Goal: Communication & Community: Answer question/provide support

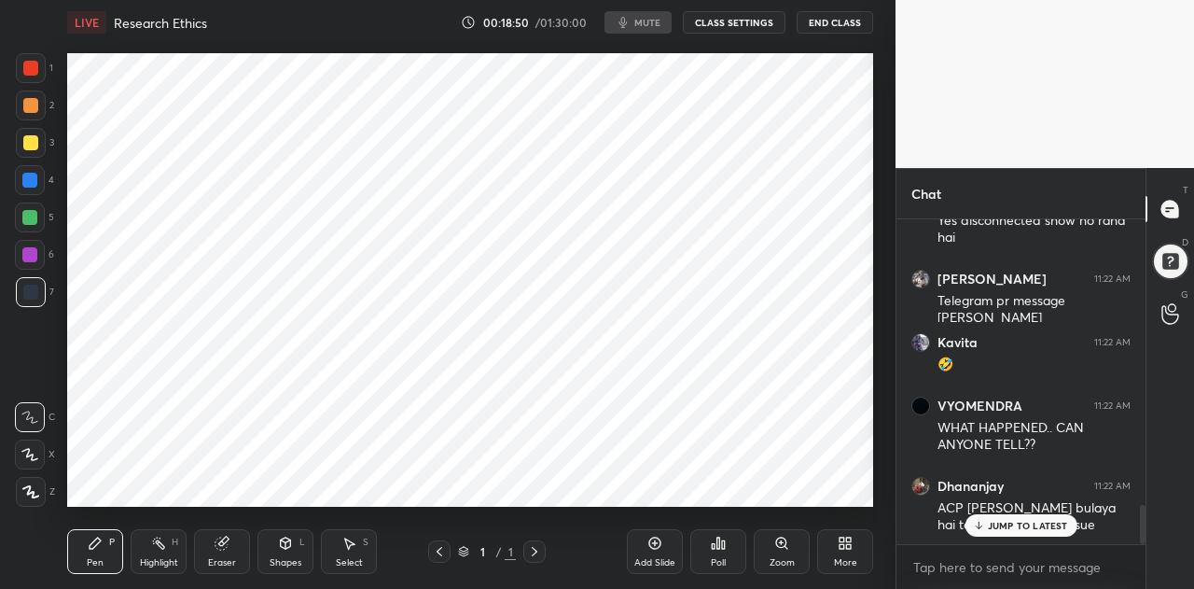
scroll to position [2463, 0]
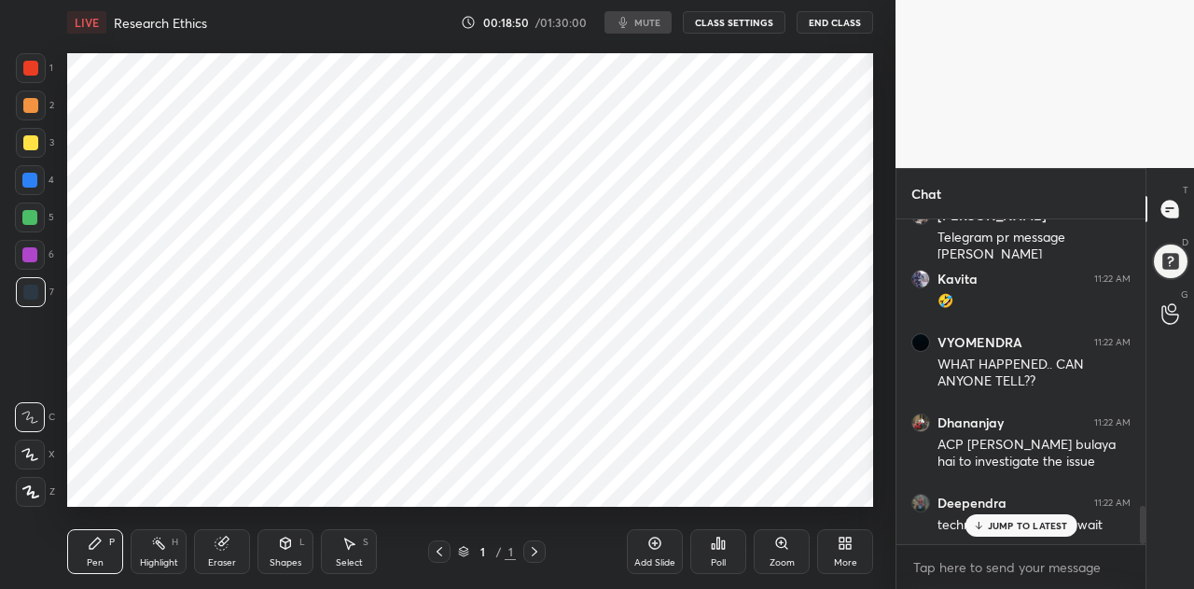
click at [1027, 523] on p "JUMP TO LATEST" at bounding box center [1028, 525] width 80 height 11
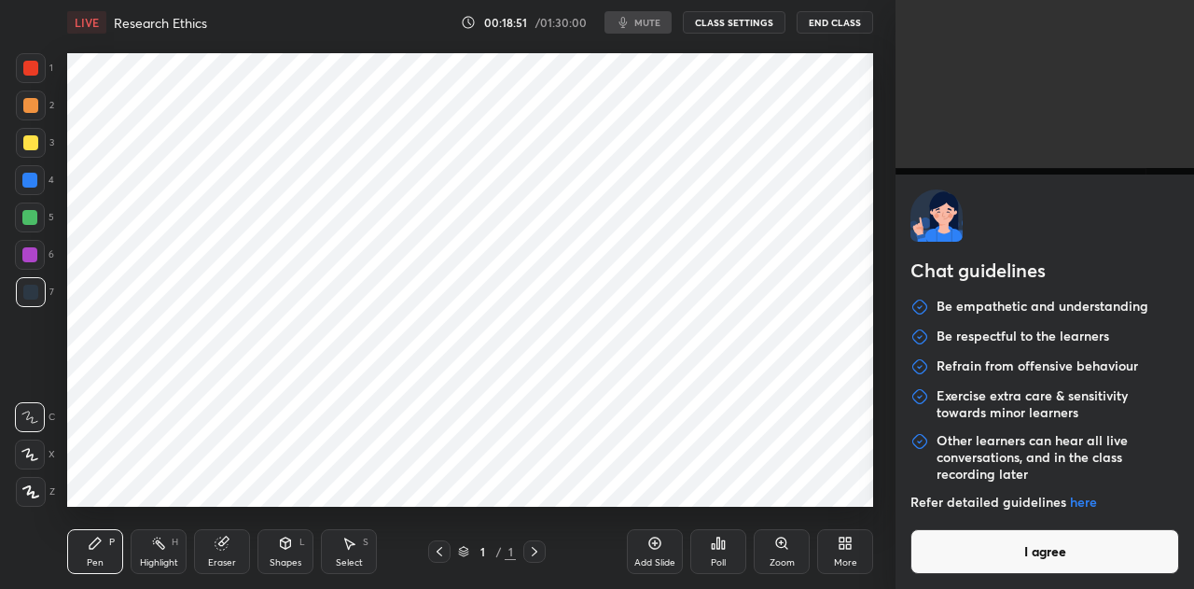
click at [989, 570] on body "1 2 3 4 5 6 7 C X Z C X Z E E Erase all H H LIVE Research Ethics 00:18:51 / 01:…" at bounding box center [597, 294] width 1194 height 589
click at [989, 570] on button "I agree" at bounding box center [1045, 551] width 269 height 45
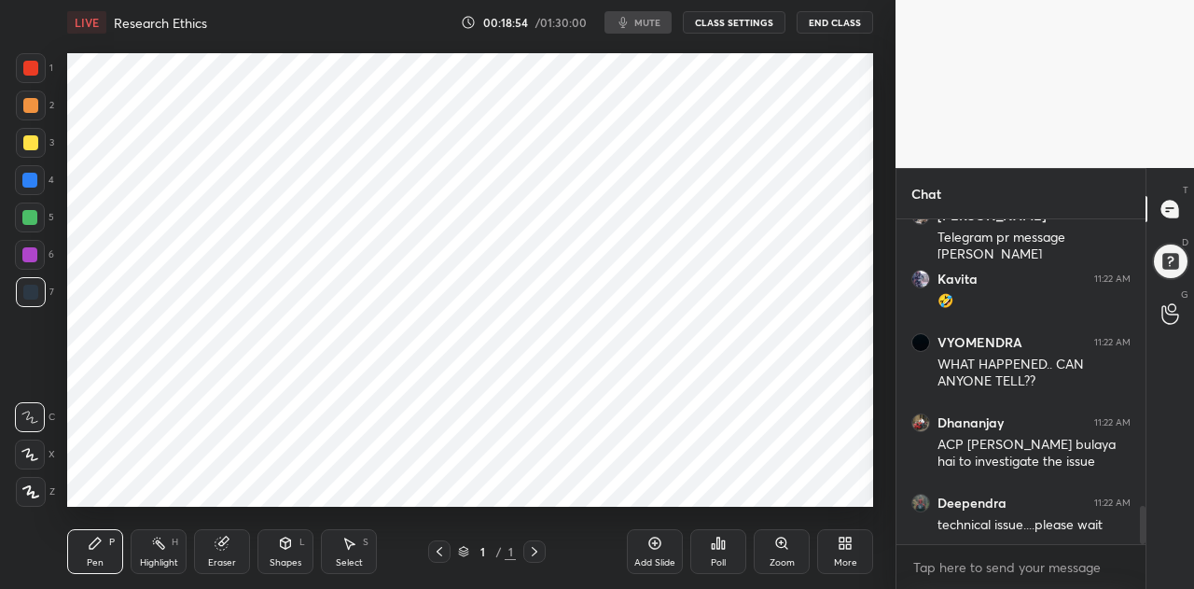
type textarea "x"
click at [715, 21] on button "CLASS SETTINGS" at bounding box center [734, 22] width 103 height 22
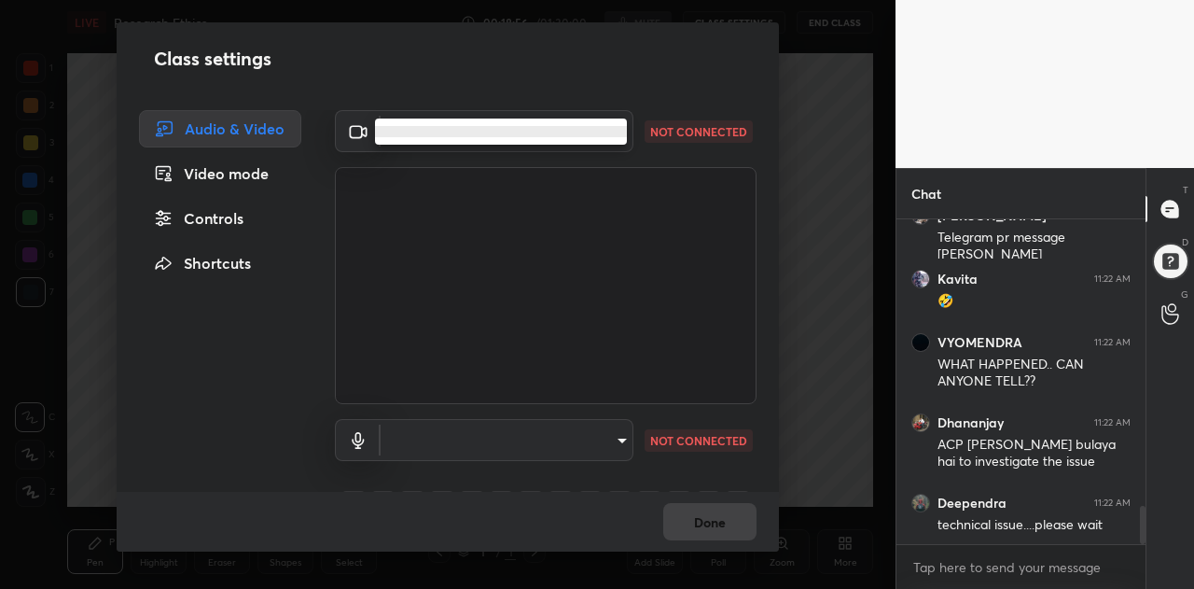
click at [603, 139] on body "1 2 3 4 5 6 7 C X Z C X Z E E Erase all H H LIVE Research Ethics 00:18:56 / 01:…" at bounding box center [597, 294] width 1194 height 589
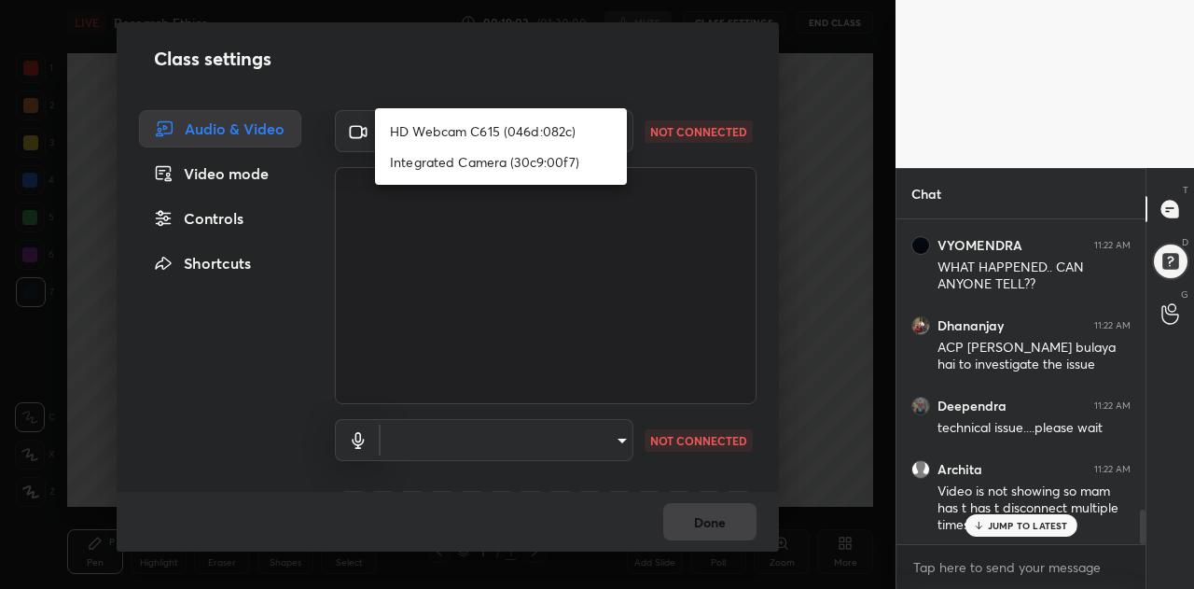
scroll to position [2767, 0]
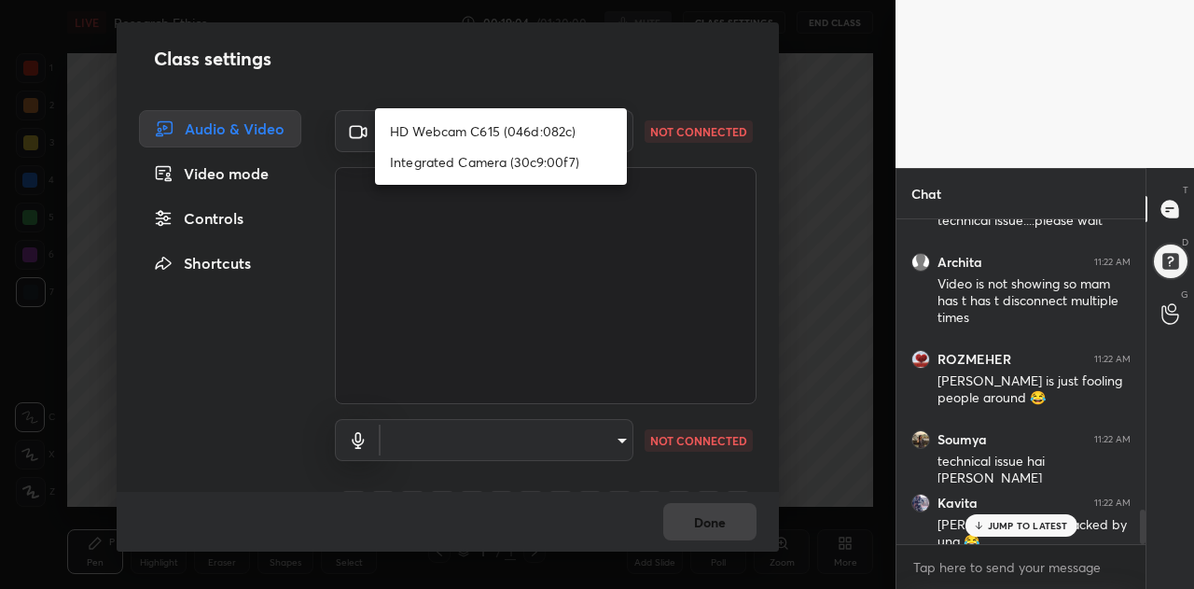
click at [599, 440] on div at bounding box center [597, 294] width 1194 height 589
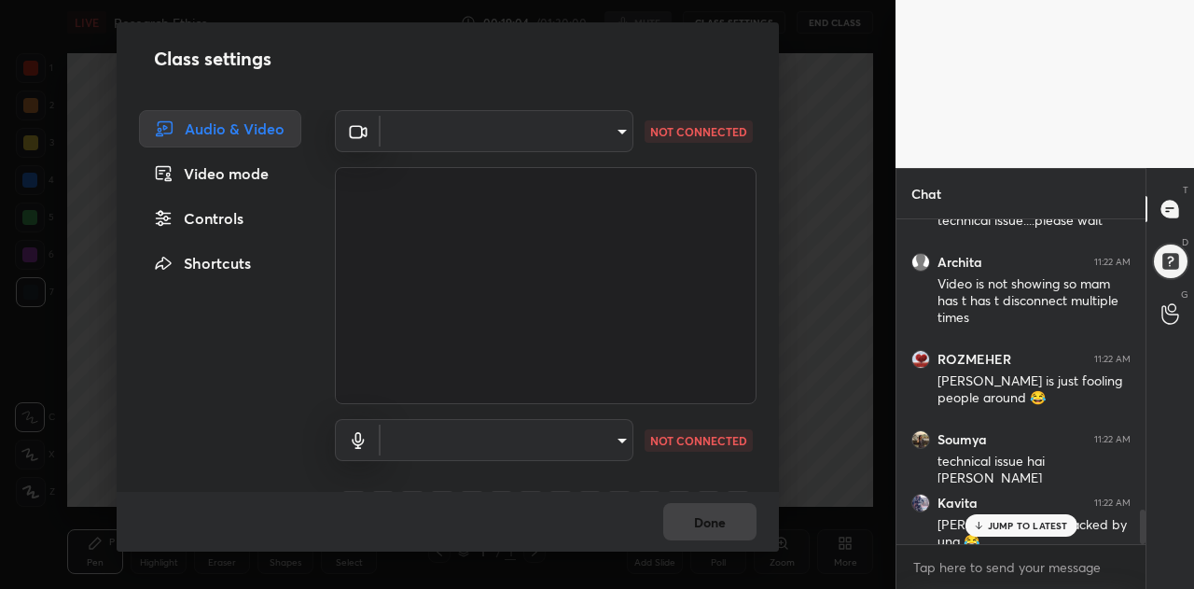
scroll to position [2831, 0]
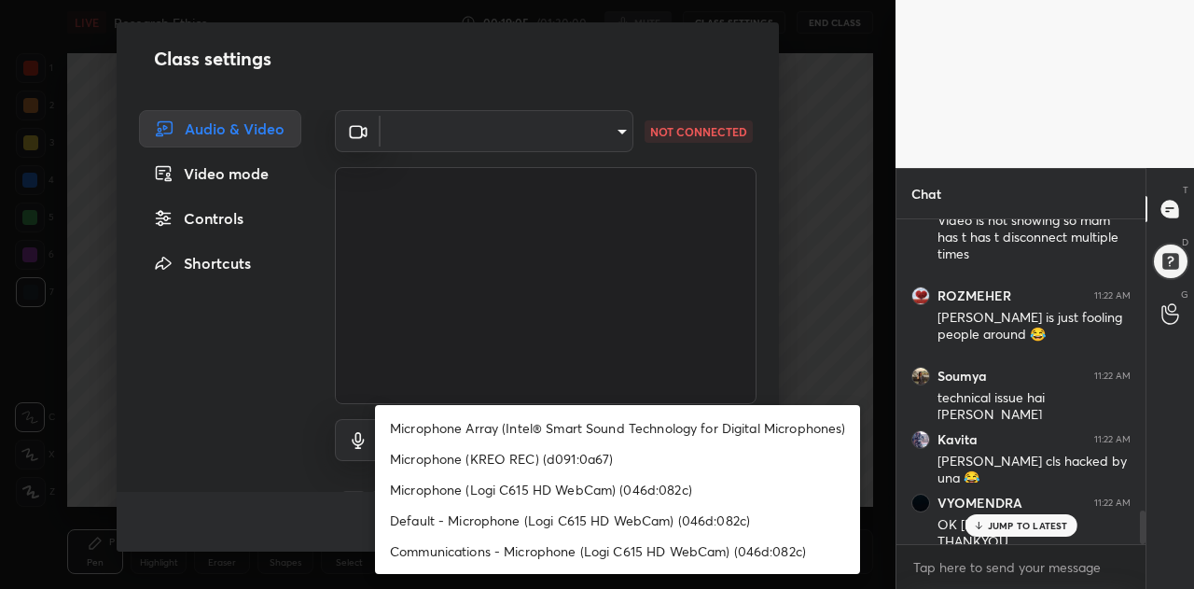
click at [621, 439] on body "1 2 3 4 5 6 7 C X Z C X Z E E Erase all H H LIVE Research Ethics 00:19:05 / 01:…" at bounding box center [597, 294] width 1194 height 589
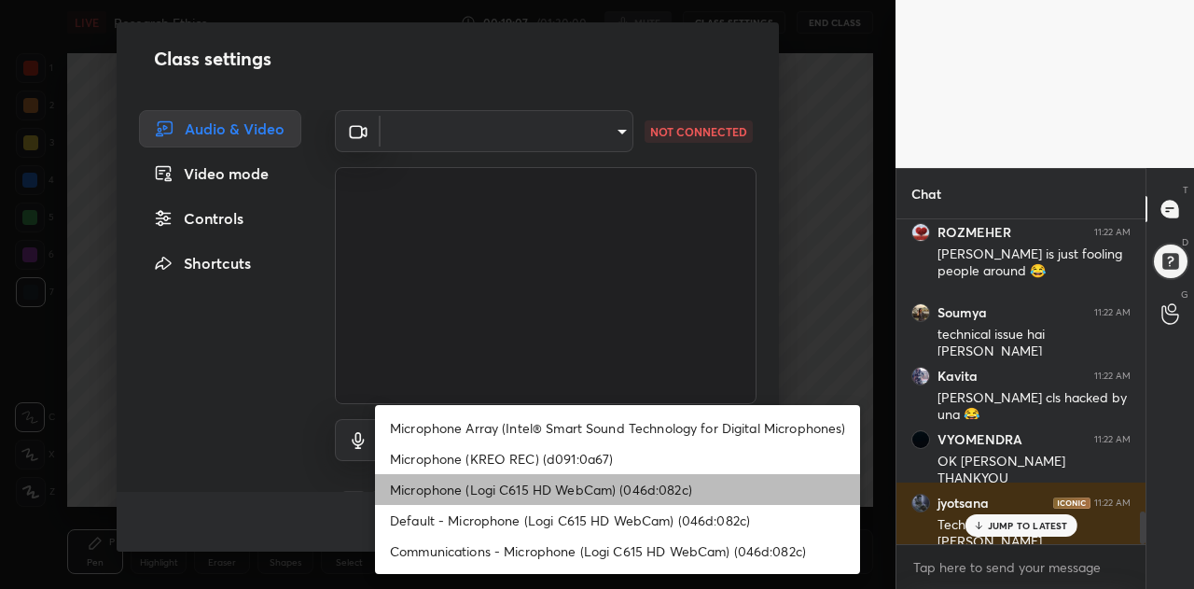
click at [534, 488] on li "Microphone (Logi C615 HD WebCam) (046d:082c)" at bounding box center [617, 489] width 485 height 31
type input "5372b400be5b0a5b479aec01bcb06b02ce6714d41320444e00a484481e4bbd47"
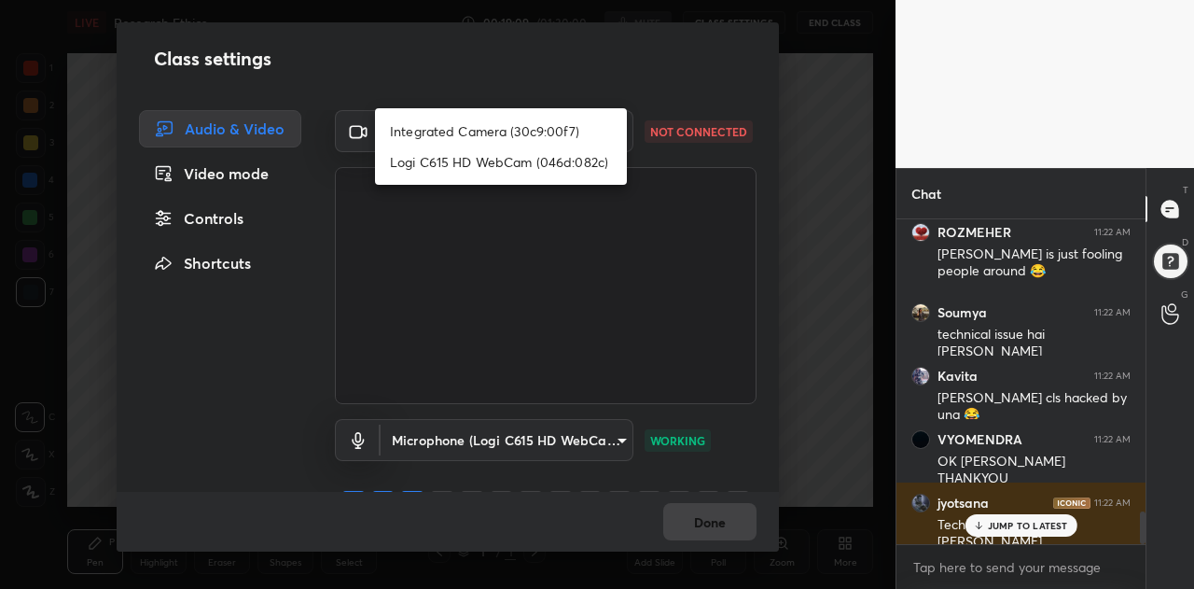
click at [611, 134] on body "1 2 3 4 5 6 7 C X Z C X Z E E Erase all H H LIVE Research Ethics 00:19:09 / 01:…" at bounding box center [597, 294] width 1194 height 589
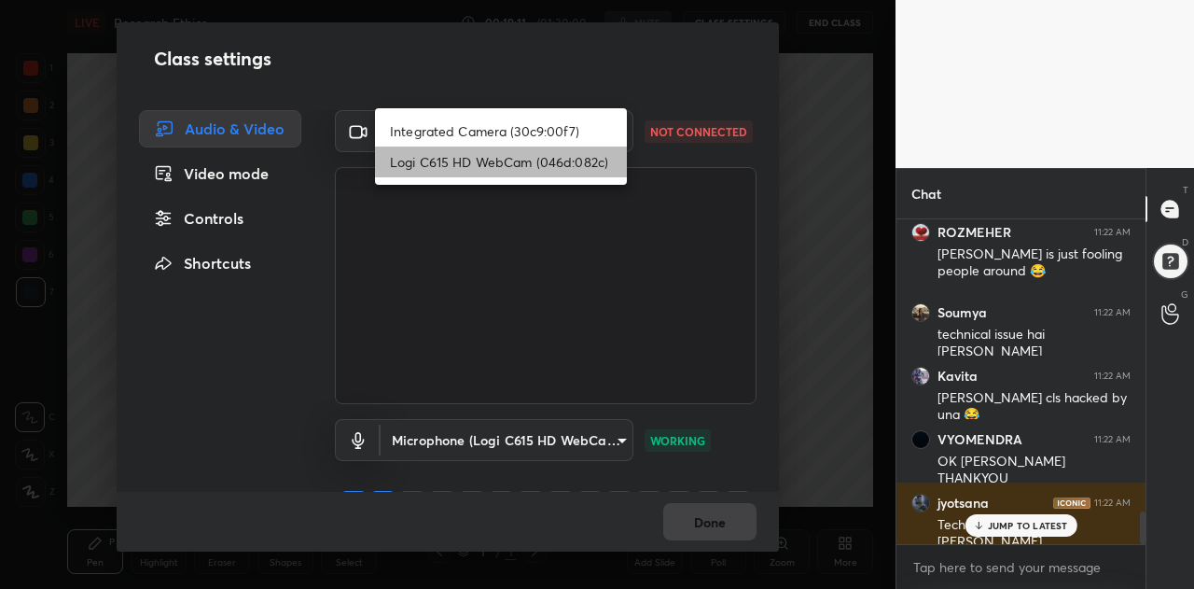
click at [508, 160] on li "Logi C615 HD WebCam (046d:082c)" at bounding box center [501, 161] width 252 height 31
type input "e3c6ba486788c8e5c9e6393c2ad9d93fe66d543f835343b7c5f0694982244ed3"
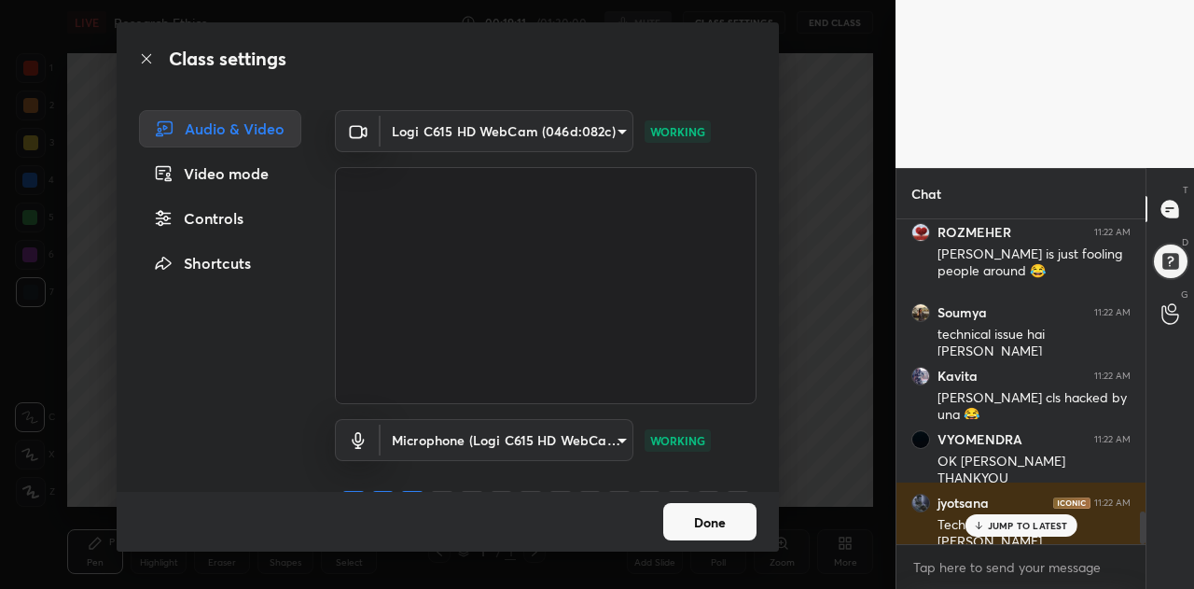
scroll to position [2958, 0]
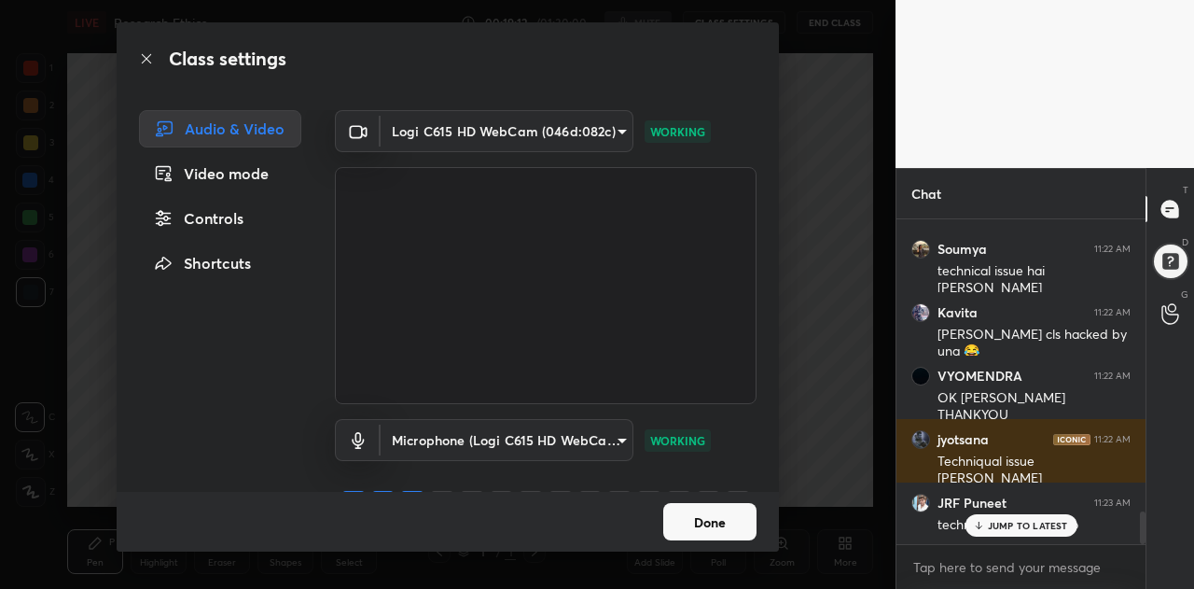
click at [698, 522] on button "Done" at bounding box center [709, 521] width 93 height 37
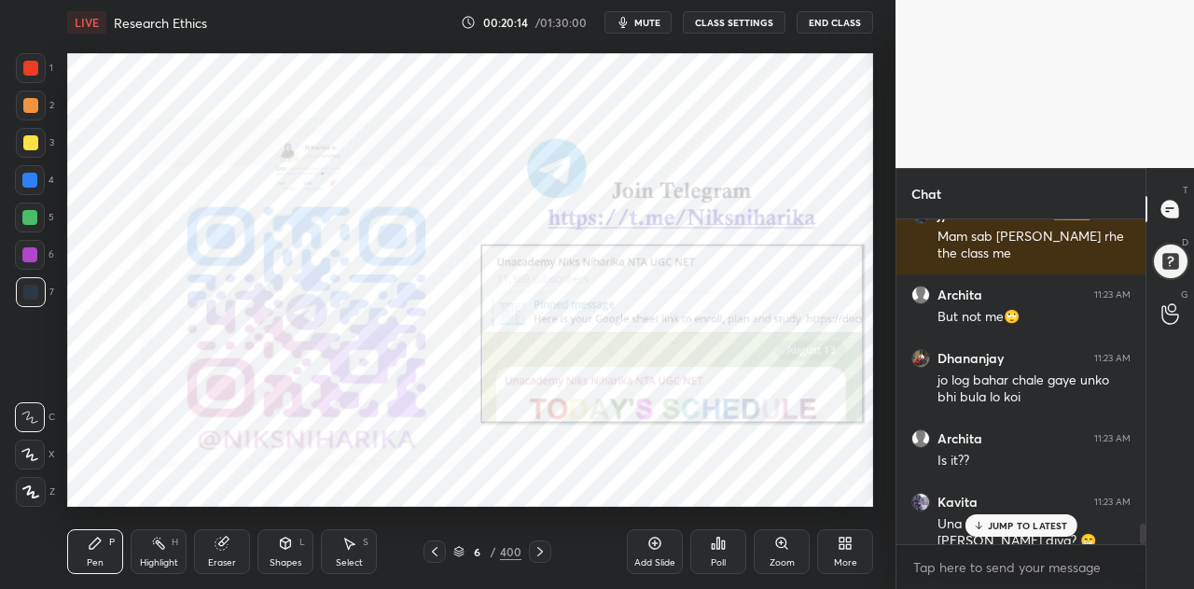
scroll to position [7, 6]
click at [1011, 524] on p "JUMP TO LATEST" at bounding box center [1028, 525] width 80 height 11
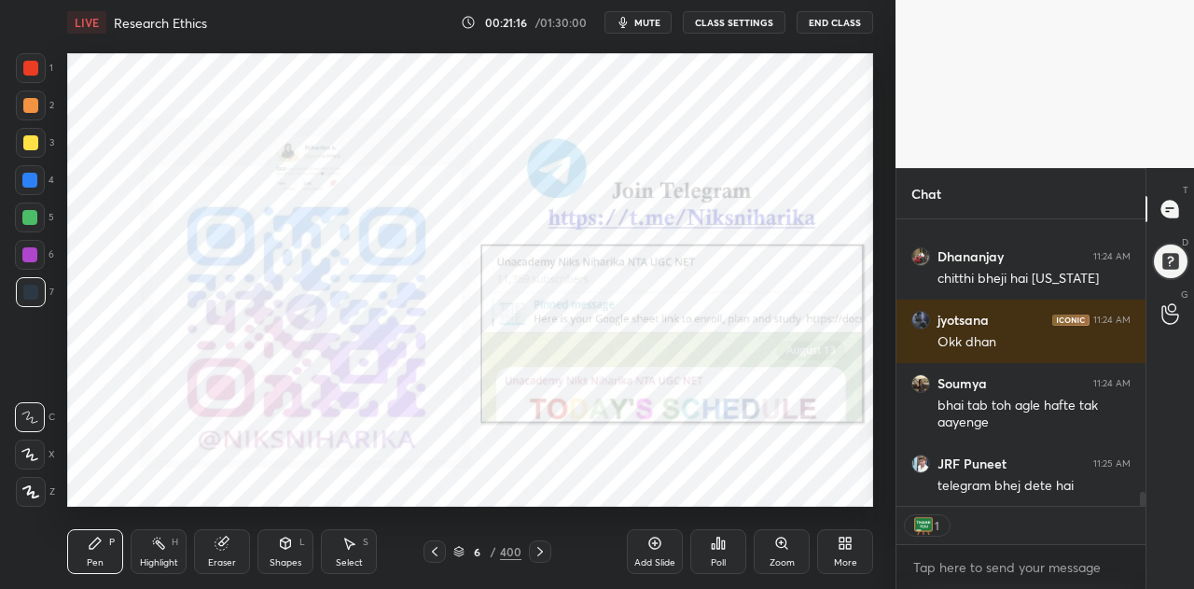
scroll to position [5482, 0]
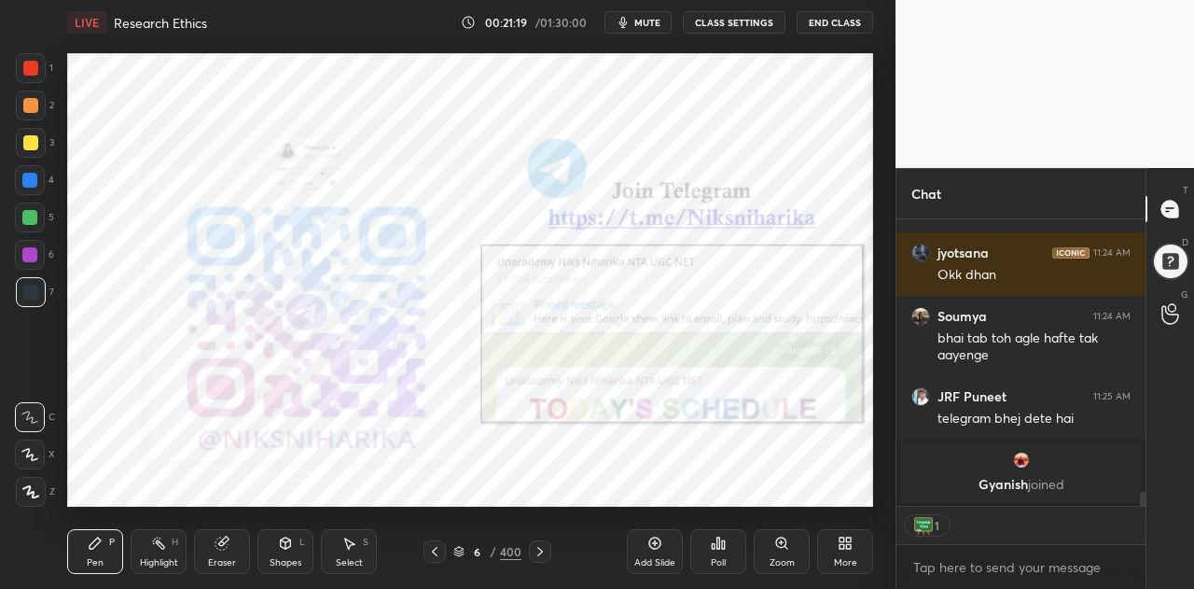
type textarea "x"
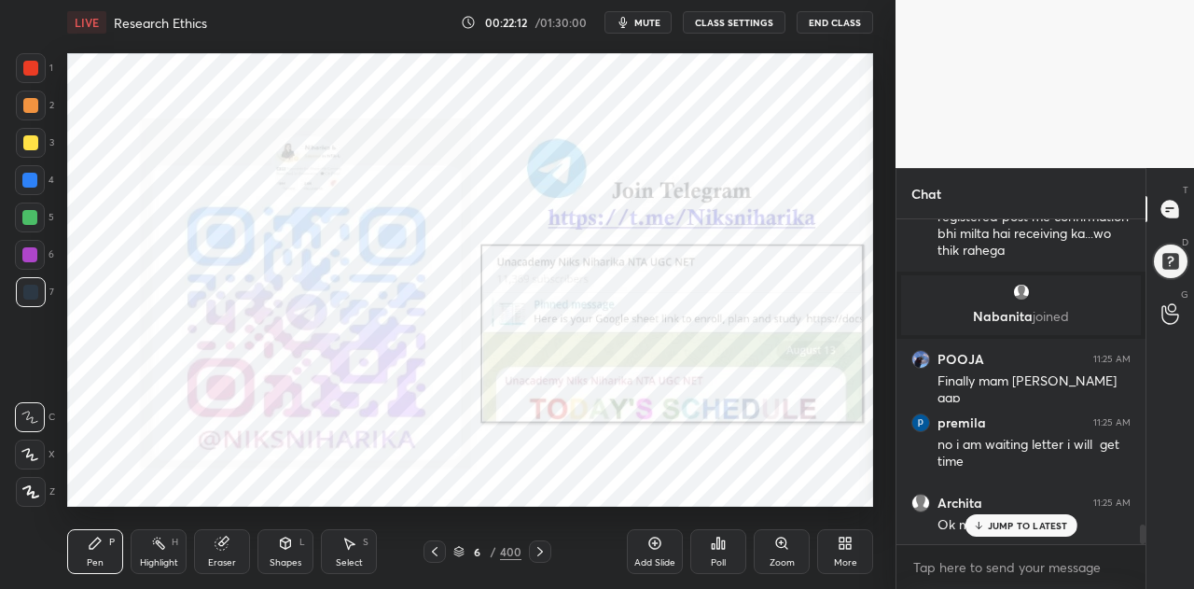
scroll to position [4960, 0]
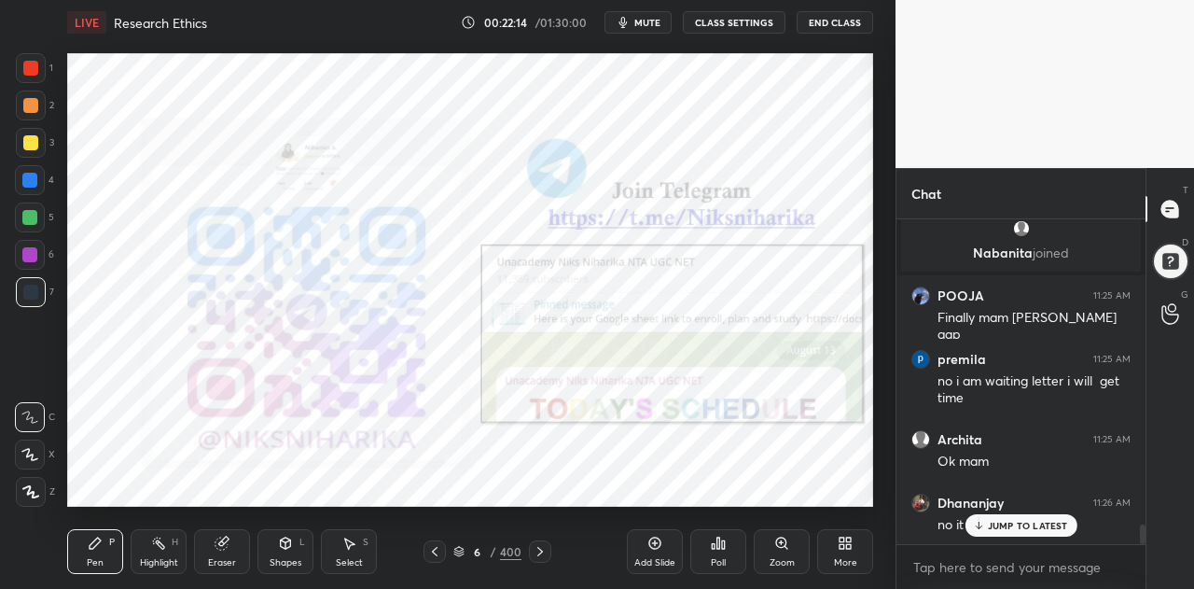
click at [724, 15] on button "CLASS SETTINGS" at bounding box center [734, 22] width 103 height 22
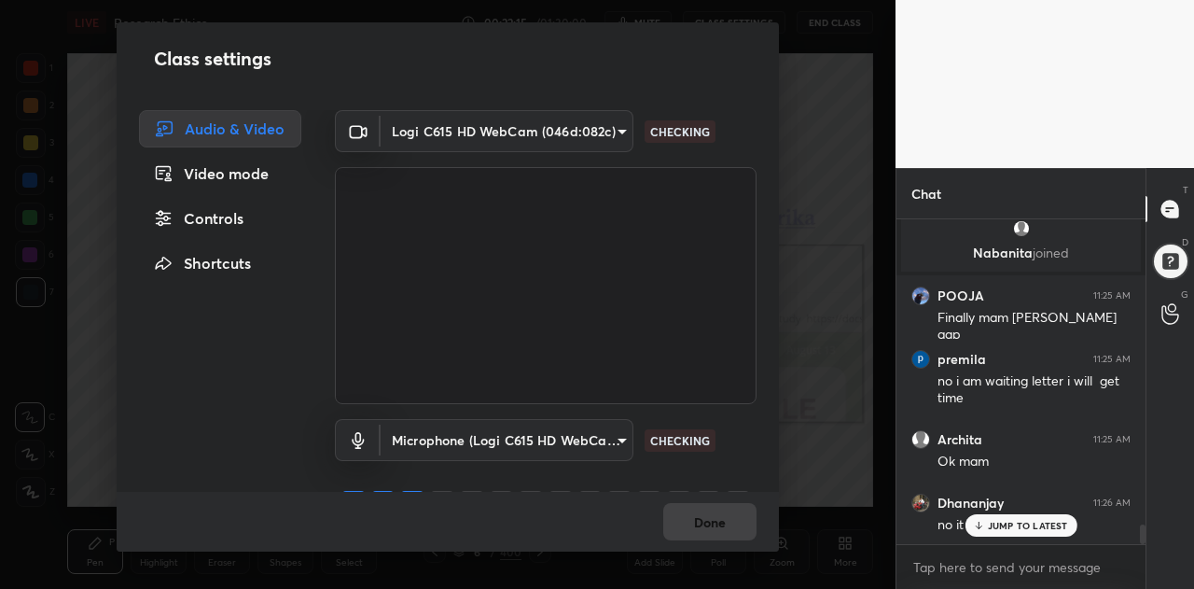
click at [439, 125] on body "1 2 3 4 5 6 7 C X Z C X Z E E Erase all H H LIVE Research Ethics 00:22:15 / 01:…" at bounding box center [597, 294] width 1194 height 589
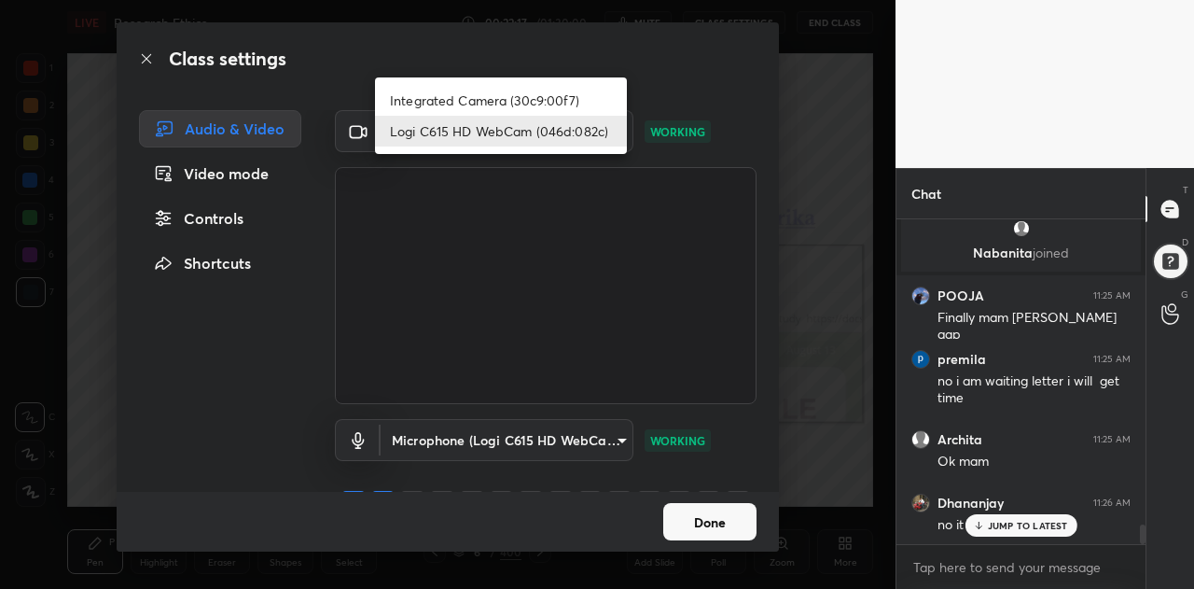
click at [464, 92] on li "Integrated Camera (30c9:00f7)" at bounding box center [501, 100] width 252 height 31
type input "f7a4ad3e2f2c47a1628354837f93a57c9fe94d05755ce87e91141b05f486a07e"
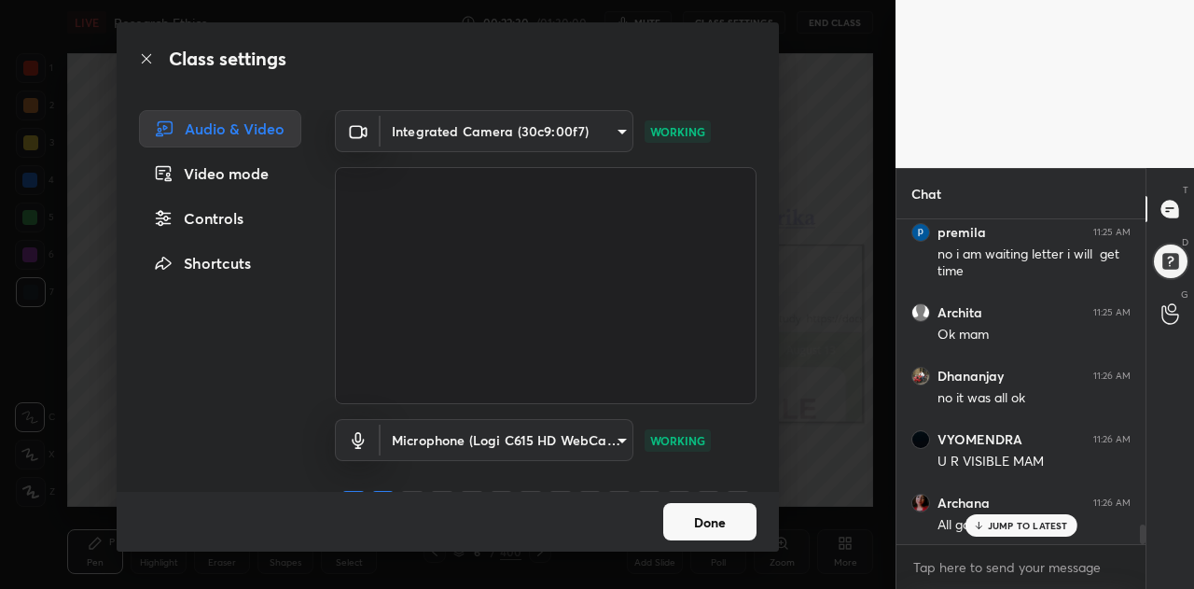
scroll to position [5150, 0]
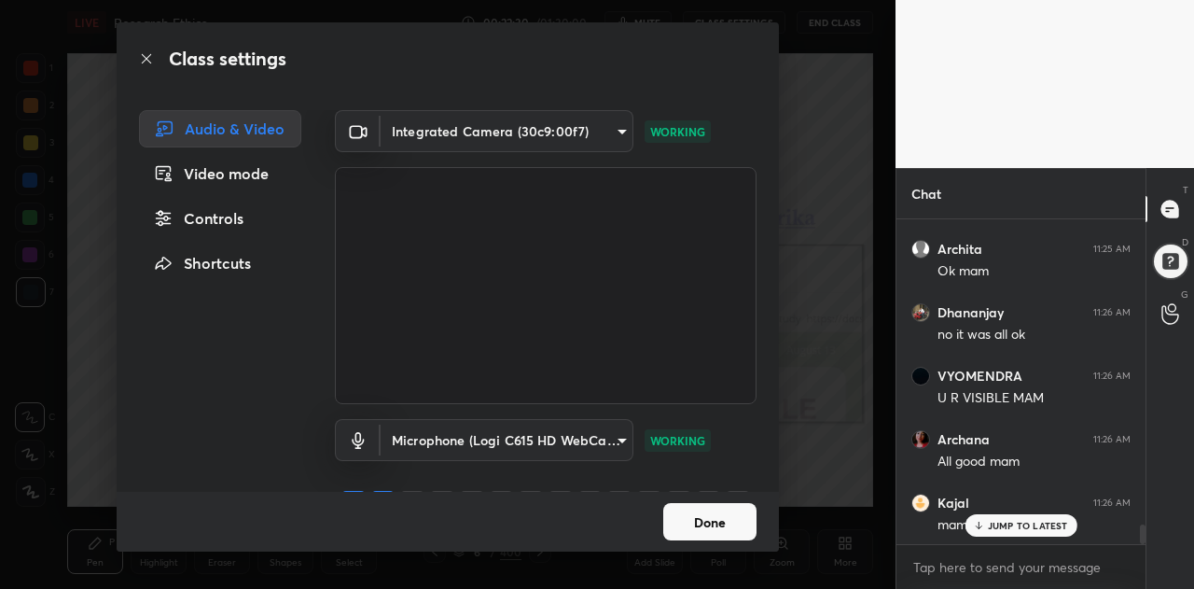
click at [721, 521] on button "Done" at bounding box center [709, 521] width 93 height 37
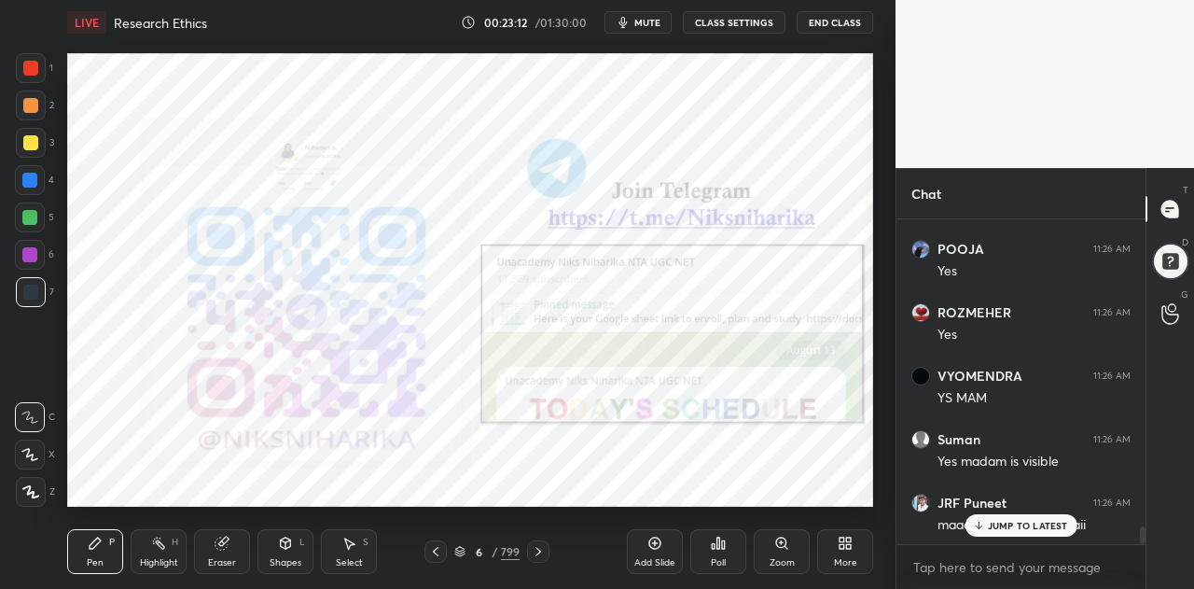
scroll to position [5721, 0]
click at [1024, 520] on p "JUMP TO LATEST" at bounding box center [1028, 525] width 80 height 11
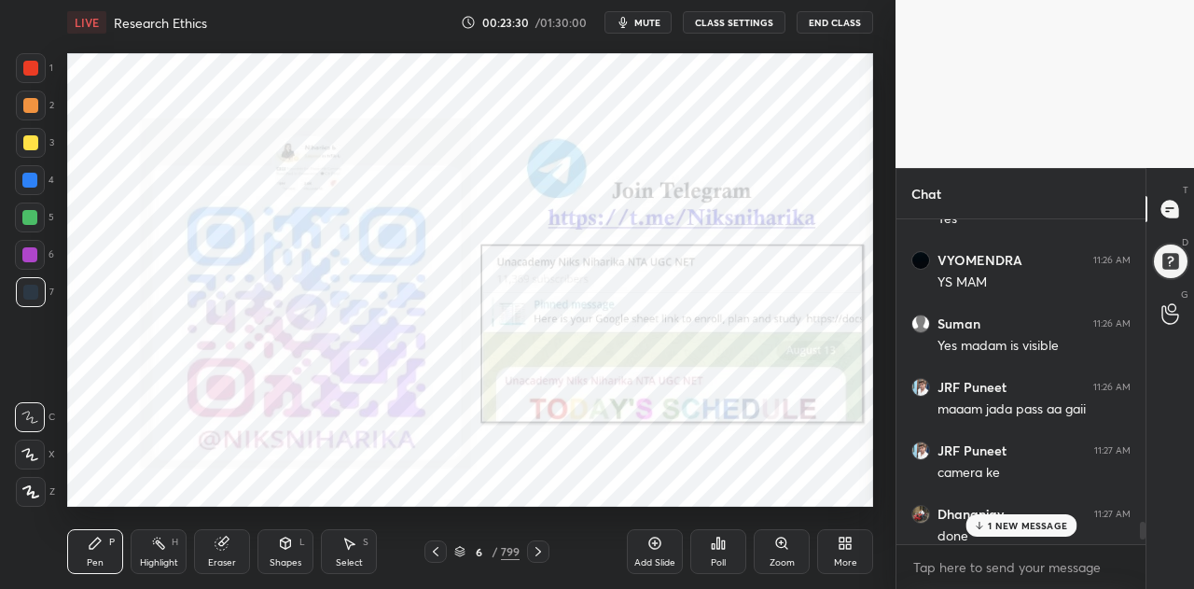
scroll to position [5785, 0]
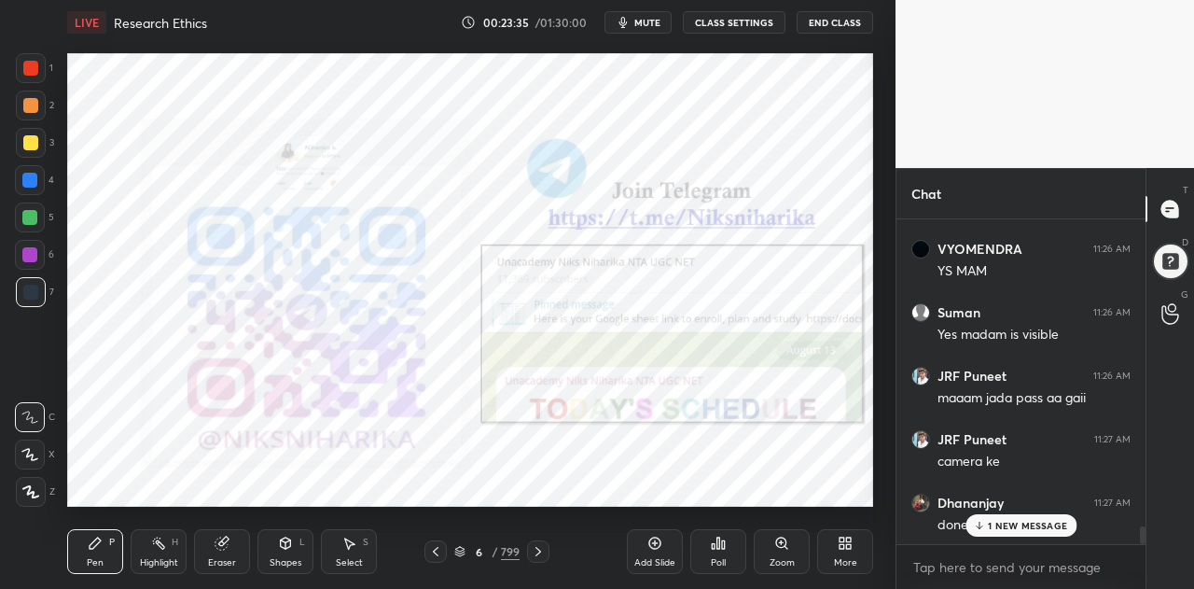
click at [542, 550] on icon at bounding box center [538, 551] width 15 height 15
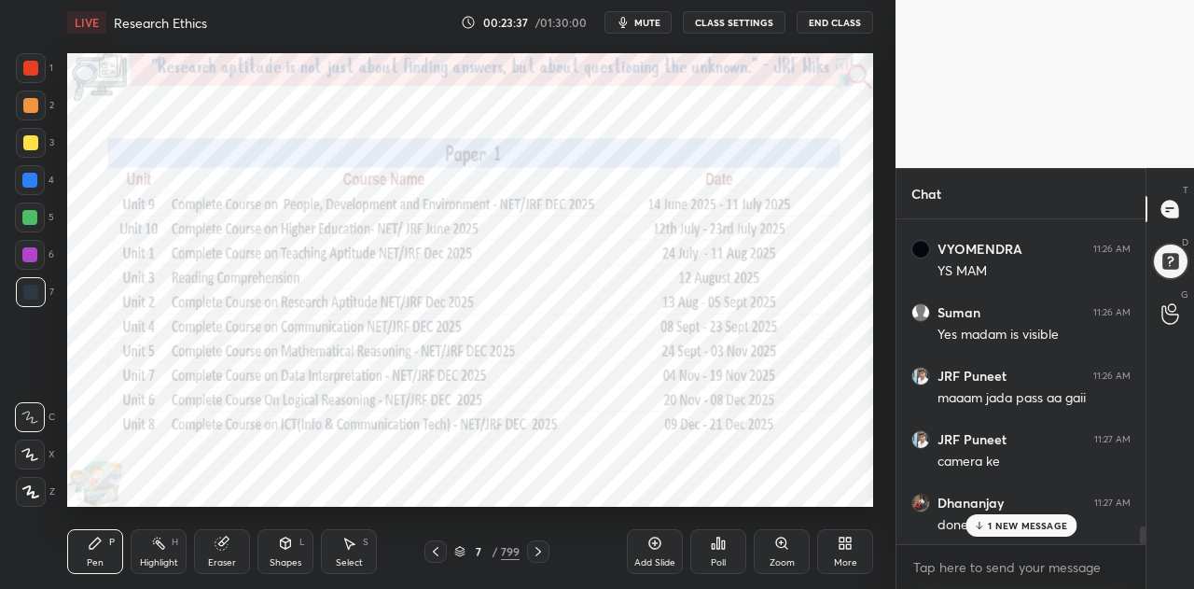
click at [542, 546] on icon at bounding box center [538, 551] width 15 height 15
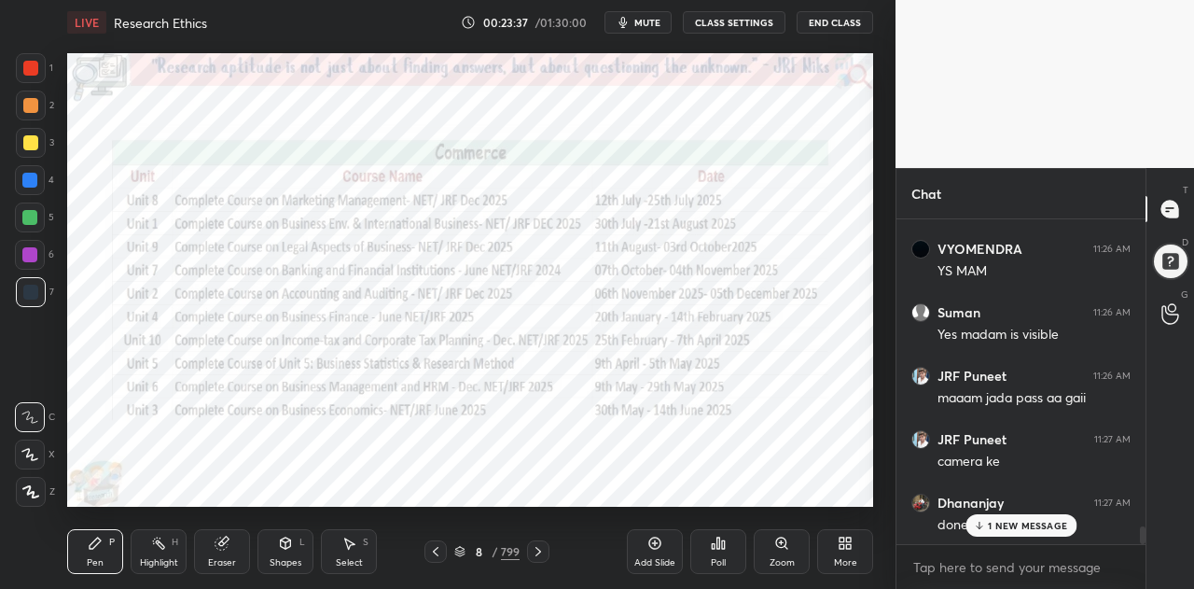
scroll to position [5848, 0]
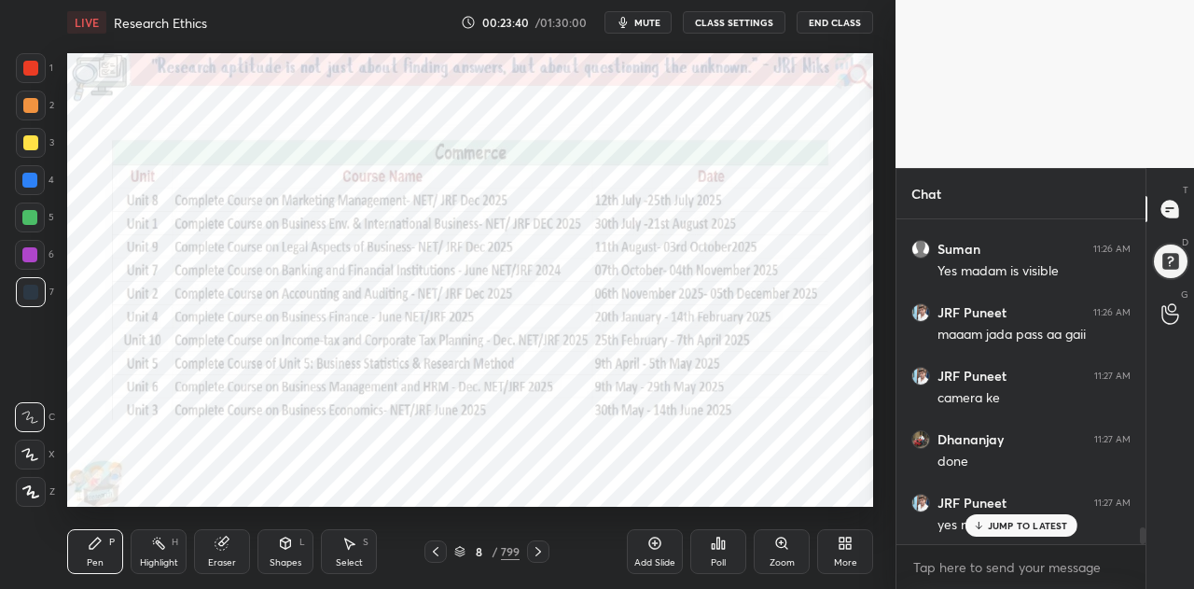
click at [442, 551] on icon at bounding box center [435, 551] width 15 height 15
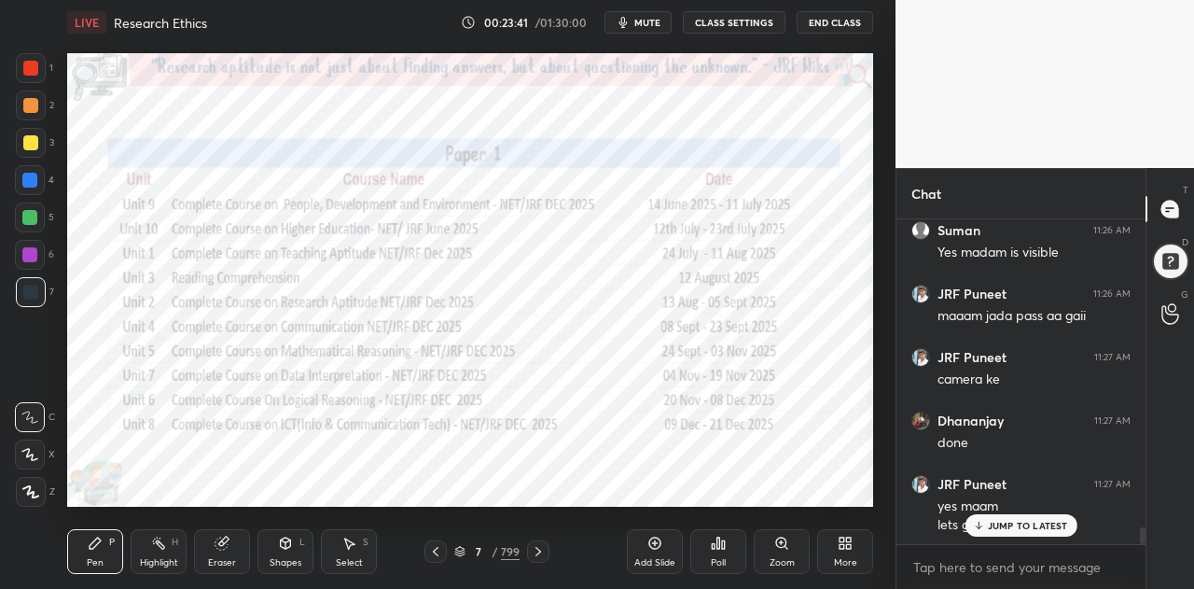
scroll to position [5930, 0]
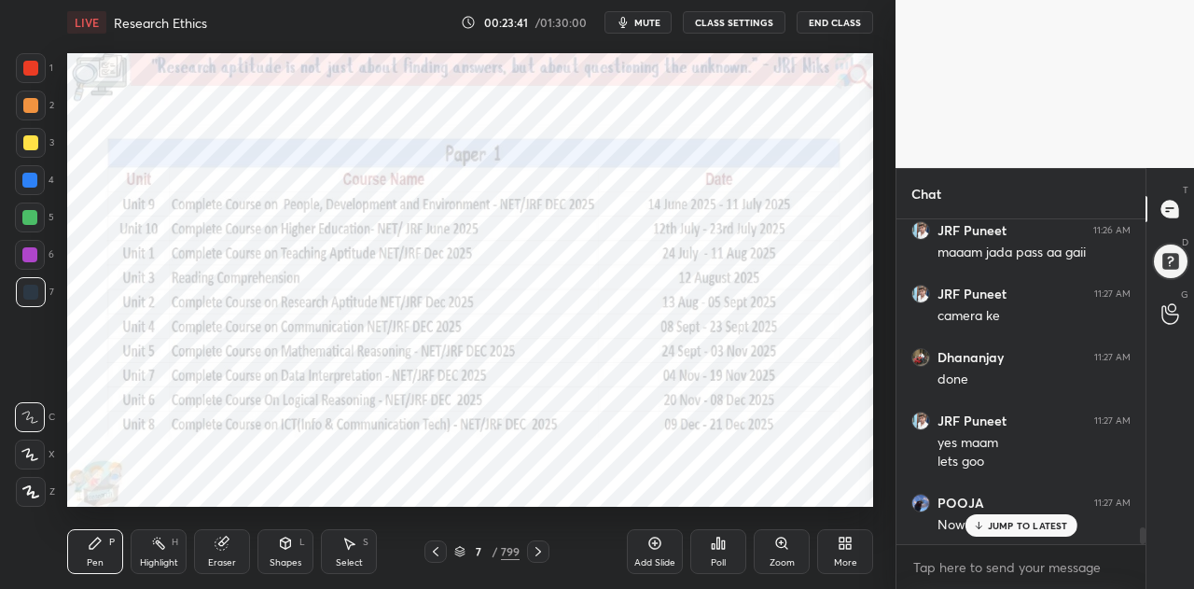
click at [539, 551] on icon at bounding box center [539, 551] width 6 height 9
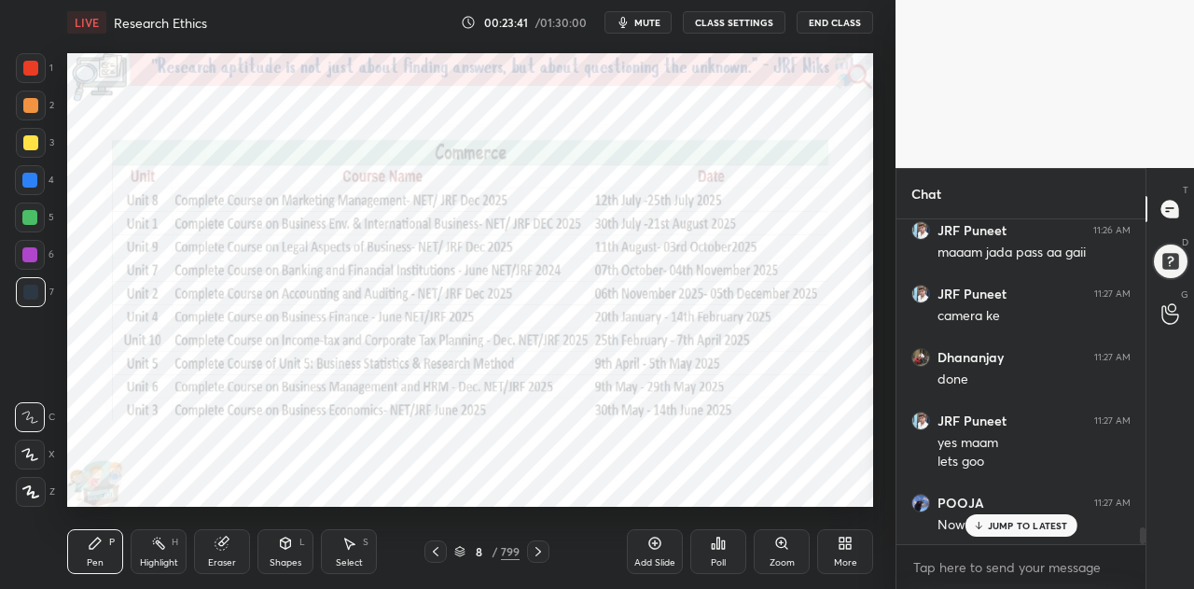
click at [537, 552] on icon at bounding box center [538, 551] width 15 height 15
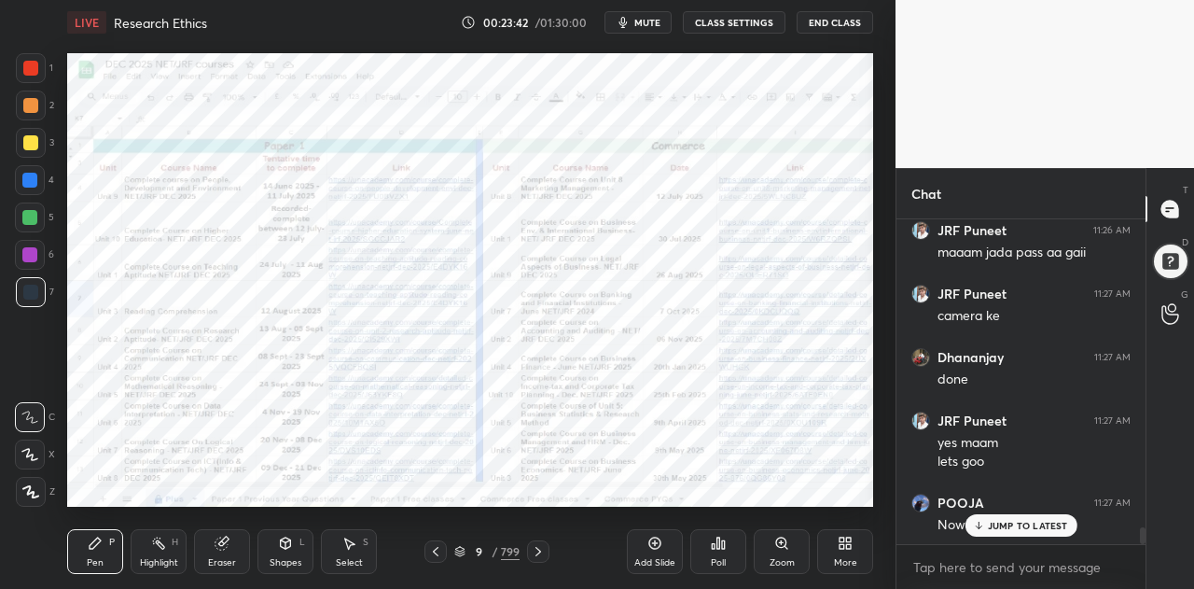
click at [537, 553] on icon at bounding box center [538, 551] width 15 height 15
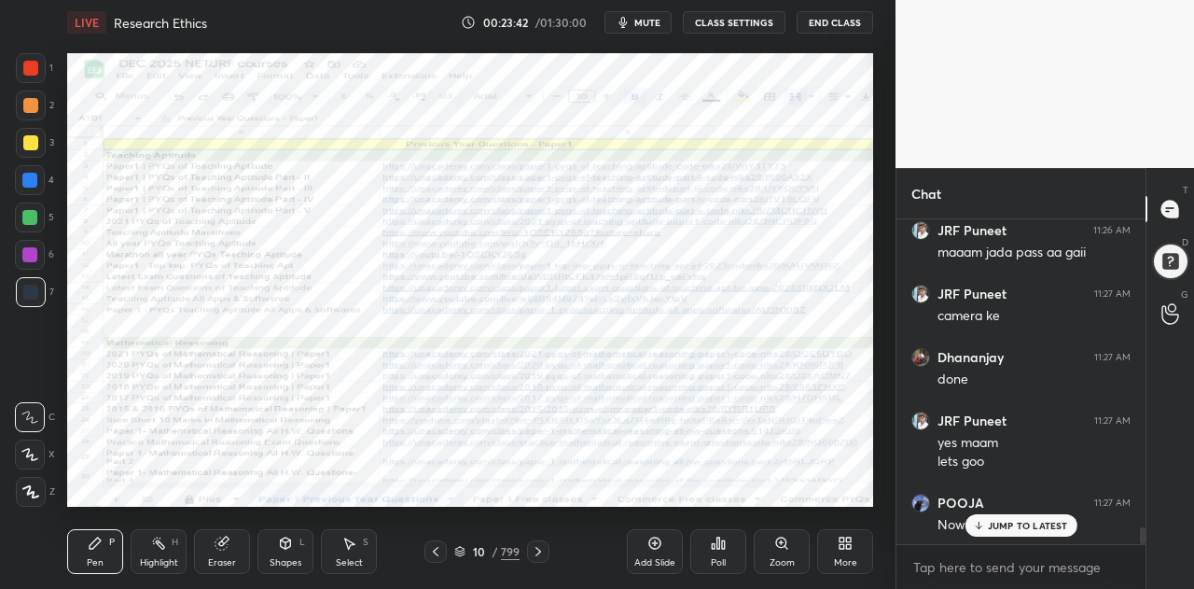
scroll to position [5994, 0]
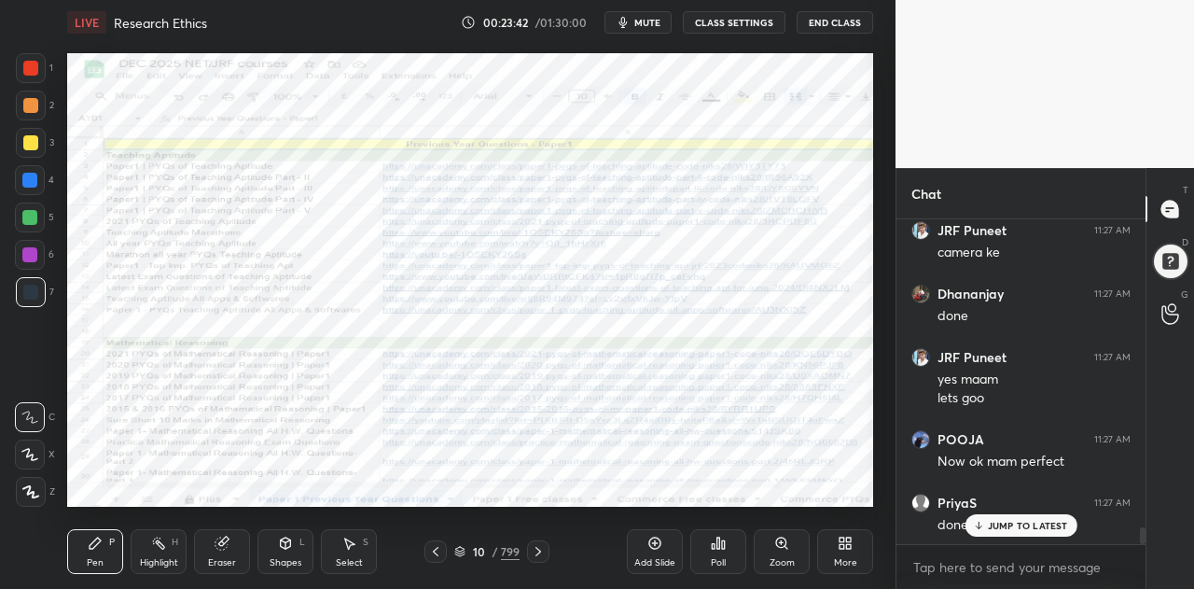
click at [463, 554] on icon at bounding box center [459, 554] width 9 height 3
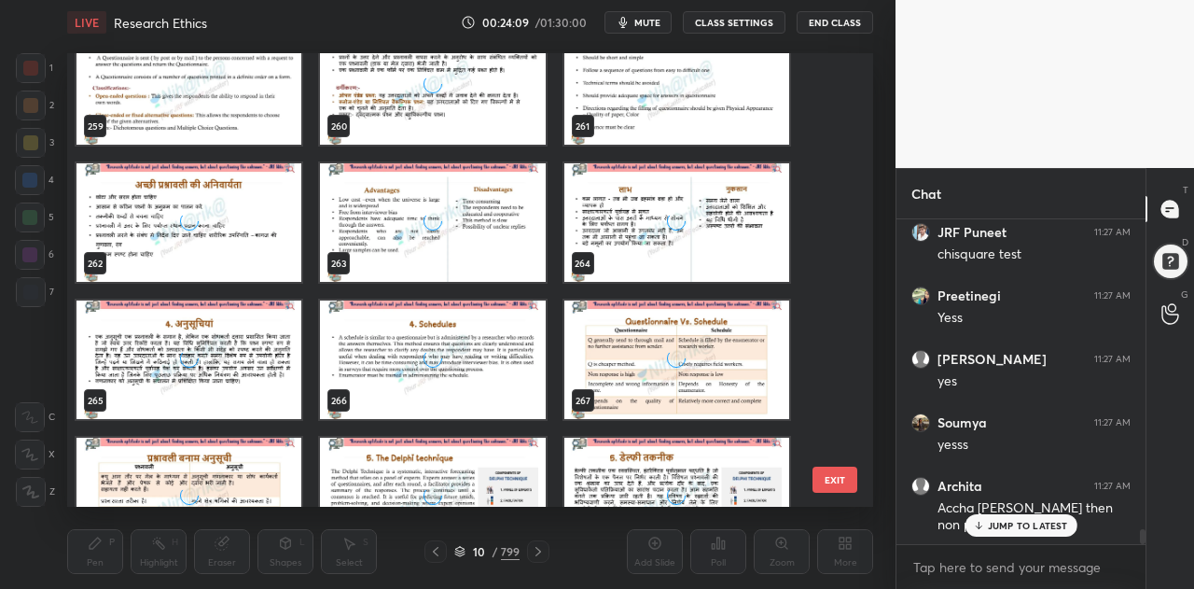
scroll to position [11831, 0]
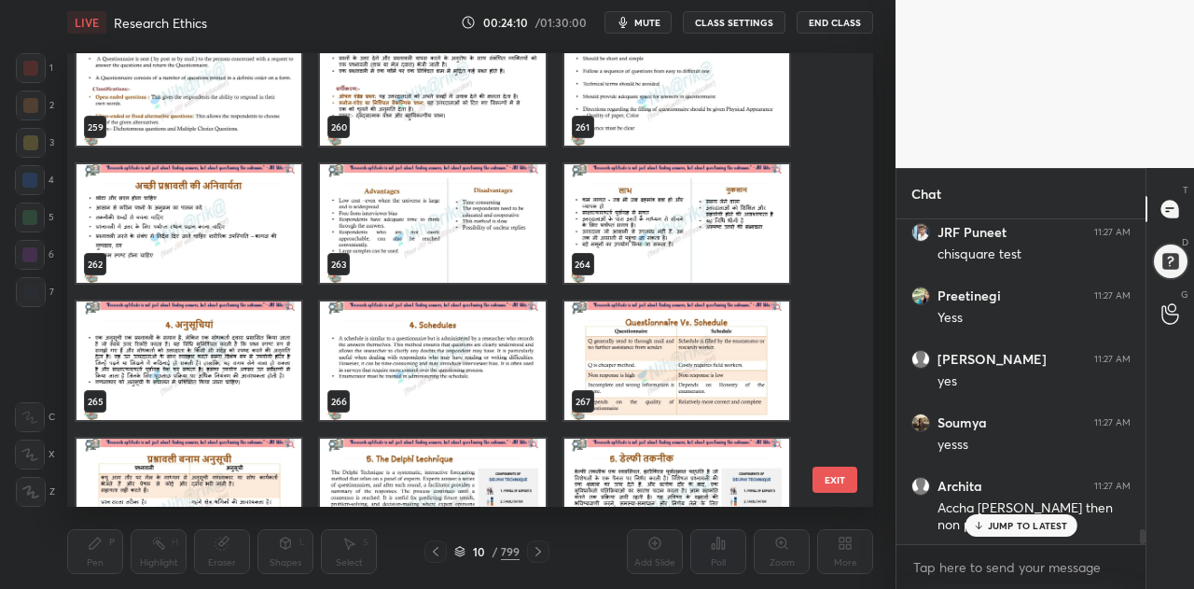
click at [994, 522] on p "JUMP TO LATEST" at bounding box center [1028, 525] width 80 height 11
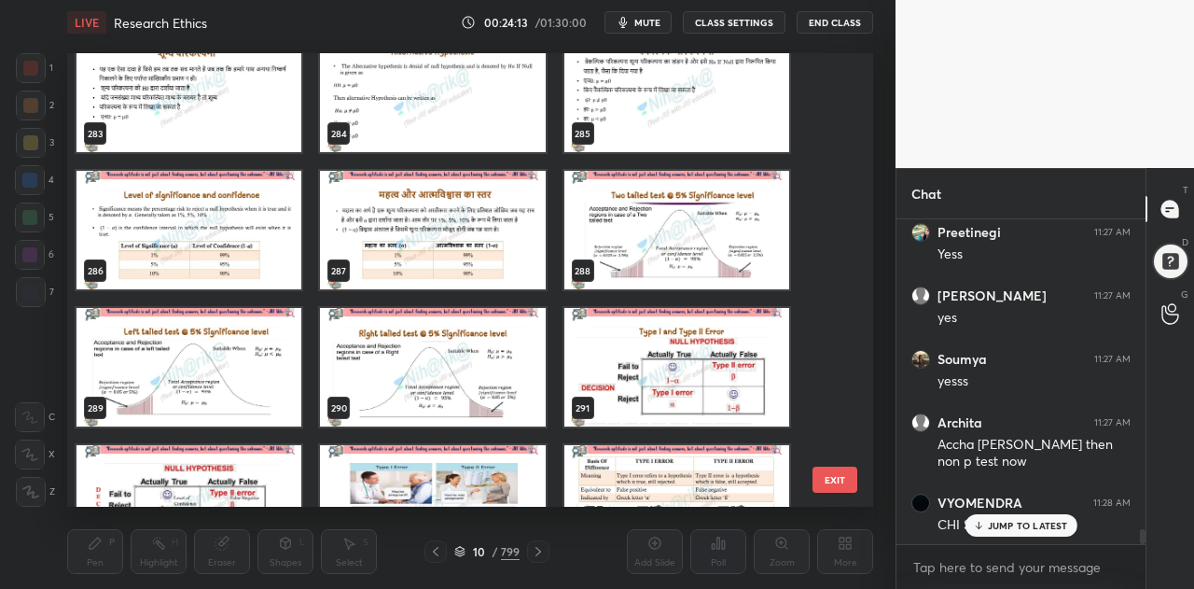
scroll to position [6708, 0]
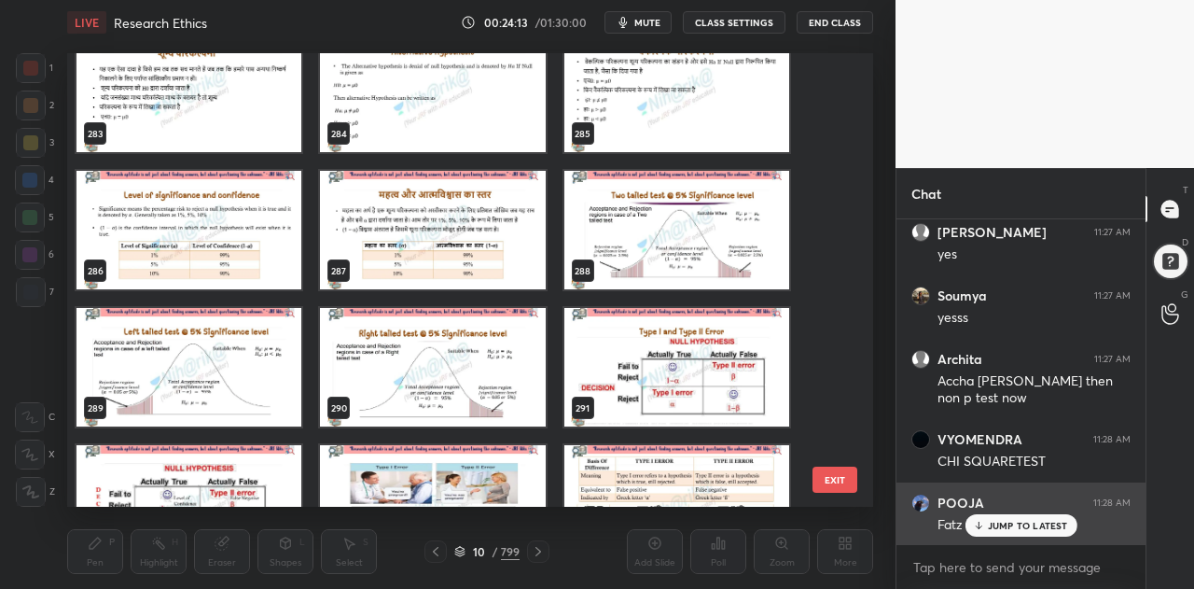
click at [991, 527] on p "JUMP TO LATEST" at bounding box center [1028, 525] width 80 height 11
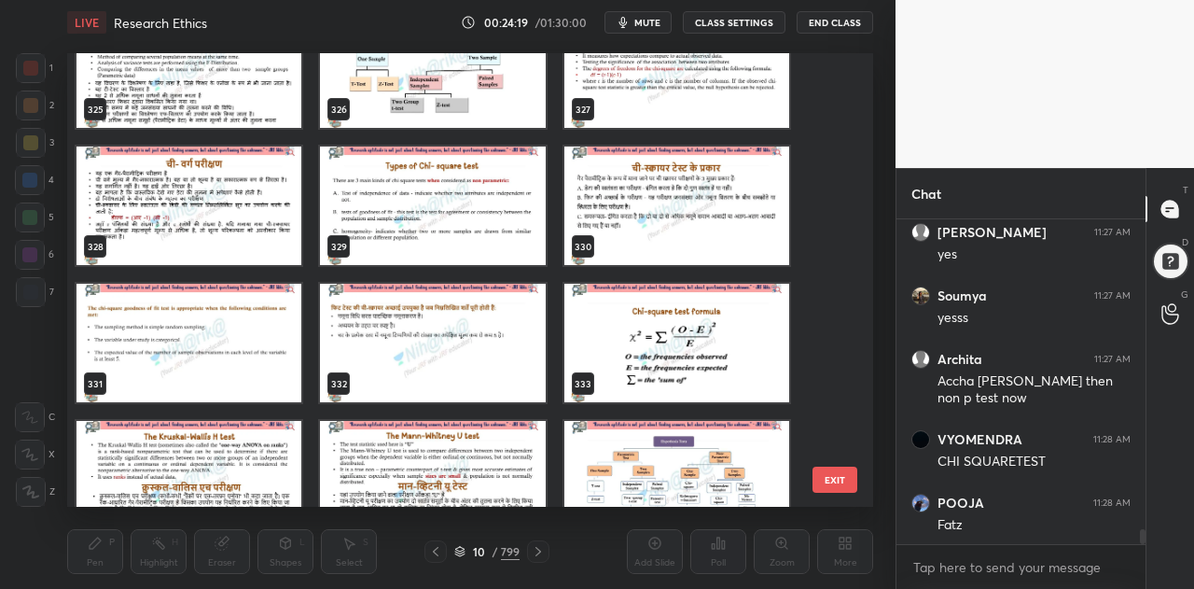
scroll to position [14872, 0]
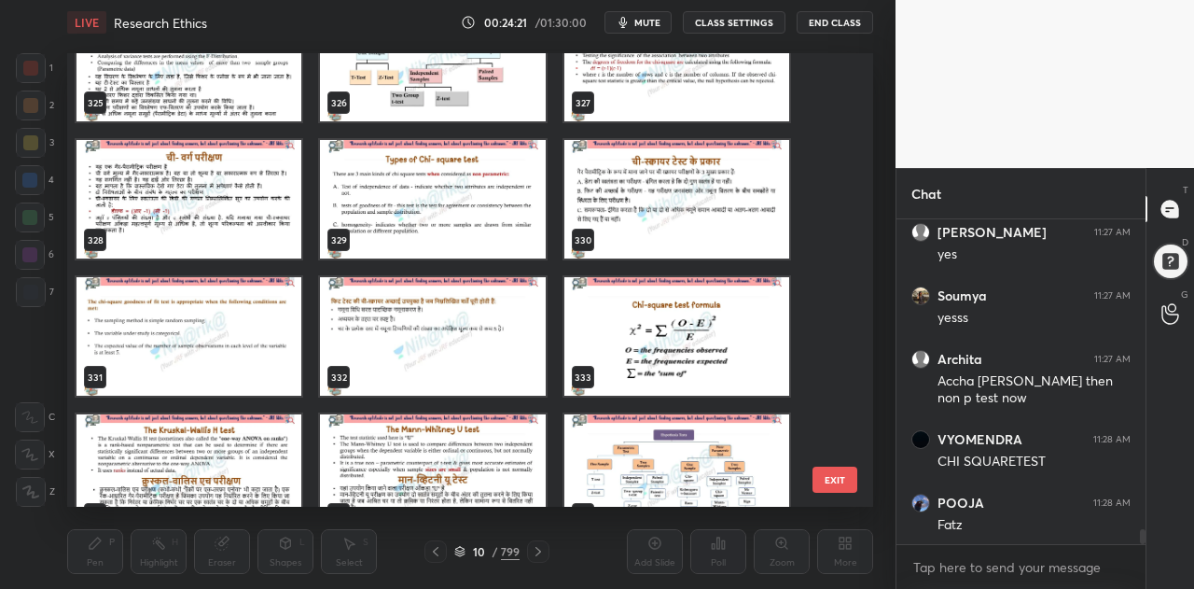
click at [620, 345] on img "grid" at bounding box center [676, 336] width 225 height 118
click at [620, 350] on img "grid" at bounding box center [676, 336] width 225 height 118
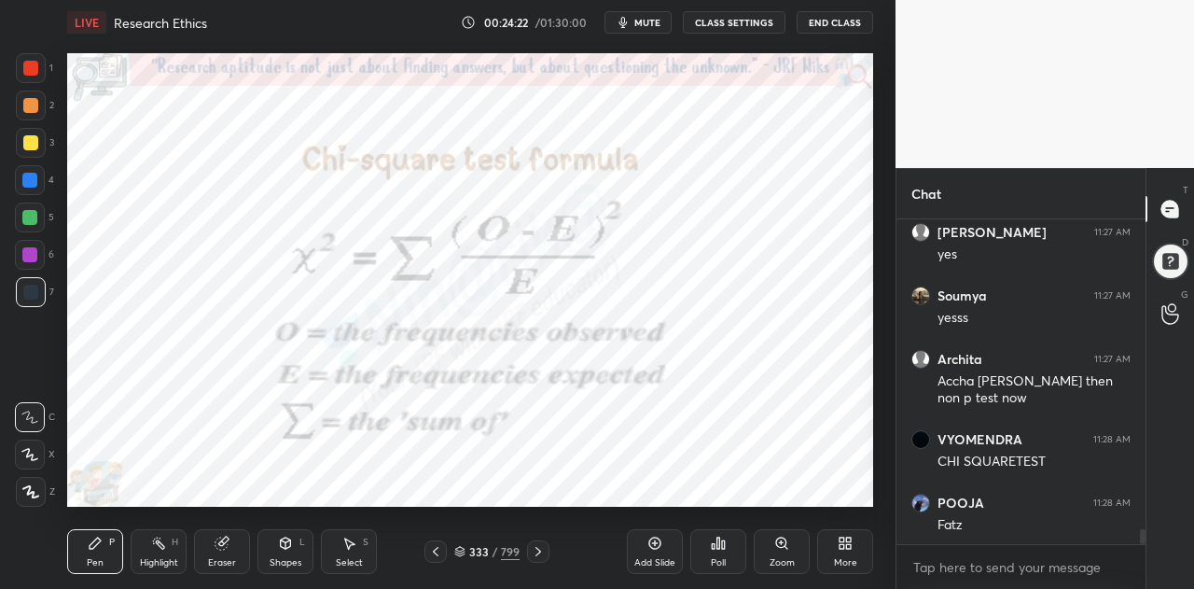
click at [459, 544] on div "333 / 799" at bounding box center [486, 551] width 65 height 17
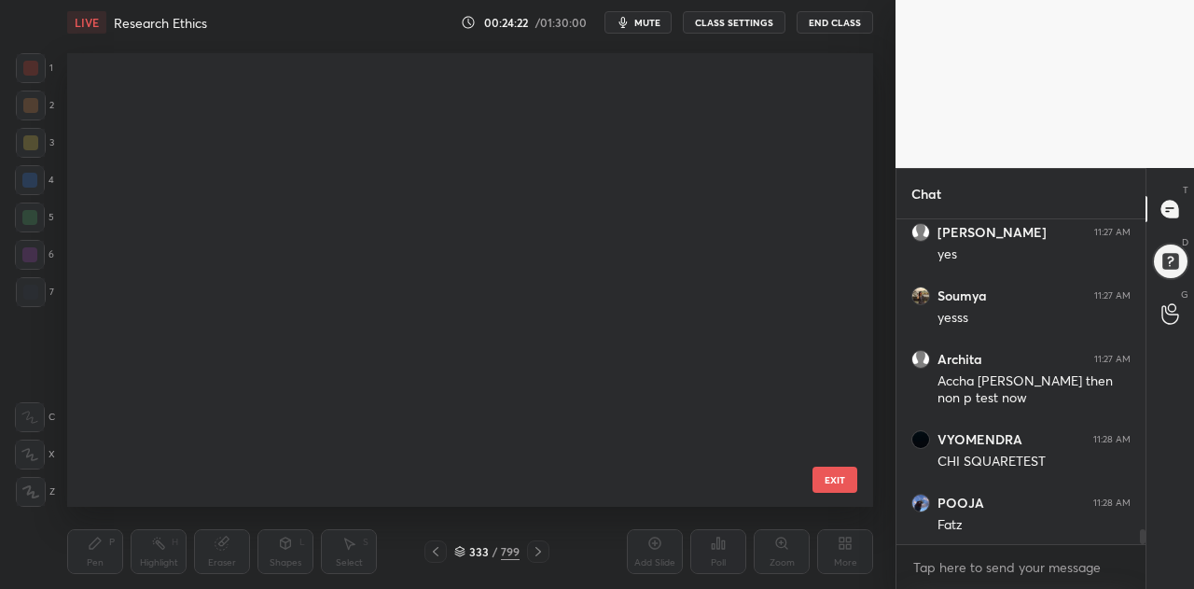
scroll to position [7, 10]
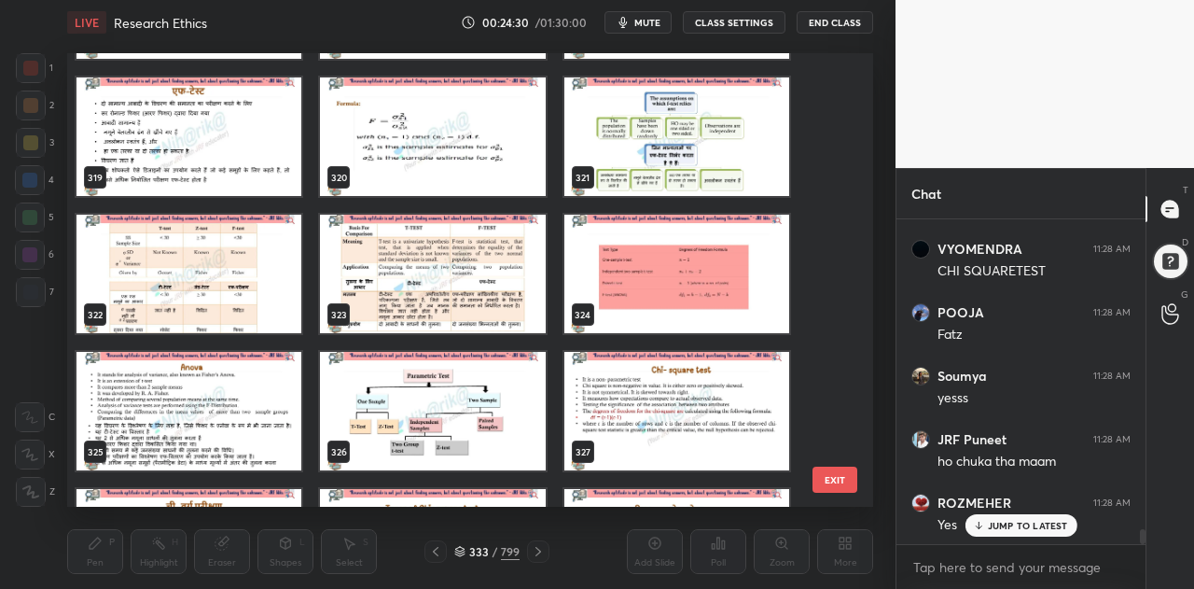
click at [496, 283] on img "grid" at bounding box center [432, 274] width 225 height 118
click at [495, 285] on img "grid" at bounding box center [432, 274] width 225 height 118
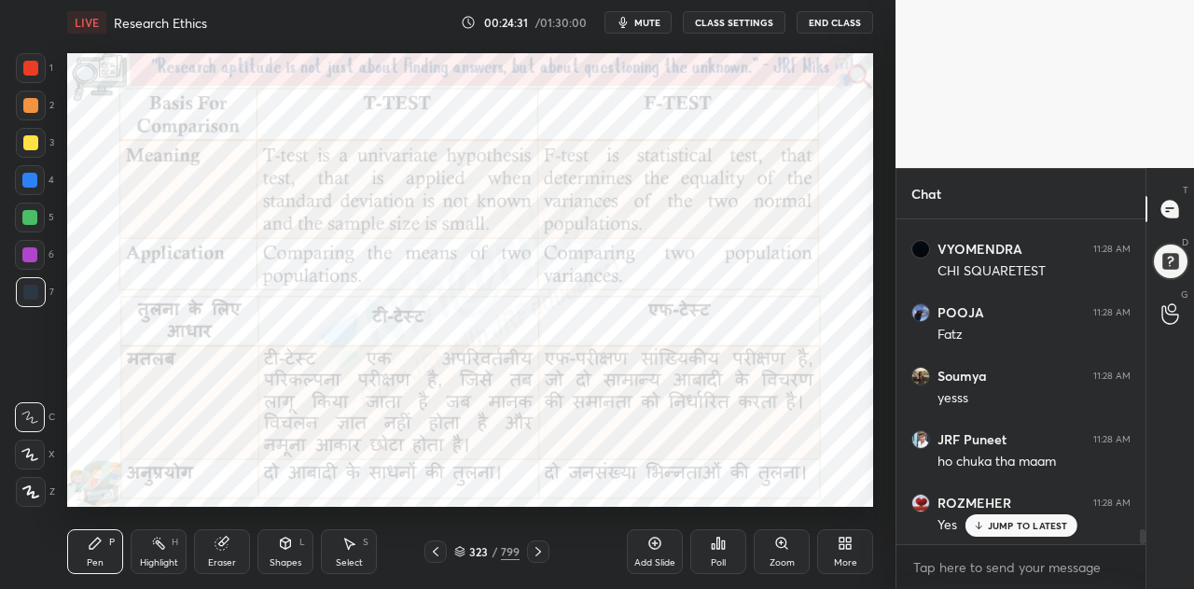
click at [656, 550] on icon at bounding box center [655, 543] width 15 height 15
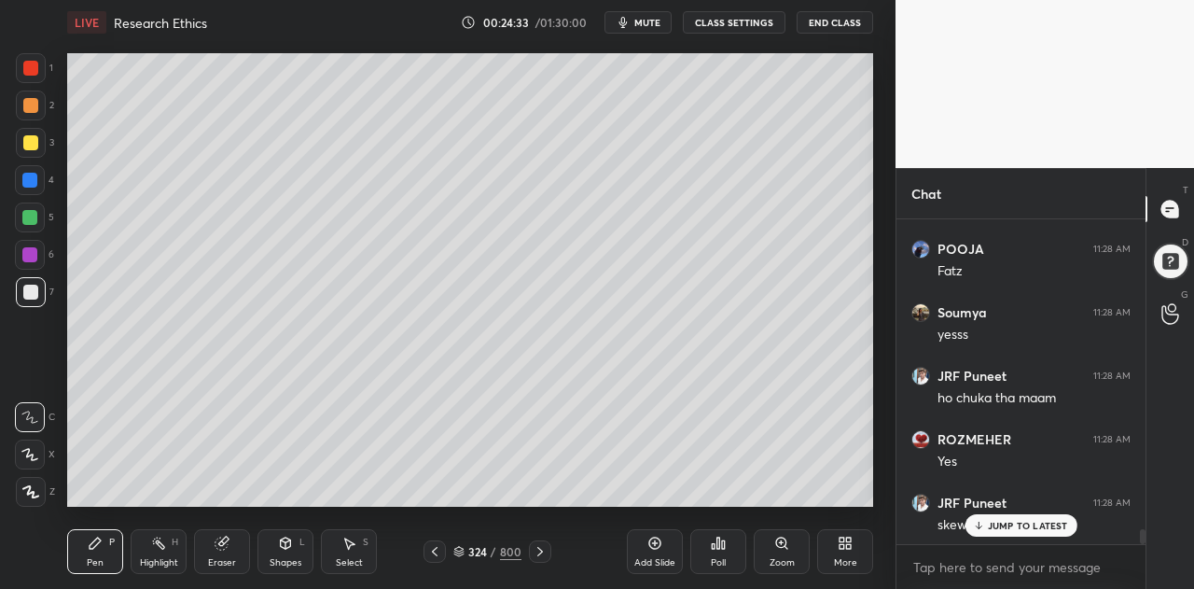
click at [28, 457] on icon at bounding box center [29, 454] width 17 height 13
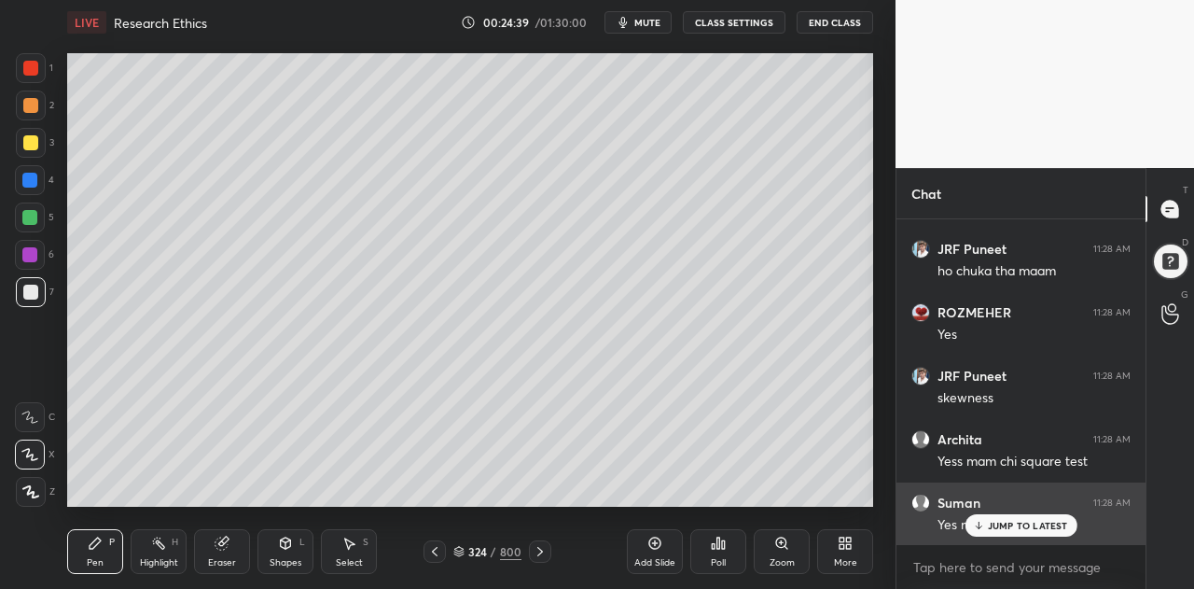
click at [1013, 527] on p "JUMP TO LATEST" at bounding box center [1028, 525] width 80 height 11
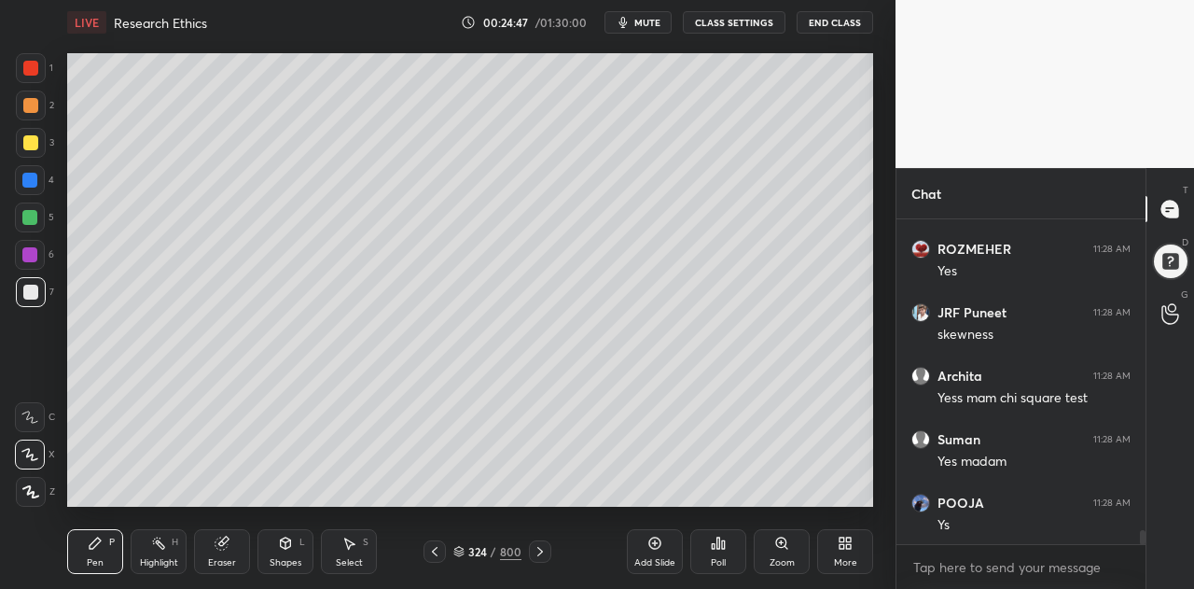
scroll to position [7216, 0]
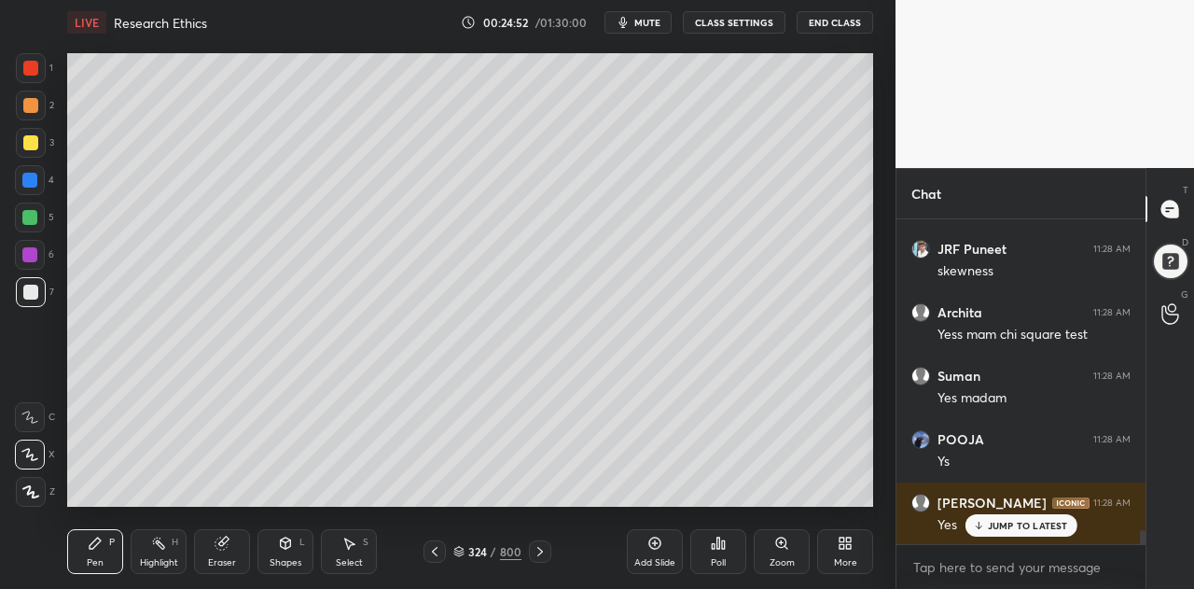
click at [1015, 520] on p "JUMP TO LATEST" at bounding box center [1028, 525] width 80 height 11
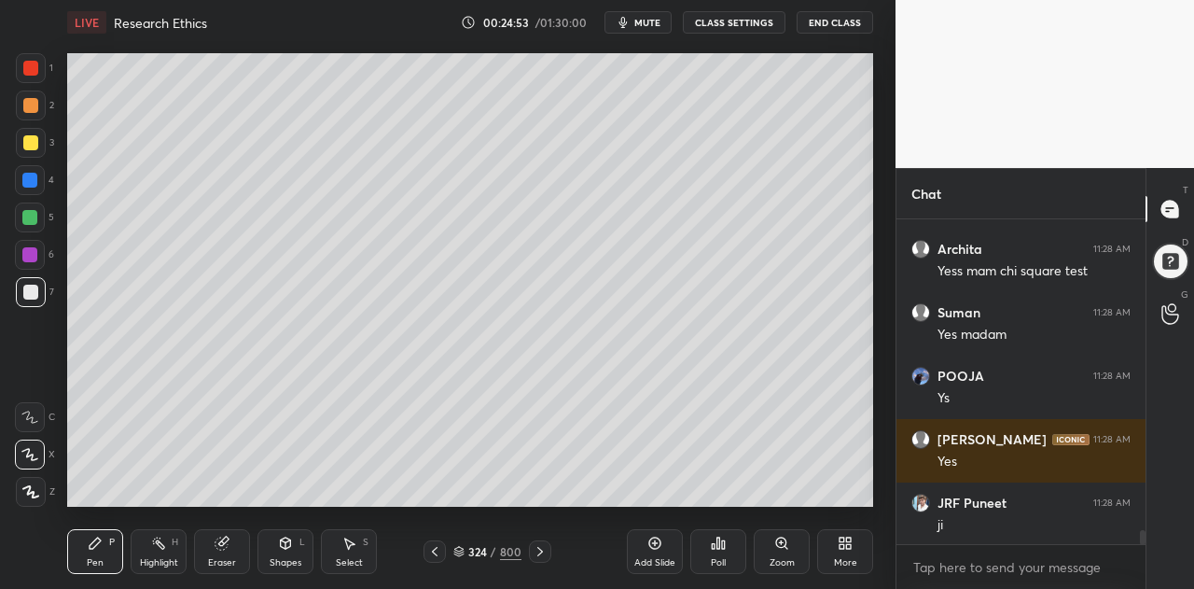
scroll to position [7343, 0]
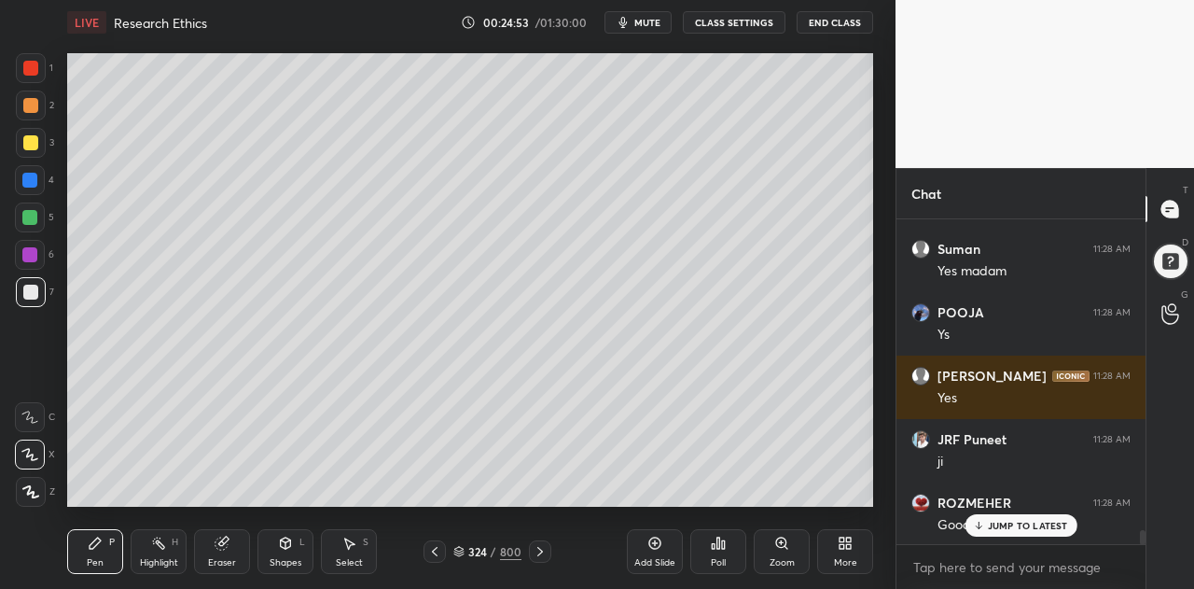
click at [460, 552] on icon at bounding box center [458, 551] width 11 height 11
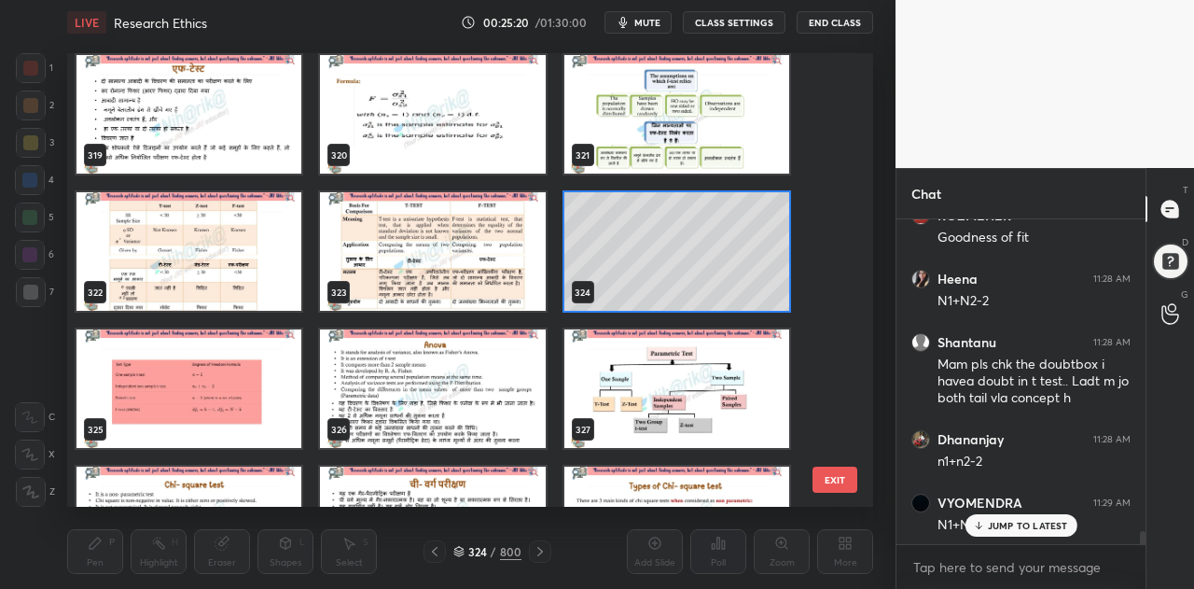
scroll to position [7694, 0]
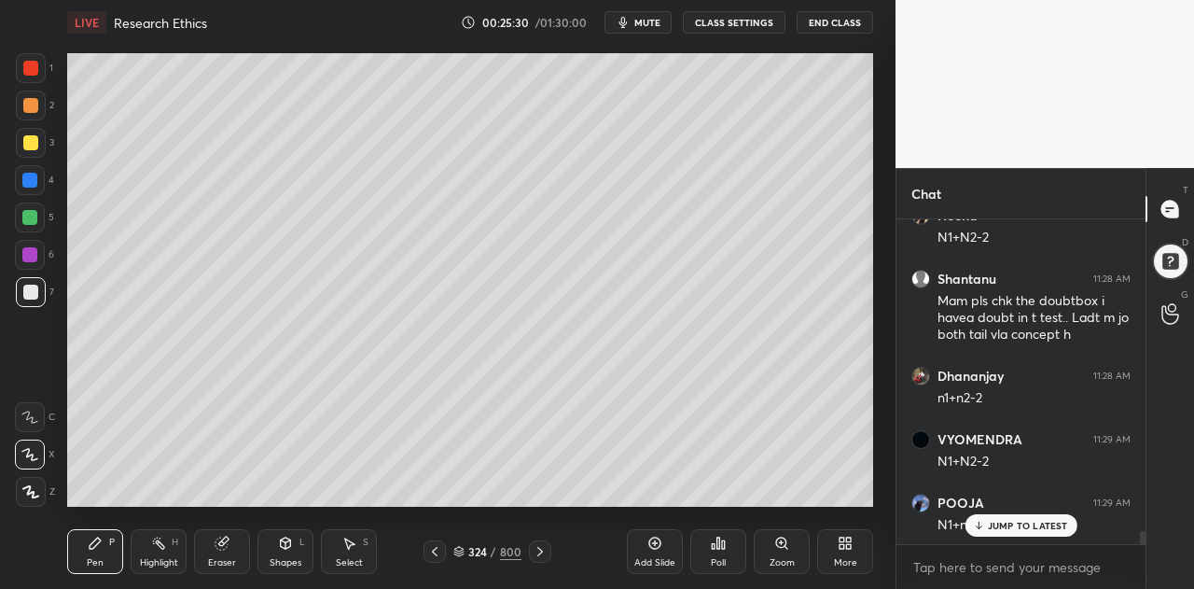
click at [437, 553] on icon at bounding box center [434, 551] width 15 height 15
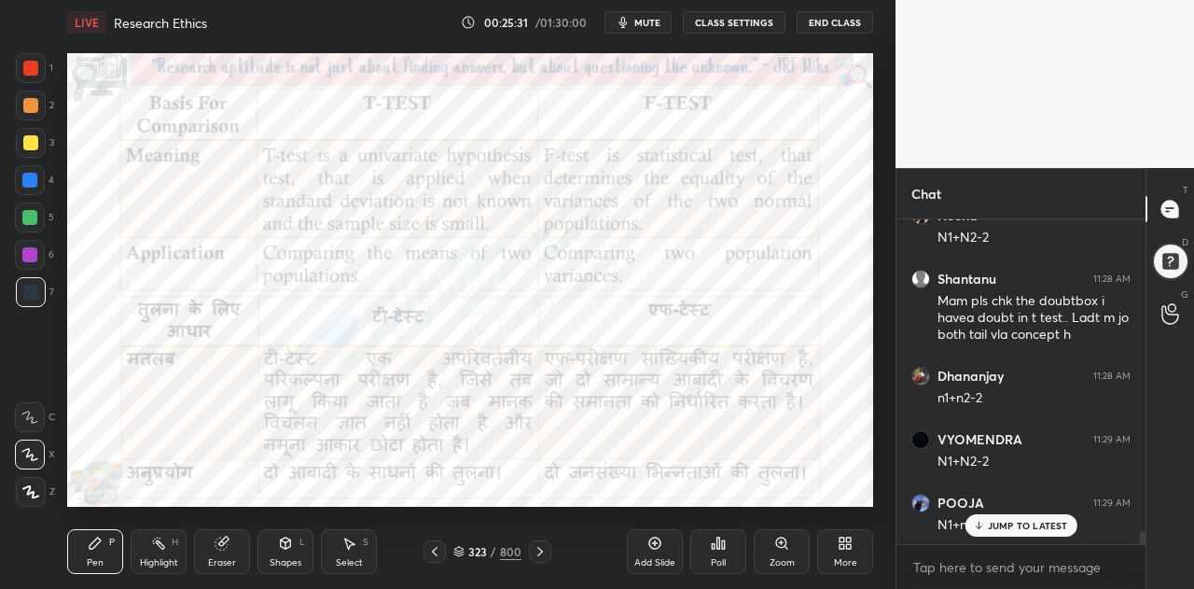
click at [536, 550] on icon at bounding box center [540, 551] width 15 height 15
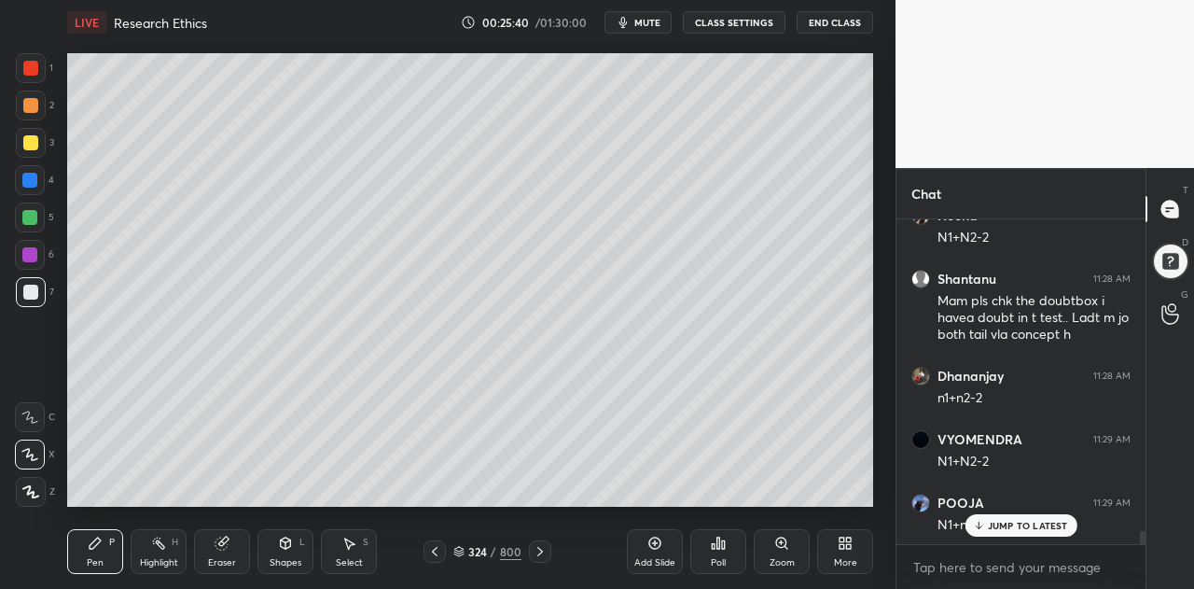
scroll to position [7757, 0]
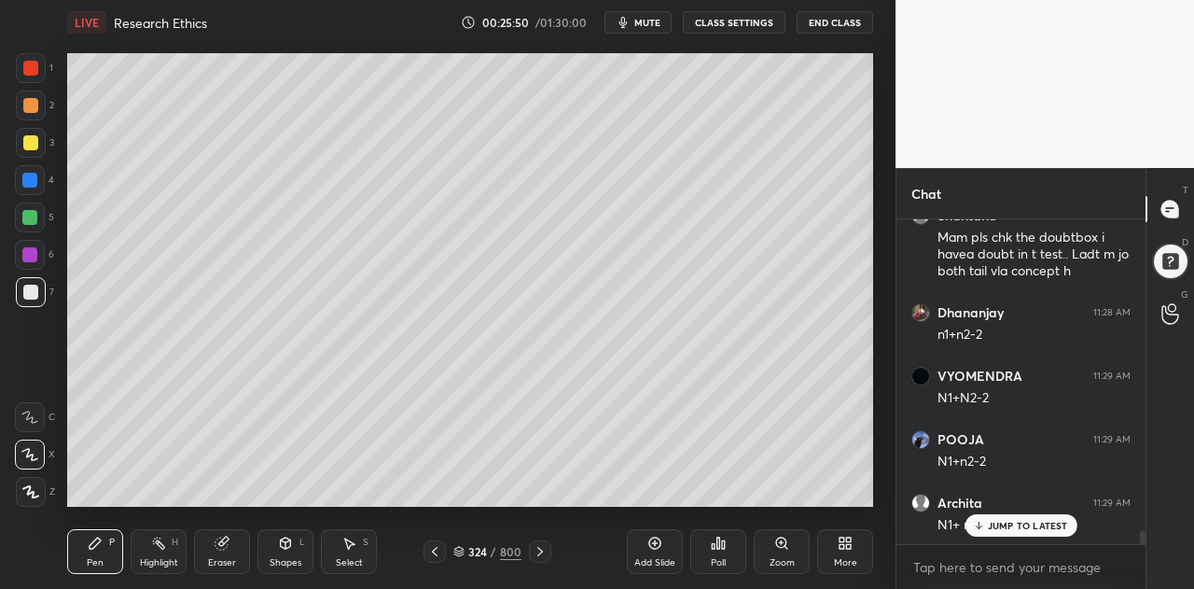
click at [1024, 527] on p "JUMP TO LATEST" at bounding box center [1028, 525] width 80 height 11
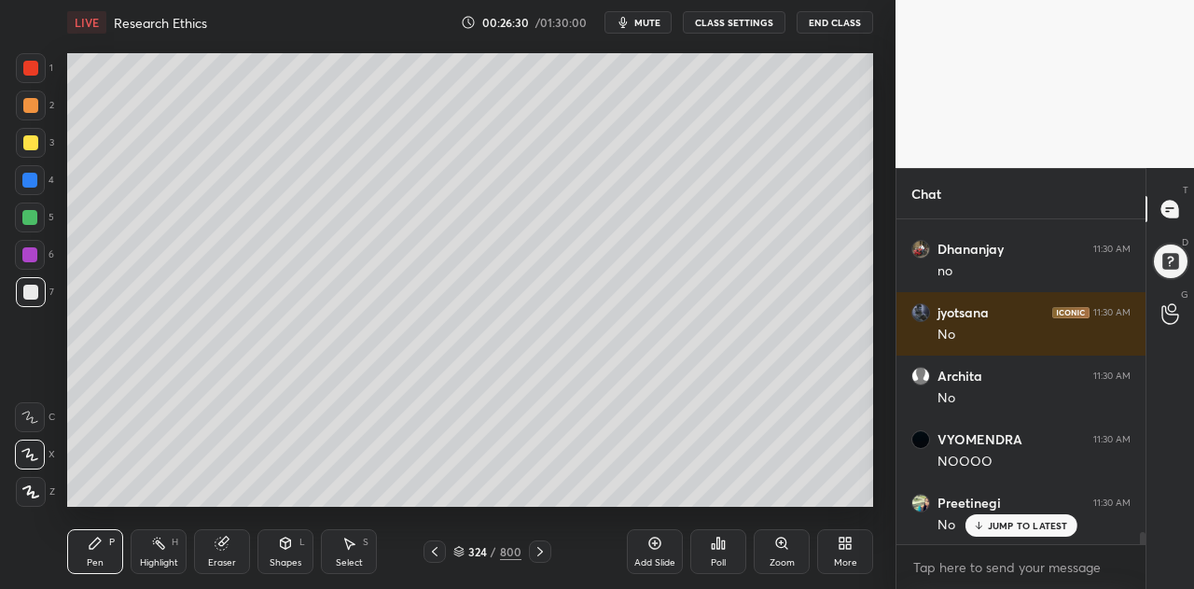
scroll to position [8772, 0]
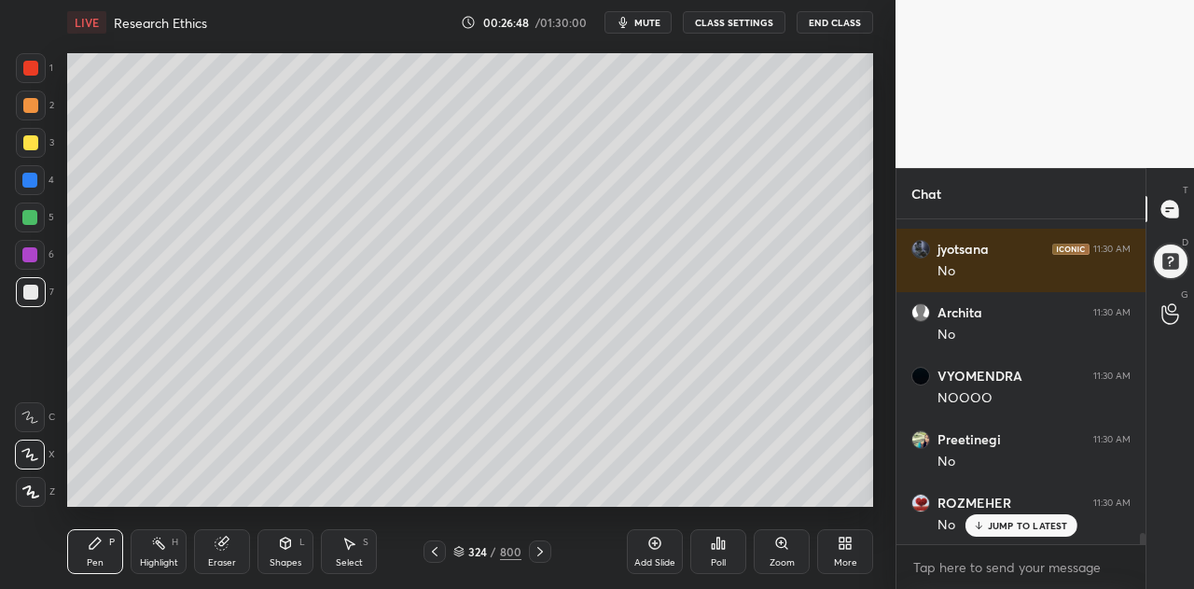
click at [28, 143] on div at bounding box center [30, 142] width 15 height 15
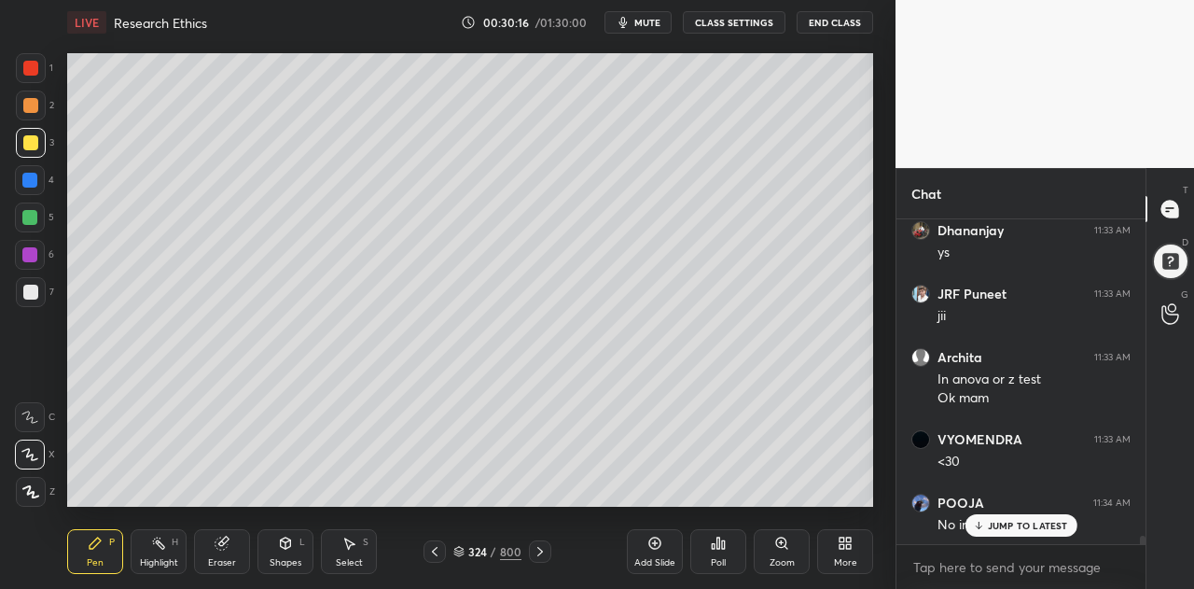
scroll to position [11657, 0]
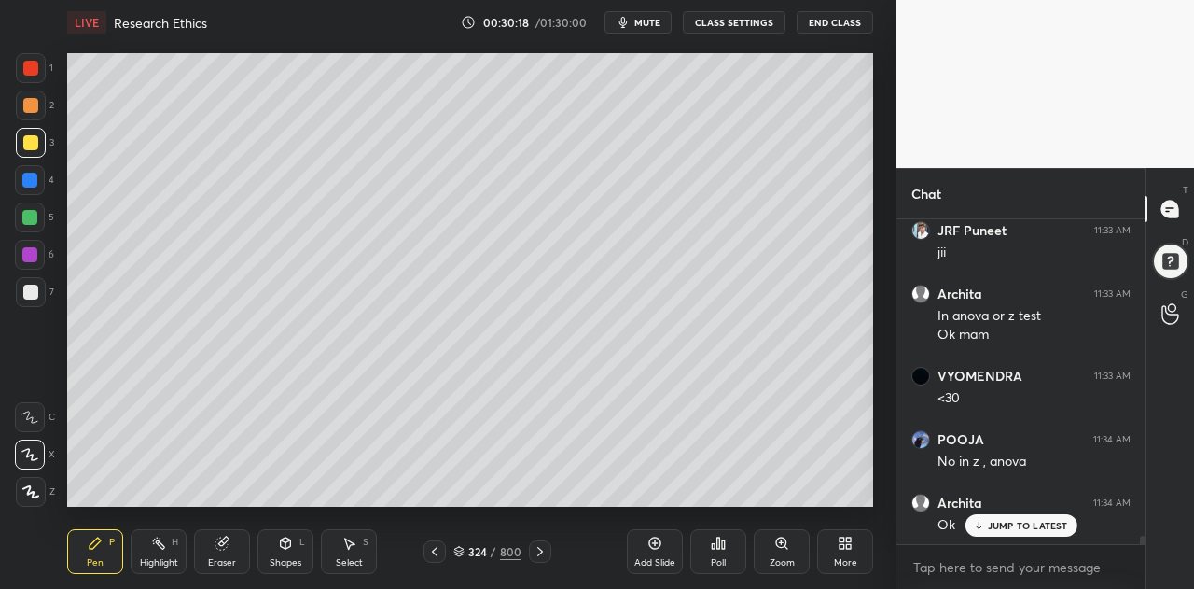
click at [34, 299] on div at bounding box center [31, 292] width 30 height 30
click at [151, 553] on div "Highlight H" at bounding box center [159, 551] width 56 height 45
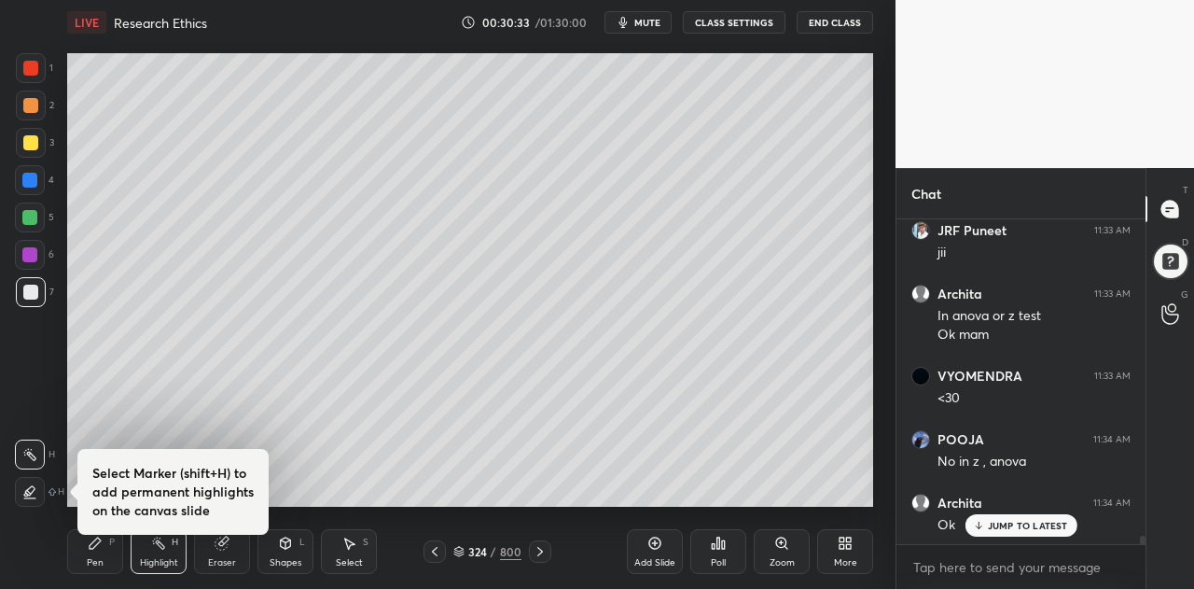
scroll to position [11721, 0]
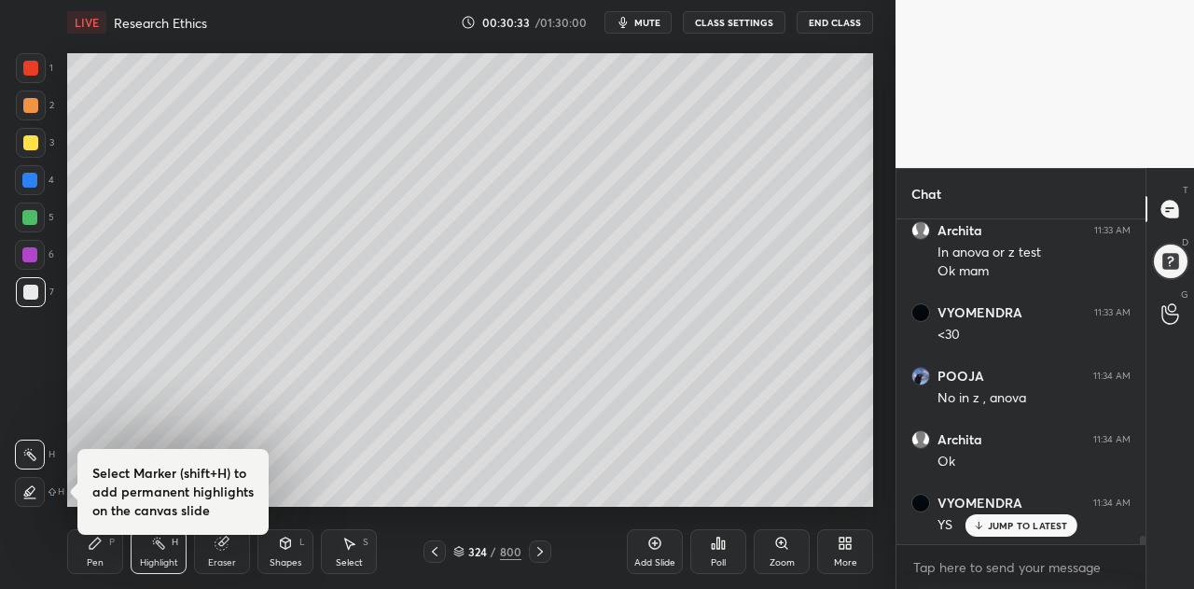
click at [32, 147] on div at bounding box center [30, 142] width 15 height 15
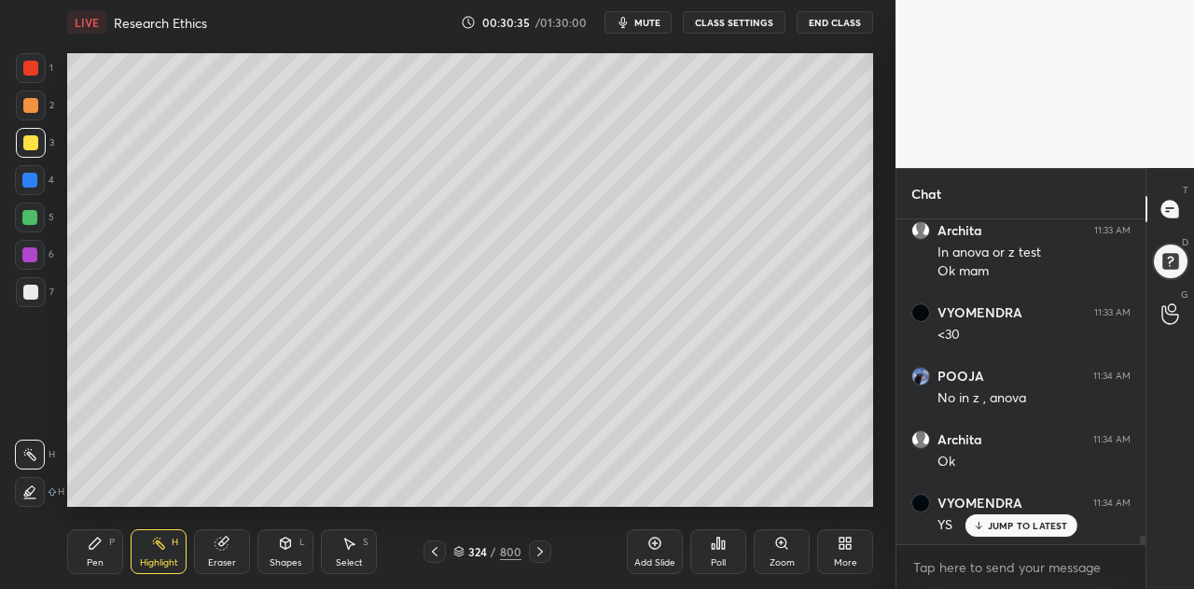
click at [31, 173] on div at bounding box center [29, 180] width 15 height 15
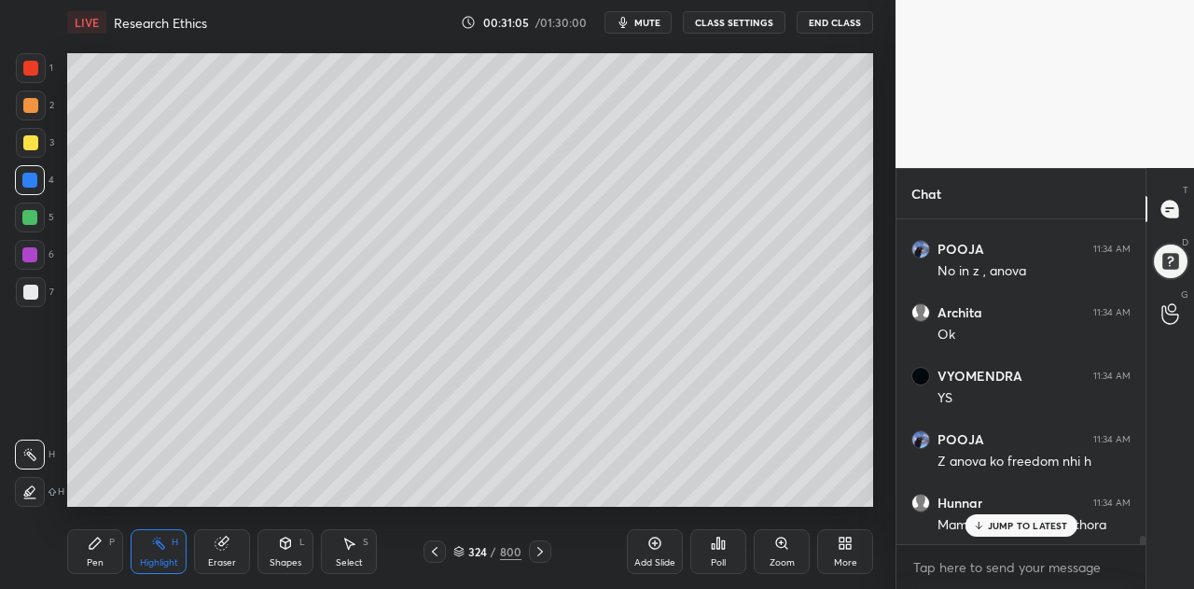
scroll to position [11911, 0]
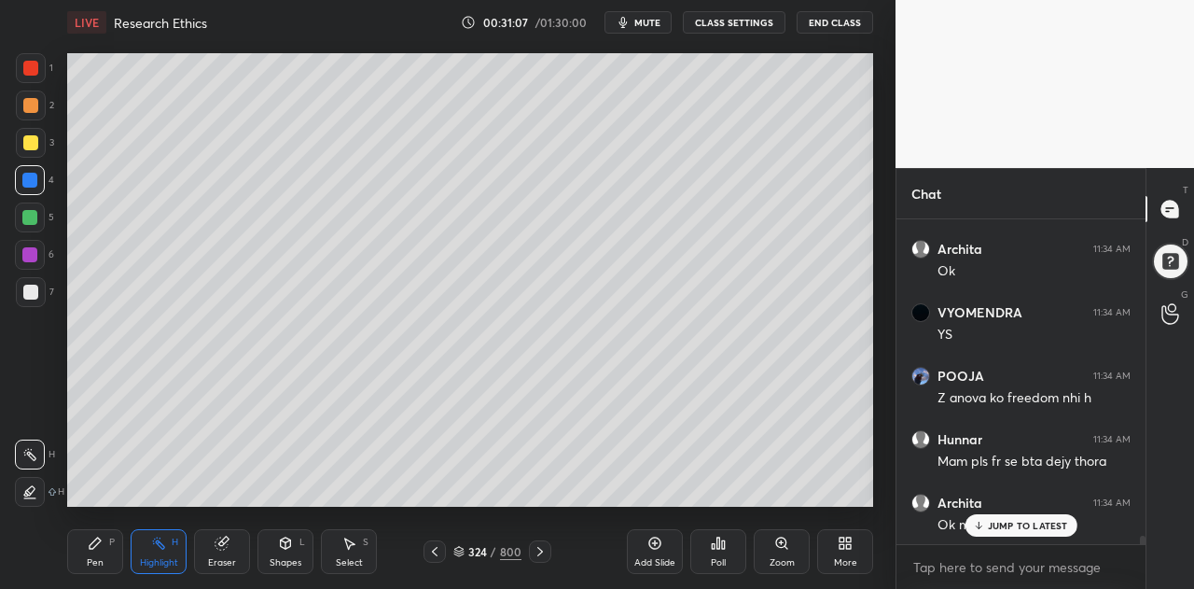
click at [35, 484] on icon at bounding box center [29, 491] width 15 height 15
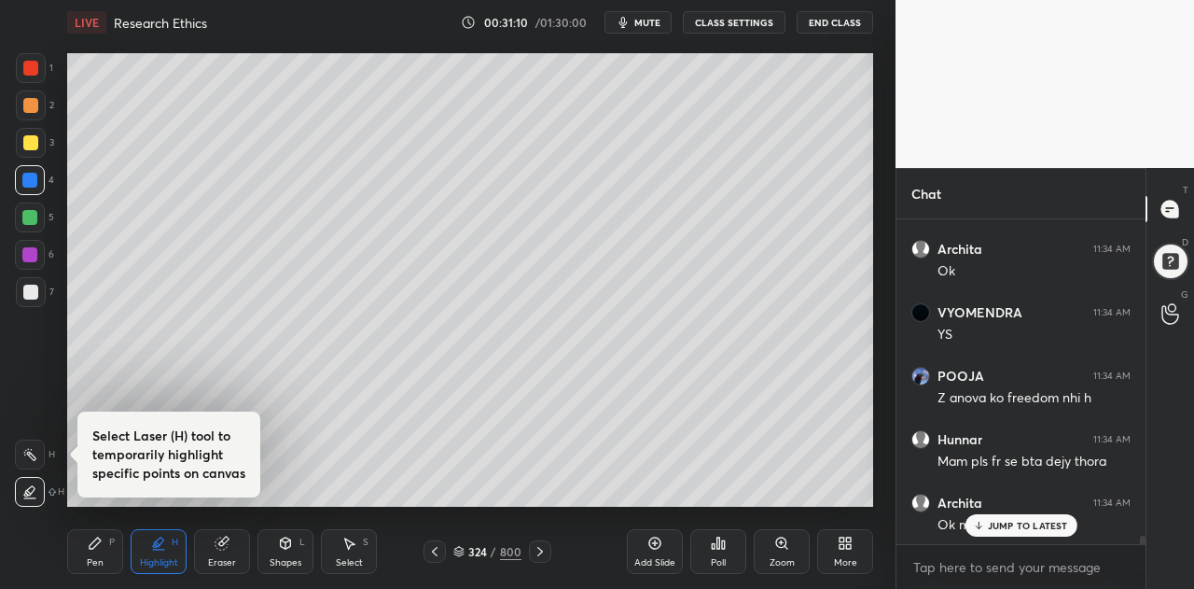
scroll to position [11974, 0]
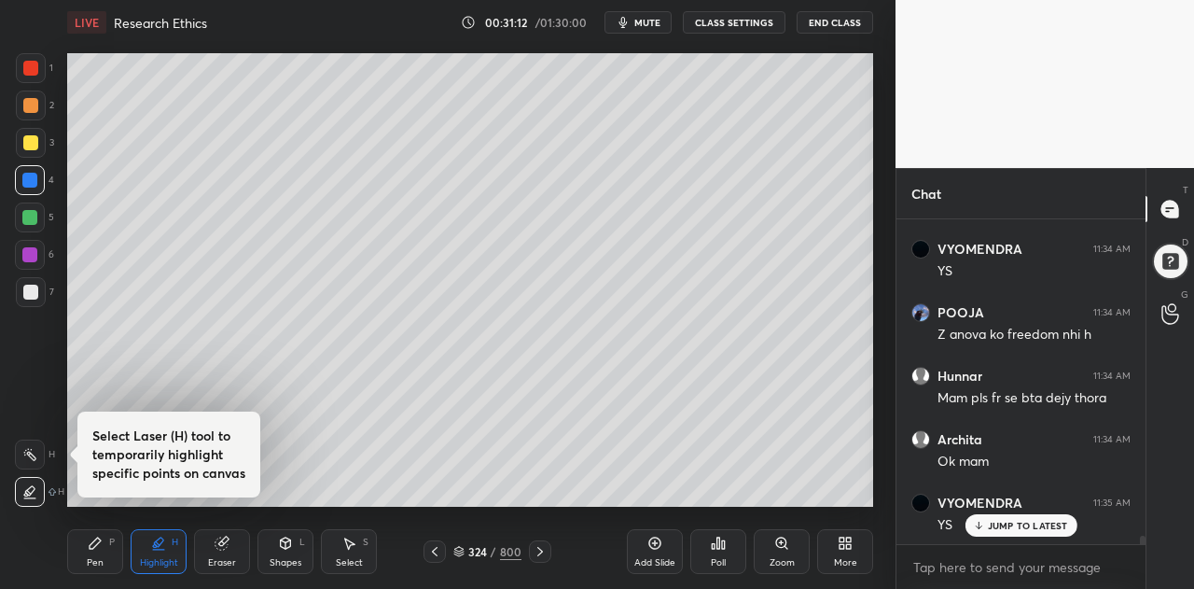
click at [1040, 516] on div "JUMP TO LATEST" at bounding box center [1021, 525] width 112 height 22
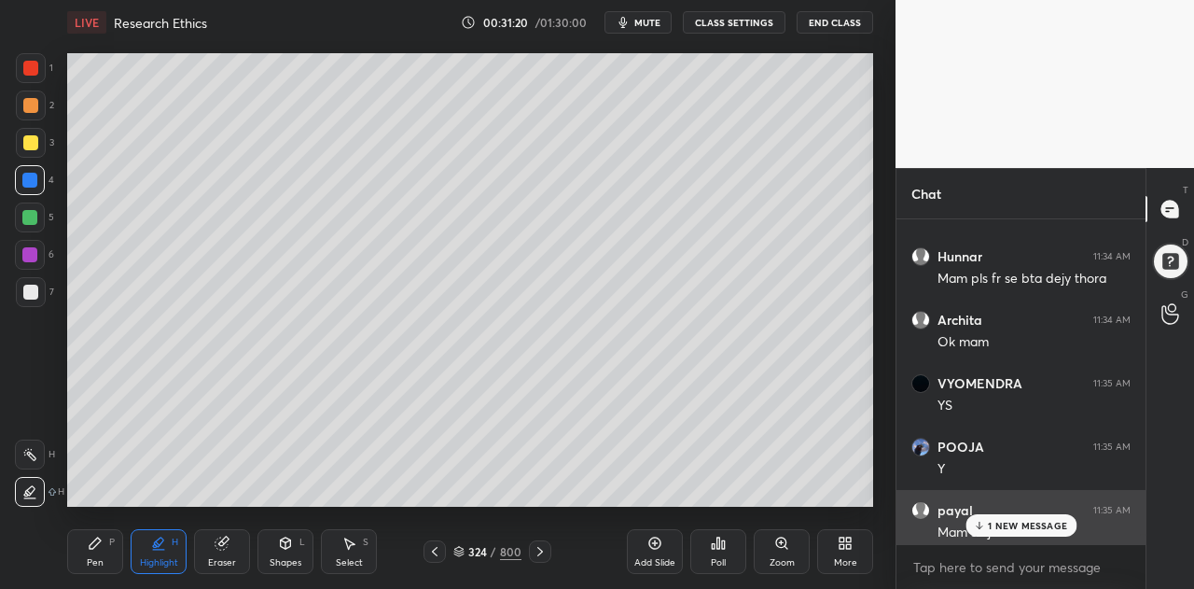
scroll to position [12101, 0]
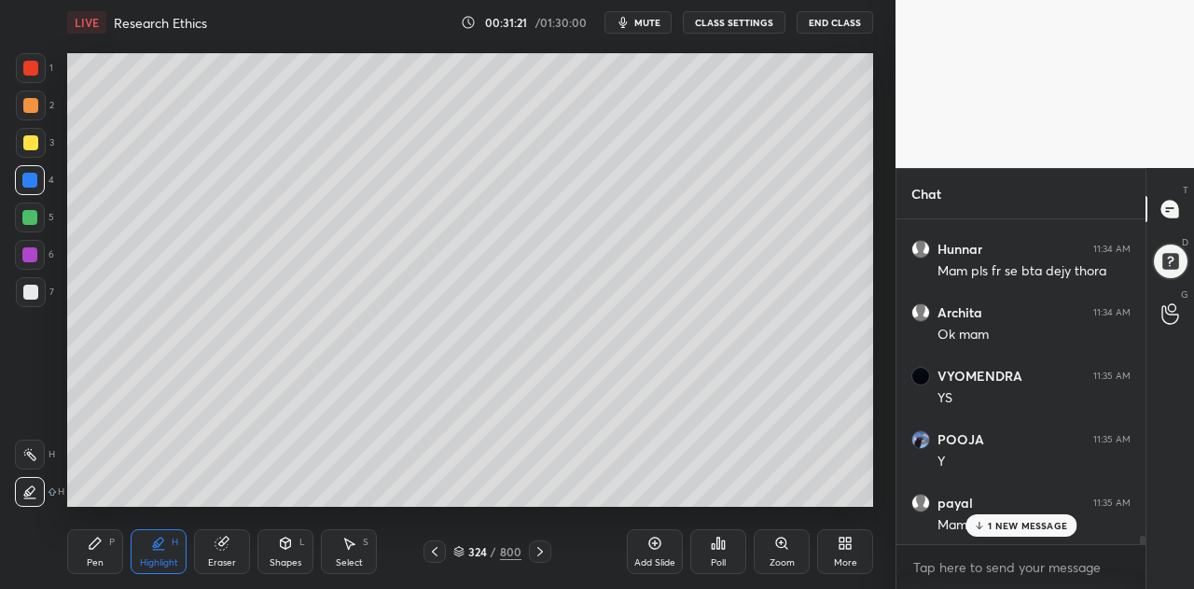
click at [1009, 523] on p "1 NEW MESSAGE" at bounding box center [1027, 525] width 79 height 11
click at [435, 551] on icon at bounding box center [434, 551] width 15 height 15
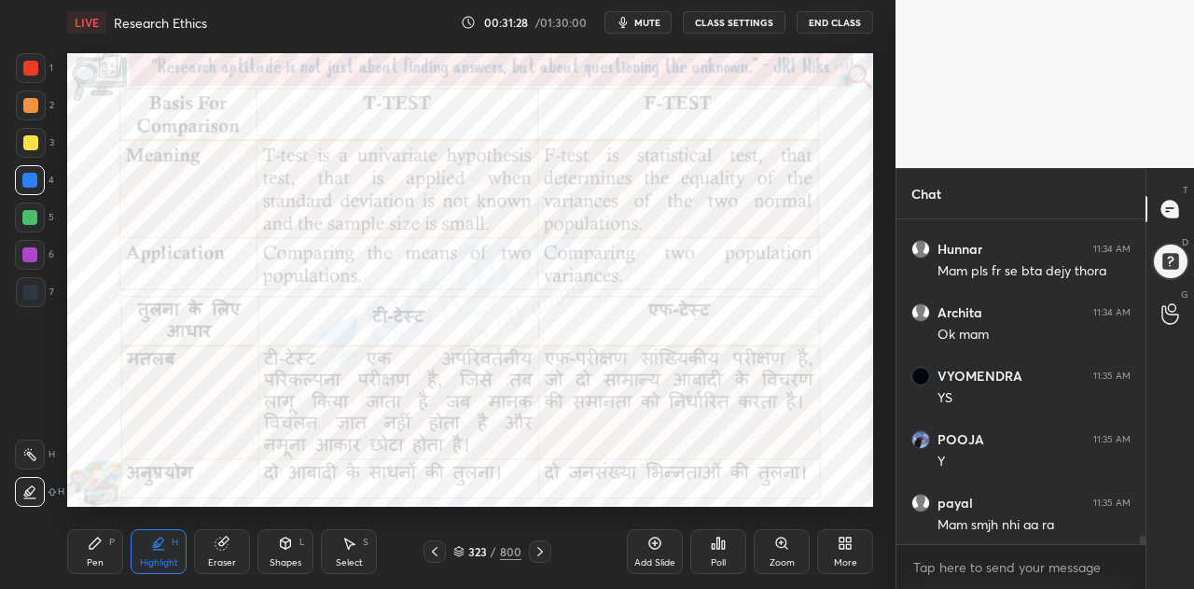
click at [541, 555] on icon at bounding box center [540, 551] width 15 height 15
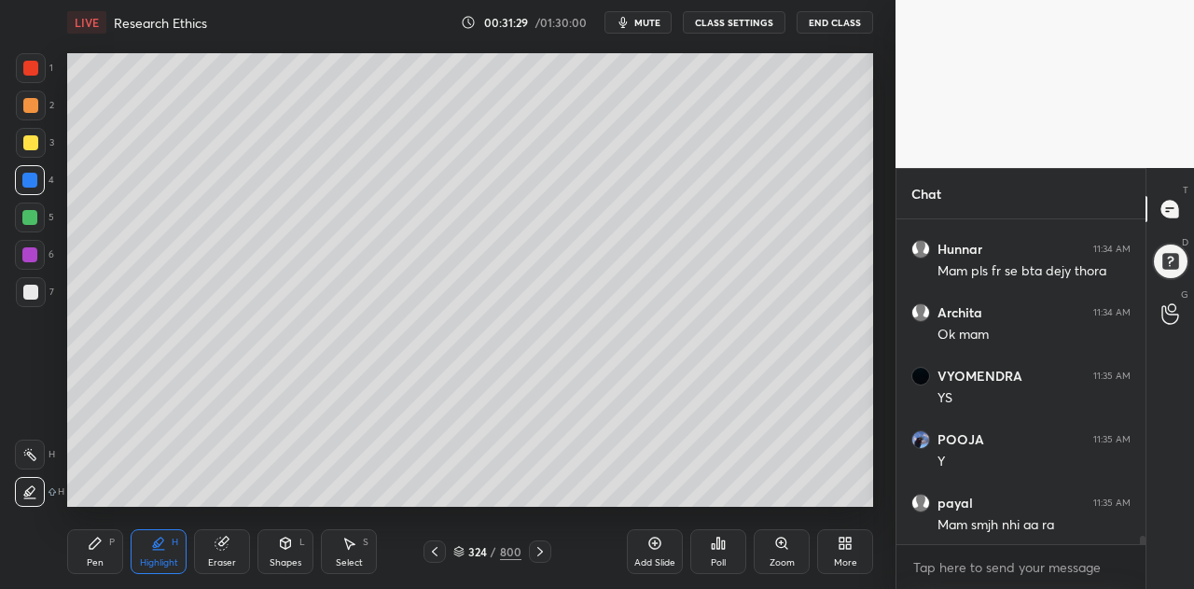
click at [543, 554] on icon at bounding box center [540, 551] width 15 height 15
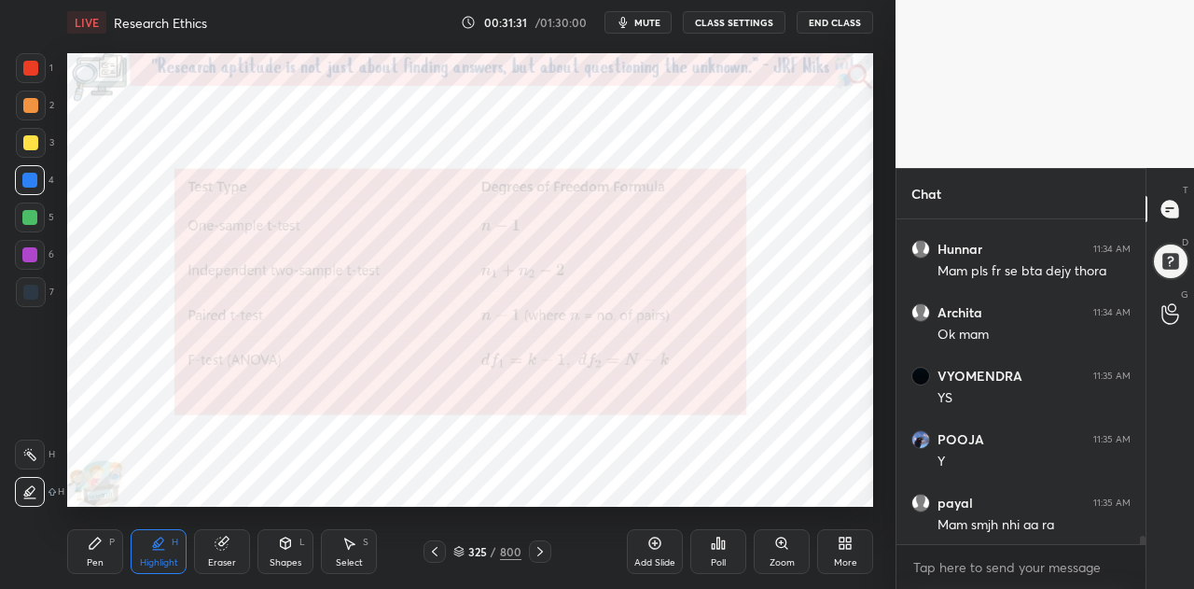
click at [95, 559] on div "Pen" at bounding box center [95, 562] width 17 height 9
click at [32, 216] on div at bounding box center [29, 217] width 15 height 15
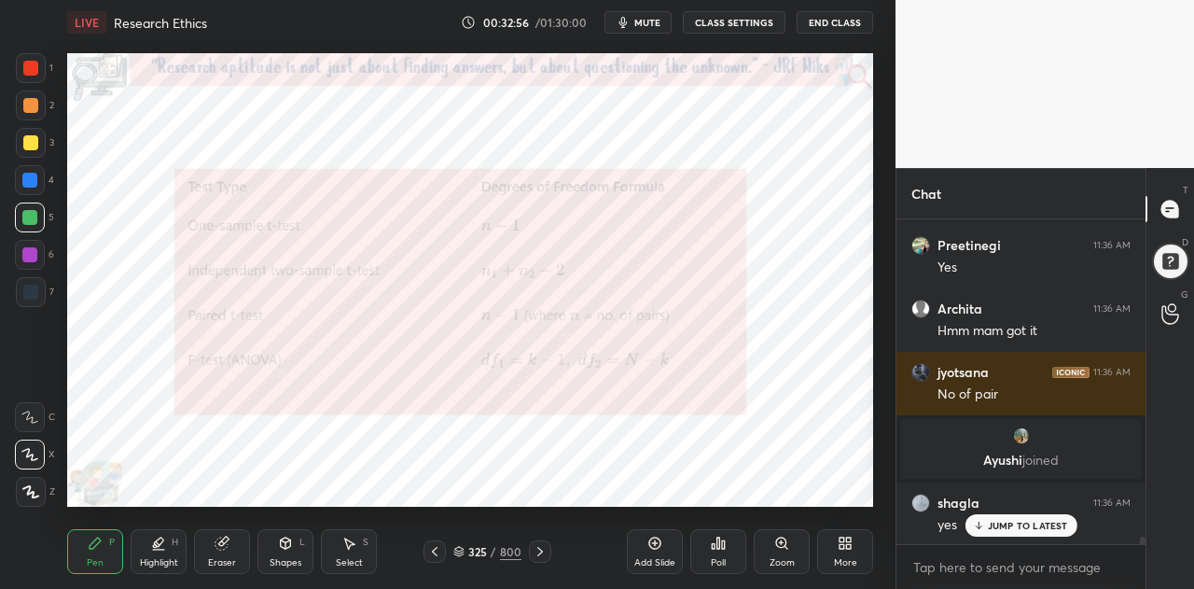
scroll to position [13644, 0]
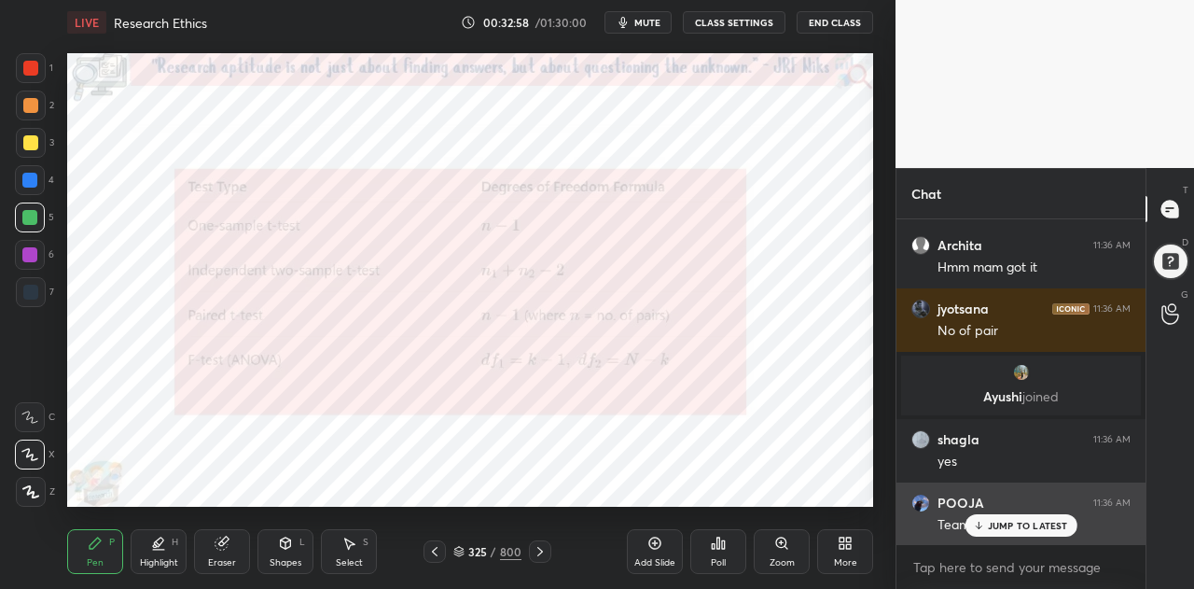
click at [1013, 523] on p "JUMP TO LATEST" at bounding box center [1028, 525] width 80 height 11
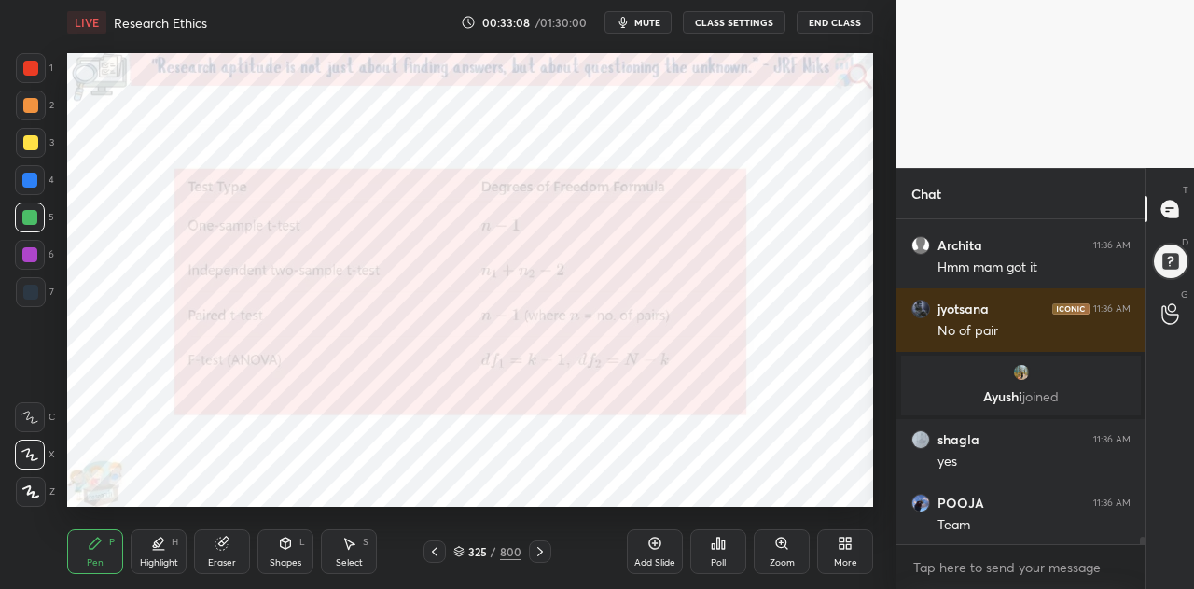
scroll to position [13708, 0]
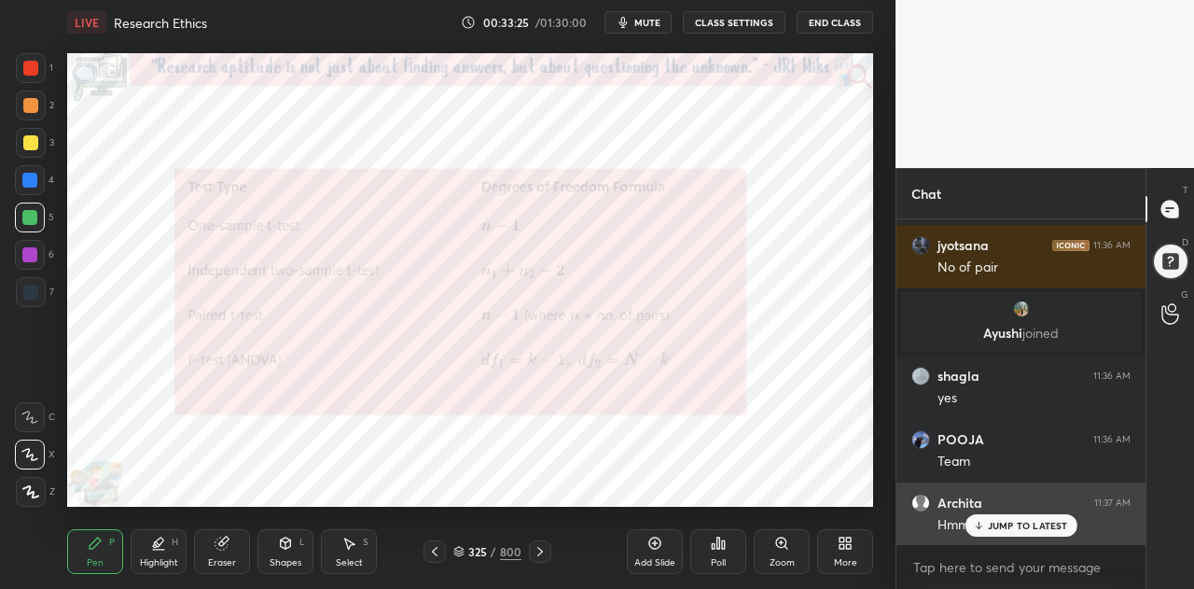
click at [1038, 532] on div "JUMP TO LATEST" at bounding box center [1021, 525] width 112 height 22
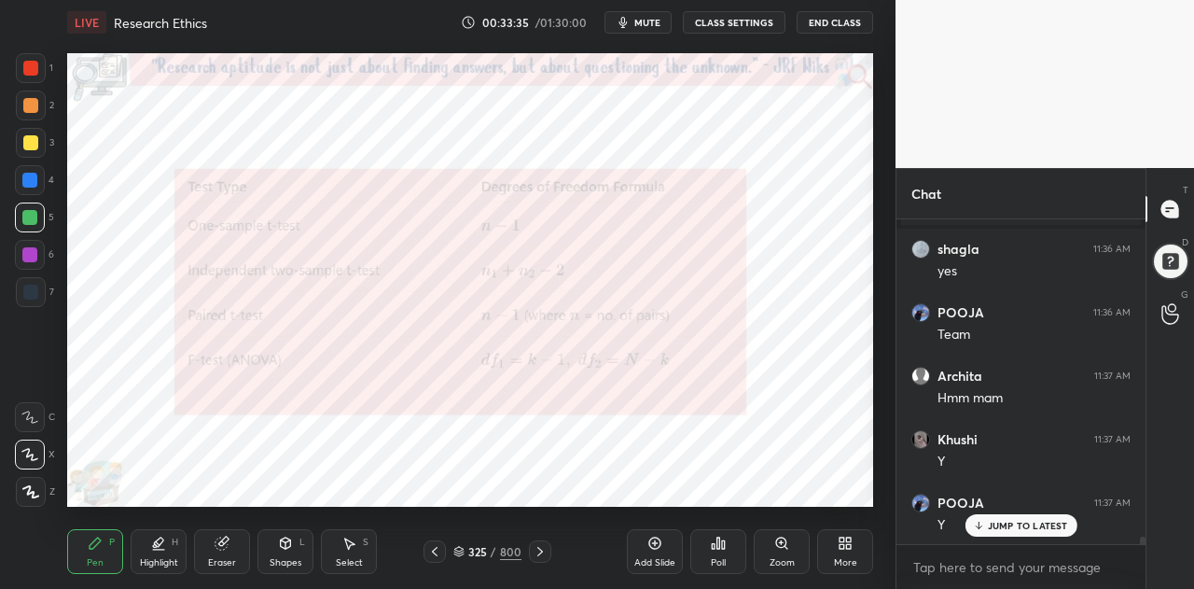
scroll to position [13915, 0]
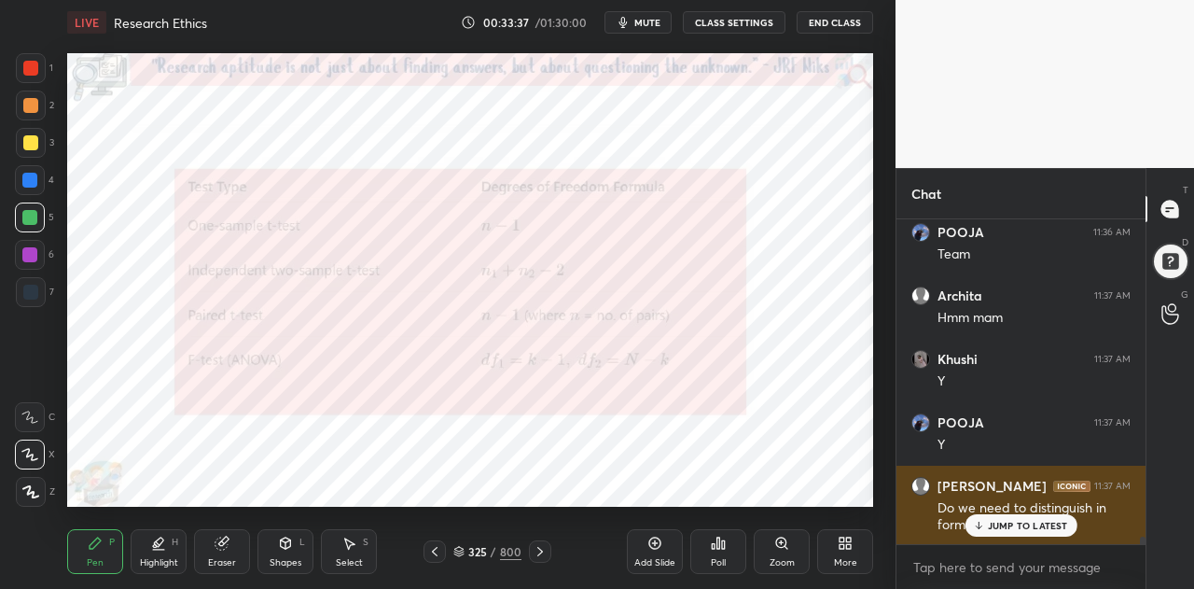
click at [1036, 511] on div "Do we need to distinguish in formula in exam?" at bounding box center [1034, 516] width 193 height 35
click at [1012, 534] on div "JUMP TO LATEST" at bounding box center [1021, 525] width 112 height 22
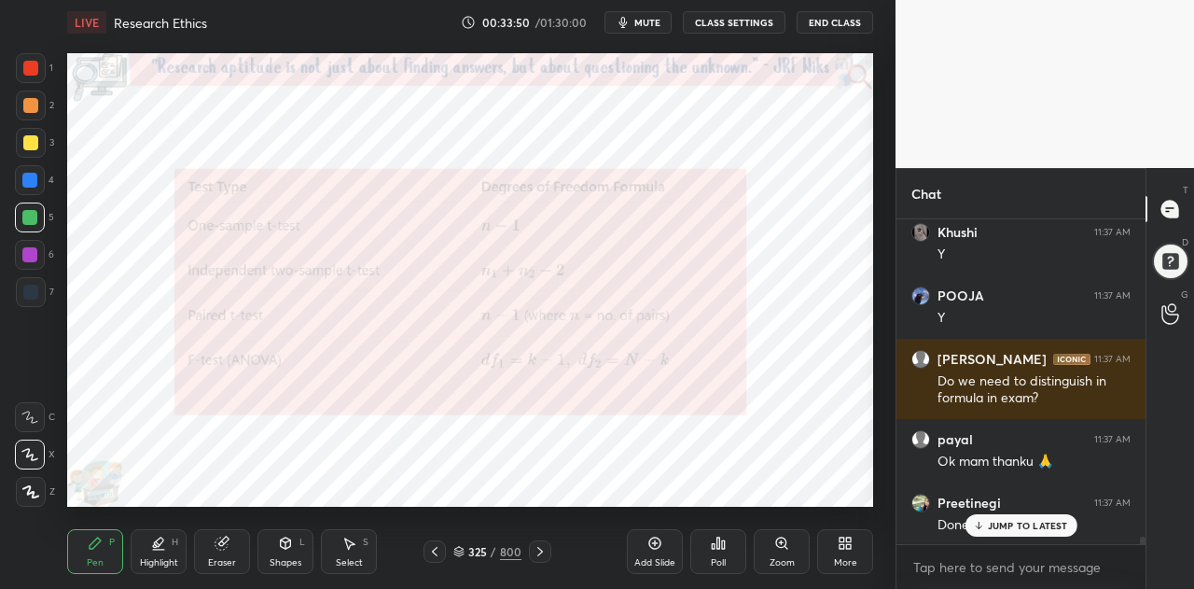
scroll to position [14105, 0]
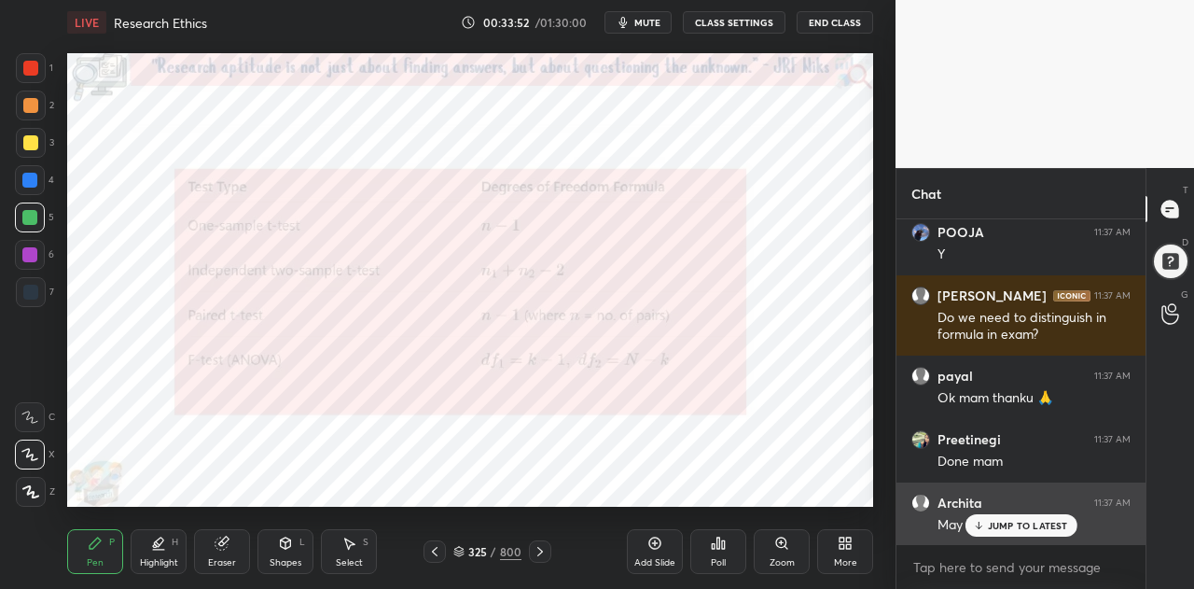
click at [1013, 526] on p "JUMP TO LATEST" at bounding box center [1028, 525] width 80 height 11
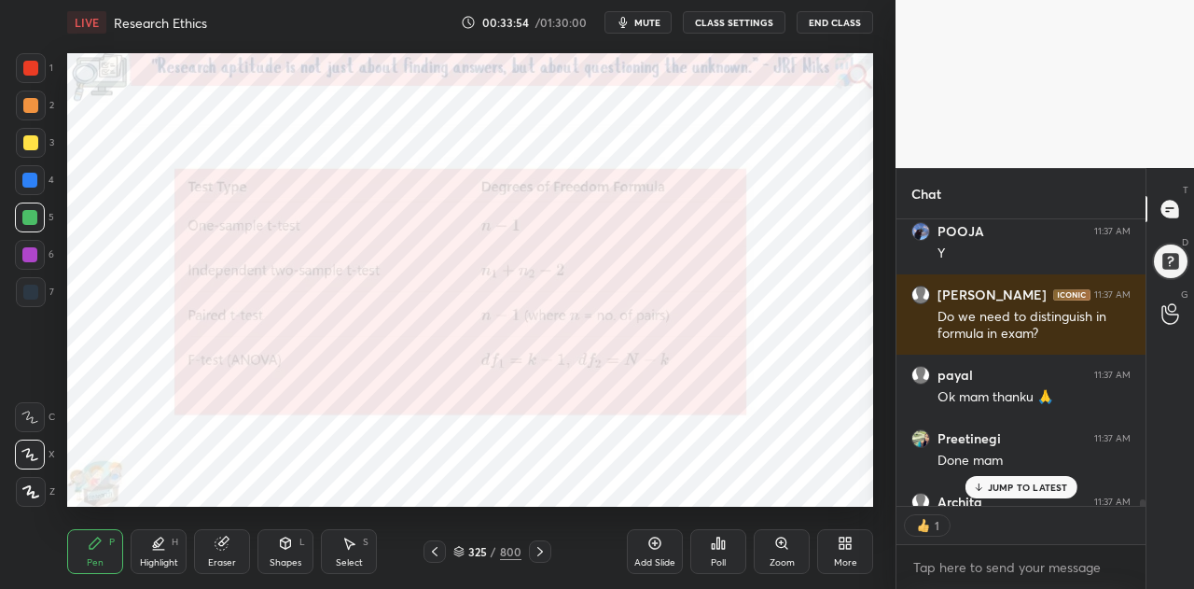
scroll to position [14208, 0]
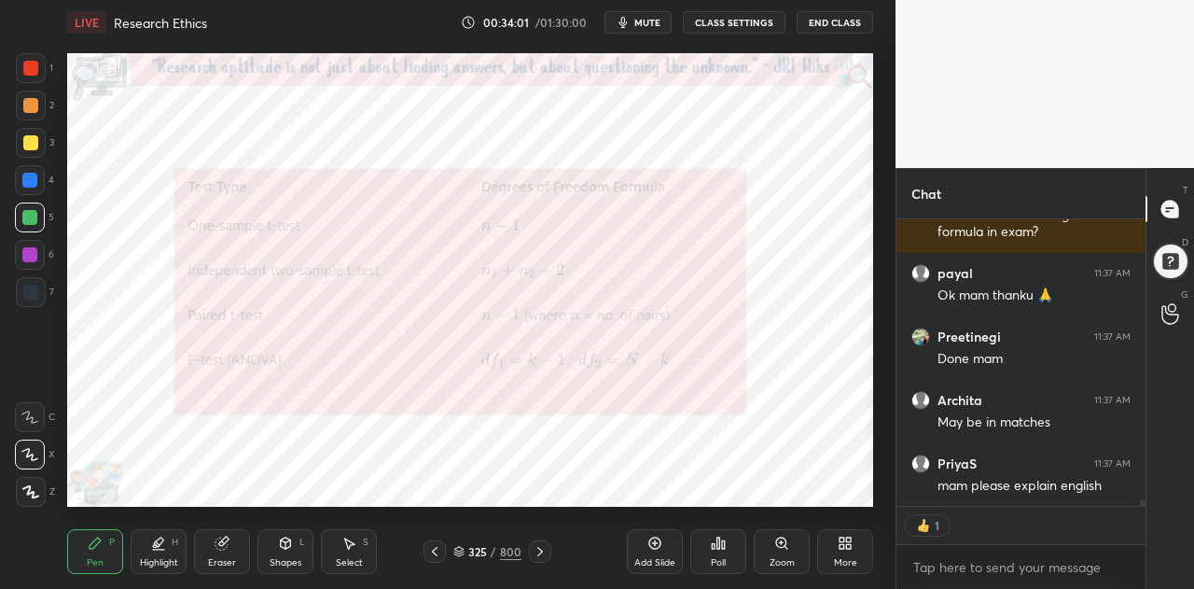
click at [544, 555] on icon at bounding box center [540, 551] width 15 height 15
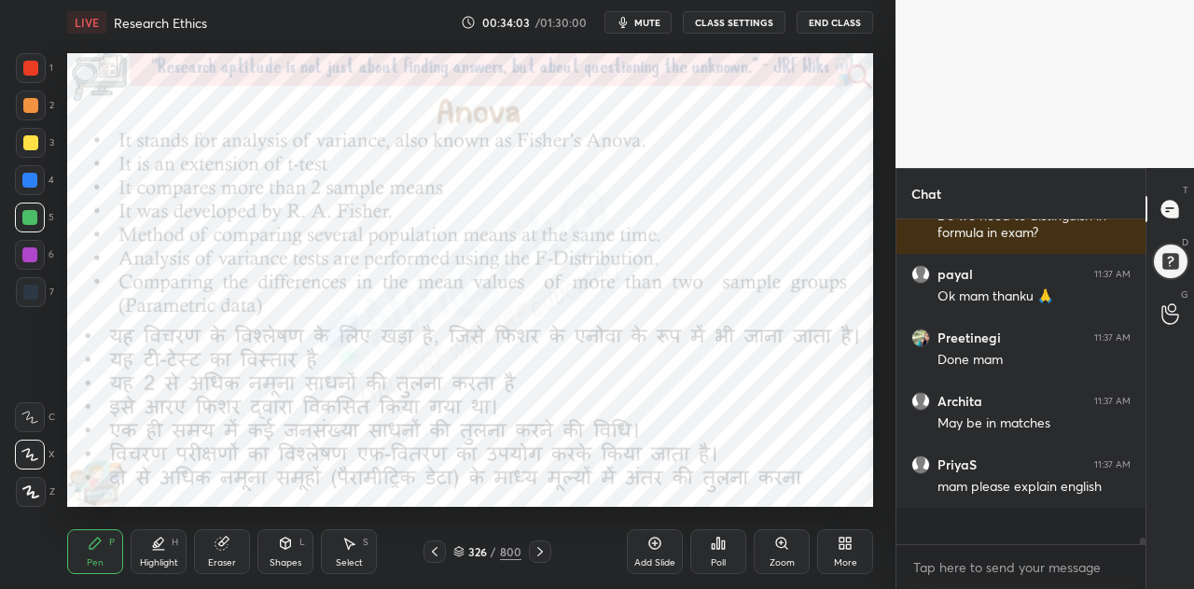
scroll to position [14169, 0]
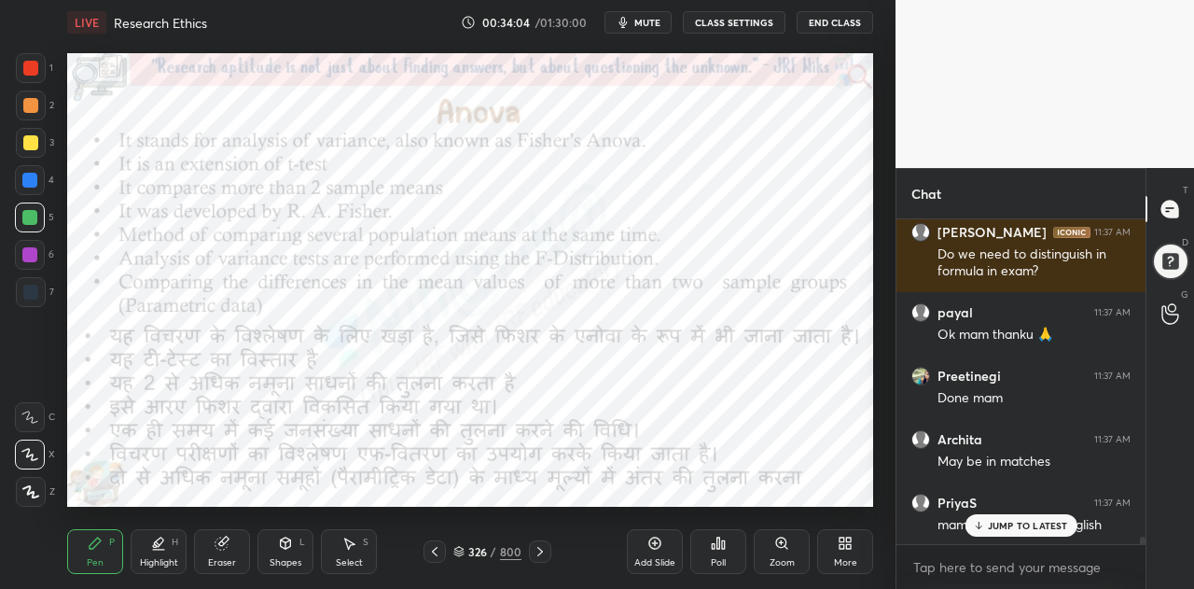
click at [435, 551] on icon at bounding box center [434, 551] width 15 height 15
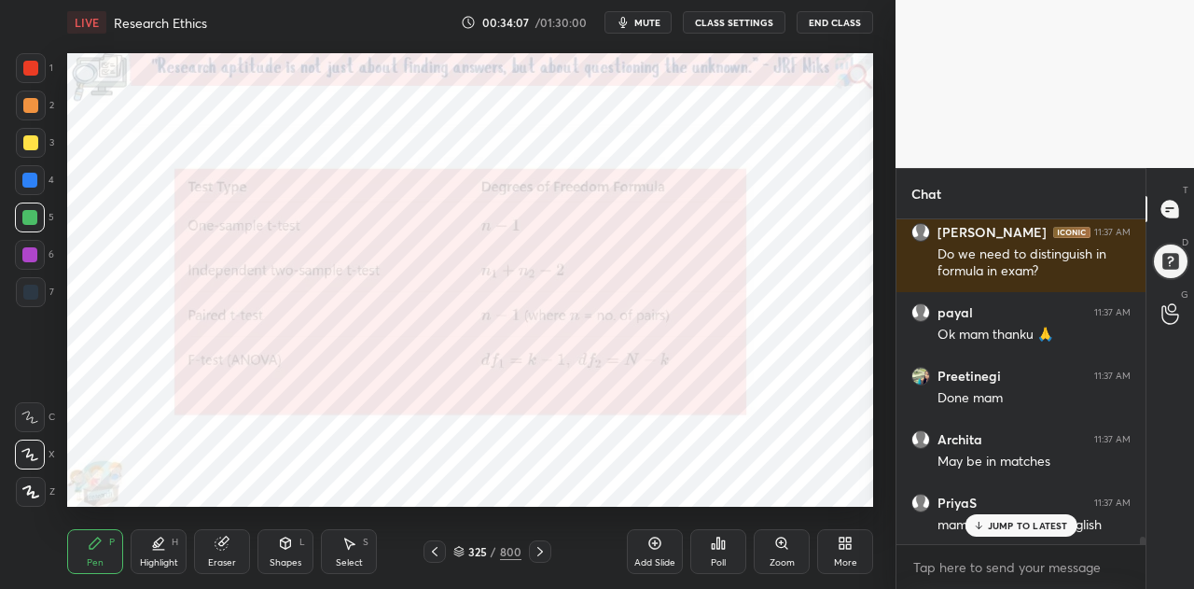
scroll to position [14232, 0]
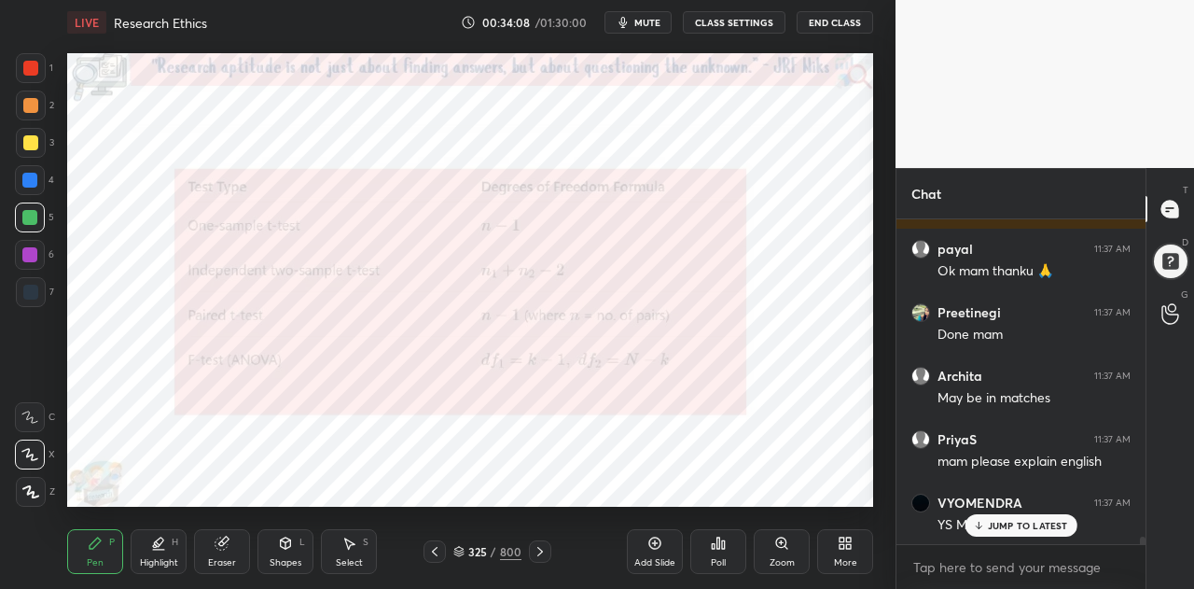
click at [538, 557] on icon at bounding box center [540, 551] width 15 height 15
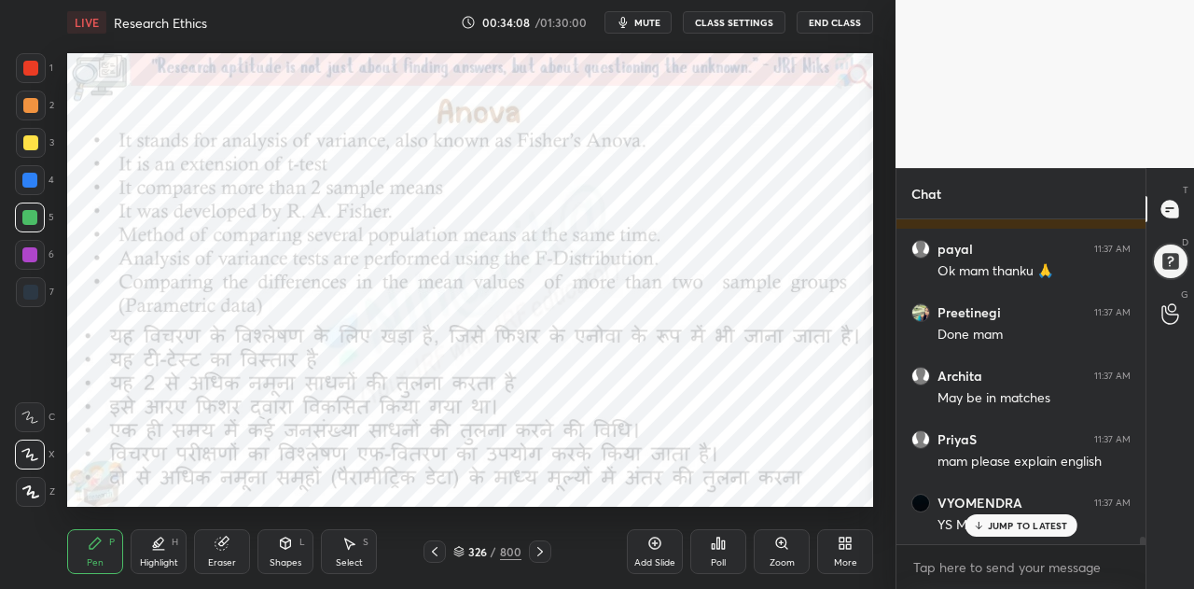
click at [534, 559] on icon at bounding box center [540, 551] width 15 height 15
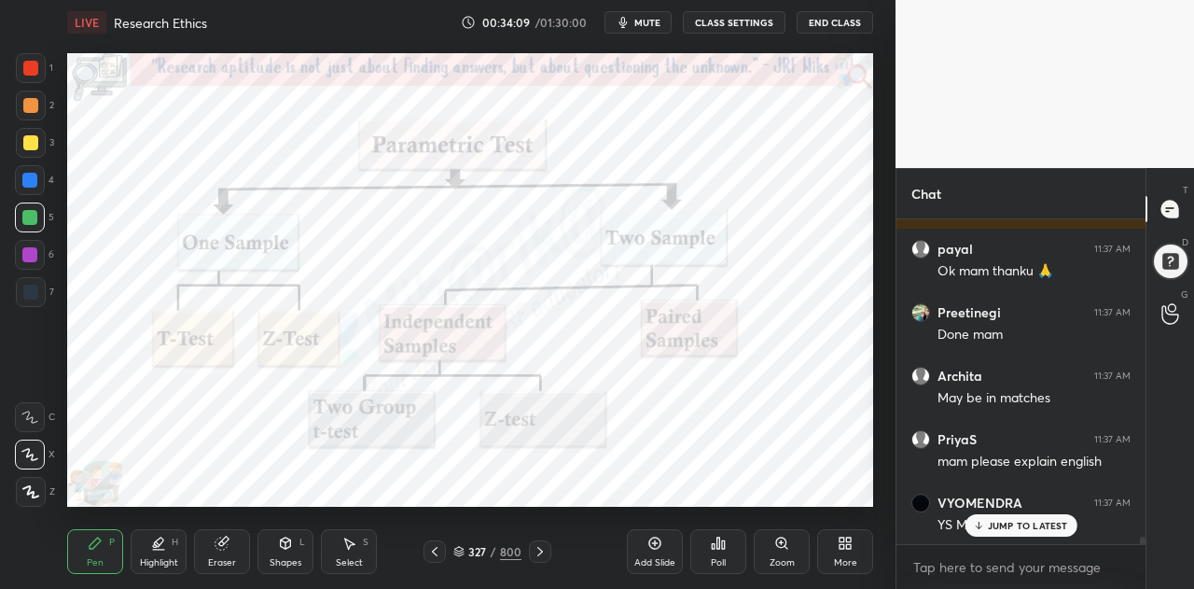
click at [539, 553] on icon at bounding box center [540, 551] width 6 height 9
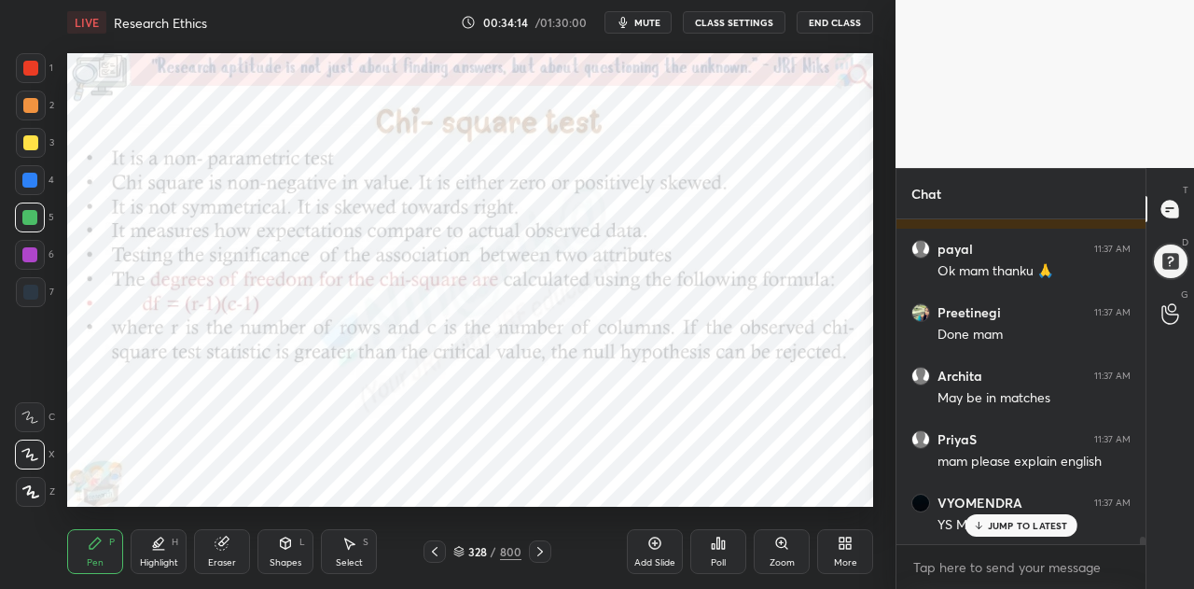
click at [1002, 528] on p "JUMP TO LATEST" at bounding box center [1028, 525] width 80 height 11
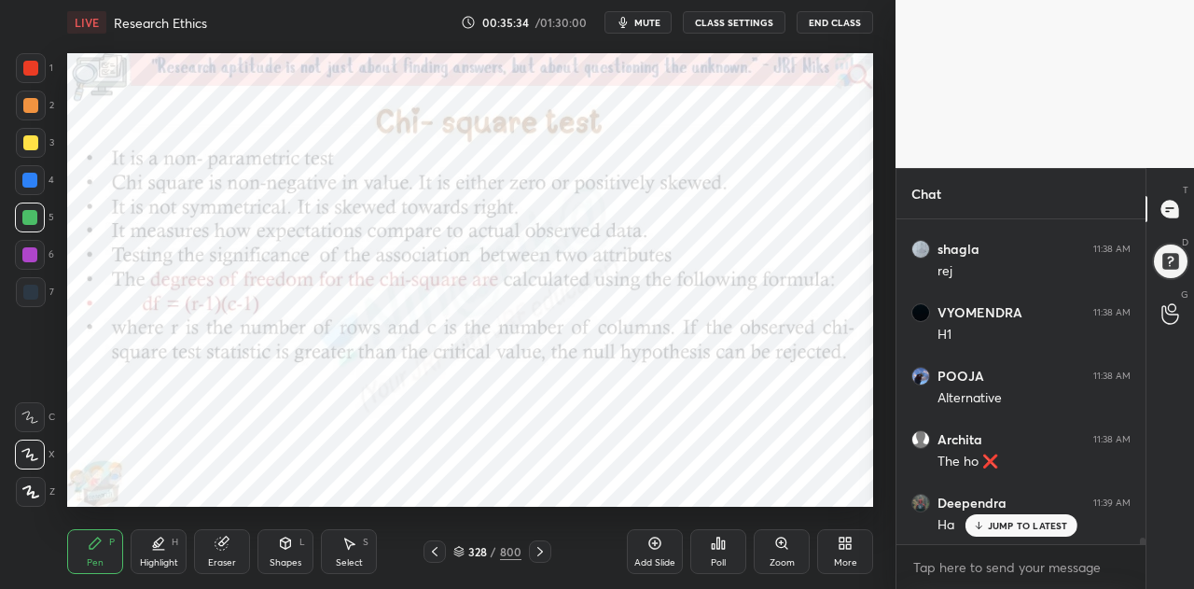
scroll to position [15438, 0]
click at [1006, 527] on p "JUMP TO LATEST" at bounding box center [1028, 525] width 80 height 11
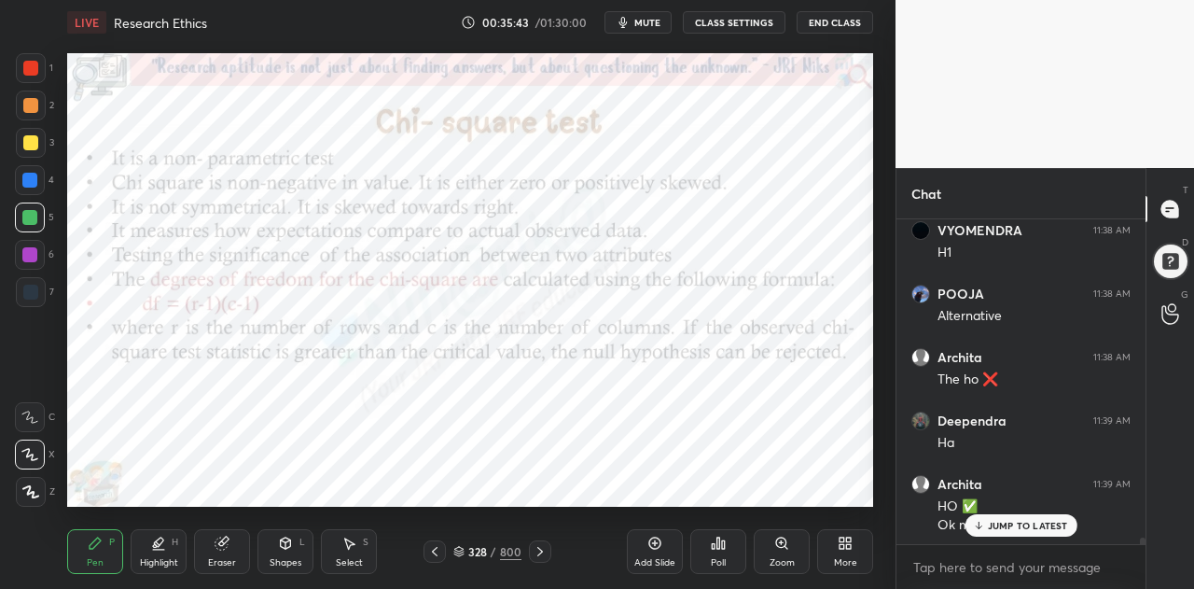
scroll to position [15520, 0]
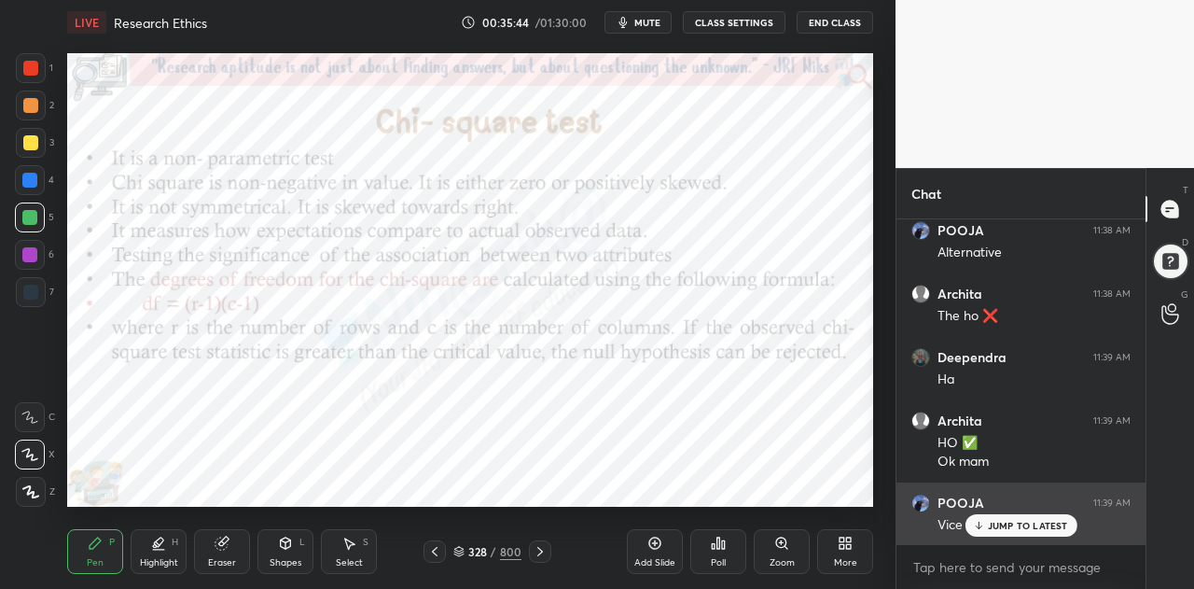
click at [1011, 523] on p "JUMP TO LATEST" at bounding box center [1028, 525] width 80 height 11
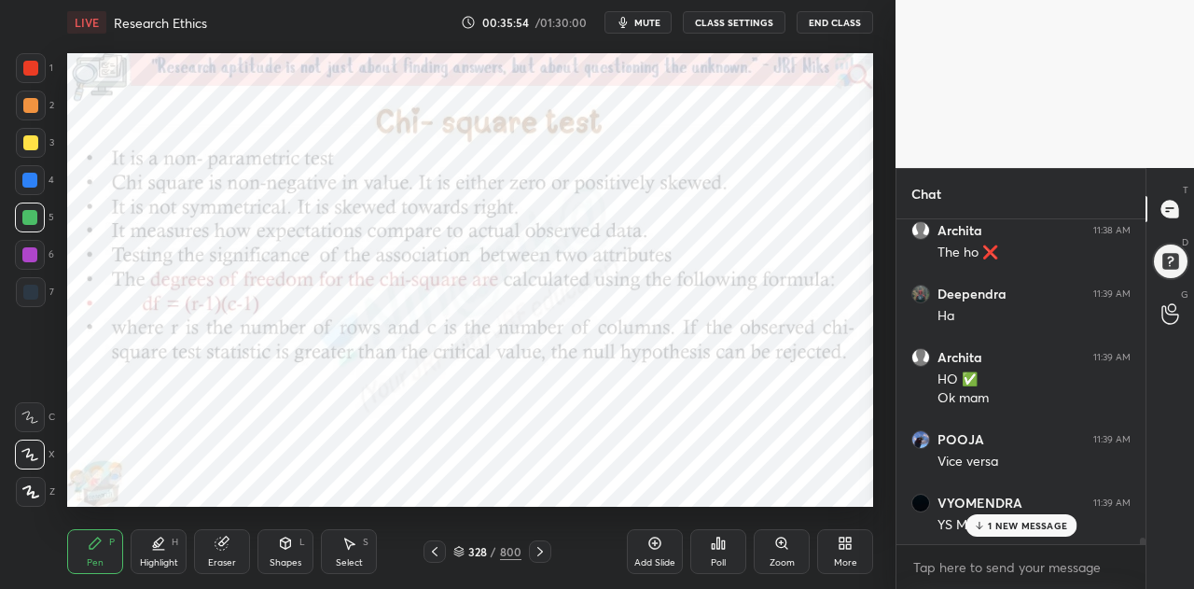
scroll to position [15650, 0]
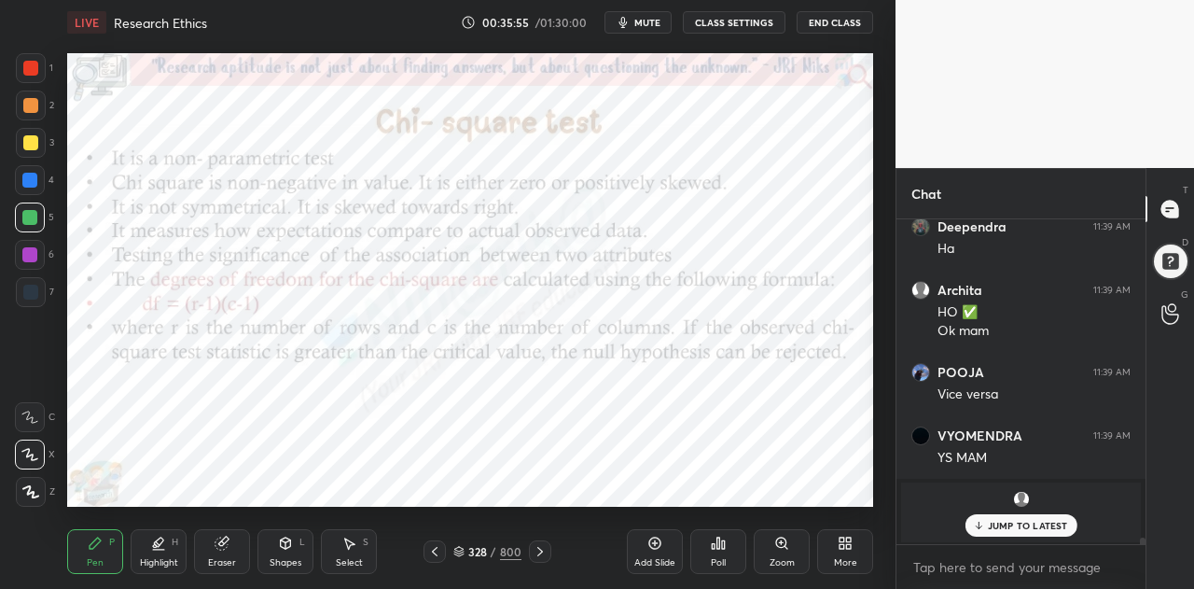
click at [26, 178] on div at bounding box center [29, 180] width 15 height 15
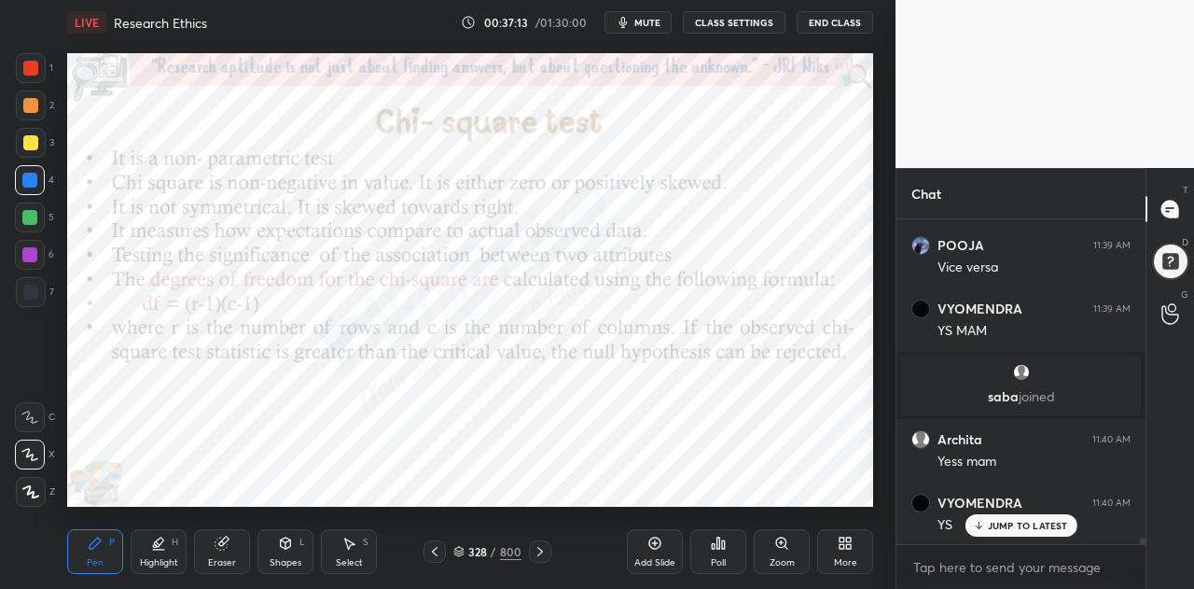
scroll to position [15841, 0]
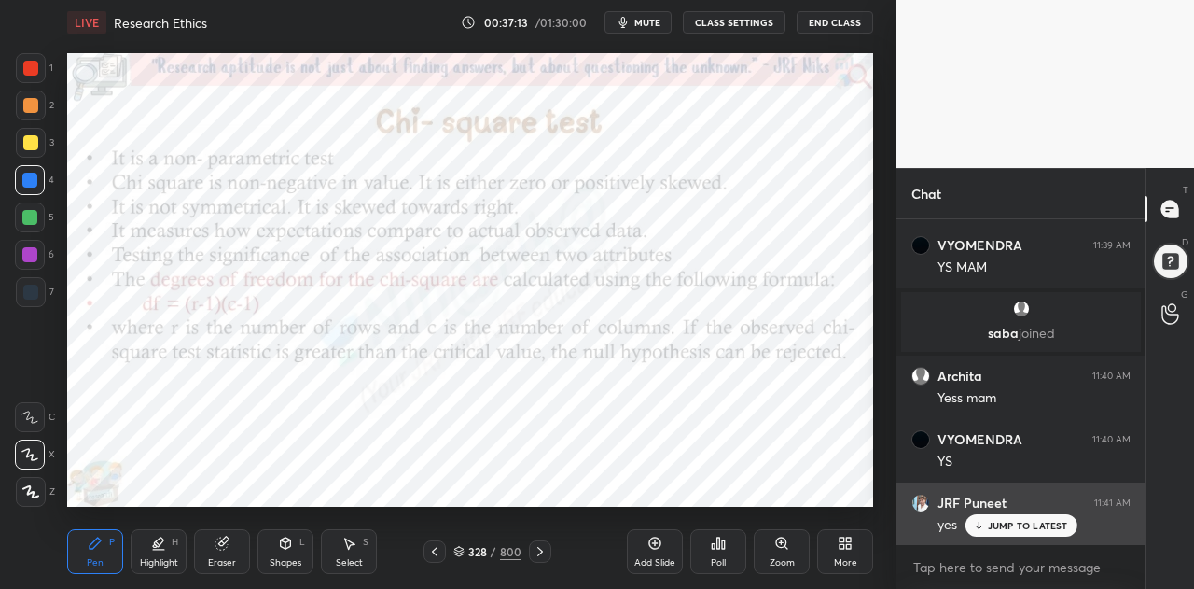
click at [995, 523] on p "JUMP TO LATEST" at bounding box center [1028, 525] width 80 height 11
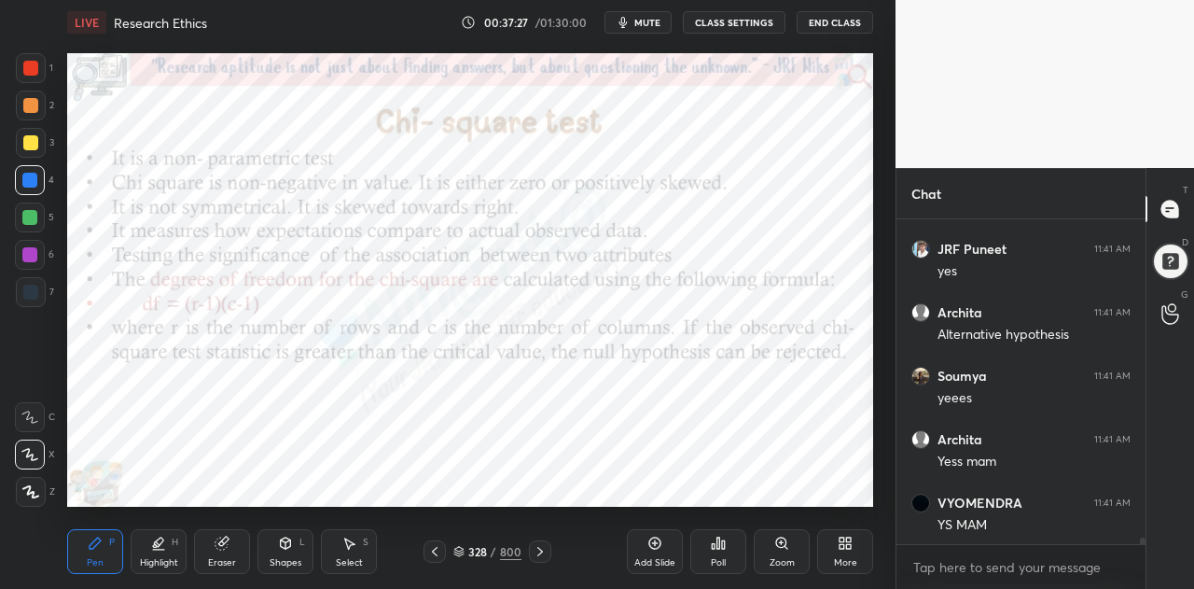
scroll to position [16158, 0]
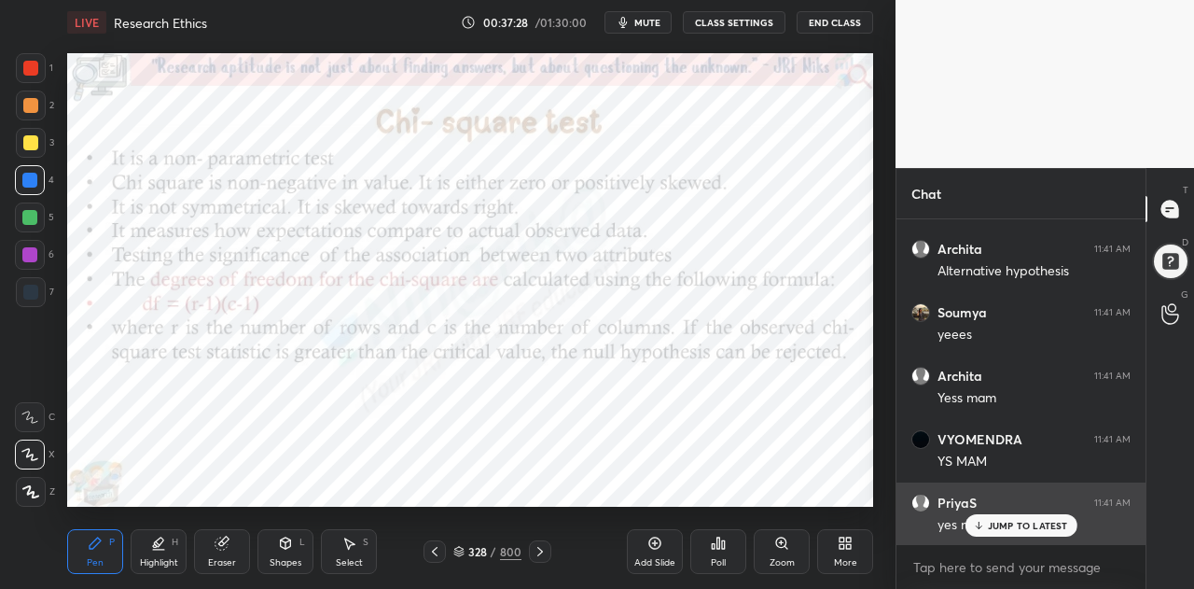
click at [1011, 527] on p "JUMP TO LATEST" at bounding box center [1028, 525] width 80 height 11
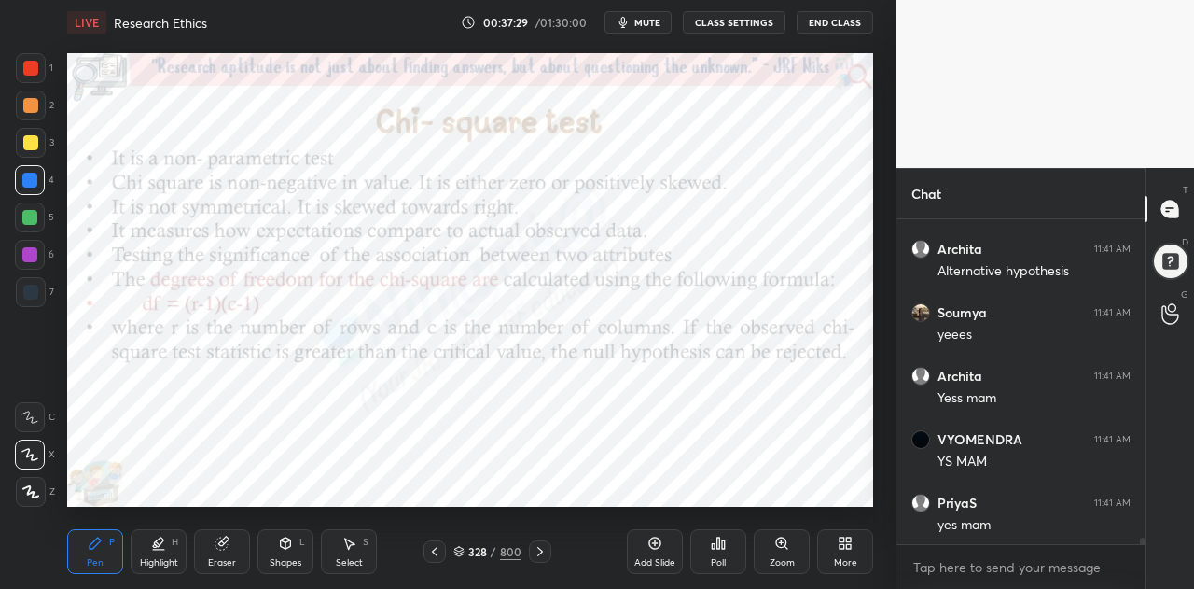
scroll to position [16221, 0]
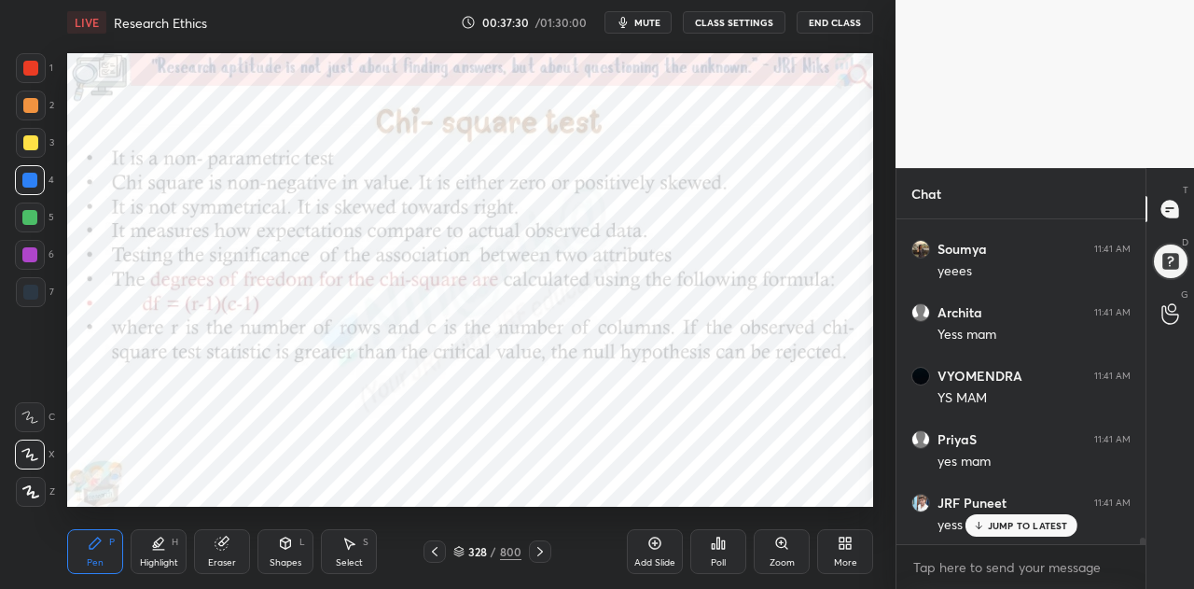
click at [991, 522] on p "JUMP TO LATEST" at bounding box center [1028, 525] width 80 height 11
click at [541, 551] on icon at bounding box center [540, 551] width 6 height 9
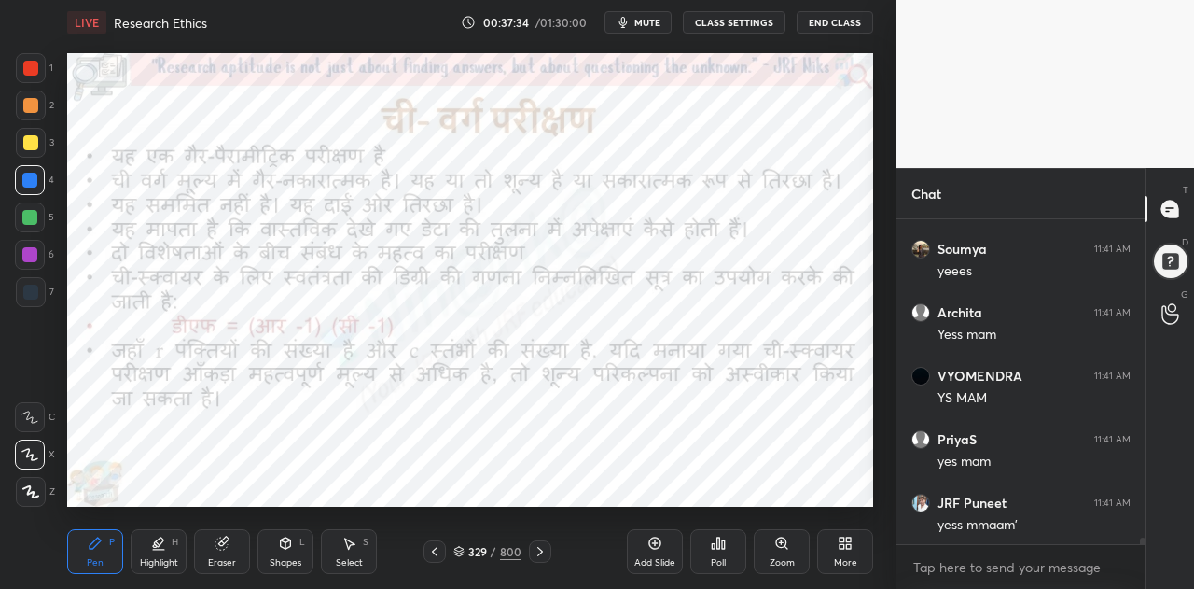
click at [542, 550] on icon at bounding box center [540, 551] width 15 height 15
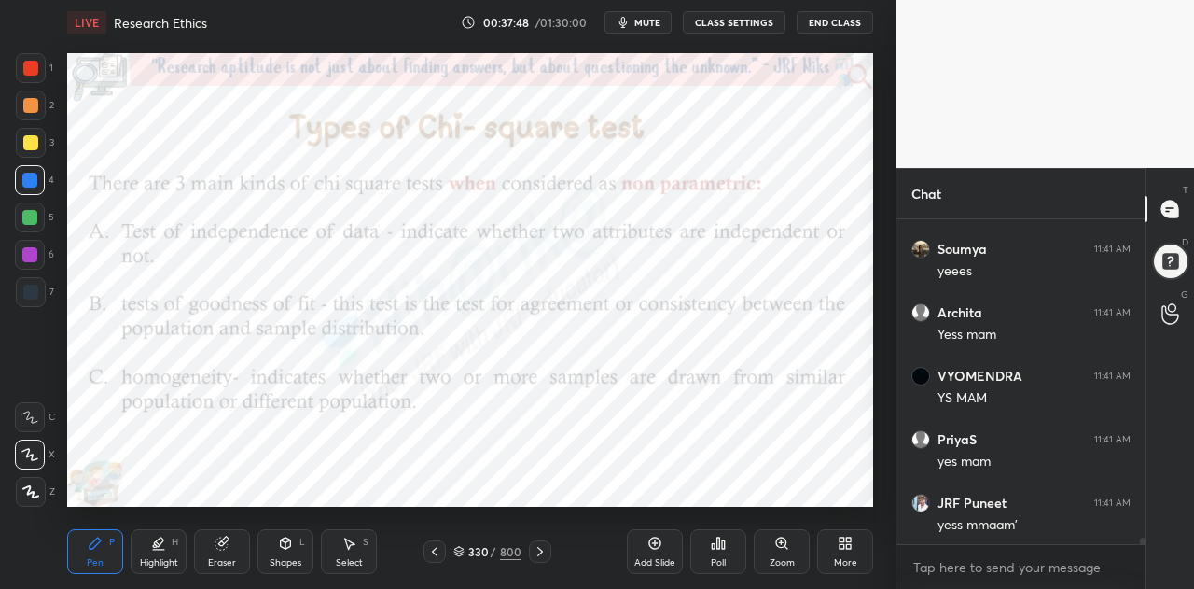
click at [661, 549] on icon at bounding box center [655, 543] width 15 height 15
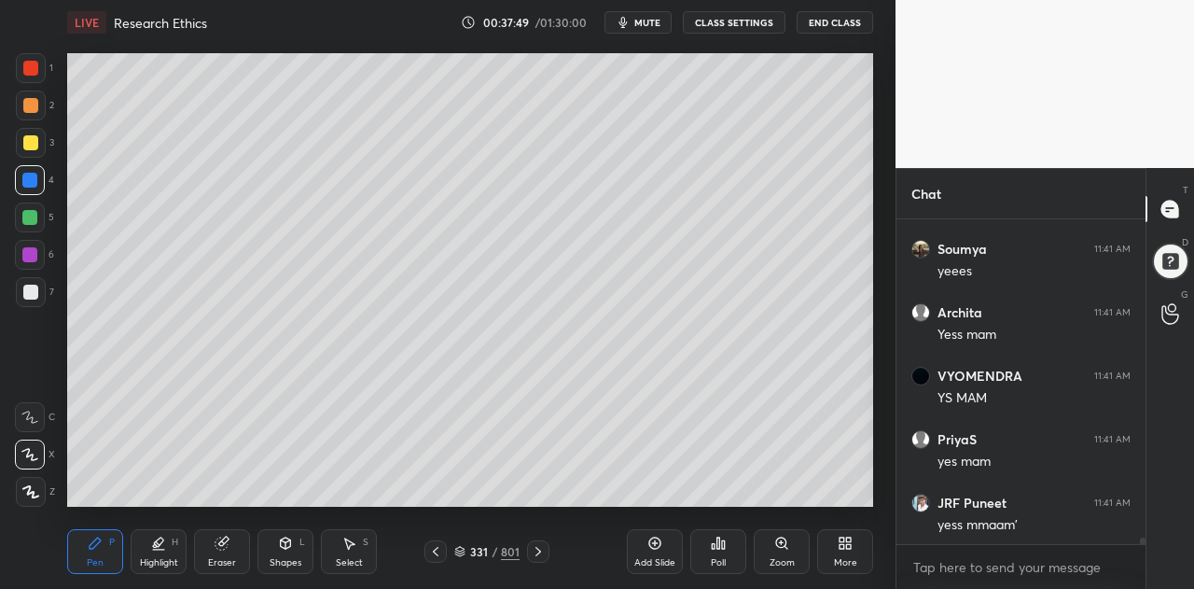
click at [34, 300] on div at bounding box center [31, 292] width 30 height 30
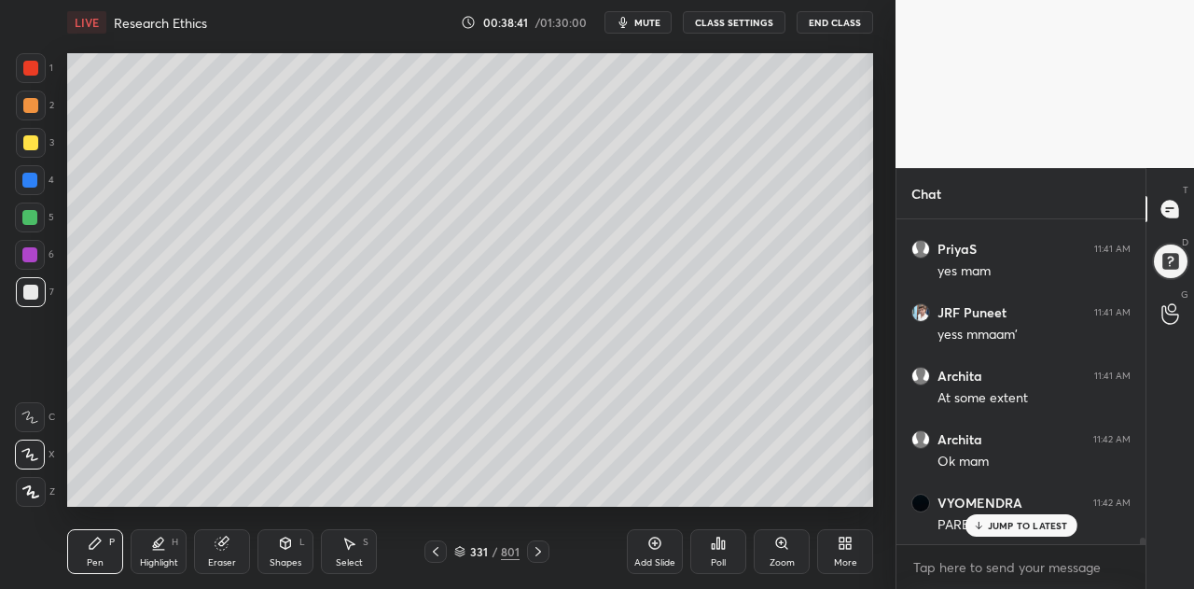
scroll to position [16475, 0]
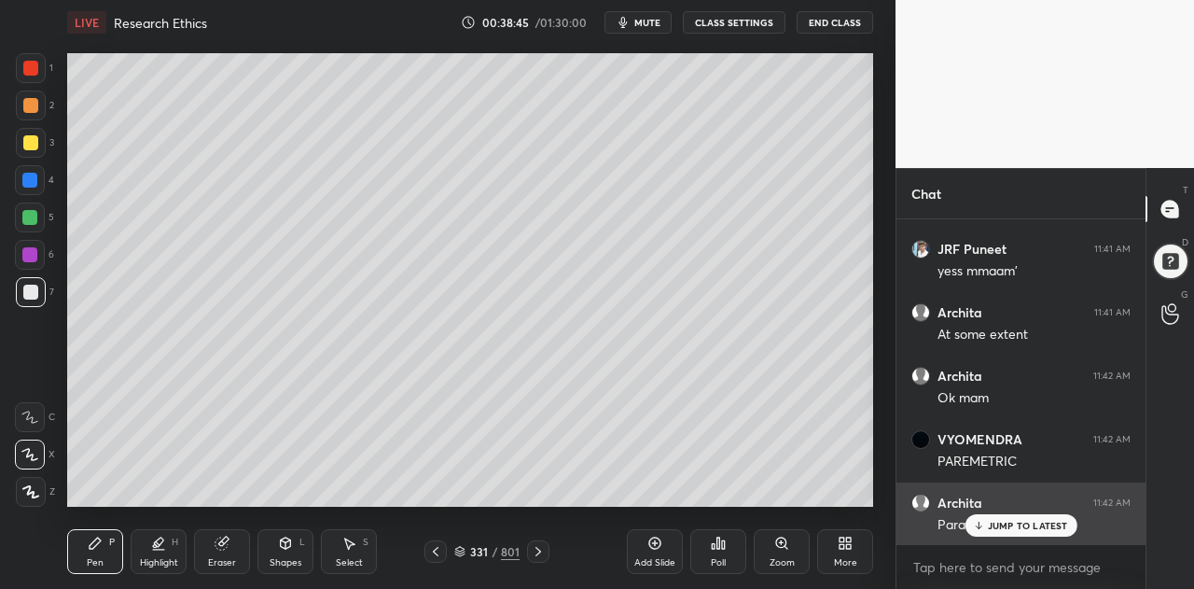
click at [1008, 530] on p "JUMP TO LATEST" at bounding box center [1028, 525] width 80 height 11
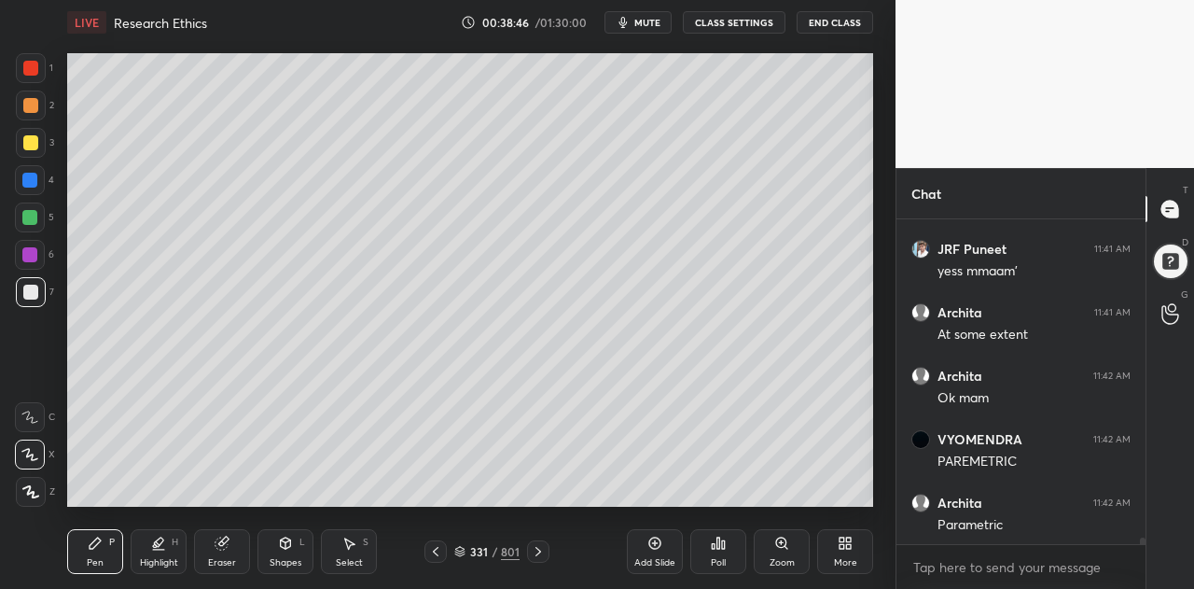
click at [440, 554] on icon at bounding box center [435, 551] width 15 height 15
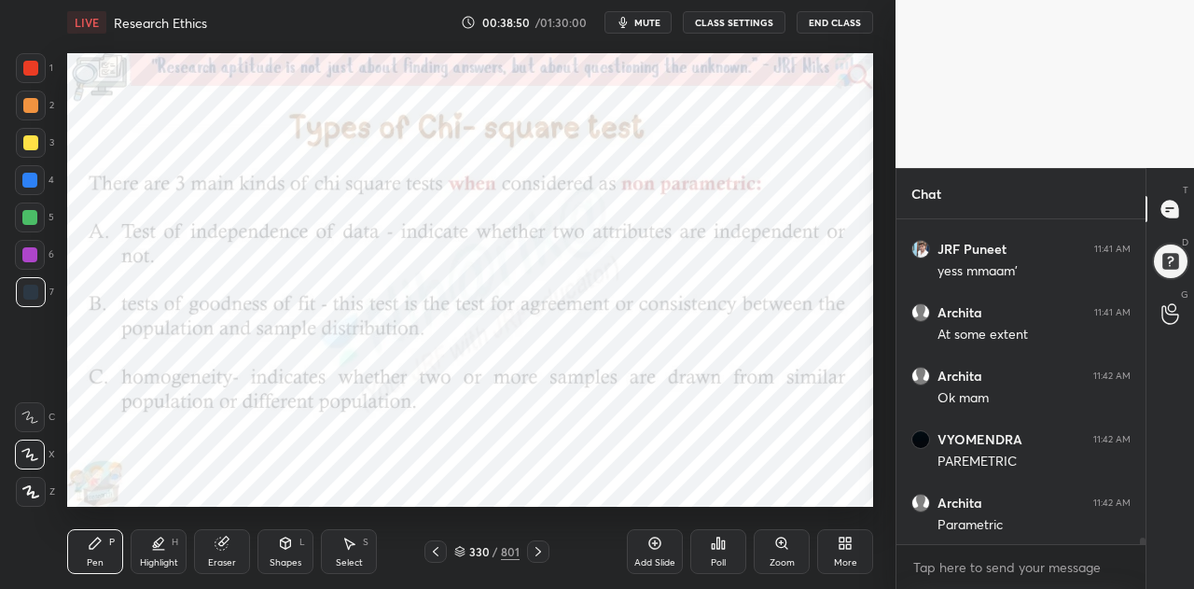
click at [545, 554] on icon at bounding box center [538, 551] width 15 height 15
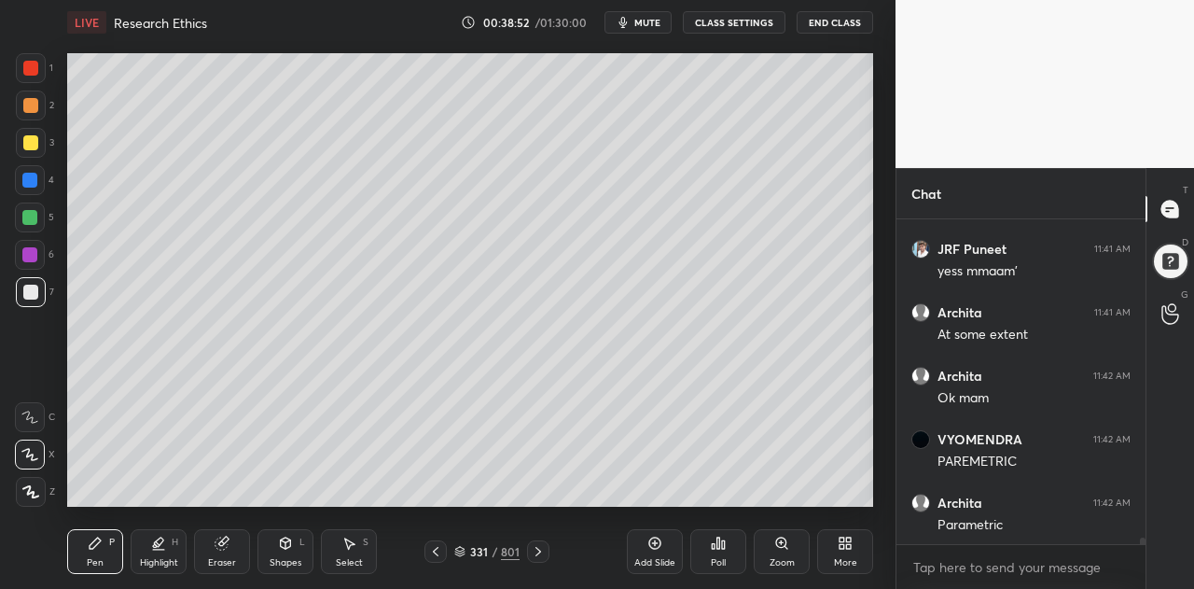
click at [36, 153] on div at bounding box center [31, 143] width 30 height 30
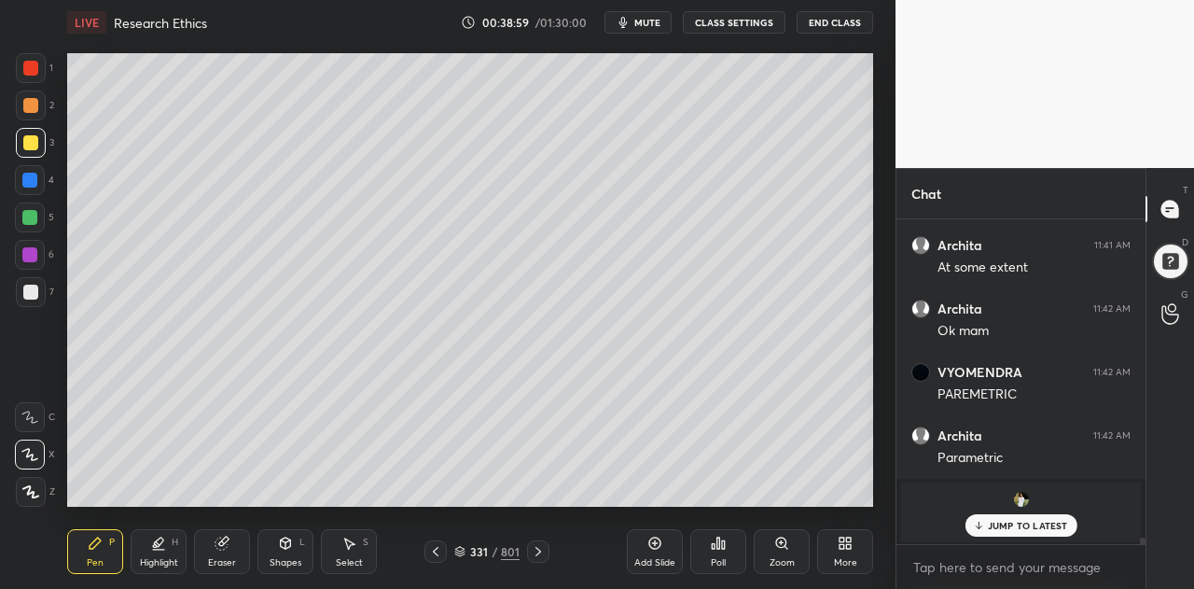
click at [459, 550] on icon at bounding box center [459, 551] width 11 height 11
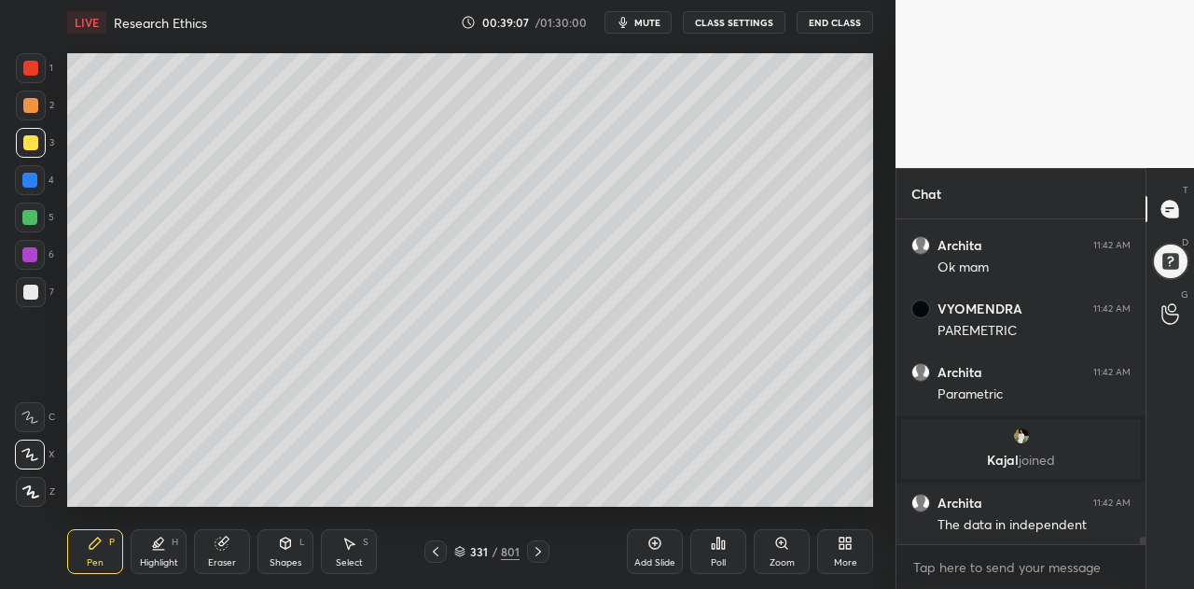
scroll to position [13187, 0]
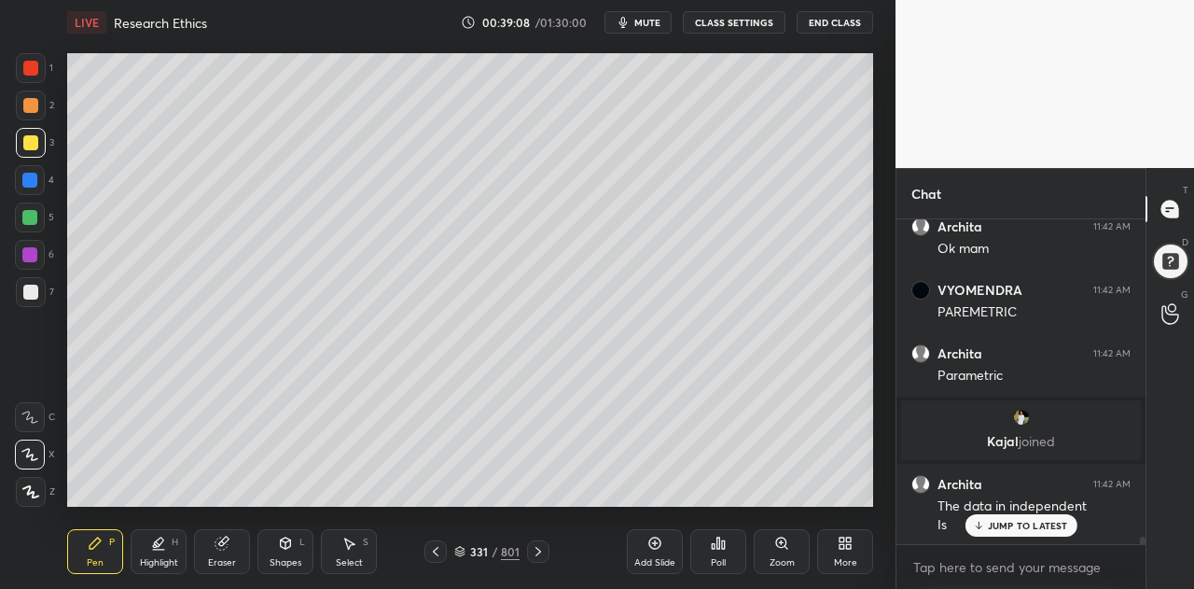
click at [439, 555] on icon at bounding box center [435, 551] width 15 height 15
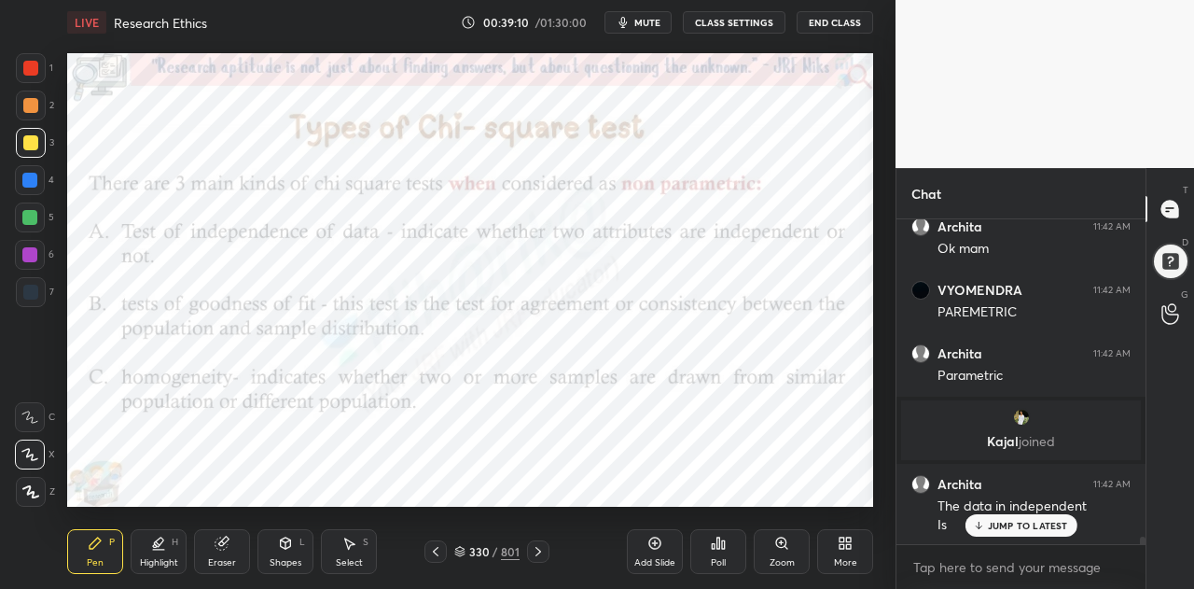
click at [541, 550] on icon at bounding box center [538, 551] width 15 height 15
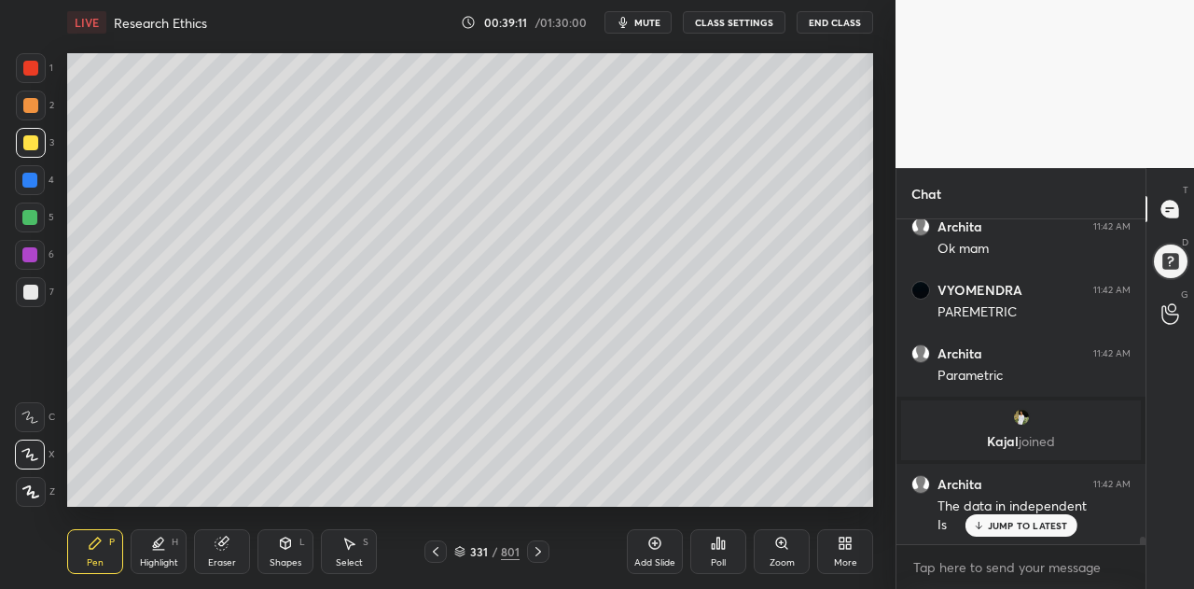
click at [660, 542] on icon at bounding box center [655, 543] width 12 height 12
click at [1000, 524] on p "JUMP TO LATEST" at bounding box center [1028, 525] width 80 height 11
click at [35, 263] on div at bounding box center [30, 255] width 30 height 30
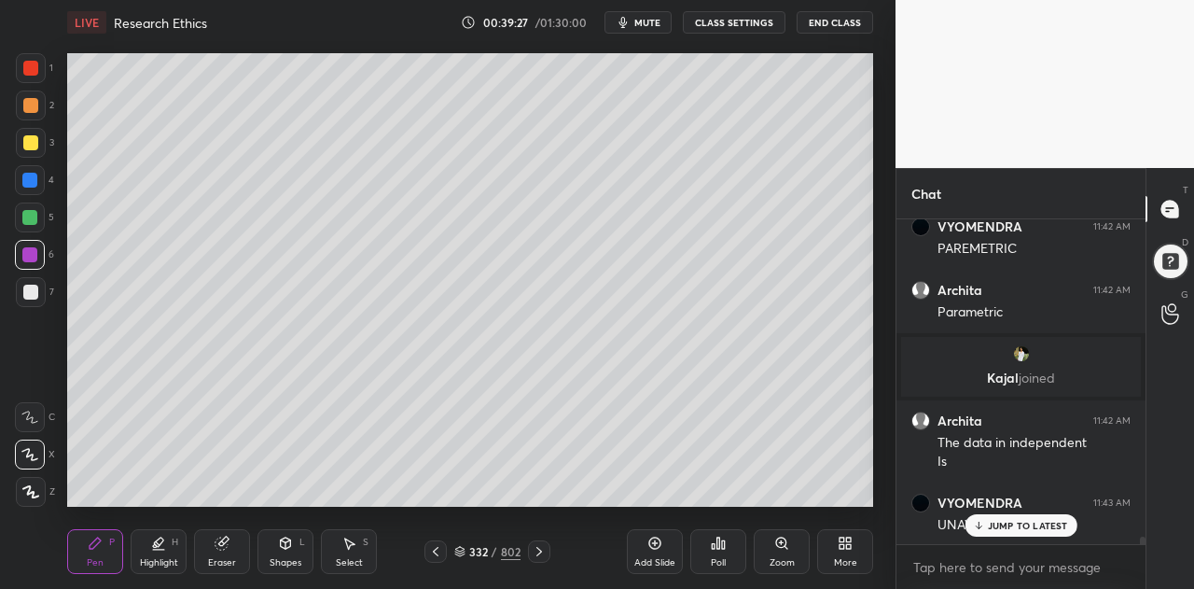
click at [216, 550] on icon at bounding box center [222, 543] width 15 height 15
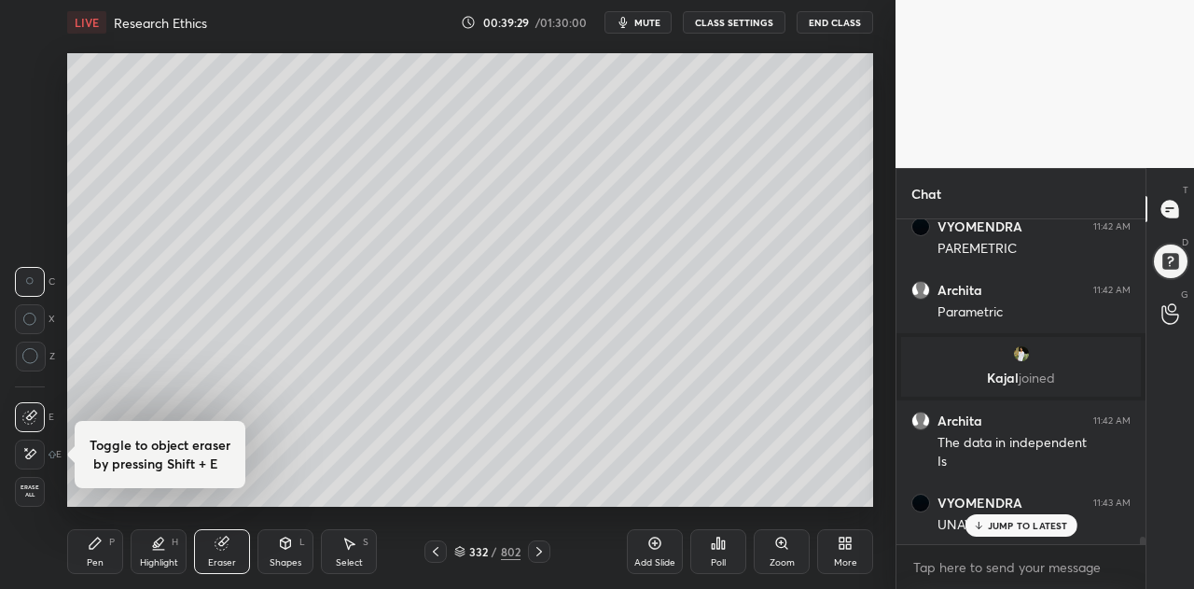
scroll to position [13314, 0]
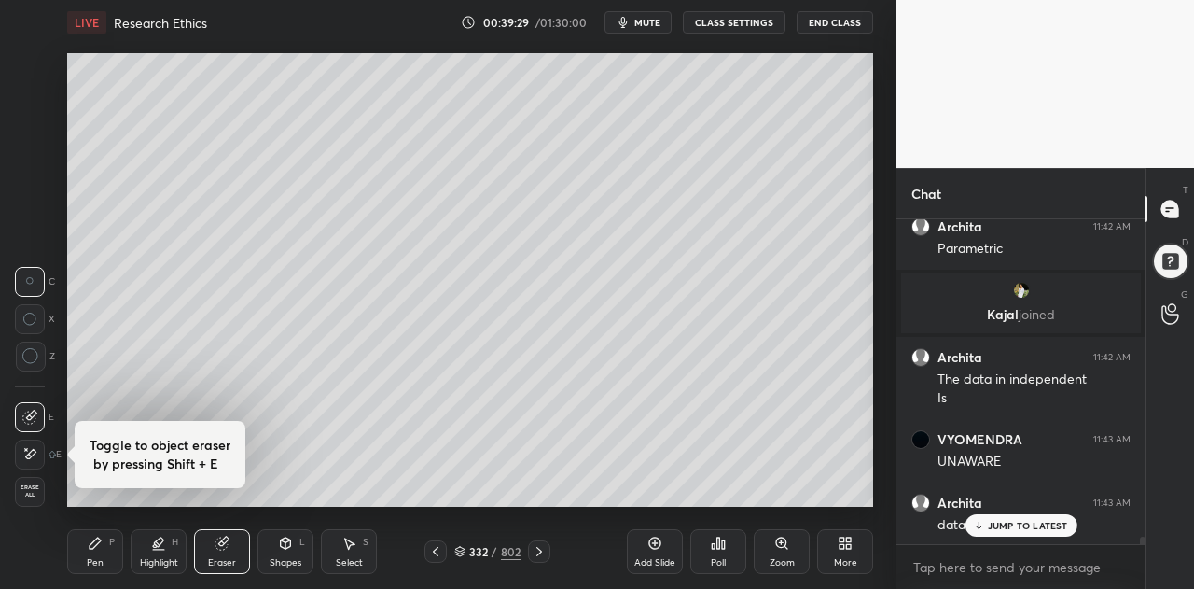
click at [106, 554] on div "Pen P" at bounding box center [95, 551] width 56 height 45
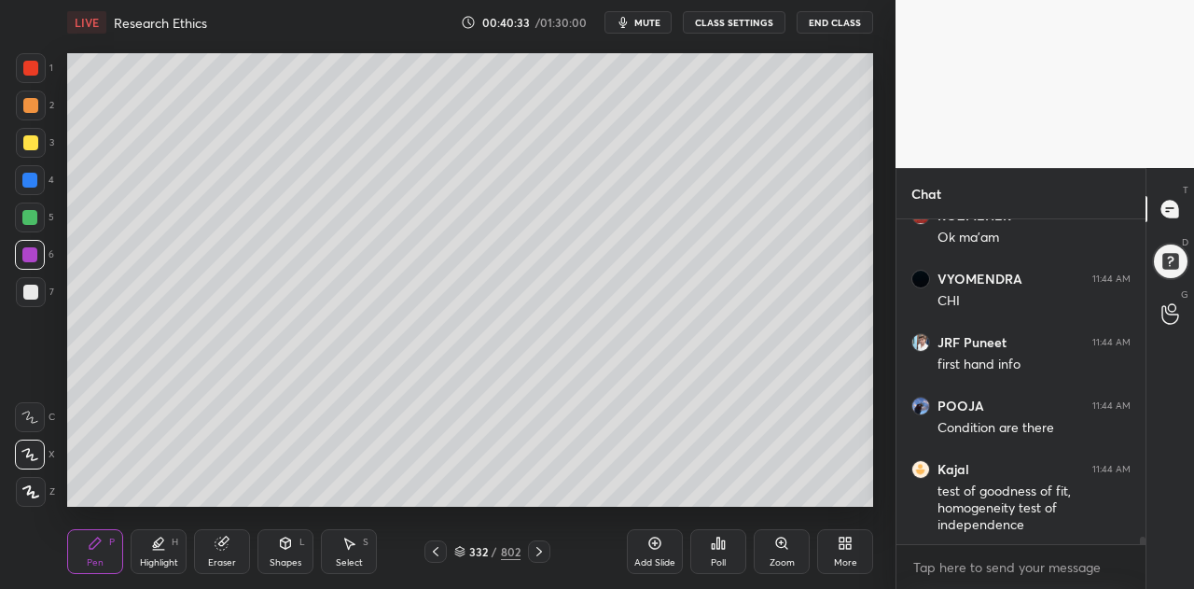
scroll to position [14270, 0]
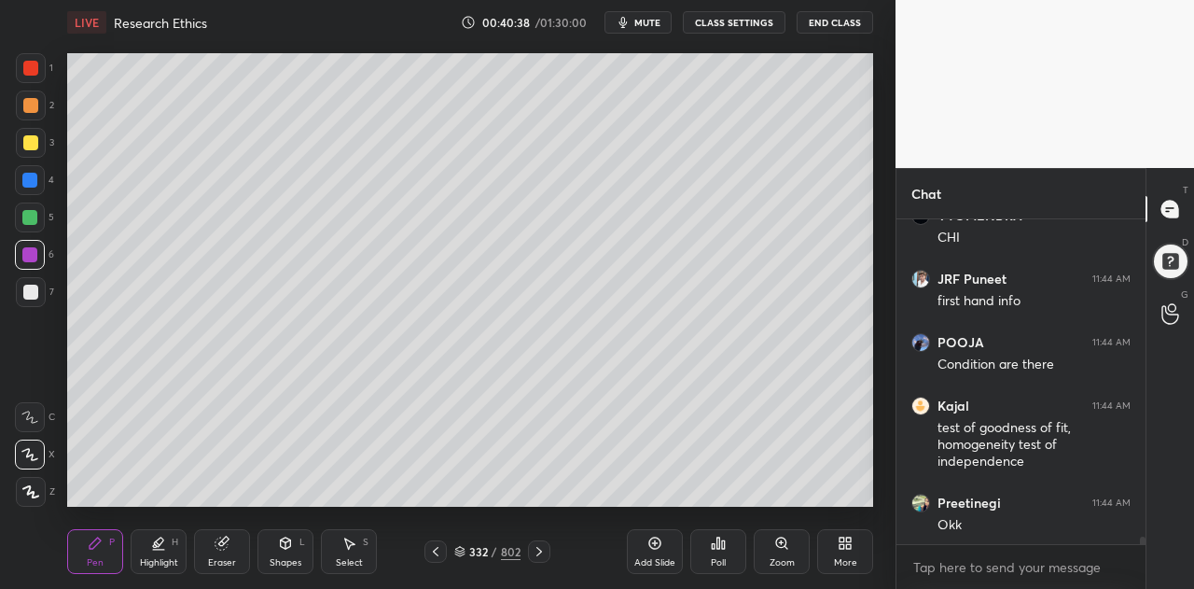
click at [224, 547] on icon at bounding box center [222, 543] width 12 height 12
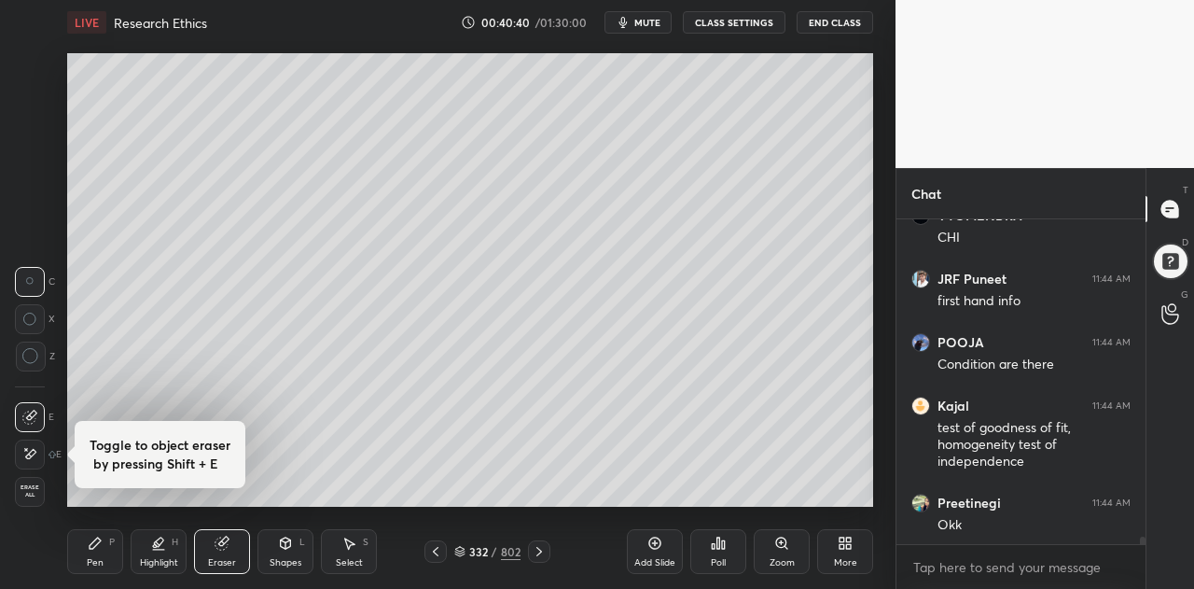
click at [107, 542] on div "Pen P" at bounding box center [95, 551] width 56 height 45
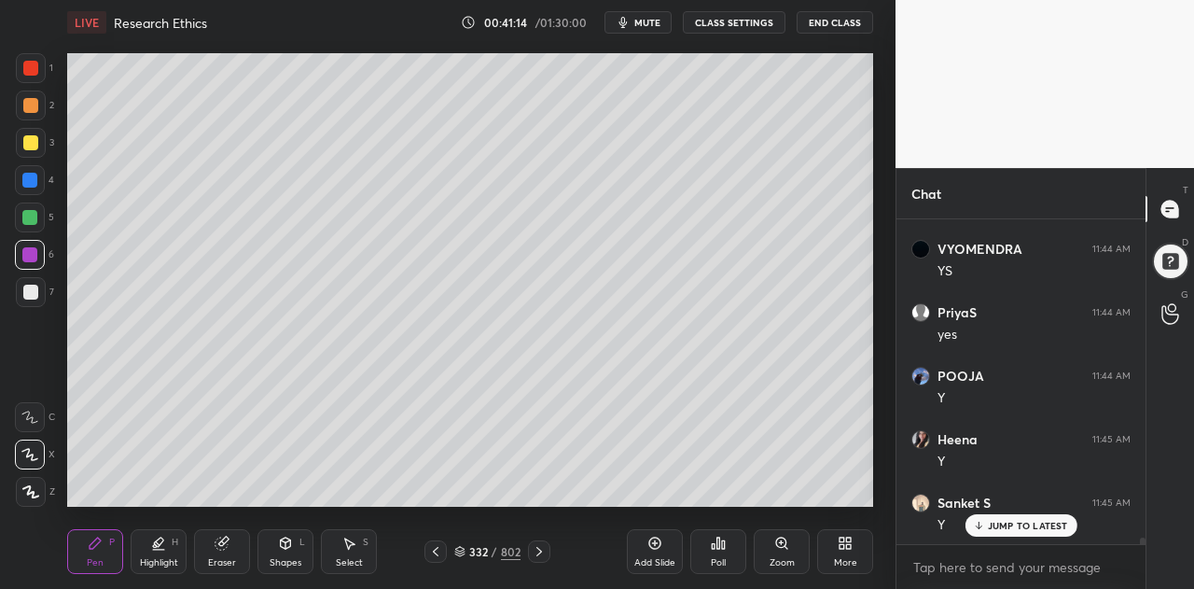
scroll to position [15158, 0]
click at [435, 553] on icon at bounding box center [436, 551] width 6 height 9
click at [433, 551] on icon at bounding box center [436, 551] width 6 height 9
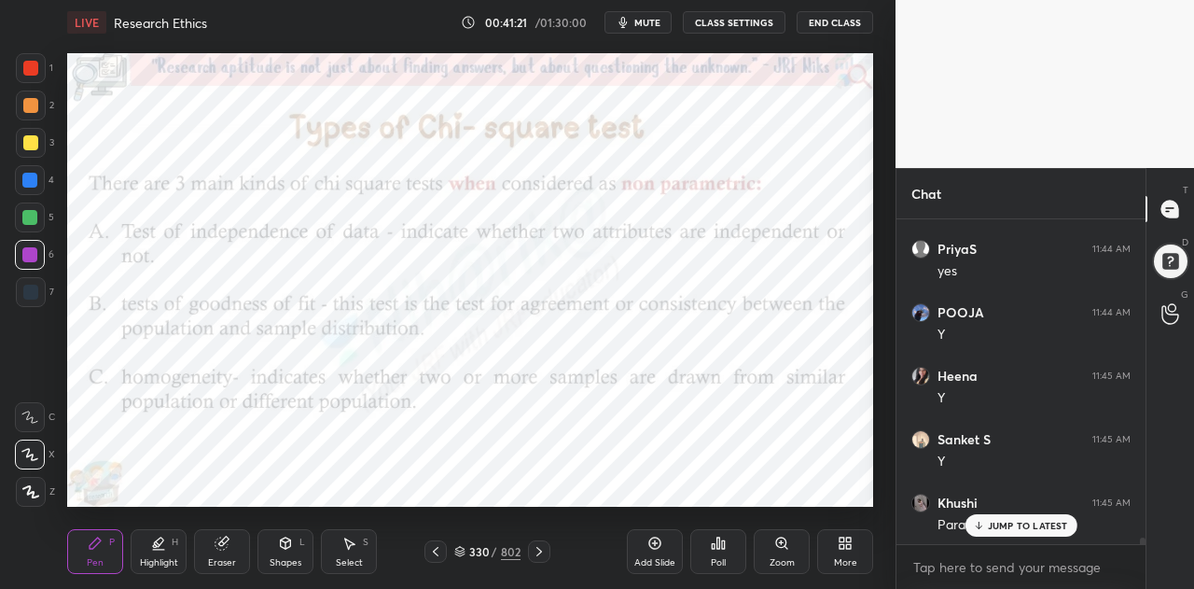
click at [539, 549] on icon at bounding box center [539, 551] width 15 height 15
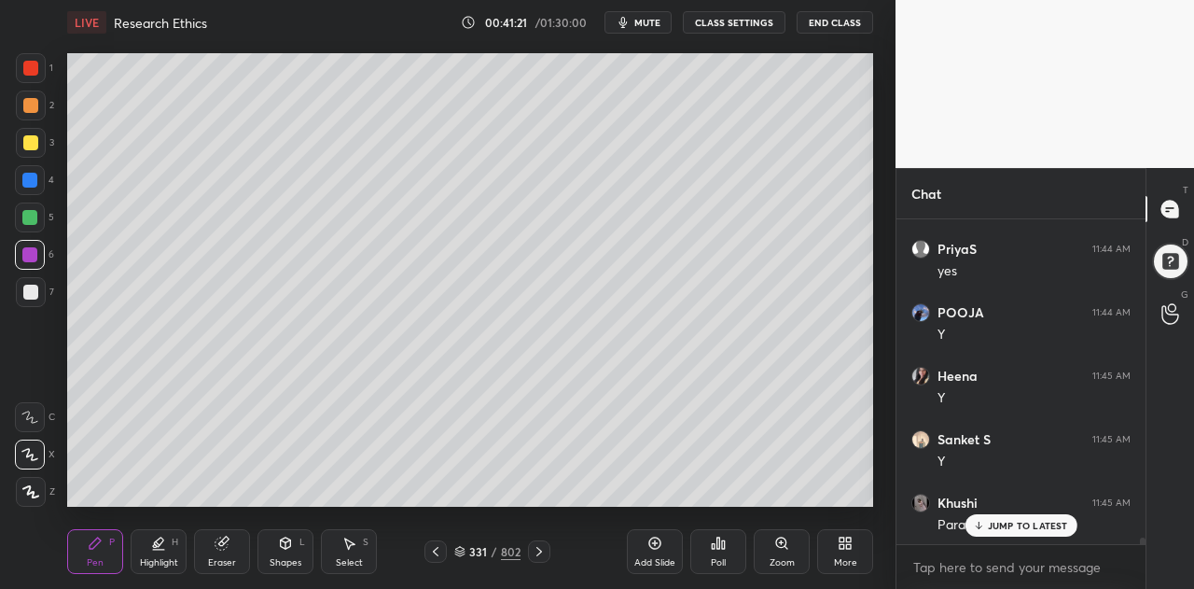
click at [540, 551] on icon at bounding box center [539, 551] width 6 height 9
click at [32, 210] on div at bounding box center [29, 217] width 15 height 15
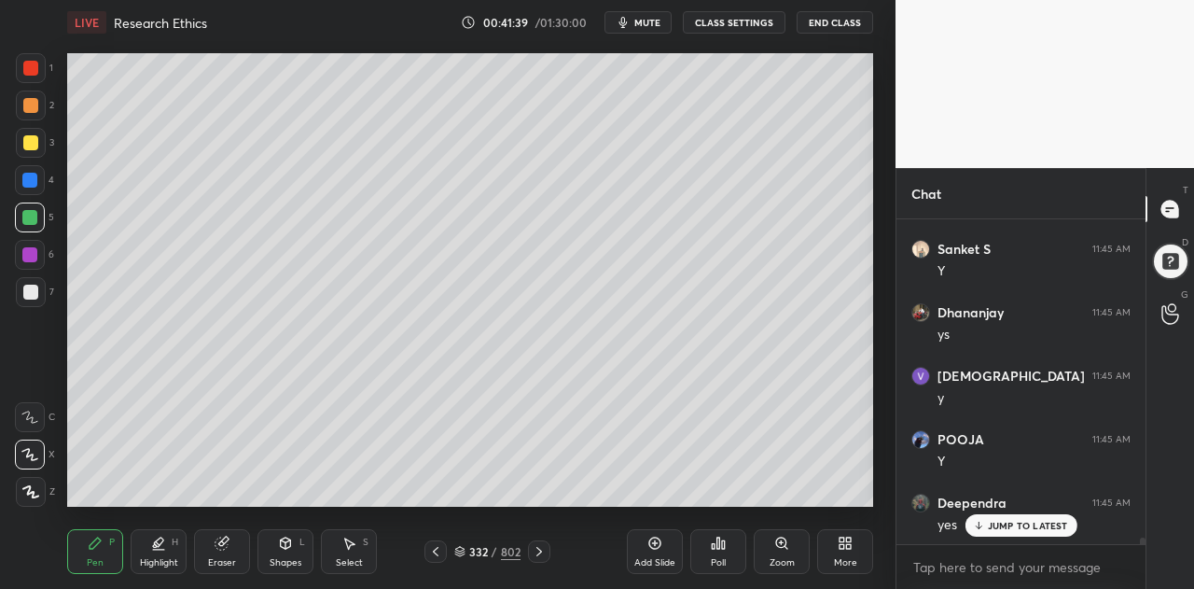
scroll to position [15729, 0]
click at [656, 550] on icon at bounding box center [655, 543] width 12 height 12
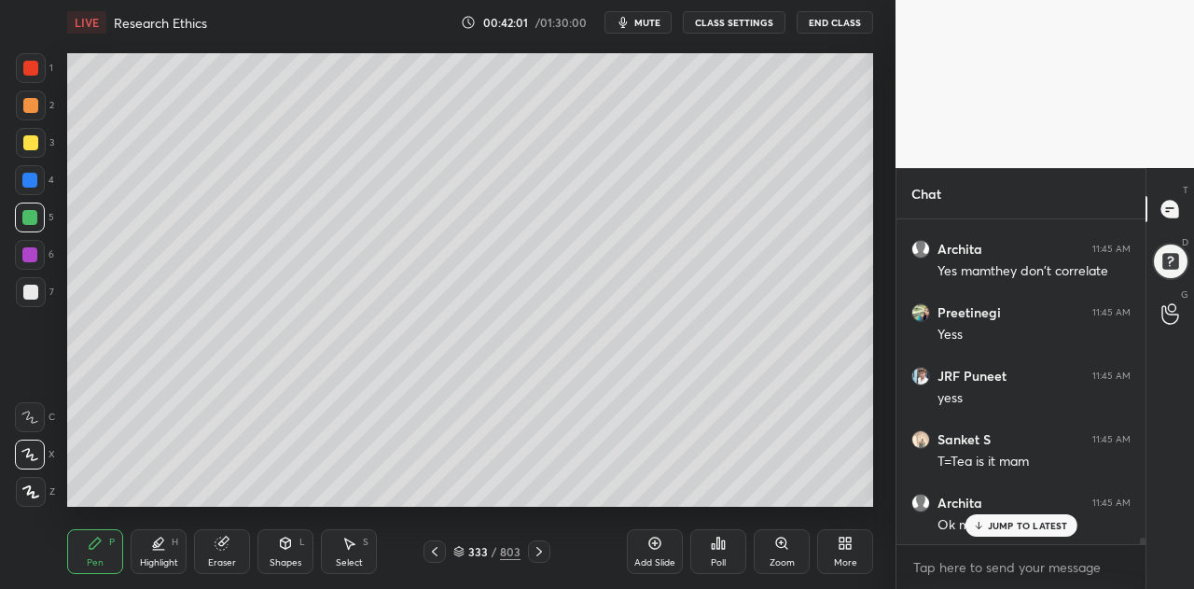
scroll to position [16173, 0]
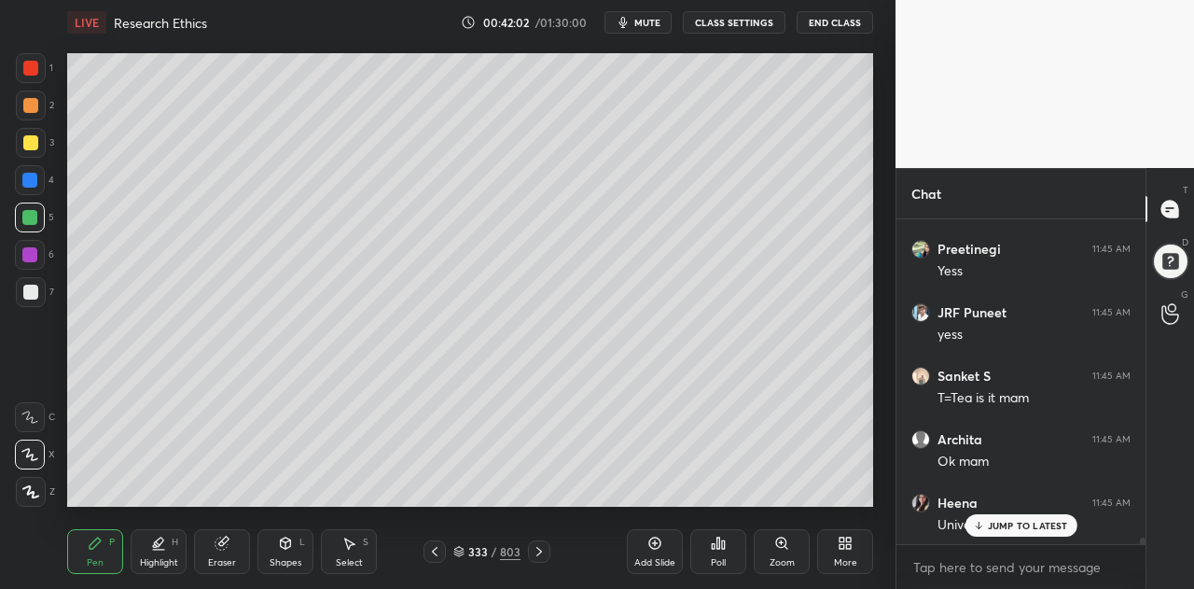
click at [445, 549] on div at bounding box center [435, 551] width 22 height 22
click at [440, 553] on icon at bounding box center [434, 551] width 15 height 15
click at [434, 552] on icon at bounding box center [435, 551] width 6 height 9
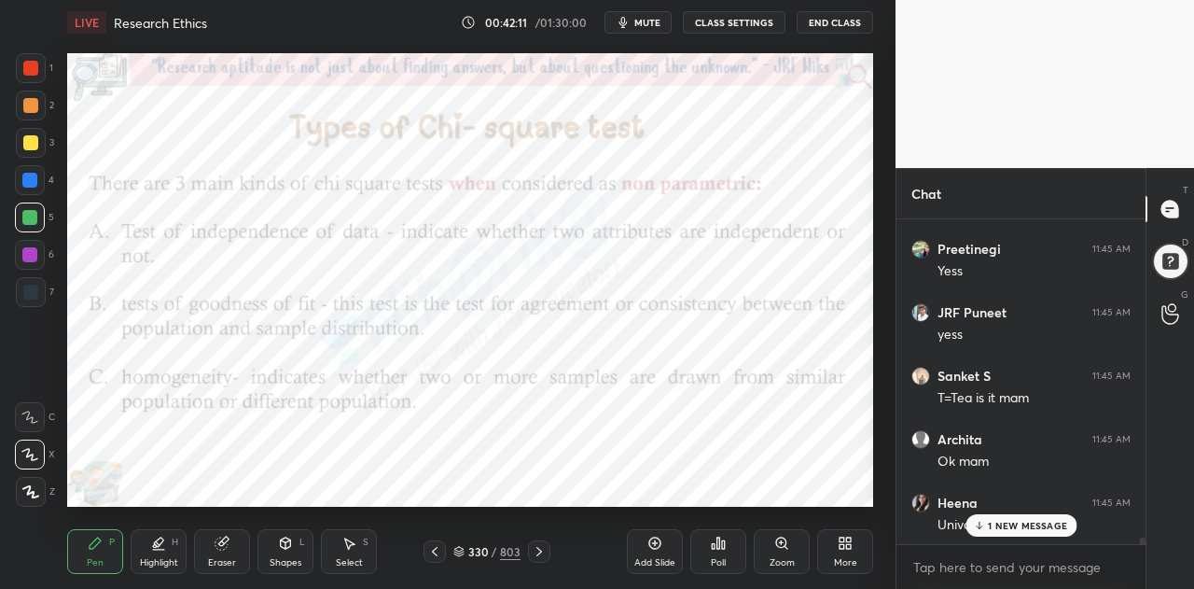
scroll to position [16236, 0]
click at [539, 549] on icon at bounding box center [539, 551] width 15 height 15
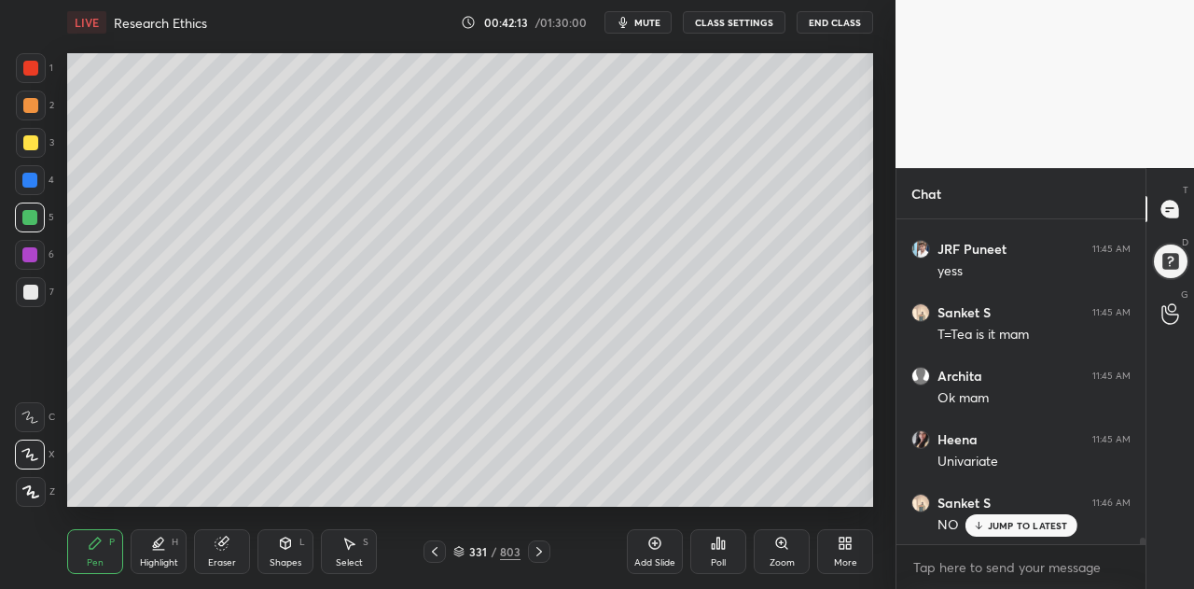
click at [541, 549] on icon at bounding box center [539, 551] width 15 height 15
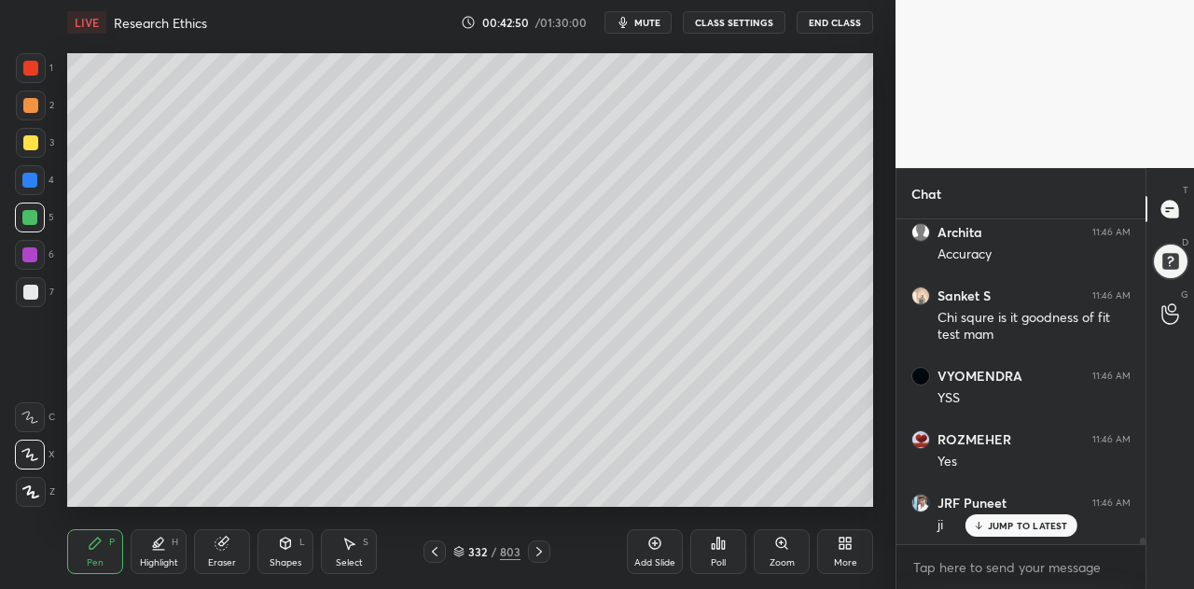
scroll to position [16652, 0]
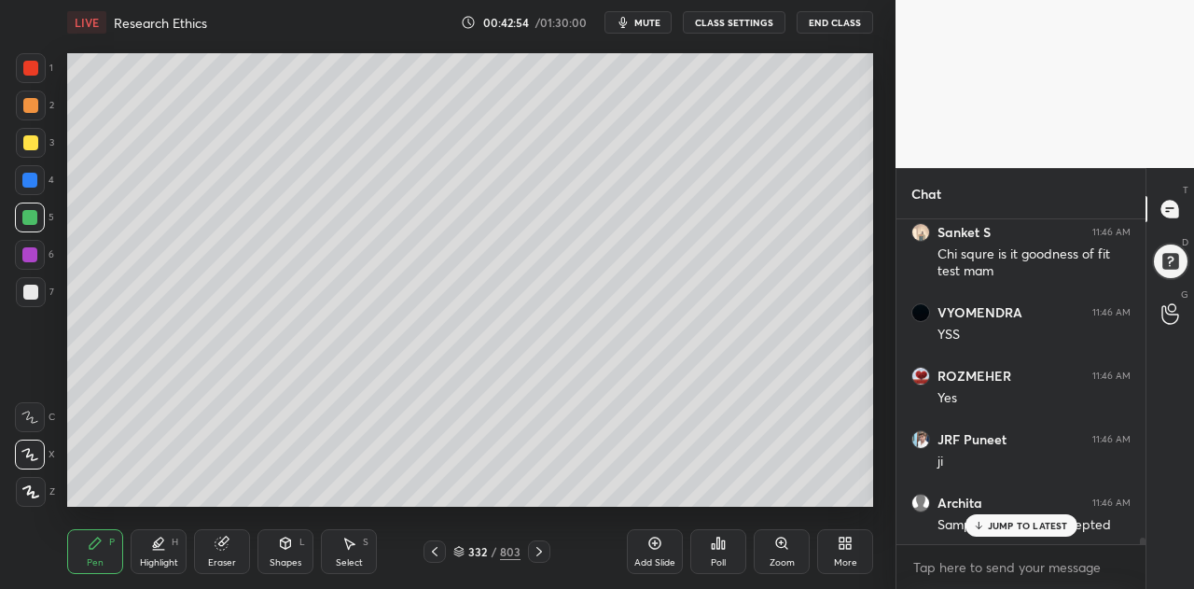
click at [435, 551] on icon at bounding box center [434, 551] width 15 height 15
click at [437, 555] on icon at bounding box center [435, 551] width 6 height 9
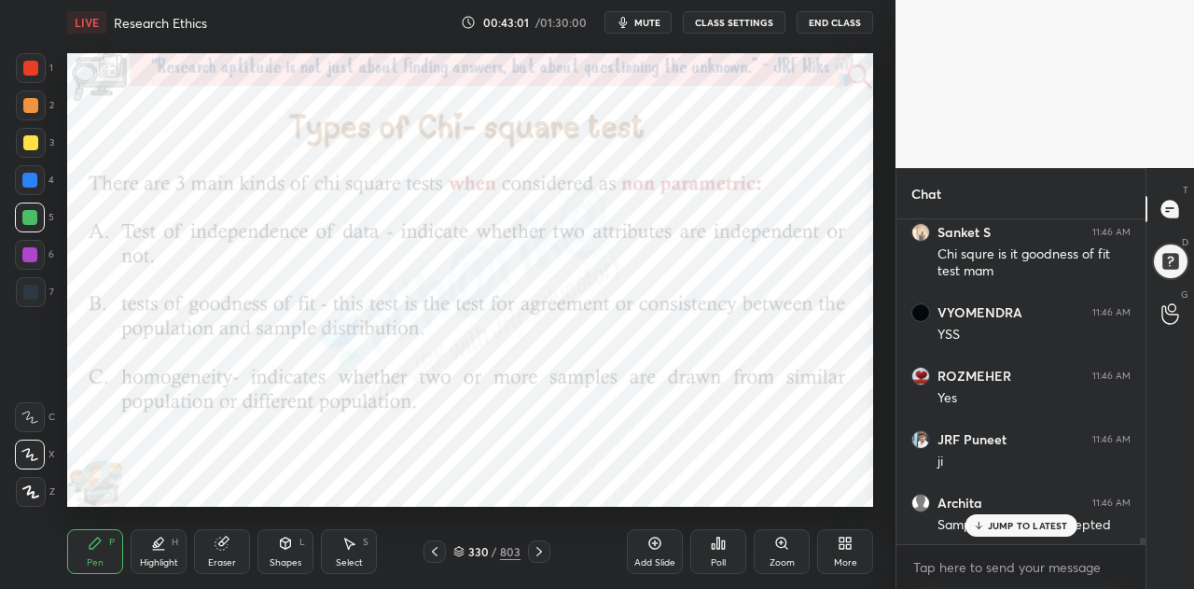
click at [539, 550] on icon at bounding box center [539, 551] width 6 height 9
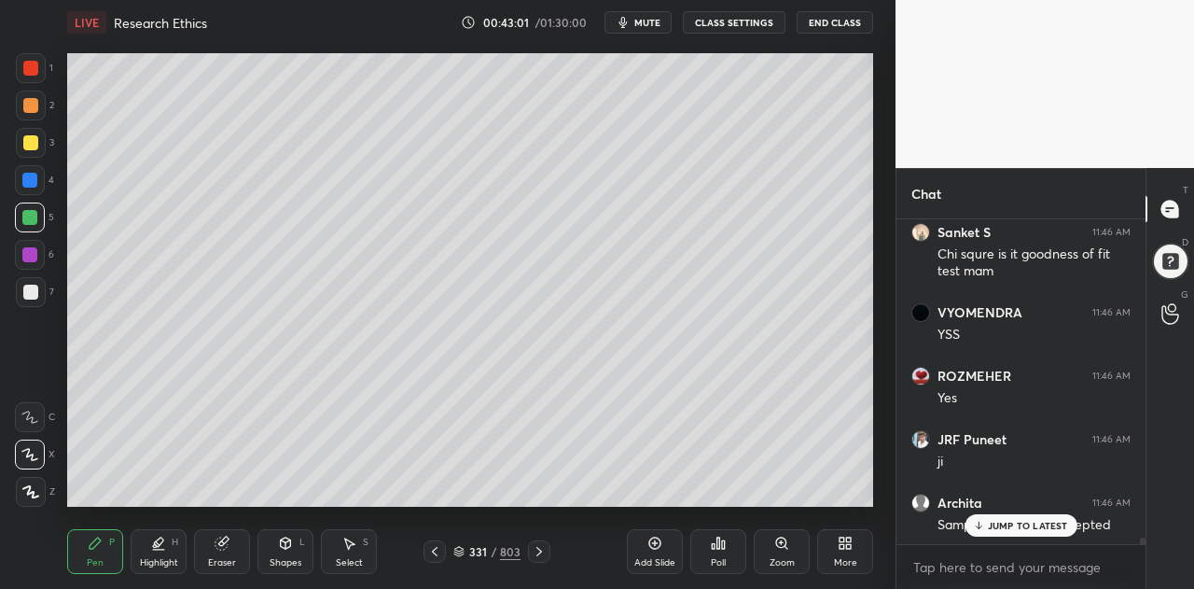
click at [539, 550] on icon at bounding box center [539, 551] width 6 height 9
click at [35, 251] on div at bounding box center [29, 254] width 15 height 15
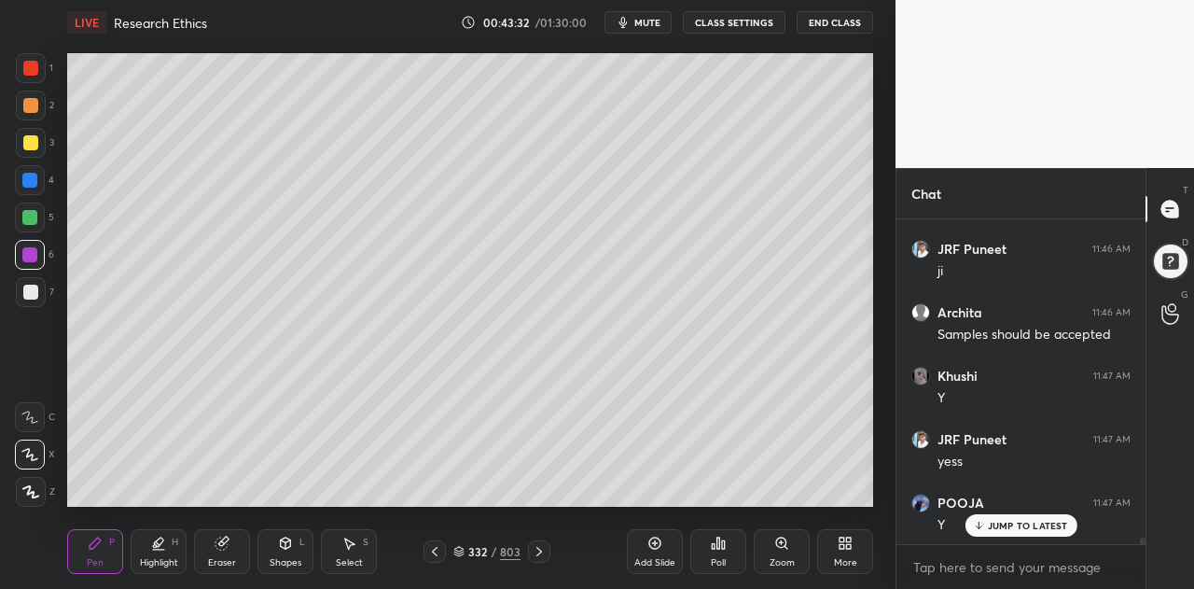
scroll to position [16906, 0]
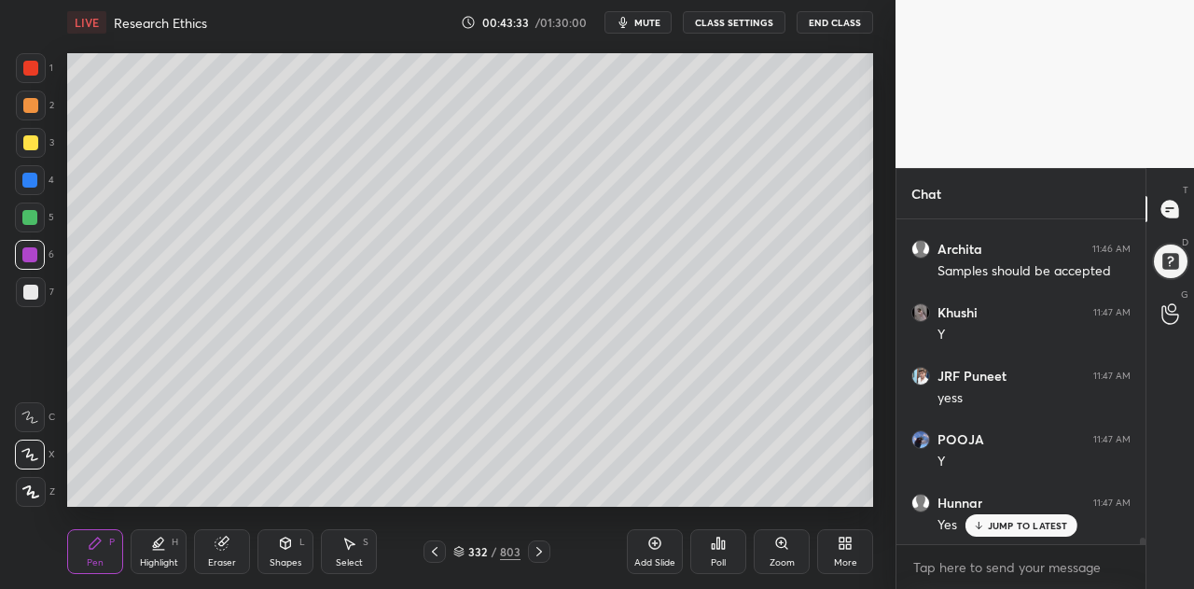
click at [440, 555] on icon at bounding box center [434, 551] width 15 height 15
click at [437, 550] on icon at bounding box center [434, 551] width 15 height 15
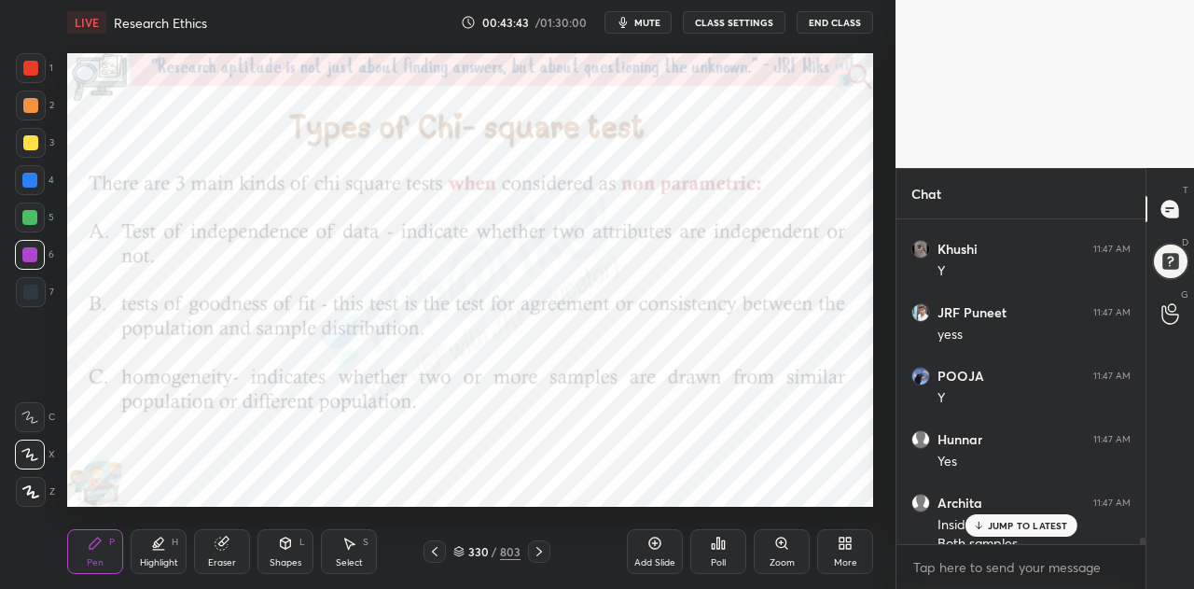
scroll to position [16988, 0]
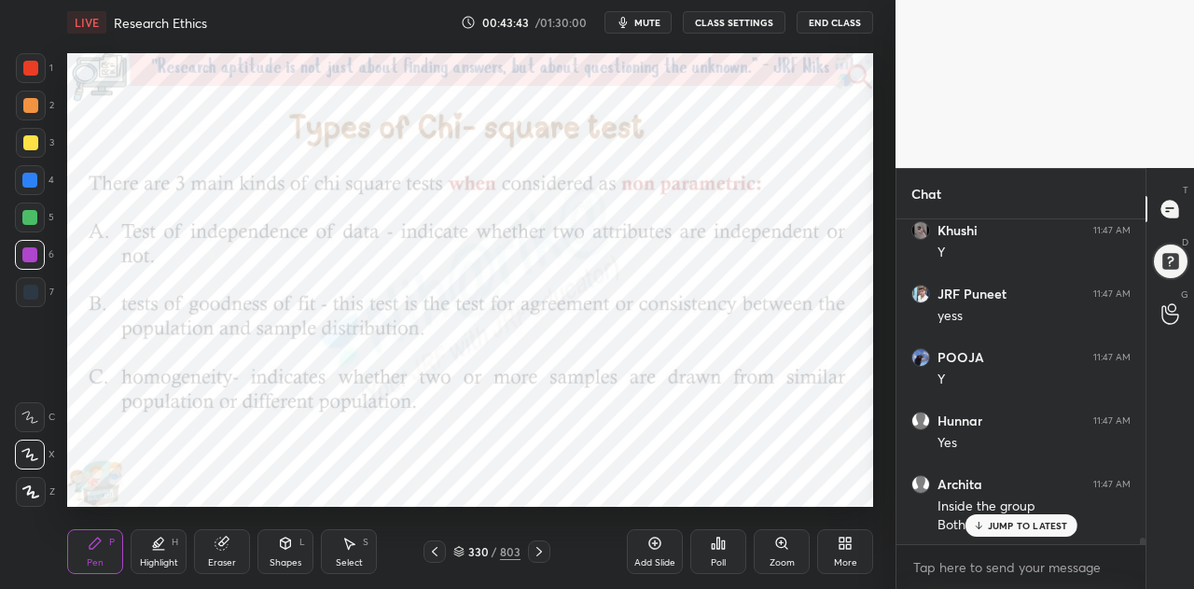
click at [1000, 526] on p "JUMP TO LATEST" at bounding box center [1028, 525] width 80 height 11
click at [545, 550] on icon at bounding box center [539, 551] width 15 height 15
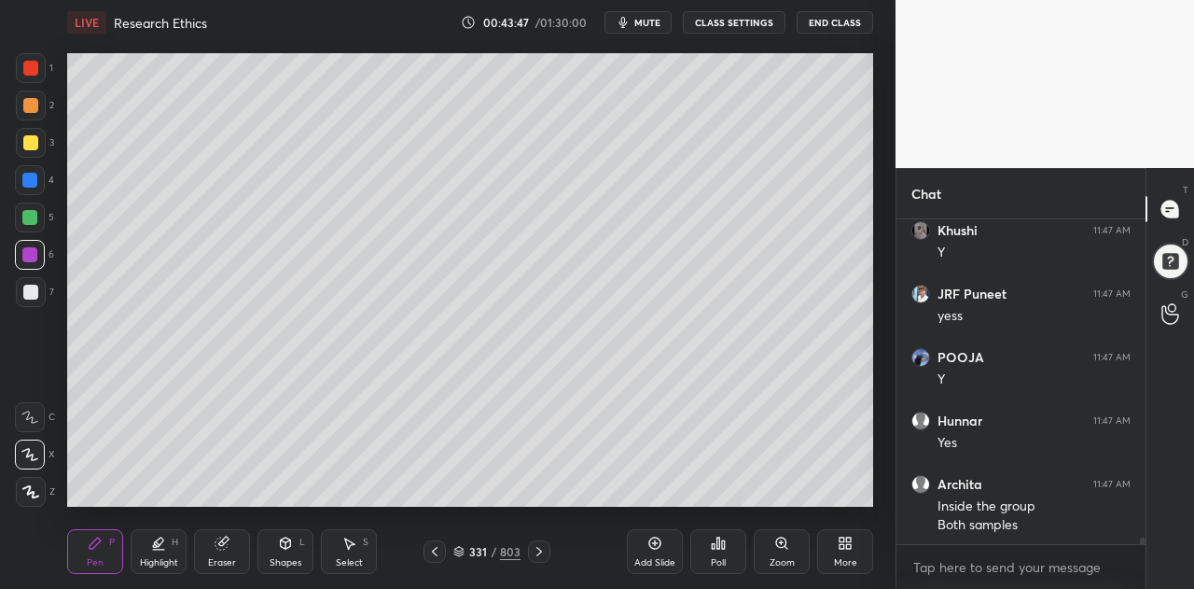
click at [544, 545] on icon at bounding box center [539, 551] width 15 height 15
click at [547, 548] on div at bounding box center [539, 551] width 22 height 22
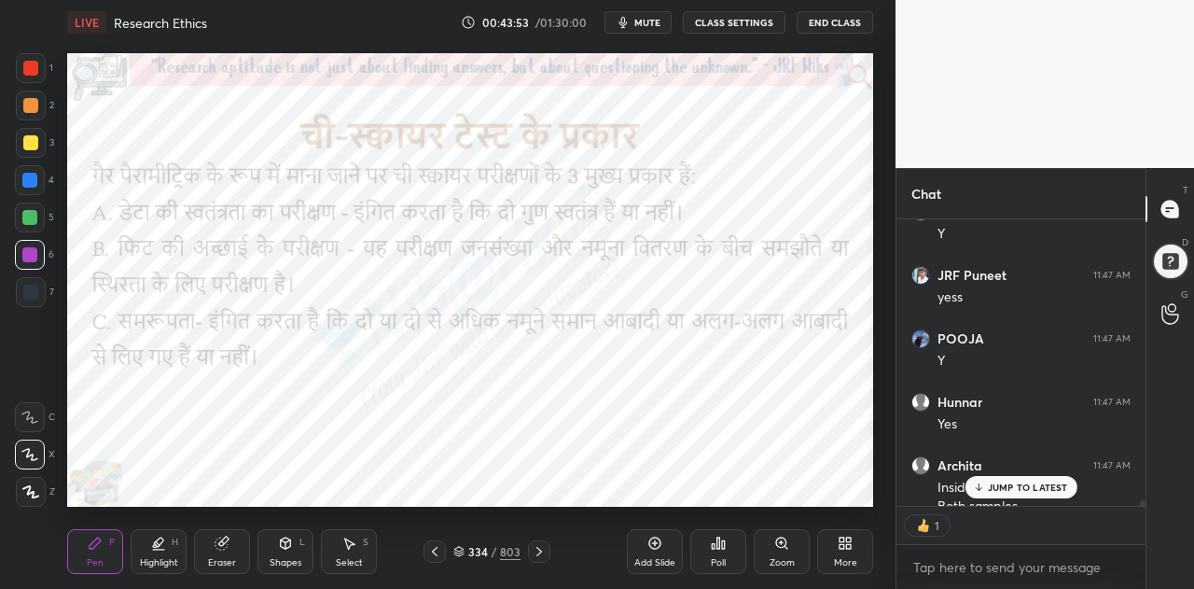
scroll to position [7, 6]
click at [539, 551] on icon at bounding box center [539, 551] width 15 height 15
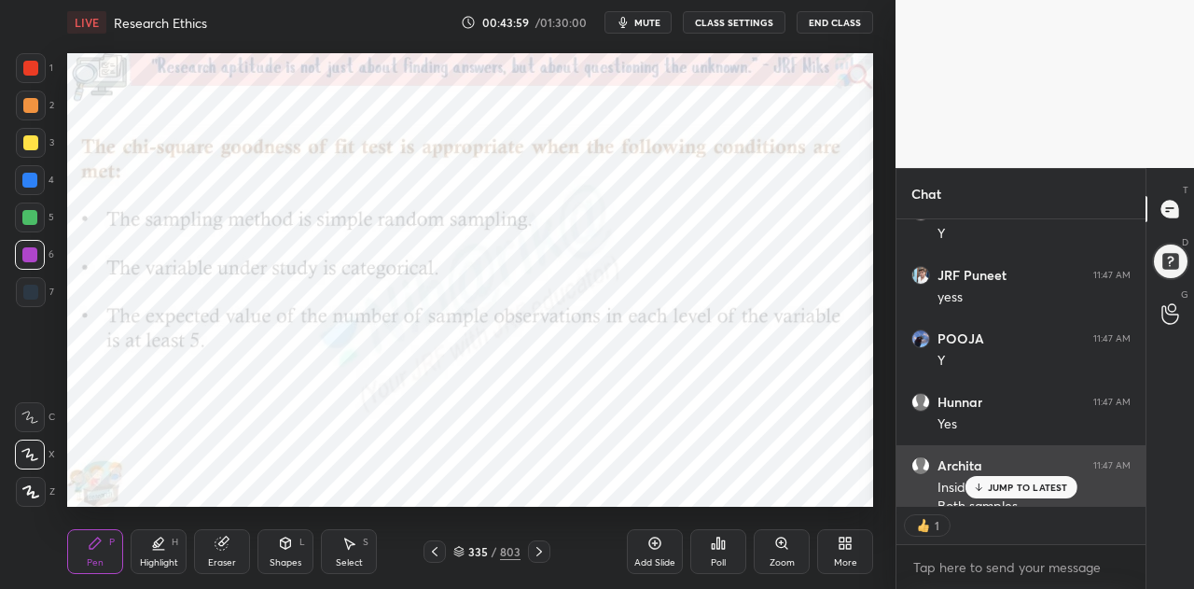
click at [1042, 483] on p "JUMP TO LATEST" at bounding box center [1028, 486] width 80 height 11
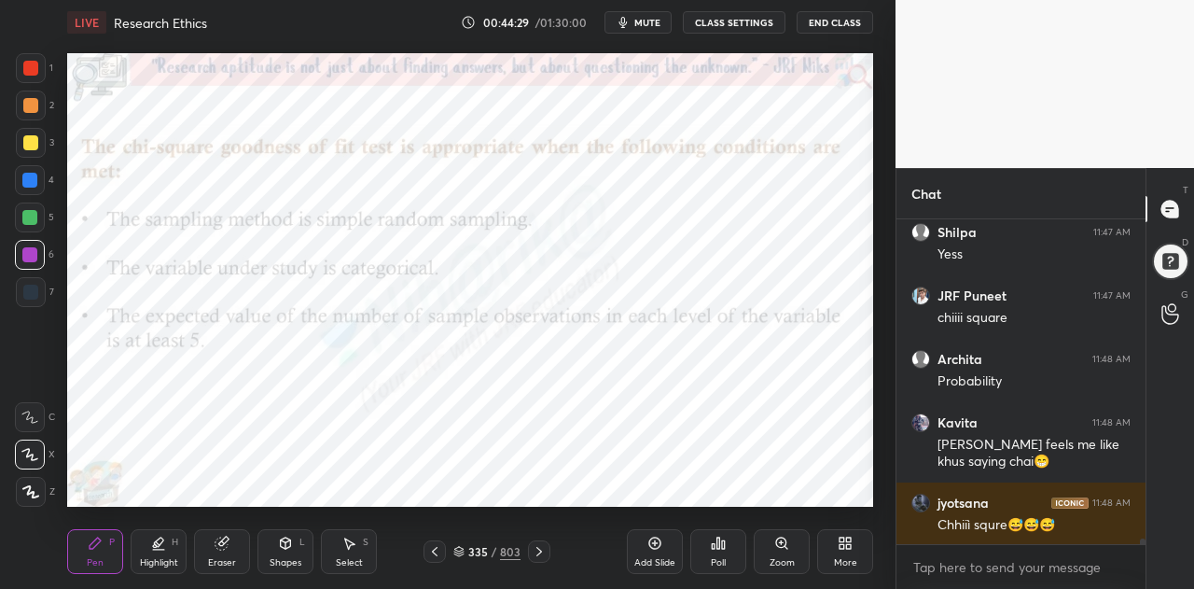
scroll to position [17468, 0]
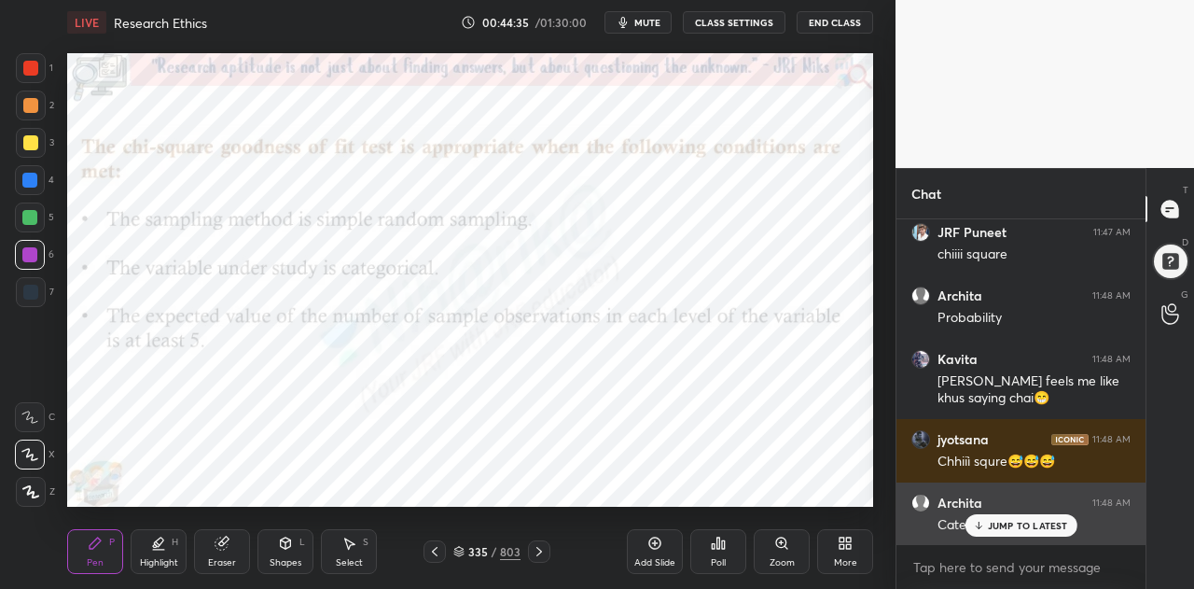
click at [1013, 525] on p "JUMP TO LATEST" at bounding box center [1028, 525] width 80 height 11
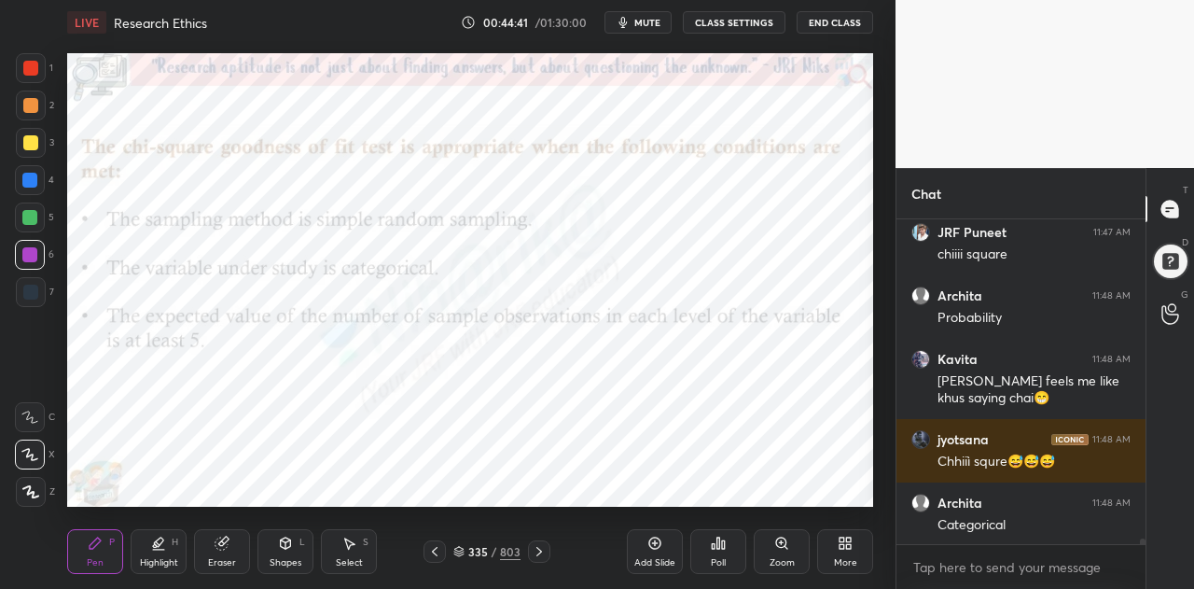
click at [25, 264] on div at bounding box center [30, 255] width 30 height 30
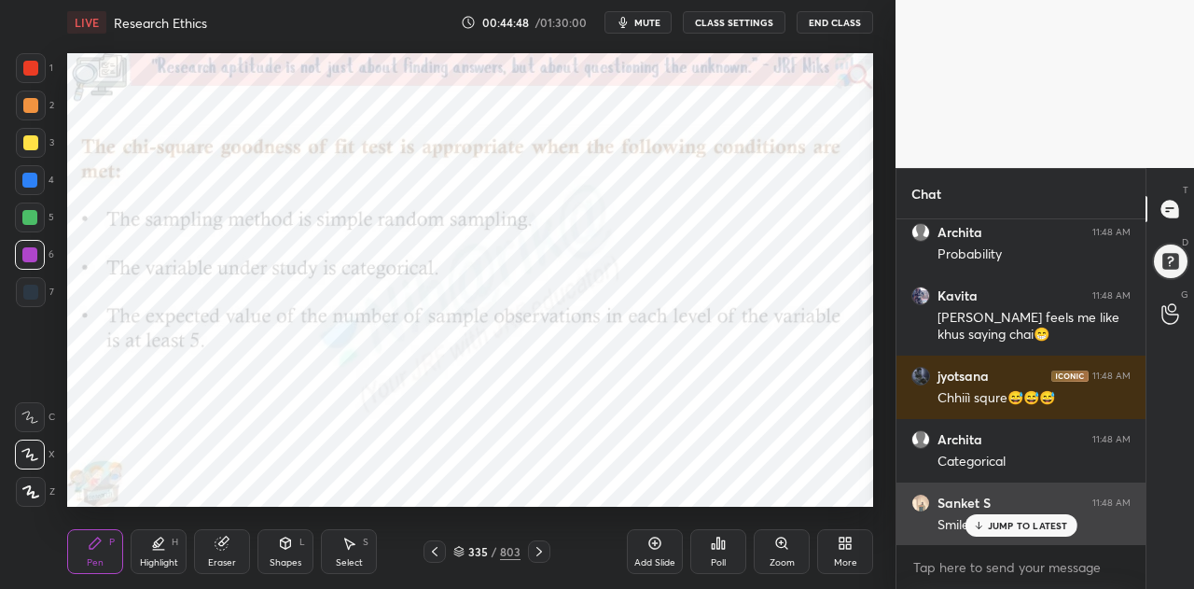
click at [981, 525] on icon at bounding box center [978, 525] width 12 height 11
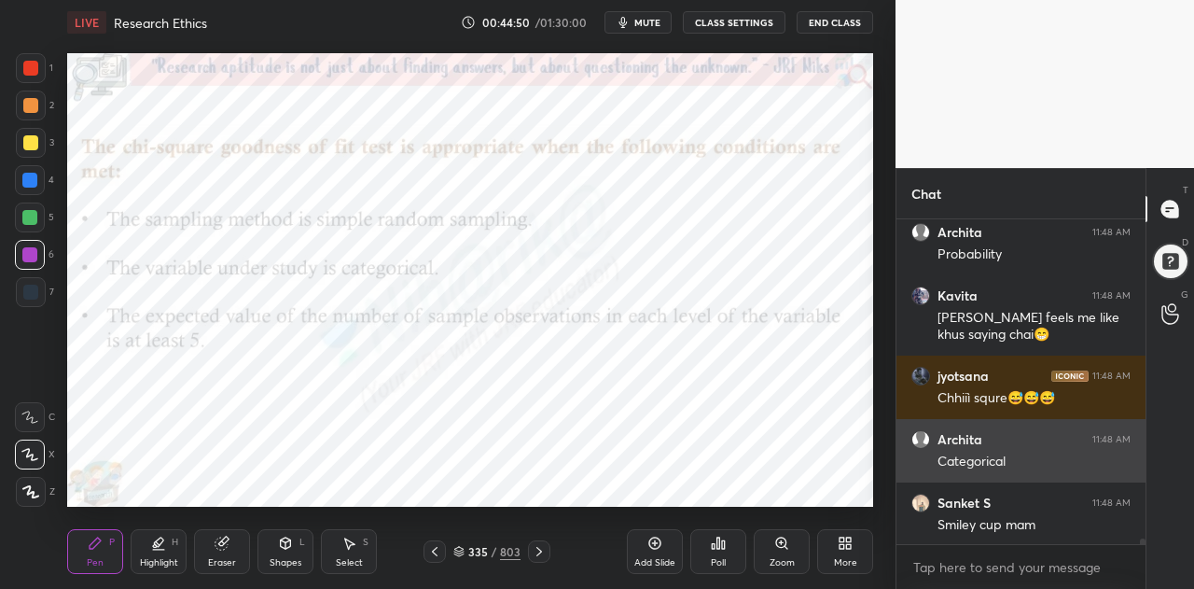
scroll to position [17595, 0]
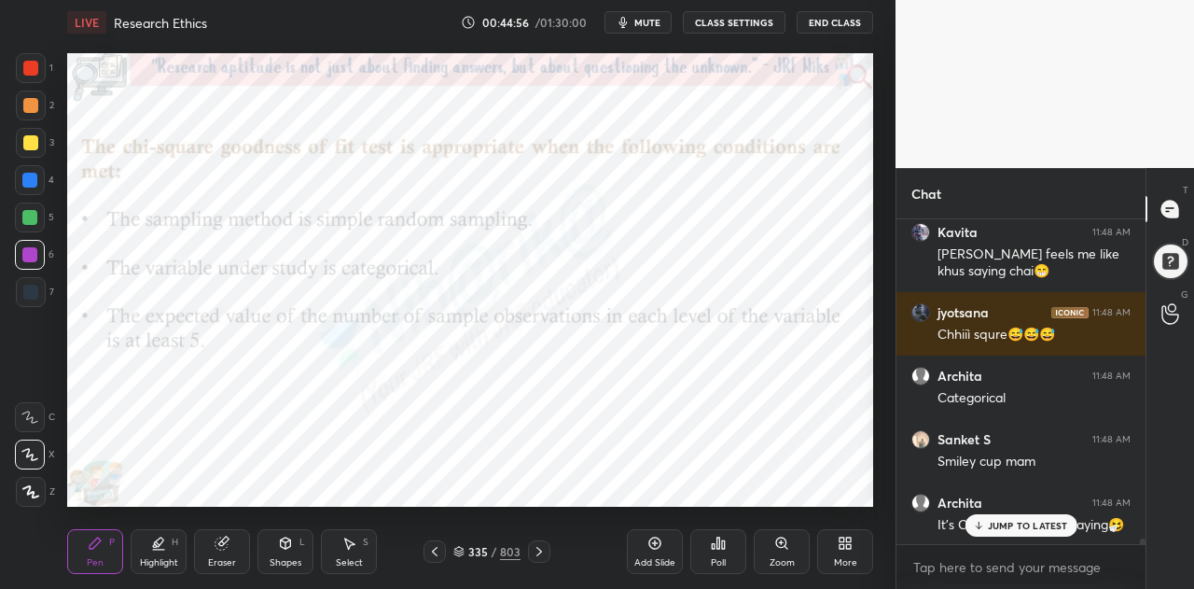
click at [1004, 525] on p "JUMP TO LATEST" at bounding box center [1028, 525] width 80 height 11
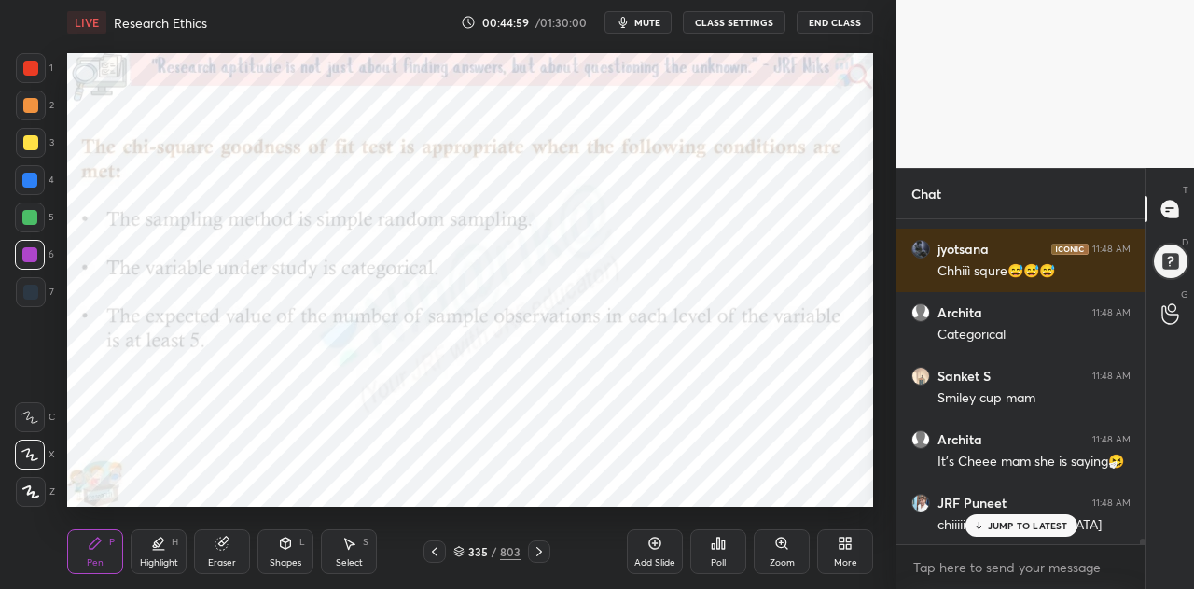
click at [1010, 523] on p "JUMP TO LATEST" at bounding box center [1028, 525] width 80 height 11
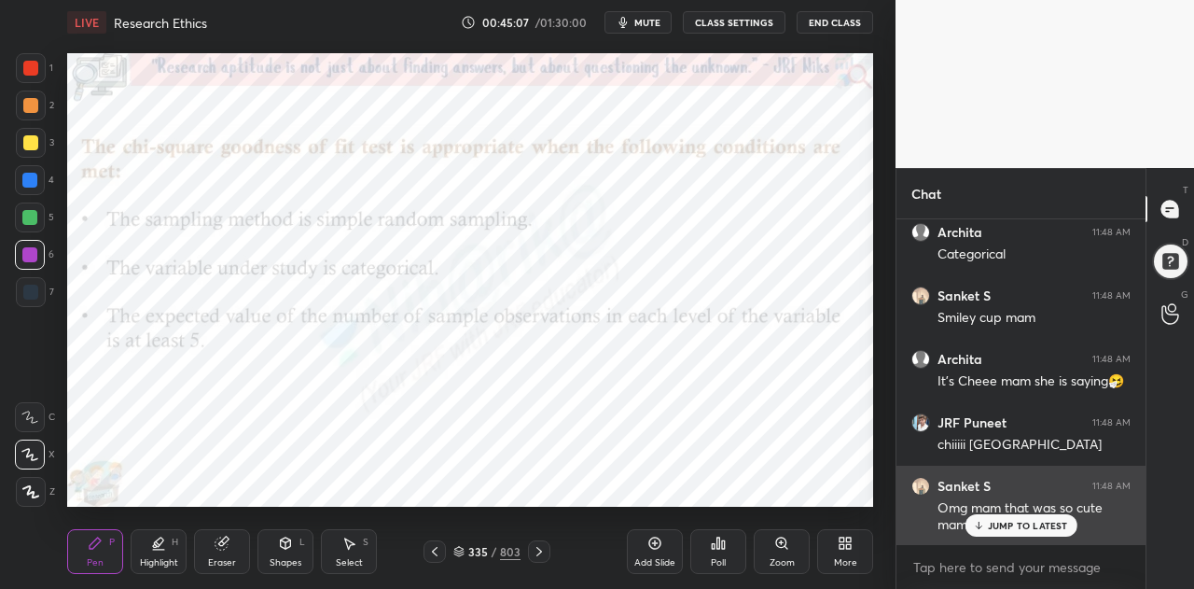
click at [995, 526] on p "JUMP TO LATEST" at bounding box center [1028, 525] width 80 height 11
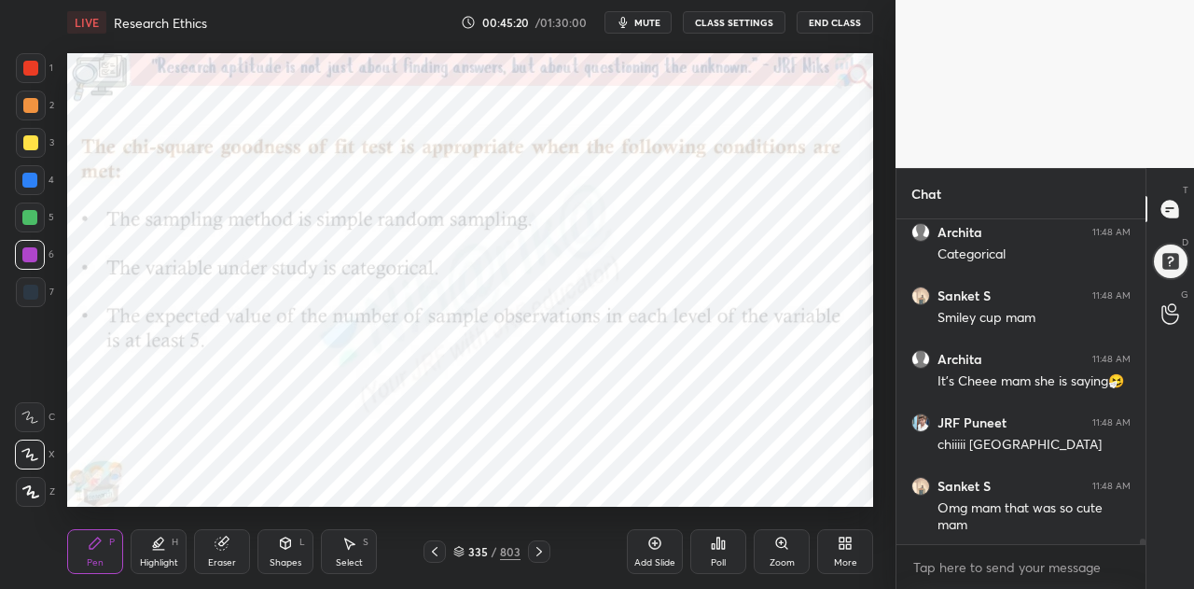
scroll to position [17819, 0]
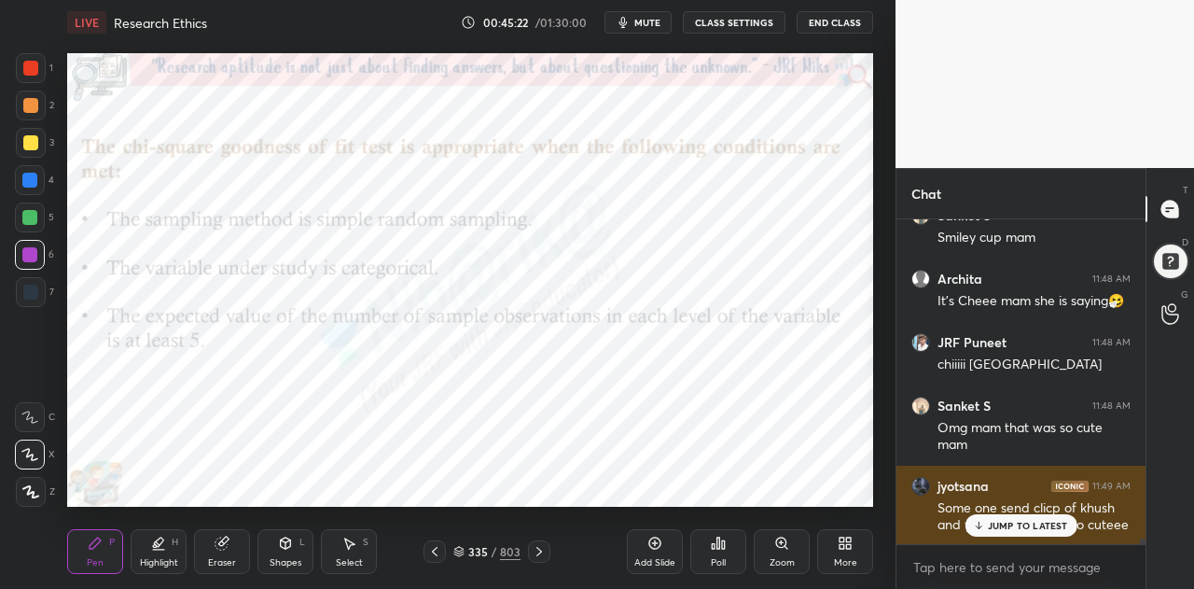
click at [1021, 522] on p "JUMP TO LATEST" at bounding box center [1028, 525] width 80 height 11
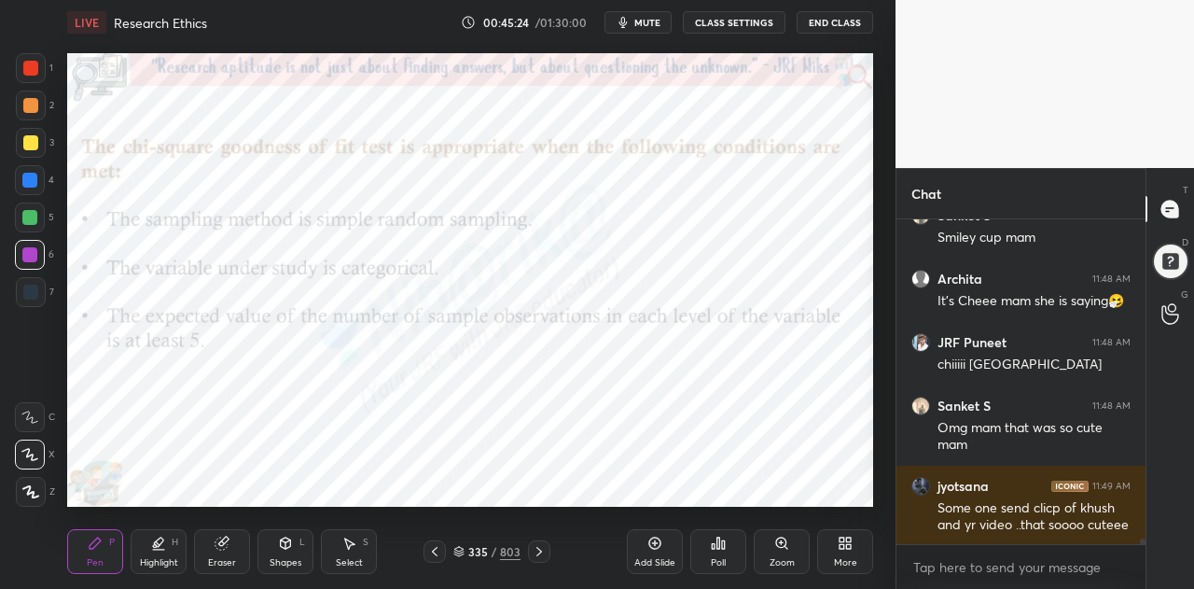
scroll to position [17882, 0]
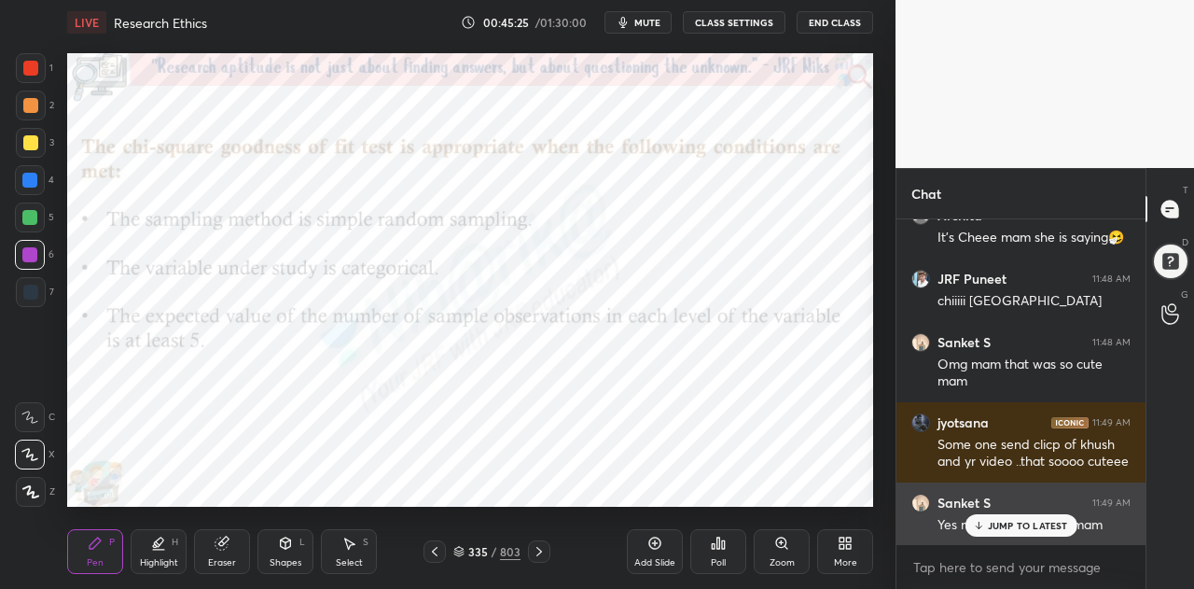
click at [987, 527] on div "JUMP TO LATEST" at bounding box center [1021, 525] width 112 height 22
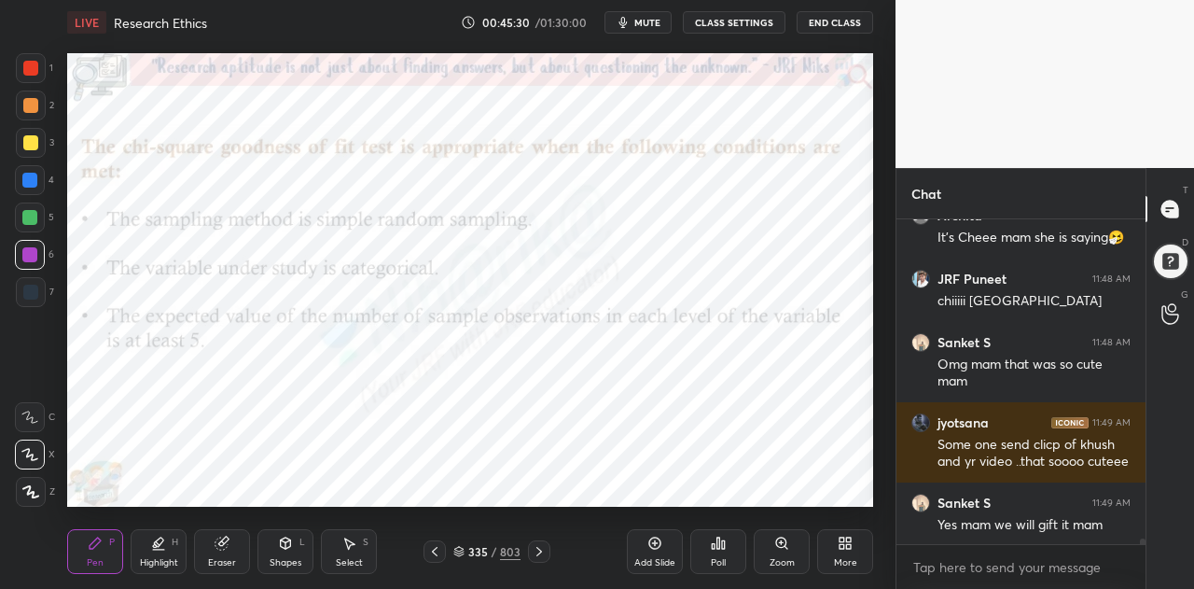
scroll to position [17901, 0]
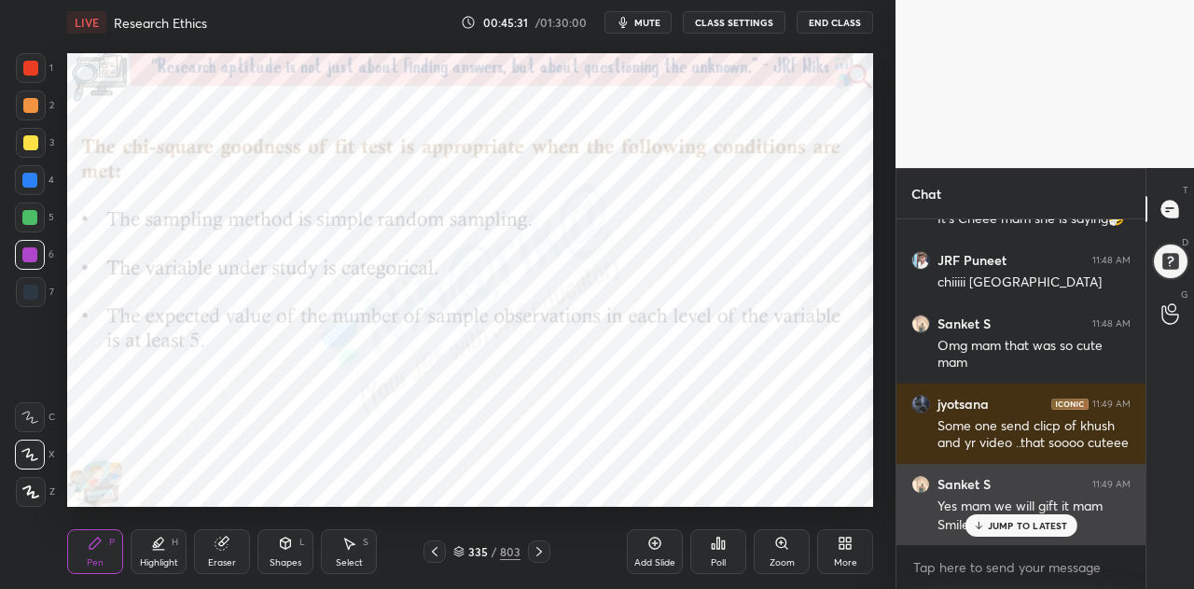
click at [1001, 523] on p "JUMP TO LATEST" at bounding box center [1028, 525] width 80 height 11
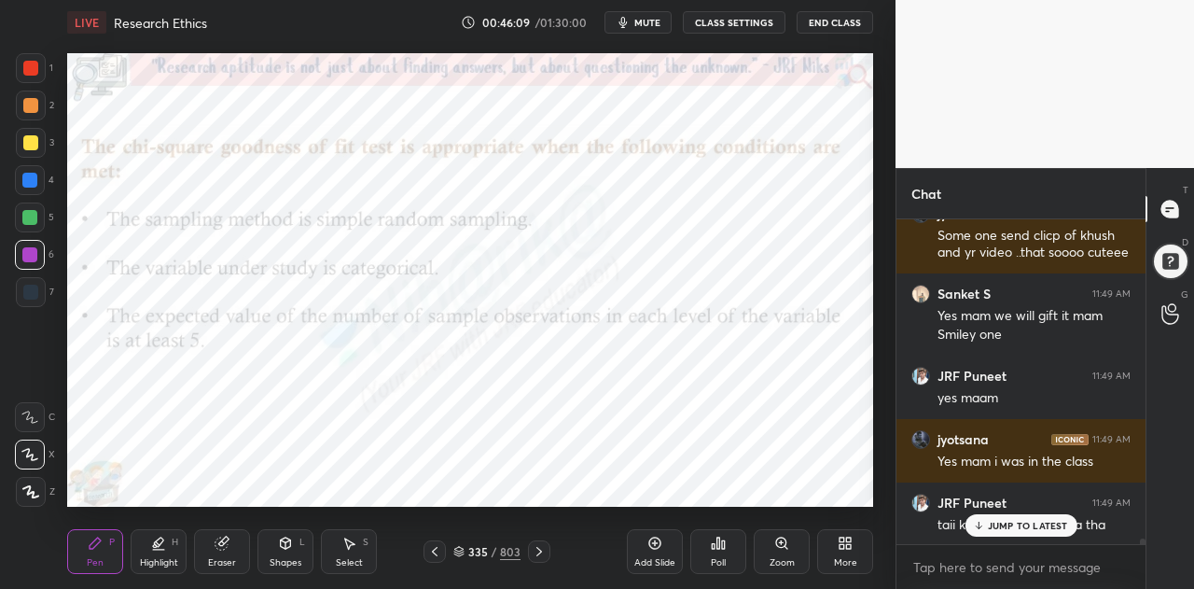
scroll to position [18188, 0]
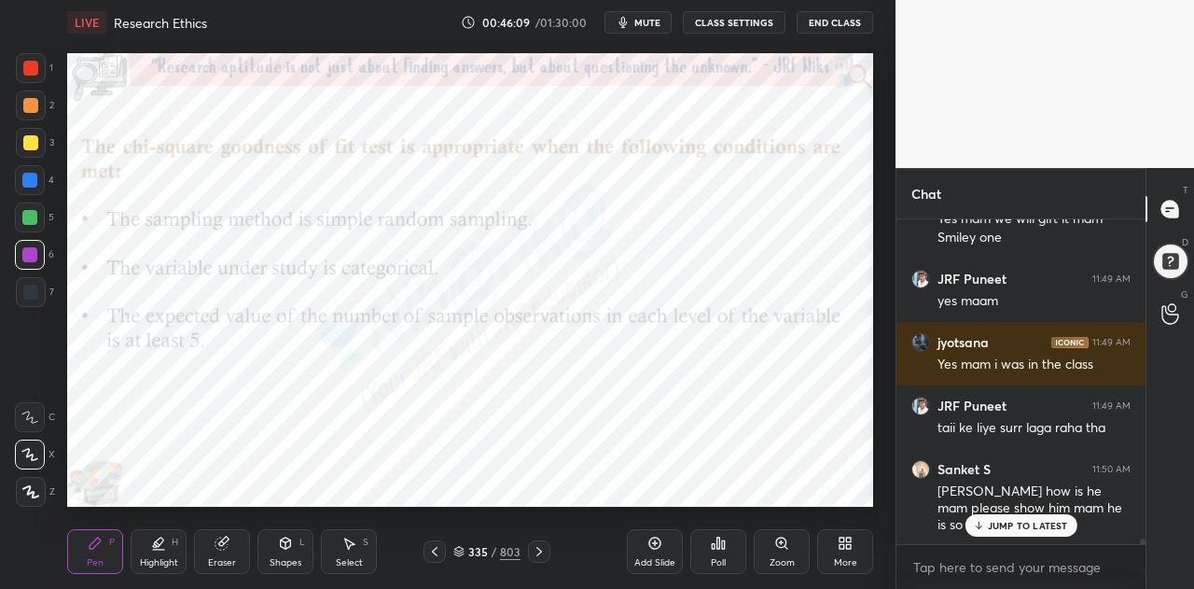
click at [993, 522] on p "JUMP TO LATEST" at bounding box center [1028, 525] width 80 height 11
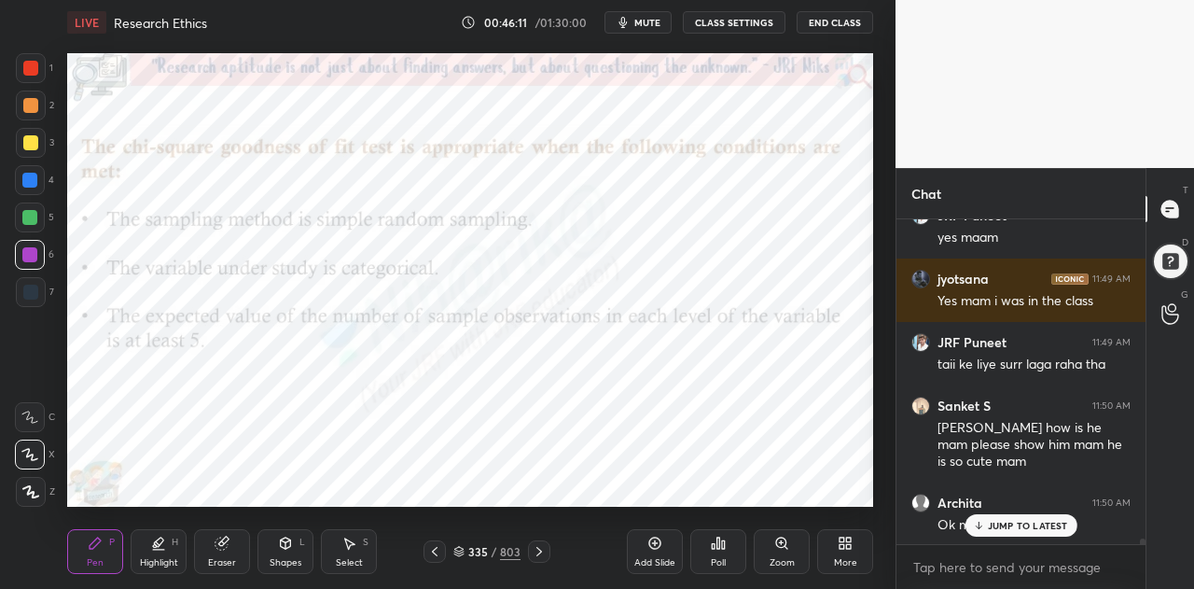
scroll to position [18332, 0]
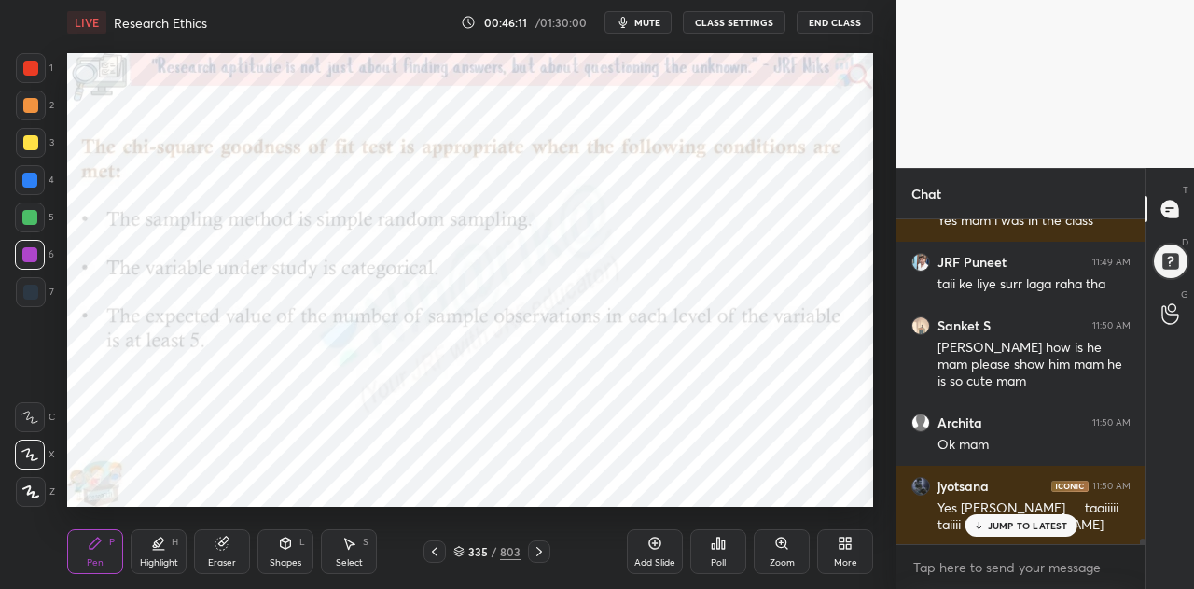
click at [1028, 522] on p "JUMP TO LATEST" at bounding box center [1028, 525] width 80 height 11
click at [541, 550] on icon at bounding box center [539, 551] width 15 height 15
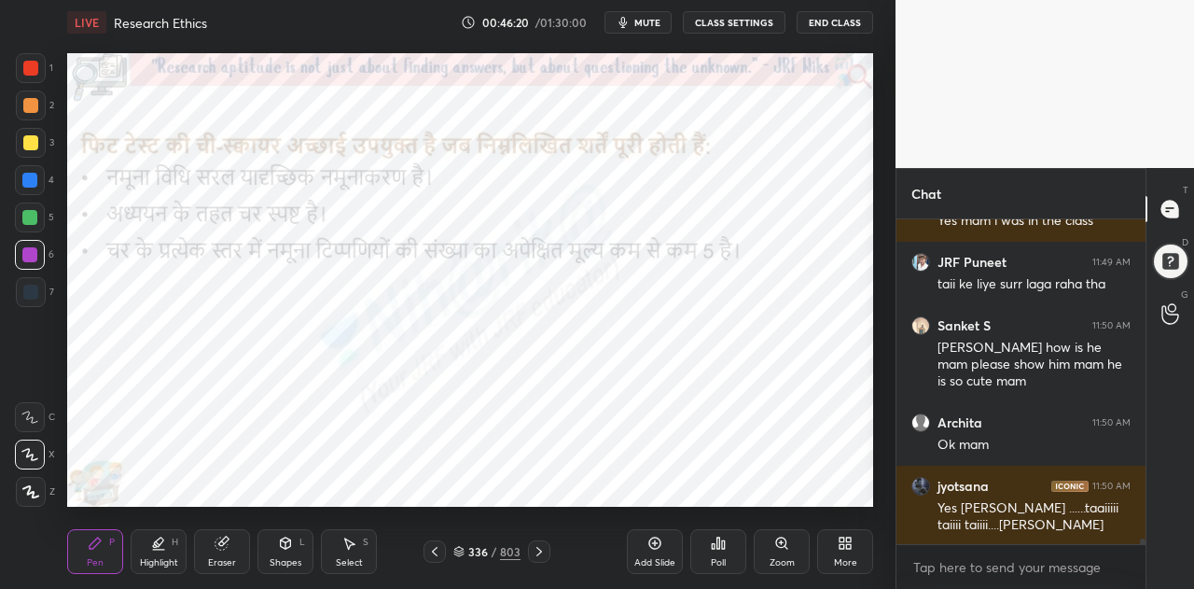
click at [539, 548] on icon at bounding box center [539, 551] width 15 height 15
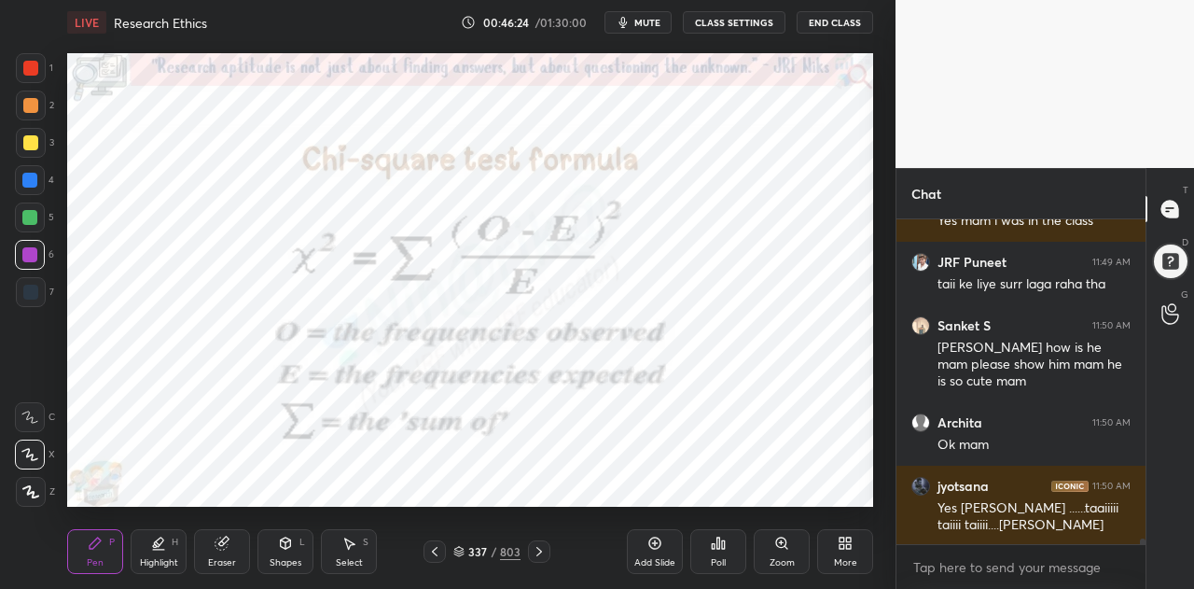
scroll to position [18395, 0]
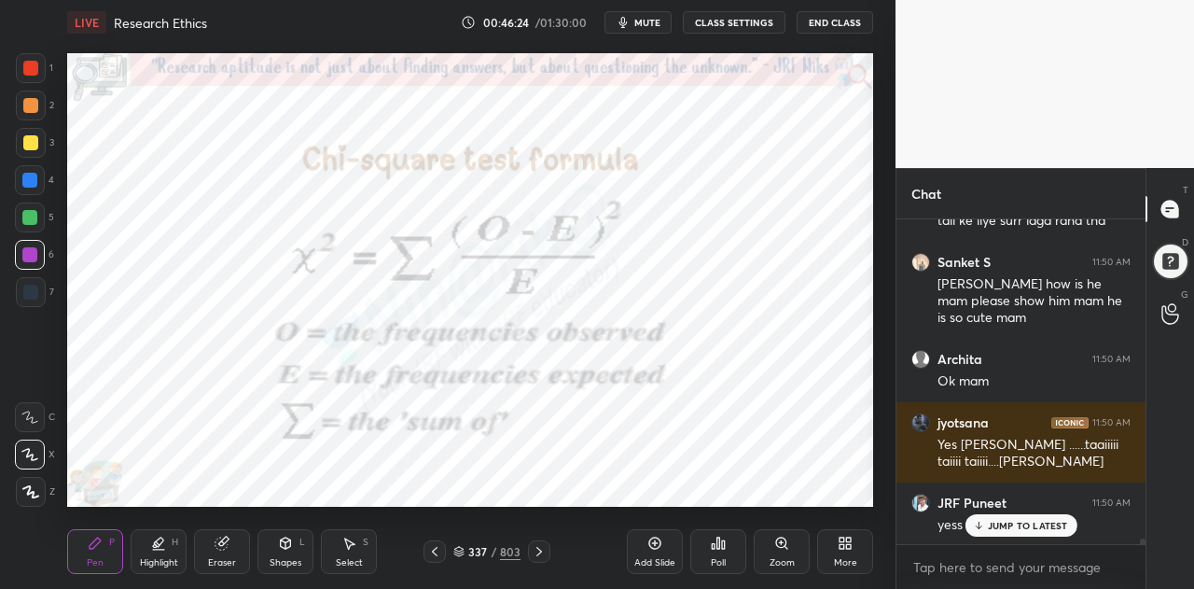
click at [539, 552] on icon at bounding box center [539, 551] width 6 height 9
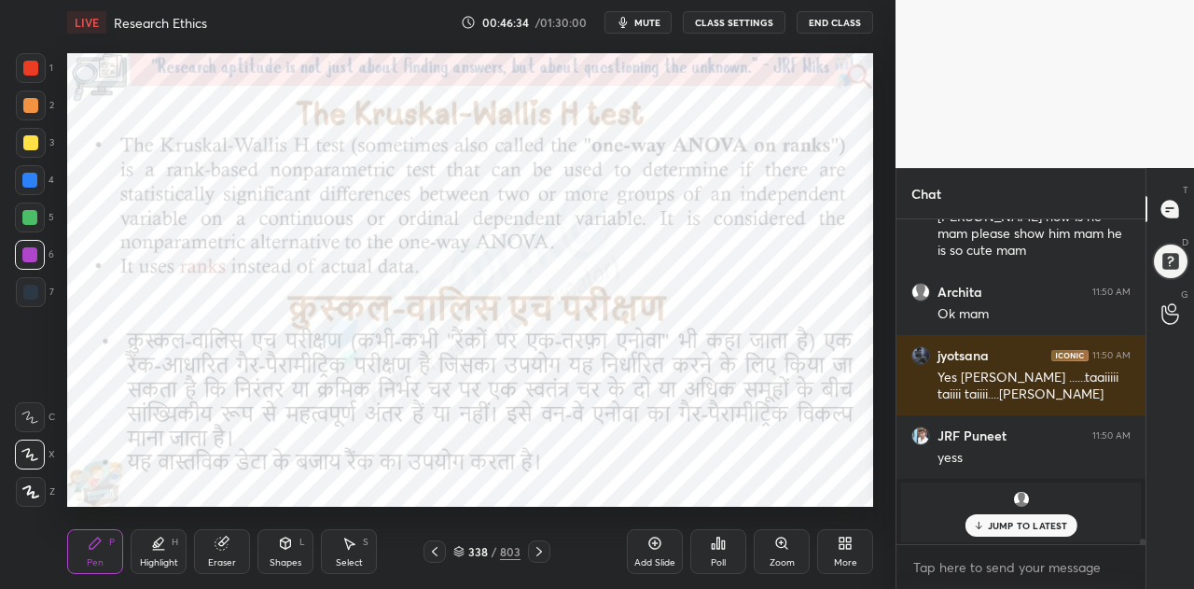
scroll to position [18526, 0]
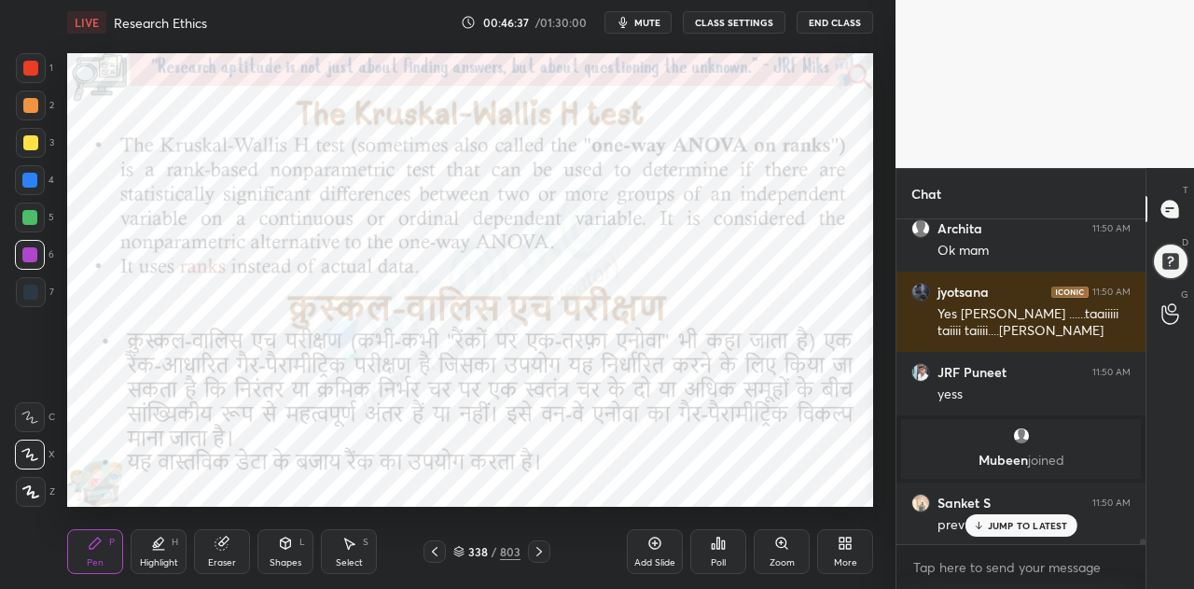
click at [998, 521] on p "JUMP TO LATEST" at bounding box center [1028, 525] width 80 height 11
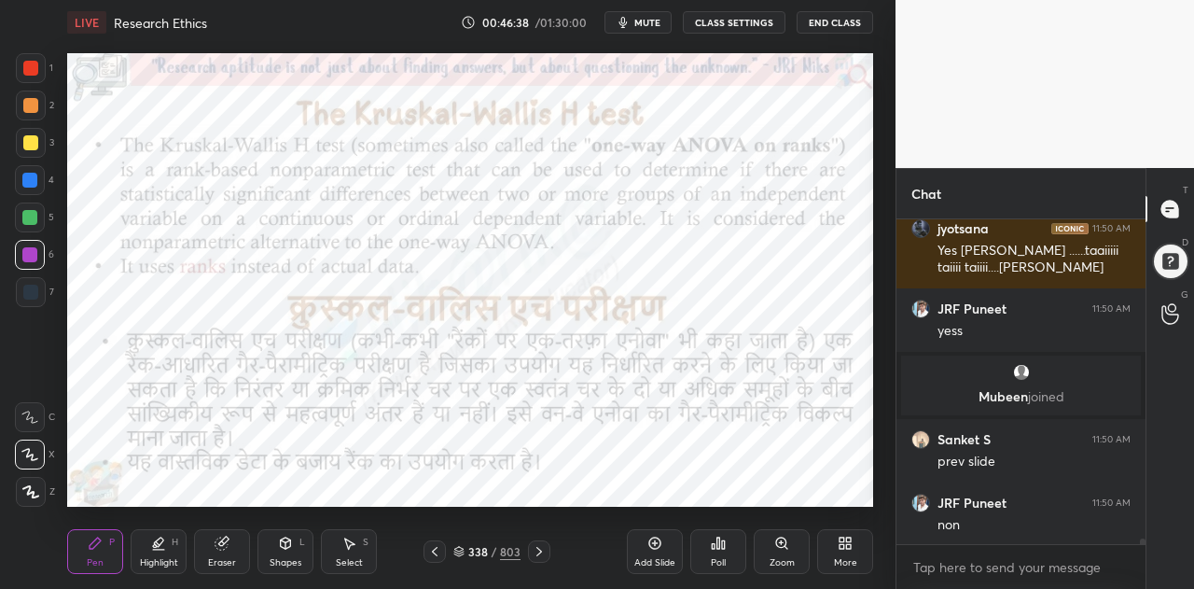
scroll to position [18653, 0]
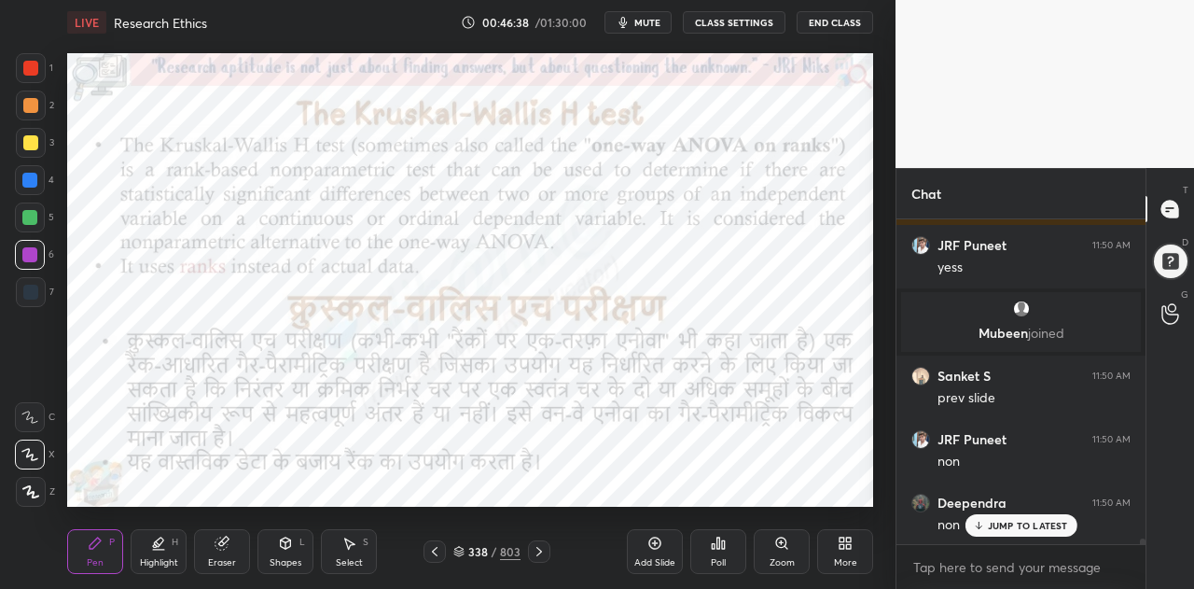
click at [429, 550] on icon at bounding box center [434, 551] width 15 height 15
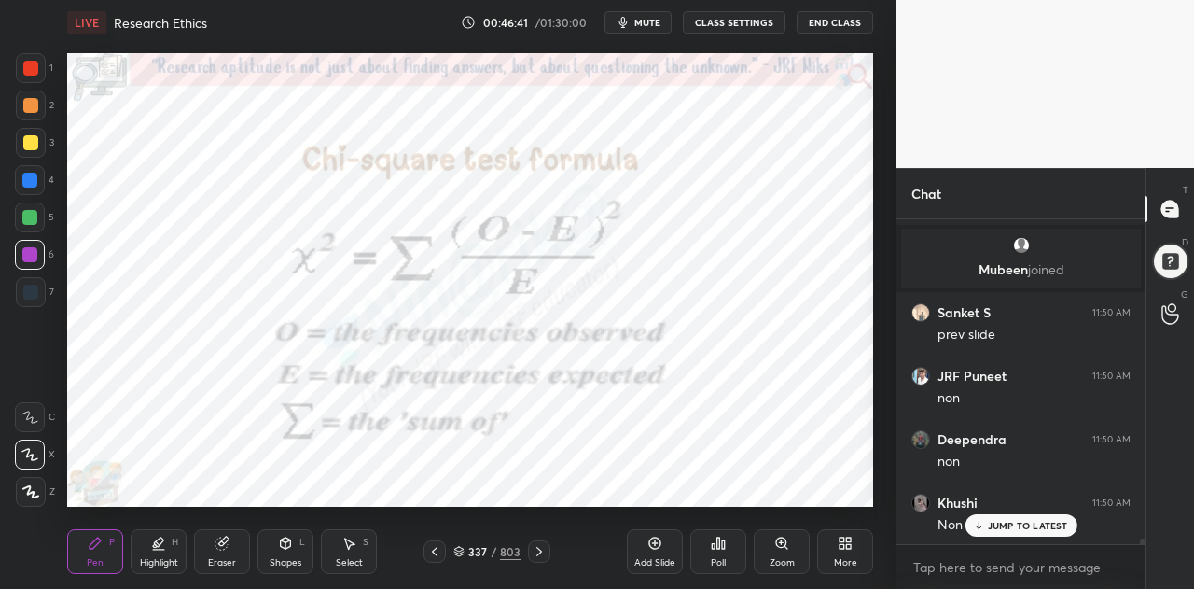
scroll to position [18907, 0]
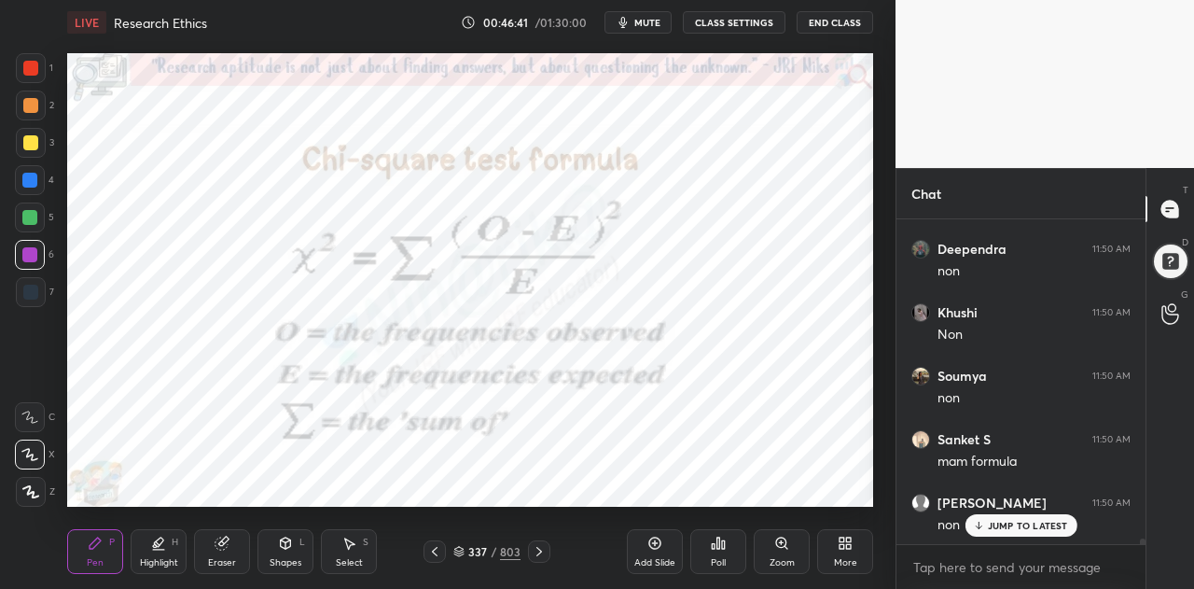
click at [980, 522] on icon at bounding box center [978, 525] width 12 height 11
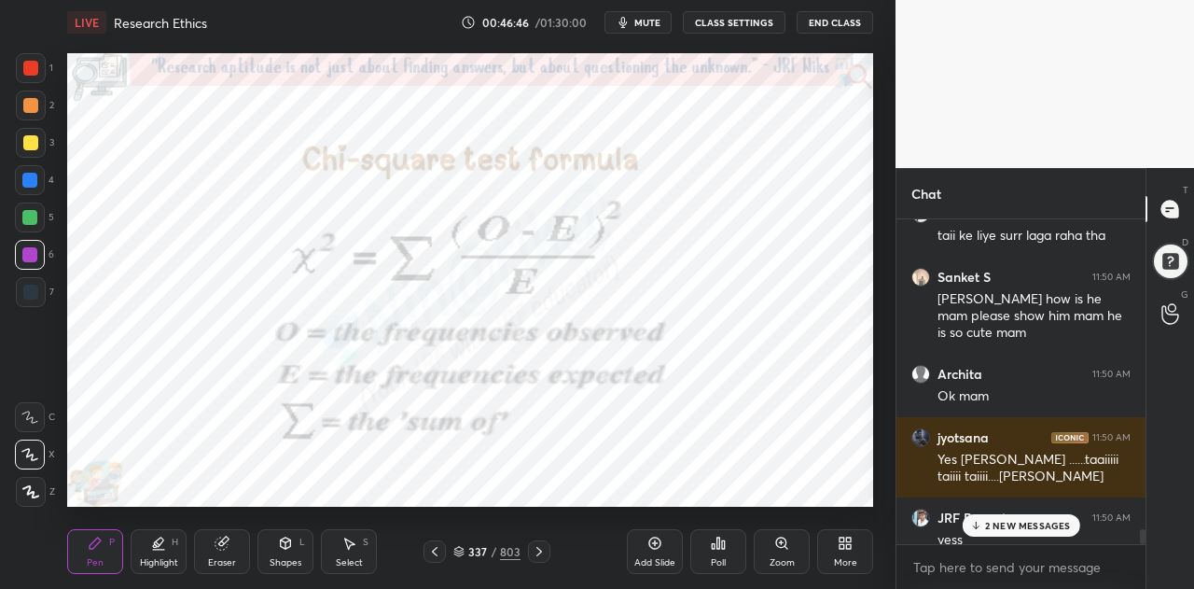
scroll to position [18287, 0]
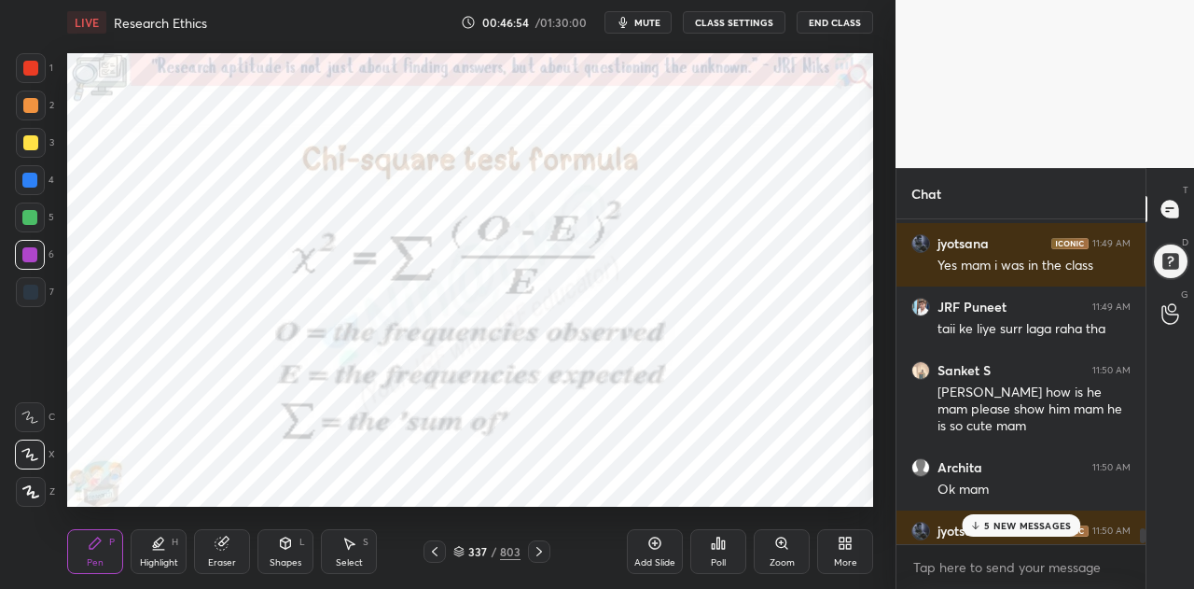
click at [1040, 527] on p "5 NEW MESSAGES" at bounding box center [1027, 525] width 87 height 11
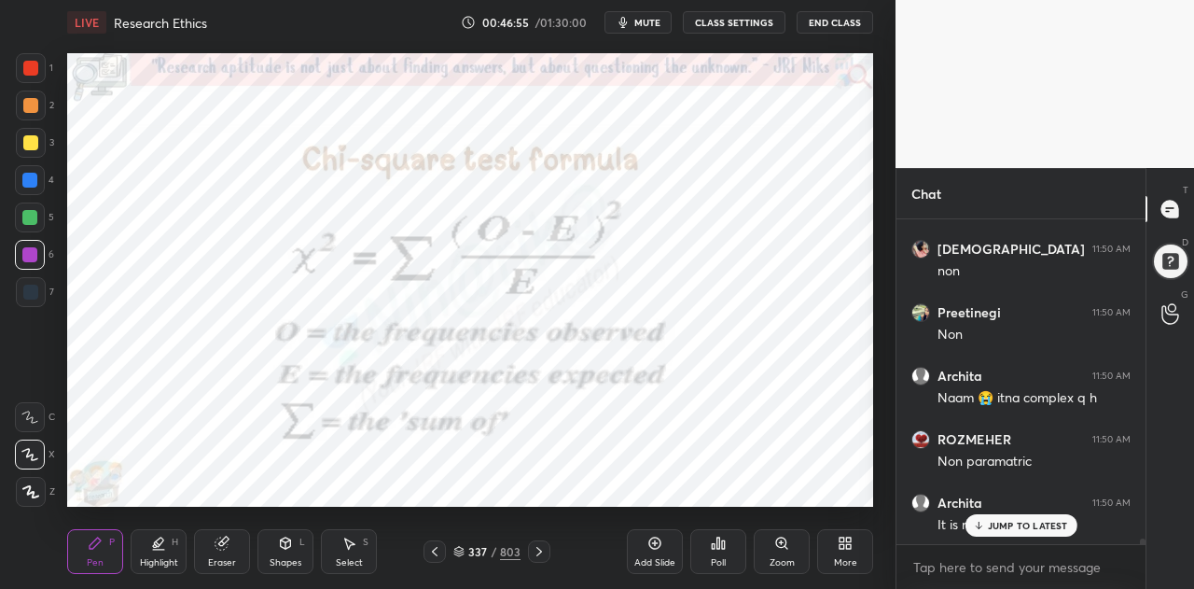
click at [1021, 523] on p "JUMP TO LATEST" at bounding box center [1028, 525] width 80 height 11
click at [547, 550] on div at bounding box center [539, 551] width 22 height 22
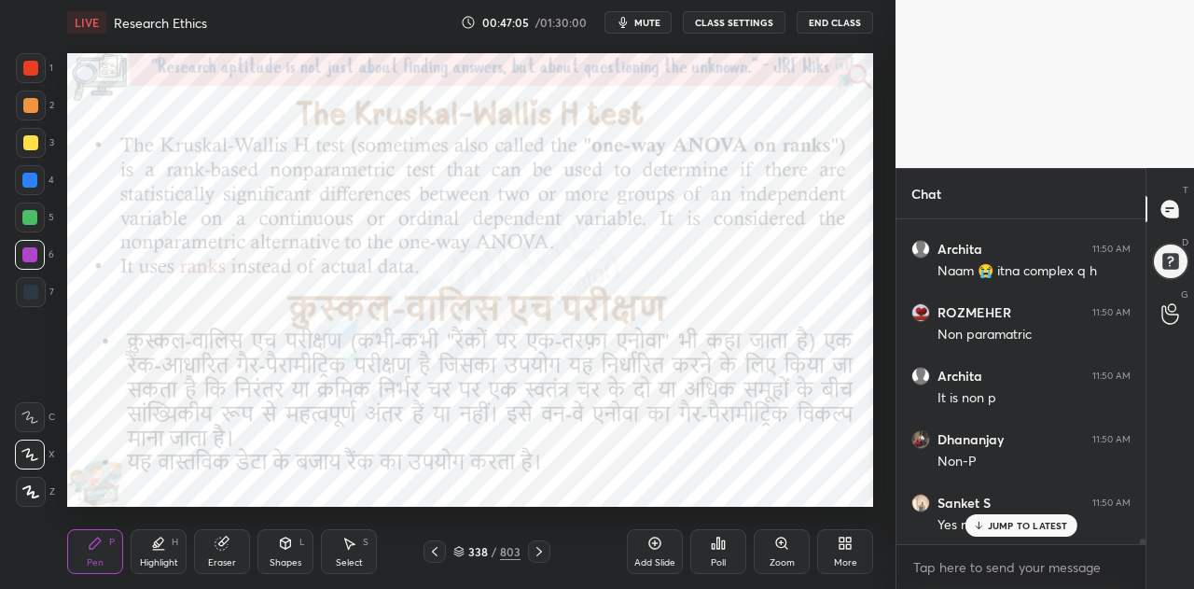
scroll to position [19541, 0]
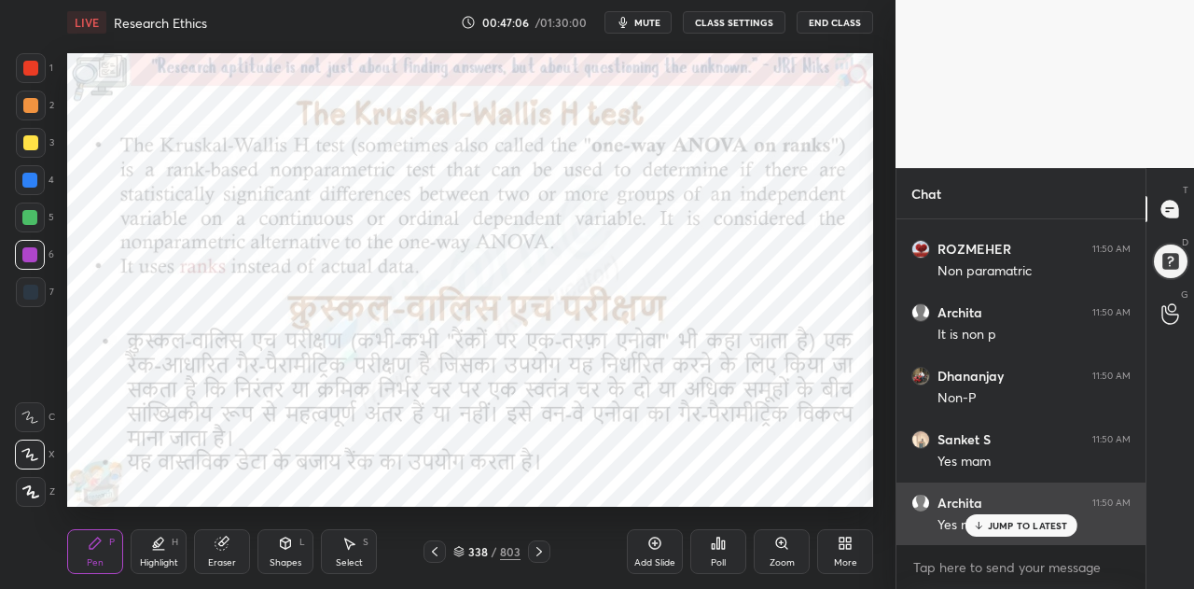
click at [1022, 522] on p "JUMP TO LATEST" at bounding box center [1028, 525] width 80 height 11
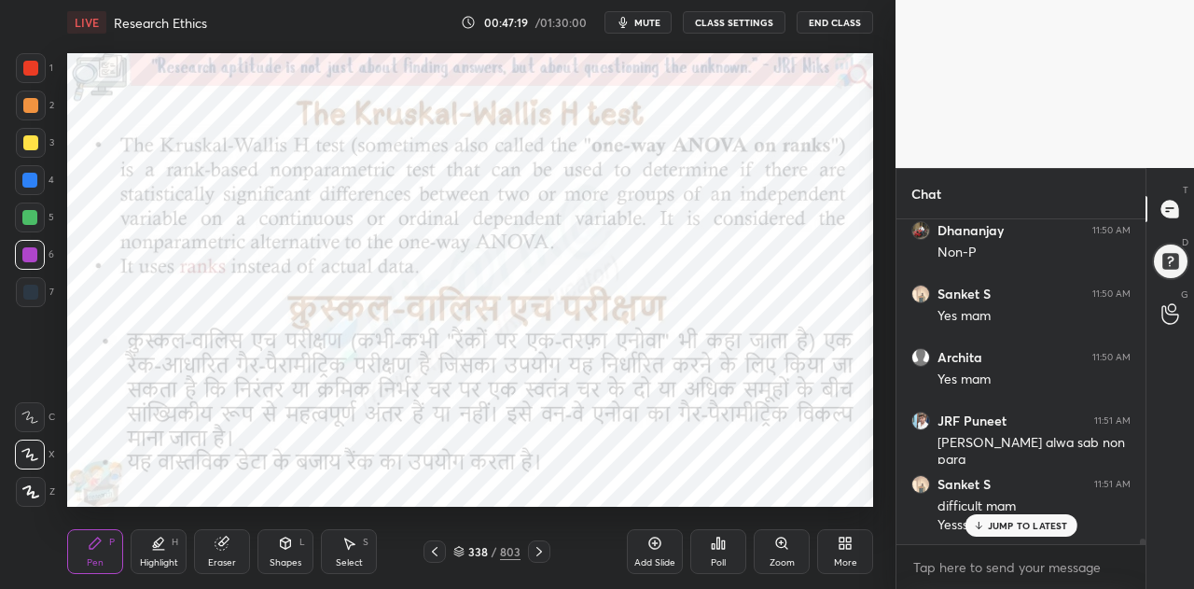
scroll to position [19750, 0]
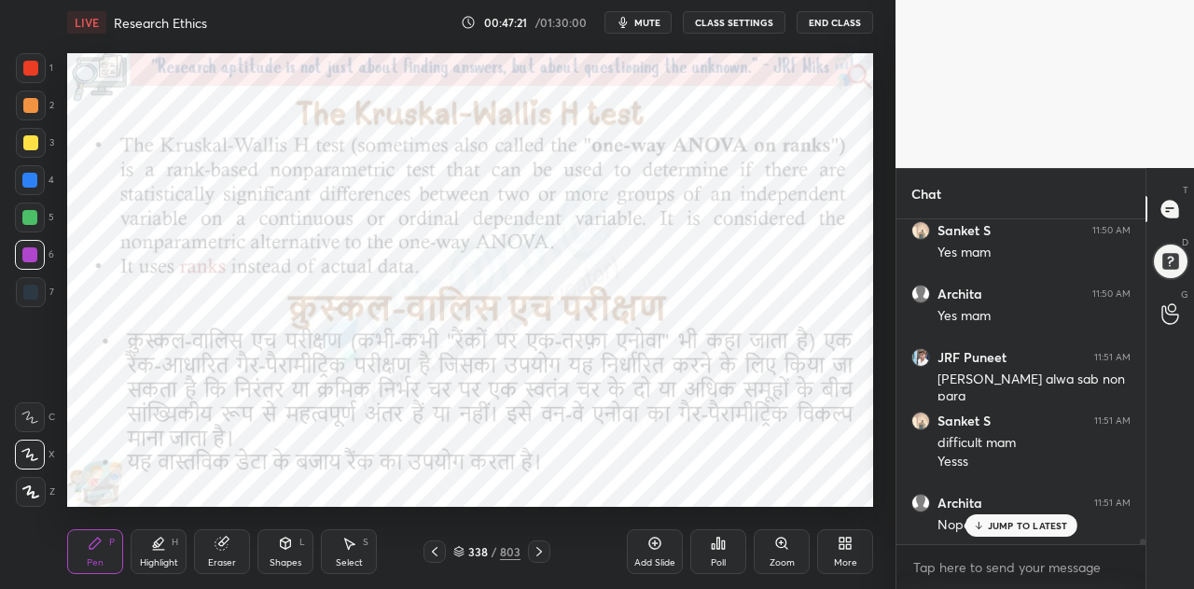
click at [990, 521] on p "JUMP TO LATEST" at bounding box center [1028, 525] width 80 height 11
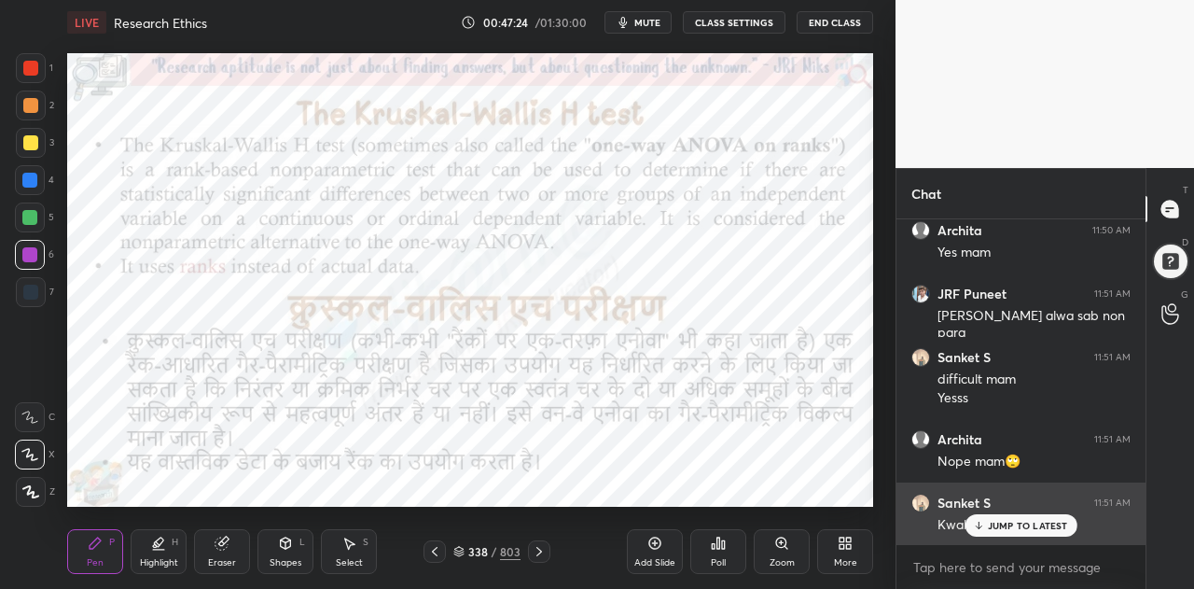
click at [1000, 530] on p "JUMP TO LATEST" at bounding box center [1028, 525] width 80 height 11
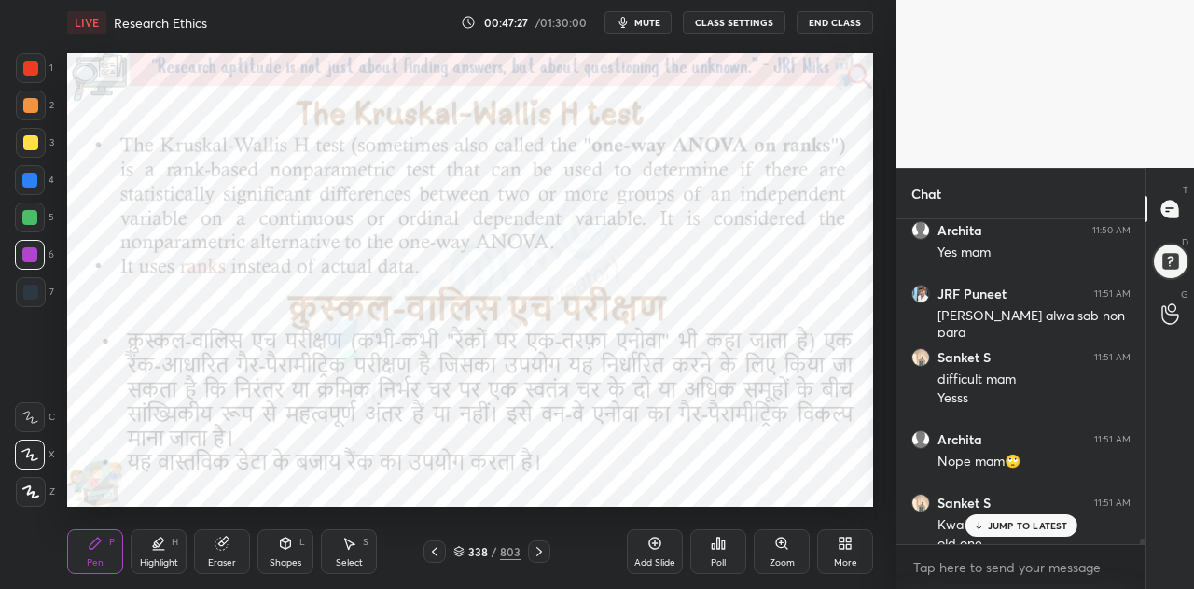
scroll to position [19832, 0]
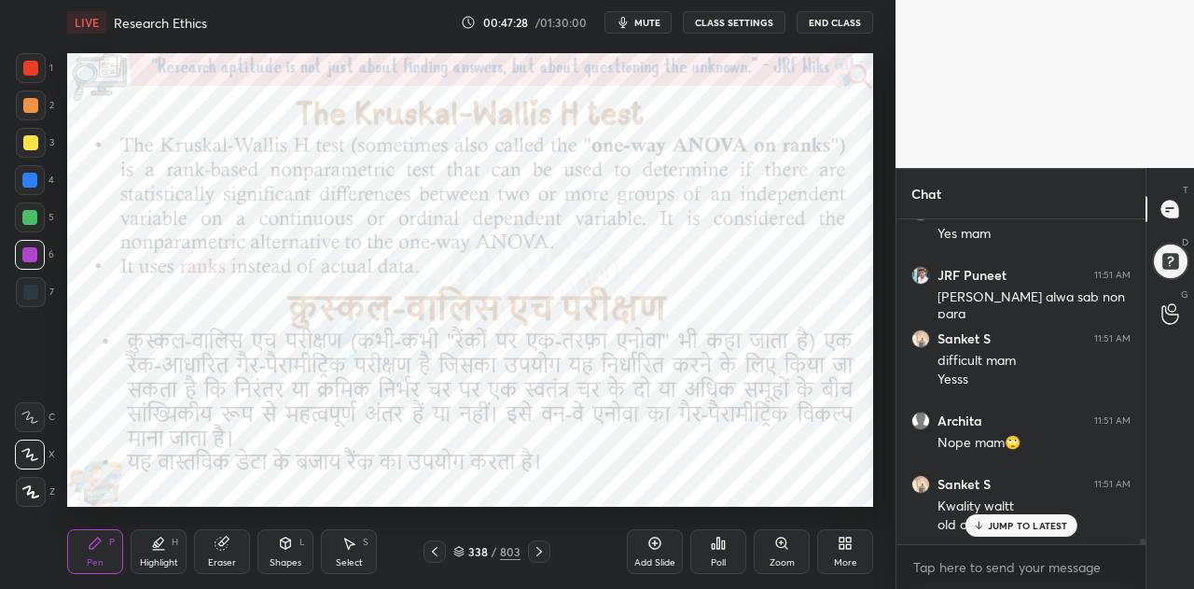
click at [993, 522] on p "JUMP TO LATEST" at bounding box center [1028, 525] width 80 height 11
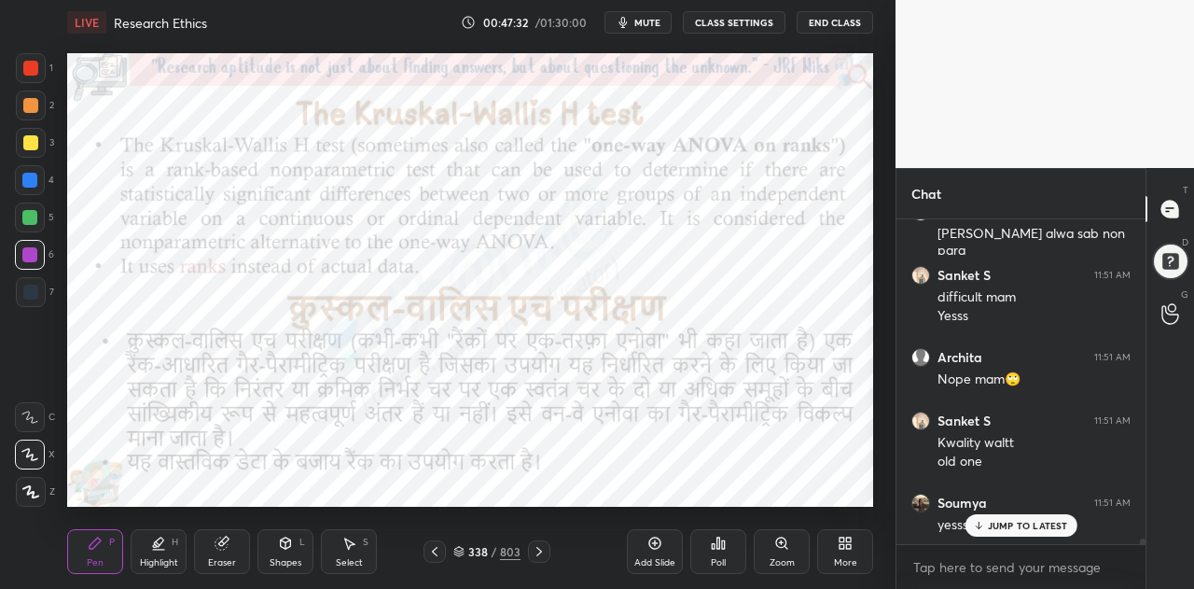
scroll to position [19959, 0]
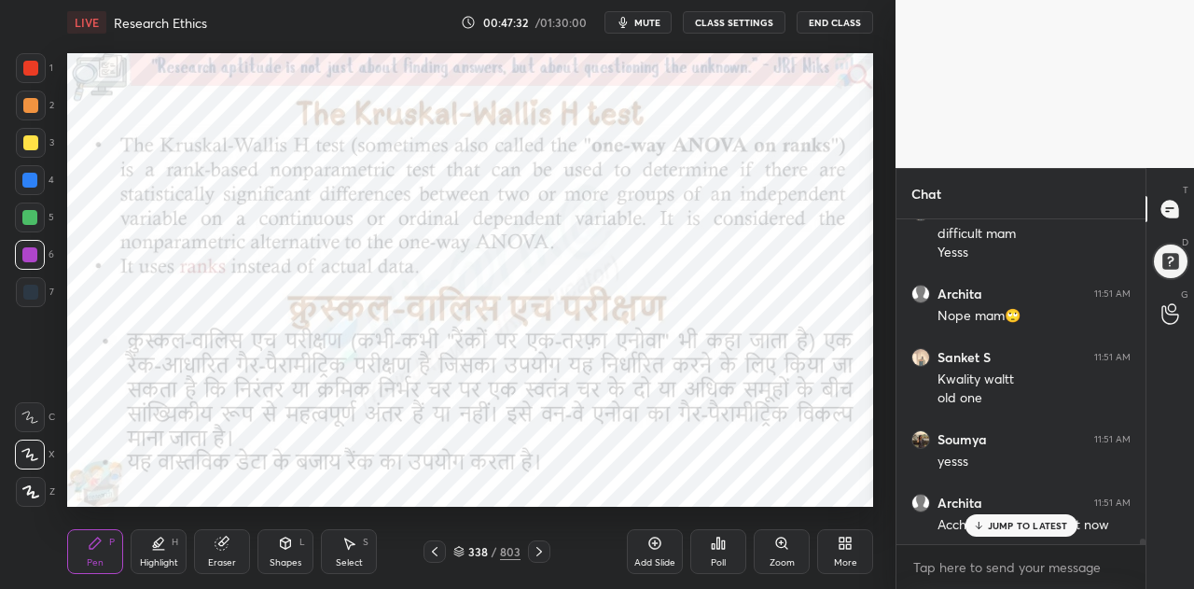
click at [997, 528] on p "JUMP TO LATEST" at bounding box center [1028, 525] width 80 height 11
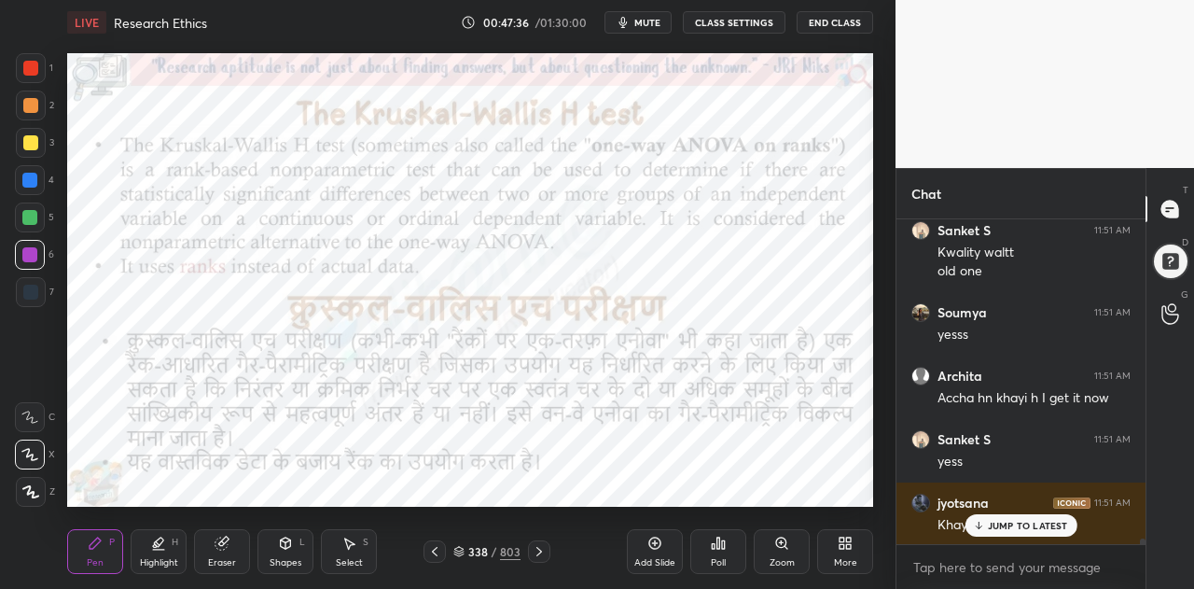
scroll to position [20213, 0]
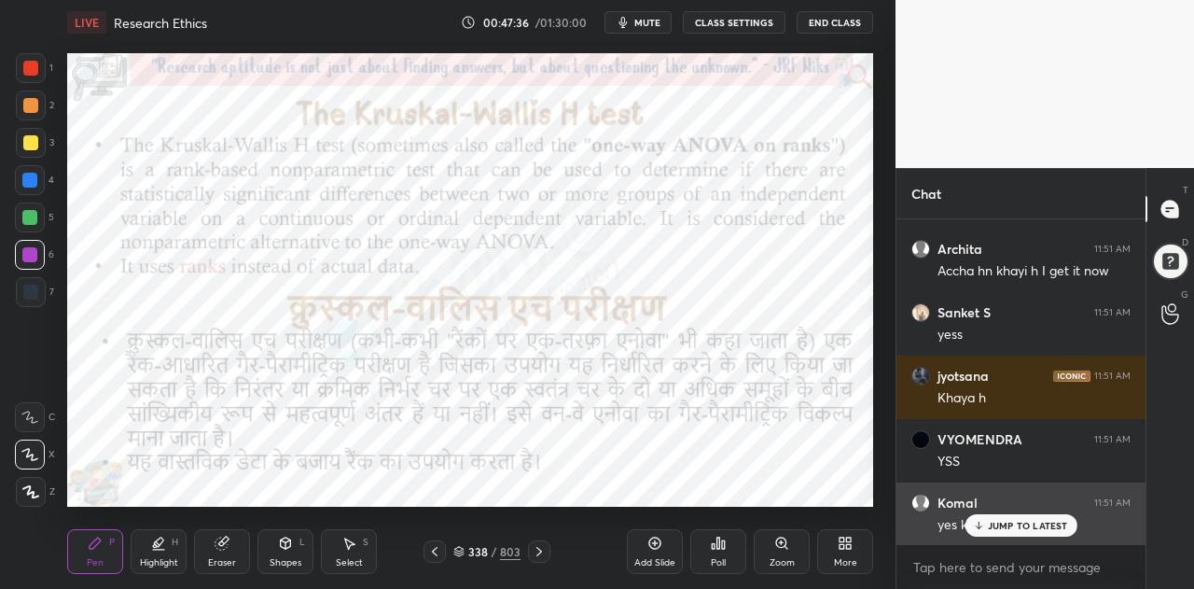
click at [1008, 525] on p "JUMP TO LATEST" at bounding box center [1028, 525] width 80 height 11
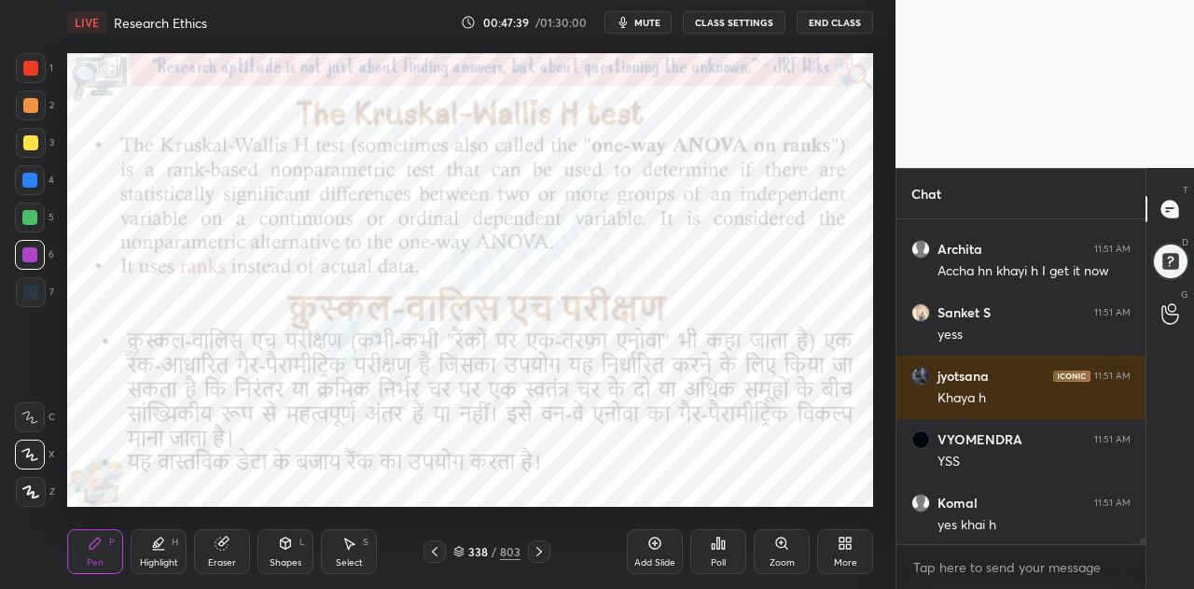
scroll to position [20276, 0]
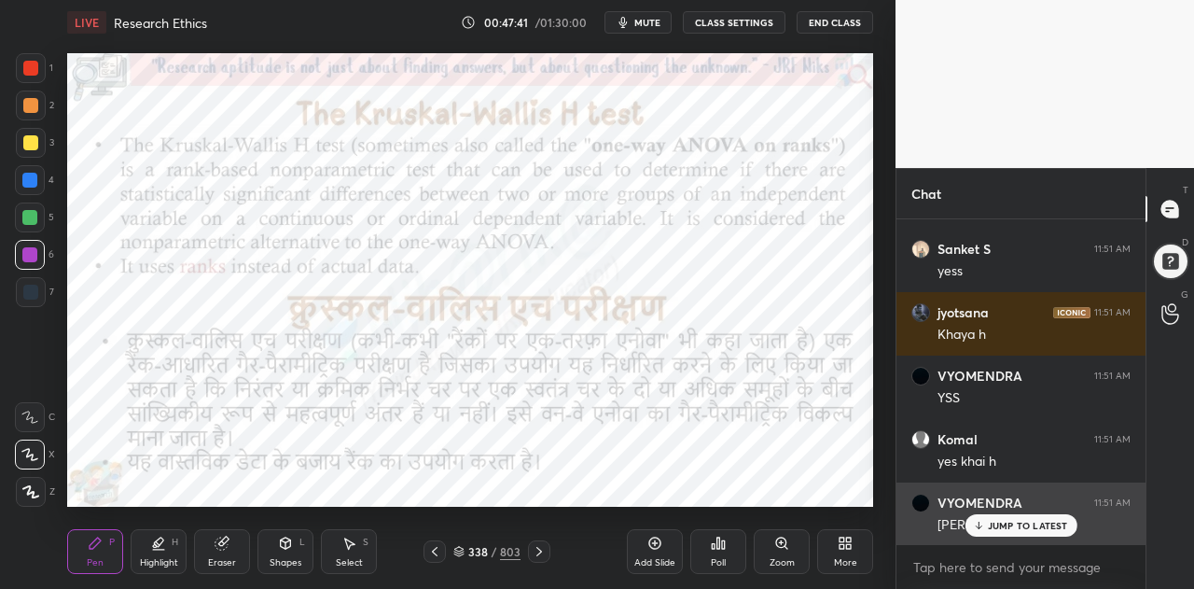
click at [1009, 519] on div "JUMP TO LATEST" at bounding box center [1021, 525] width 112 height 22
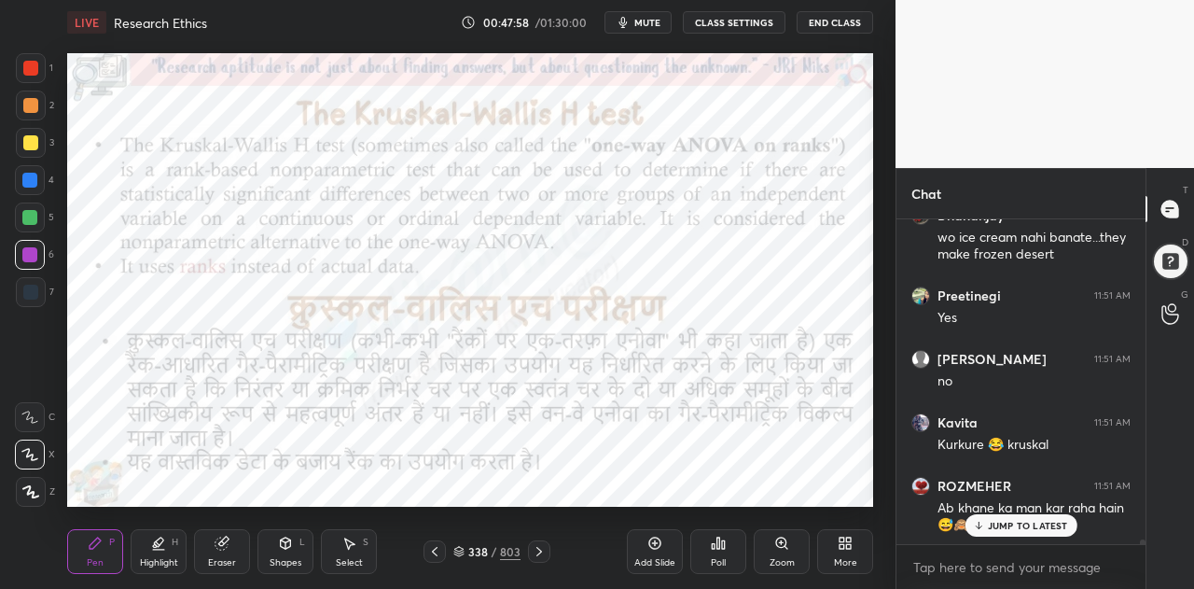
scroll to position [20834, 0]
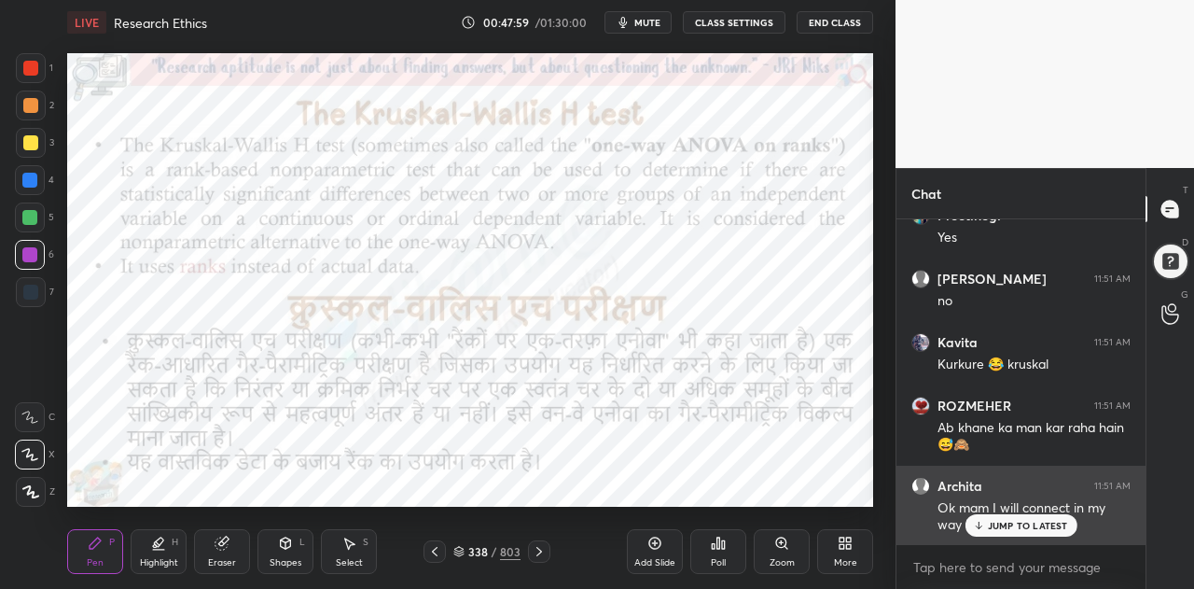
click at [1015, 523] on p "JUMP TO LATEST" at bounding box center [1028, 525] width 80 height 11
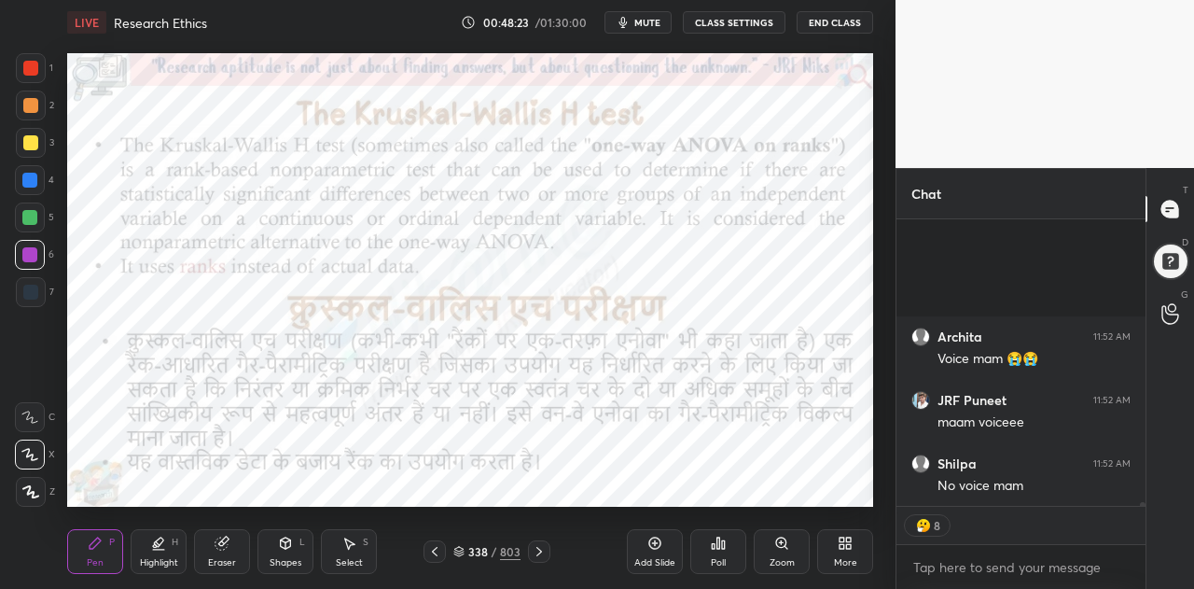
scroll to position [22368, 0]
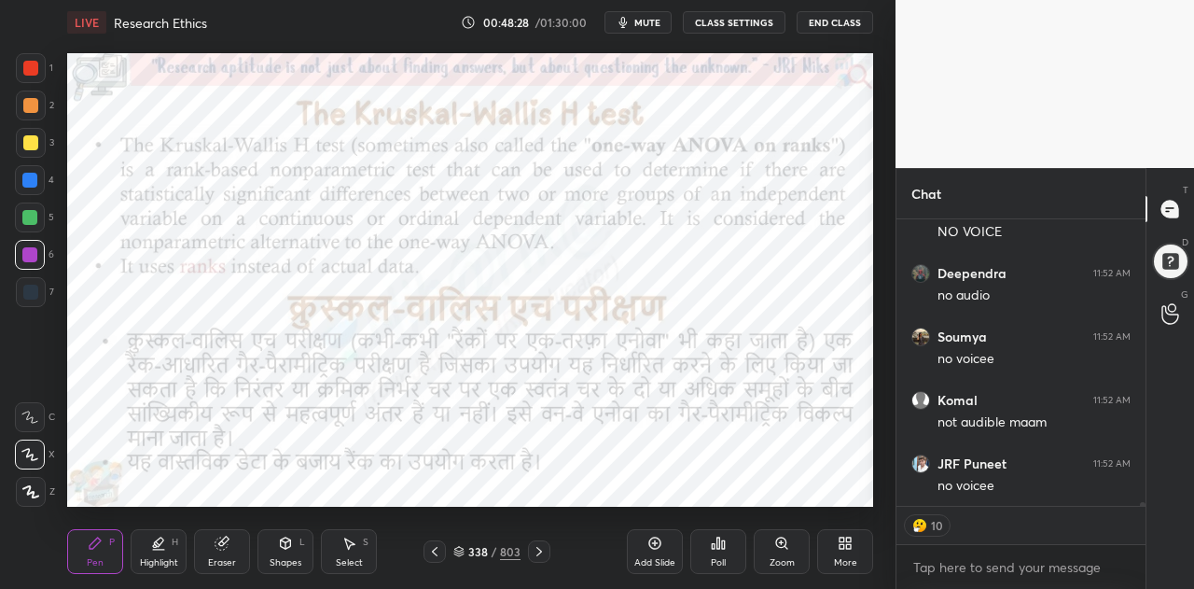
click at [715, 23] on button "CLASS SETTINGS" at bounding box center [734, 22] width 103 height 22
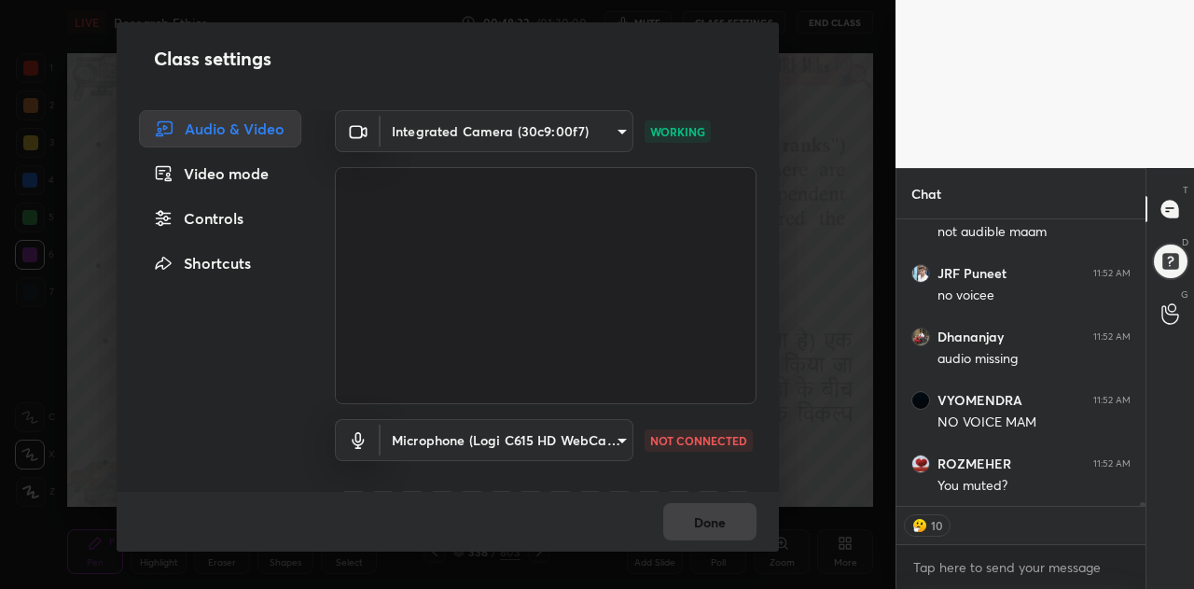
click at [592, 446] on body "1 2 3 4 5 6 7 C X Z C X Z E E Erase all H H LIVE Research Ethics 00:48:32 / 01:…" at bounding box center [597, 294] width 1194 height 589
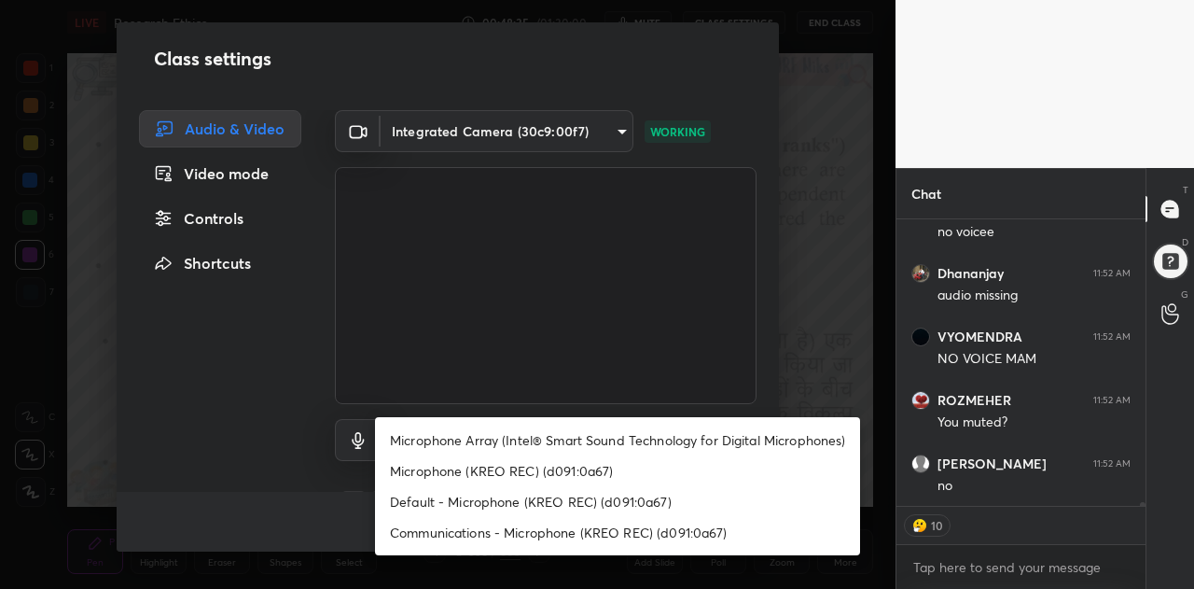
type textarea "x"
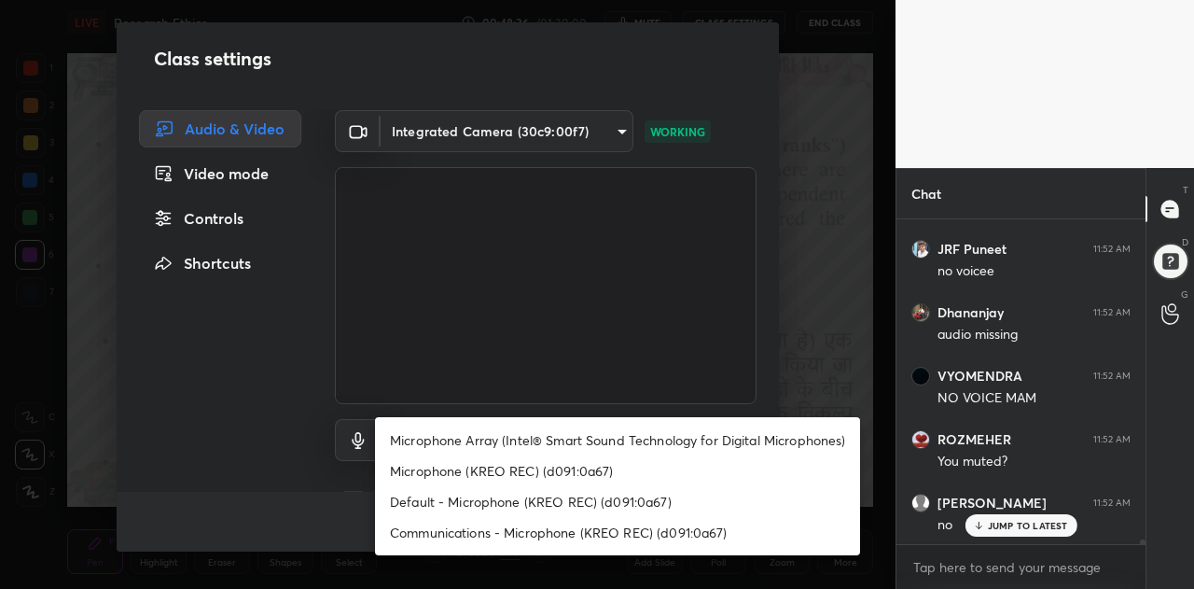
click at [556, 474] on li "Microphone (KREO REC) (d091:0a67)" at bounding box center [617, 470] width 485 height 31
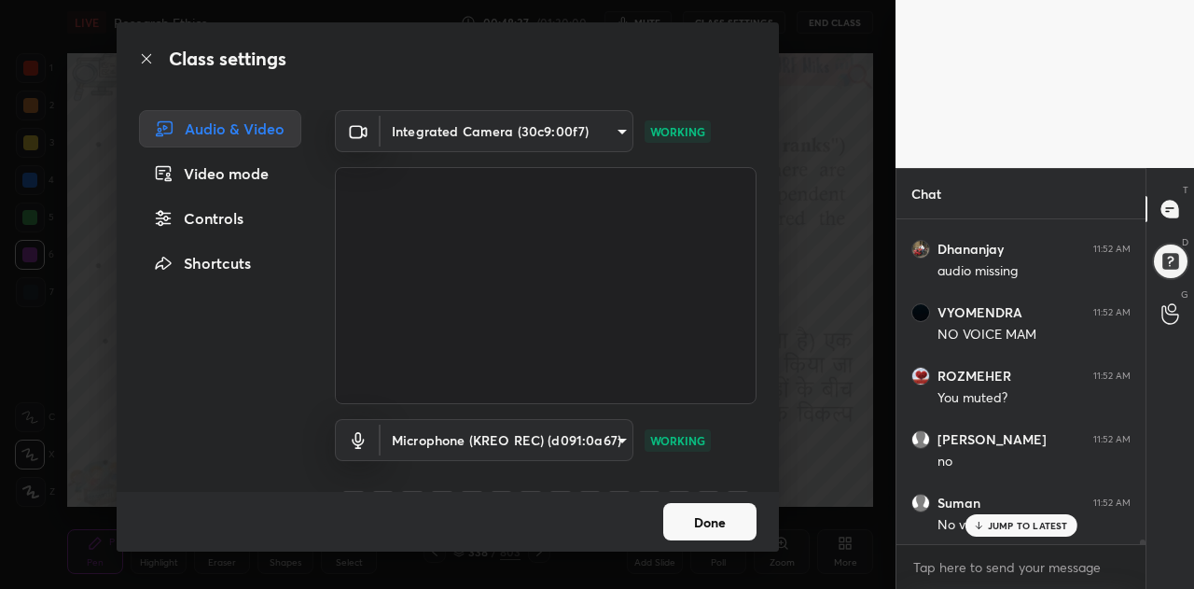
click at [555, 446] on body "1 2 3 4 5 6 7 C X Z C X Z E E Erase all H H LIVE Research Ethics 00:48:37 / 01:…" at bounding box center [597, 294] width 1194 height 589
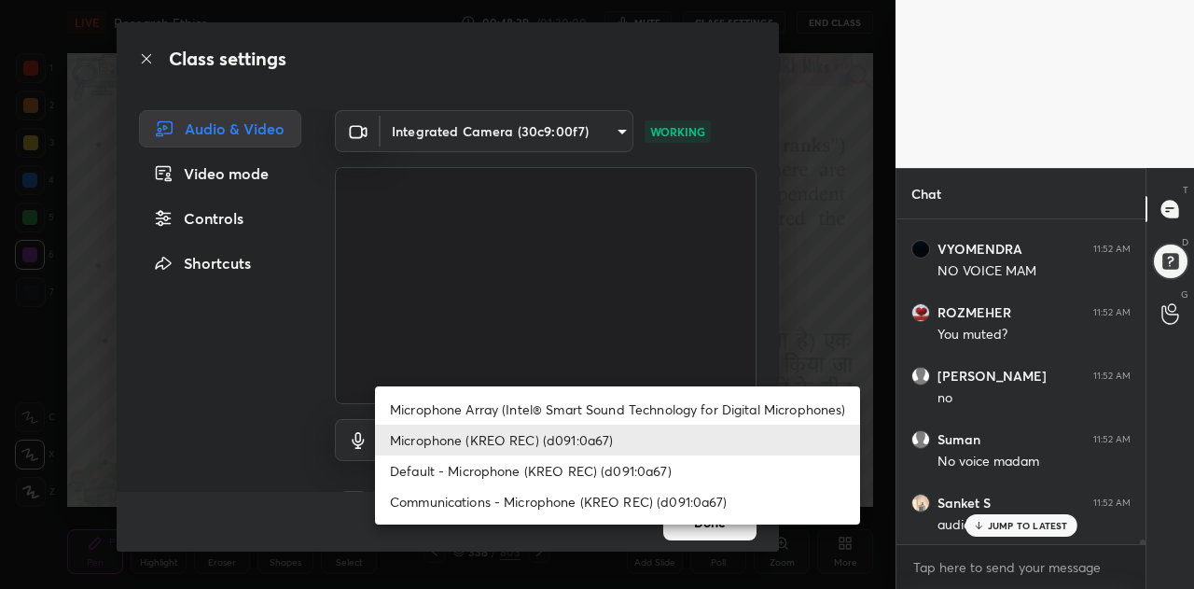
click at [549, 501] on li "Communications - Microphone (KREO REC) (d091:0a67)" at bounding box center [617, 501] width 485 height 31
type input "communications"
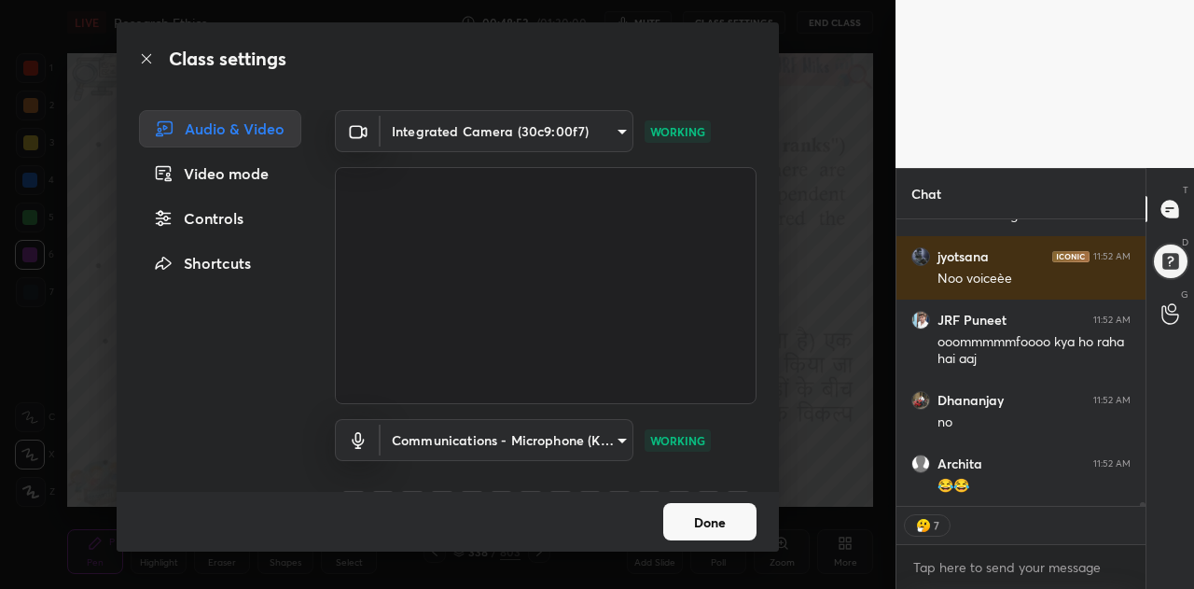
type textarea "x"
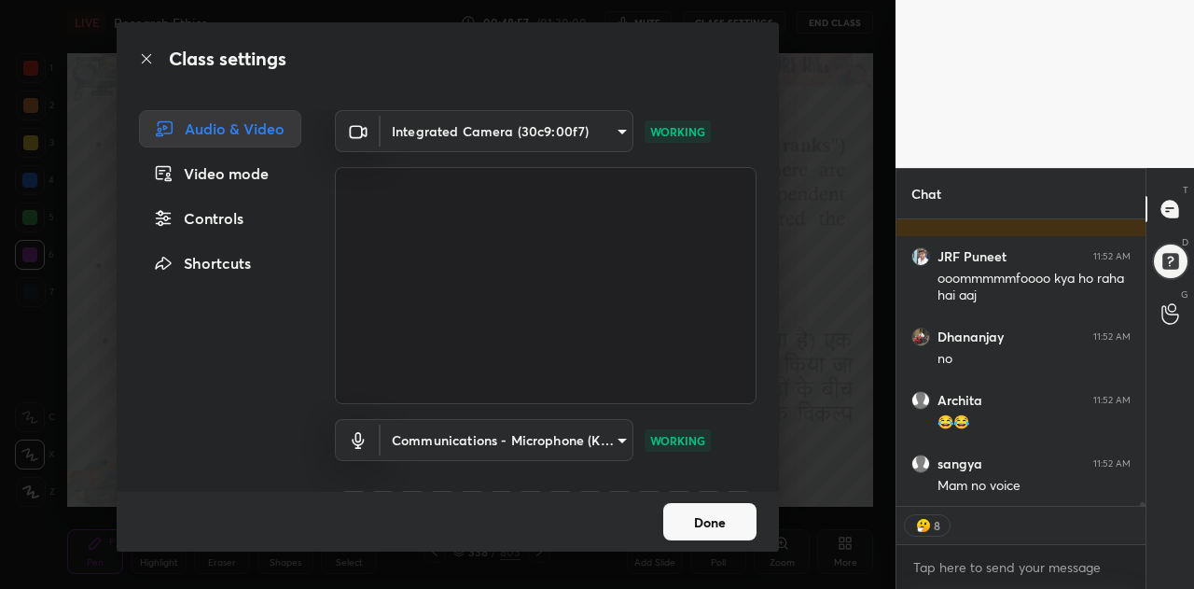
click at [527, 451] on body "1 2 3 4 5 6 7 C X Z C X Z E E Erase all H H LIVE Research Ethics 00:48:57 / 01:…" at bounding box center [597, 294] width 1194 height 589
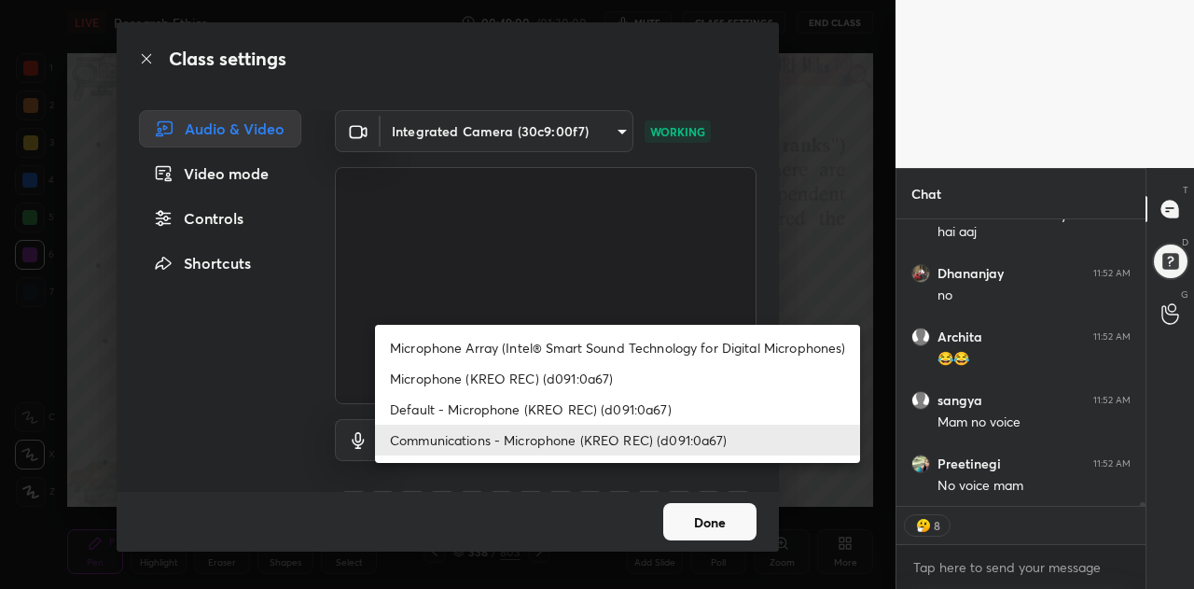
click at [522, 354] on li "Microphone Array (Intel® Smart Sound Technology for Digital Microphones)" at bounding box center [617, 347] width 485 height 31
type input "2cd67f21ab009dc8adb870f67de03847de1937a615ec10faf3e15604d4447e7a"
type textarea "x"
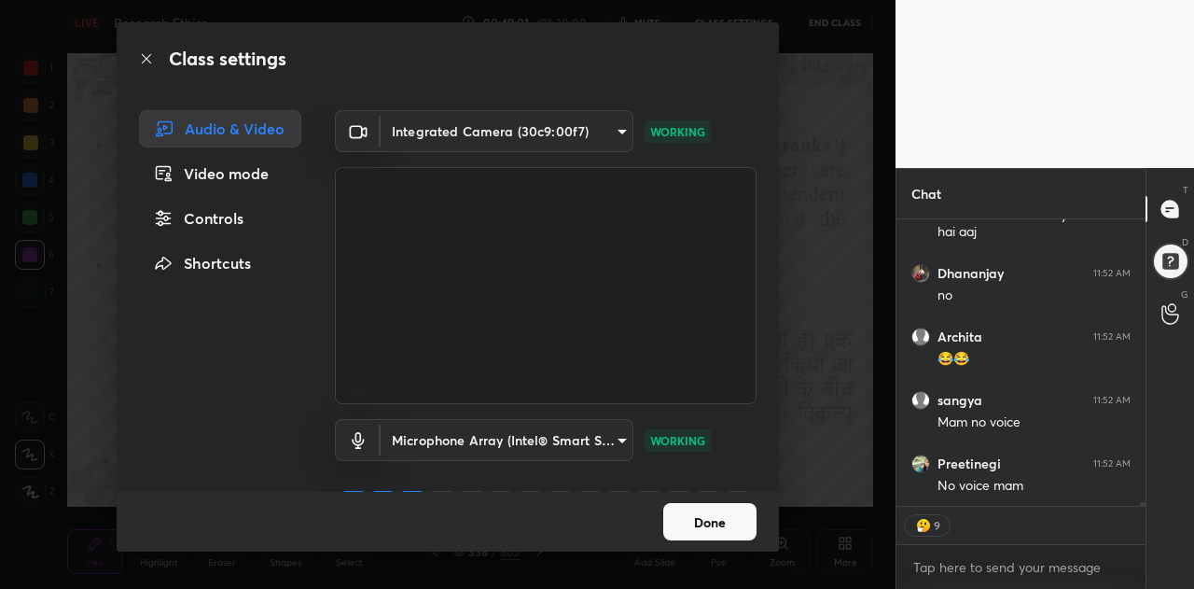
click at [539, 439] on body "1 2 3 4 5 6 7 C X Z C X Z E E Erase all H H LIVE Research Ethics 00:49:01 / 01:…" at bounding box center [597, 294] width 1194 height 589
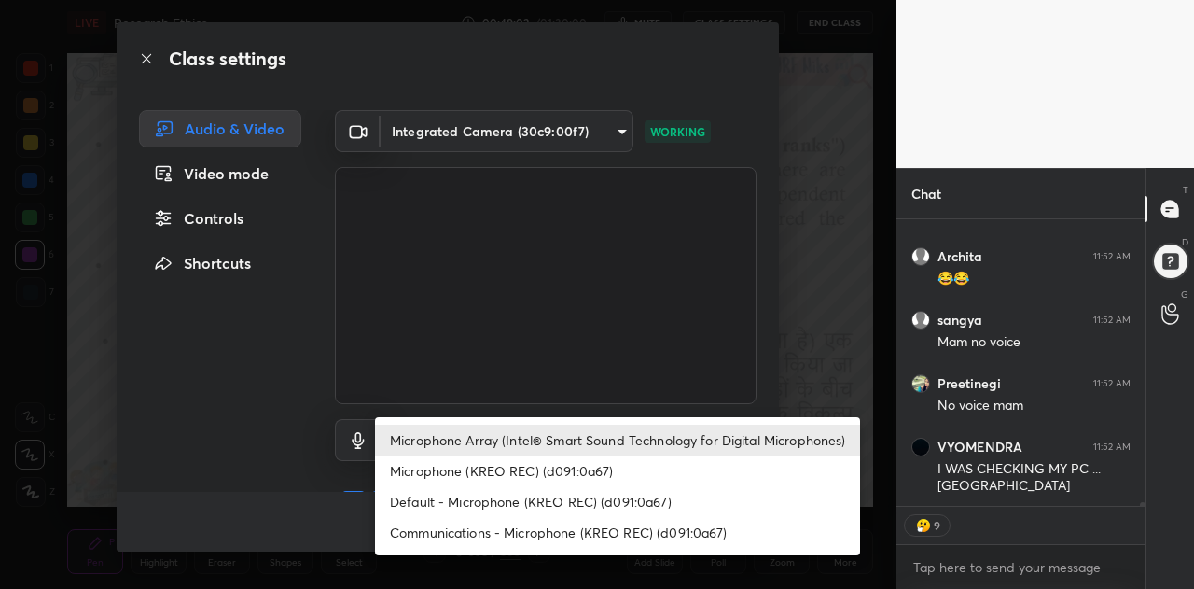
click at [528, 531] on li "Communications - Microphone (KREO REC) (d091:0a67)" at bounding box center [617, 532] width 485 height 31
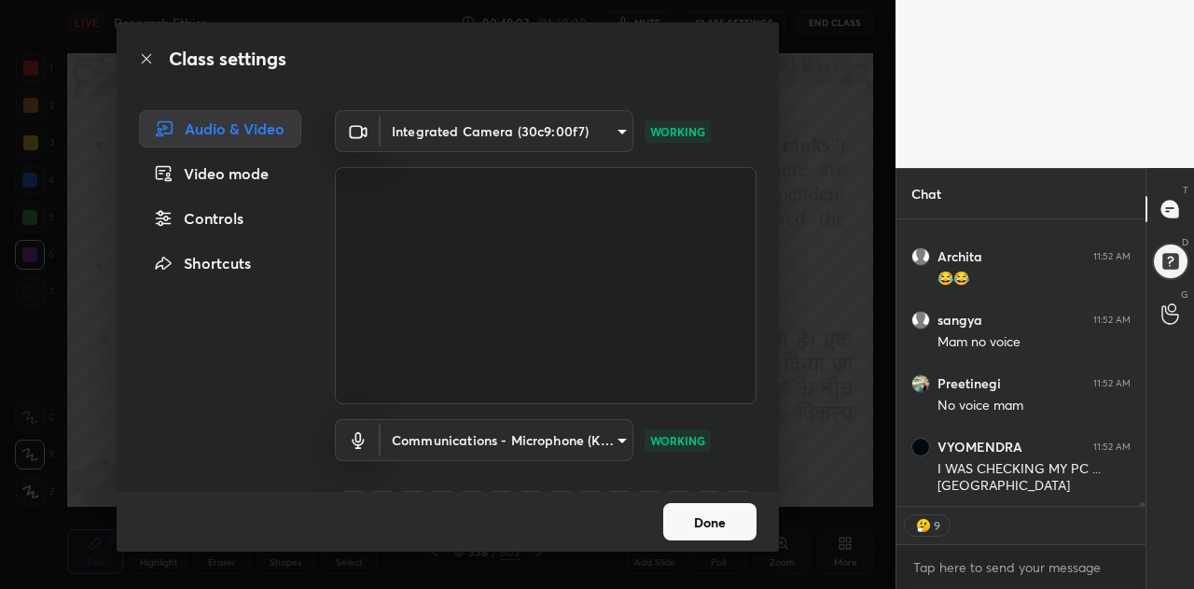
click at [526, 446] on body "1 2 3 4 5 6 7 C X Z C X Z E E Erase all H H LIVE Research Ethics 00:49:03 / 01:…" at bounding box center [597, 294] width 1194 height 589
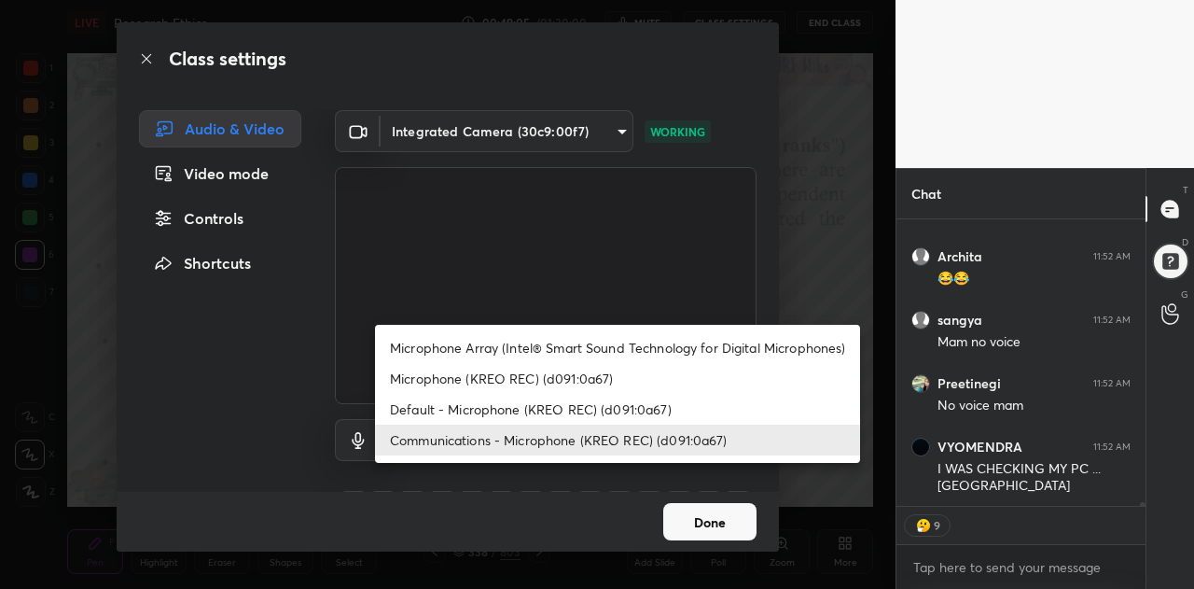
click at [554, 348] on li "Microphone Array (Intel® Smart Sound Technology for Digital Microphones)" at bounding box center [617, 347] width 485 height 31
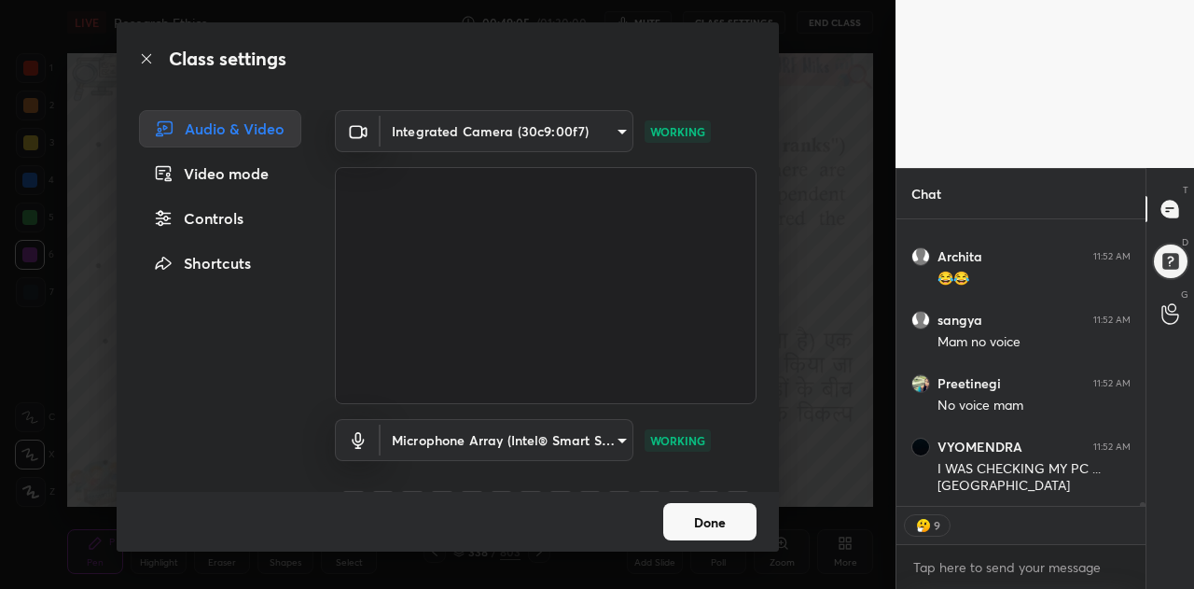
type input "2cd67f21ab009dc8adb870f67de03847de1937a615ec10faf3e15604d4447e7a"
click at [673, 520] on button "Done" at bounding box center [709, 521] width 93 height 37
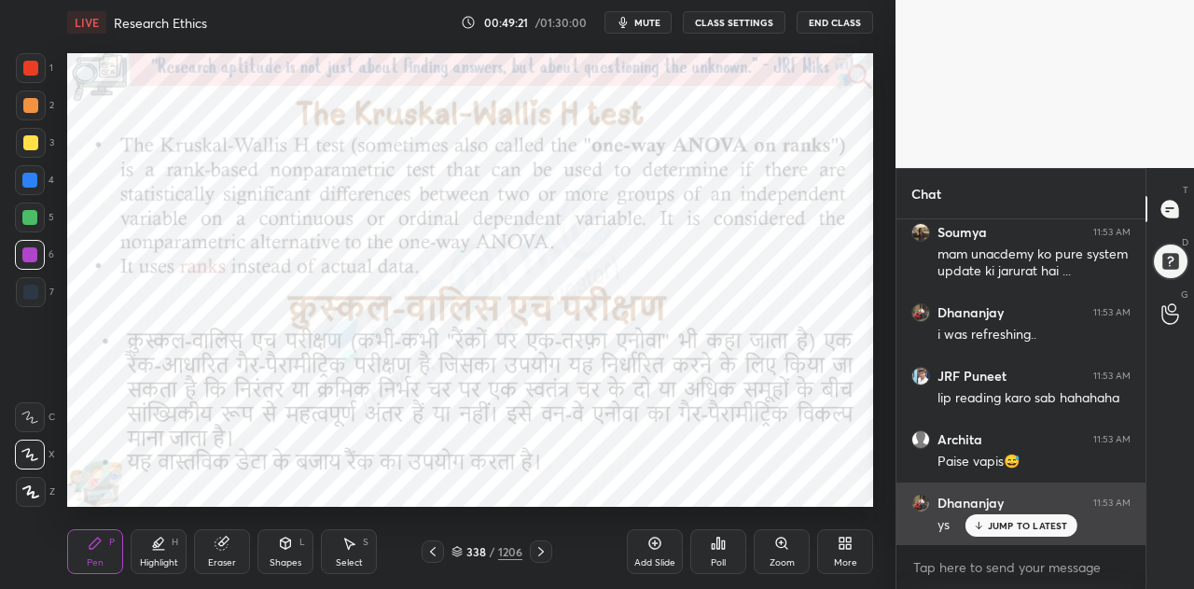
click at [1004, 523] on p "JUMP TO LATEST" at bounding box center [1028, 525] width 80 height 11
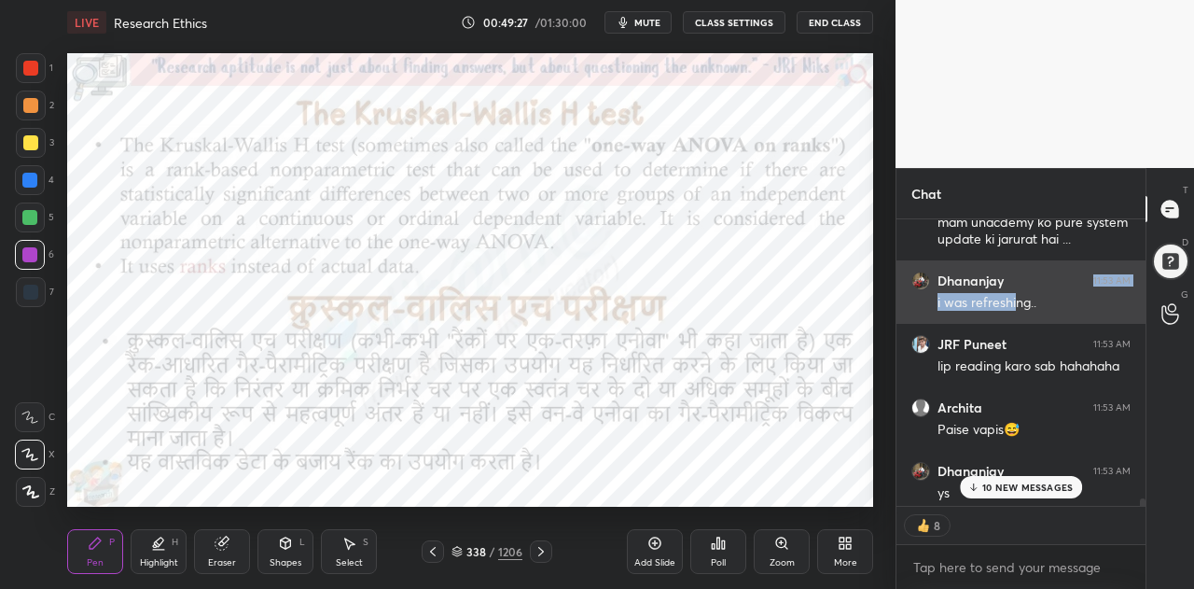
drag, startPoint x: 1014, startPoint y: 268, endPoint x: 1015, endPoint y: 290, distance: 22.4
click at [1015, 290] on div "Dhananjay 11:53 AM i was refreshing.." at bounding box center [1021, 291] width 249 height 63
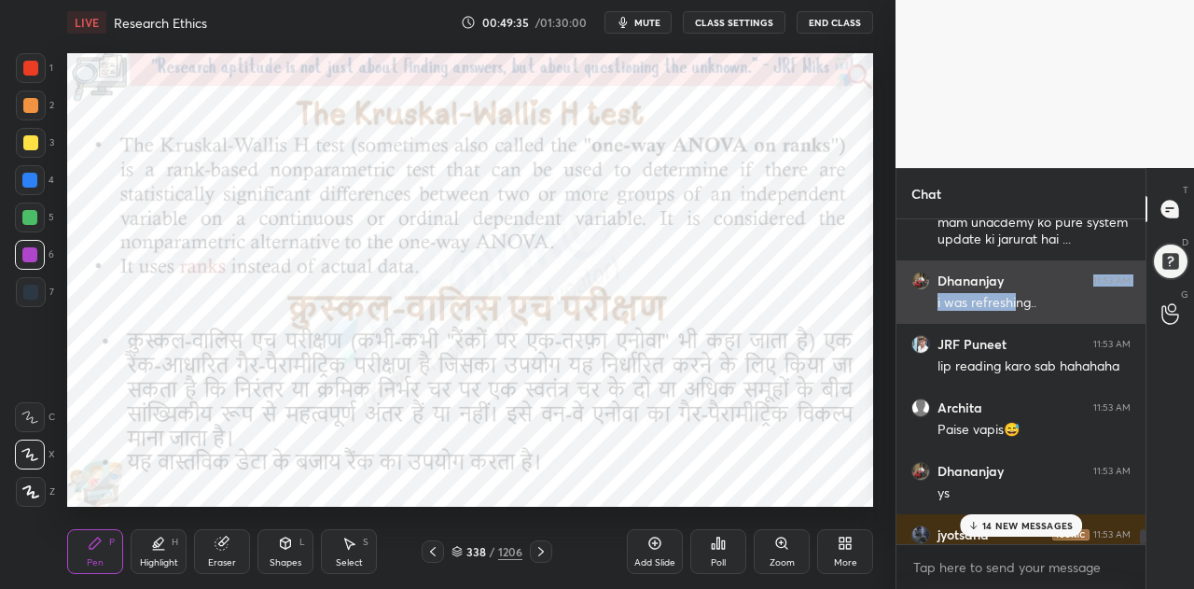
click at [982, 310] on div "i was refreshing.." at bounding box center [1034, 303] width 193 height 19
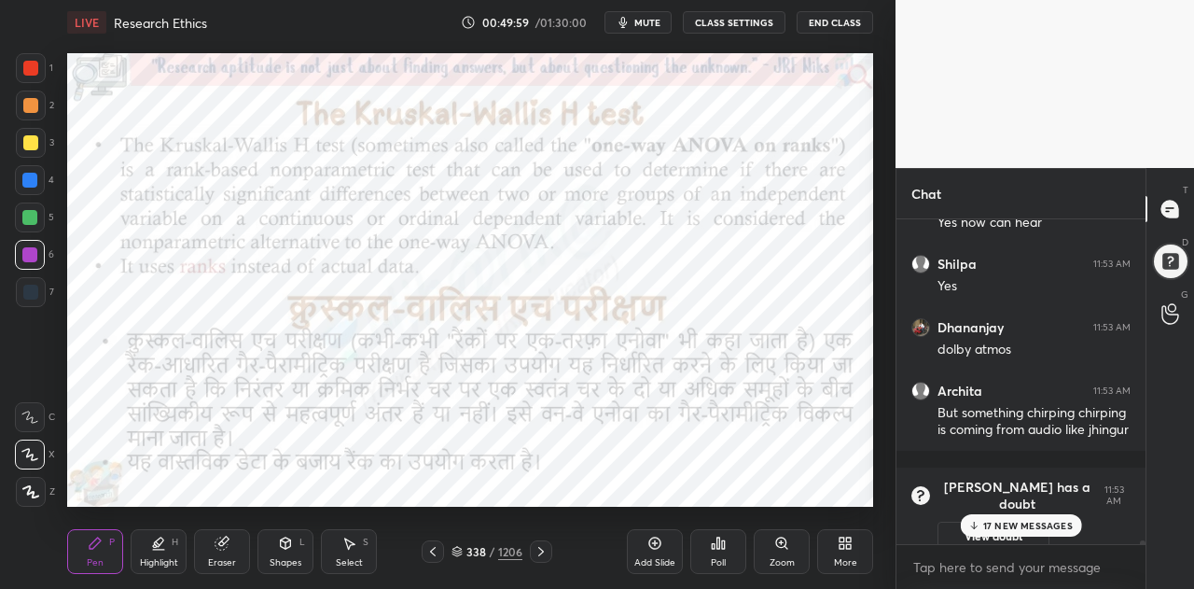
scroll to position [25065, 0]
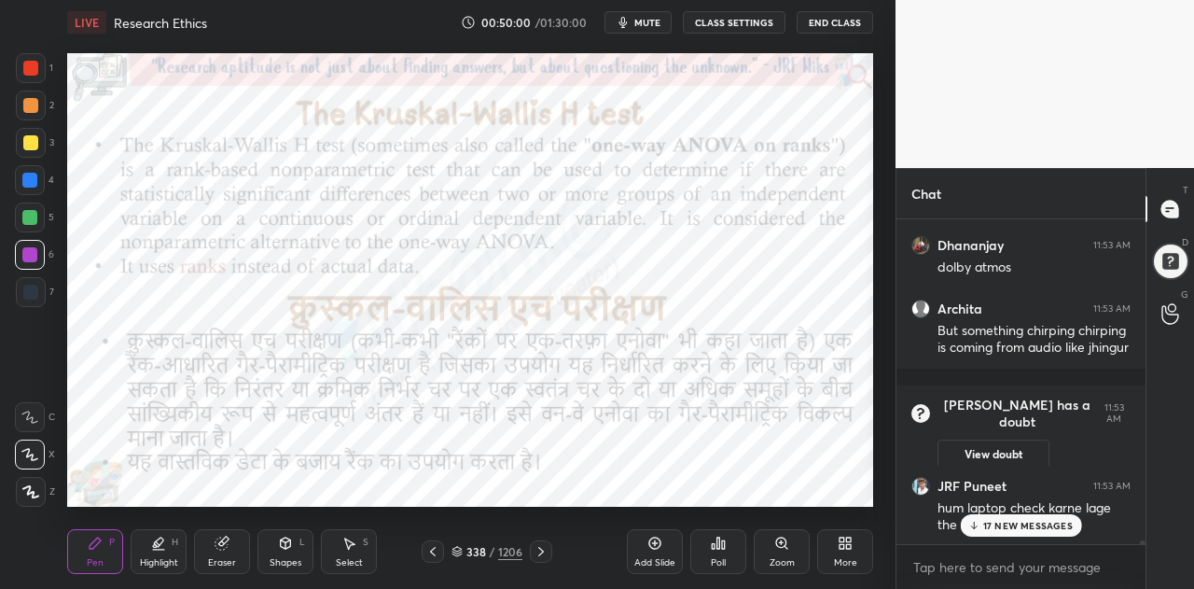
click at [1010, 526] on p "17 NEW MESSAGES" at bounding box center [1028, 525] width 90 height 11
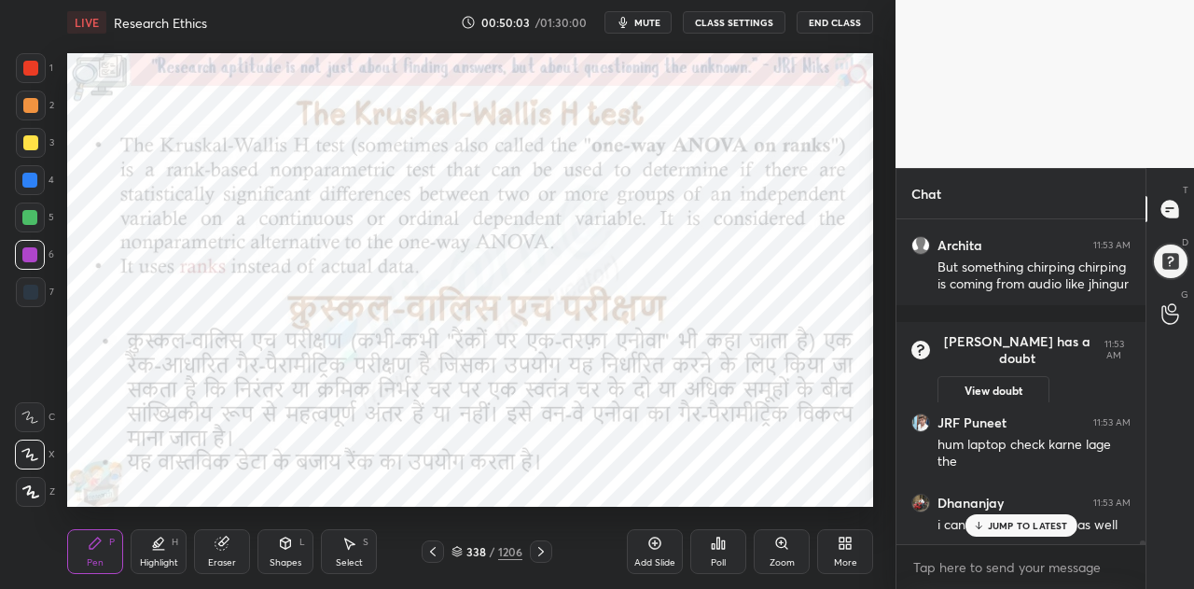
click at [1026, 528] on p "JUMP TO LATEST" at bounding box center [1028, 525] width 80 height 11
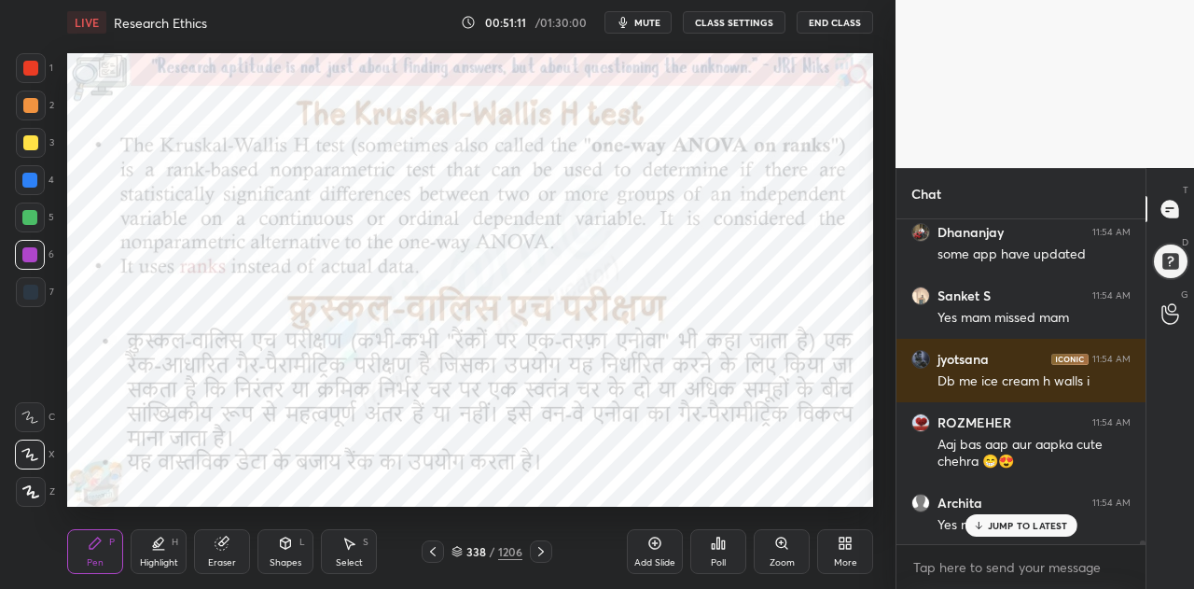
scroll to position [26414, 0]
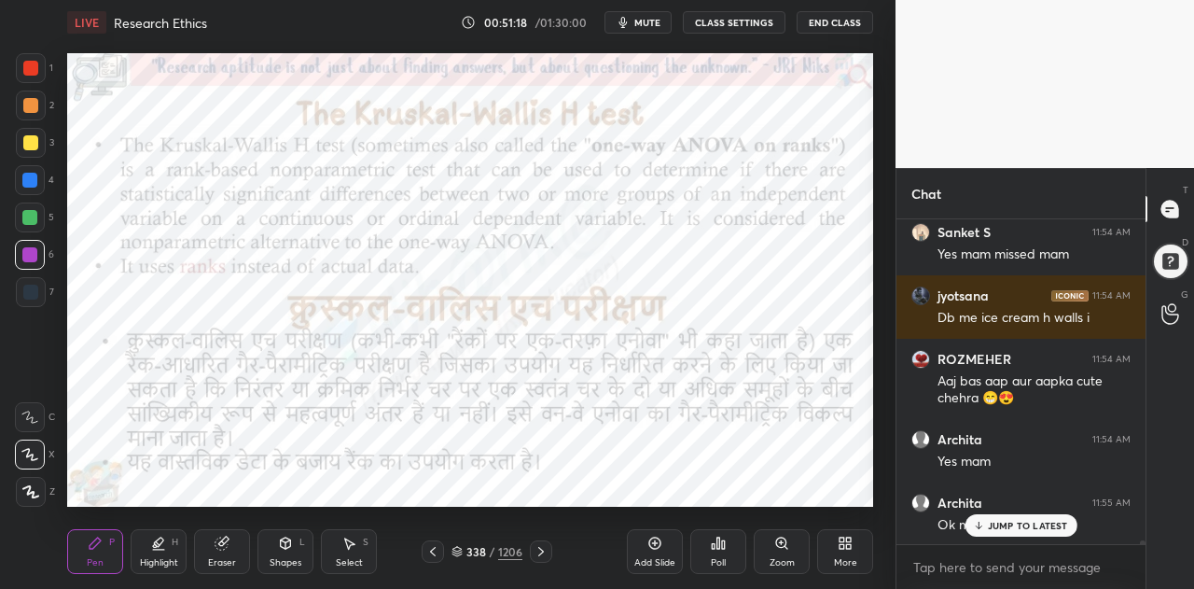
click at [459, 548] on icon at bounding box center [457, 551] width 11 height 11
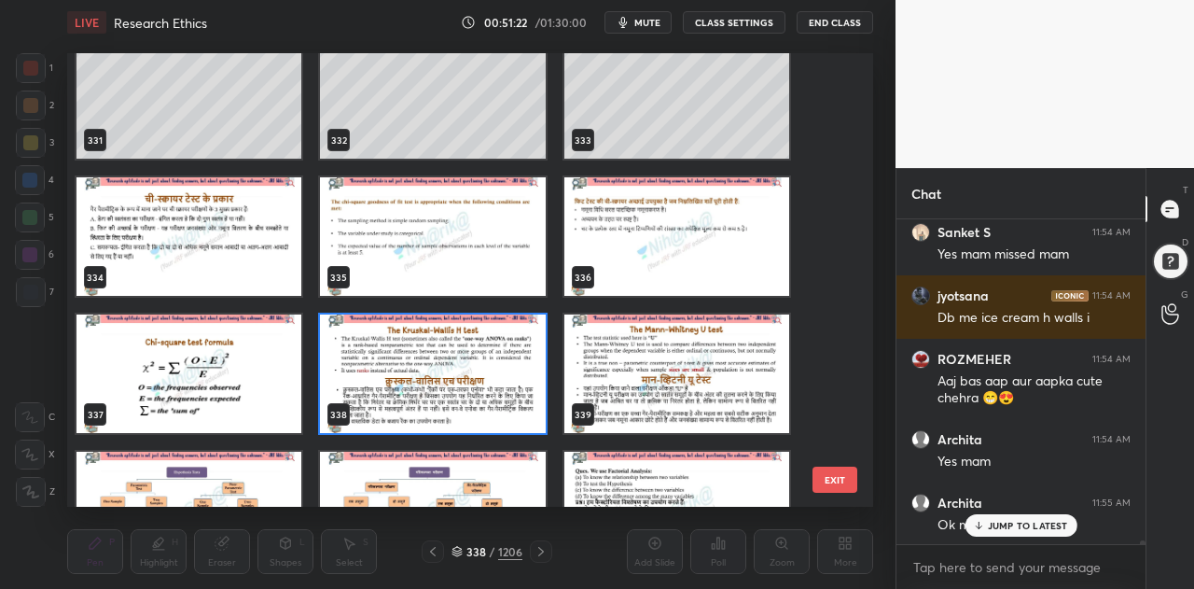
scroll to position [15138, 0]
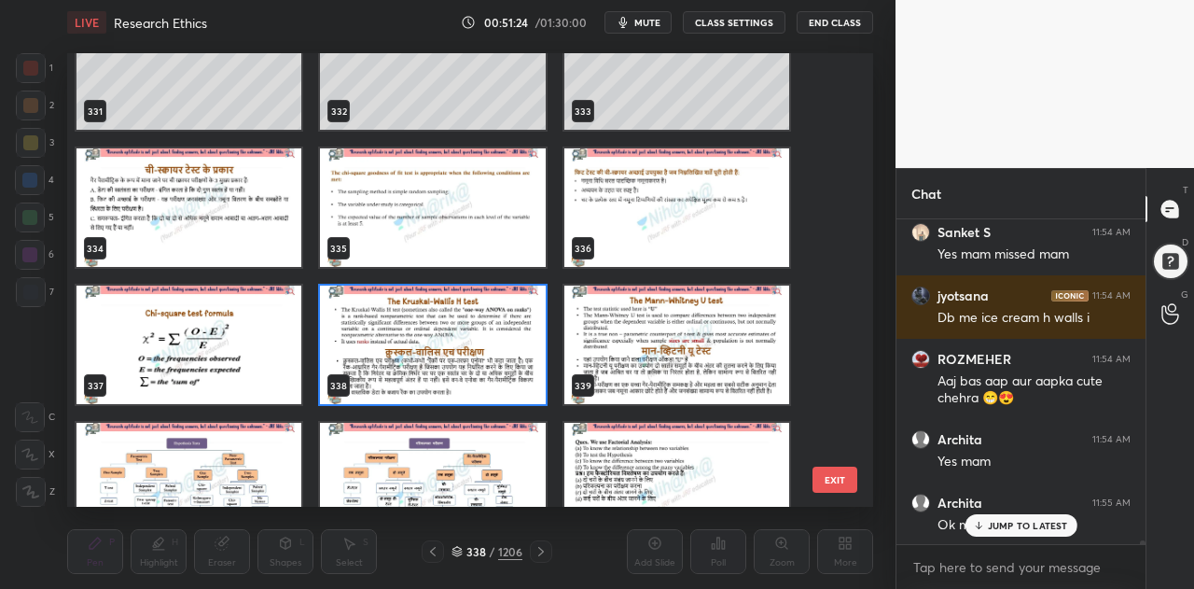
click at [467, 351] on img "grid" at bounding box center [432, 345] width 225 height 118
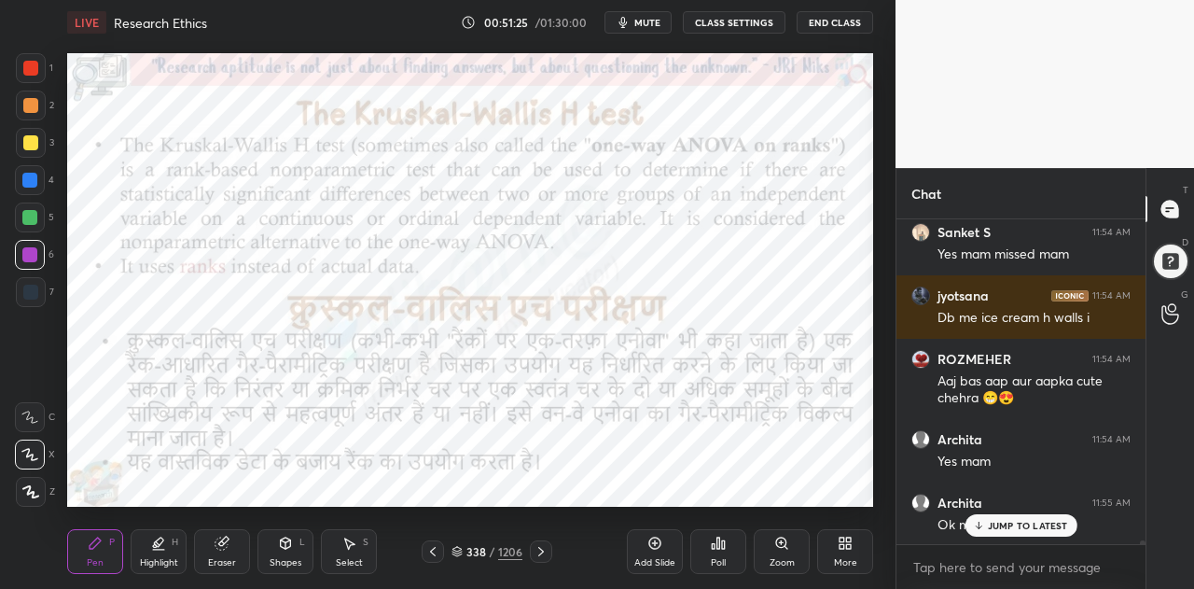
click at [467, 351] on img "grid" at bounding box center [432, 345] width 225 height 118
click at [1019, 528] on p "JUMP TO LATEST" at bounding box center [1028, 525] width 80 height 11
click at [1166, 262] on div at bounding box center [1169, 261] width 39 height 39
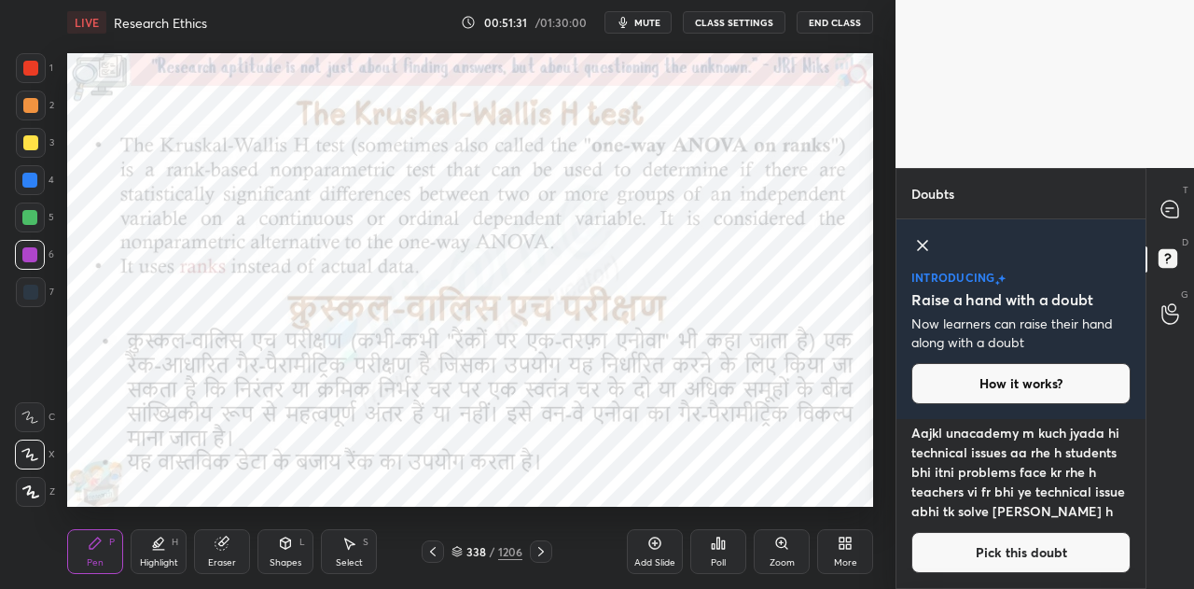
click at [927, 240] on icon at bounding box center [923, 245] width 22 height 22
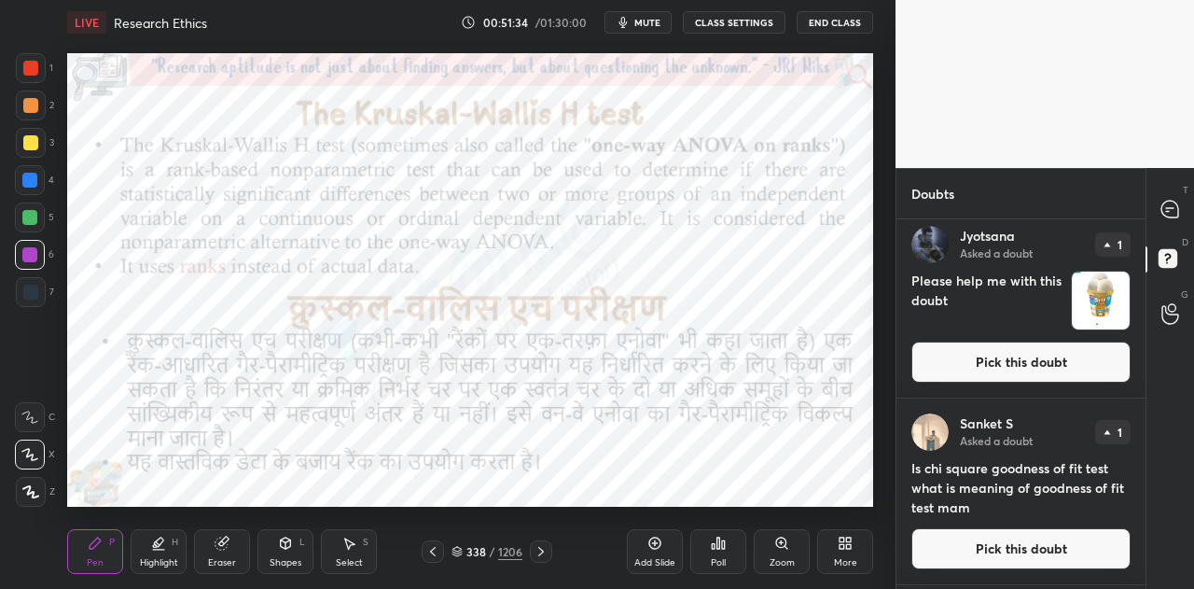
scroll to position [243, 0]
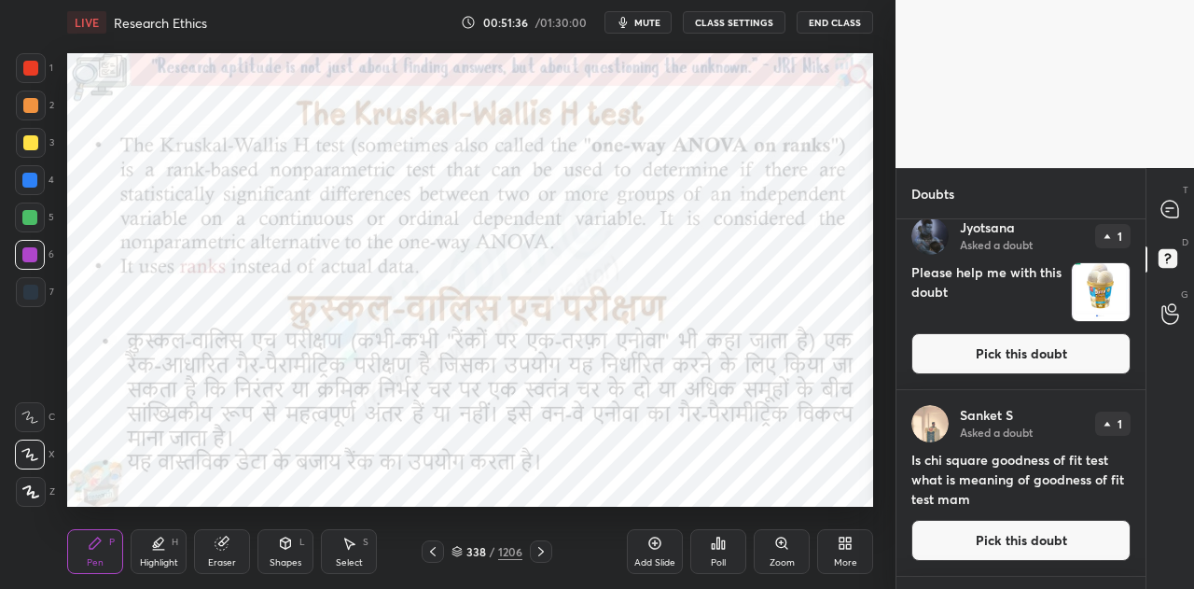
click at [1049, 357] on button "Pick this doubt" at bounding box center [1021, 353] width 219 height 41
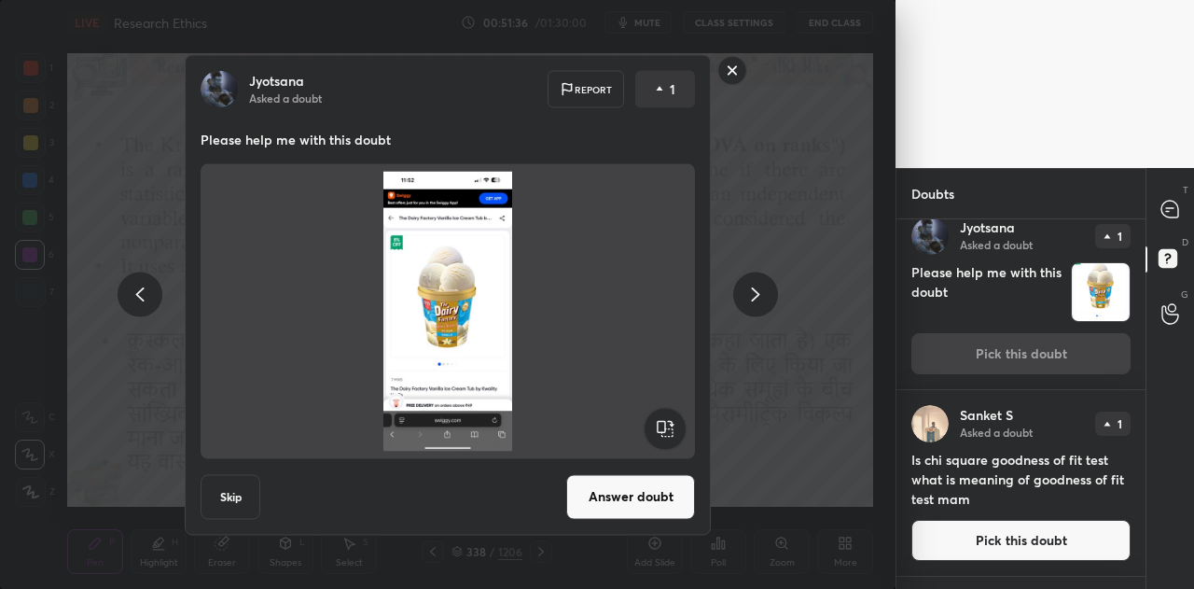
scroll to position [226, 0]
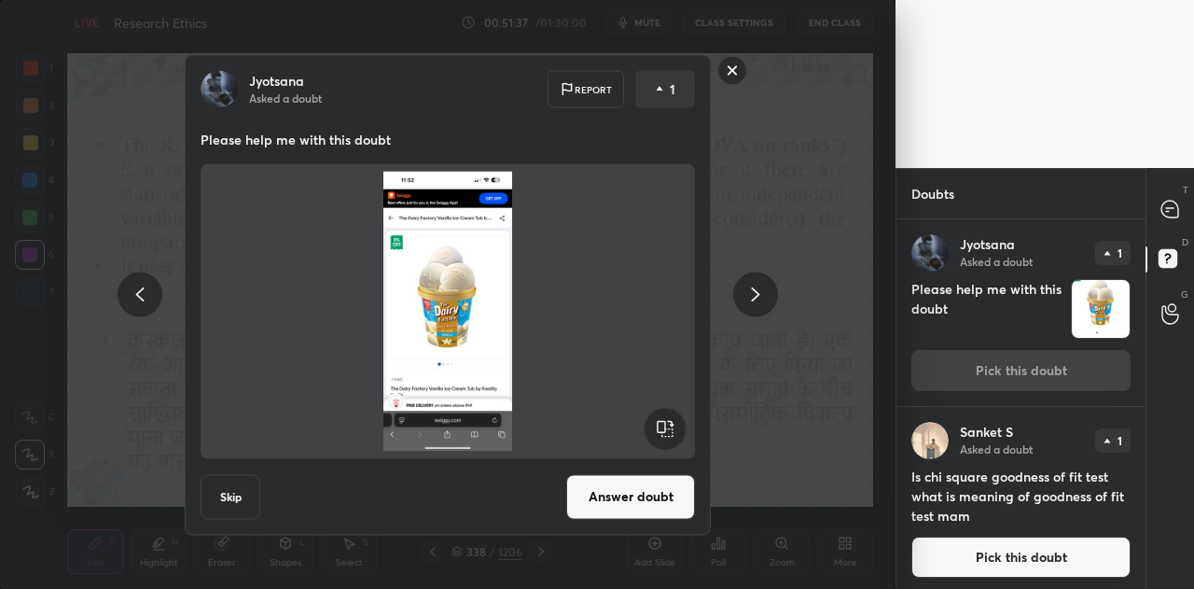
click at [612, 495] on button "Answer doubt" at bounding box center [630, 496] width 129 height 45
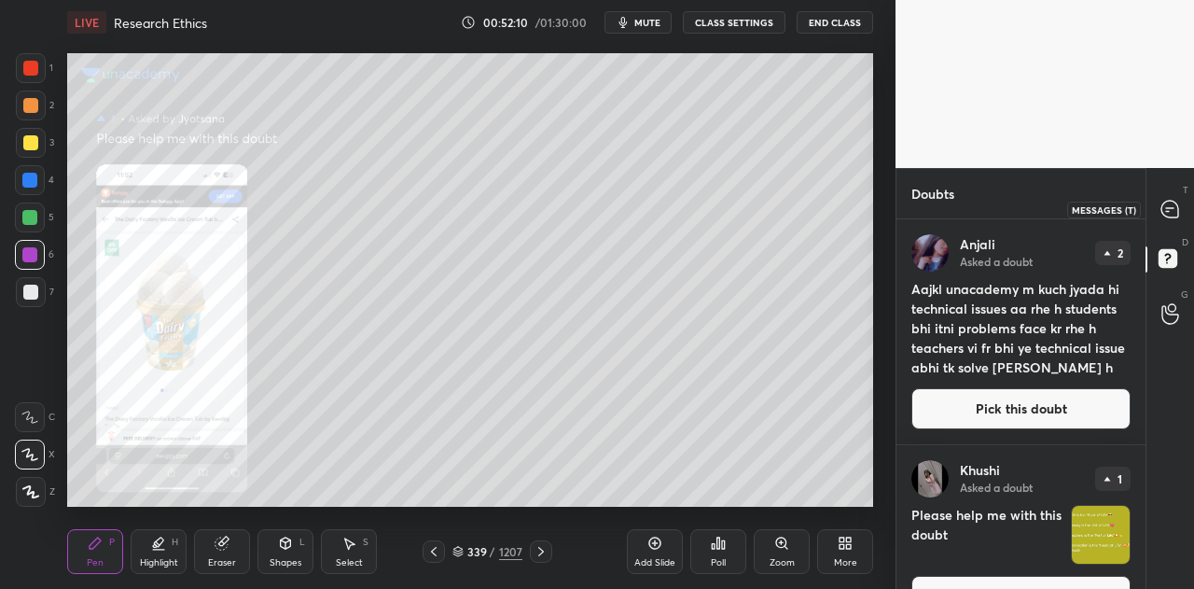
click at [1168, 206] on icon at bounding box center [1170, 209] width 17 height 17
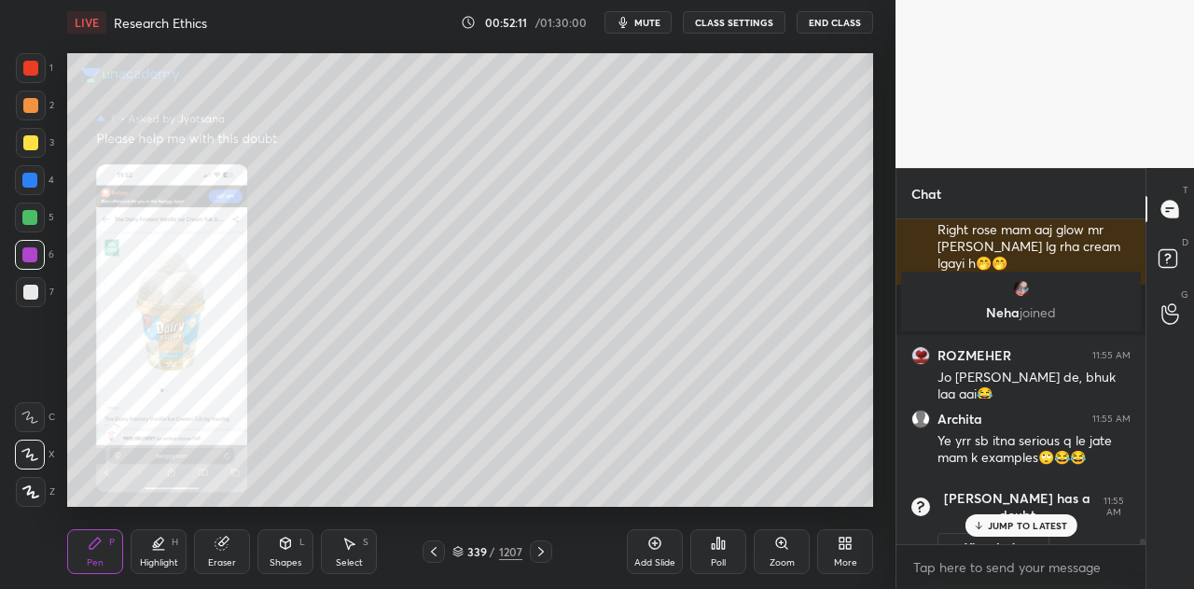
scroll to position [27270, 0]
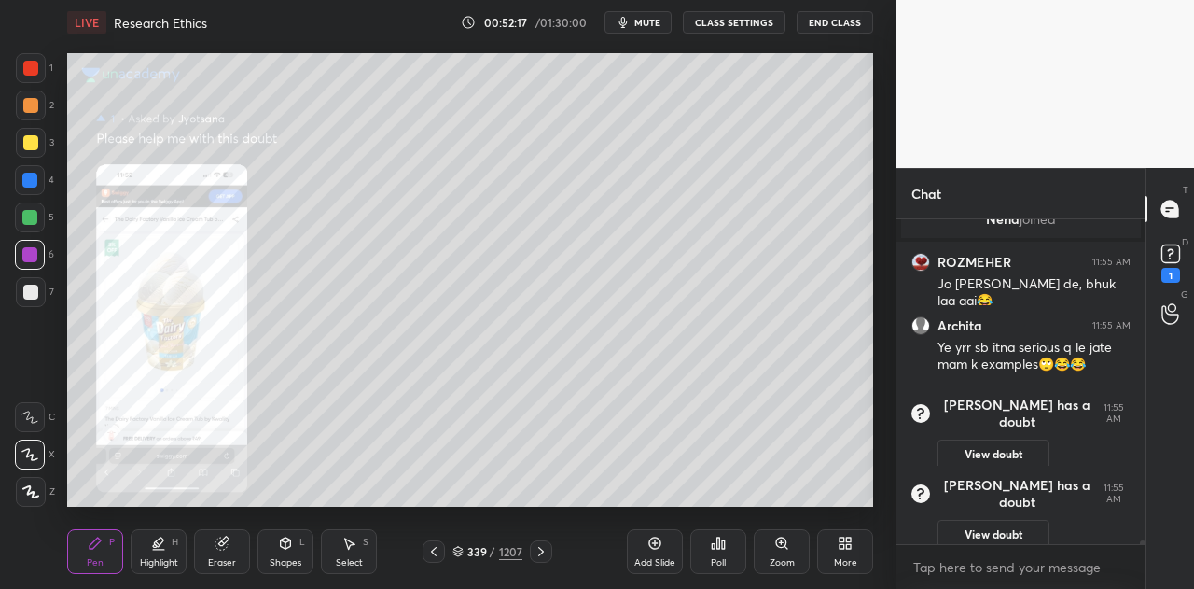
click at [442, 550] on div at bounding box center [434, 551] width 22 height 22
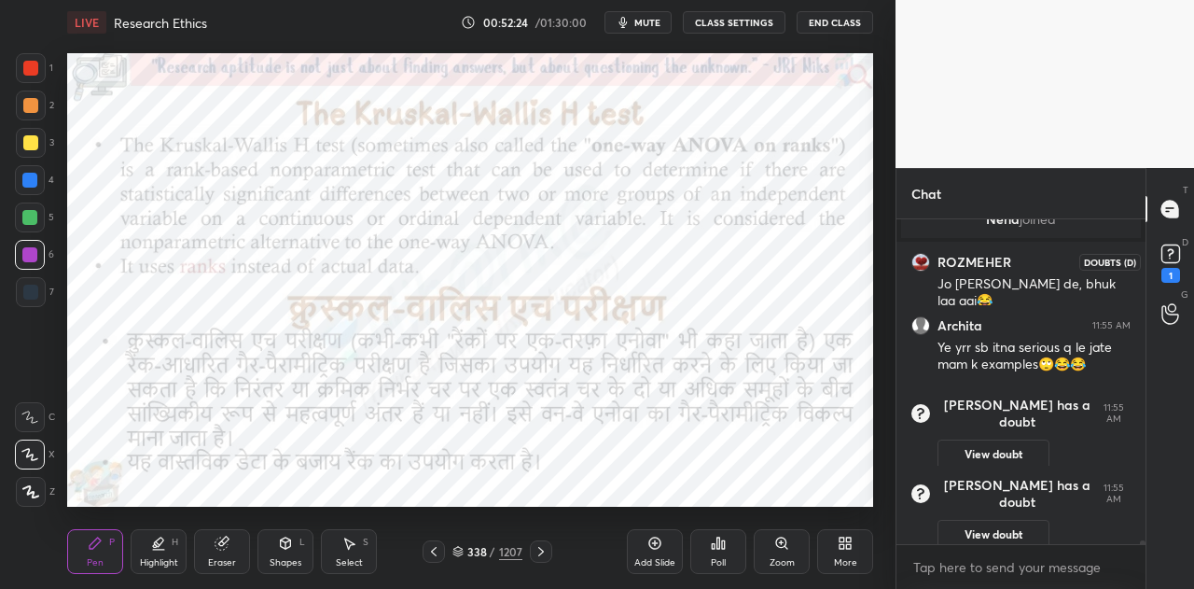
click at [1169, 259] on rect at bounding box center [1171, 254] width 18 height 18
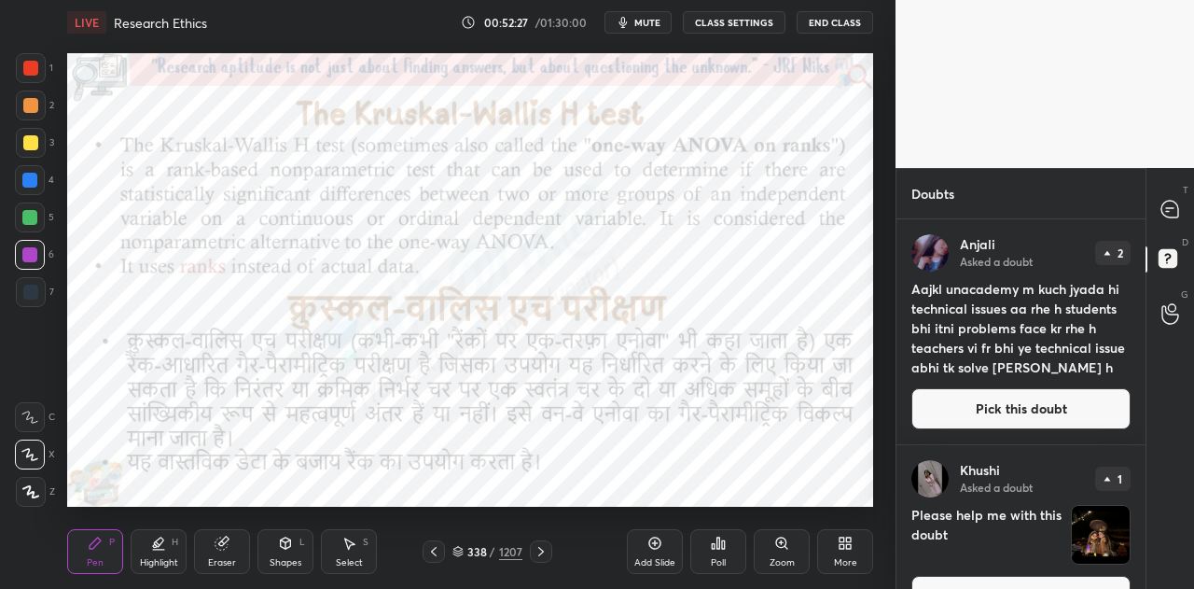
click at [1170, 204] on icon at bounding box center [1170, 209] width 17 height 17
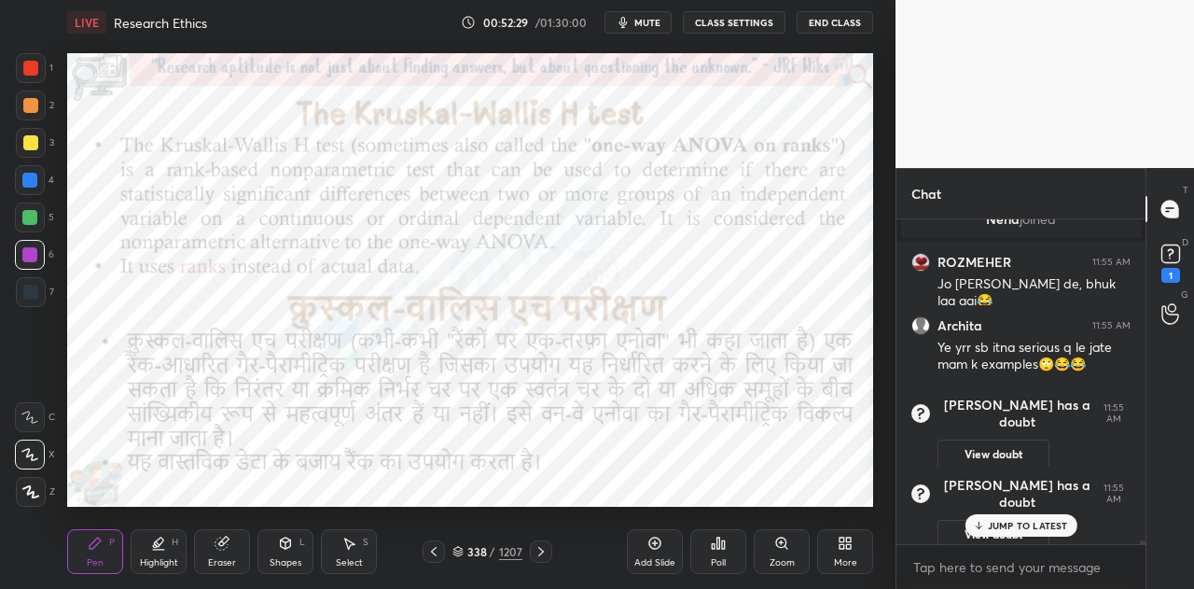
scroll to position [27350, 0]
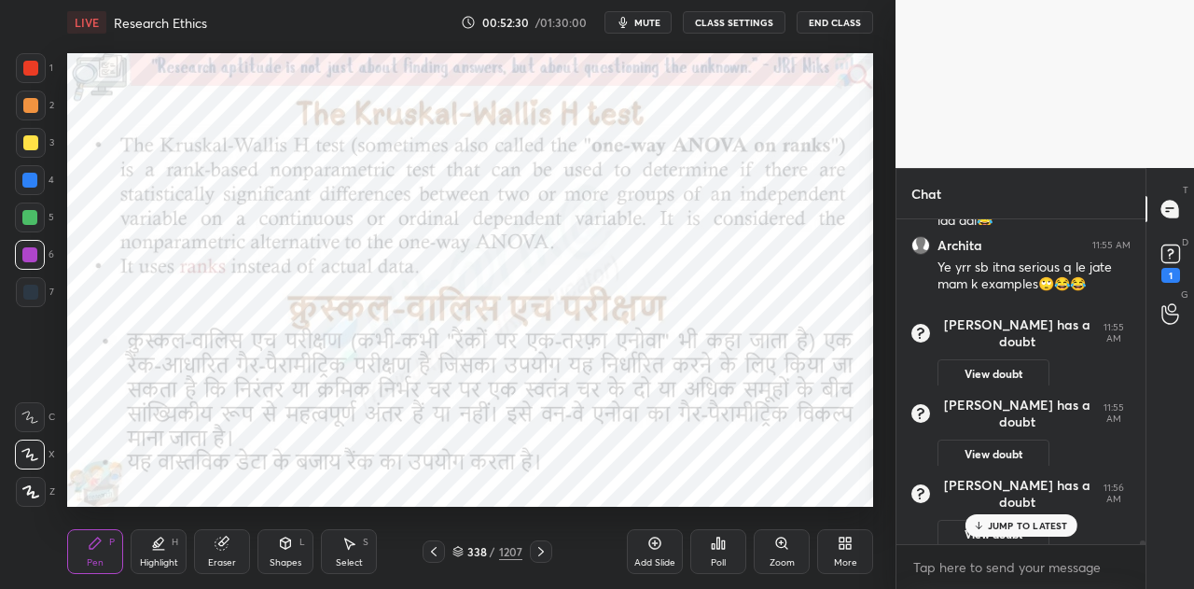
click at [655, 546] on icon at bounding box center [655, 543] width 6 height 6
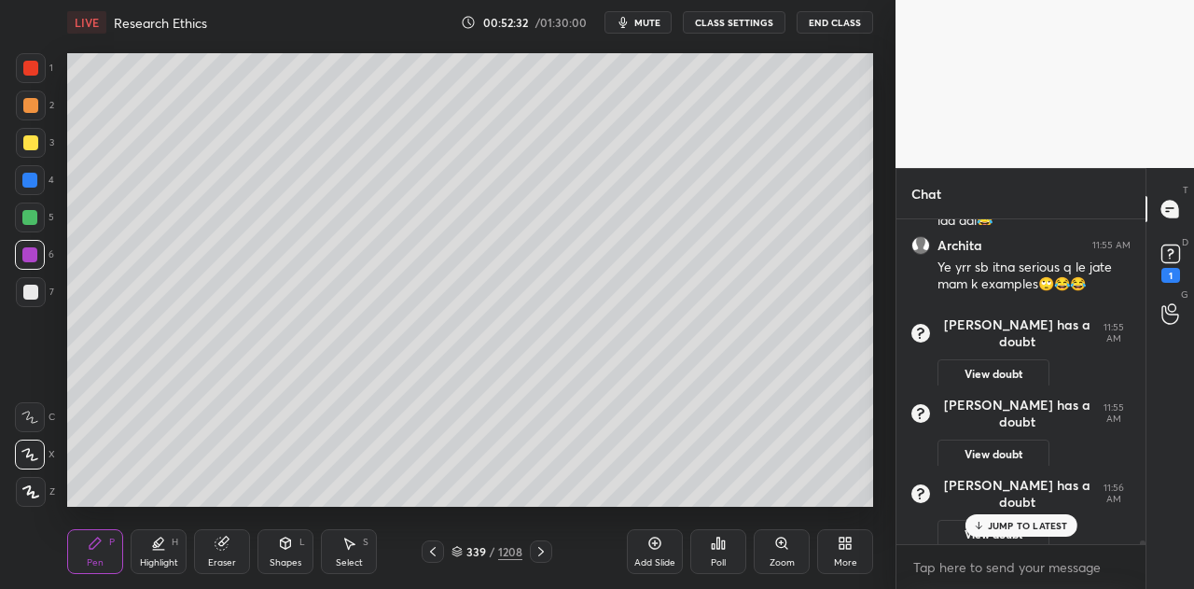
scroll to position [27414, 0]
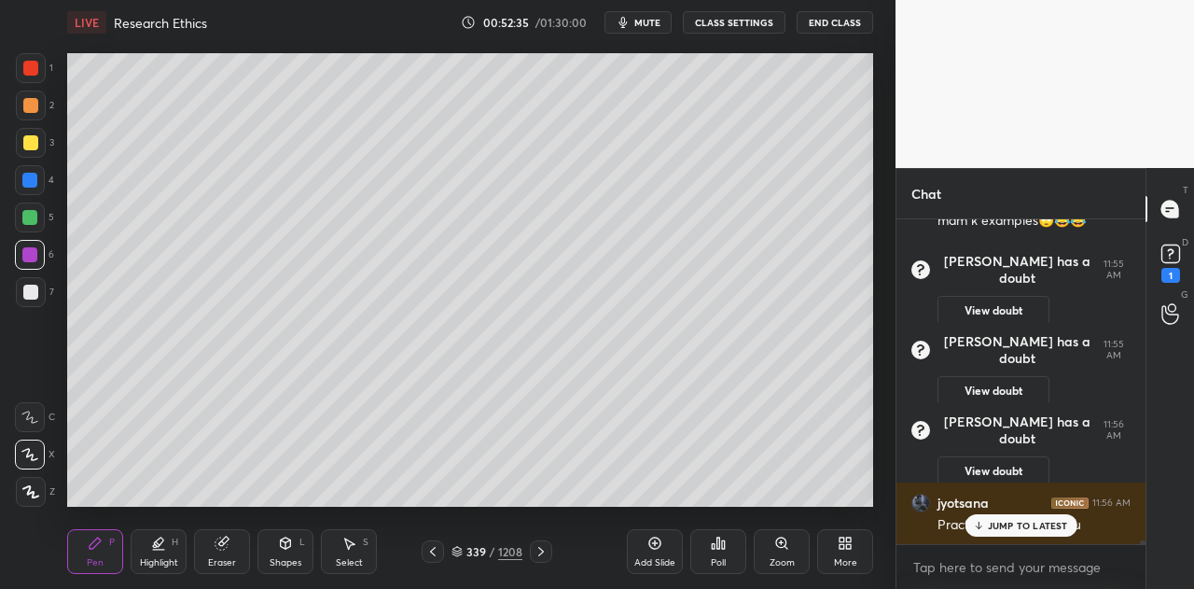
click at [439, 551] on icon at bounding box center [432, 551] width 15 height 15
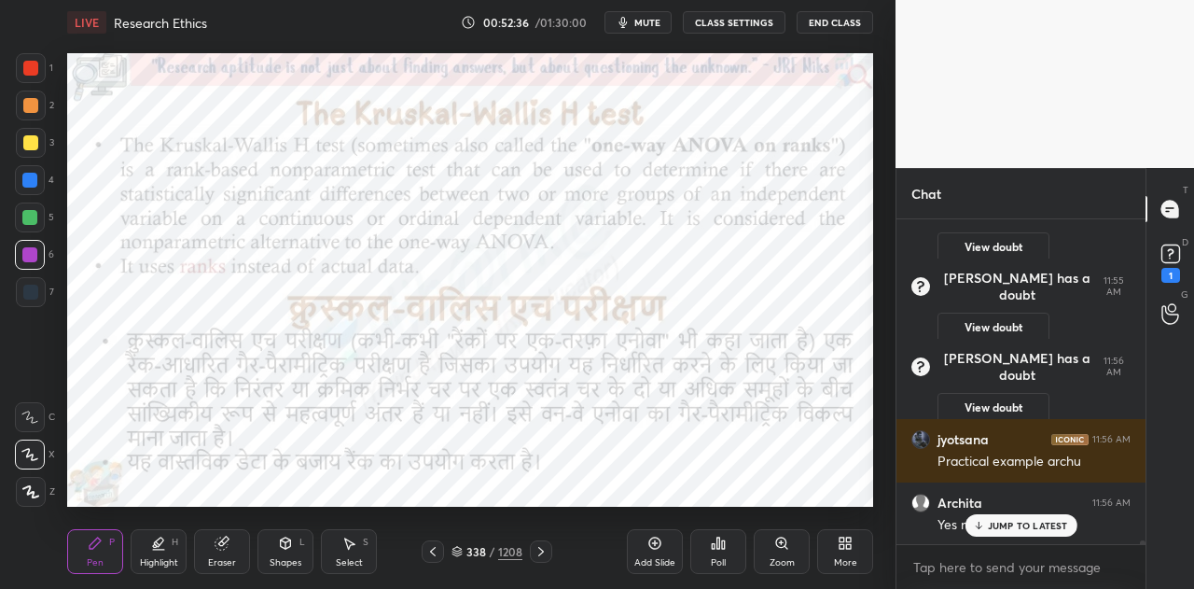
click at [534, 549] on icon at bounding box center [541, 551] width 15 height 15
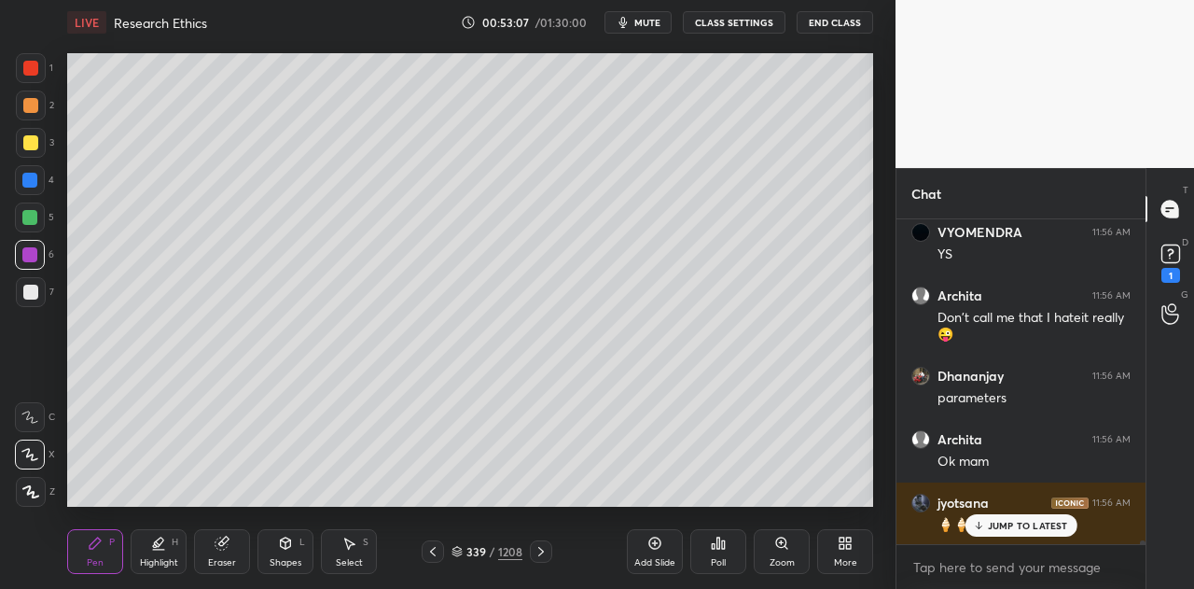
scroll to position [28192, 0]
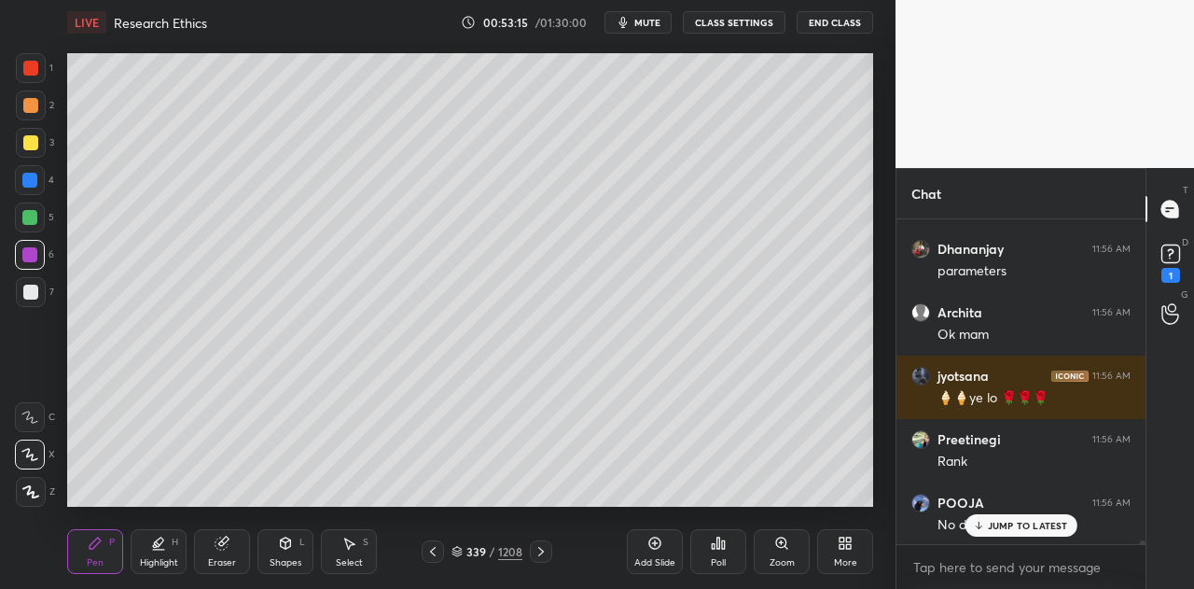
click at [433, 551] on icon at bounding box center [432, 551] width 15 height 15
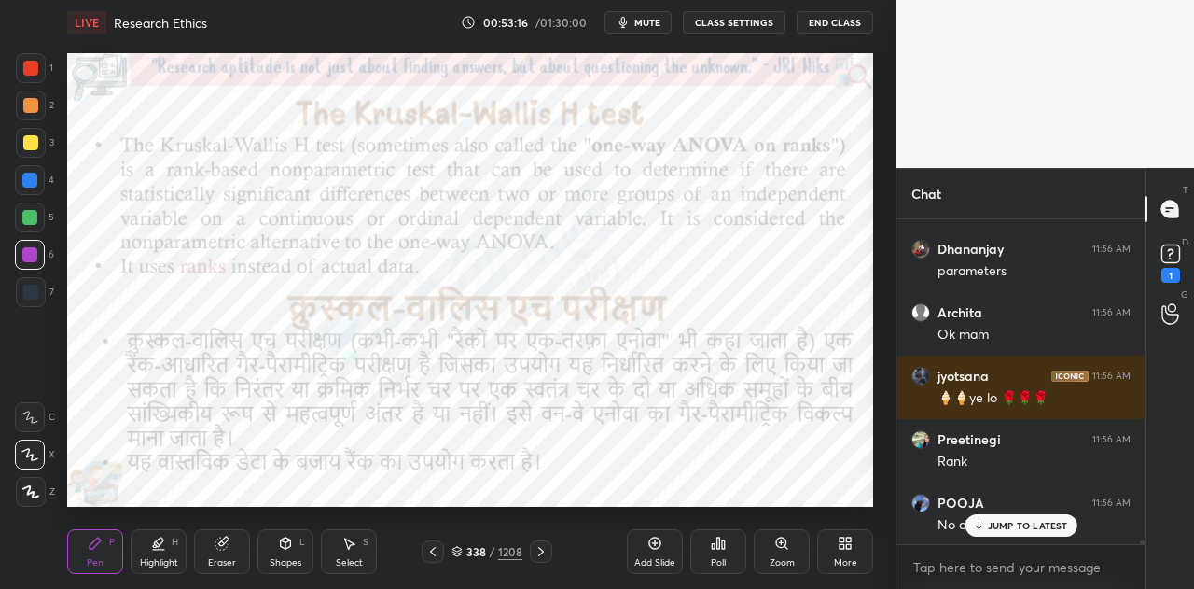
scroll to position [28255, 0]
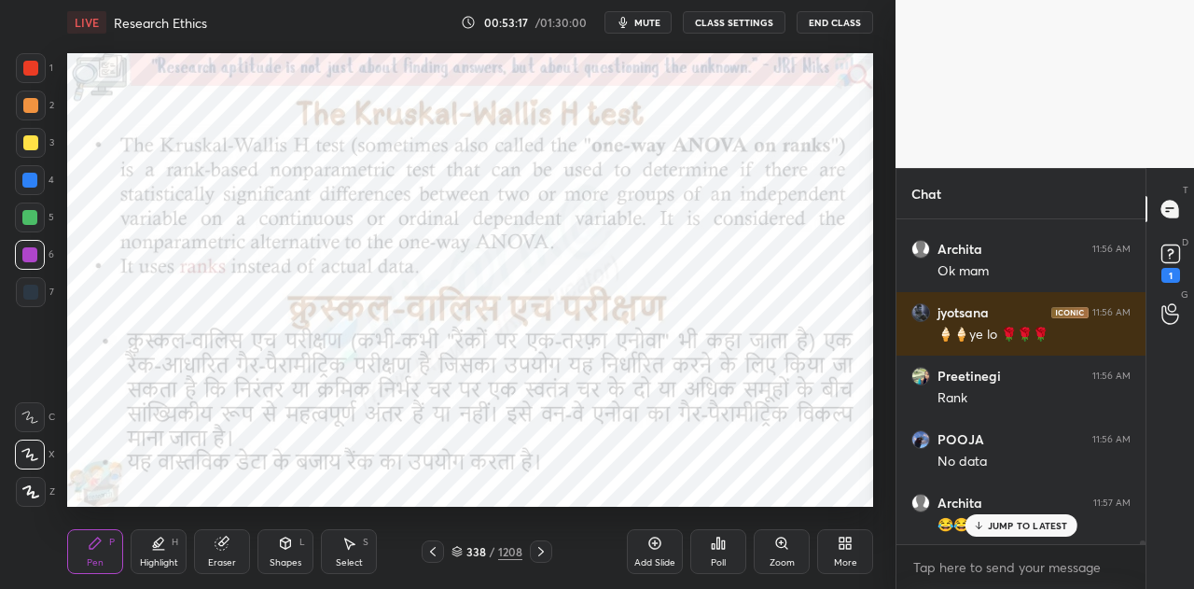
click at [545, 555] on icon at bounding box center [541, 551] width 15 height 15
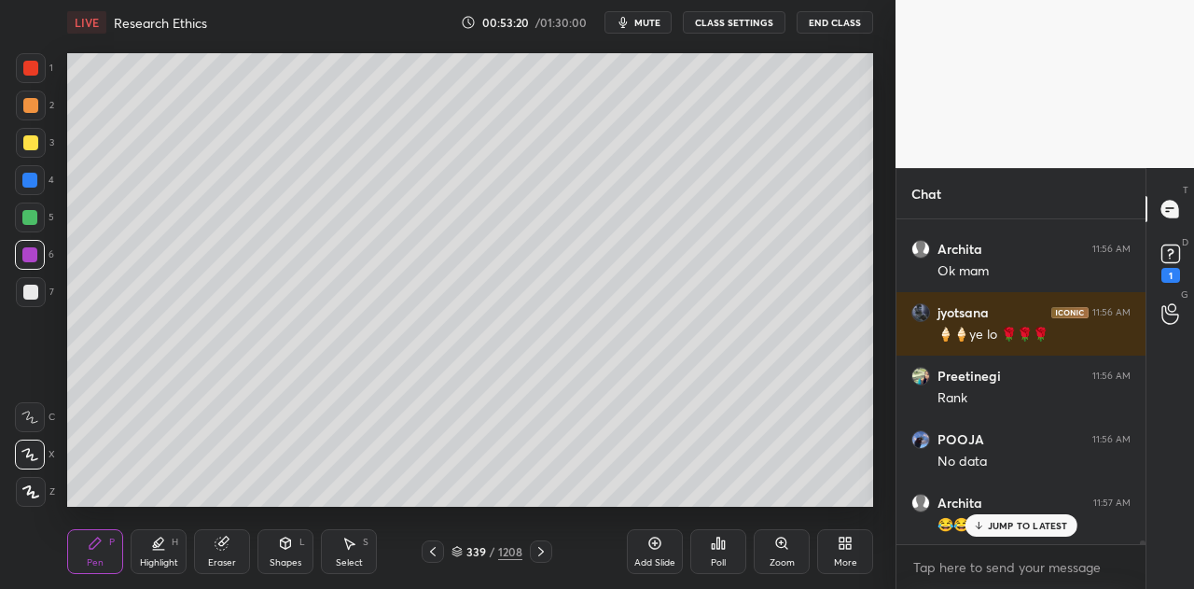
scroll to position [28274, 0]
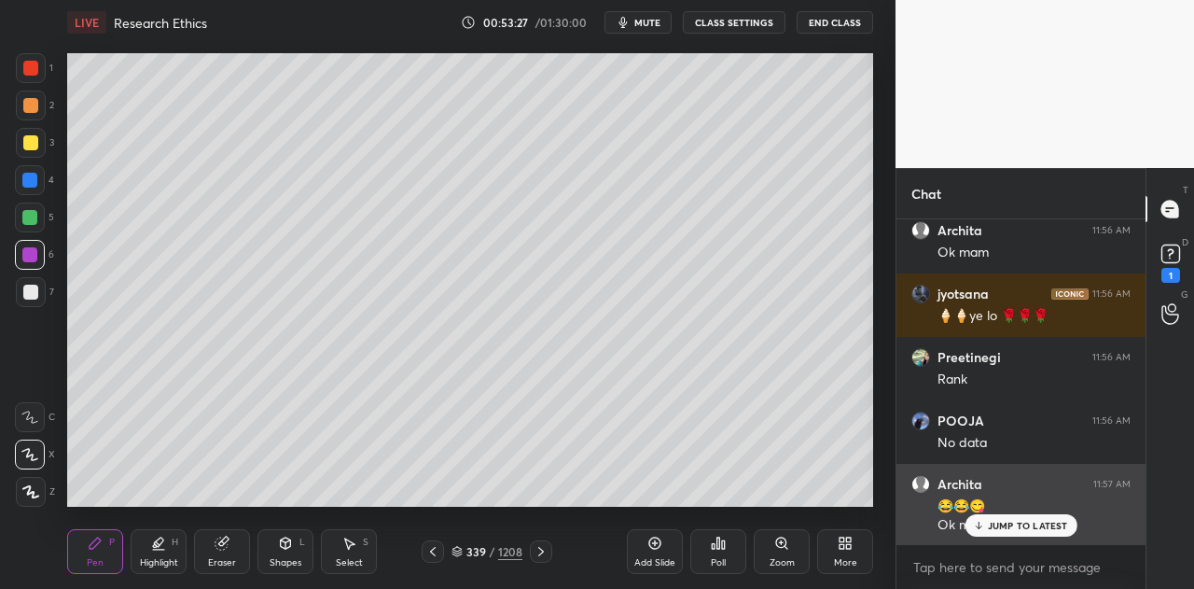
click at [1015, 522] on p "JUMP TO LATEST" at bounding box center [1028, 525] width 80 height 11
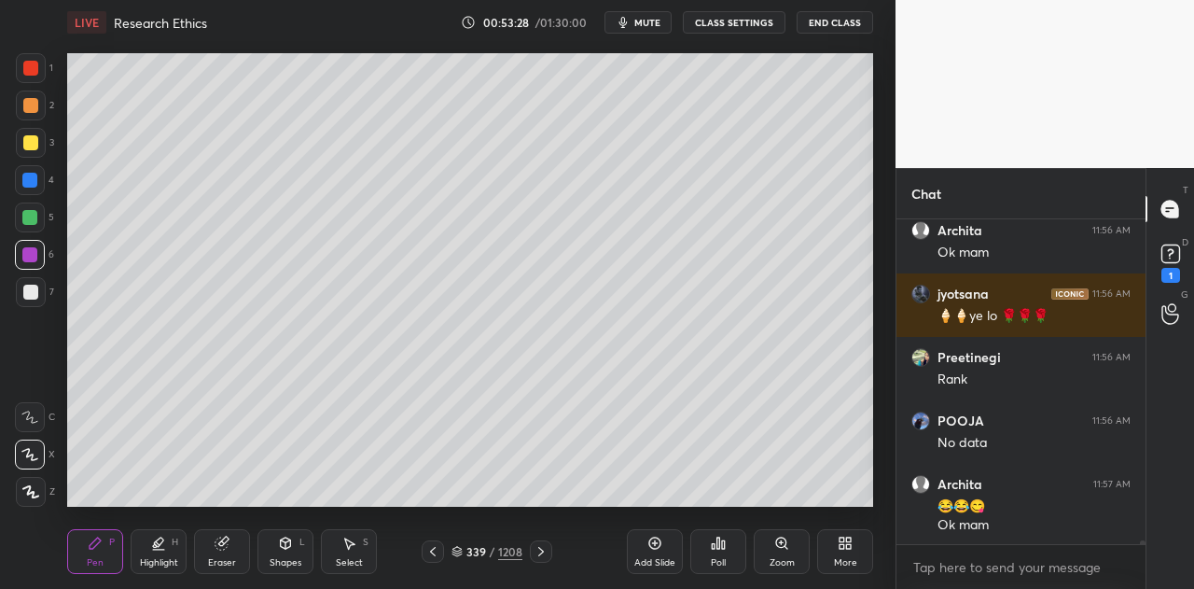
click at [438, 550] on icon at bounding box center [432, 551] width 15 height 15
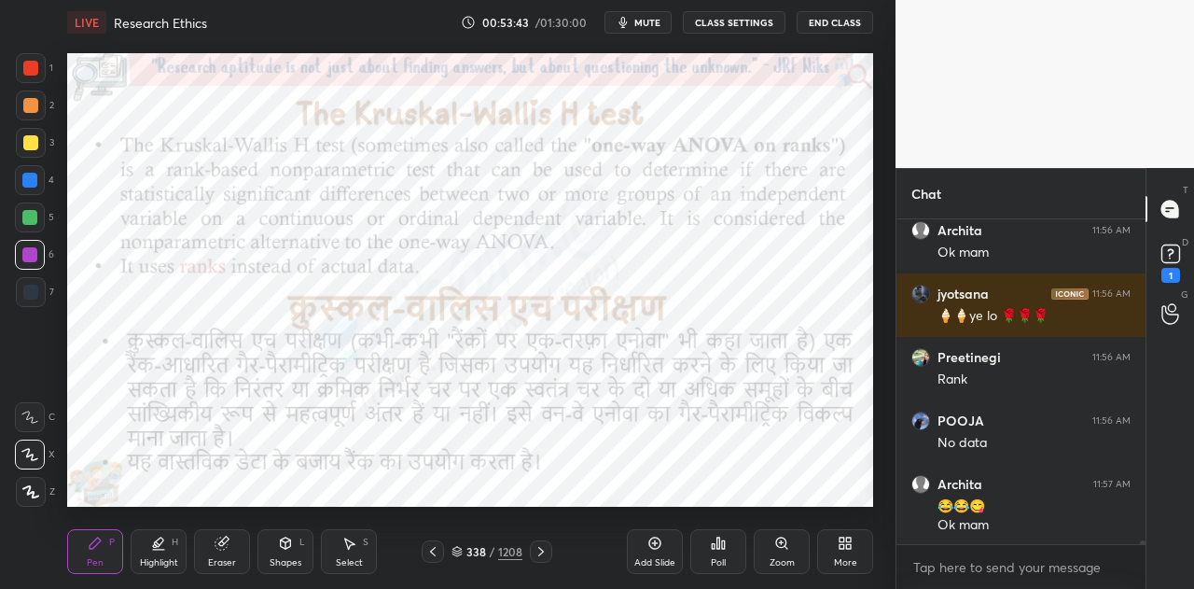
scroll to position [28338, 0]
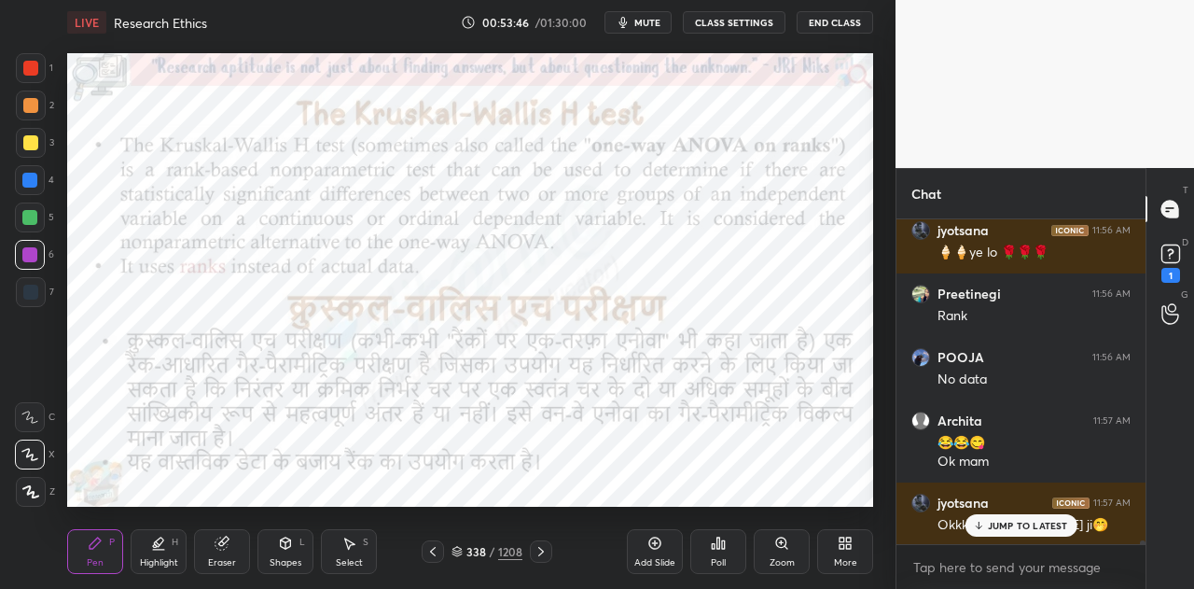
click at [987, 527] on div "JUMP TO LATEST" at bounding box center [1021, 525] width 112 height 22
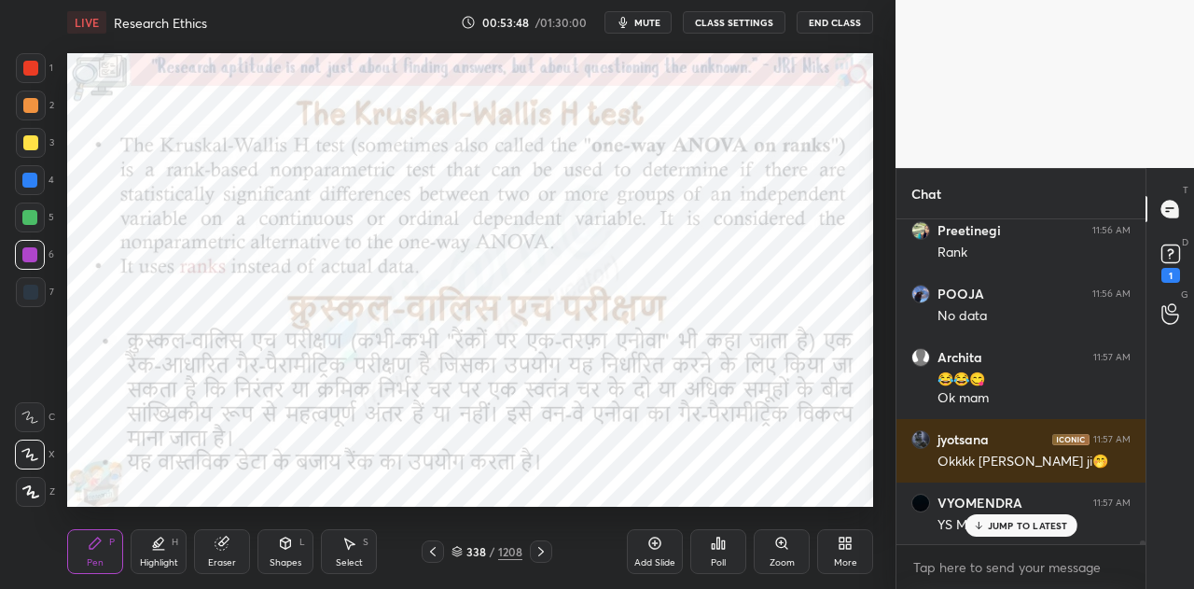
scroll to position [28481, 0]
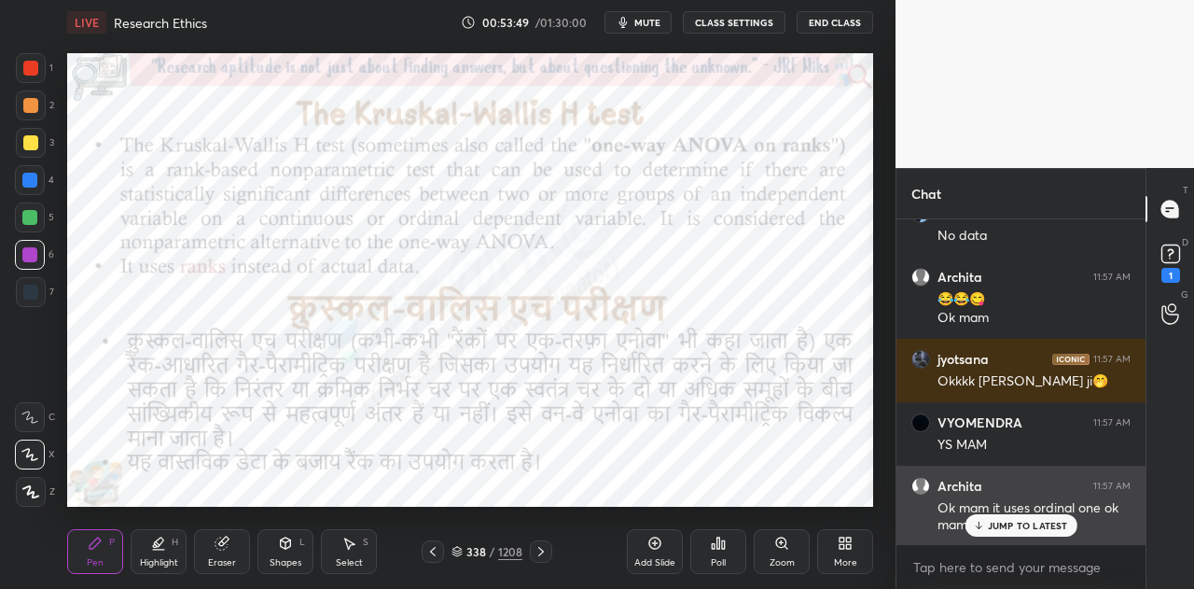
click at [1011, 525] on p "JUMP TO LATEST" at bounding box center [1028, 525] width 80 height 11
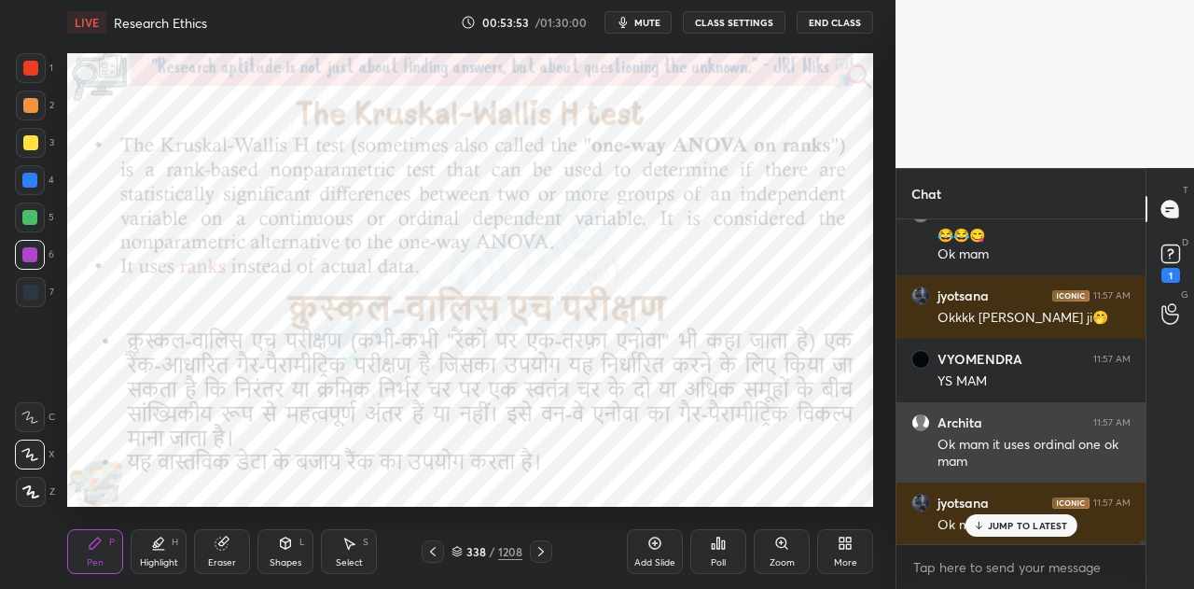
scroll to position [28608, 0]
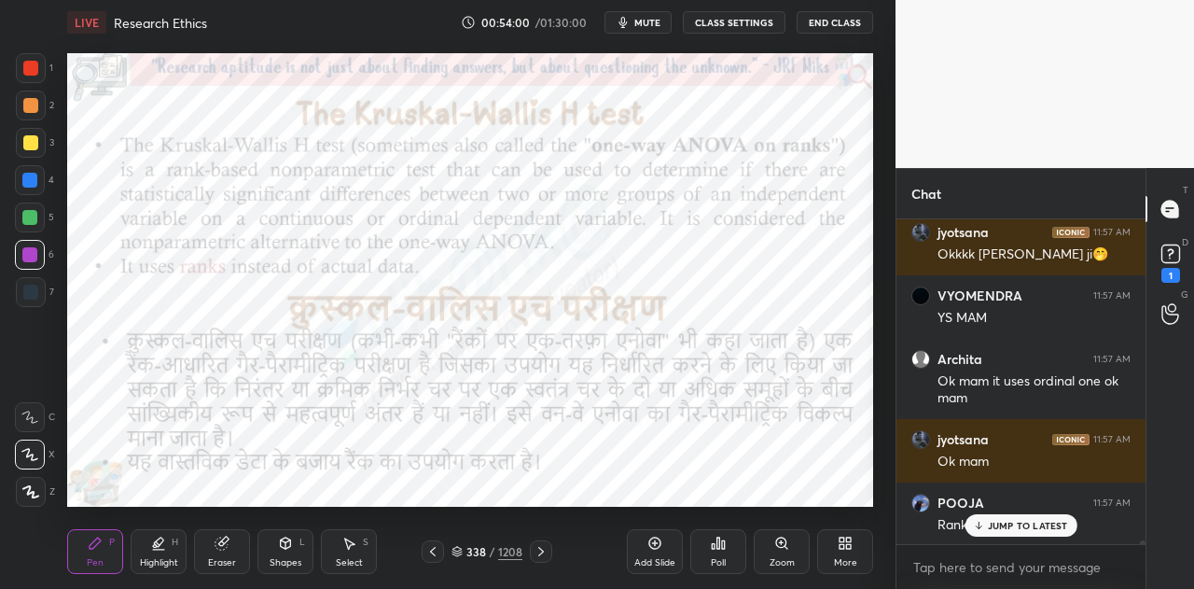
click at [546, 553] on icon at bounding box center [541, 551] width 15 height 15
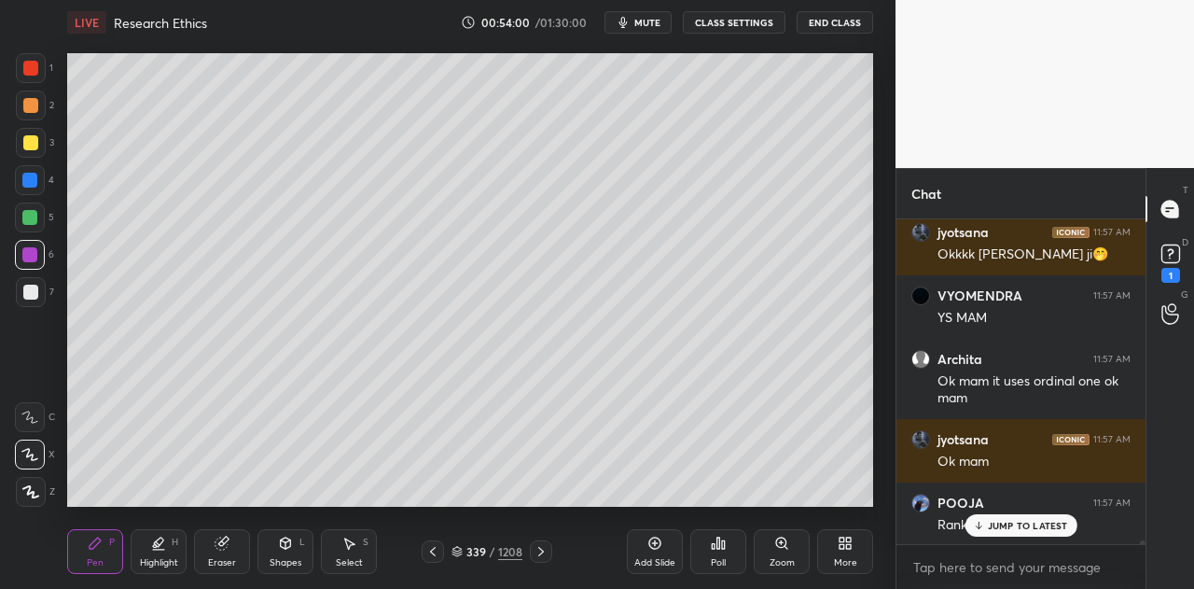
click at [545, 553] on icon at bounding box center [541, 551] width 15 height 15
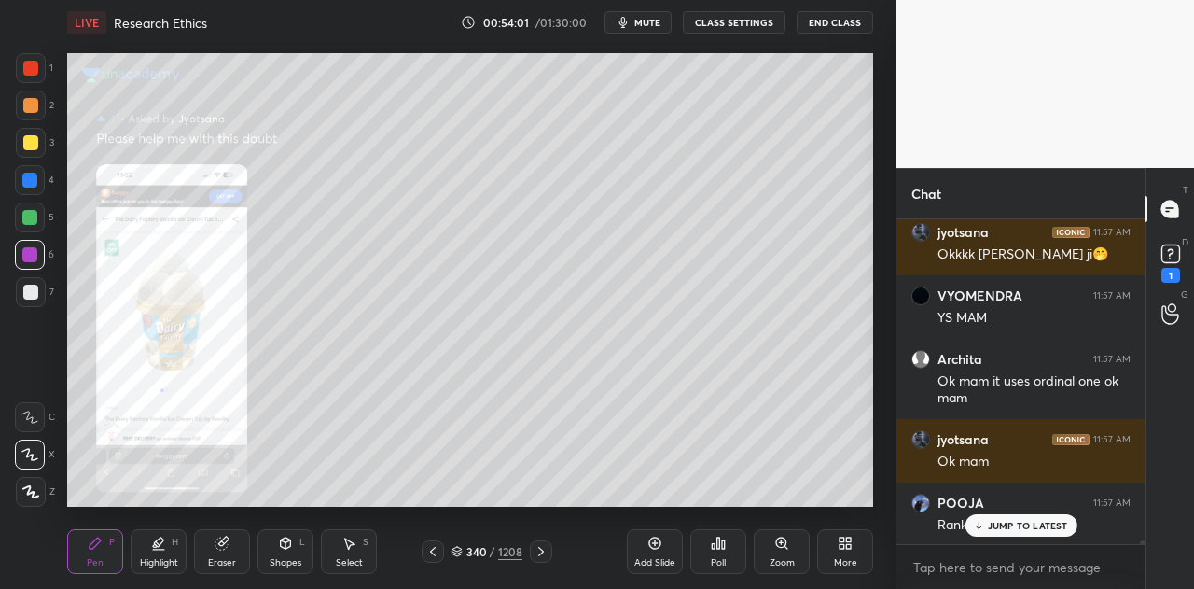
click at [547, 550] on icon at bounding box center [541, 551] width 15 height 15
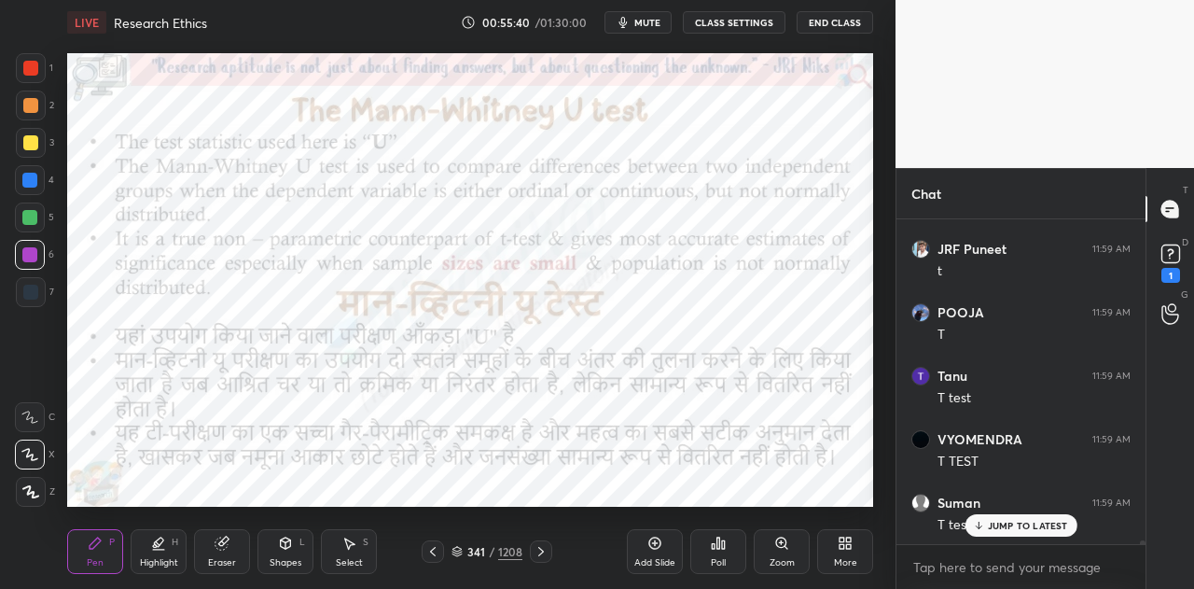
scroll to position [30181, 0]
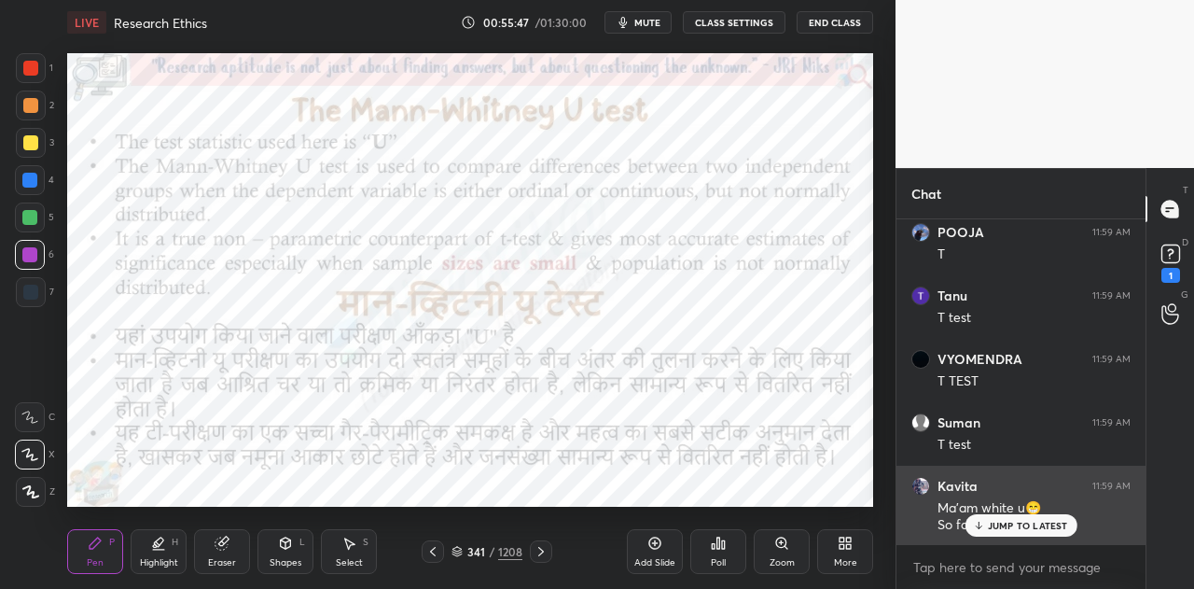
click at [1006, 525] on p "JUMP TO LATEST" at bounding box center [1028, 525] width 80 height 11
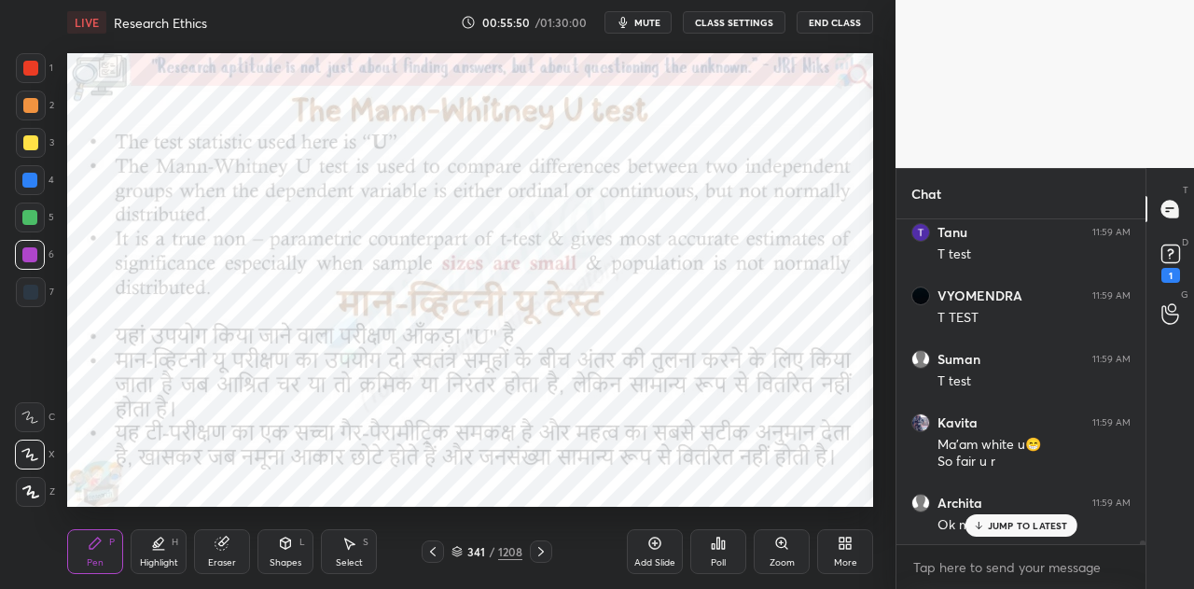
click at [1054, 521] on p "JUMP TO LATEST" at bounding box center [1028, 525] width 80 height 11
click at [657, 542] on icon at bounding box center [655, 543] width 15 height 15
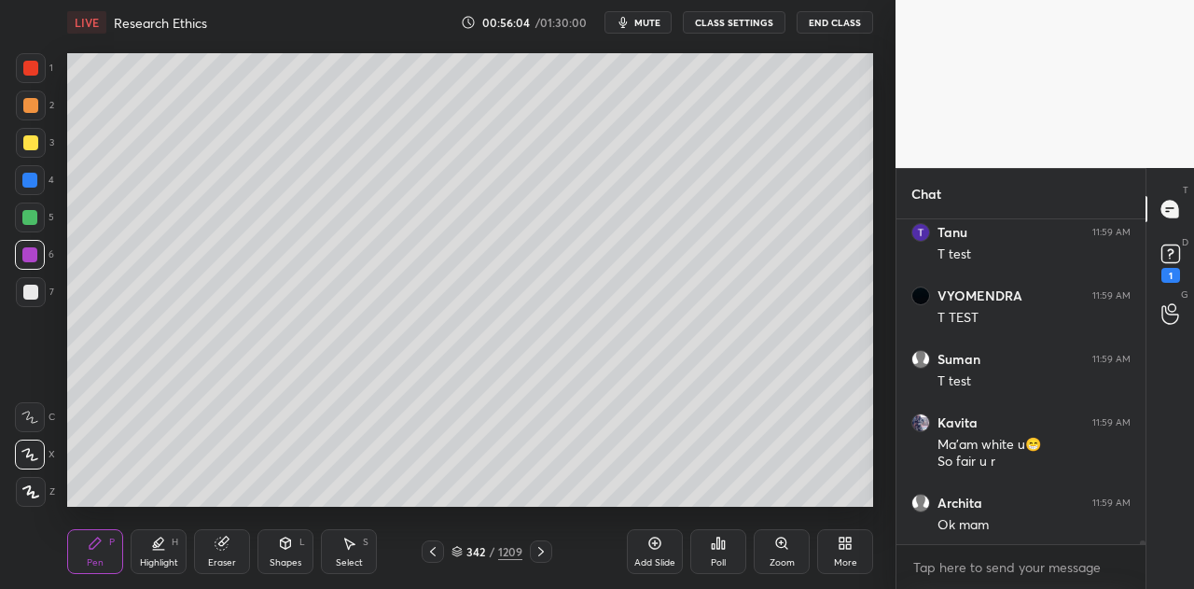
click at [34, 295] on div at bounding box center [30, 292] width 15 height 15
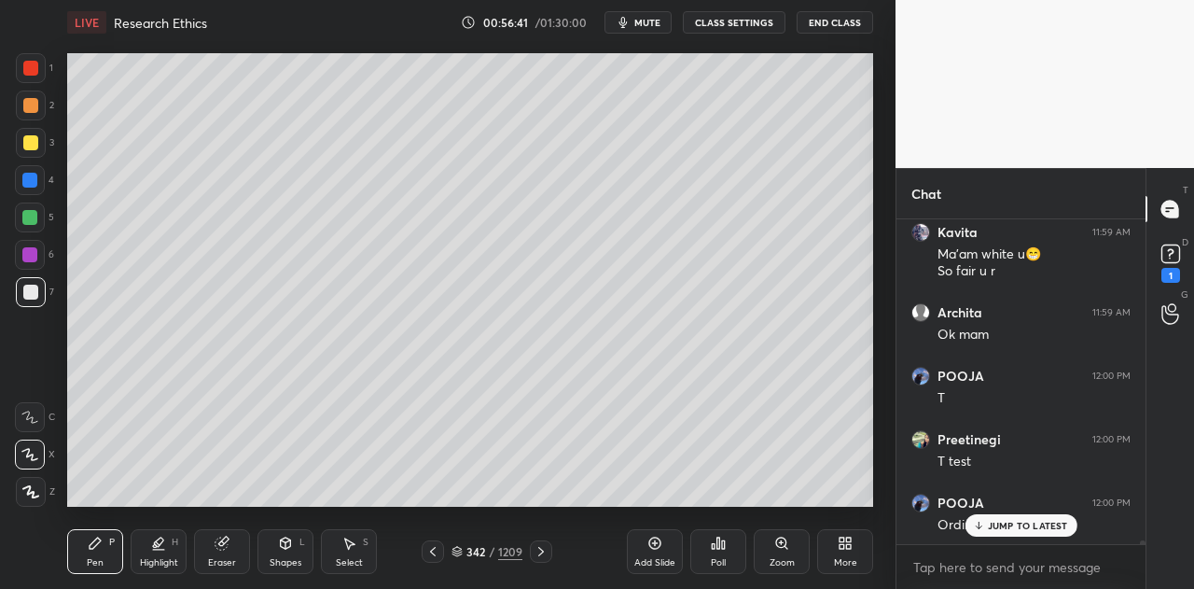
scroll to position [30498, 0]
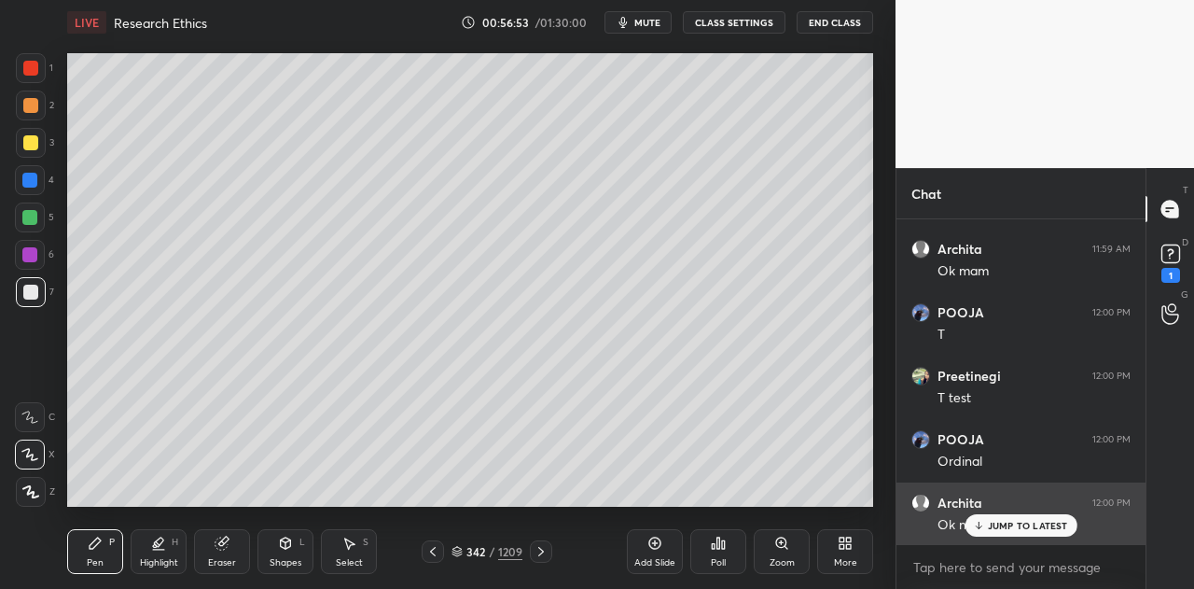
click at [1039, 529] on p "JUMP TO LATEST" at bounding box center [1028, 525] width 80 height 11
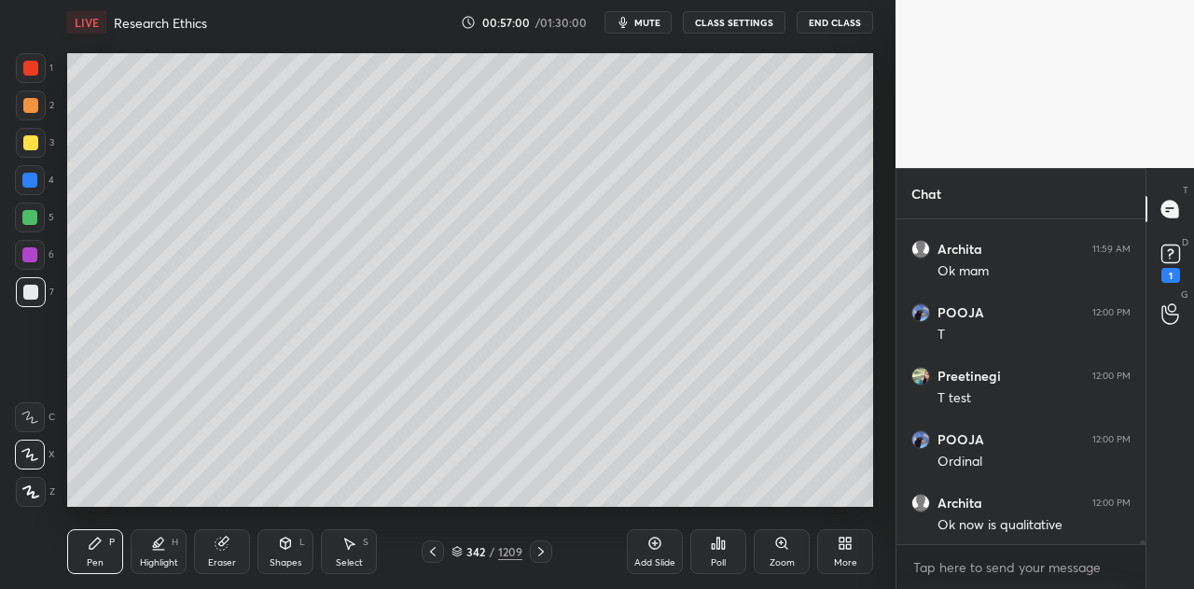
click at [539, 551] on icon at bounding box center [541, 551] width 15 height 15
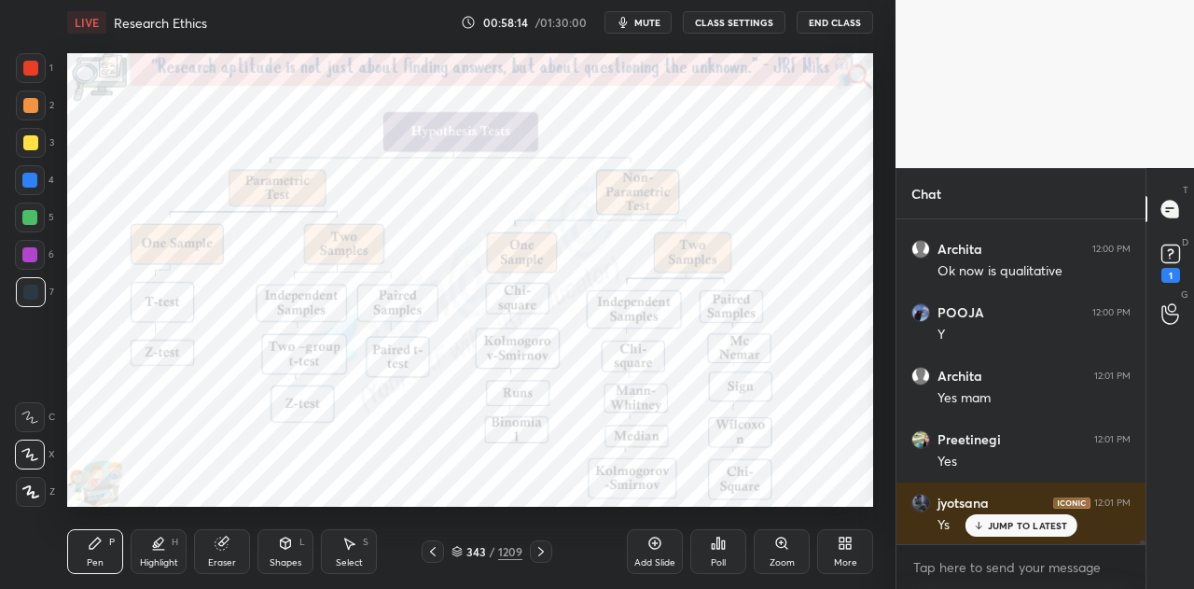
scroll to position [30816, 0]
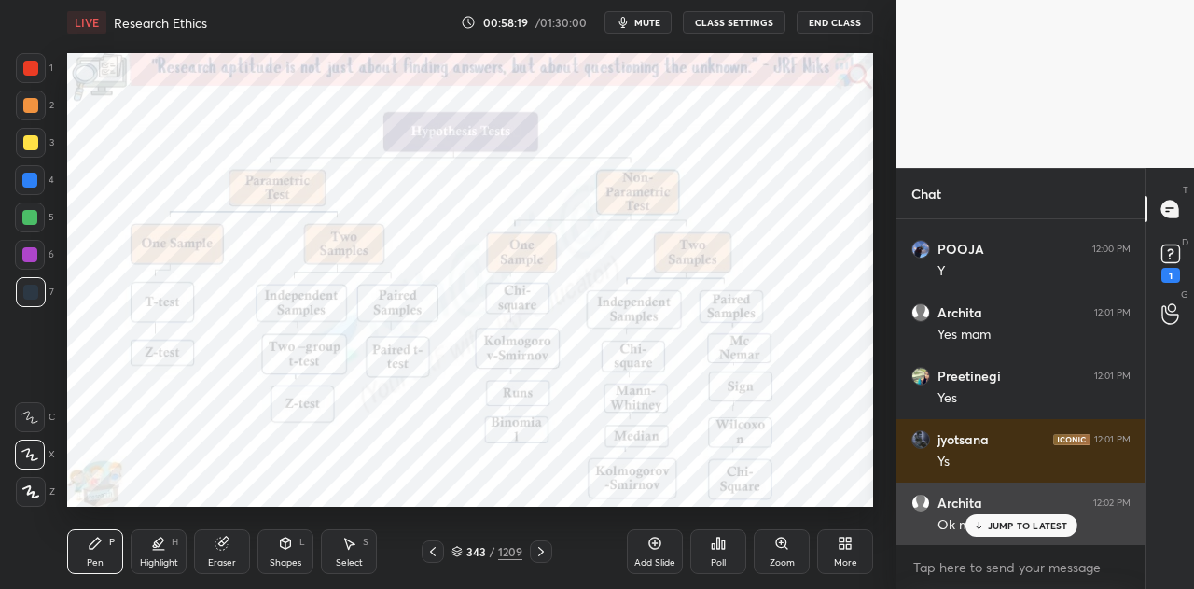
click at [1039, 533] on div "JUMP TO LATEST" at bounding box center [1021, 525] width 112 height 22
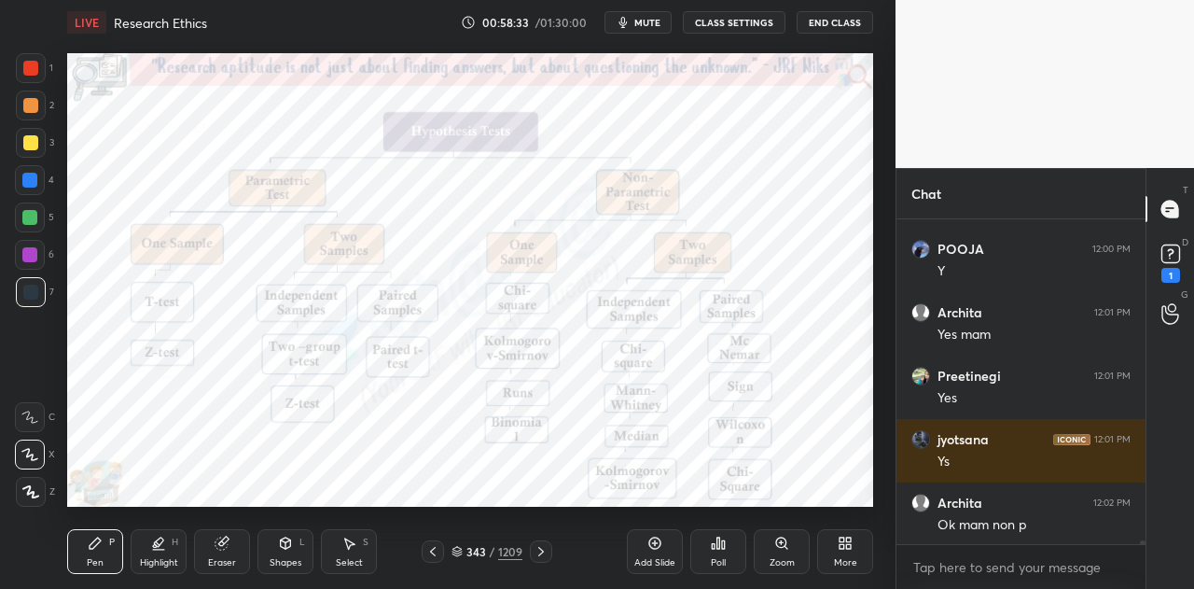
scroll to position [30834, 0]
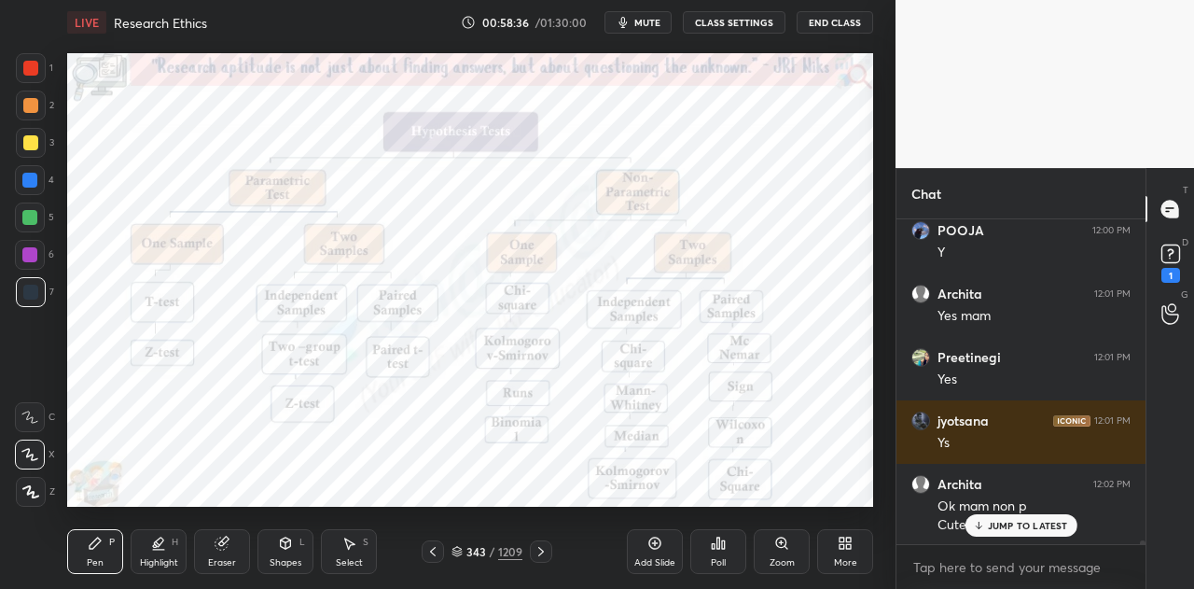
click at [545, 551] on icon at bounding box center [541, 551] width 15 height 15
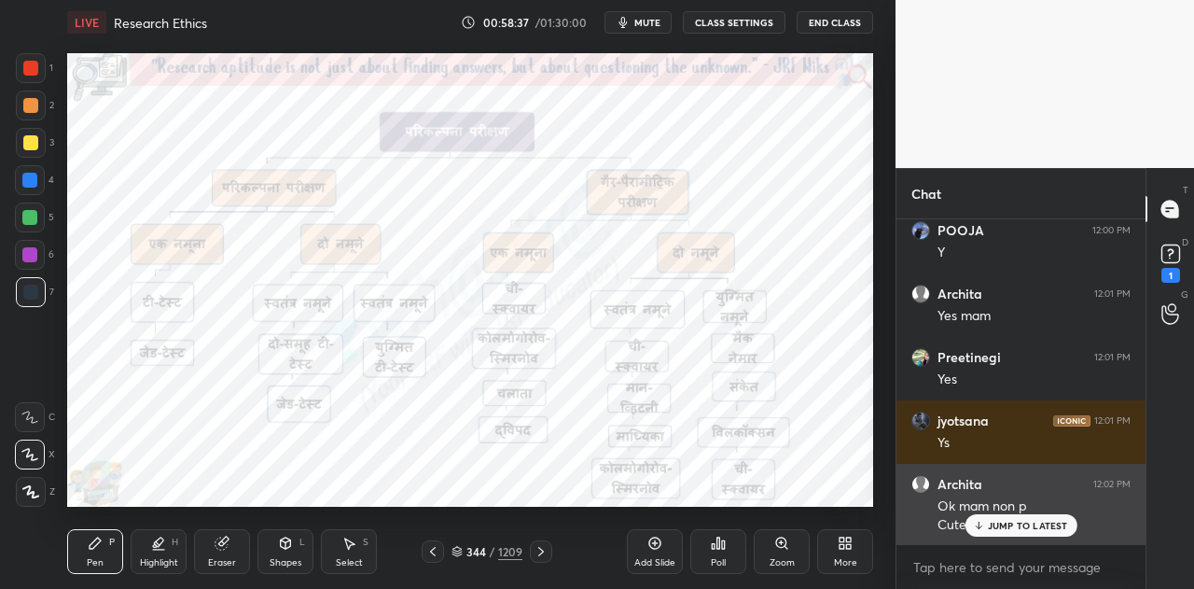
click at [991, 524] on p "JUMP TO LATEST" at bounding box center [1028, 525] width 80 height 11
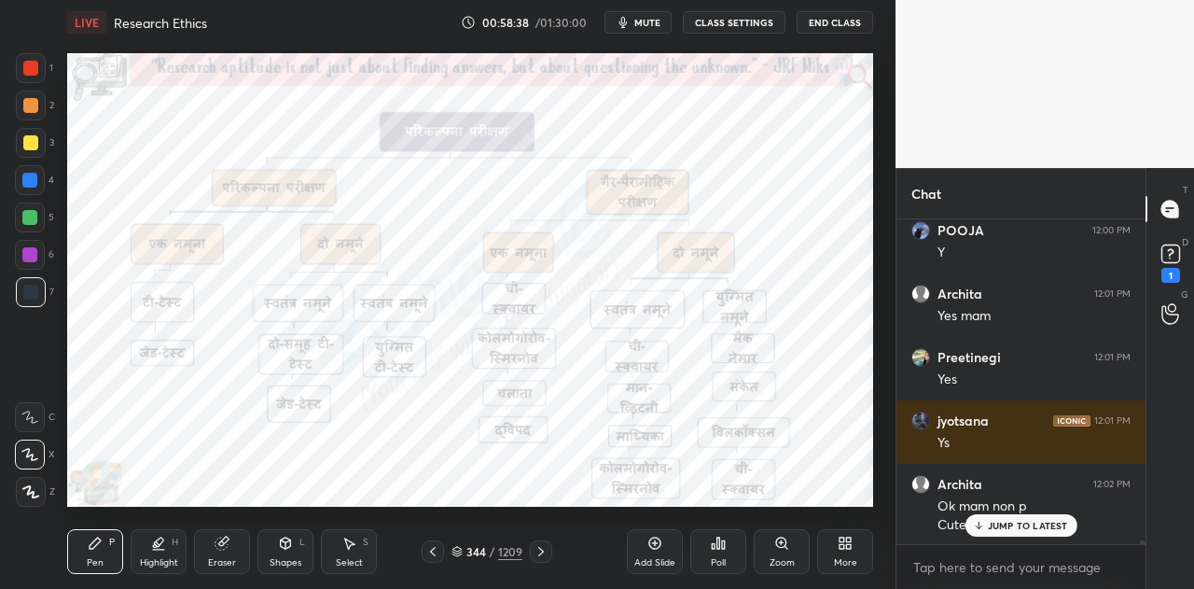
scroll to position [30901, 0]
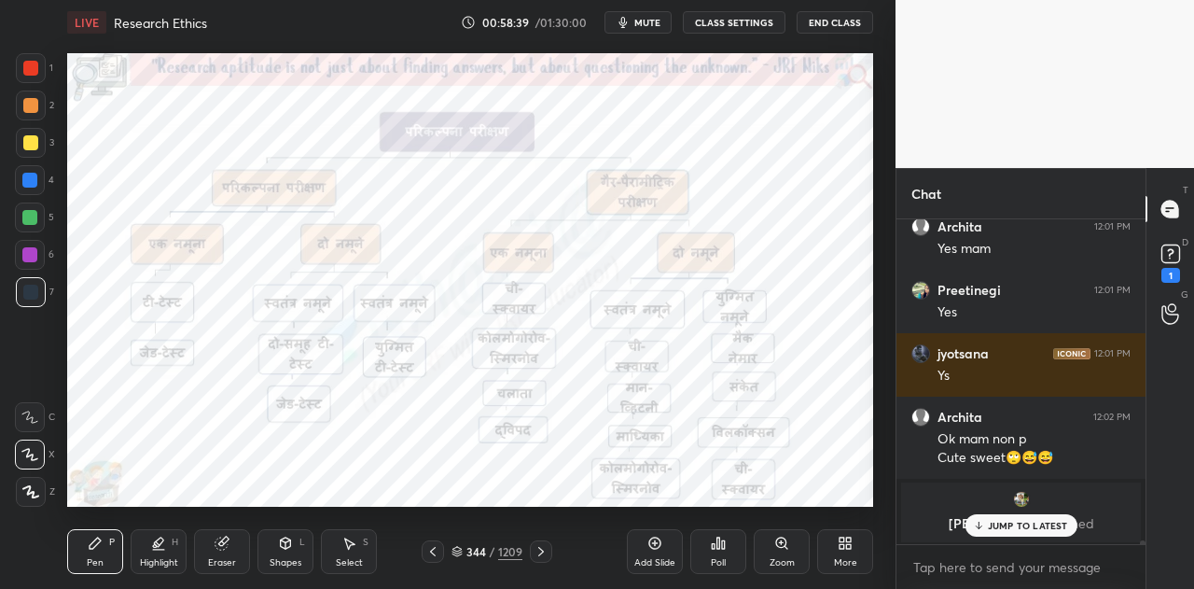
click at [540, 550] on icon at bounding box center [541, 551] width 6 height 9
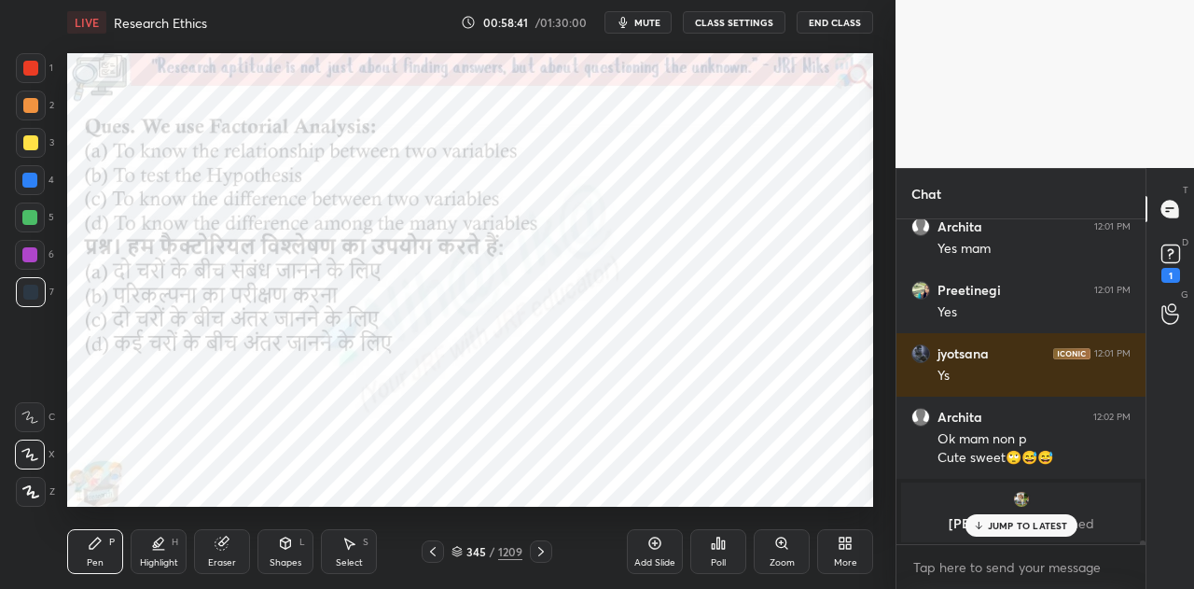
click at [439, 555] on icon at bounding box center [432, 551] width 15 height 15
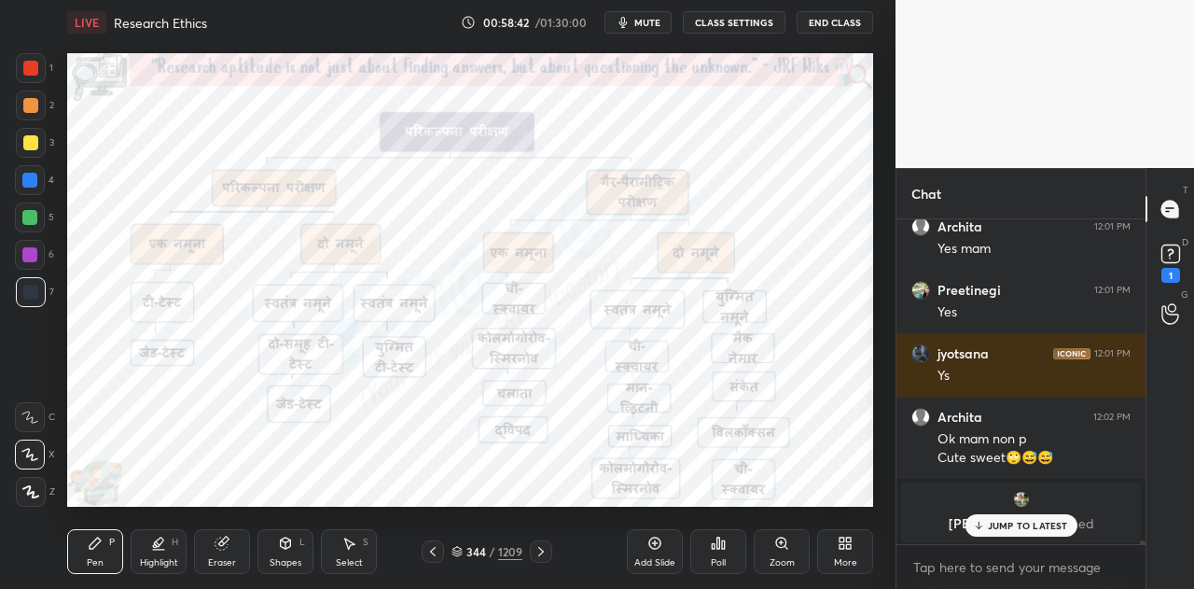
click at [456, 550] on icon at bounding box center [457, 551] width 11 height 11
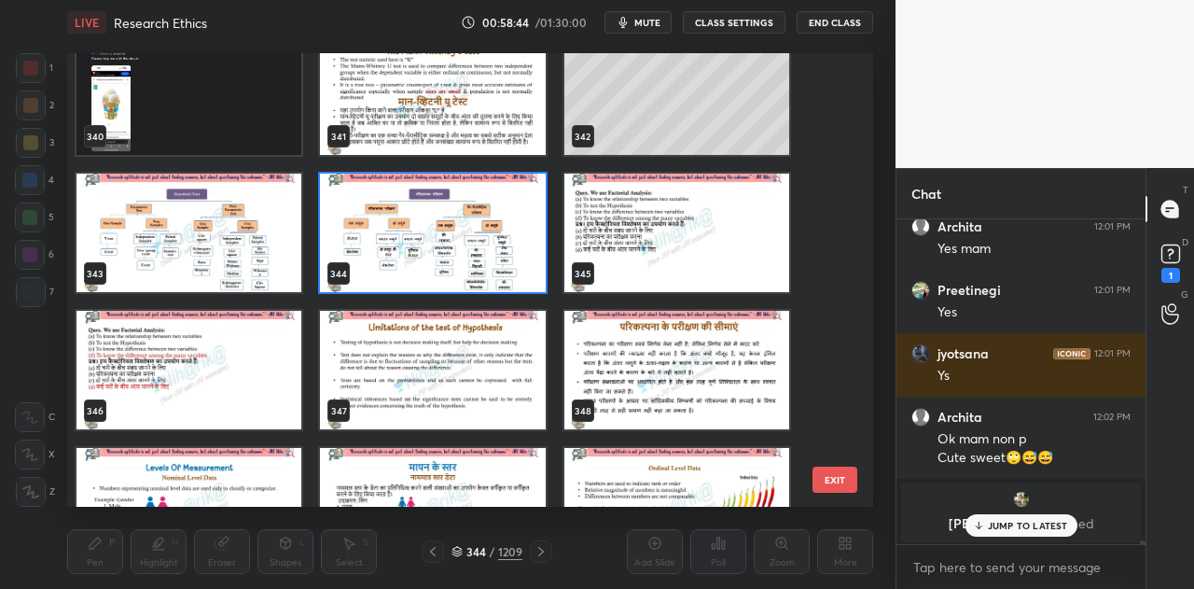
scroll to position [25499, 0]
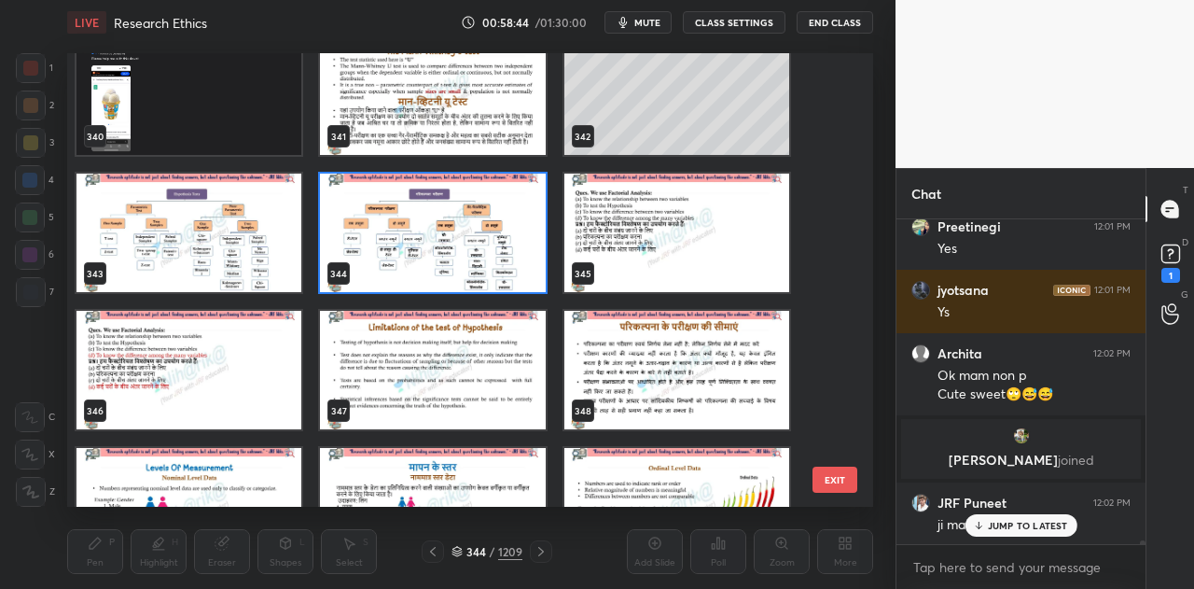
click at [413, 361] on img "grid" at bounding box center [432, 370] width 225 height 118
click at [414, 363] on img "grid" at bounding box center [432, 370] width 225 height 118
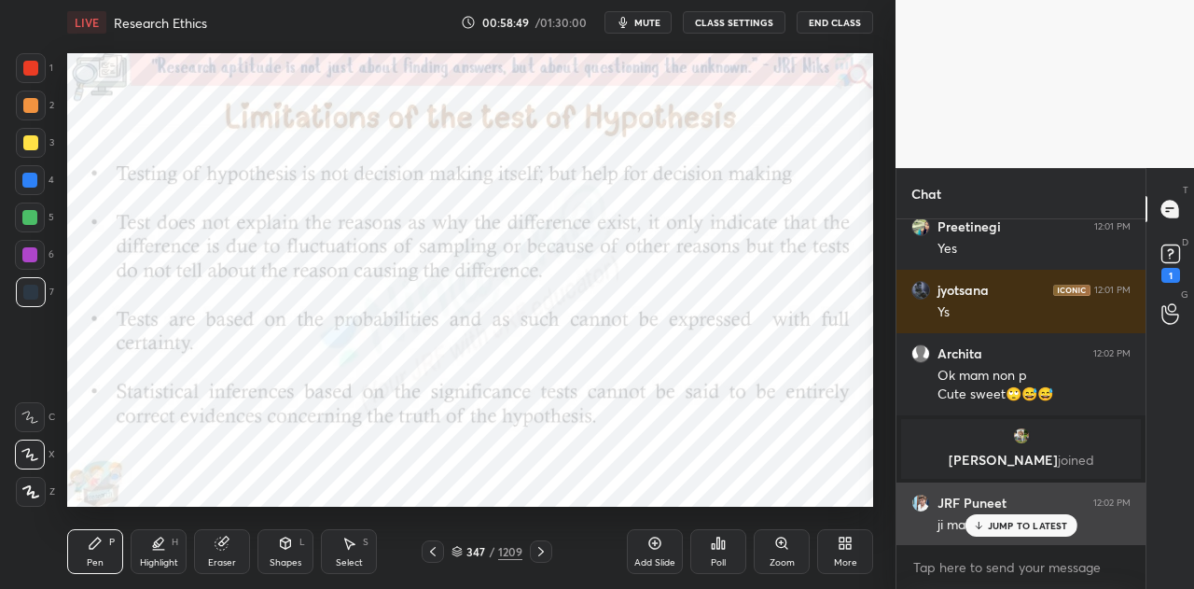
click at [995, 529] on p "JUMP TO LATEST" at bounding box center [1028, 525] width 80 height 11
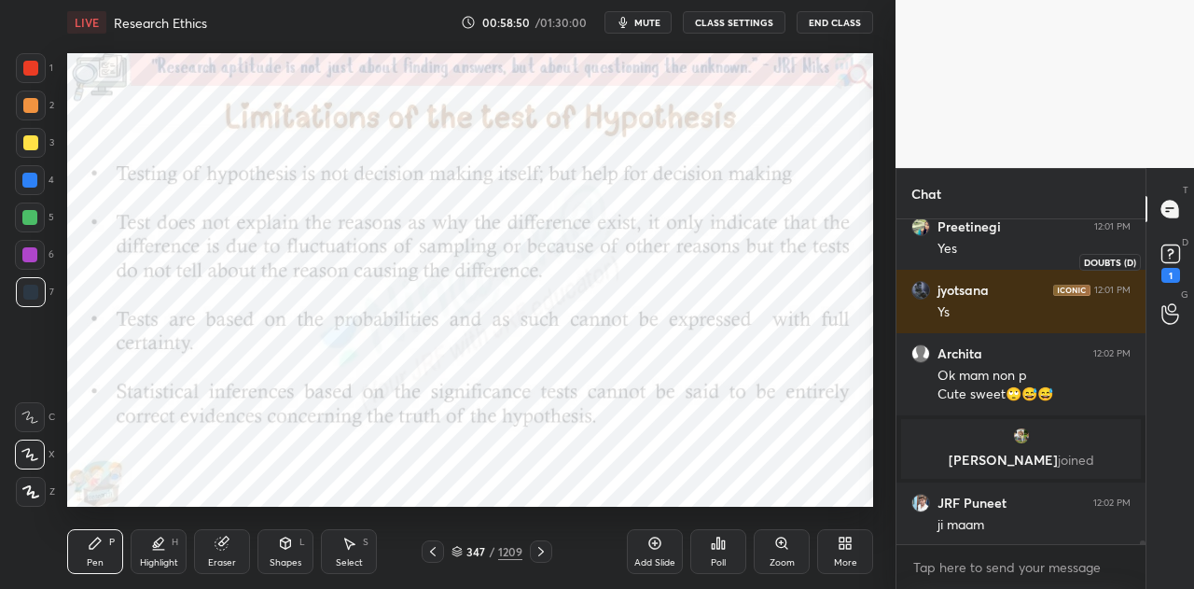
click at [1172, 256] on rect at bounding box center [1171, 254] width 18 height 18
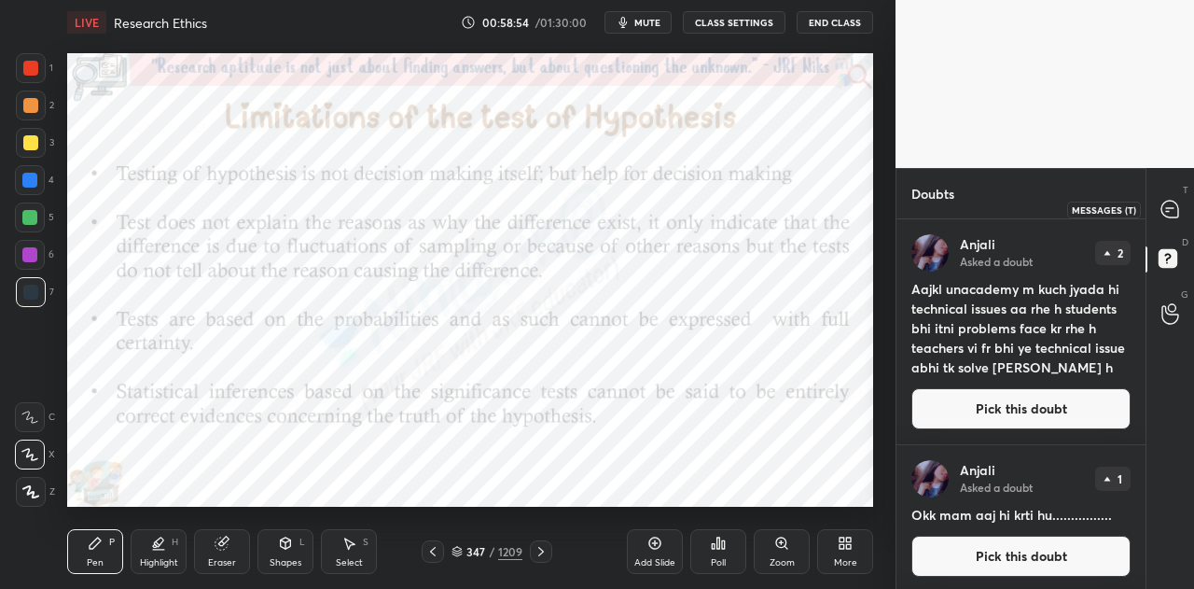
click at [1167, 212] on icon at bounding box center [1170, 209] width 17 height 17
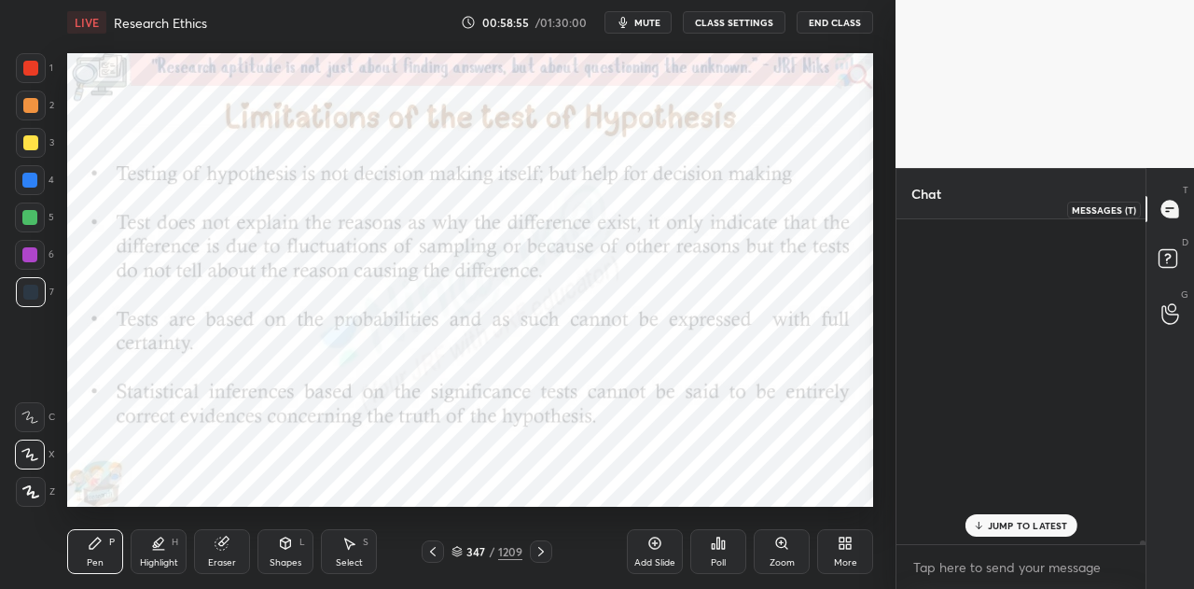
scroll to position [319, 244]
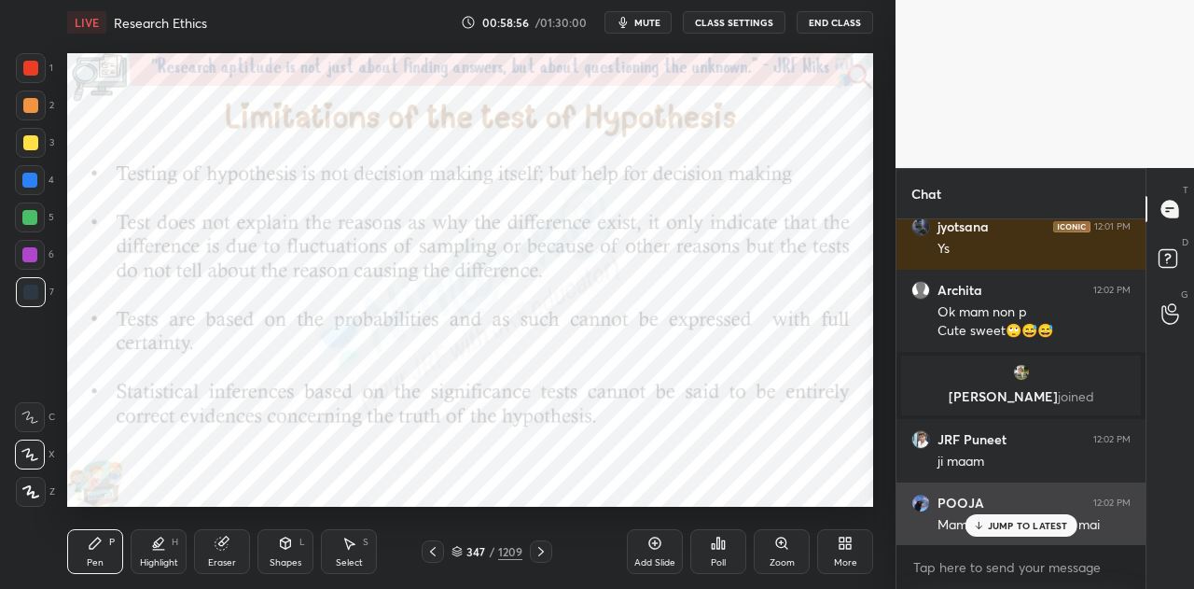
click at [993, 535] on div "JUMP TO LATEST" at bounding box center [1021, 525] width 112 height 22
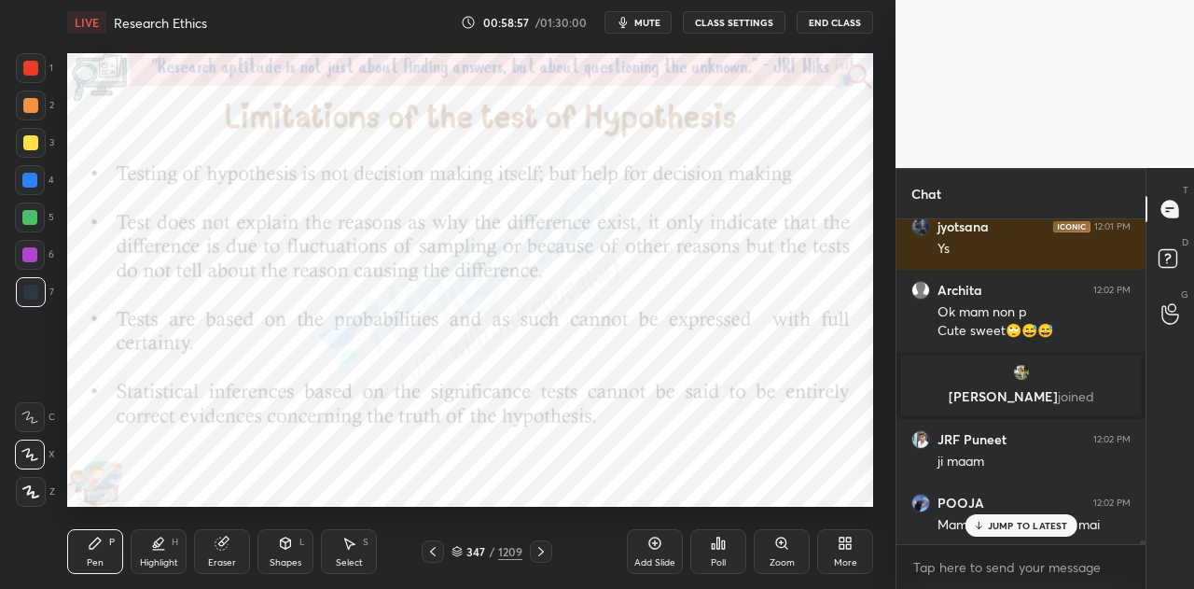
scroll to position [26065, 0]
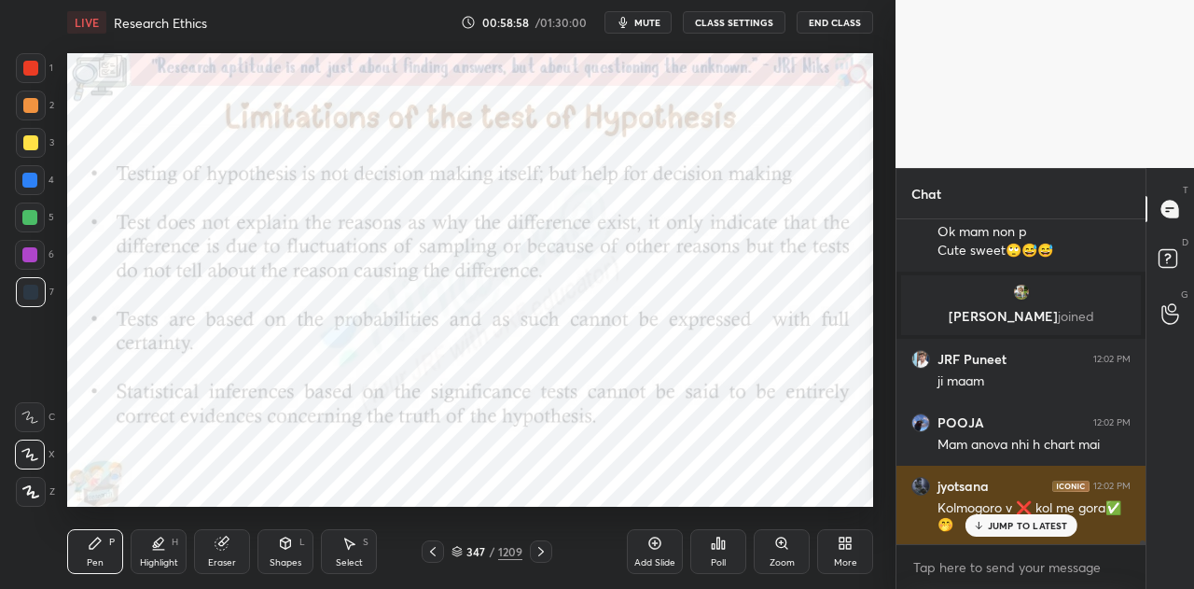
click at [993, 524] on p "JUMP TO LATEST" at bounding box center [1028, 525] width 80 height 11
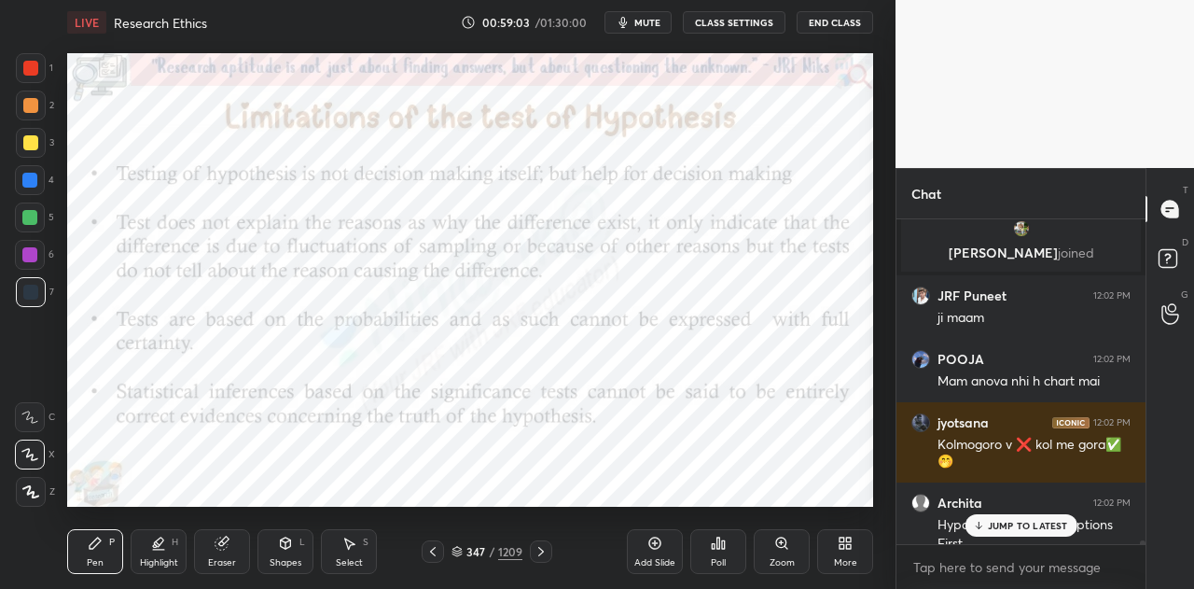
scroll to position [26147, 0]
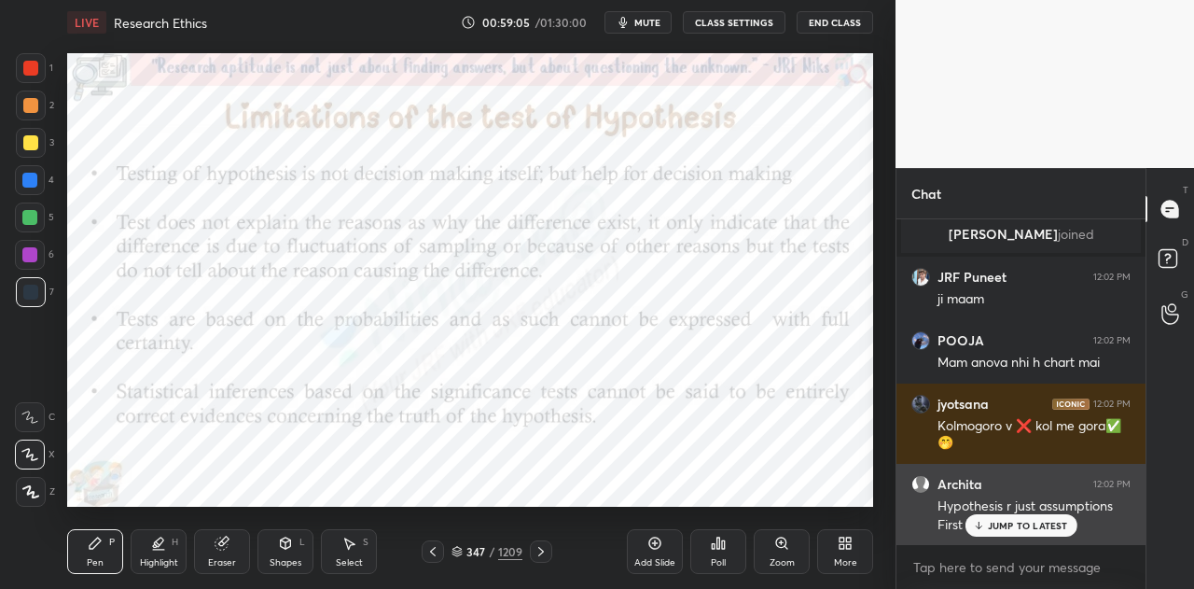
click at [1000, 521] on p "JUMP TO LATEST" at bounding box center [1028, 525] width 80 height 11
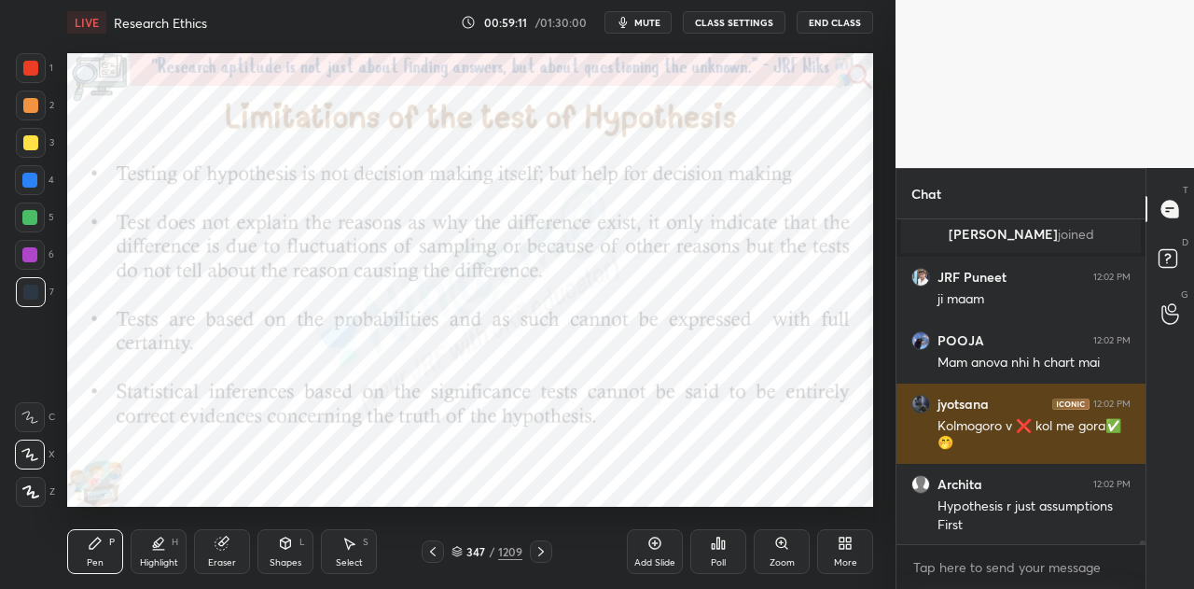
scroll to position [26210, 0]
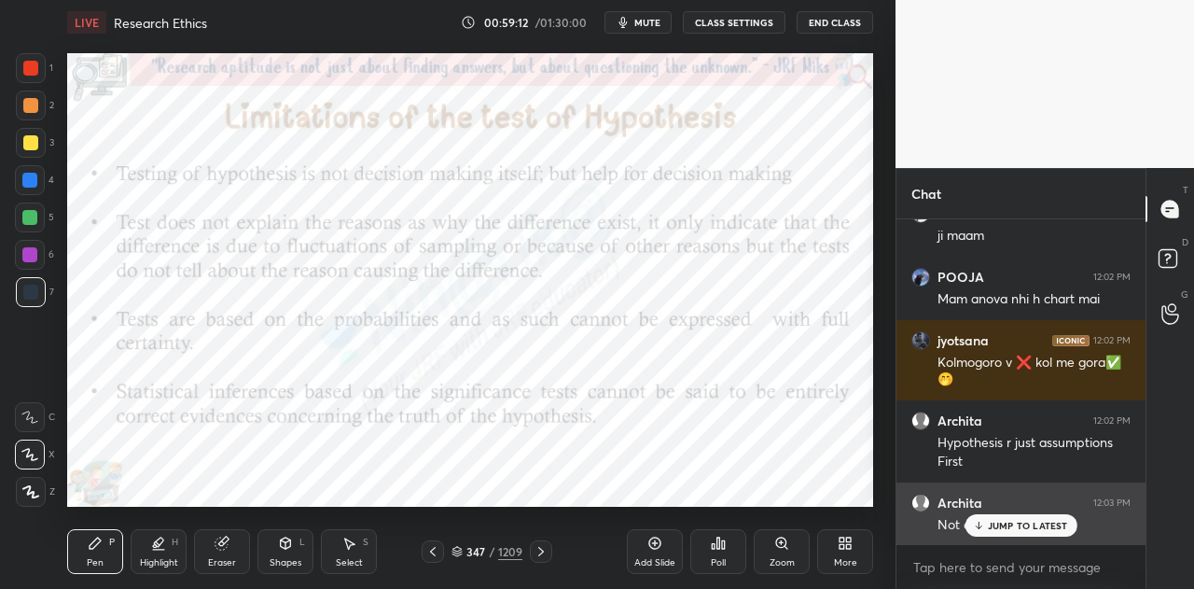
click at [1015, 522] on p "JUMP TO LATEST" at bounding box center [1028, 525] width 80 height 11
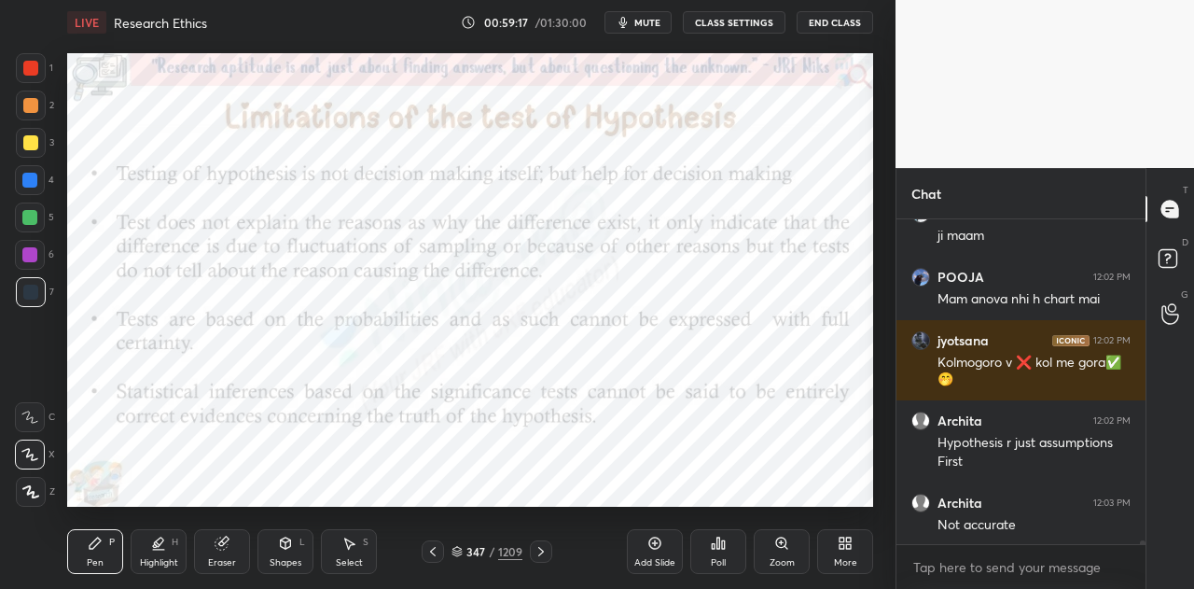
click at [839, 550] on icon at bounding box center [845, 543] width 15 height 15
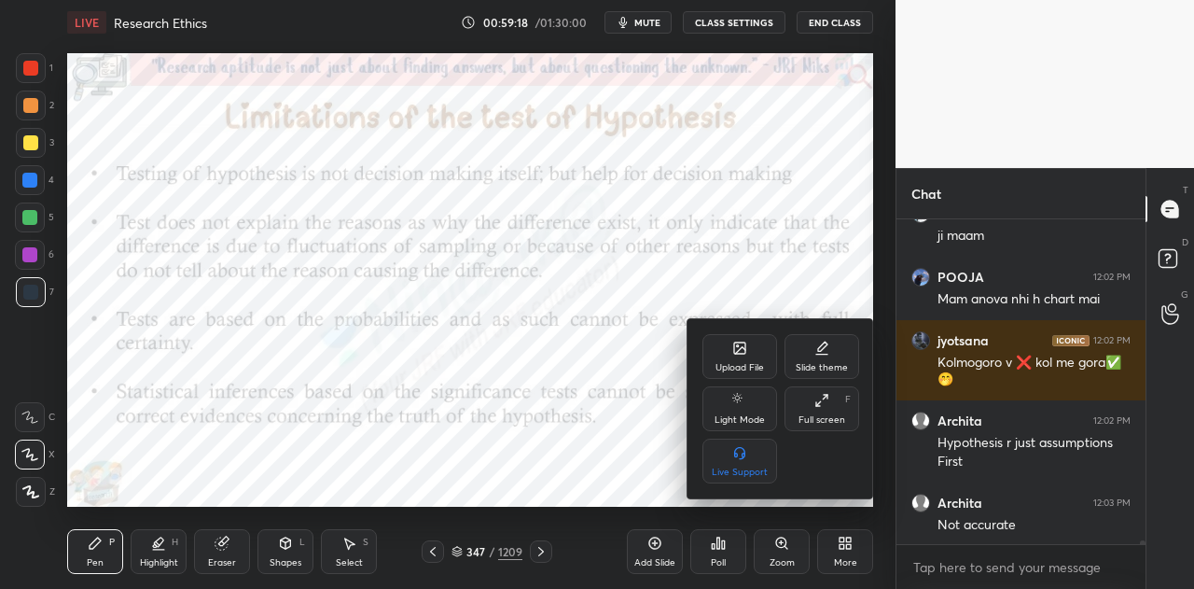
click at [741, 410] on icon at bounding box center [739, 400] width 15 height 22
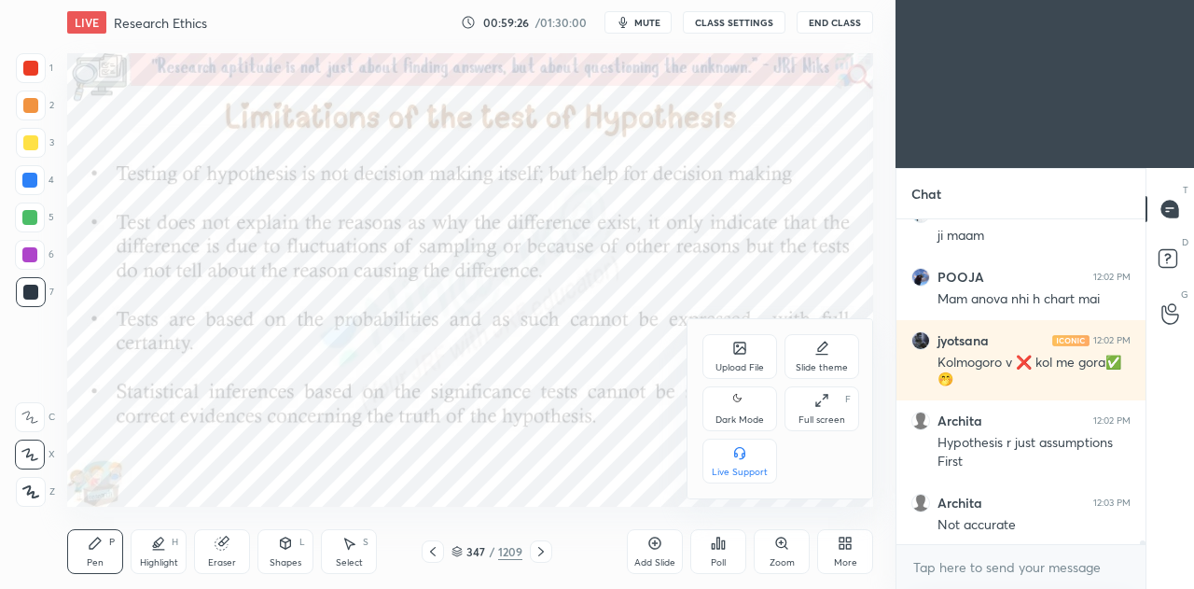
click at [19, 254] on div at bounding box center [597, 294] width 1194 height 589
click at [37, 254] on div at bounding box center [30, 255] width 30 height 30
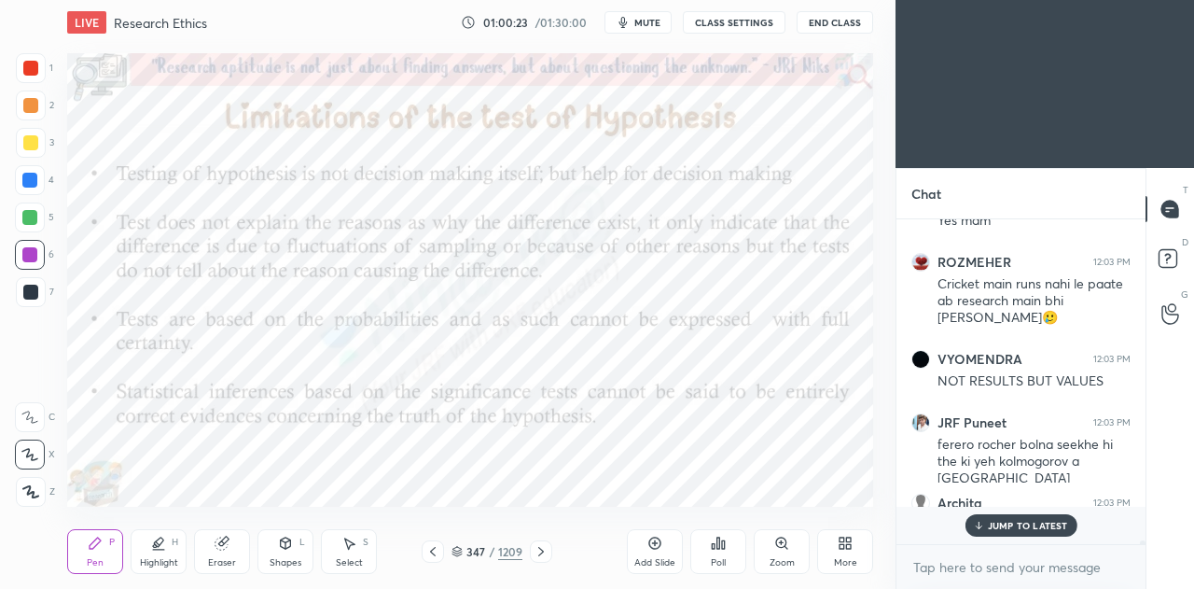
scroll to position [26679, 0]
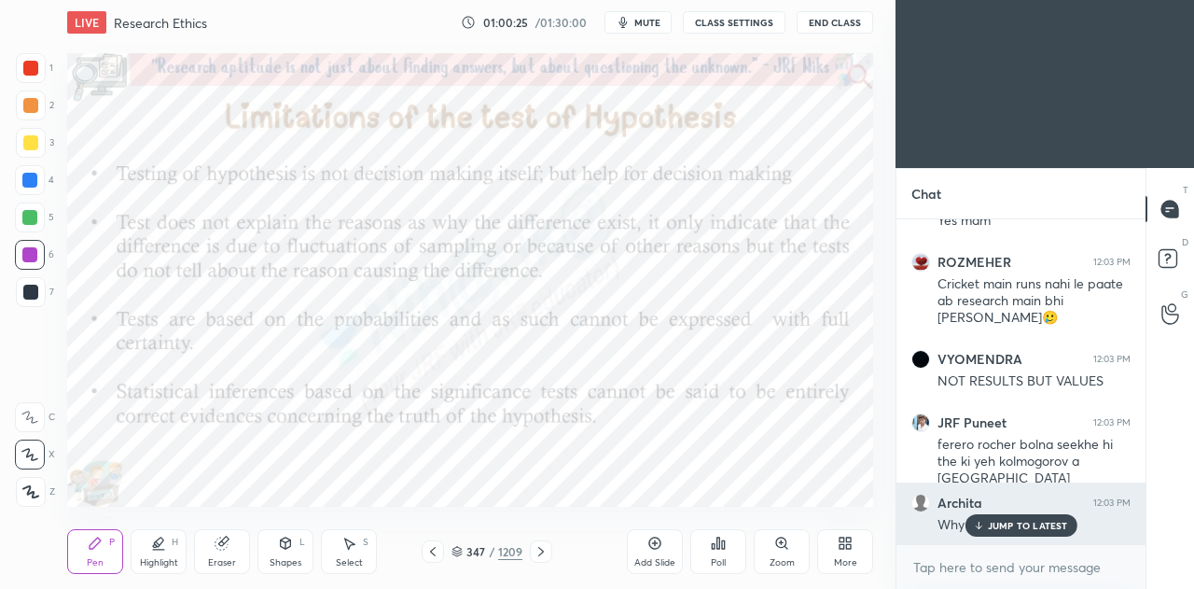
click at [1014, 531] on p "JUMP TO LATEST" at bounding box center [1028, 525] width 80 height 11
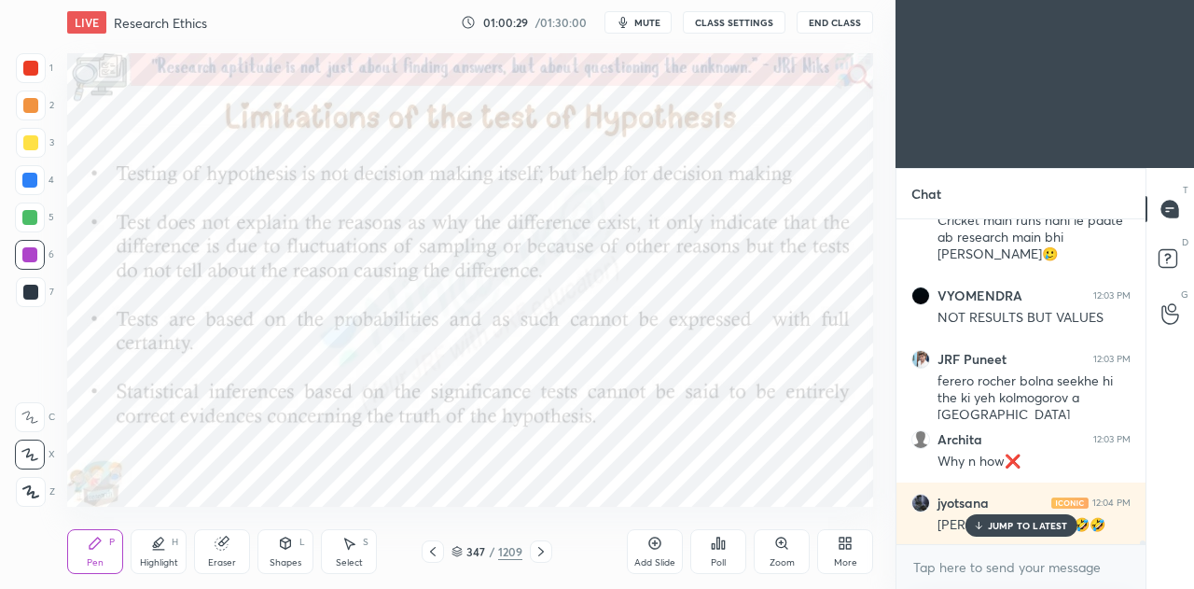
scroll to position [26806, 0]
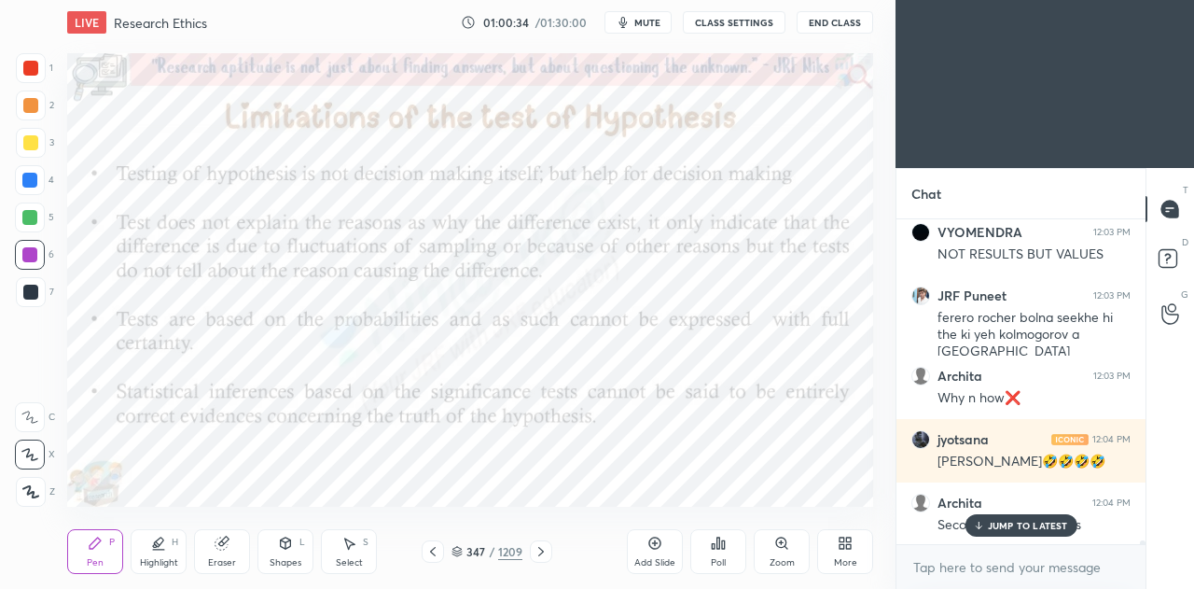
click at [549, 552] on div at bounding box center [541, 551] width 22 height 22
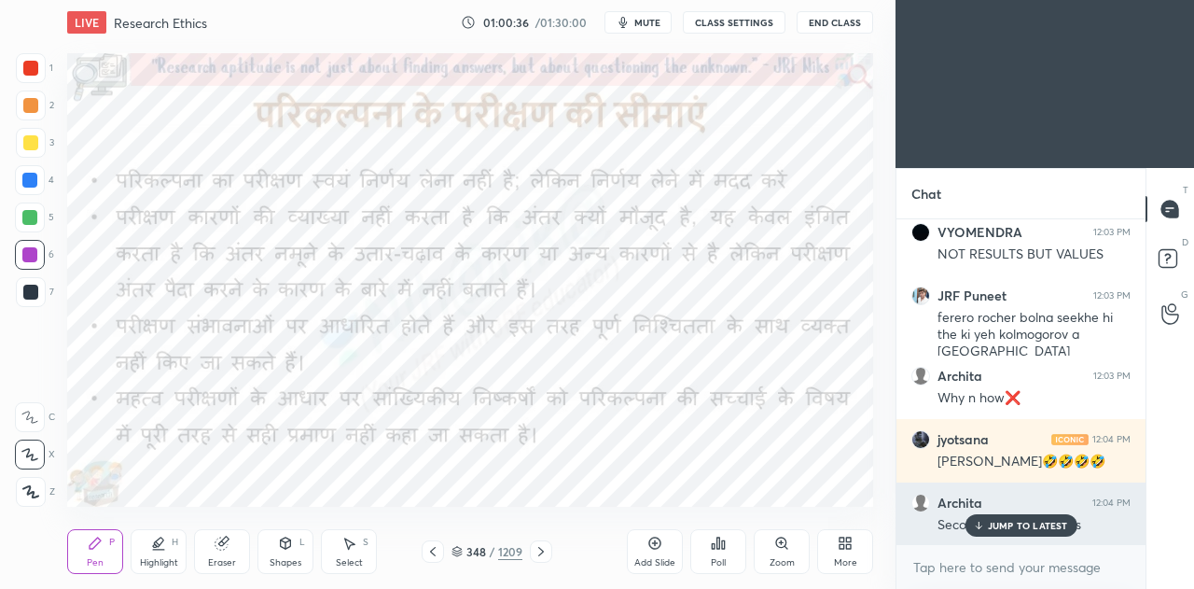
click at [1014, 527] on p "JUMP TO LATEST" at bounding box center [1028, 525] width 80 height 11
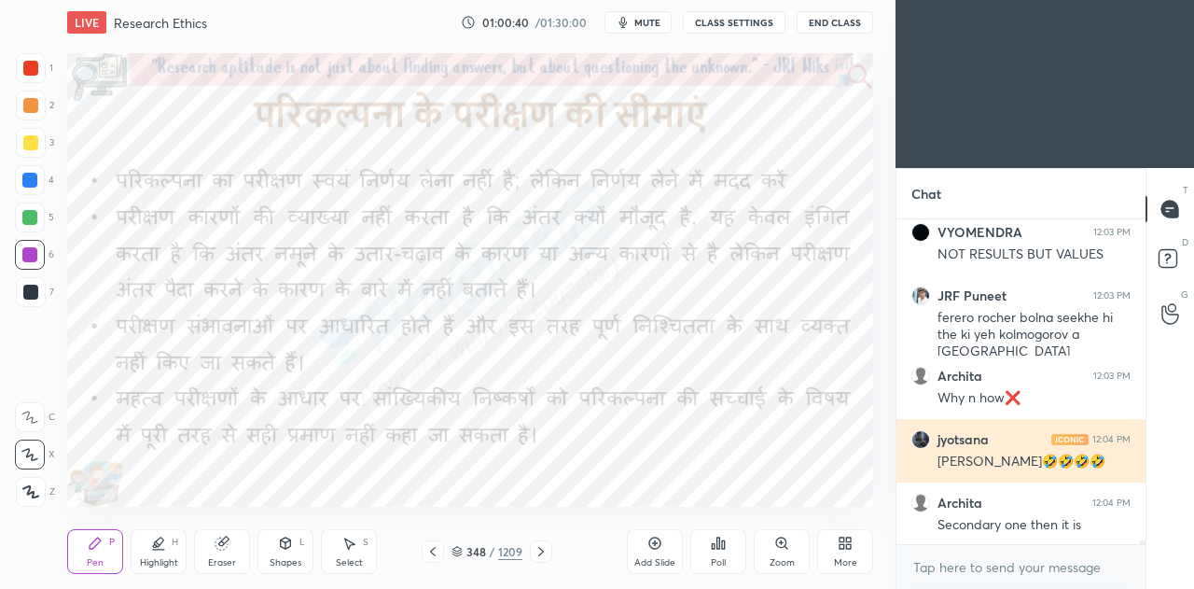
scroll to position [26824, 0]
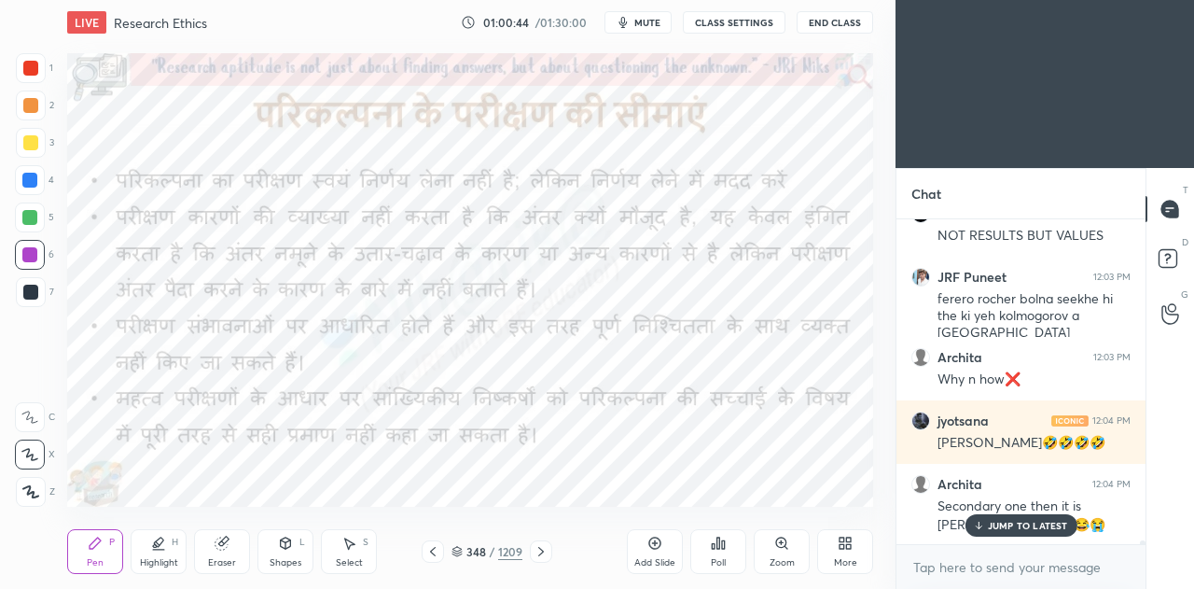
click at [1008, 528] on p "JUMP TO LATEST" at bounding box center [1028, 525] width 80 height 11
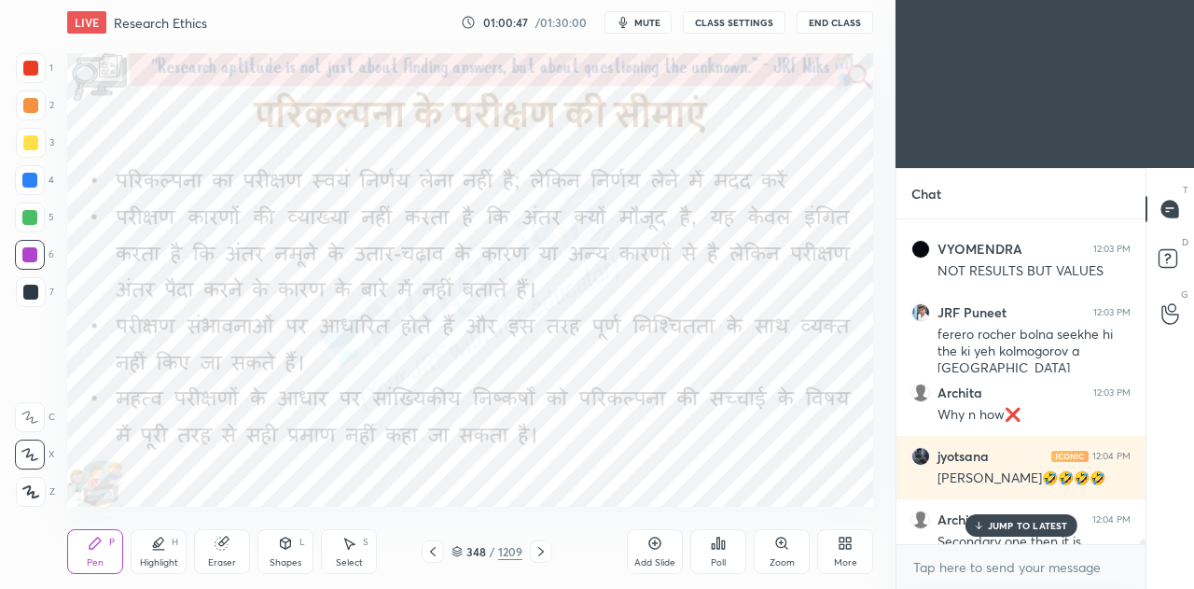
scroll to position [26888, 0]
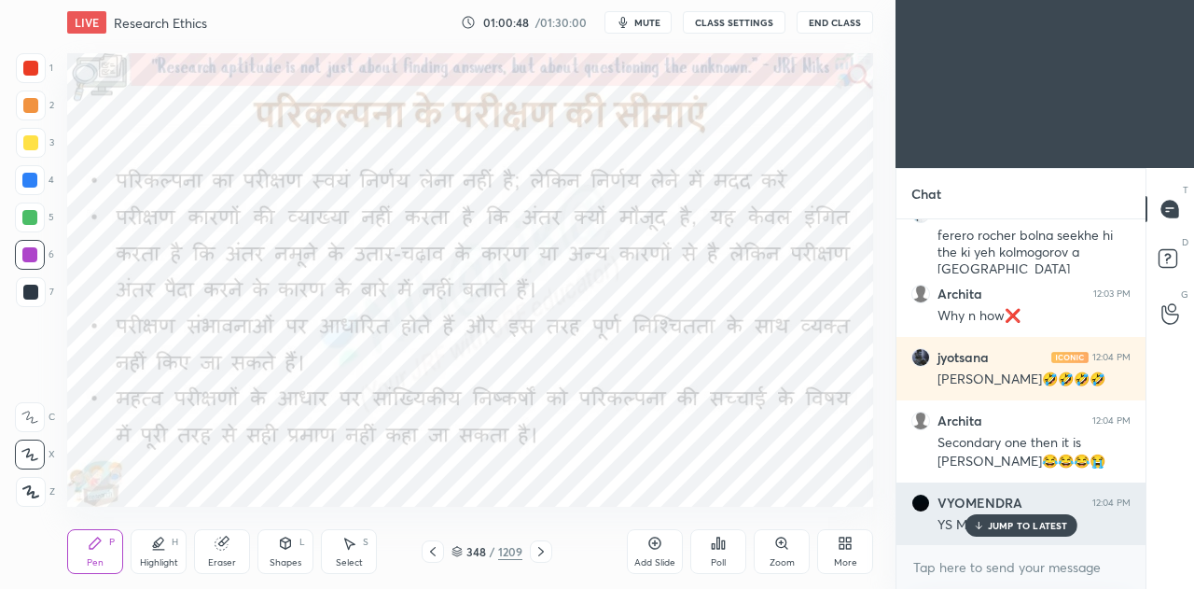
click at [1010, 522] on p "JUMP TO LATEST" at bounding box center [1028, 525] width 80 height 11
click at [1023, 528] on p "JUMP TO LATEST" at bounding box center [1028, 525] width 80 height 11
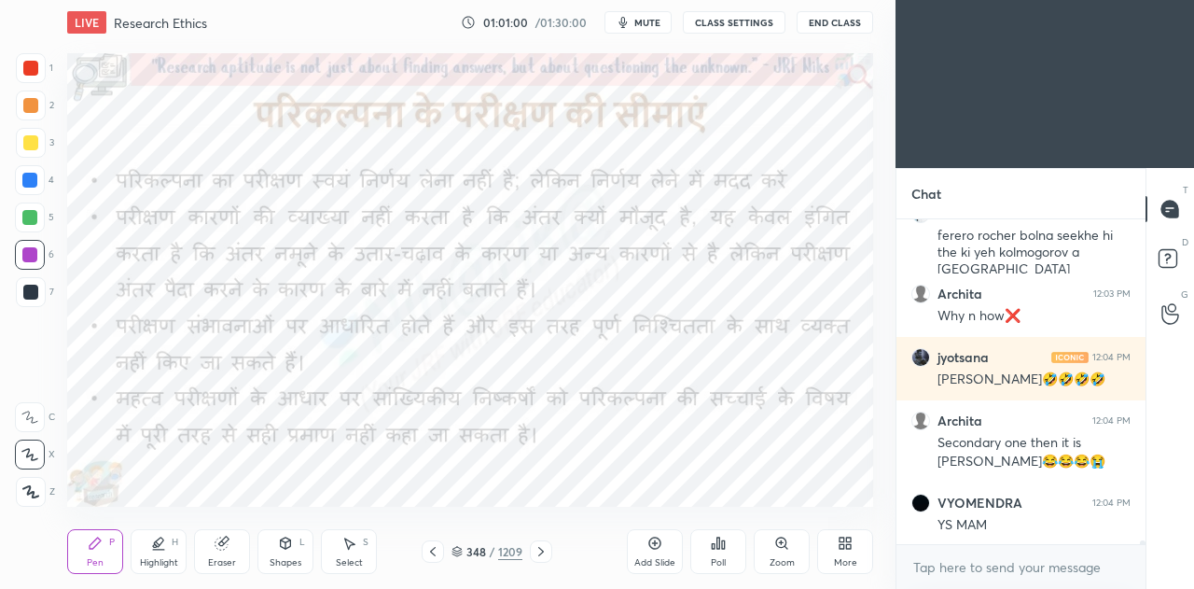
click at [541, 556] on icon at bounding box center [541, 551] width 15 height 15
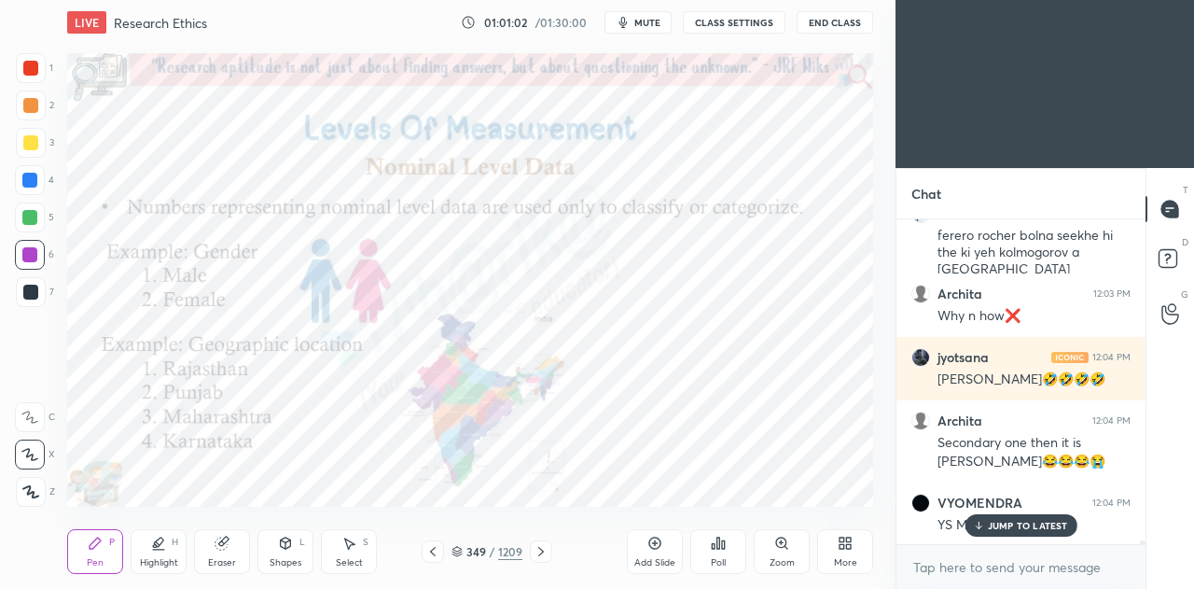
scroll to position [26951, 0]
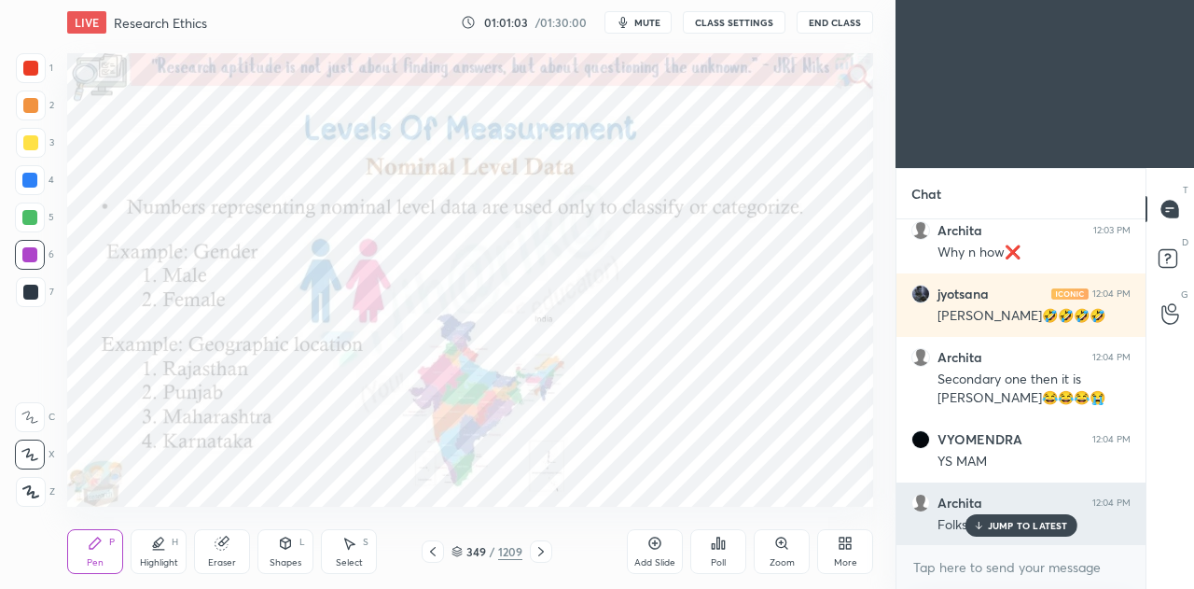
click at [1028, 523] on p "JUMP TO LATEST" at bounding box center [1028, 525] width 80 height 11
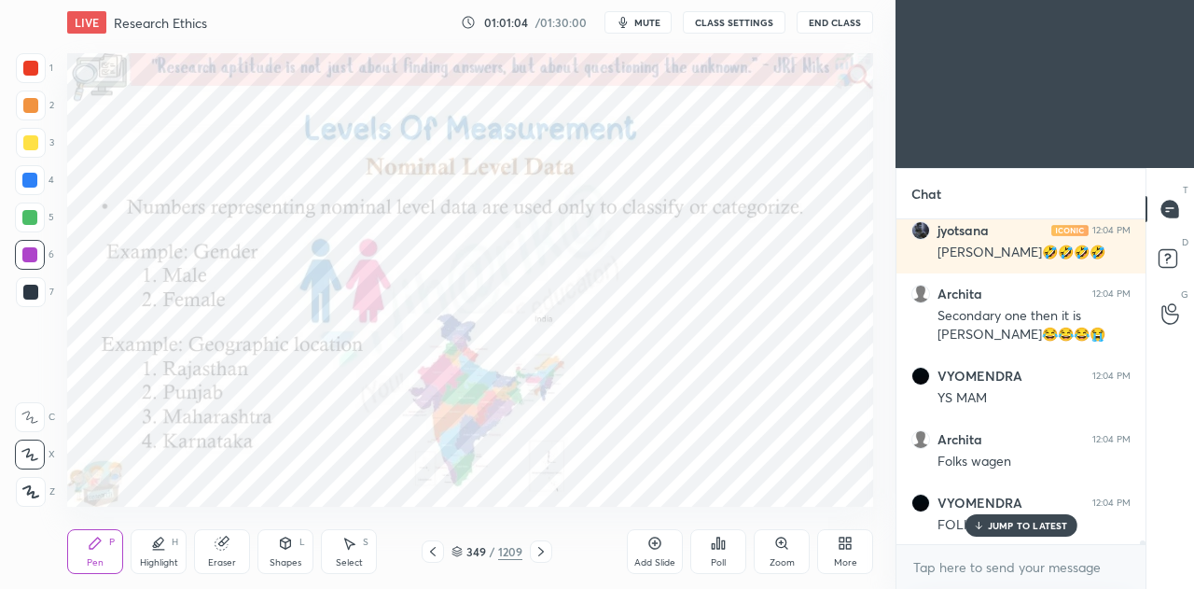
scroll to position [27078, 0]
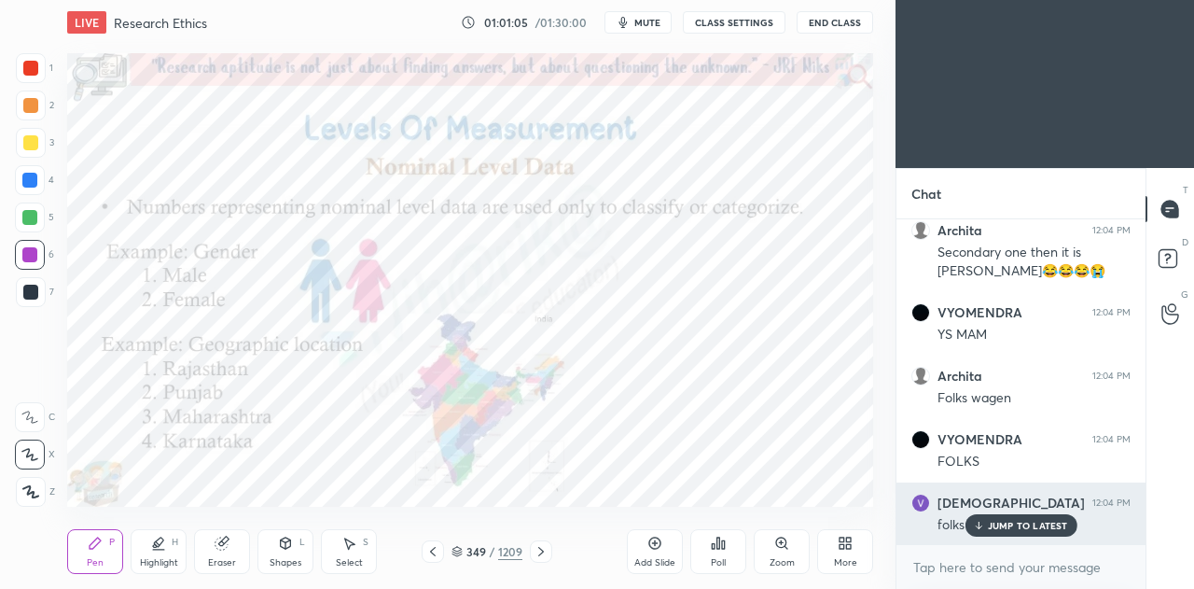
click at [1004, 522] on p "JUMP TO LATEST" at bounding box center [1028, 525] width 80 height 11
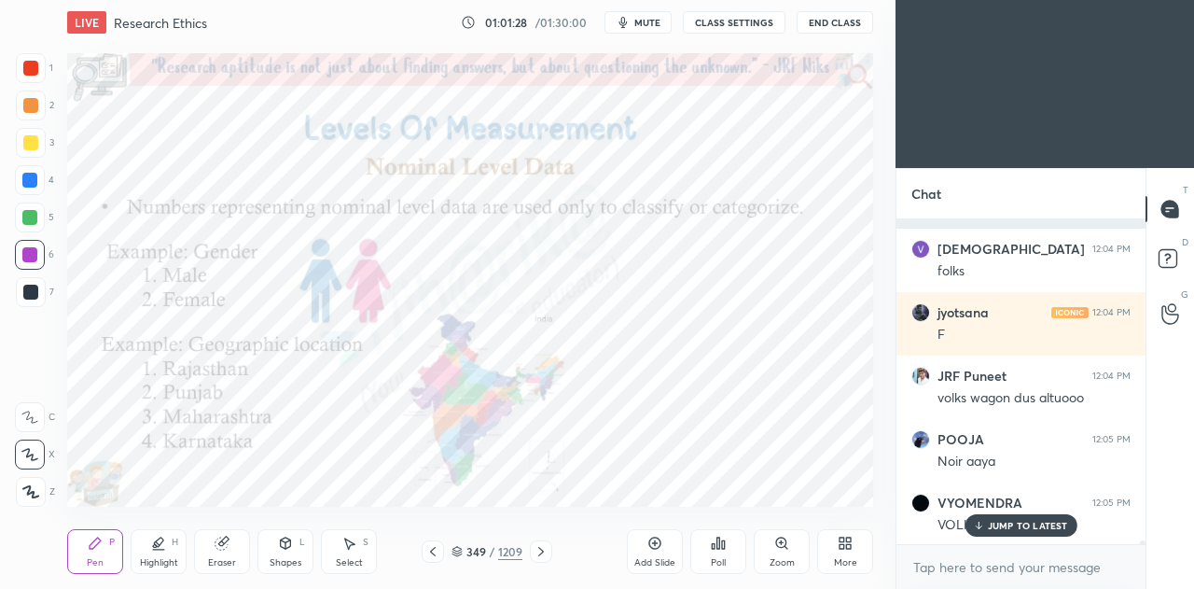
scroll to position [27412, 0]
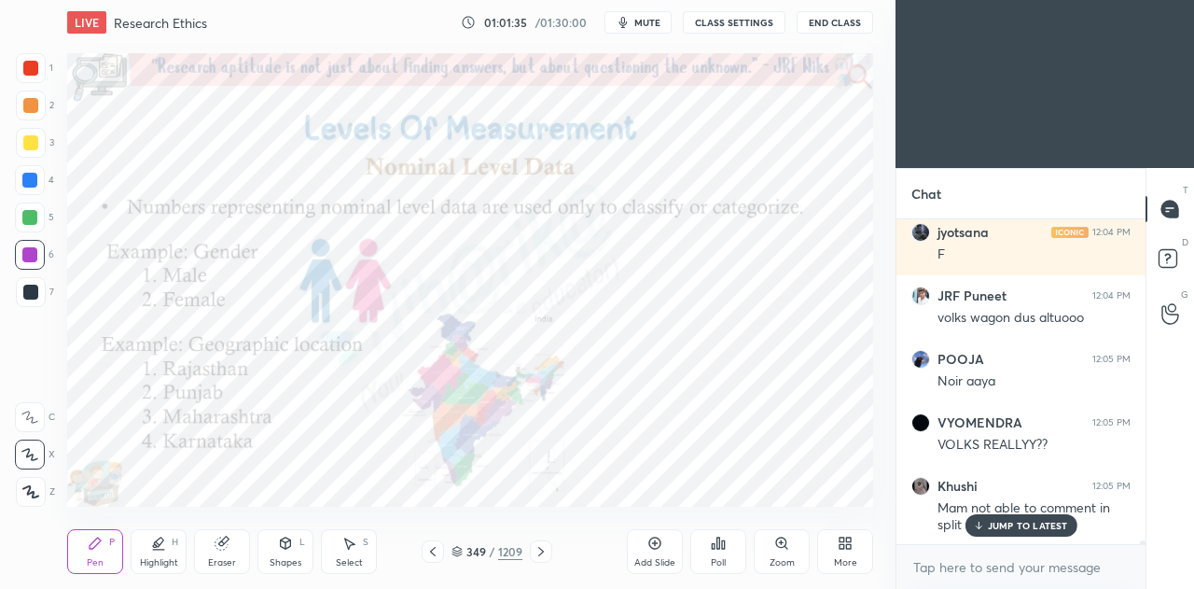
click at [1021, 529] on p "JUMP TO LATEST" at bounding box center [1028, 525] width 80 height 11
click at [437, 553] on icon at bounding box center [432, 551] width 15 height 15
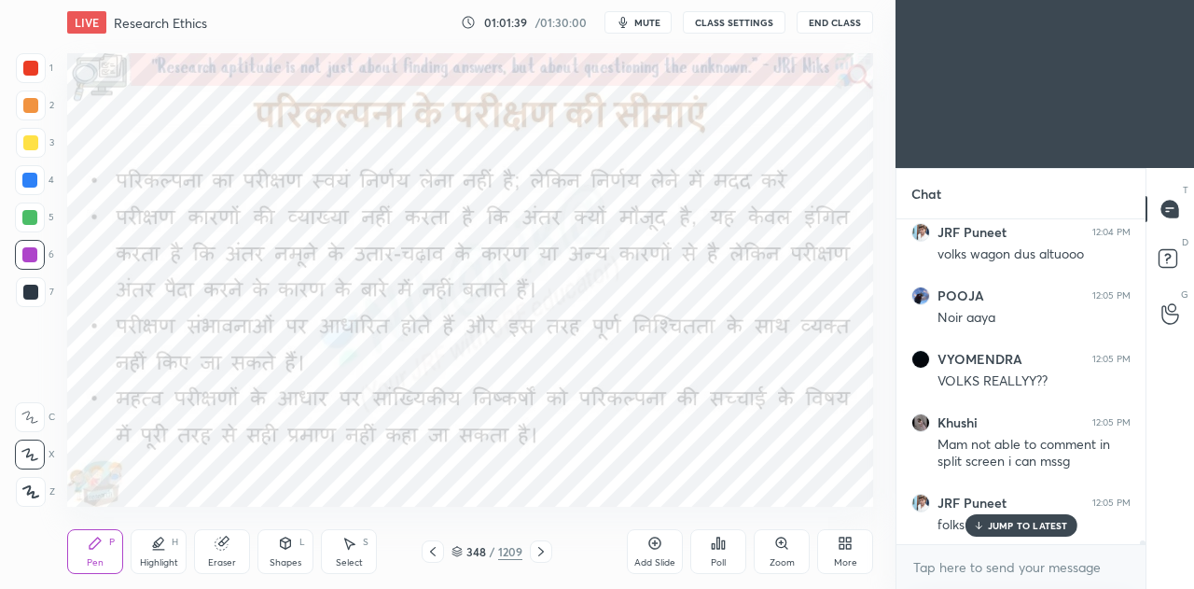
click at [1026, 528] on p "JUMP TO LATEST" at bounding box center [1028, 525] width 80 height 11
click at [1175, 261] on rect at bounding box center [1168, 259] width 18 height 18
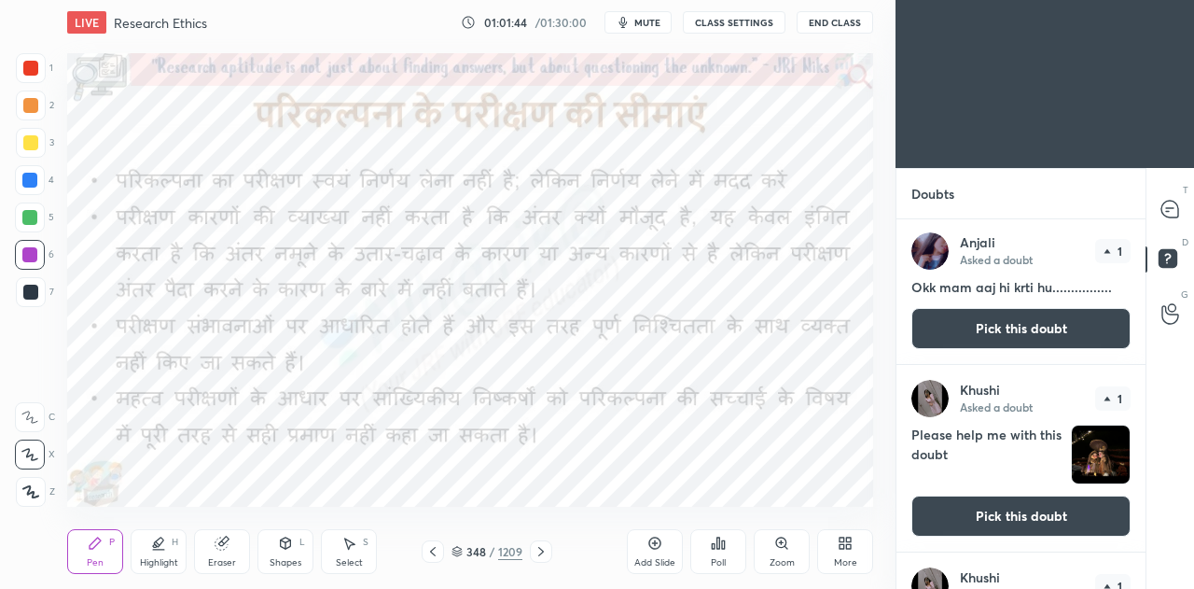
scroll to position [243, 0]
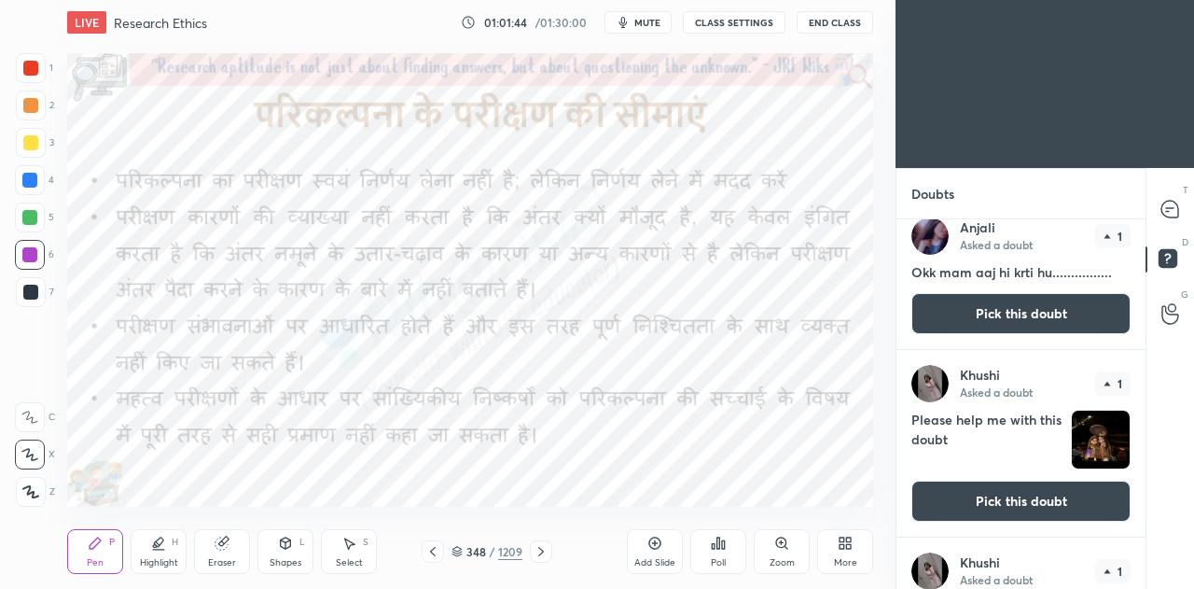
click at [976, 508] on button "Pick this doubt" at bounding box center [1021, 501] width 219 height 41
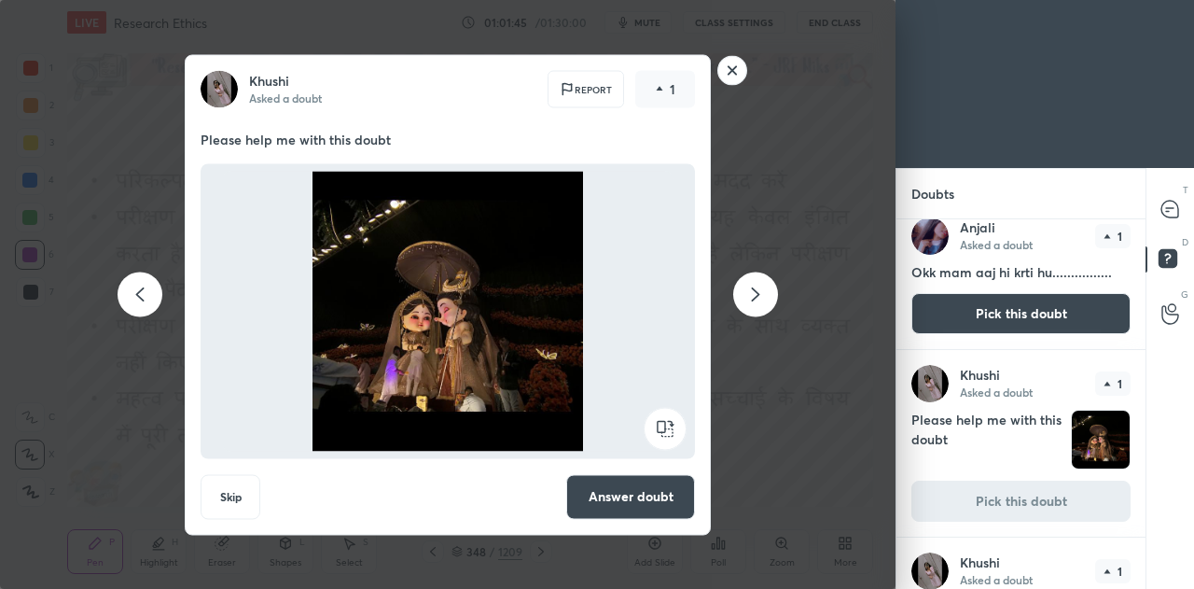
click at [621, 503] on button "Answer doubt" at bounding box center [630, 496] width 129 height 45
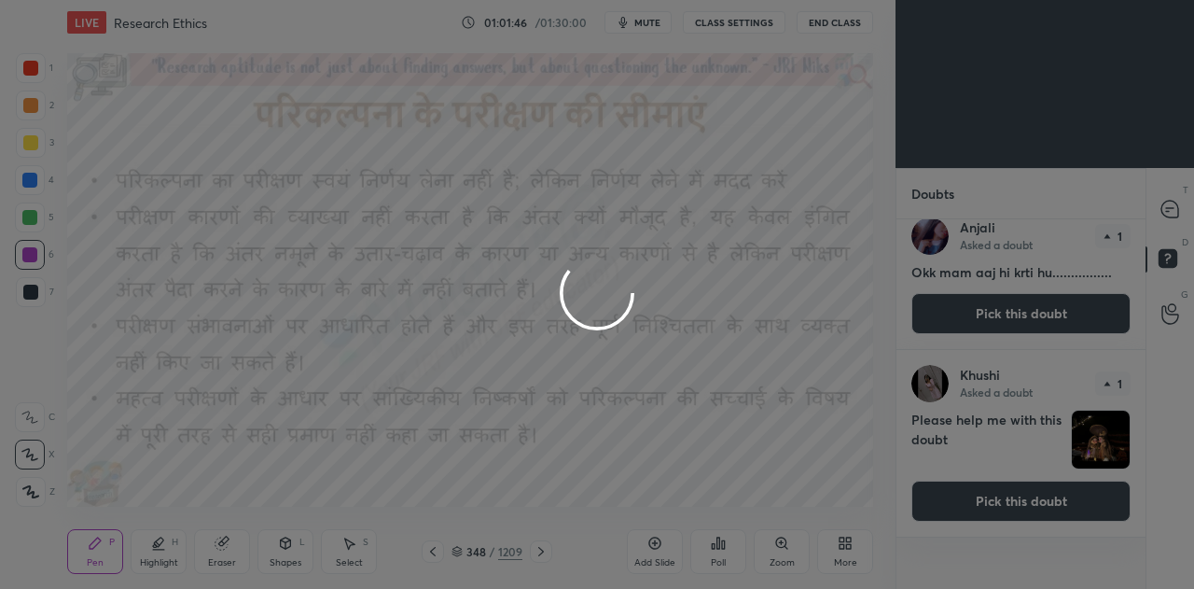
scroll to position [0, 0]
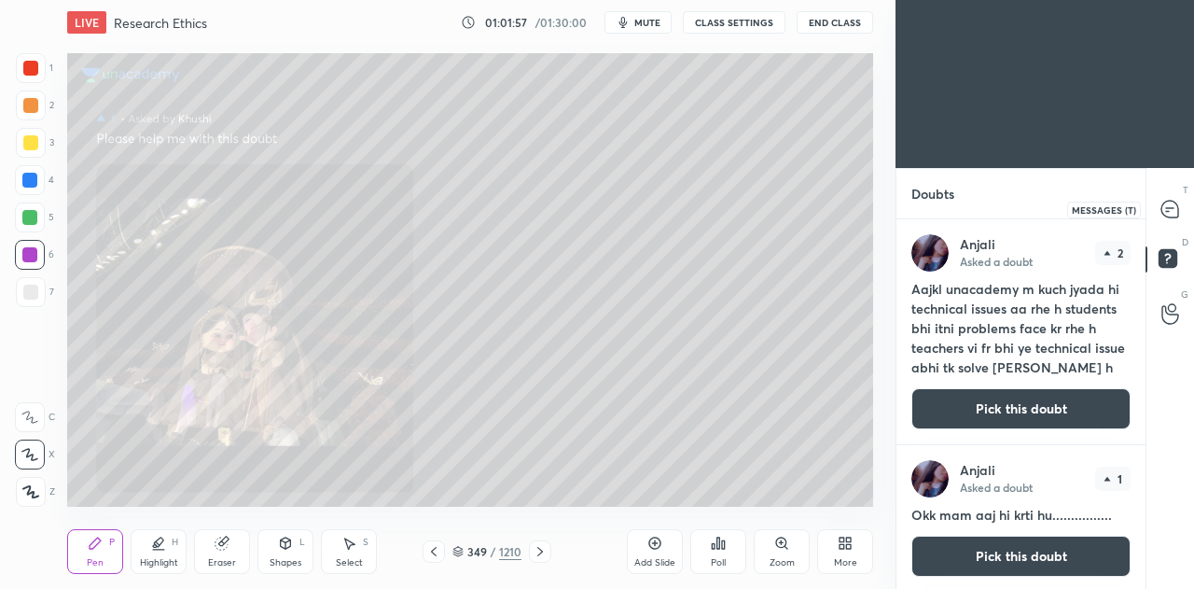
click at [1172, 210] on icon at bounding box center [1170, 209] width 17 height 17
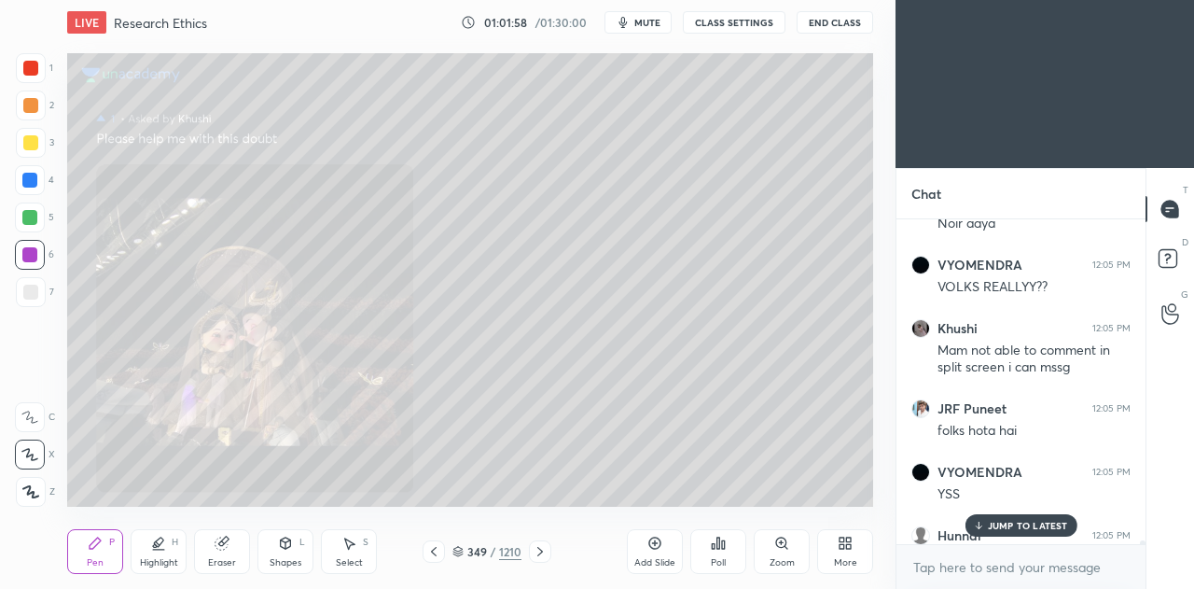
scroll to position [27535, 0]
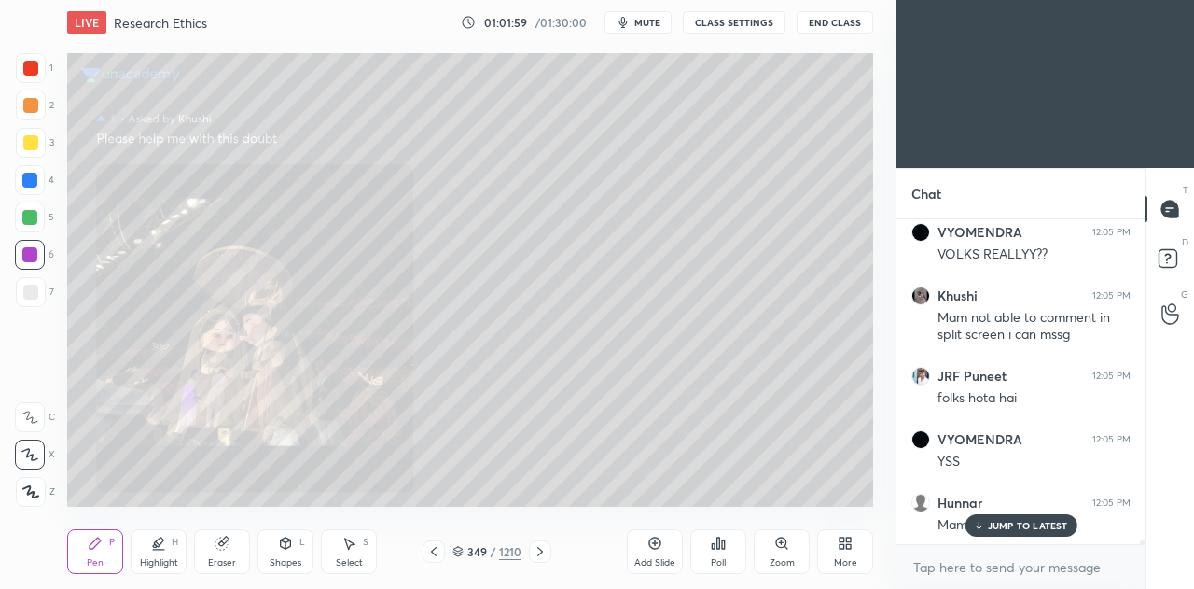
click at [1016, 525] on p "JUMP TO LATEST" at bounding box center [1028, 525] width 80 height 11
click at [439, 547] on icon at bounding box center [433, 551] width 15 height 15
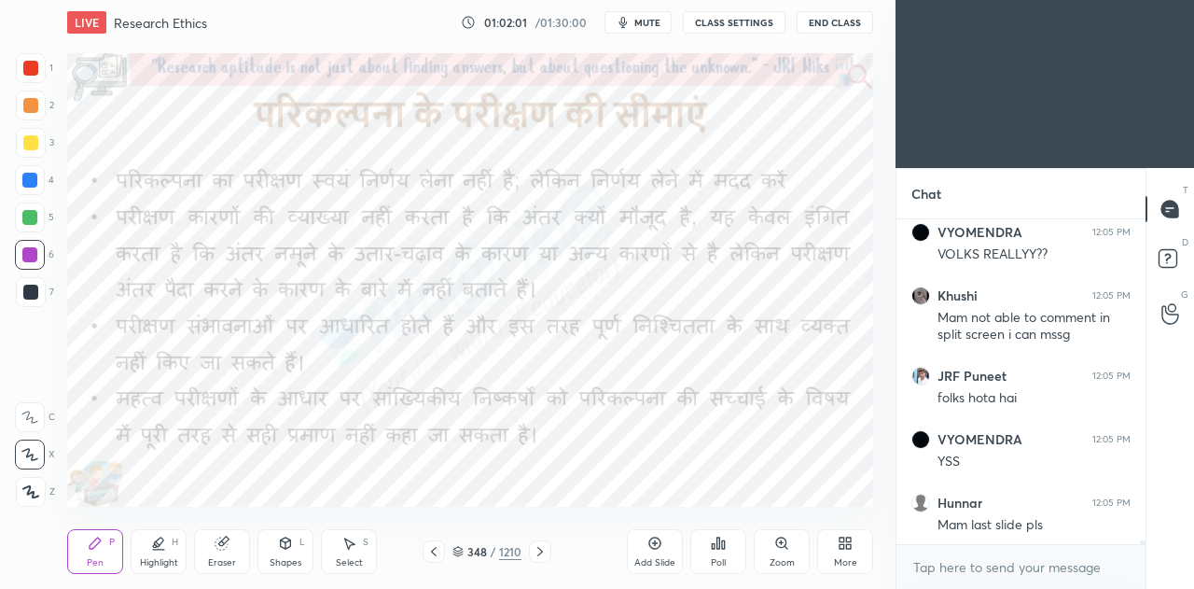
click at [440, 550] on icon at bounding box center [433, 551] width 15 height 15
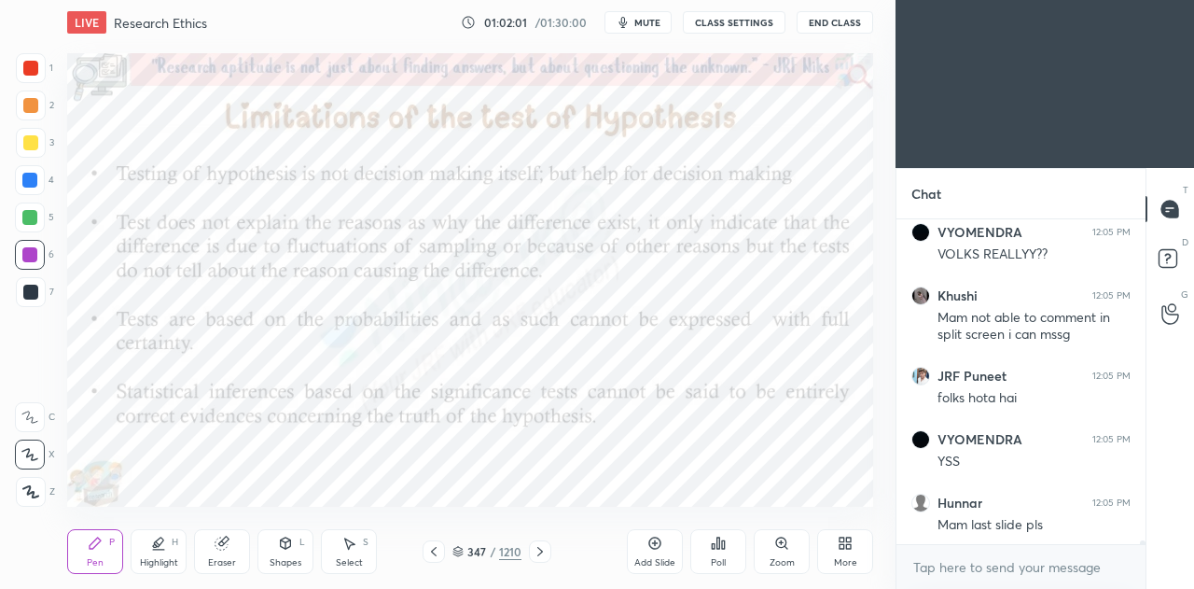
scroll to position [27599, 0]
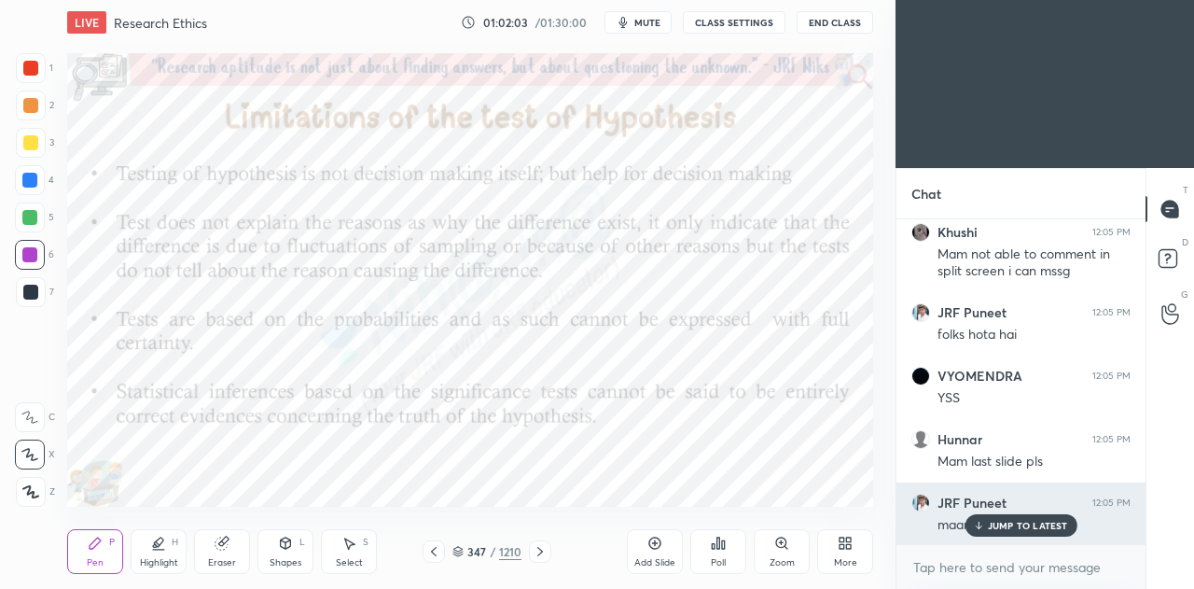
click at [1047, 522] on p "JUMP TO LATEST" at bounding box center [1028, 525] width 80 height 11
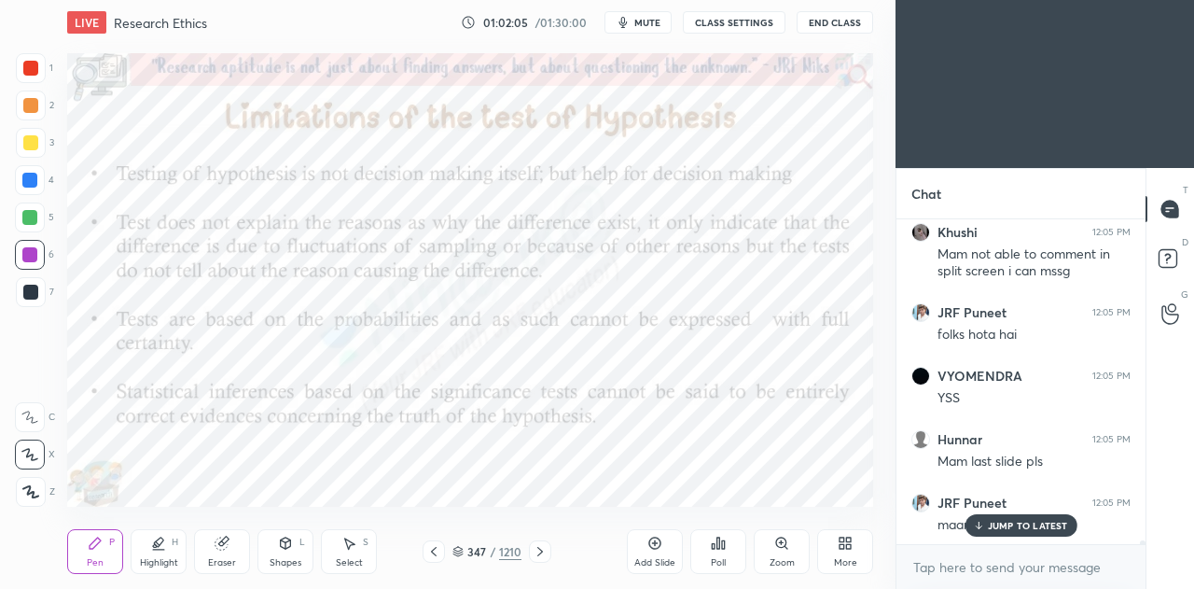
scroll to position [27662, 0]
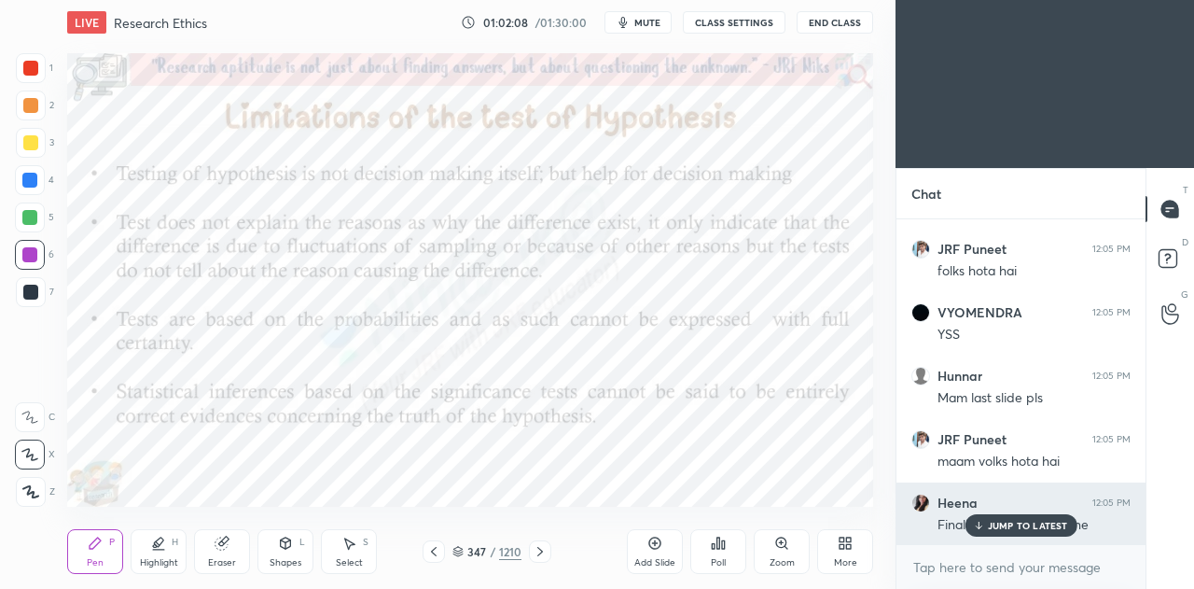
click at [1015, 527] on p "JUMP TO LATEST" at bounding box center [1028, 525] width 80 height 11
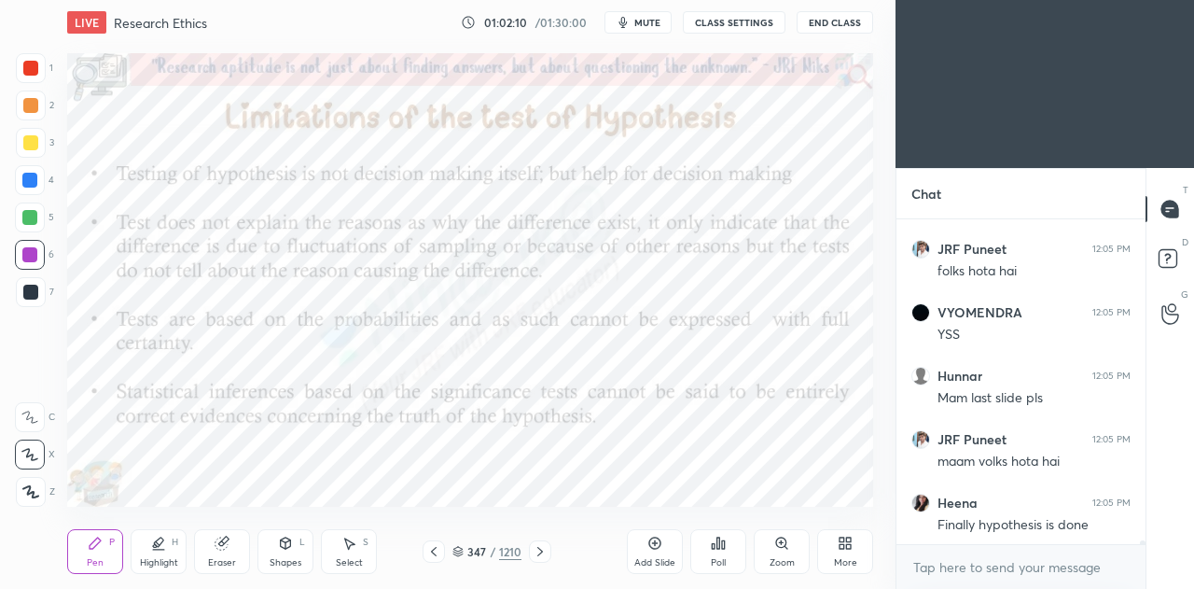
scroll to position [27726, 0]
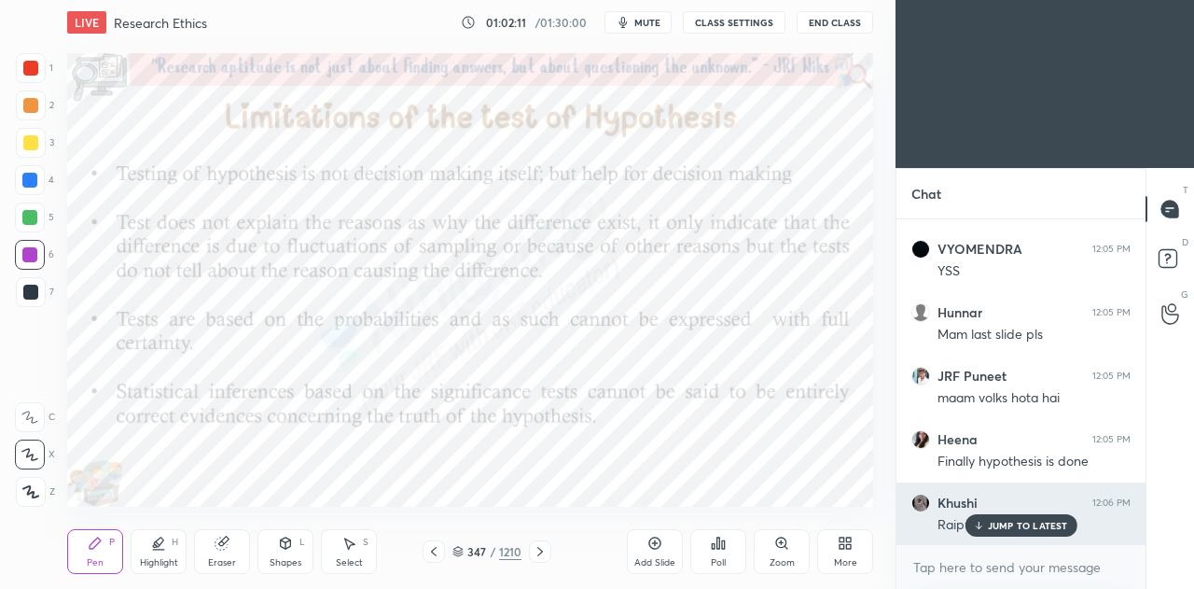
click at [1004, 529] on p "JUMP TO LATEST" at bounding box center [1028, 525] width 80 height 11
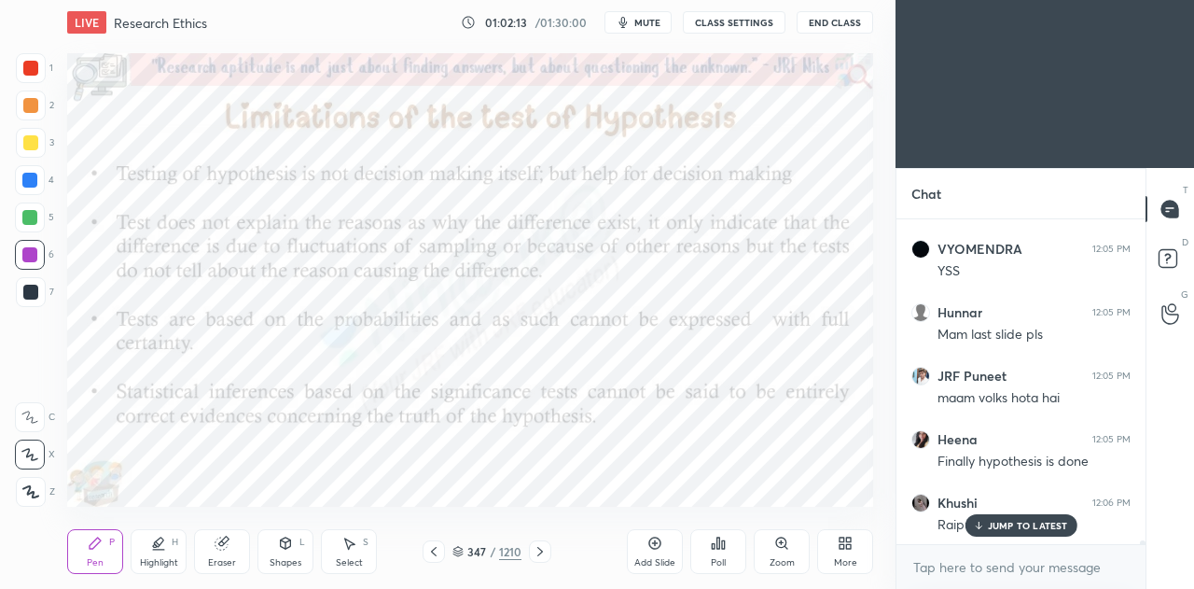
scroll to position [27789, 0]
click at [538, 559] on div at bounding box center [540, 551] width 22 height 22
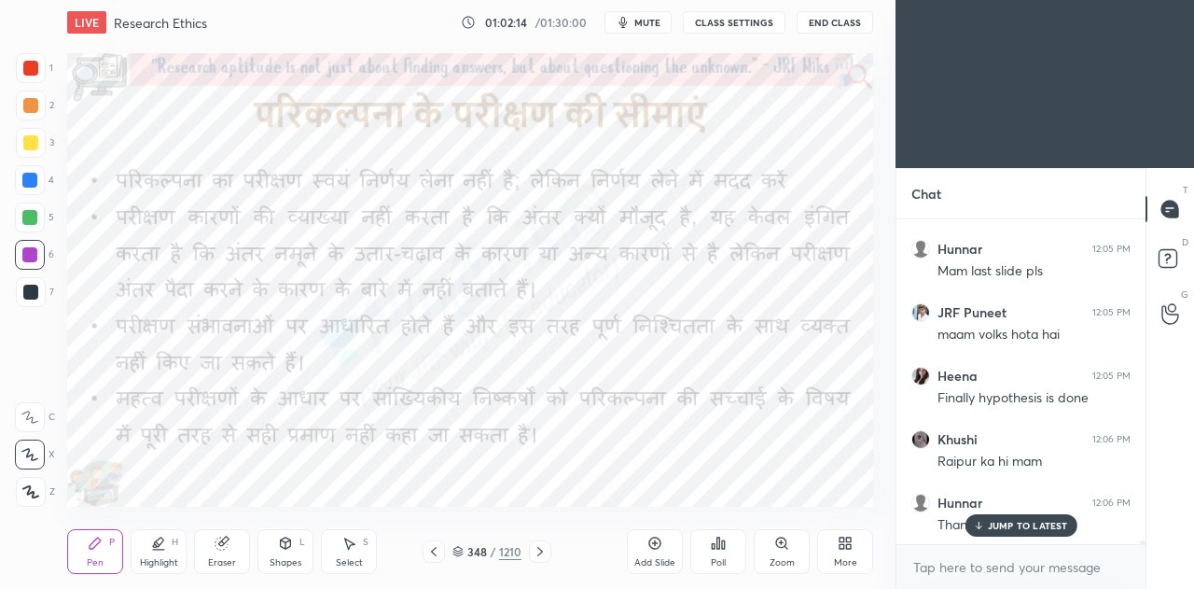
click at [540, 555] on icon at bounding box center [540, 551] width 15 height 15
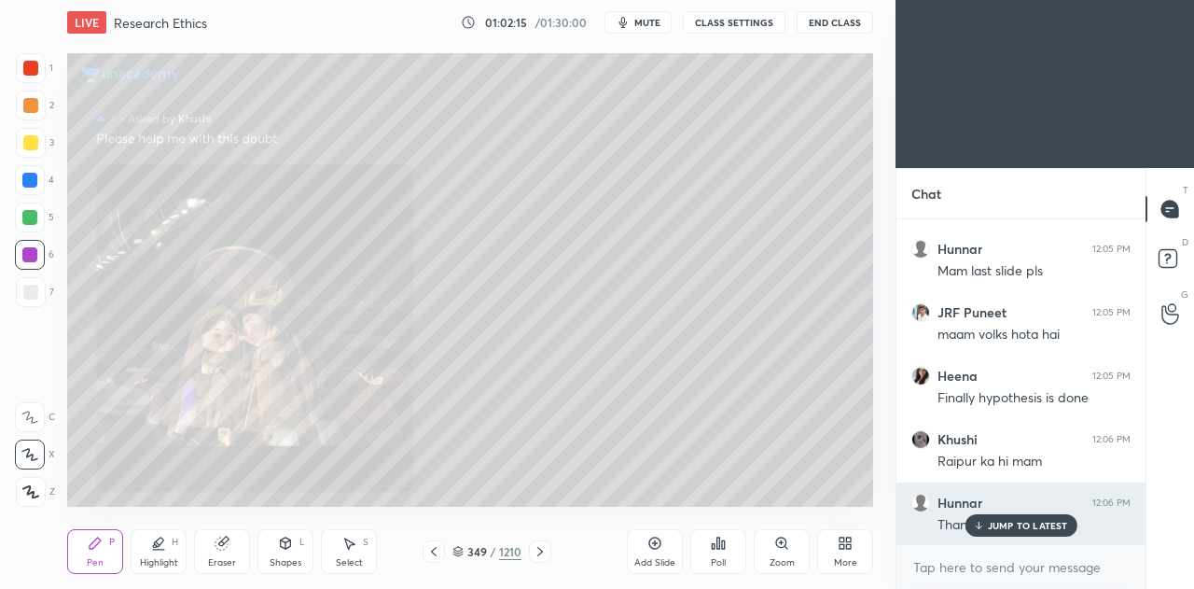
click at [993, 525] on p "JUMP TO LATEST" at bounding box center [1028, 525] width 80 height 11
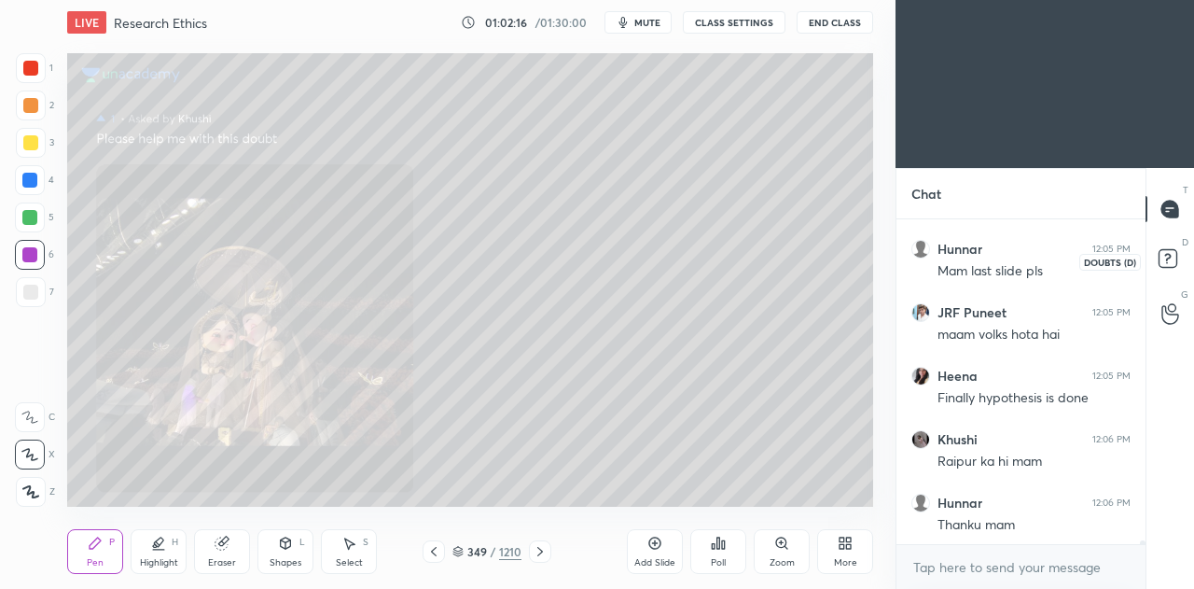
click at [1168, 262] on rect at bounding box center [1168, 259] width 18 height 18
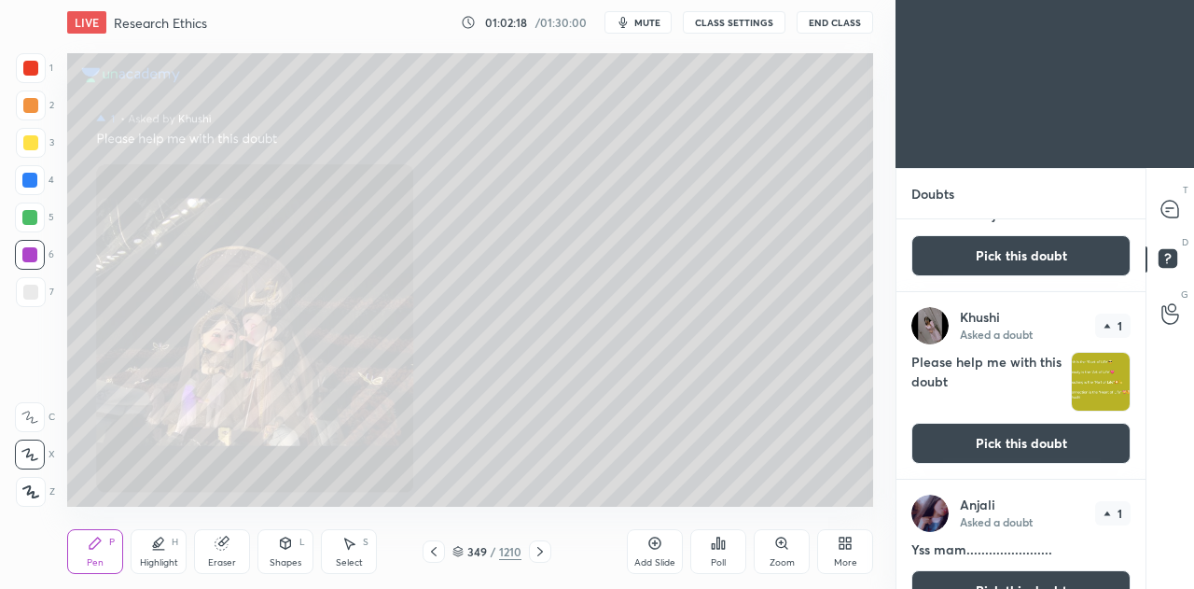
scroll to position [302, 0]
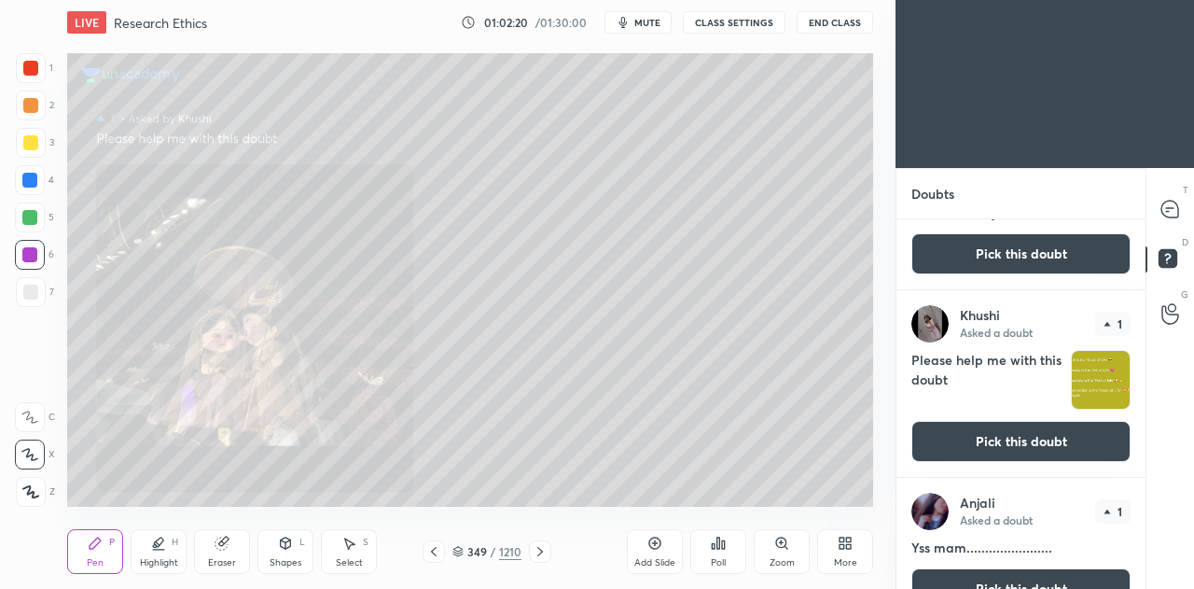
click at [980, 438] on button "Pick this doubt" at bounding box center [1021, 441] width 219 height 41
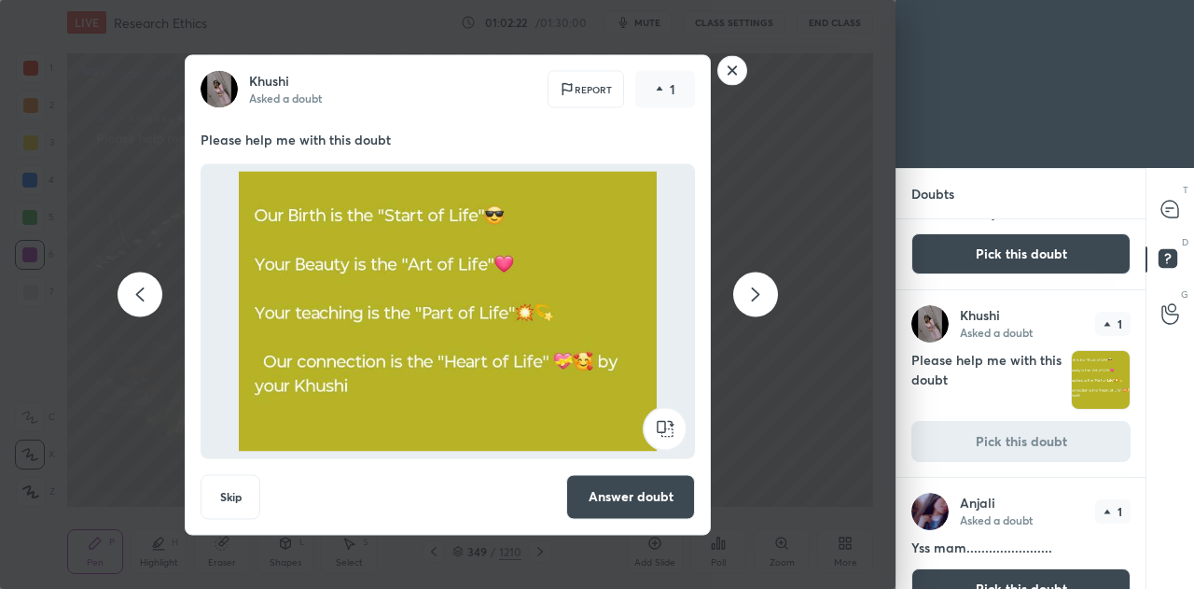
click at [737, 68] on rect at bounding box center [732, 70] width 29 height 29
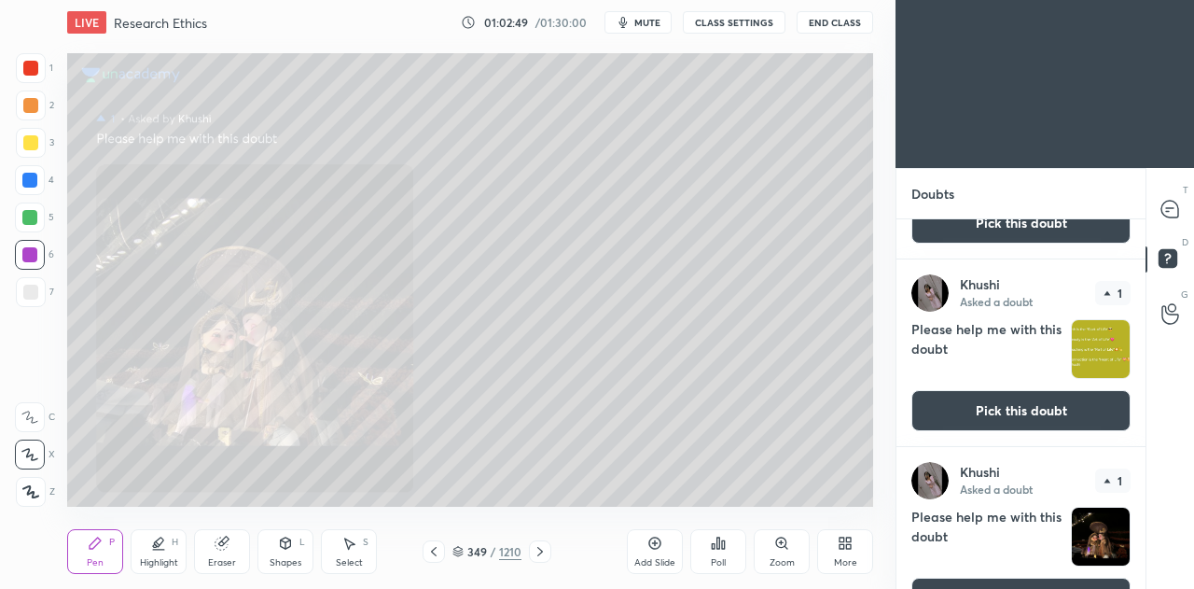
scroll to position [2816, 0]
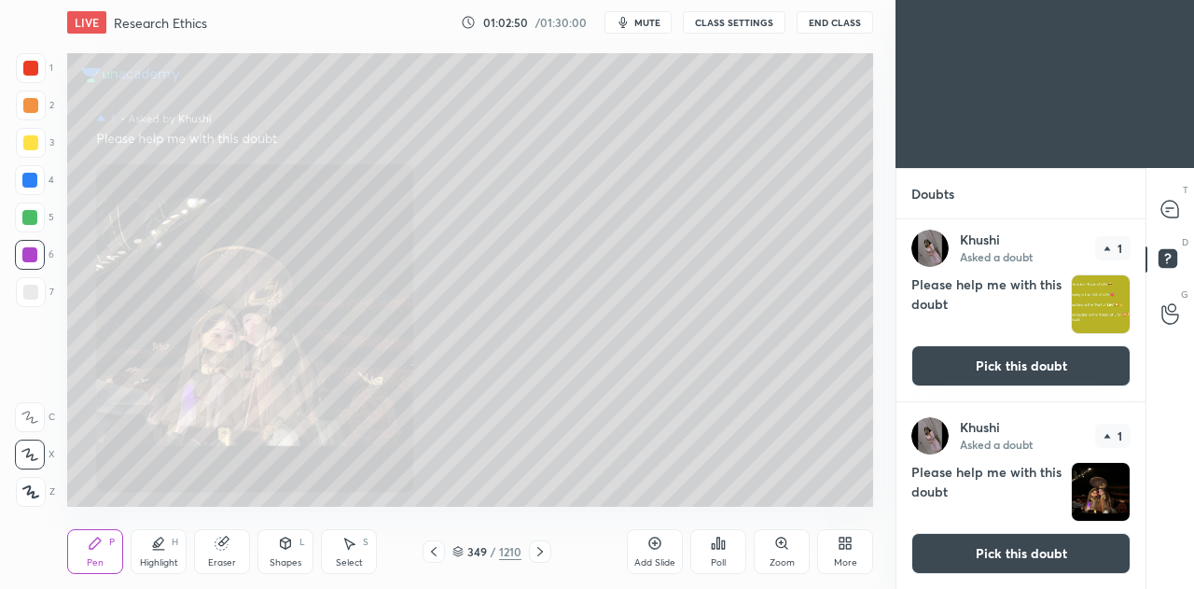
click at [989, 370] on button "Pick this doubt" at bounding box center [1021, 365] width 219 height 41
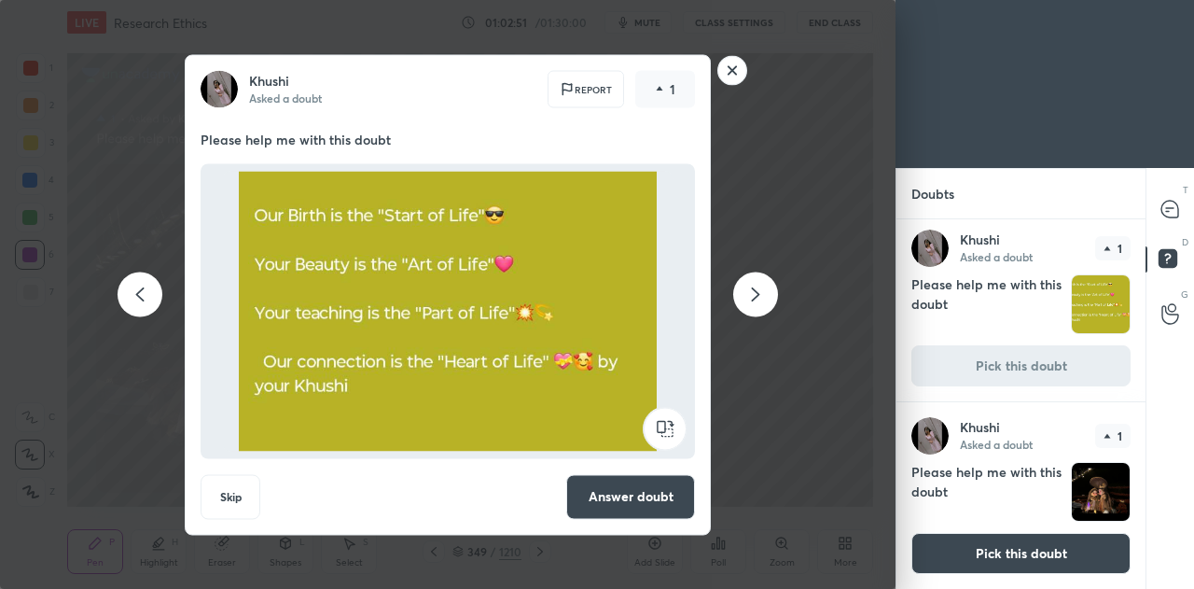
scroll to position [2811, 0]
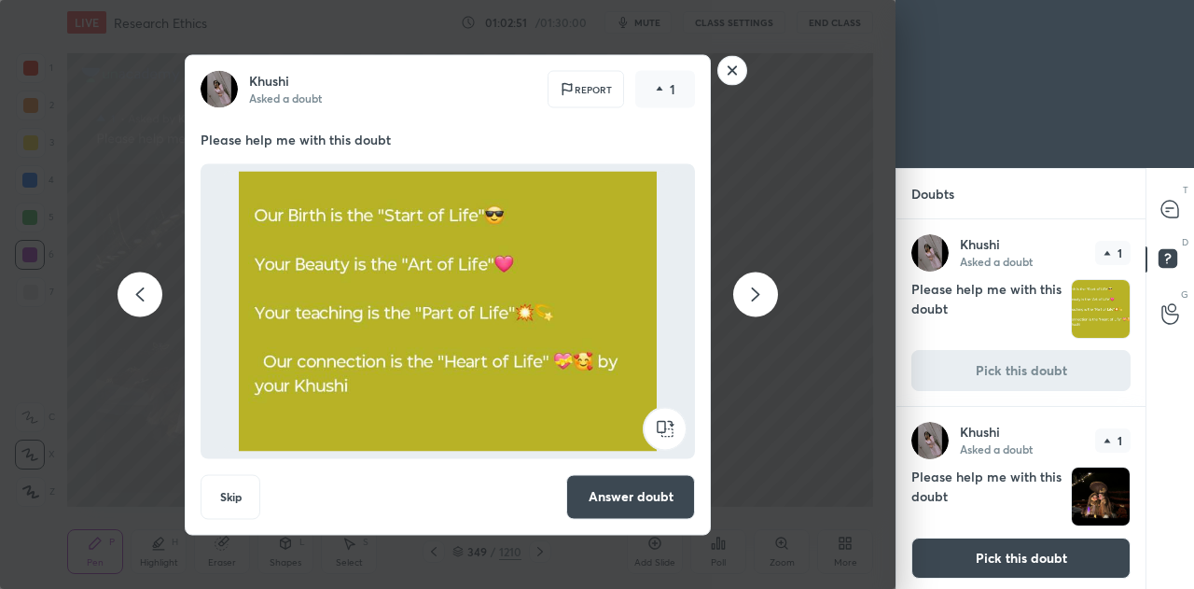
click at [644, 499] on button "Answer doubt" at bounding box center [630, 496] width 129 height 45
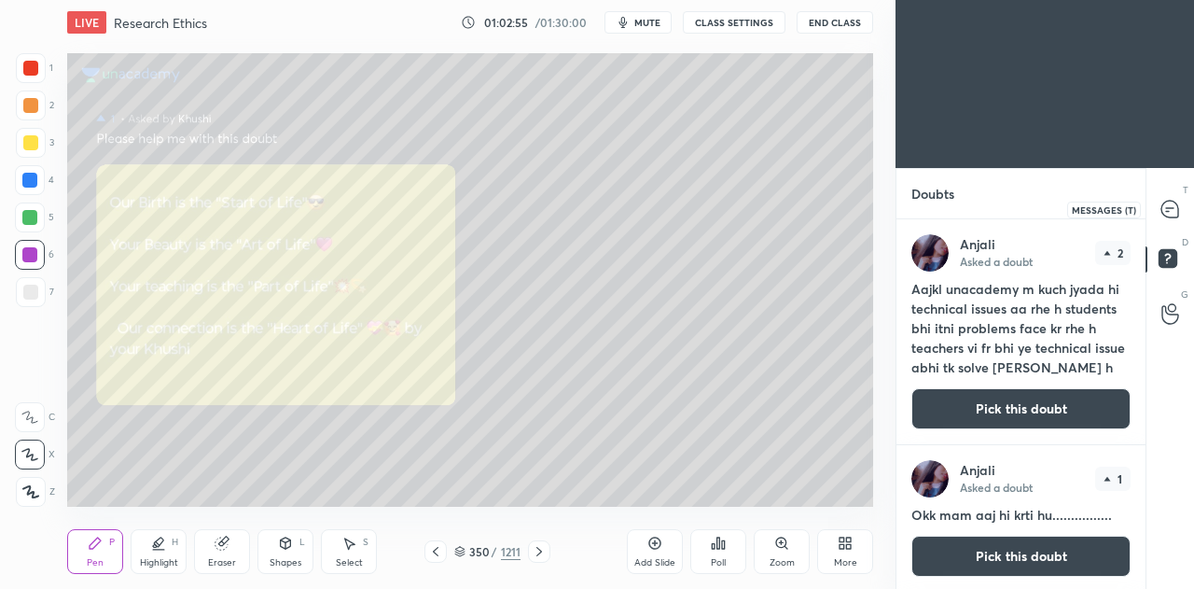
click at [1172, 209] on icon at bounding box center [1170, 209] width 17 height 17
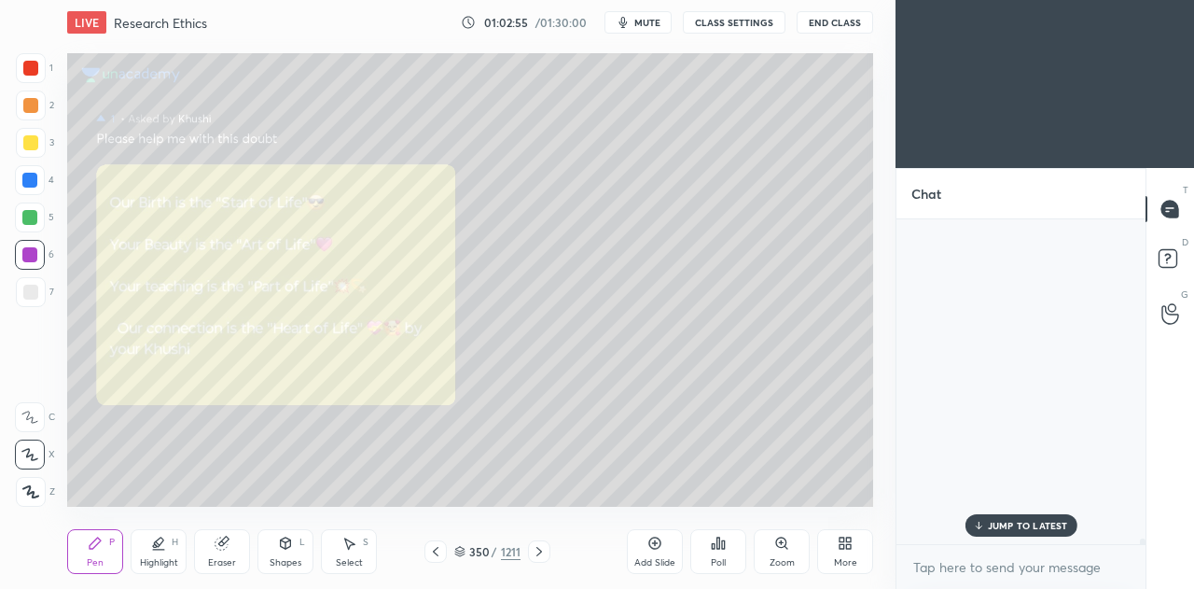
scroll to position [319, 244]
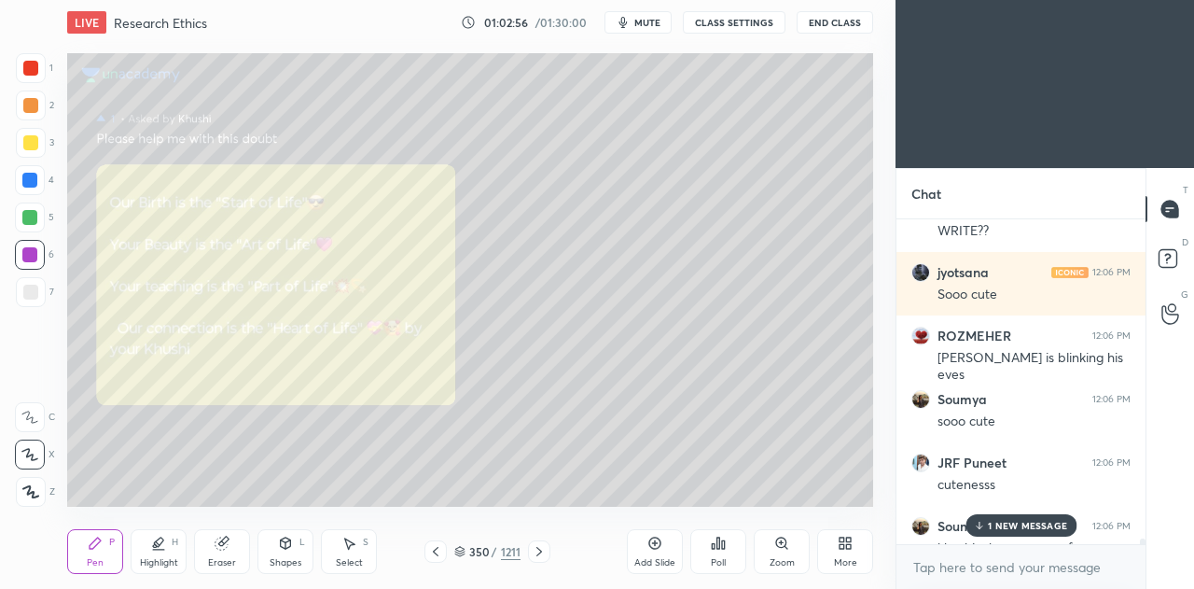
click at [1011, 522] on p "1 NEW MESSAGE" at bounding box center [1027, 525] width 79 height 11
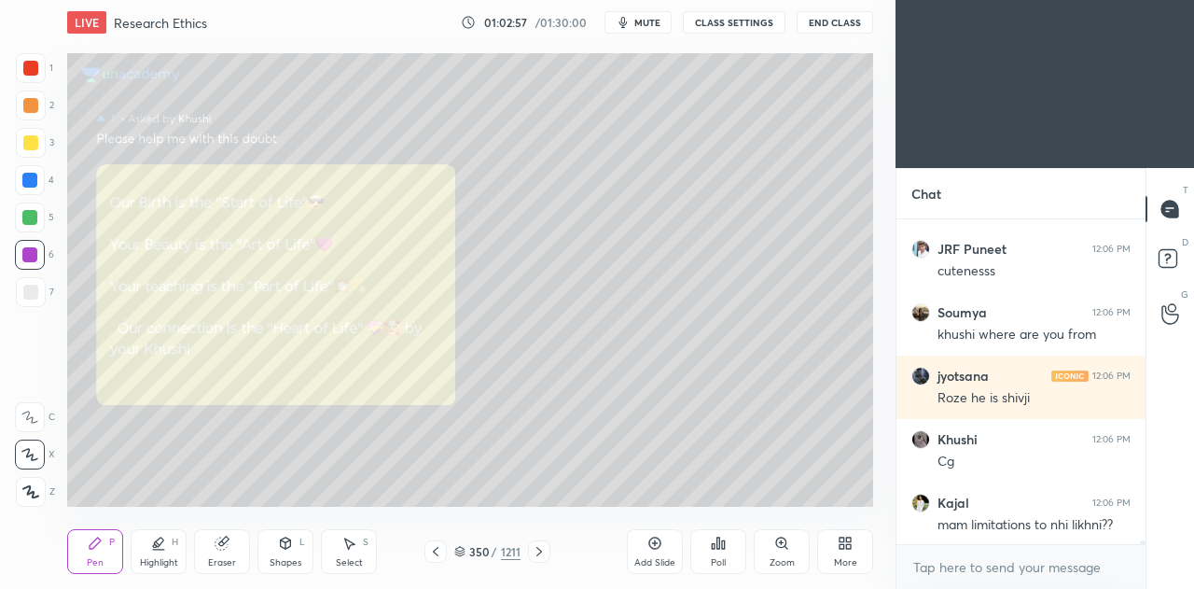
scroll to position [28440, 0]
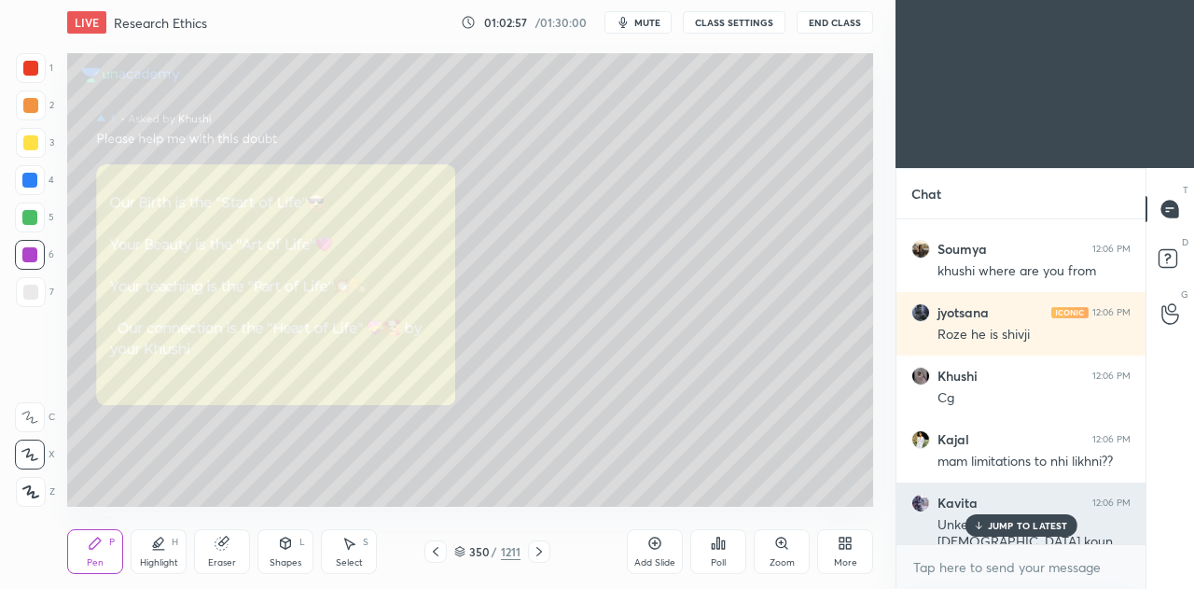
click at [1022, 528] on p "JUMP TO LATEST" at bounding box center [1028, 525] width 80 height 11
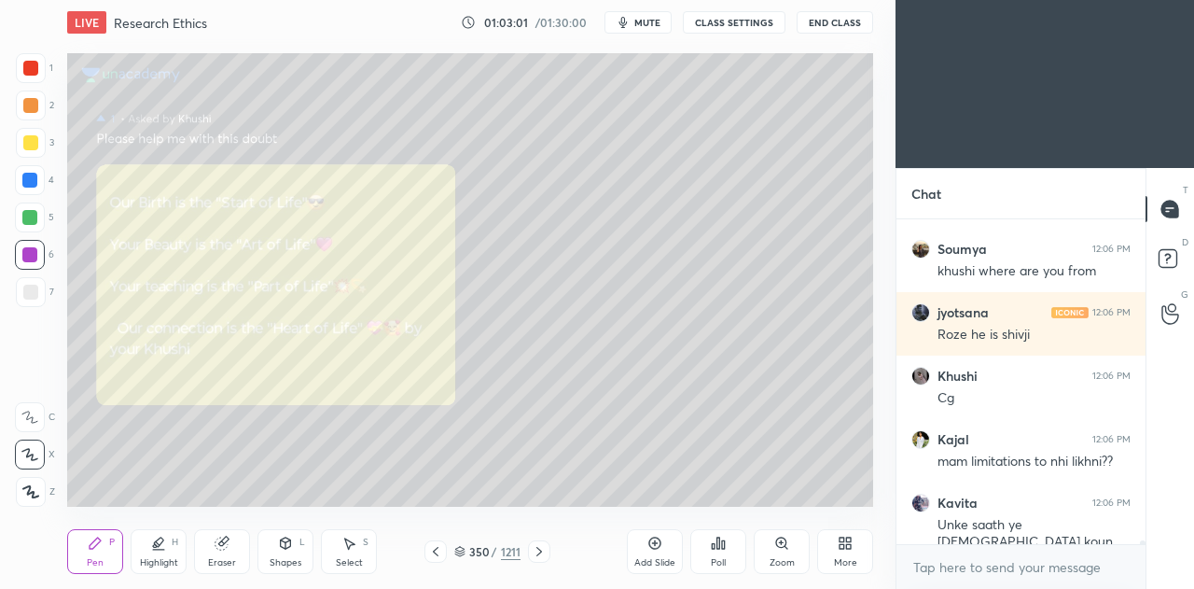
scroll to position [28504, 0]
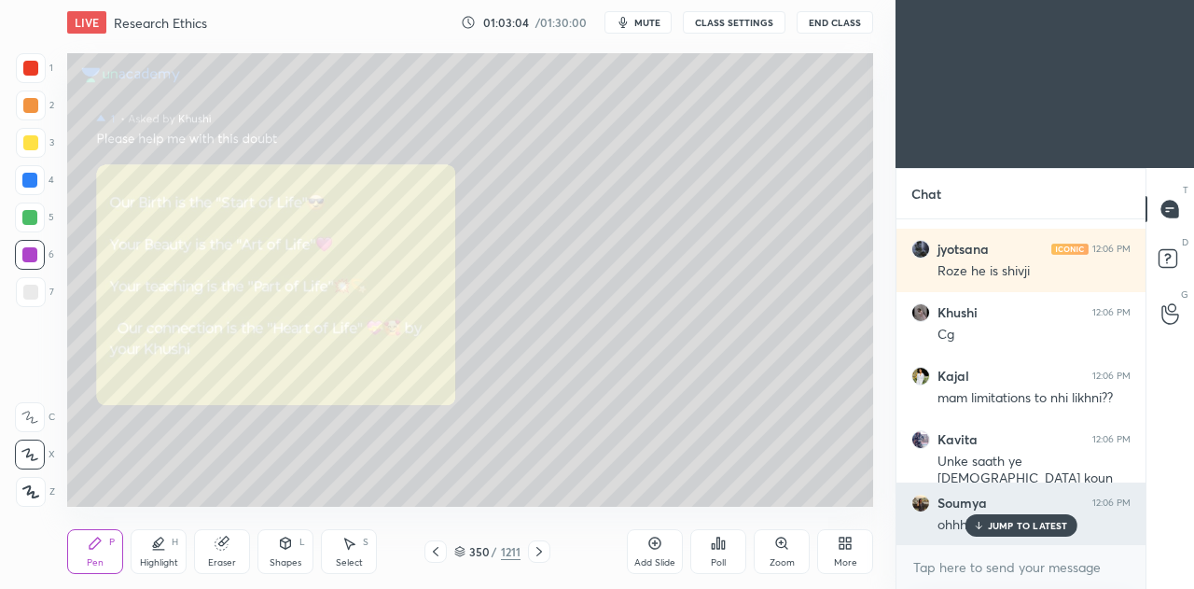
click at [1021, 524] on p "JUMP TO LATEST" at bounding box center [1028, 525] width 80 height 11
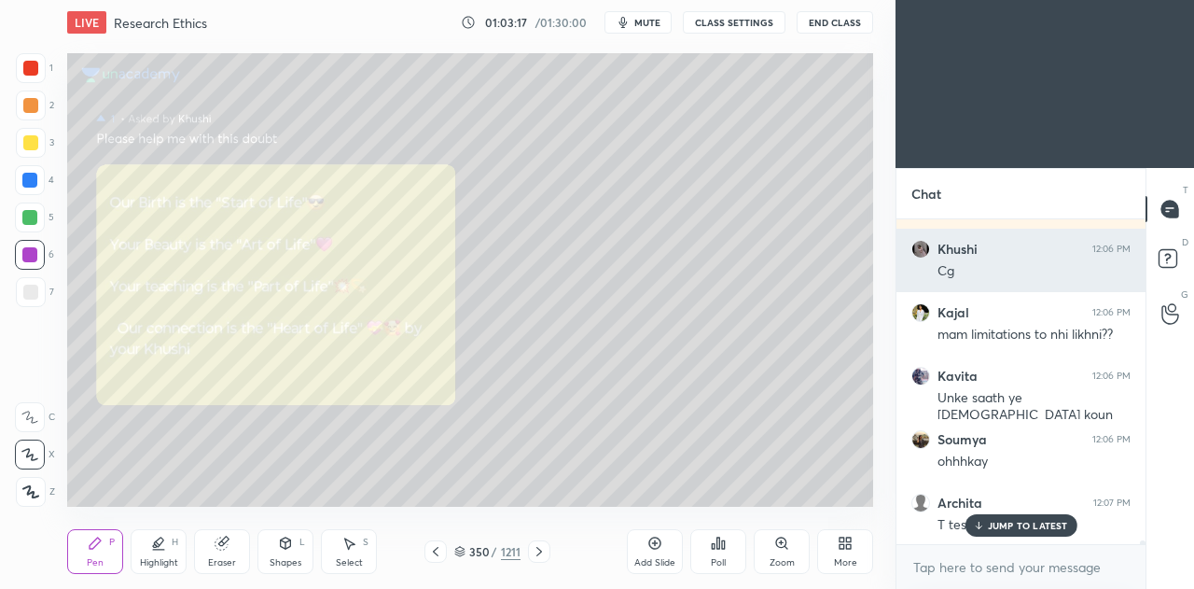
scroll to position [28647, 0]
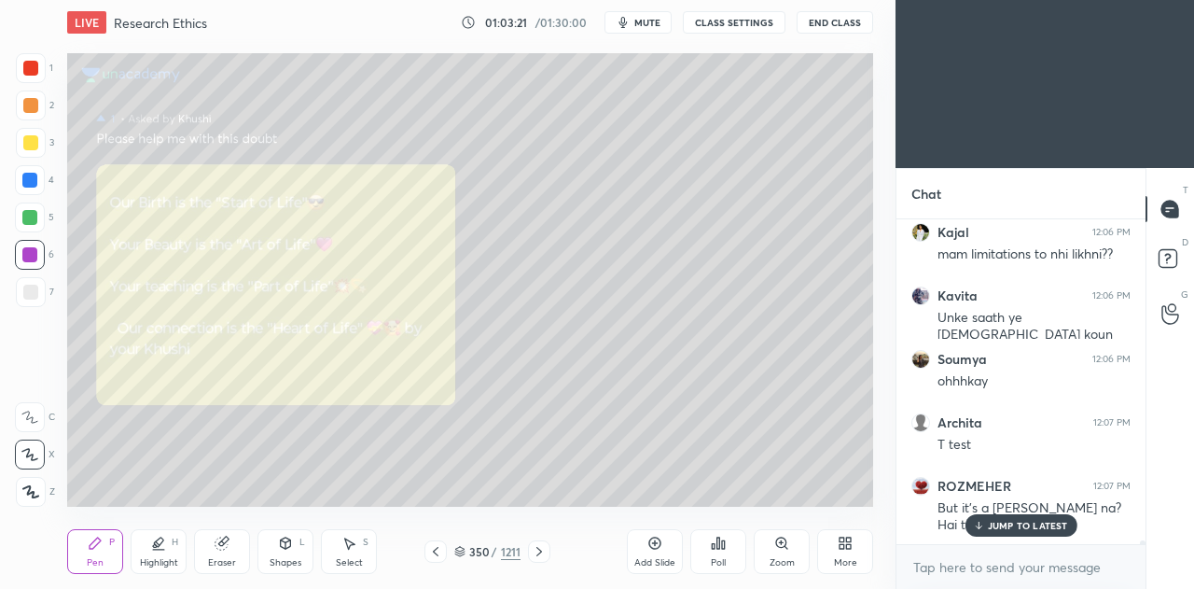
click at [1010, 528] on p "JUMP TO LATEST" at bounding box center [1028, 525] width 80 height 11
click at [1034, 527] on p "JUMP TO LATEST" at bounding box center [1028, 525] width 80 height 11
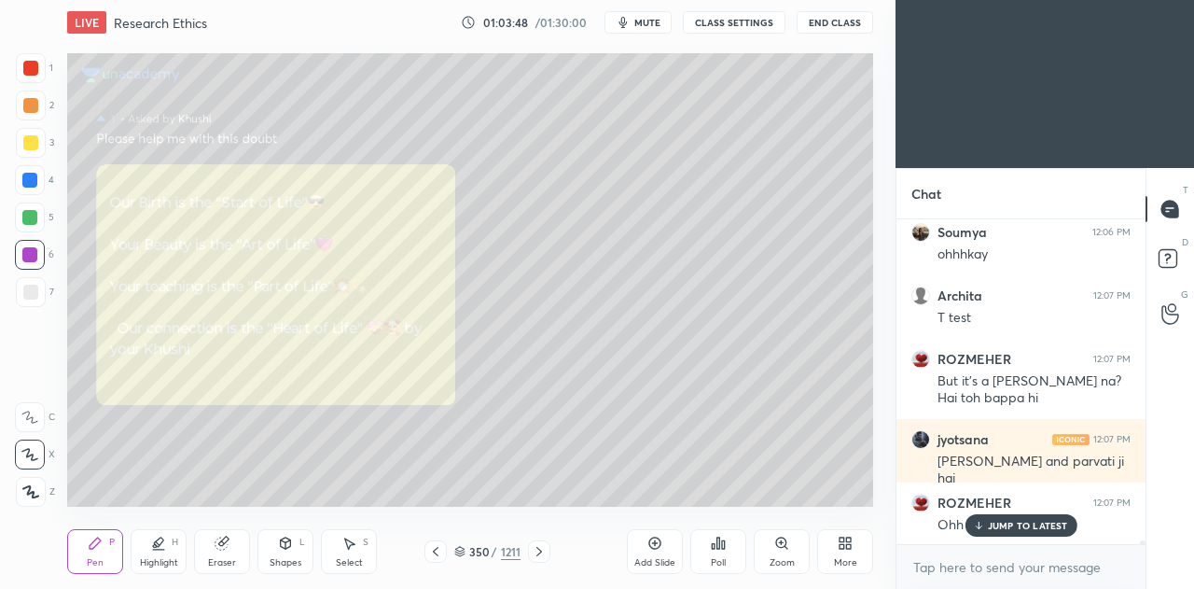
scroll to position [28854, 0]
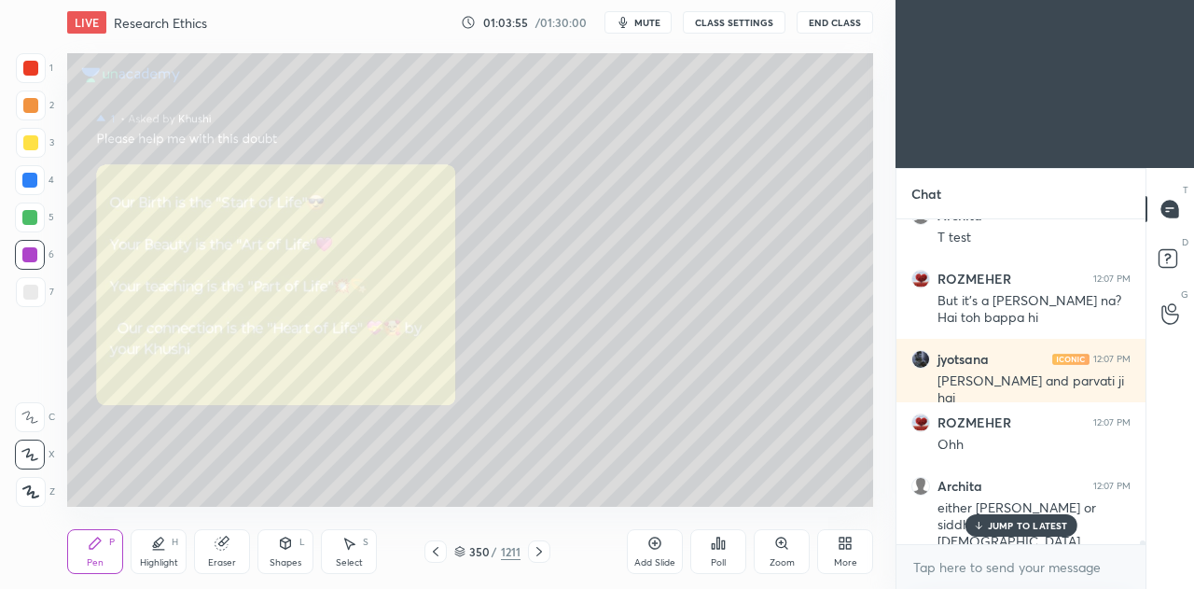
click at [1031, 522] on p "JUMP TO LATEST" at bounding box center [1028, 525] width 80 height 11
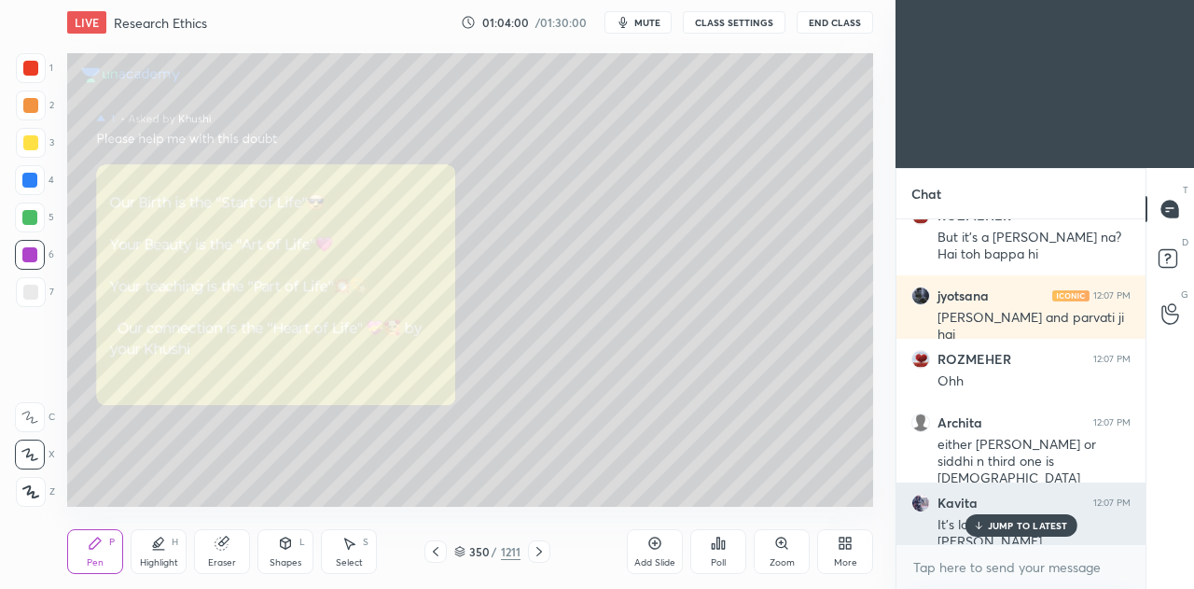
click at [1032, 529] on p "JUMP TO LATEST" at bounding box center [1028, 525] width 80 height 11
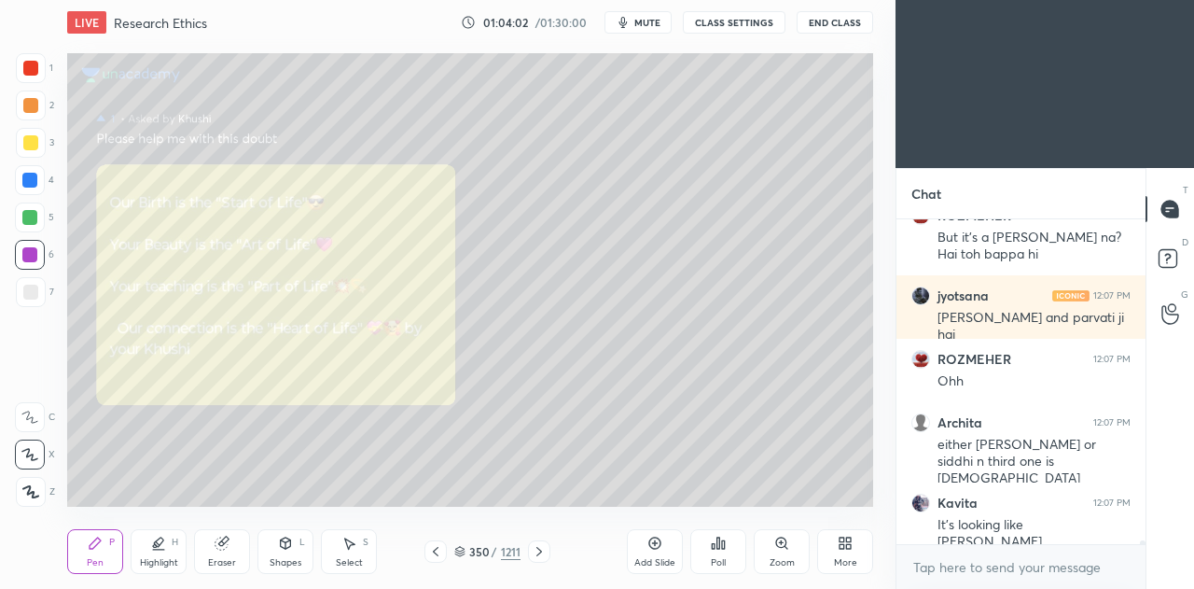
click at [536, 557] on icon at bounding box center [539, 551] width 15 height 15
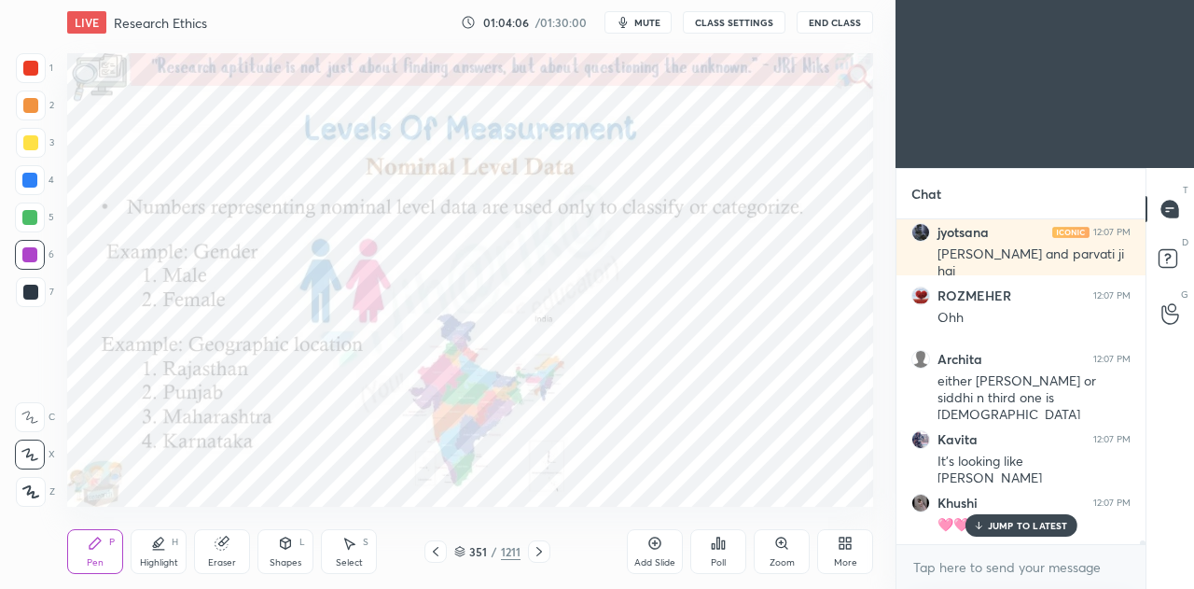
scroll to position [29095, 0]
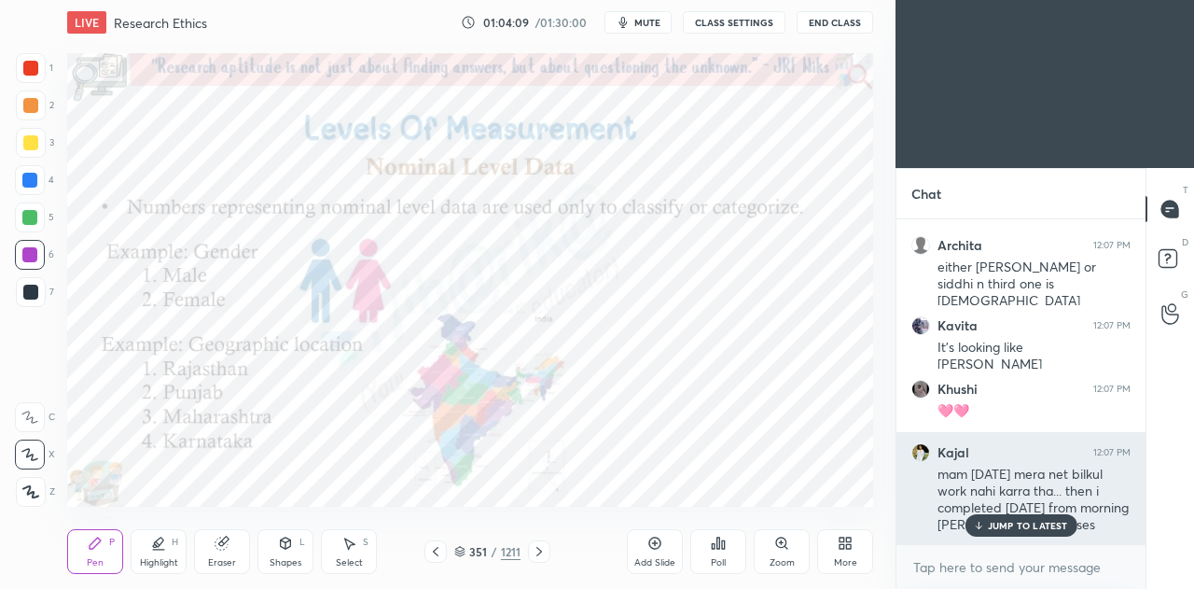
click at [1029, 528] on p "JUMP TO LATEST" at bounding box center [1028, 525] width 80 height 11
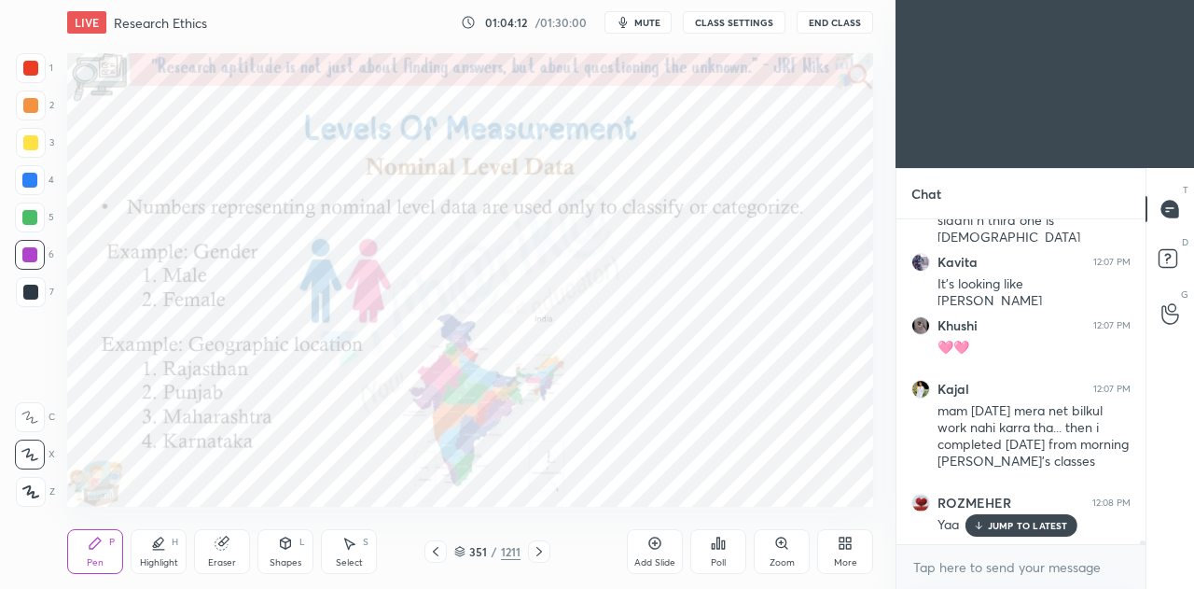
scroll to position [29239, 0]
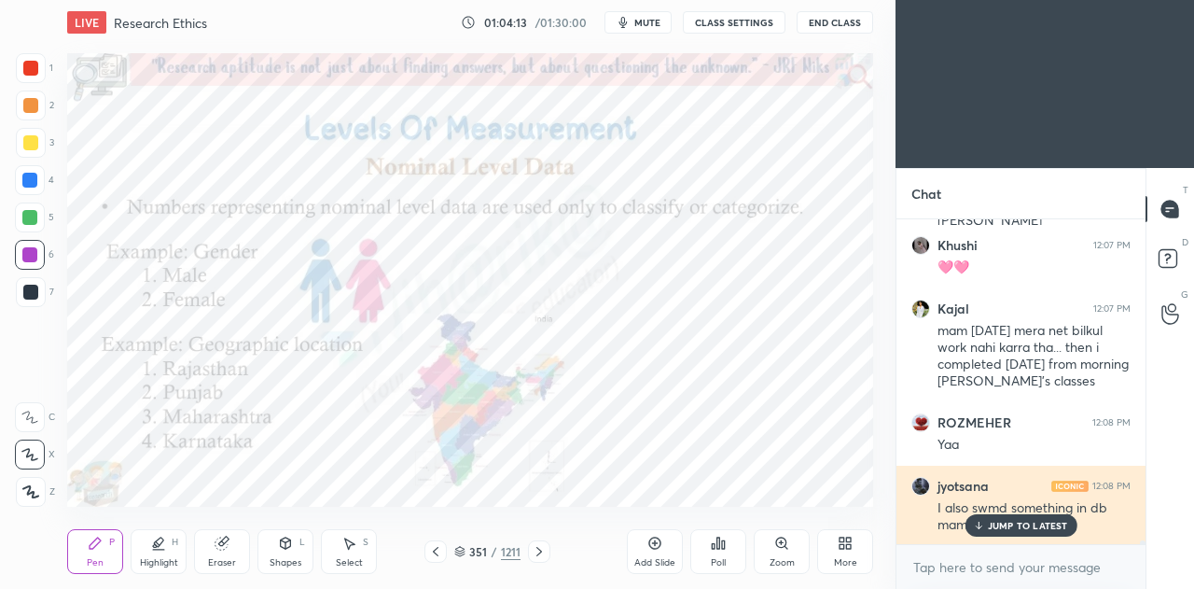
click at [1024, 524] on p "JUMP TO LATEST" at bounding box center [1028, 525] width 80 height 11
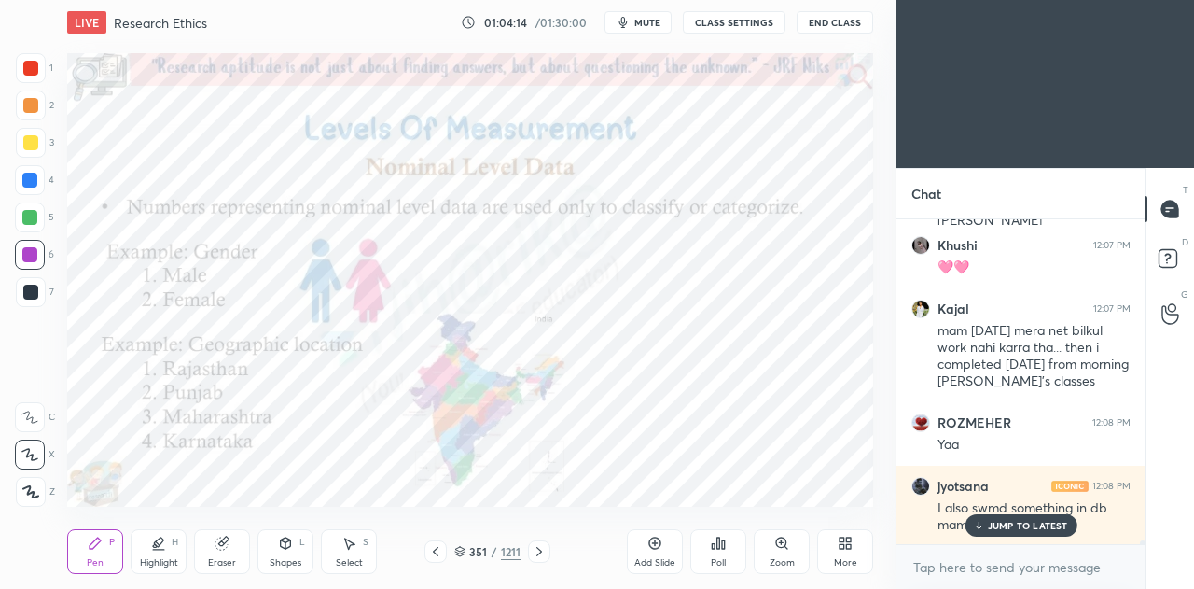
scroll to position [29302, 0]
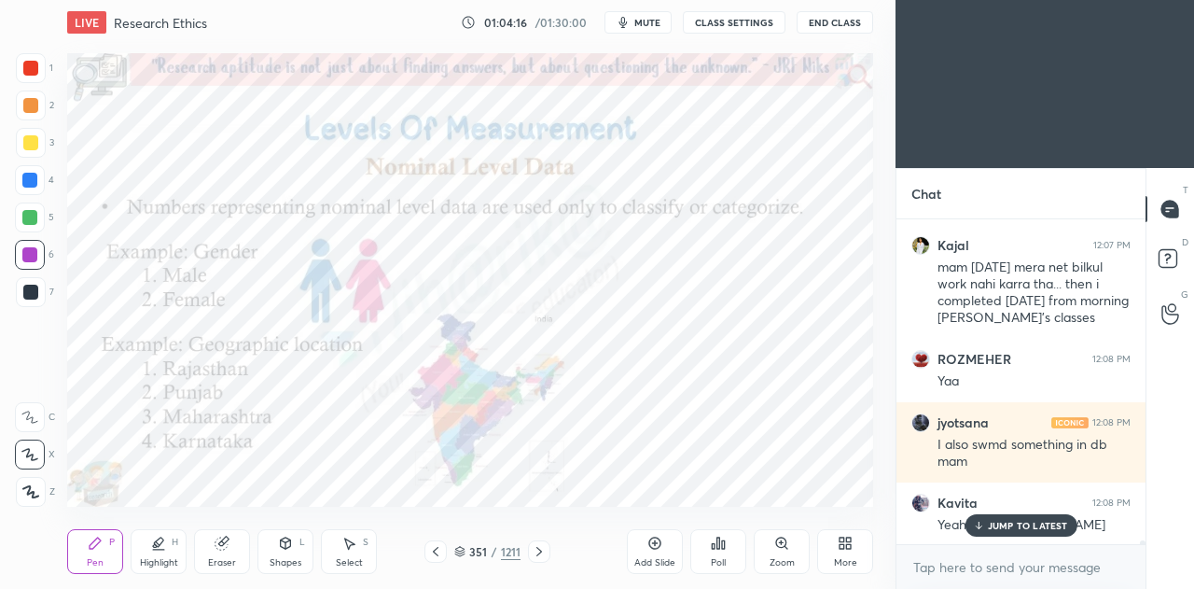
click at [438, 550] on icon at bounding box center [435, 551] width 15 height 15
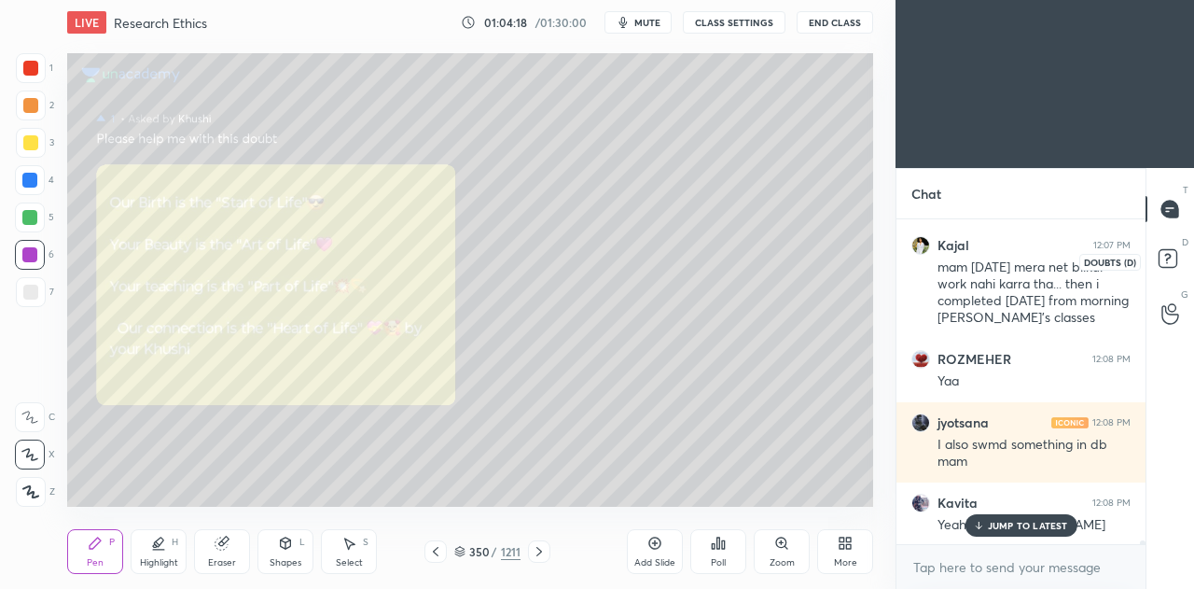
click at [1160, 259] on rect at bounding box center [1168, 259] width 18 height 18
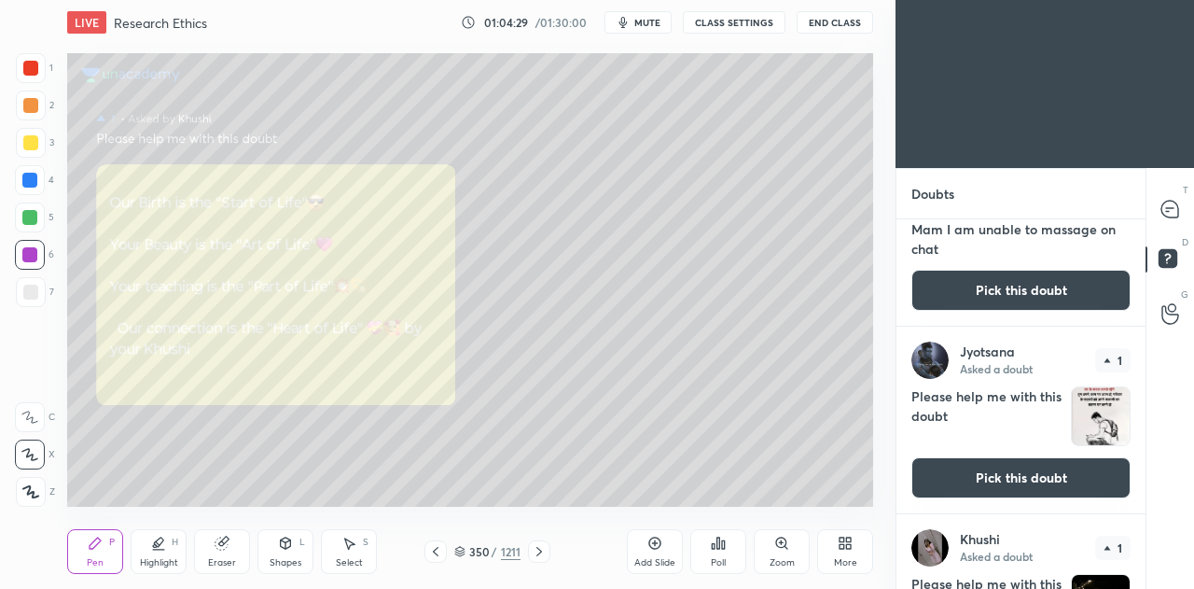
scroll to position [2517, 0]
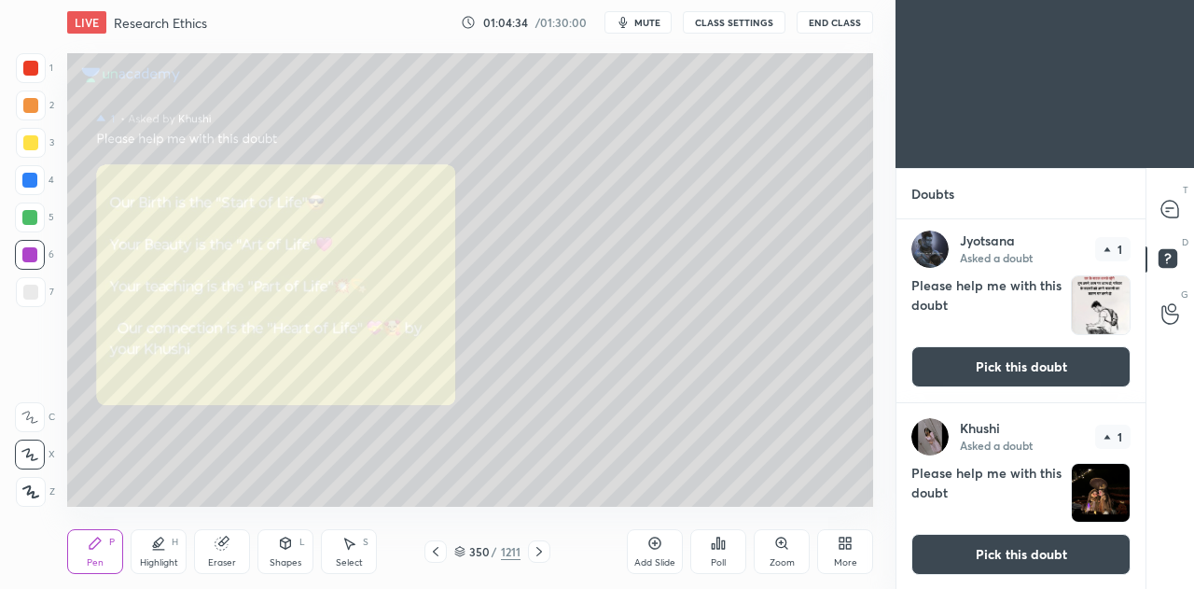
click at [999, 365] on button "Pick this doubt" at bounding box center [1021, 366] width 219 height 41
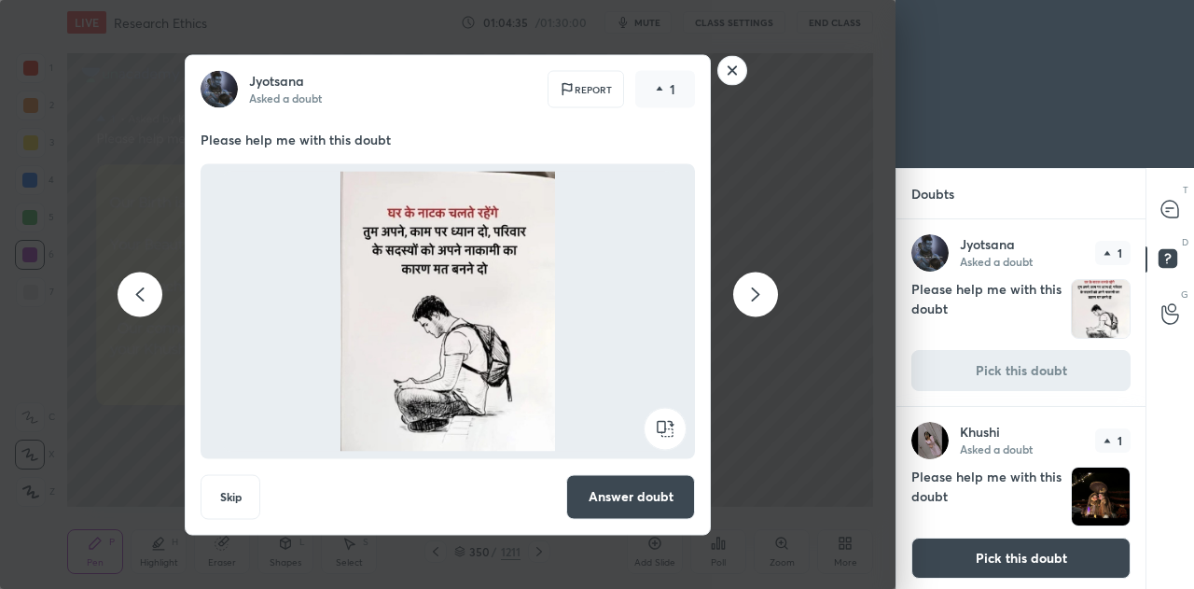
click at [631, 487] on button "Answer doubt" at bounding box center [630, 496] width 129 height 45
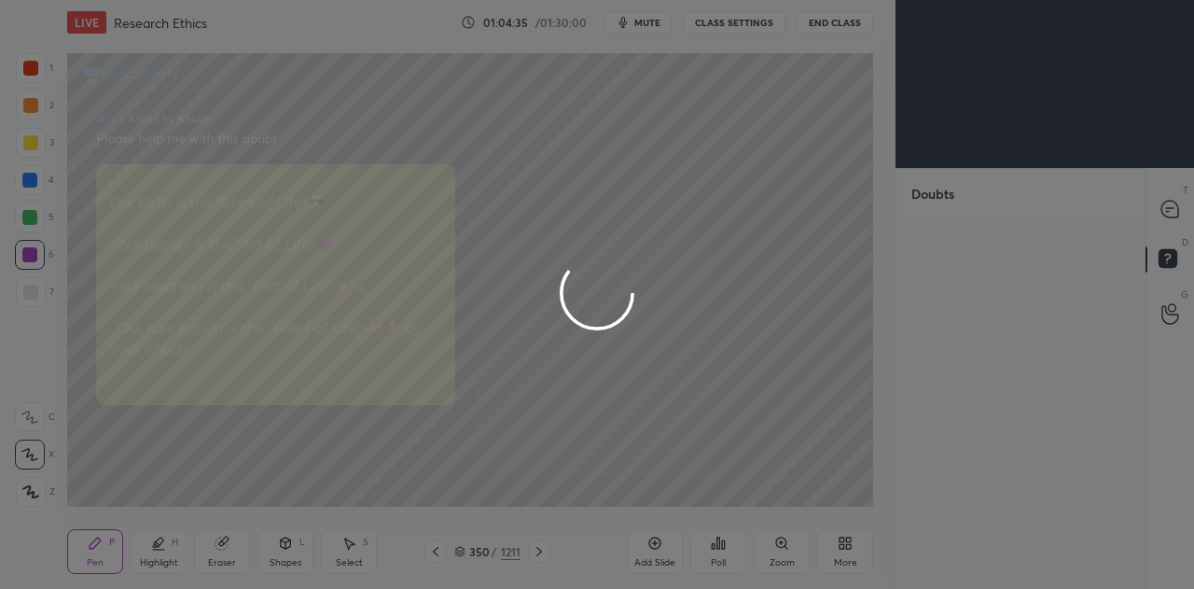
scroll to position [0, 0]
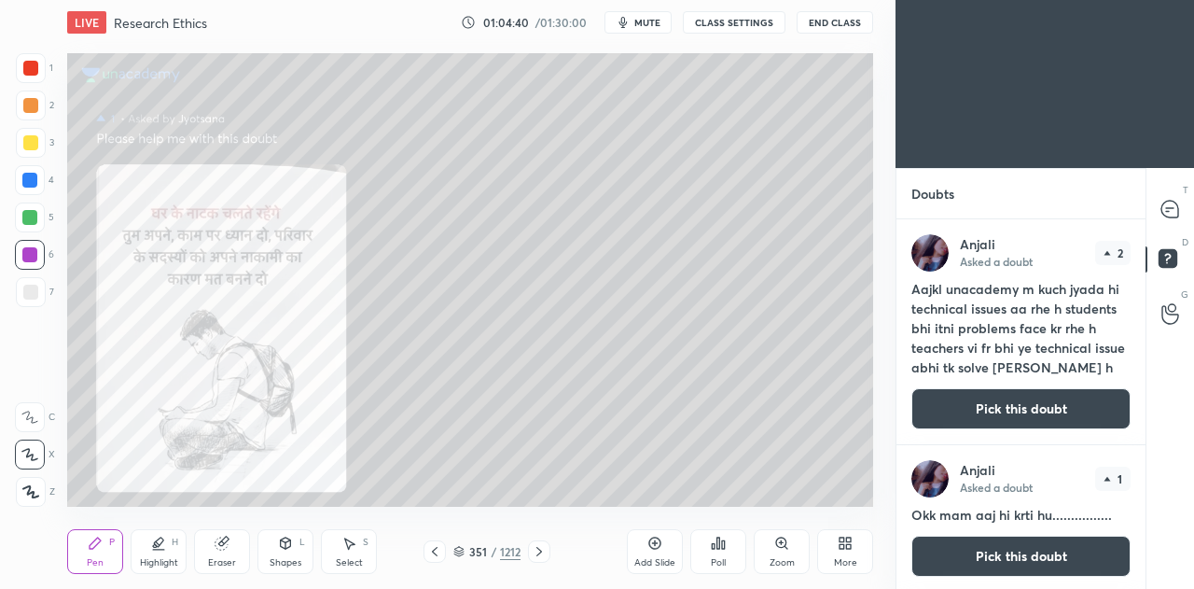
click at [1193, 202] on div "T Messages (T)" at bounding box center [1171, 209] width 48 height 52
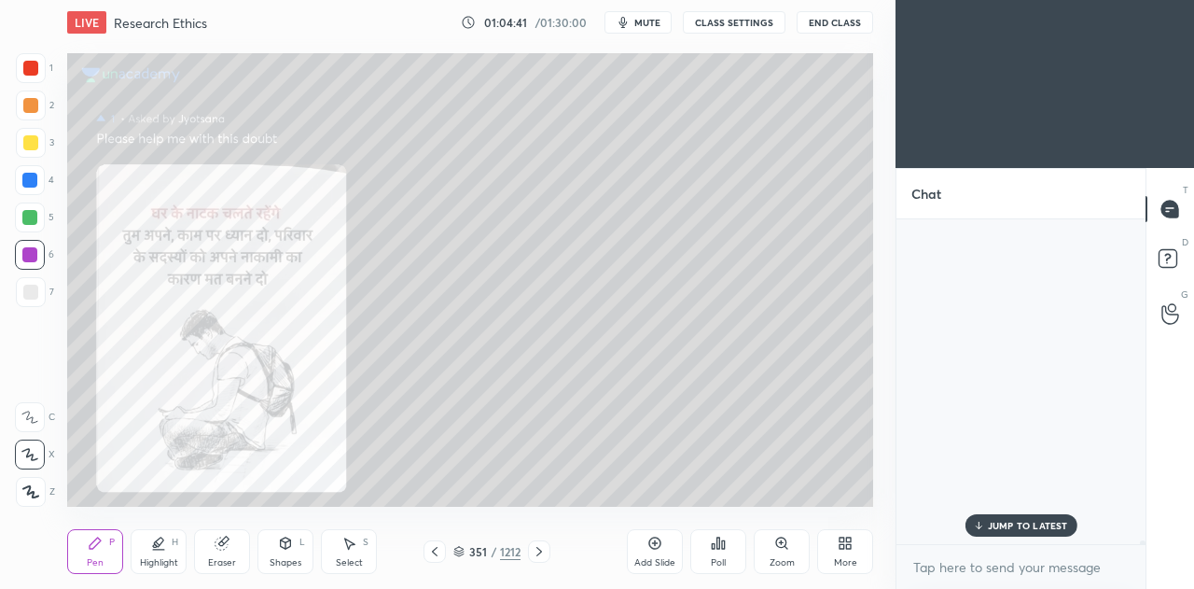
scroll to position [319, 244]
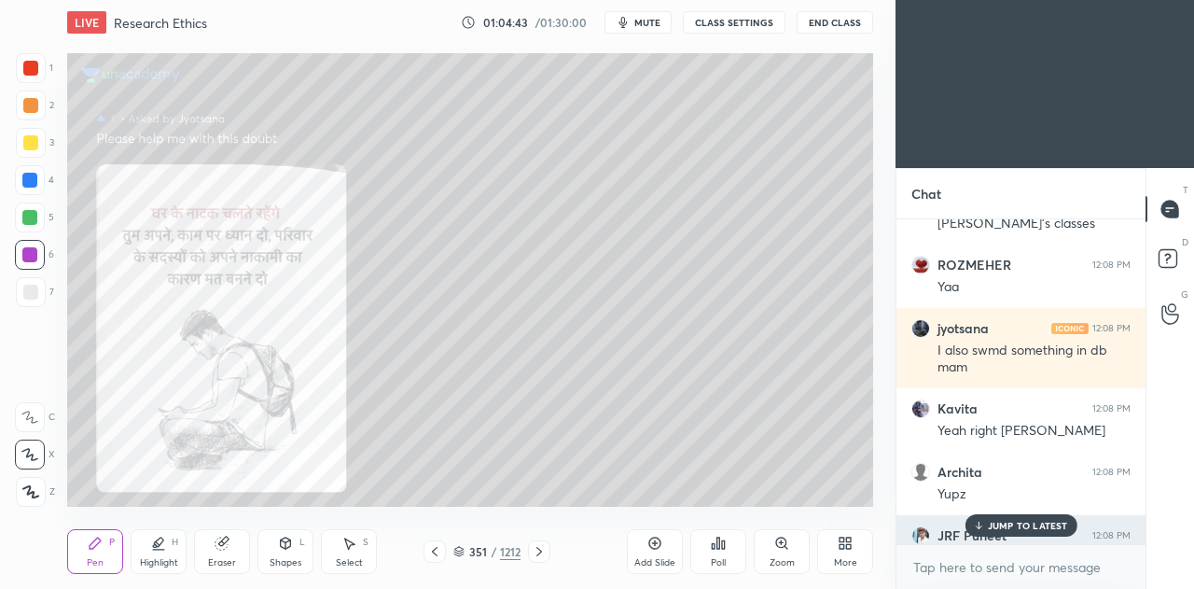
click at [1031, 524] on p "JUMP TO LATEST" at bounding box center [1028, 525] width 80 height 11
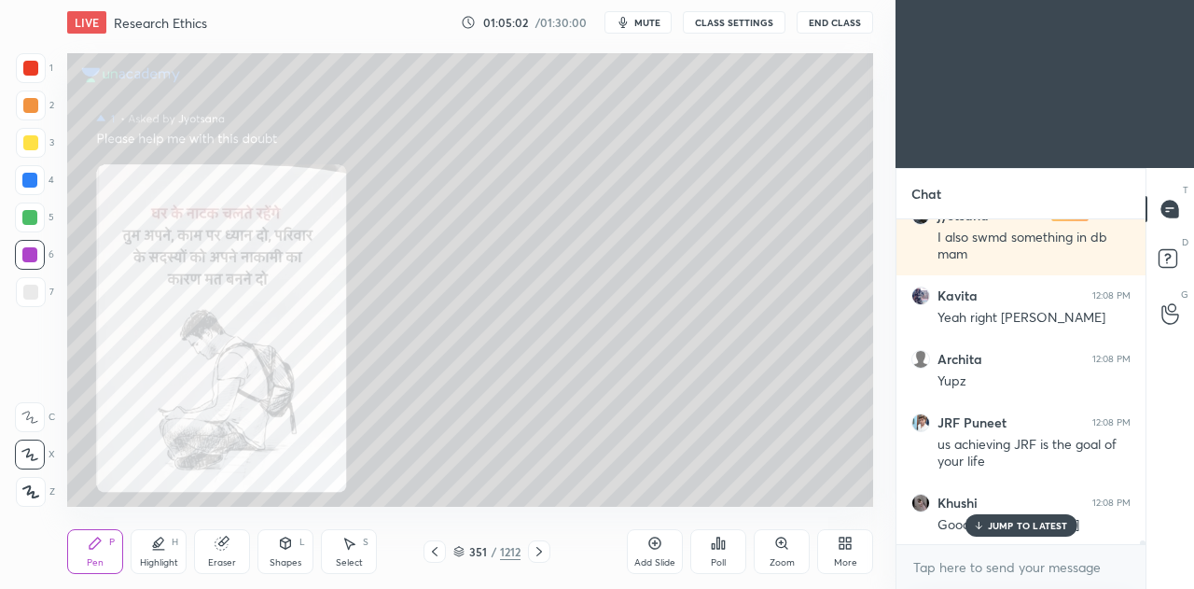
scroll to position [29573, 0]
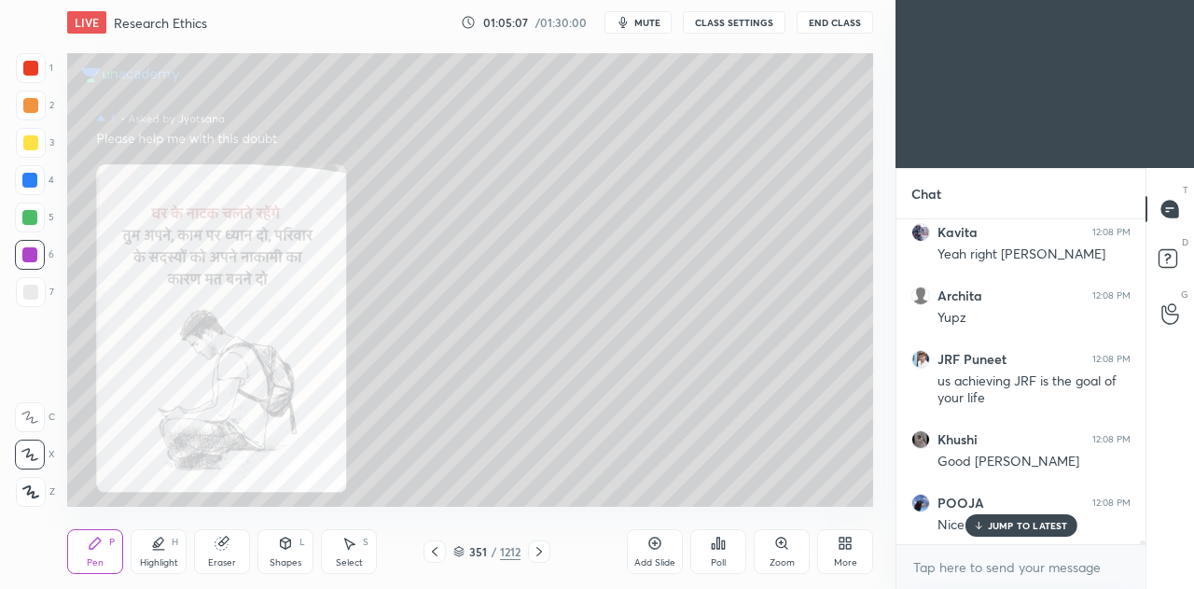
click at [1048, 526] on p "JUMP TO LATEST" at bounding box center [1028, 525] width 80 height 11
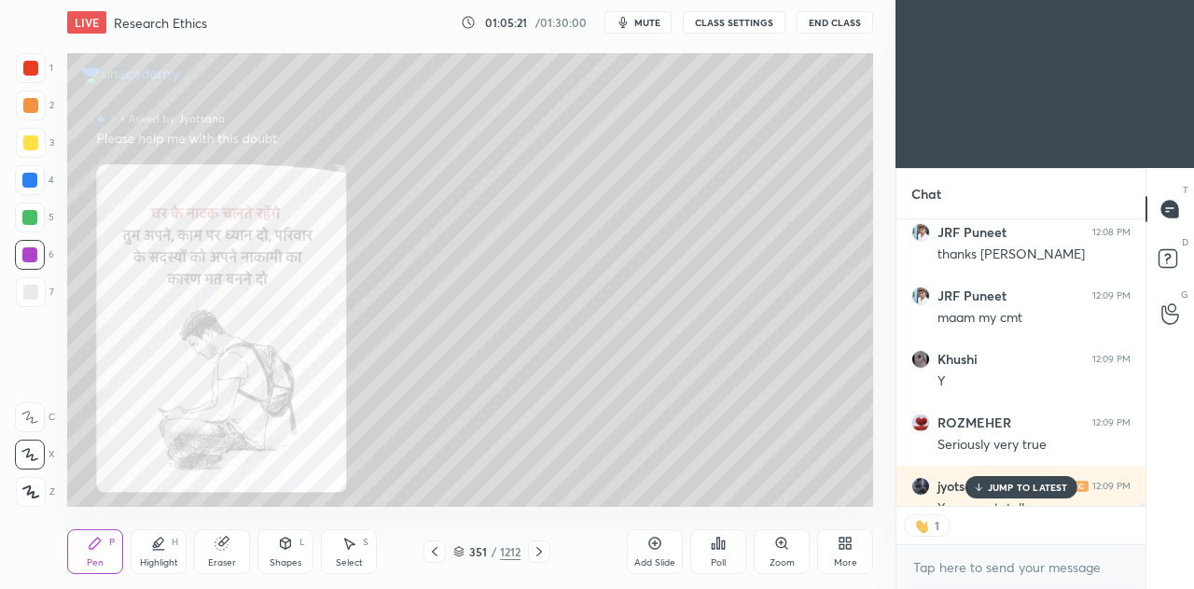
scroll to position [7, 6]
click at [1013, 488] on p "JUMP TO LATEST" at bounding box center [1028, 486] width 80 height 11
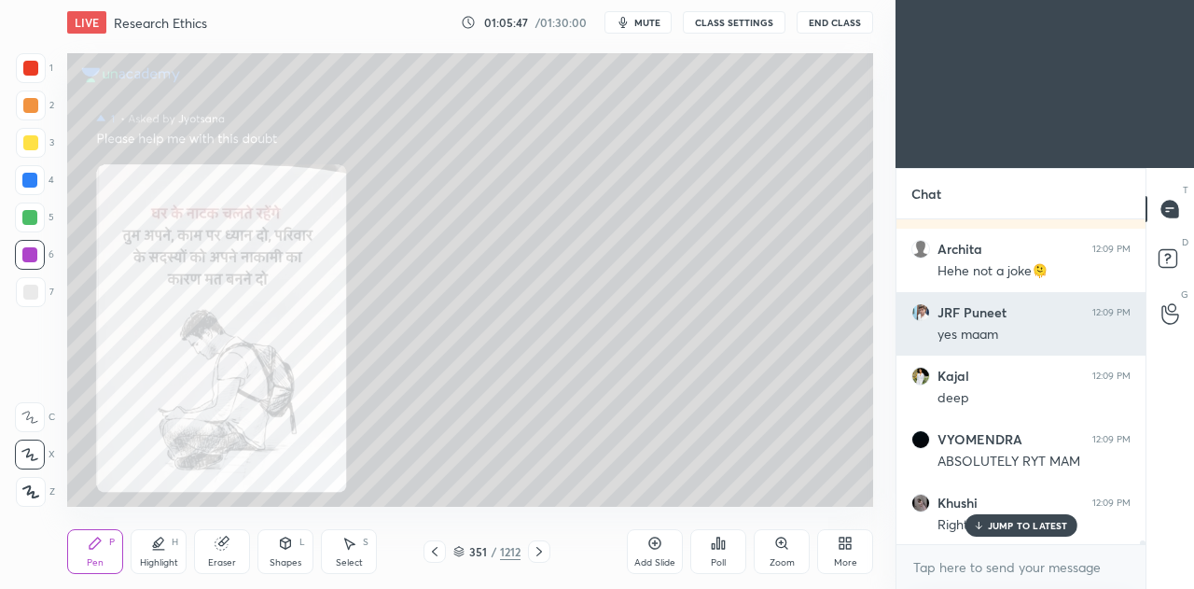
scroll to position [30304, 0]
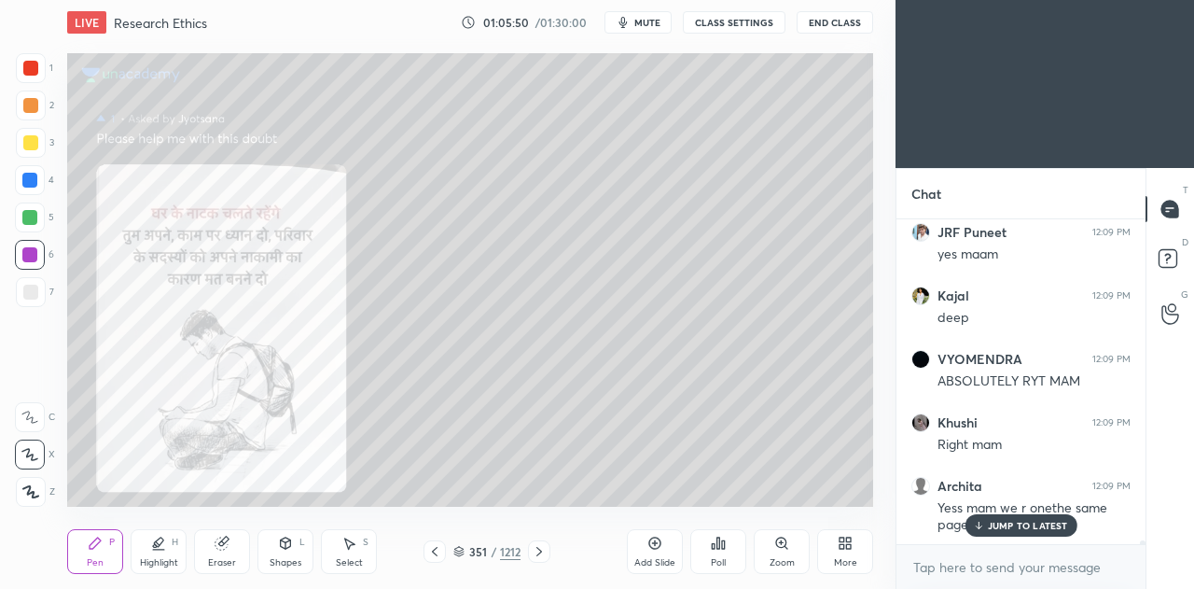
click at [538, 551] on icon at bounding box center [539, 551] width 15 height 15
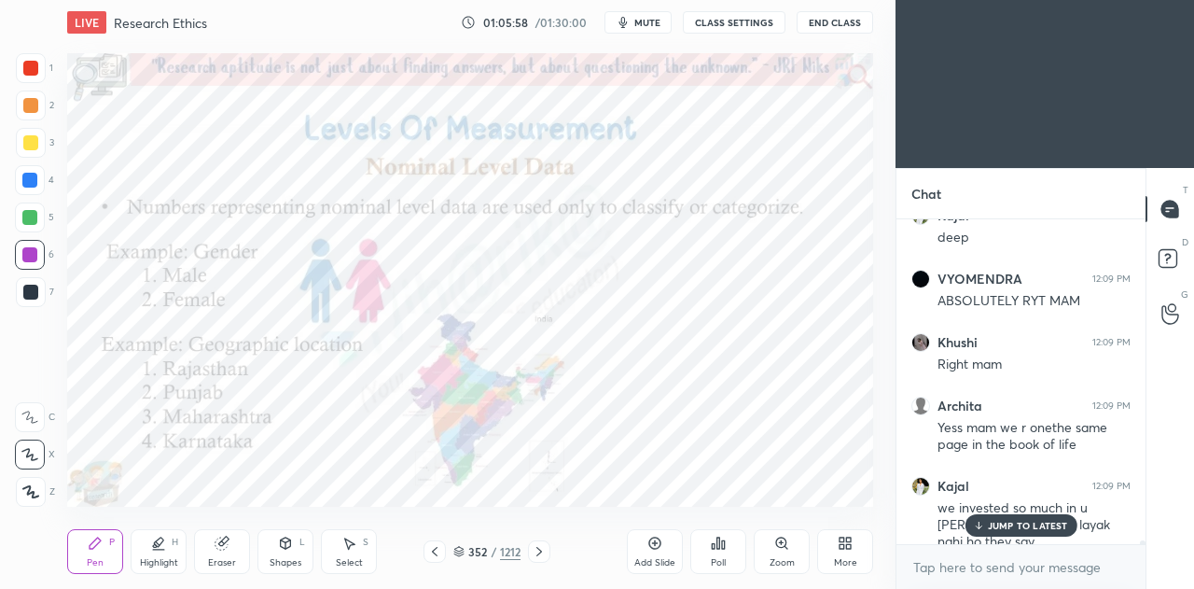
scroll to position [30448, 0]
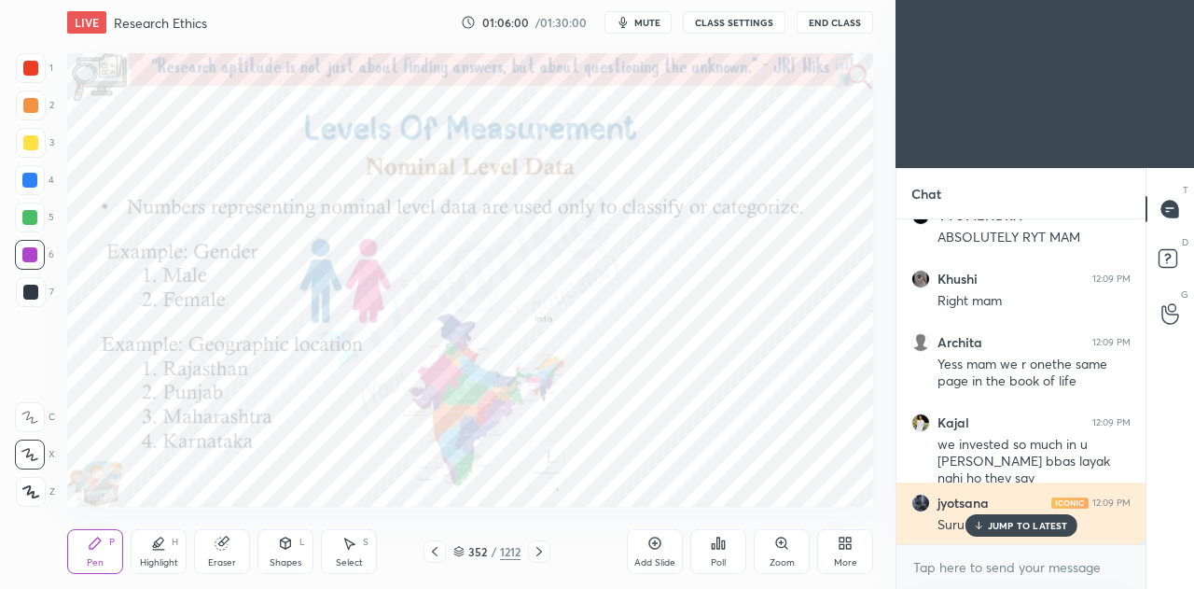
click at [1006, 522] on p "JUMP TO LATEST" at bounding box center [1028, 525] width 80 height 11
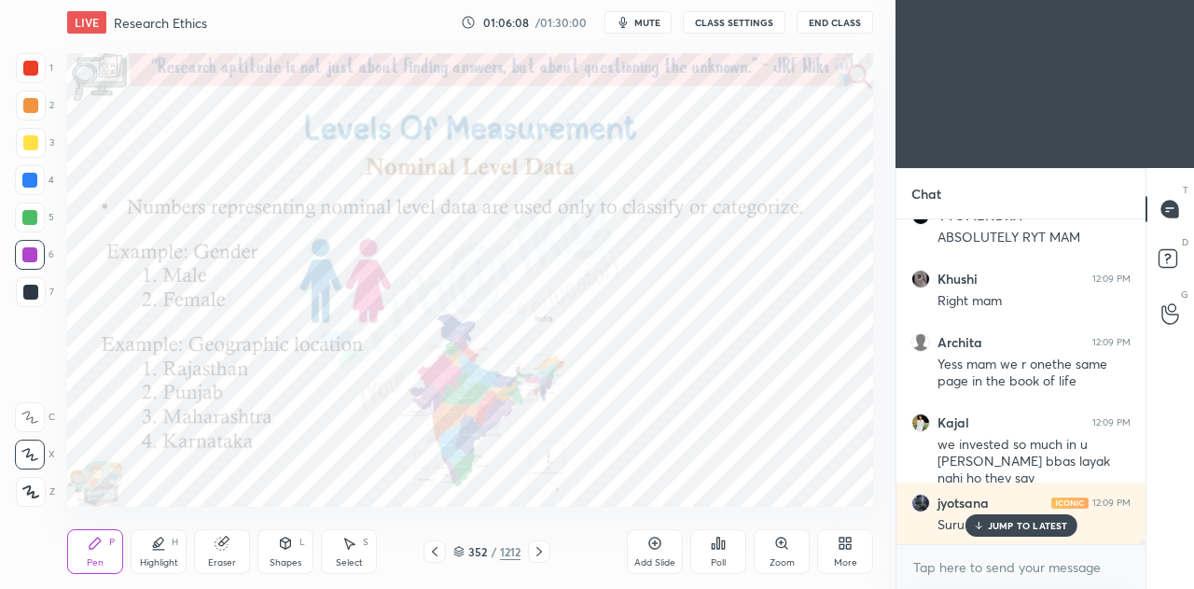
scroll to position [30528, 0]
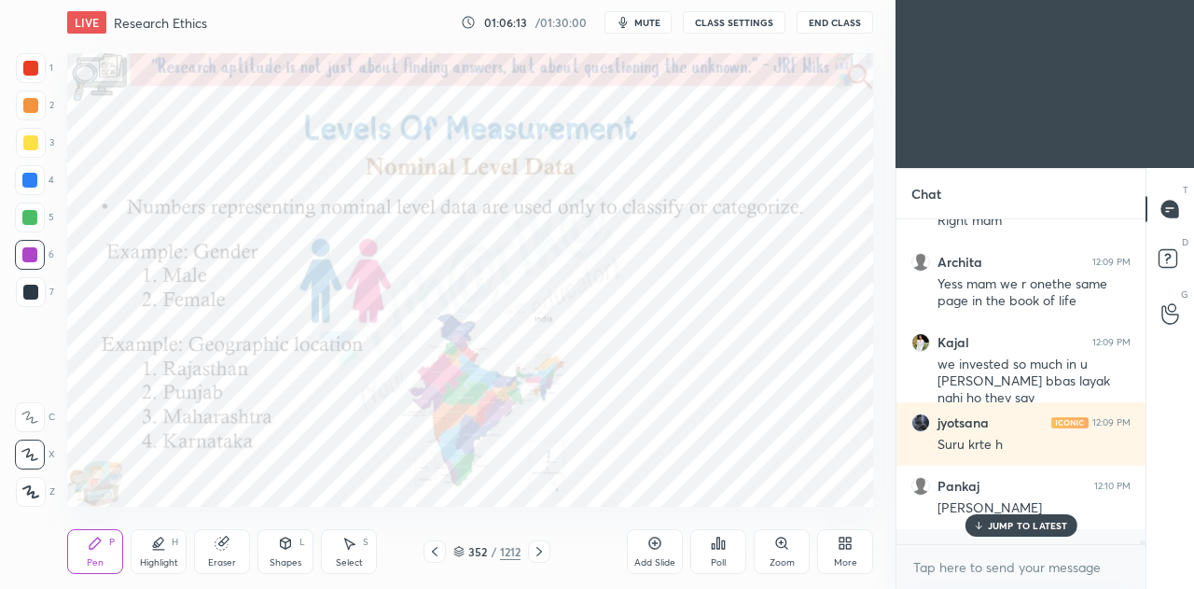
click at [1047, 529] on p "JUMP TO LATEST" at bounding box center [1028, 525] width 80 height 11
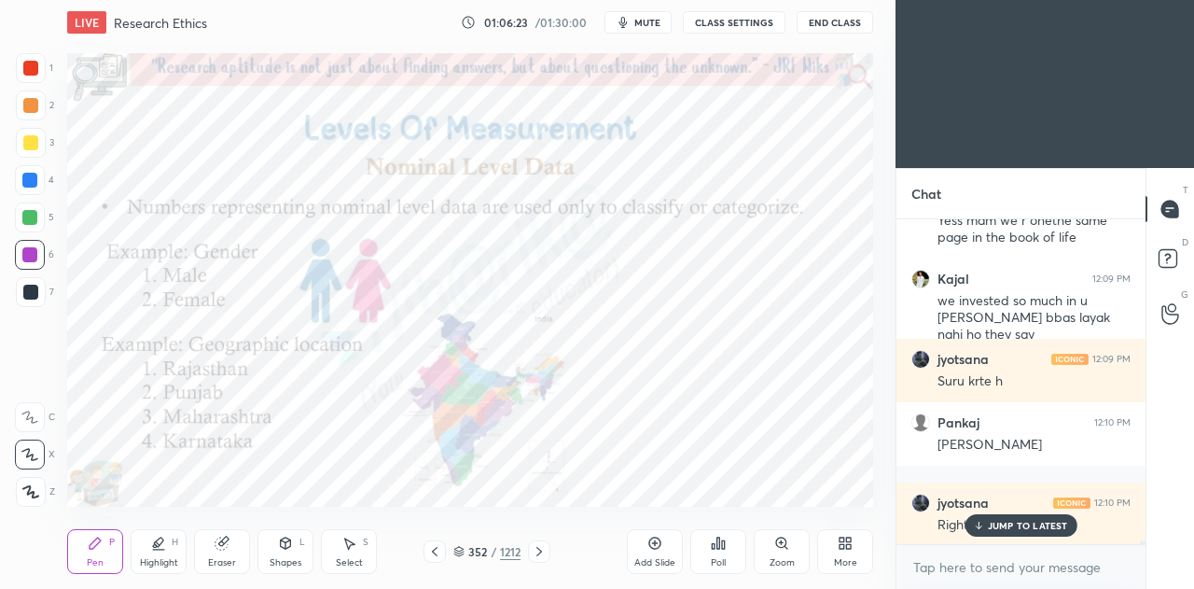
click at [1032, 522] on p "JUMP TO LATEST" at bounding box center [1028, 525] width 80 height 11
click at [648, 538] on icon at bounding box center [655, 543] width 15 height 15
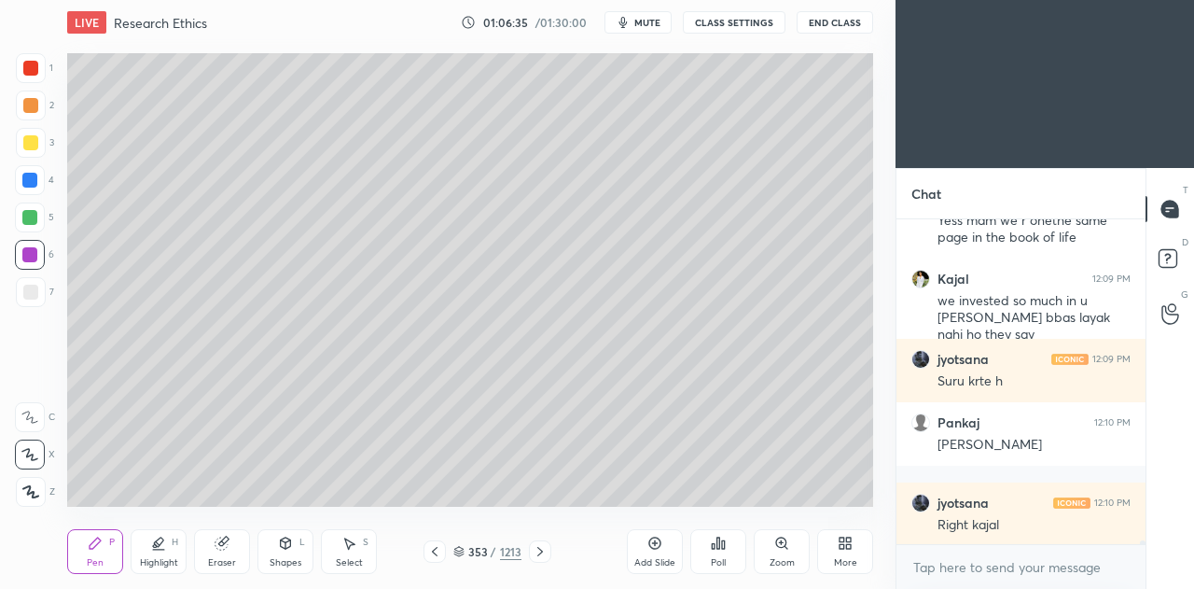
click at [34, 300] on div at bounding box center [31, 292] width 30 height 30
click at [439, 553] on icon at bounding box center [434, 551] width 15 height 15
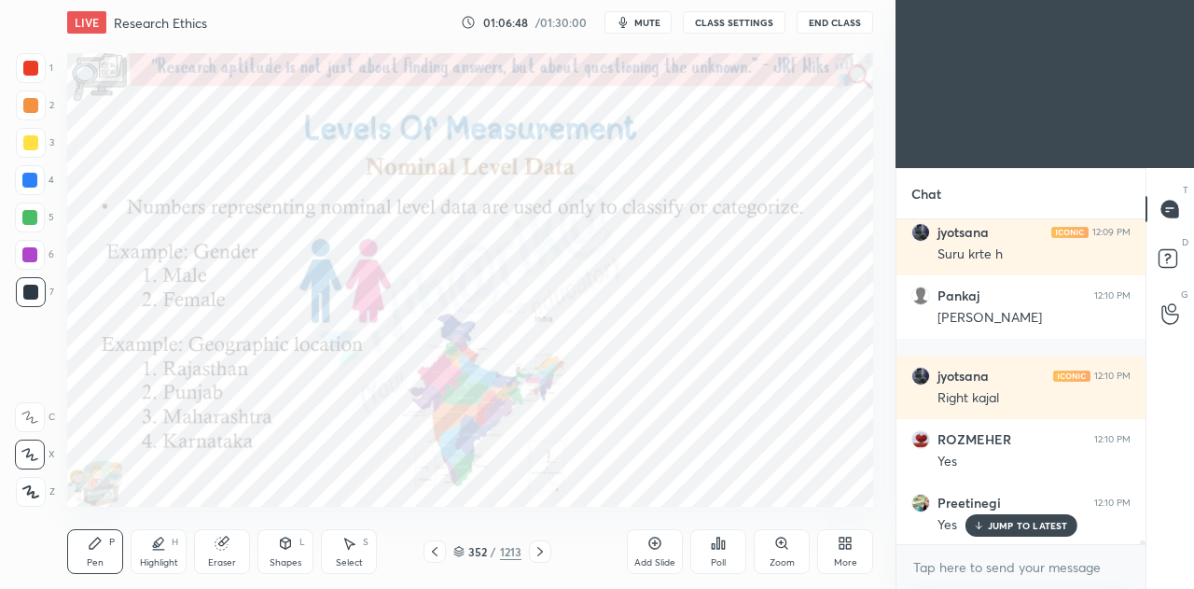
scroll to position [30799, 0]
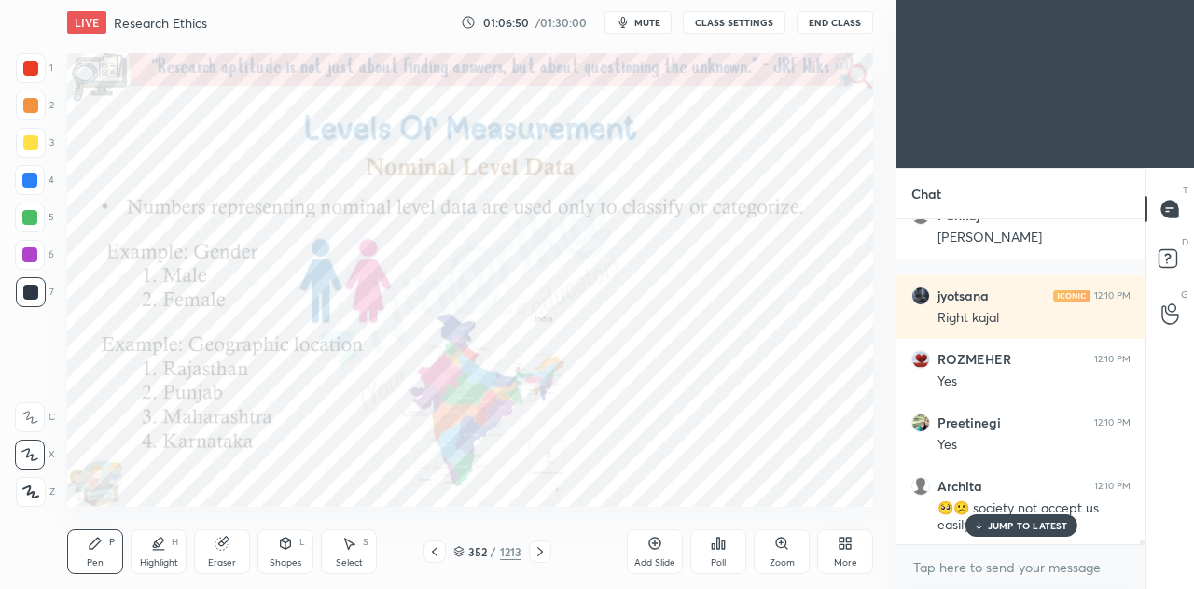
click at [998, 526] on p "JUMP TO LATEST" at bounding box center [1028, 525] width 80 height 11
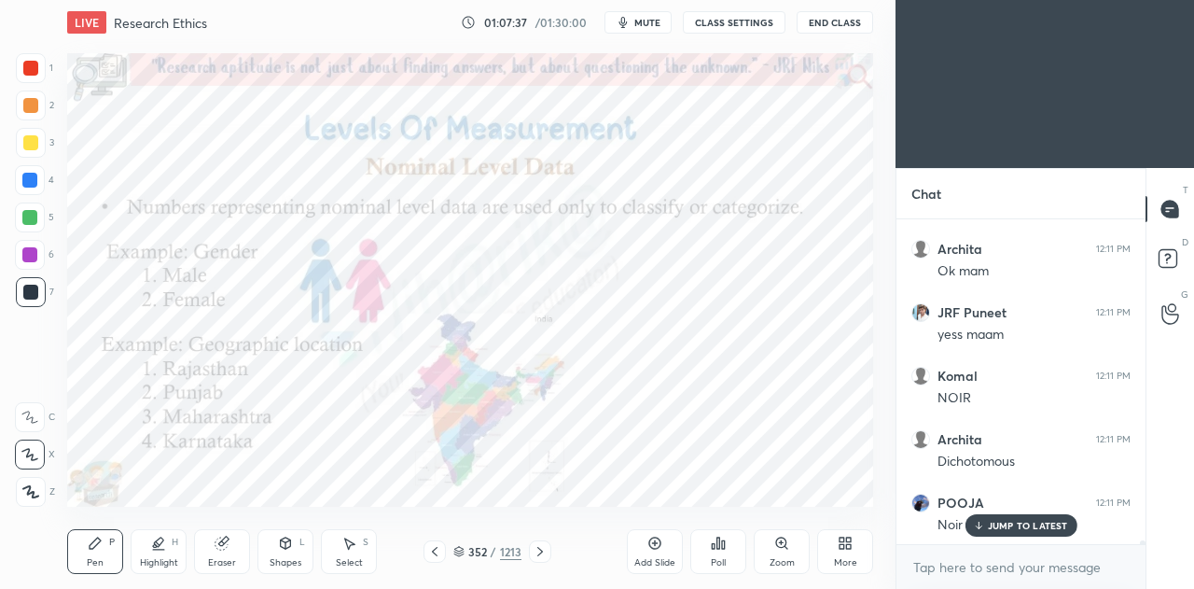
scroll to position [31433, 0]
click at [26, 225] on div at bounding box center [30, 217] width 30 height 30
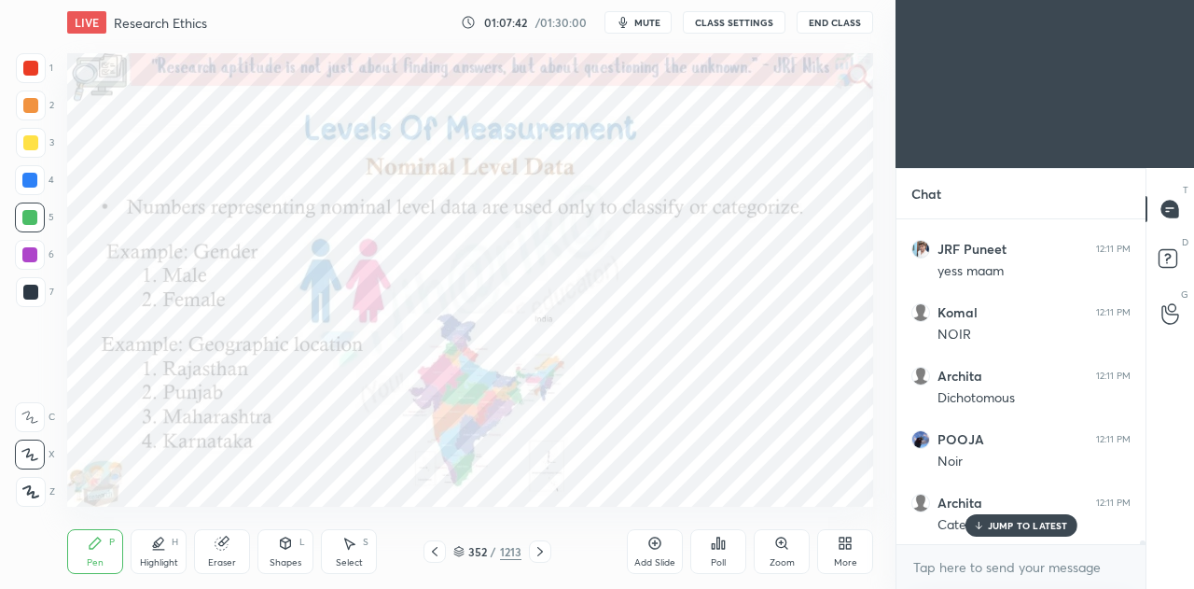
click at [30, 499] on div at bounding box center [31, 492] width 30 height 30
click at [27, 258] on div at bounding box center [29, 254] width 15 height 15
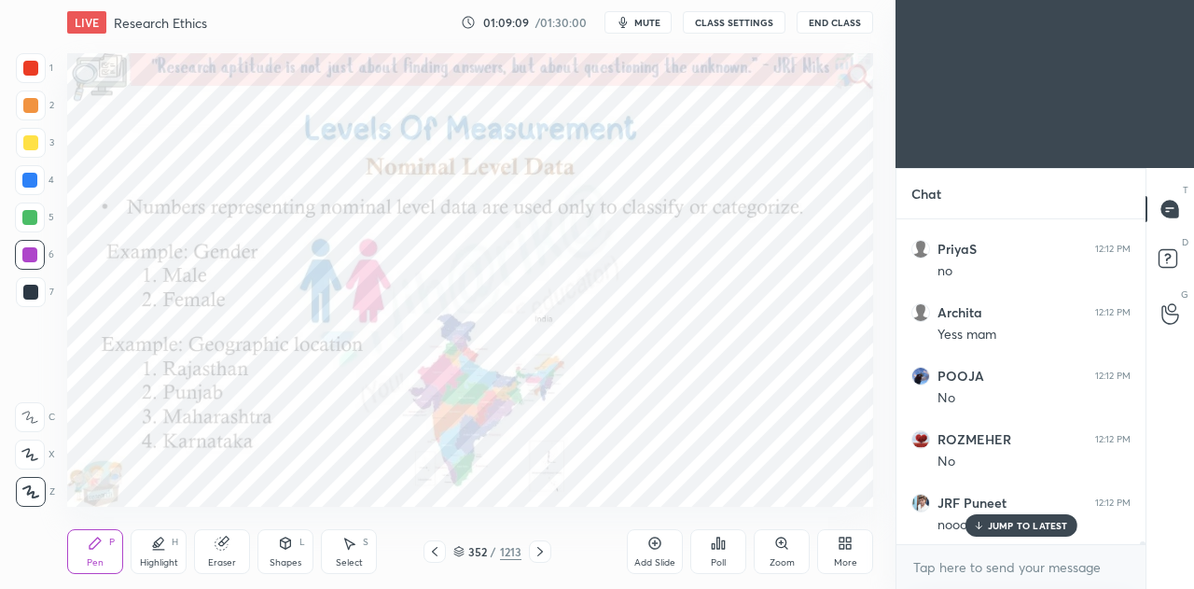
scroll to position [33311, 0]
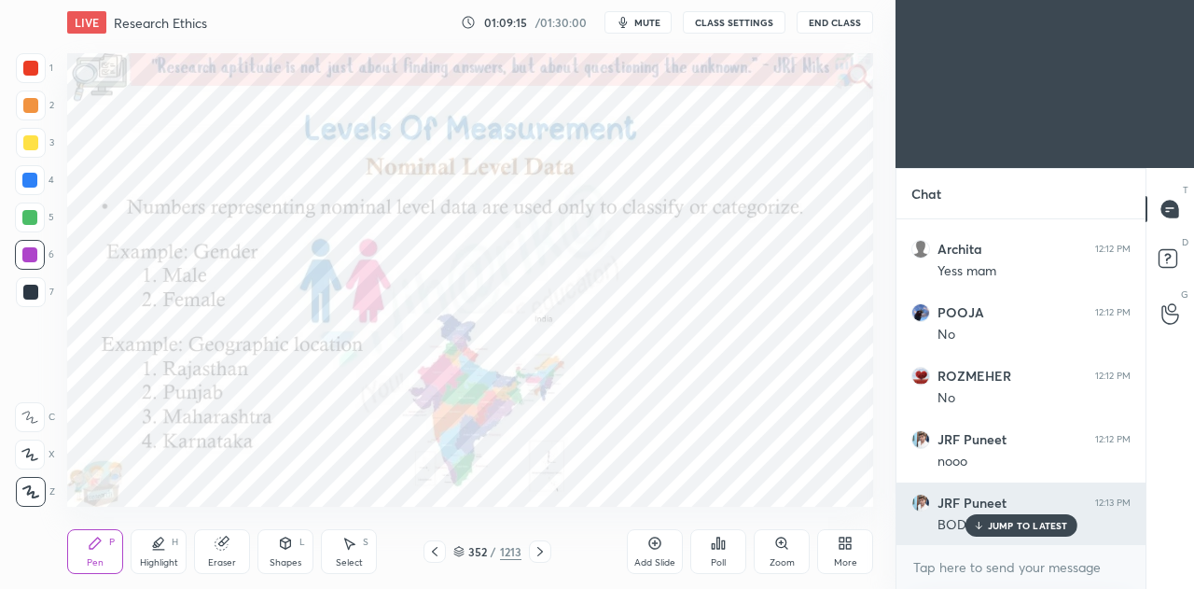
click at [1019, 526] on p "JUMP TO LATEST" at bounding box center [1028, 525] width 80 height 11
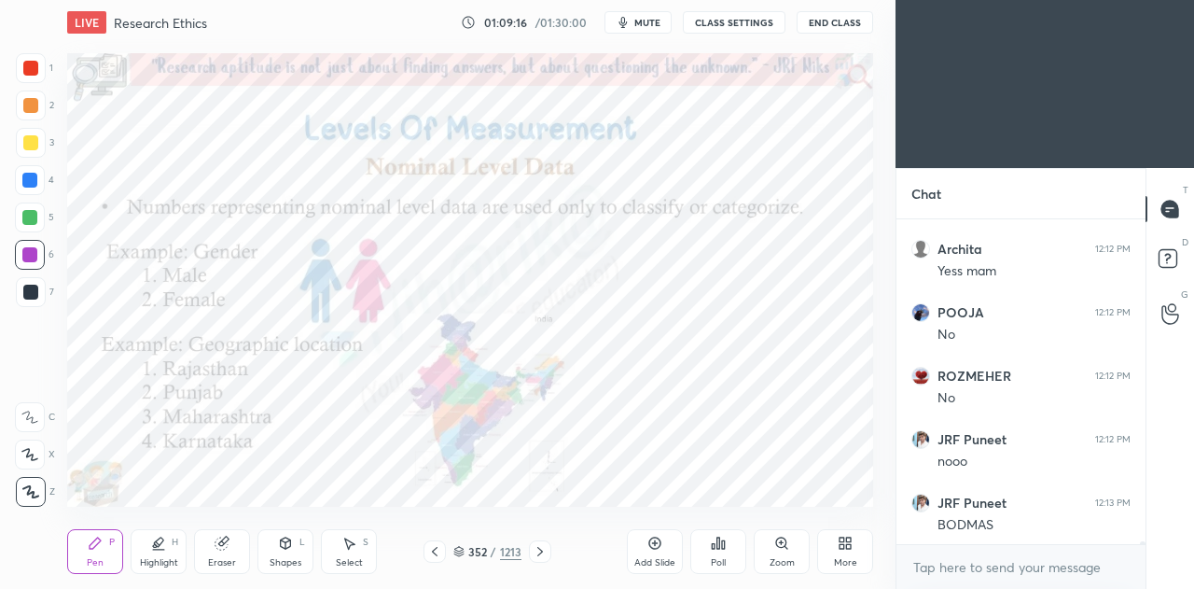
scroll to position [33374, 0]
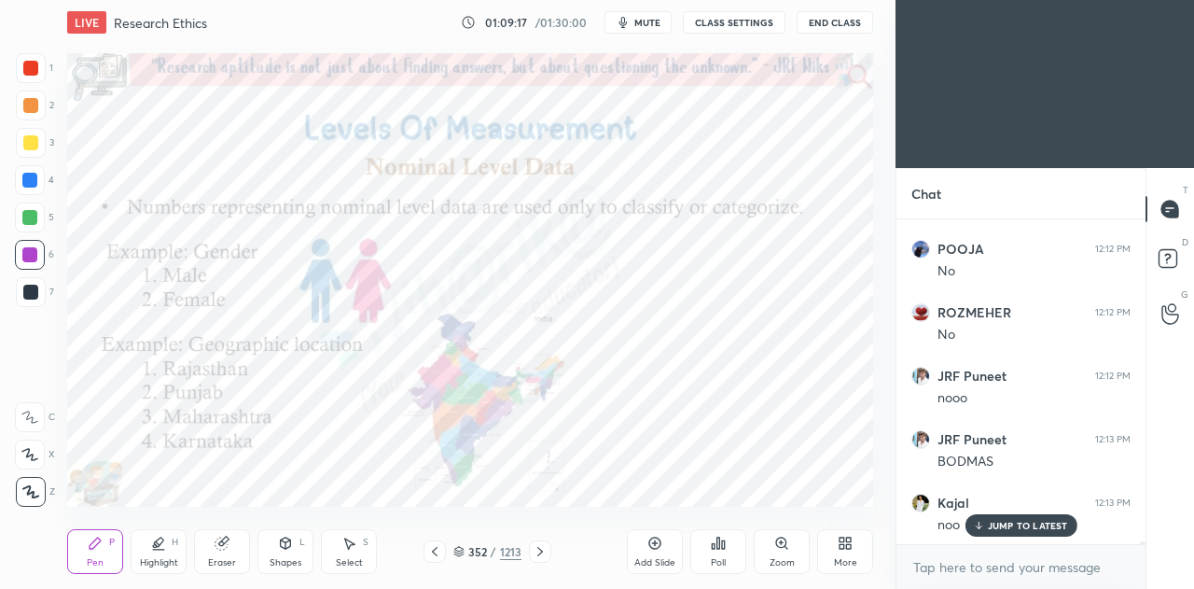
click at [1013, 520] on p "JUMP TO LATEST" at bounding box center [1028, 525] width 80 height 11
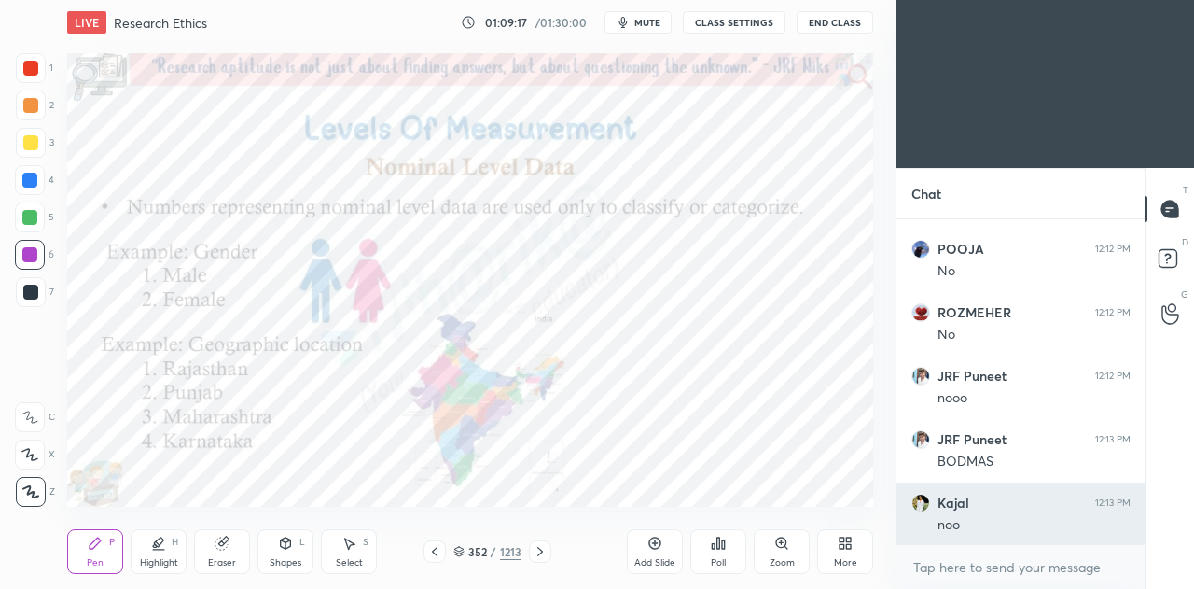
scroll to position [33437, 0]
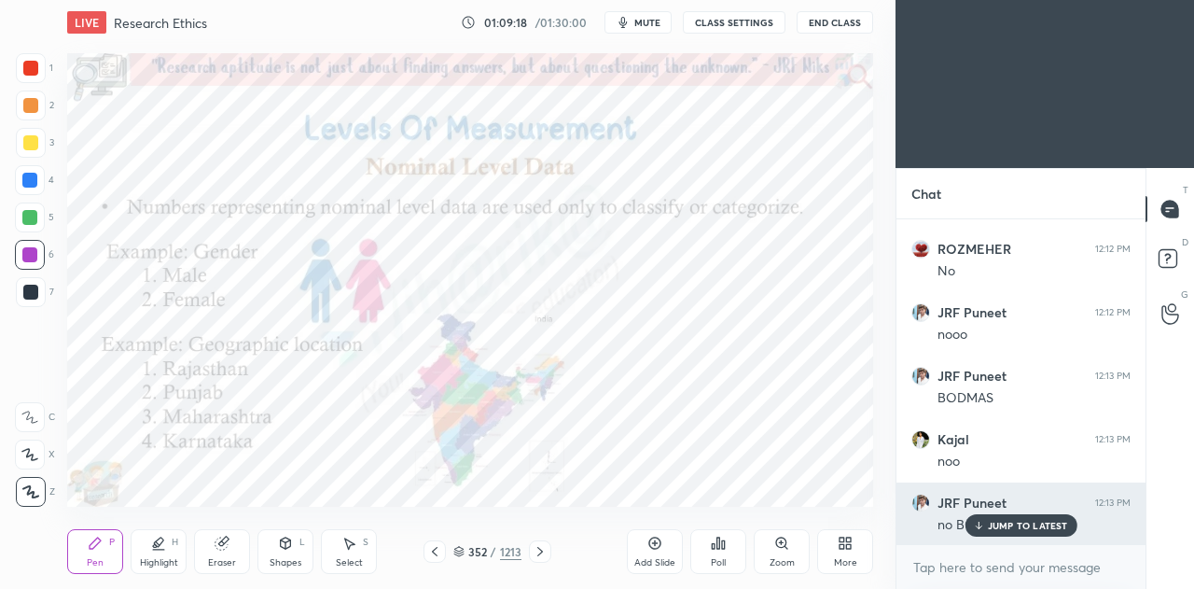
click at [1024, 524] on p "JUMP TO LATEST" at bounding box center [1028, 525] width 80 height 11
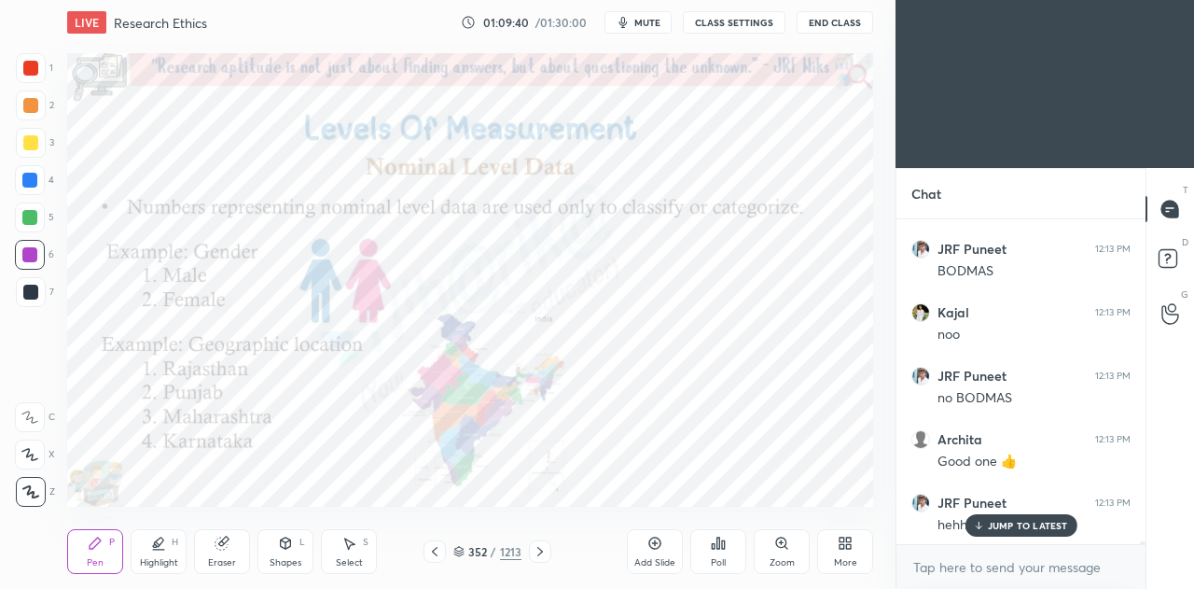
scroll to position [33628, 0]
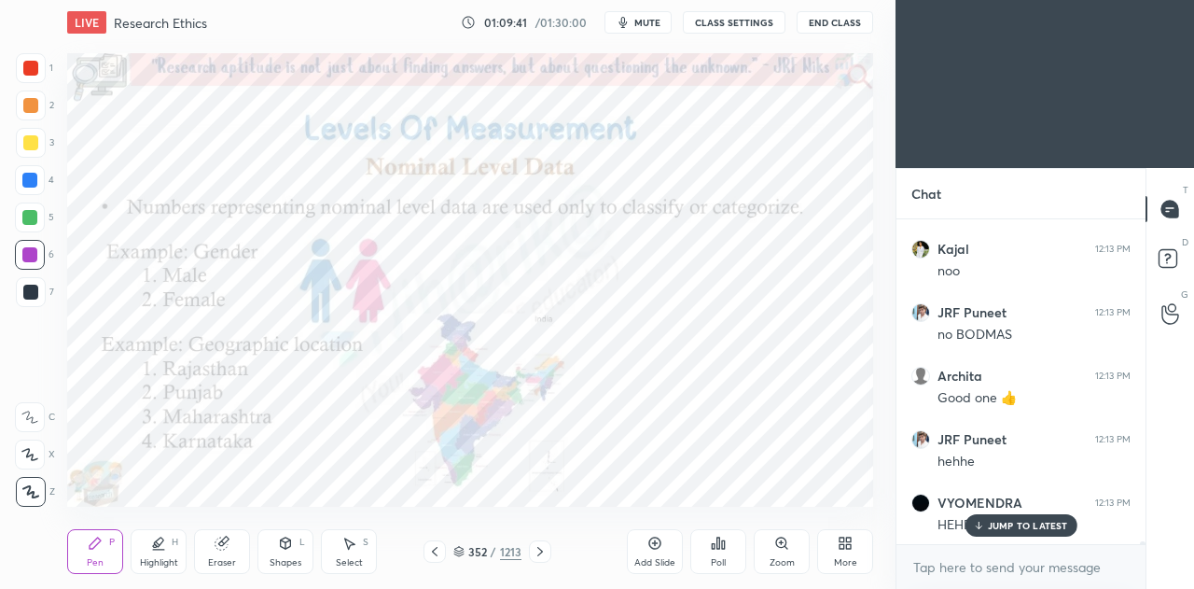
click at [539, 554] on icon at bounding box center [540, 551] width 6 height 9
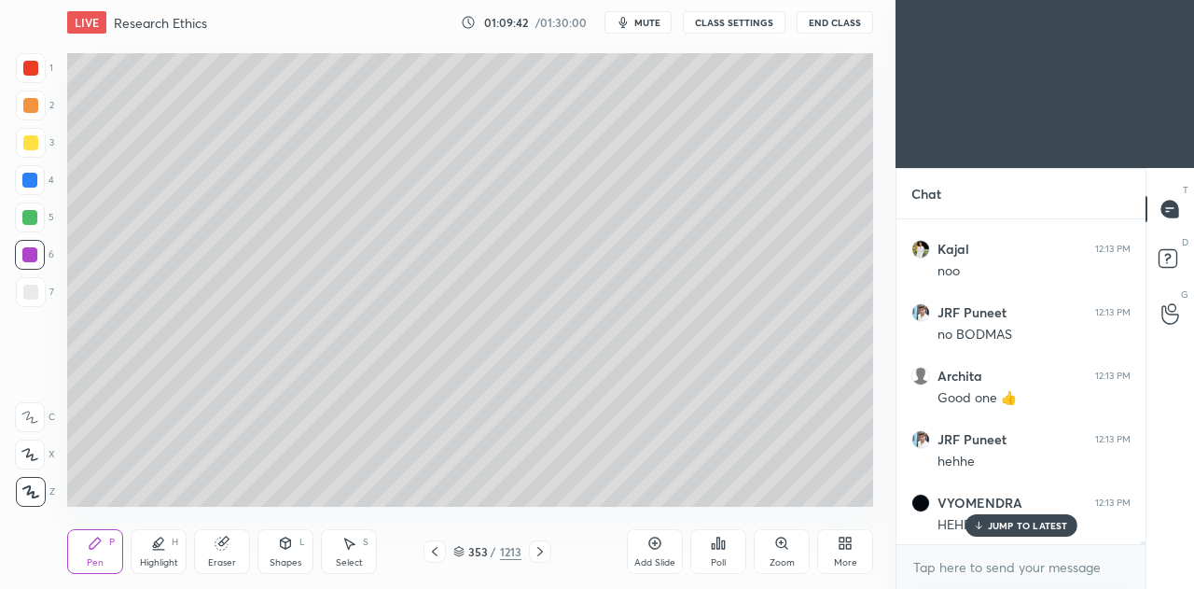
scroll to position [33691, 0]
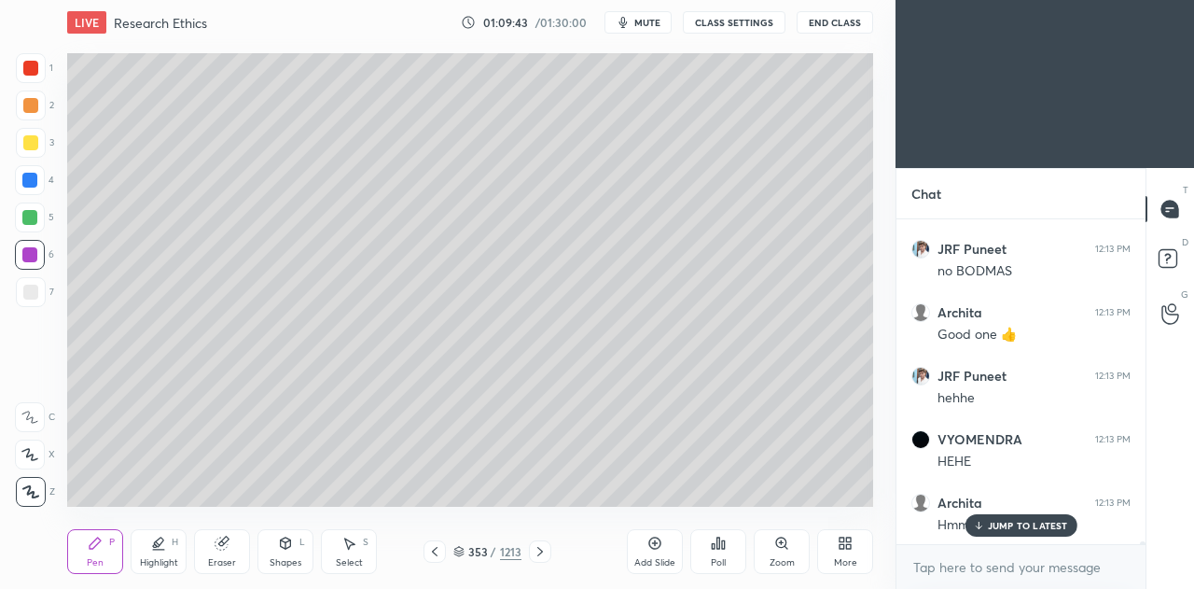
click at [539, 550] on icon at bounding box center [540, 551] width 6 height 9
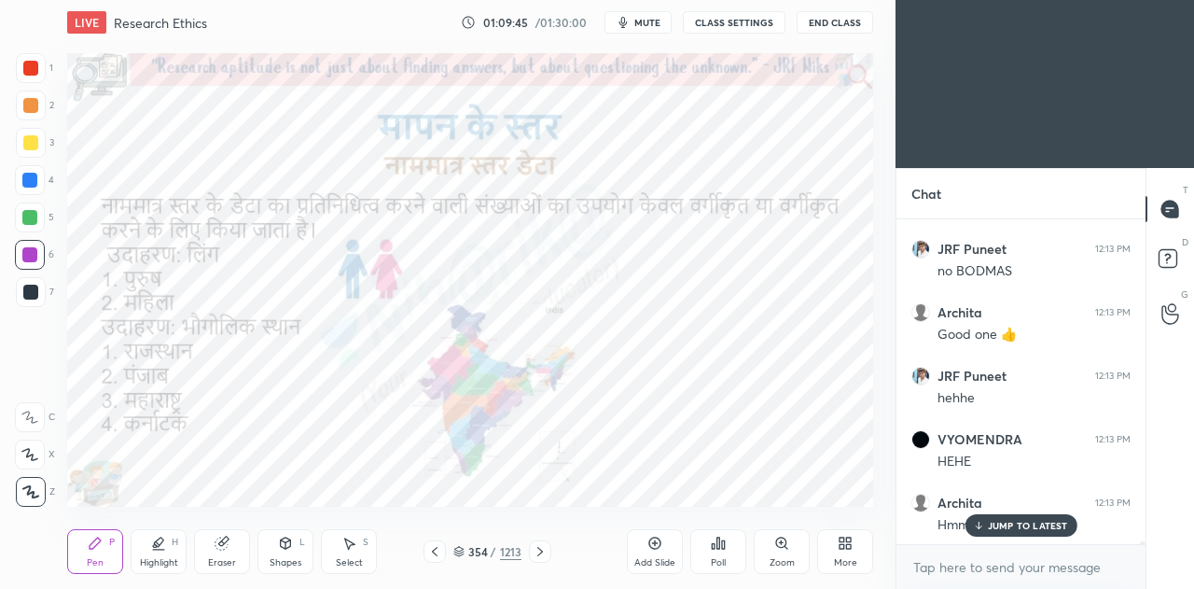
click at [544, 550] on icon at bounding box center [540, 551] width 15 height 15
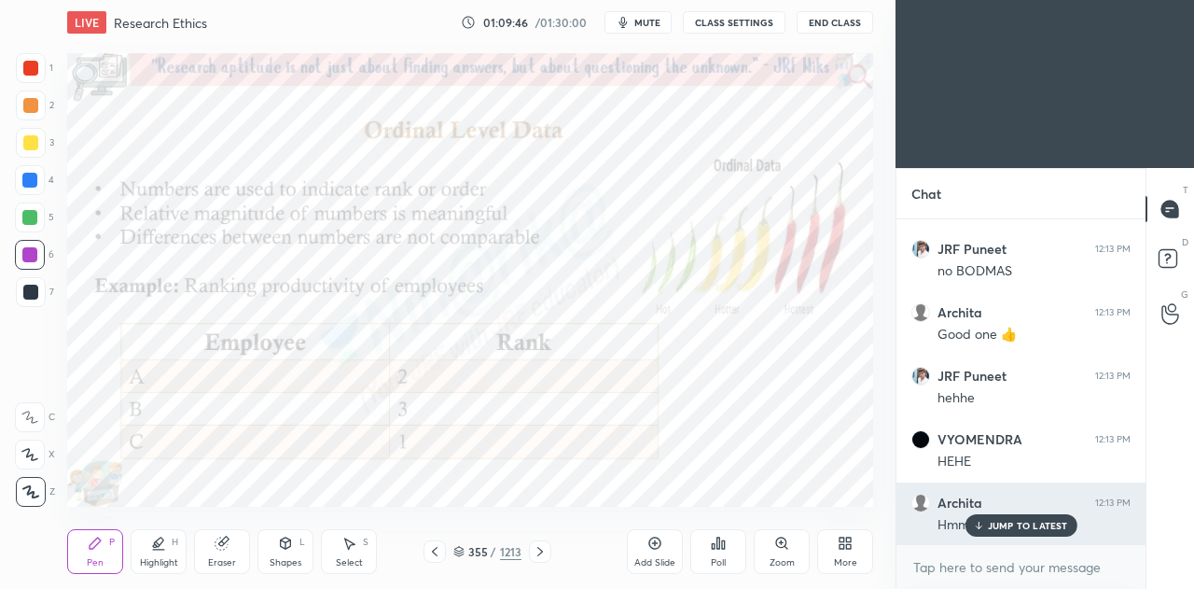
click at [1039, 516] on div "JUMP TO LATEST" at bounding box center [1021, 525] width 112 height 22
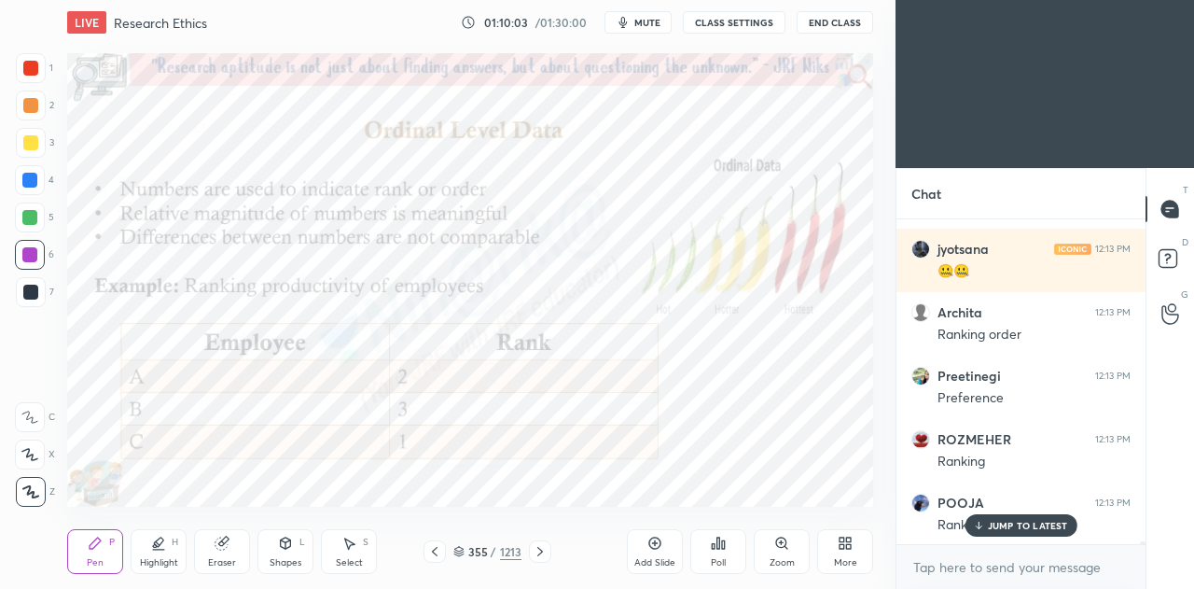
scroll to position [34072, 0]
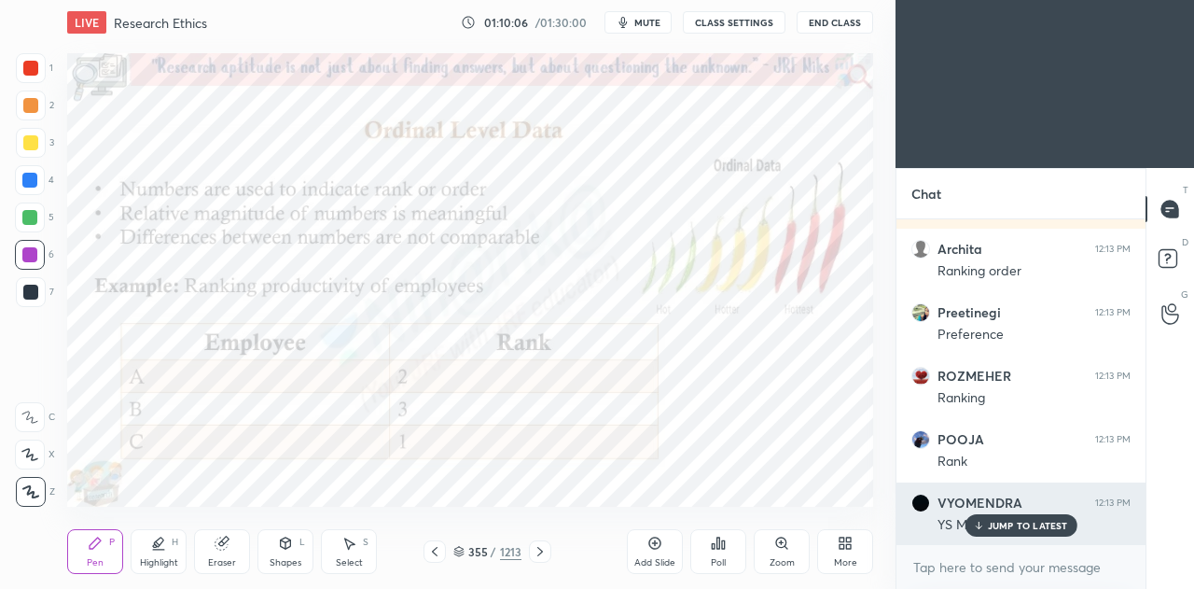
click at [1002, 522] on p "JUMP TO LATEST" at bounding box center [1028, 525] width 80 height 11
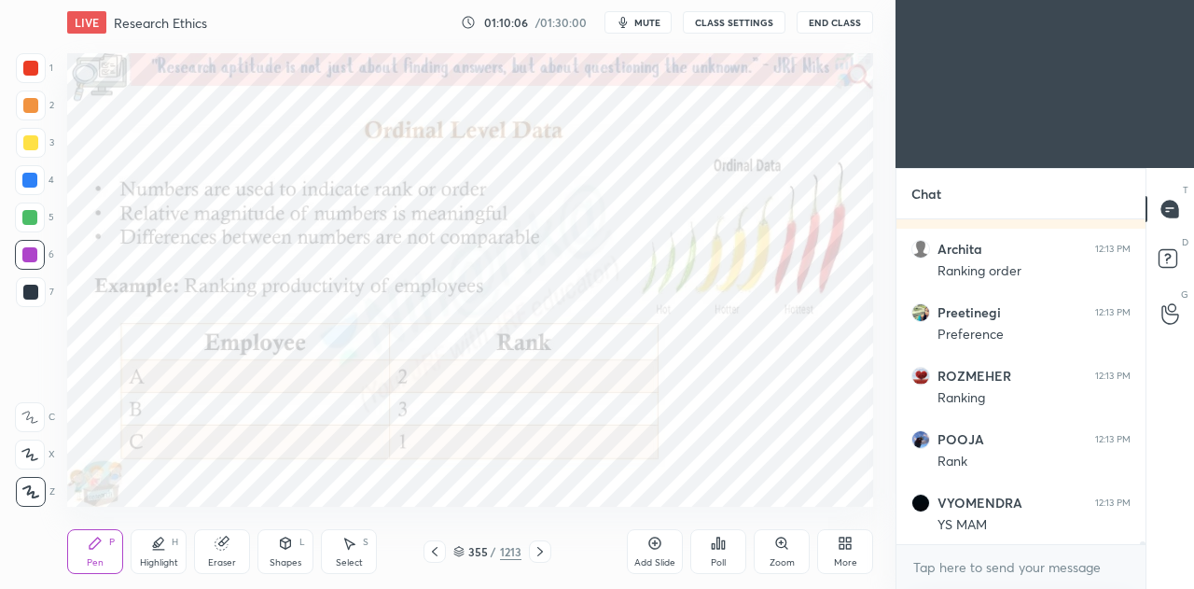
scroll to position [34152, 0]
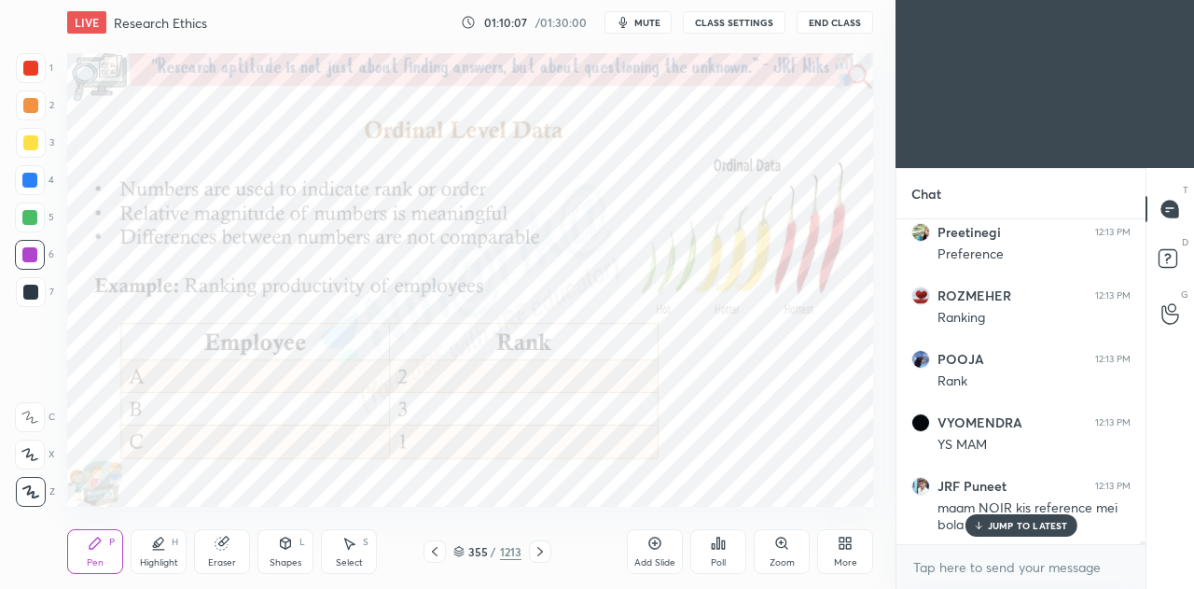
click at [987, 523] on div "JUMP TO LATEST" at bounding box center [1021, 525] width 112 height 22
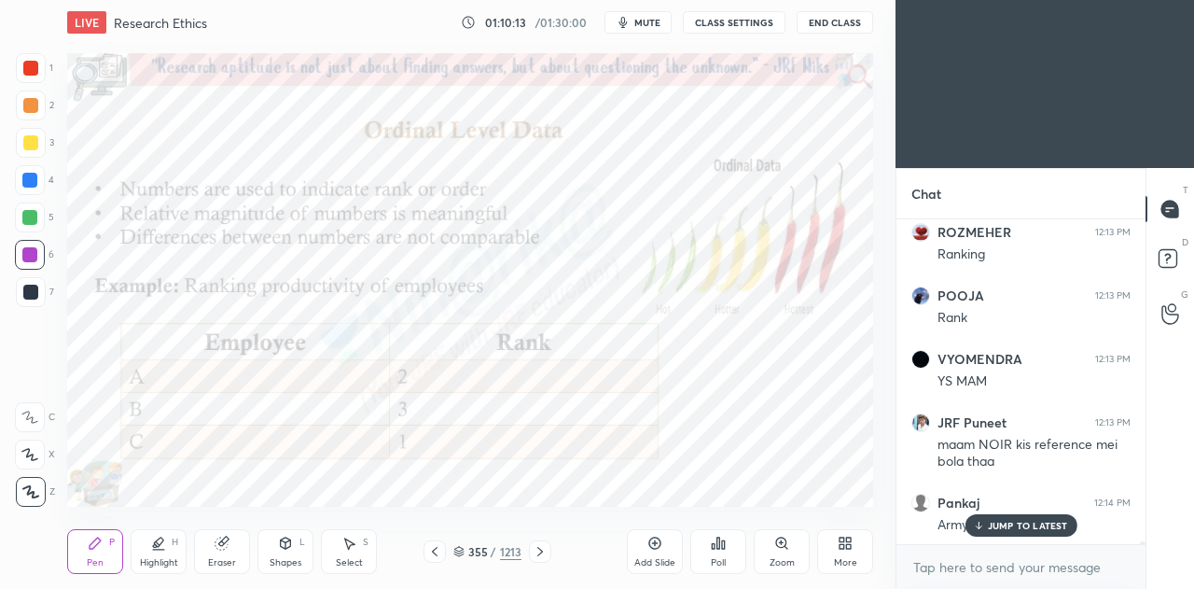
click at [984, 524] on icon at bounding box center [978, 525] width 12 height 11
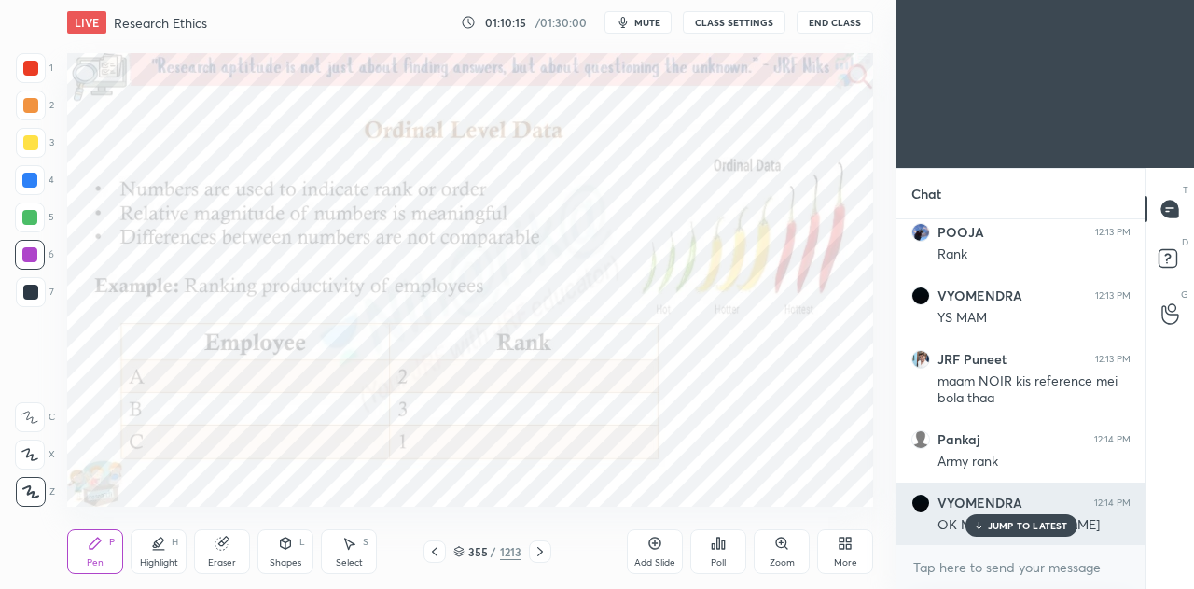
click at [997, 523] on p "JUMP TO LATEST" at bounding box center [1028, 525] width 80 height 11
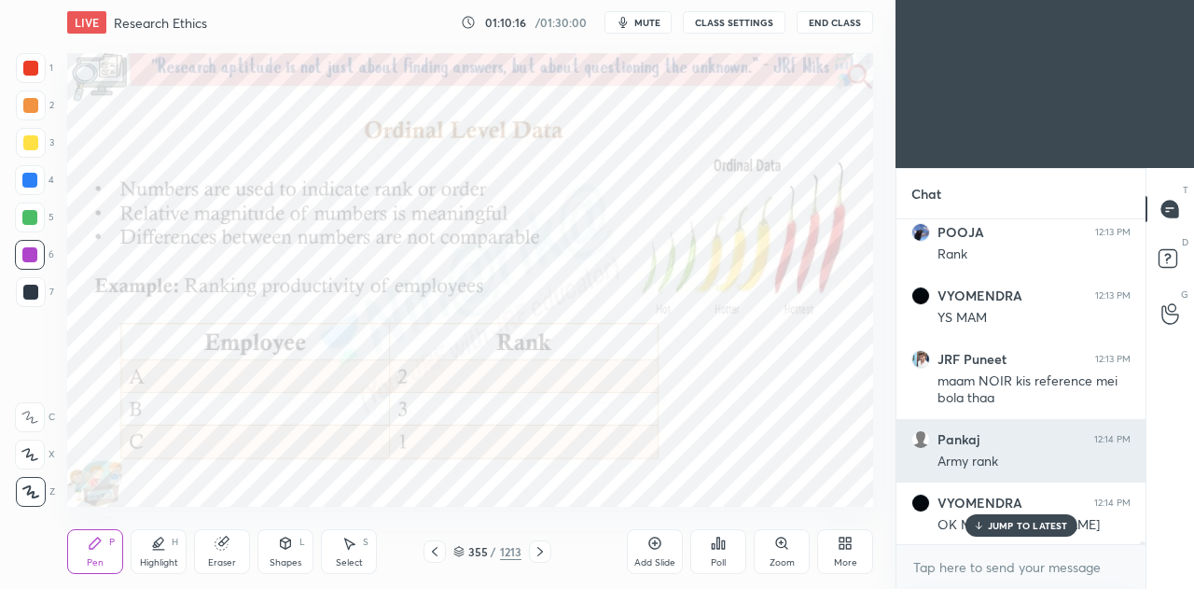
scroll to position [34342, 0]
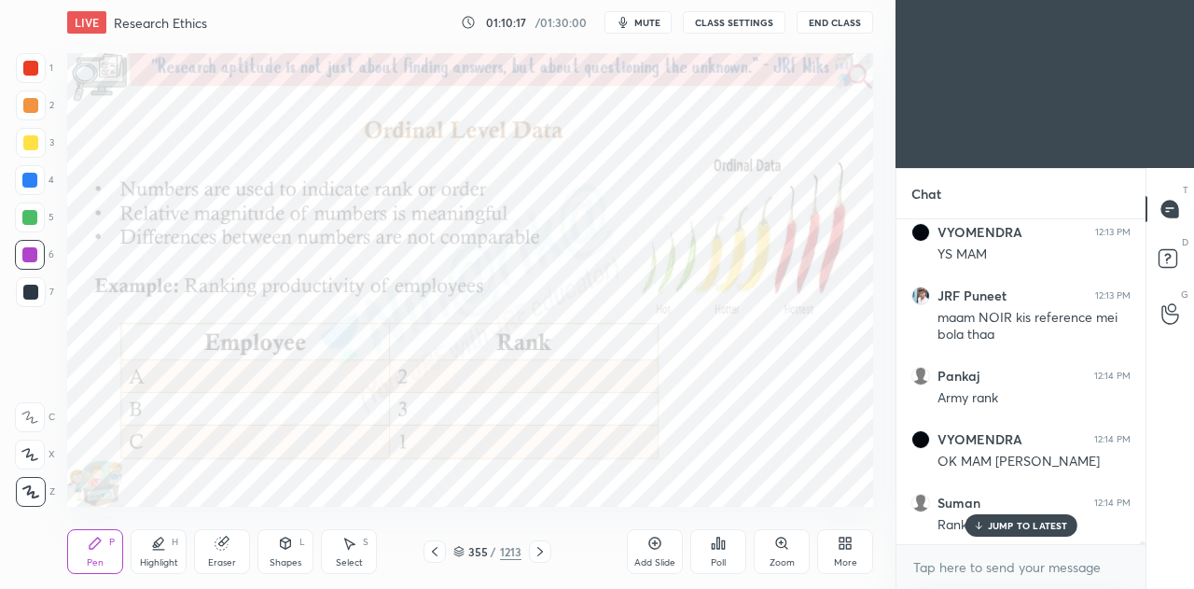
click at [1003, 525] on p "JUMP TO LATEST" at bounding box center [1028, 525] width 80 height 11
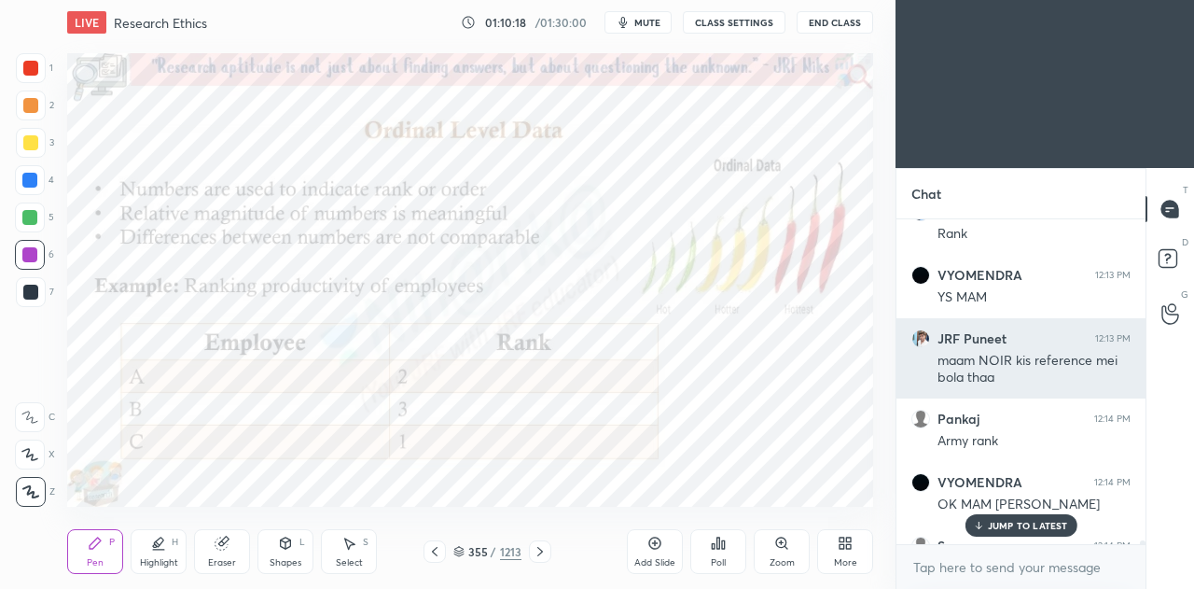
scroll to position [34297, 0]
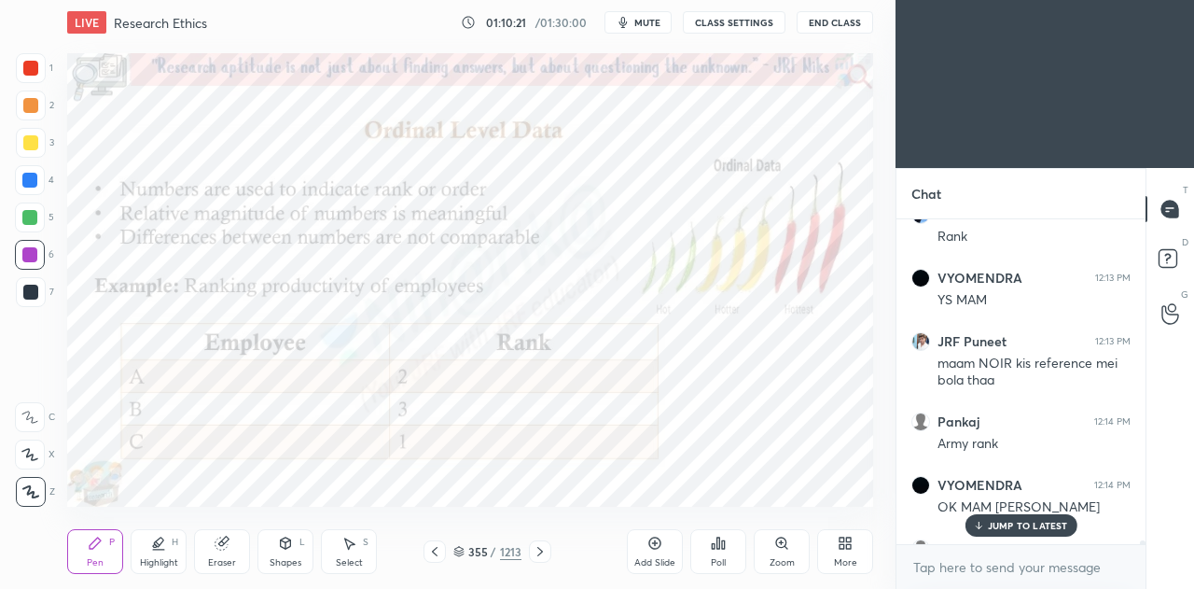
click at [434, 556] on icon at bounding box center [434, 551] width 15 height 15
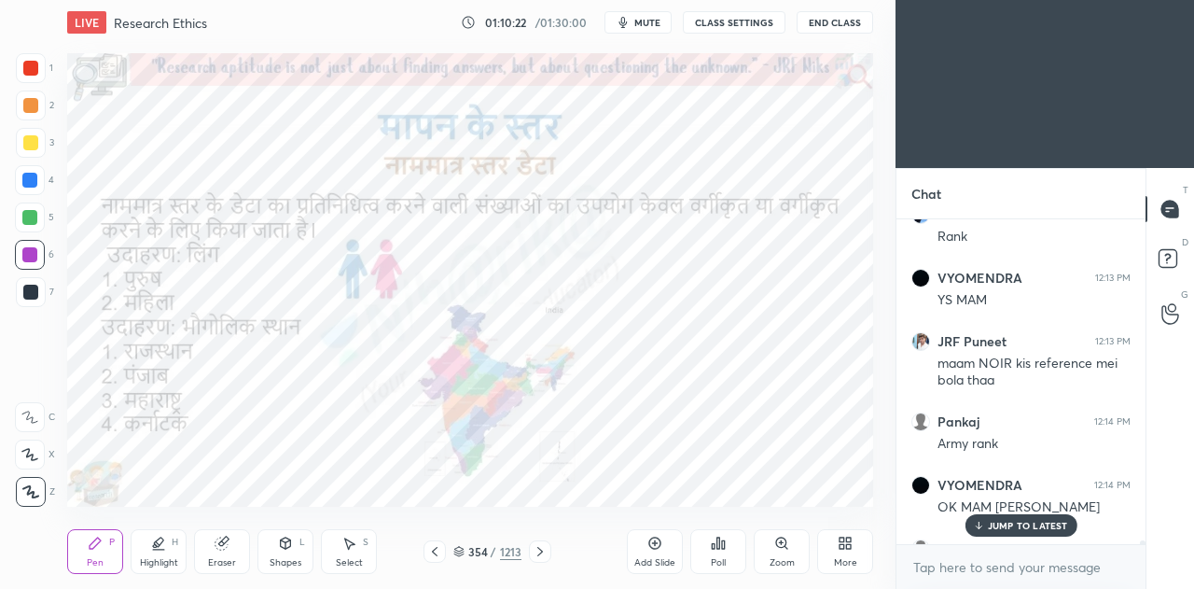
click at [656, 544] on icon at bounding box center [655, 543] width 15 height 15
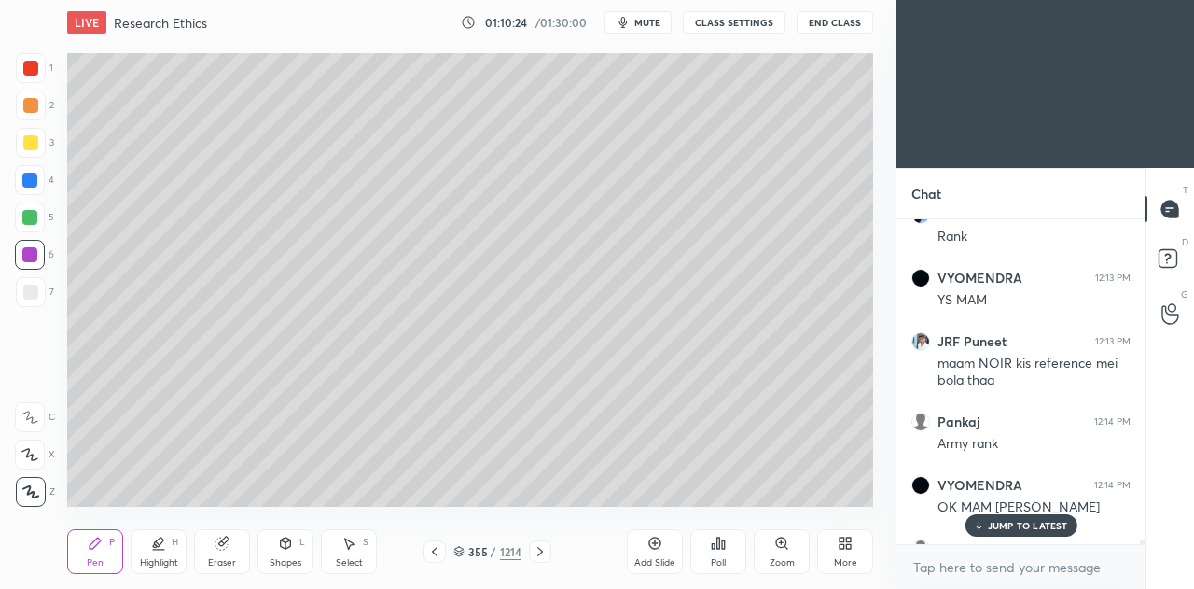
click at [37, 286] on div at bounding box center [31, 292] width 30 height 30
click at [1005, 529] on p "2 NEW MESSAGES" at bounding box center [1028, 525] width 86 height 11
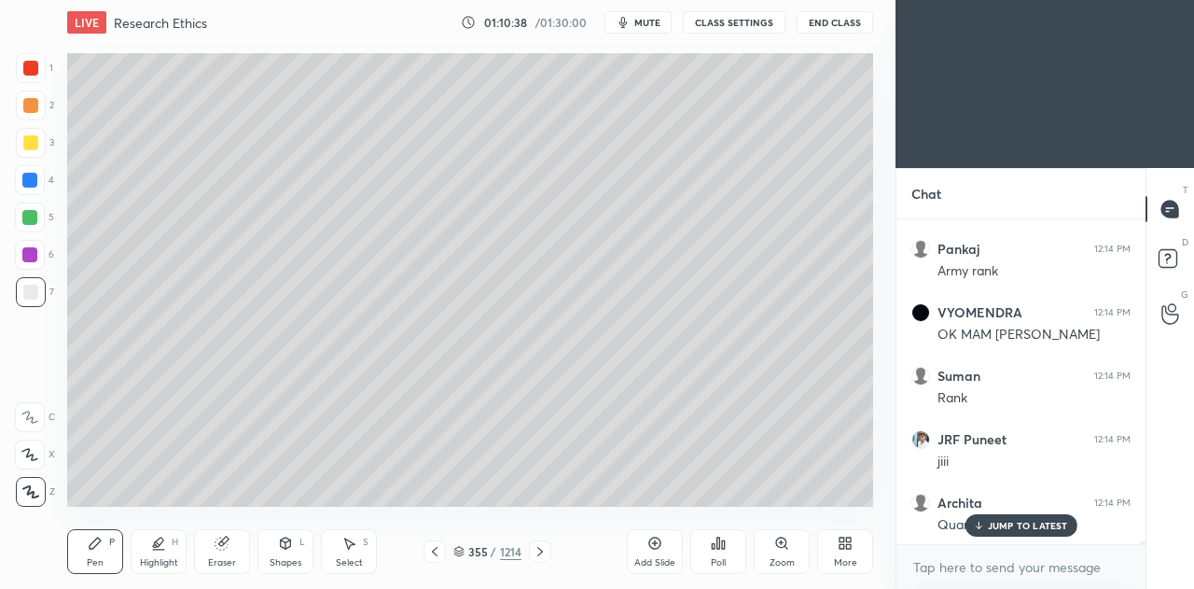
scroll to position [34533, 0]
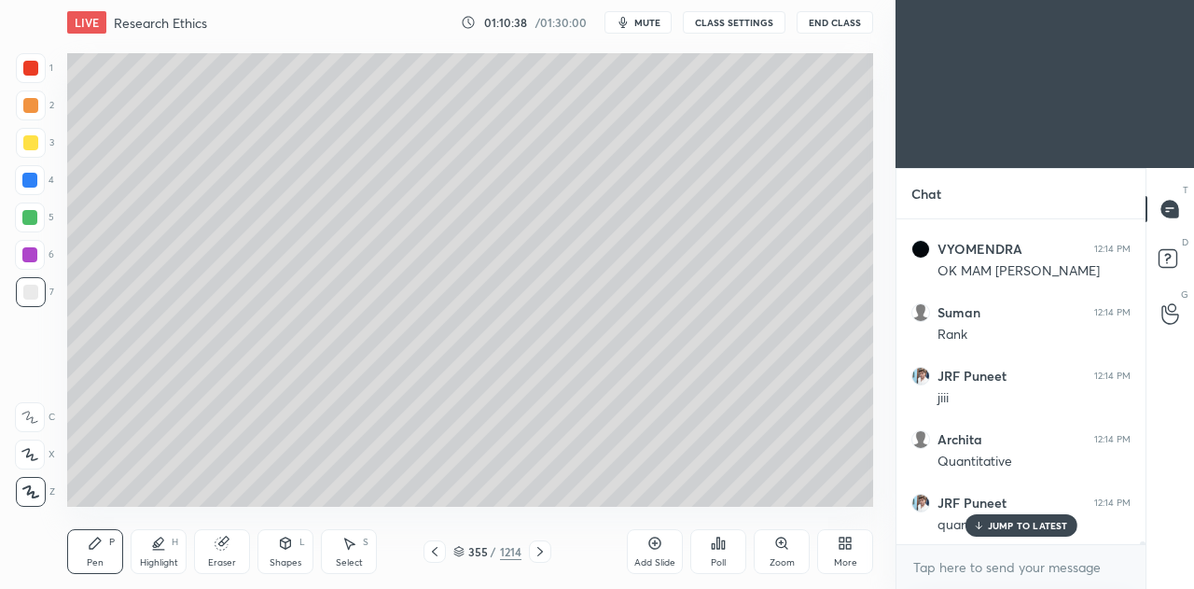
click at [1006, 525] on p "JUMP TO LATEST" at bounding box center [1028, 525] width 80 height 11
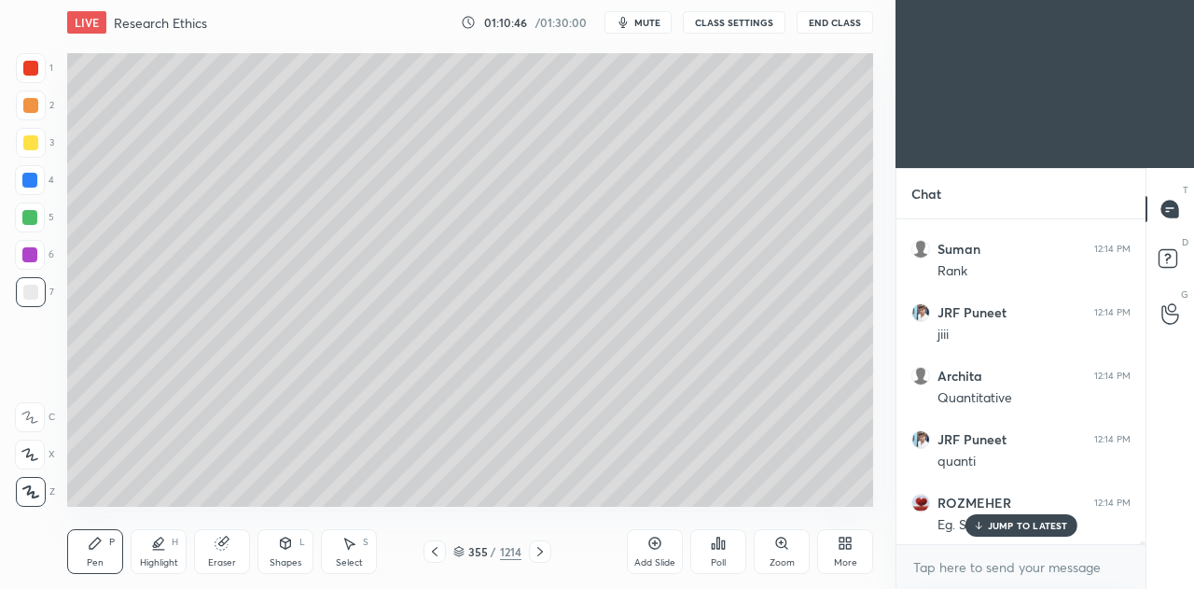
click at [874, 367] on div "Setting up your live class Poll for secs No correct answer Start poll" at bounding box center [470, 279] width 821 height 469
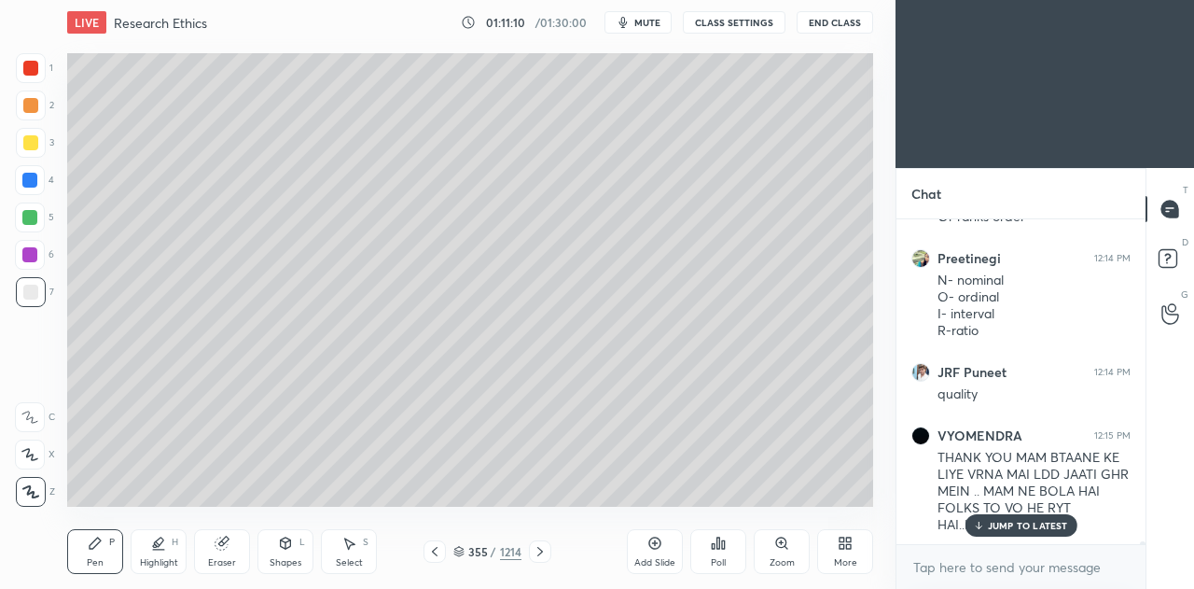
scroll to position [35175, 0]
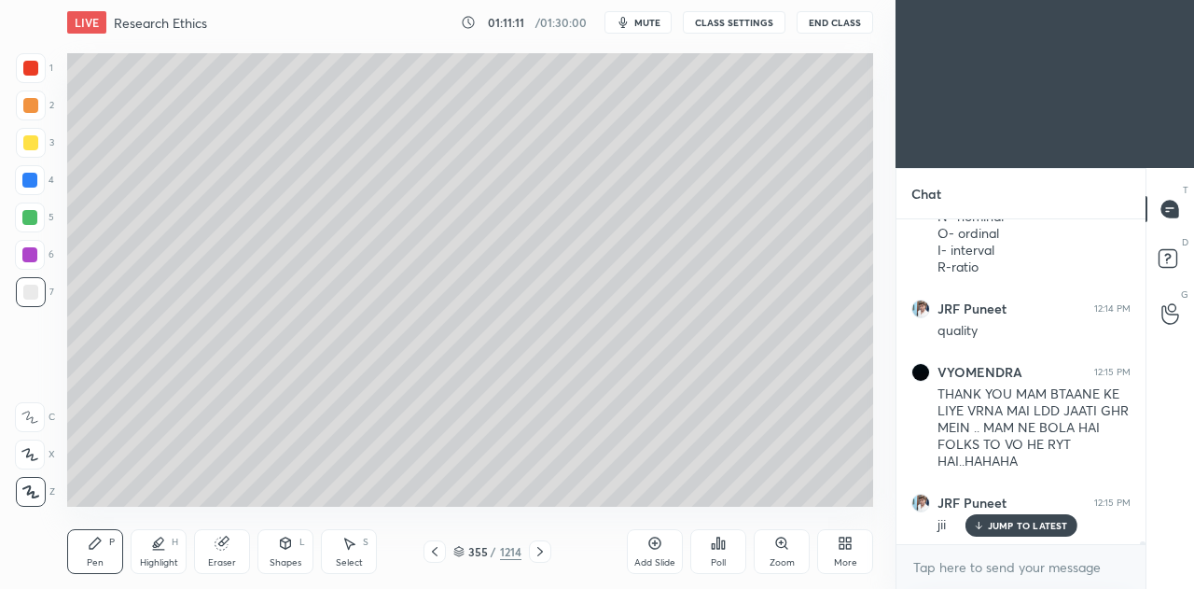
click at [28, 148] on div at bounding box center [30, 142] width 15 height 15
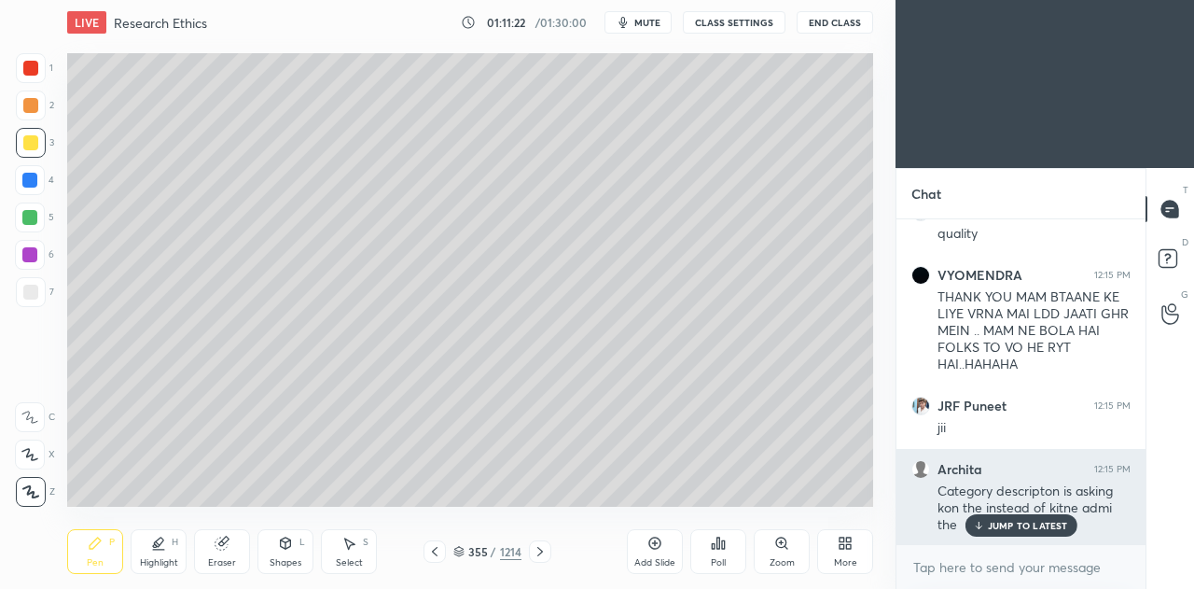
click at [1021, 527] on p "JUMP TO LATEST" at bounding box center [1028, 525] width 80 height 11
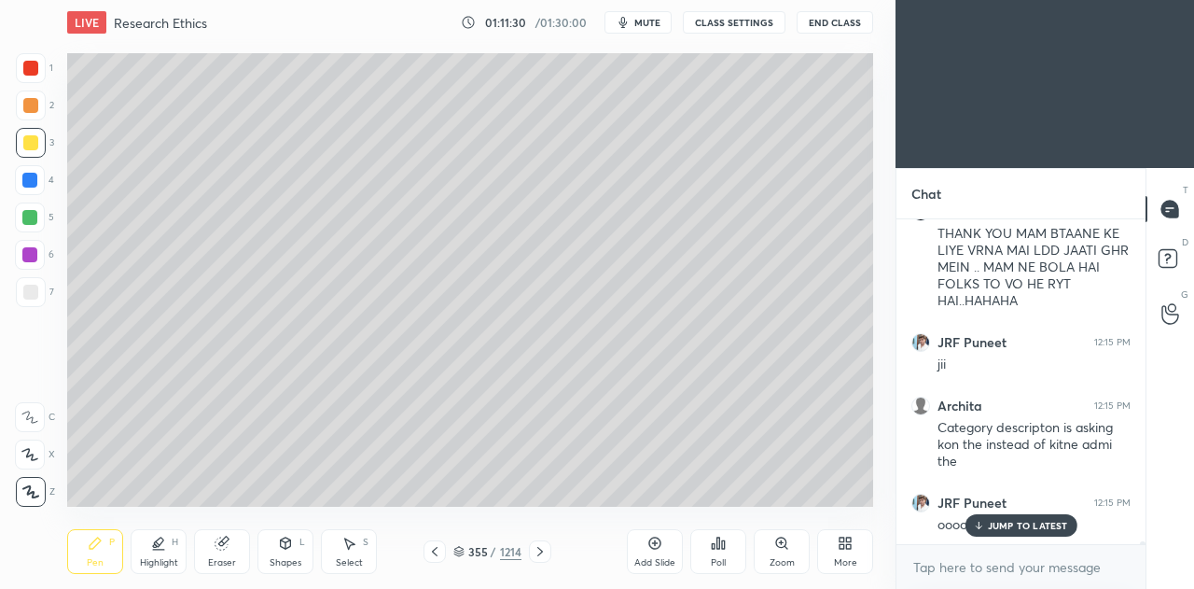
scroll to position [35354, 0]
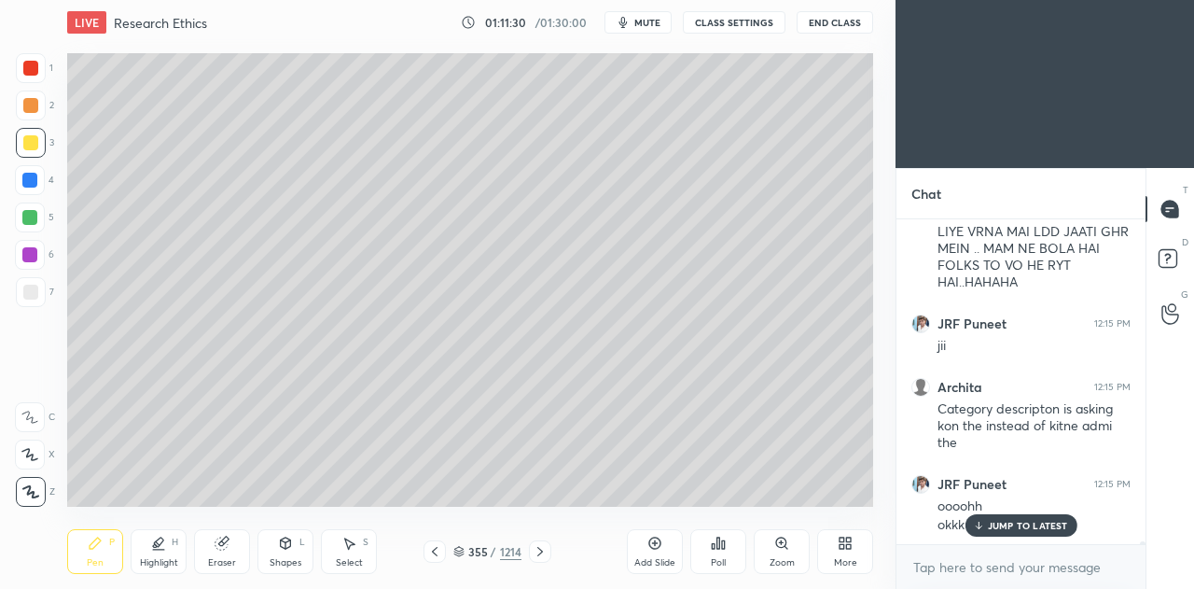
click at [432, 556] on icon at bounding box center [434, 551] width 15 height 15
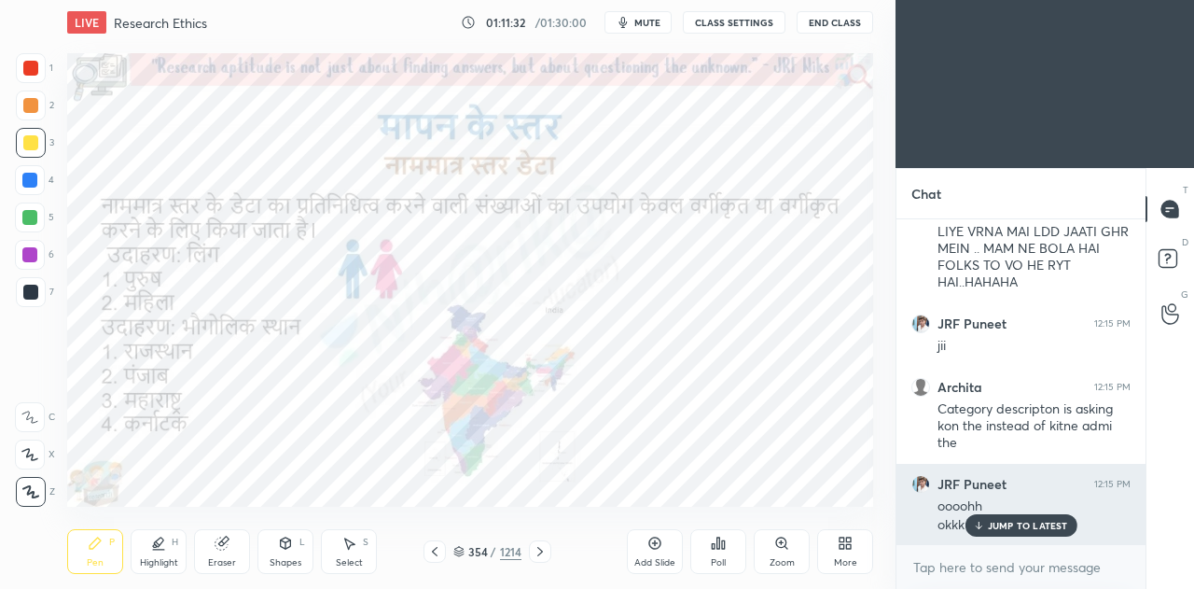
click at [990, 523] on p "JUMP TO LATEST" at bounding box center [1028, 525] width 80 height 11
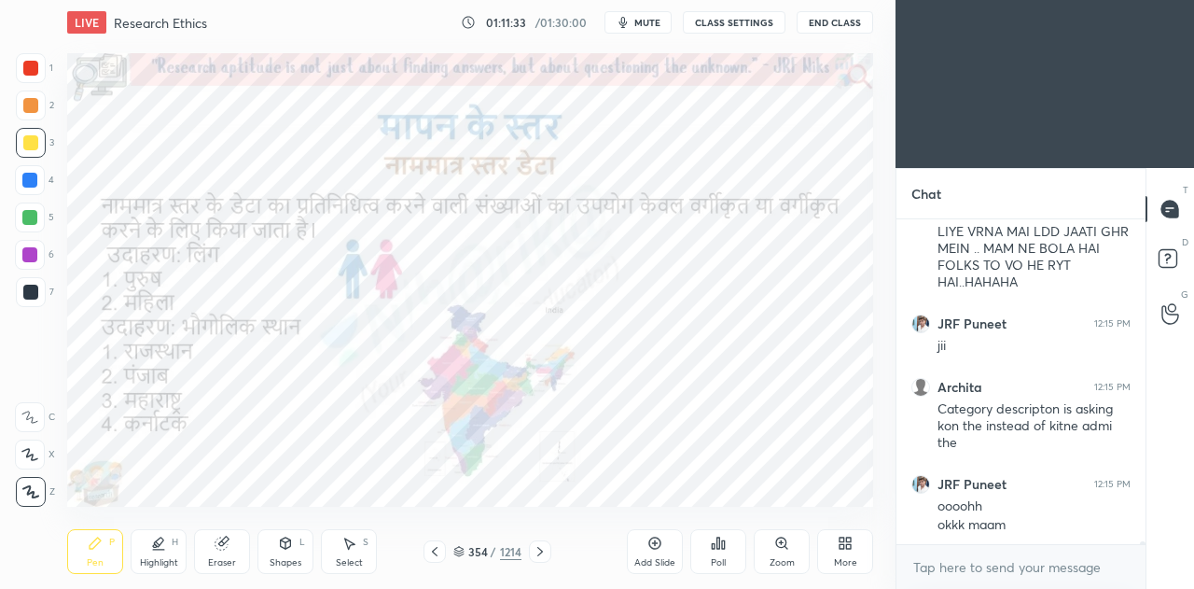
click at [541, 551] on icon at bounding box center [540, 551] width 6 height 9
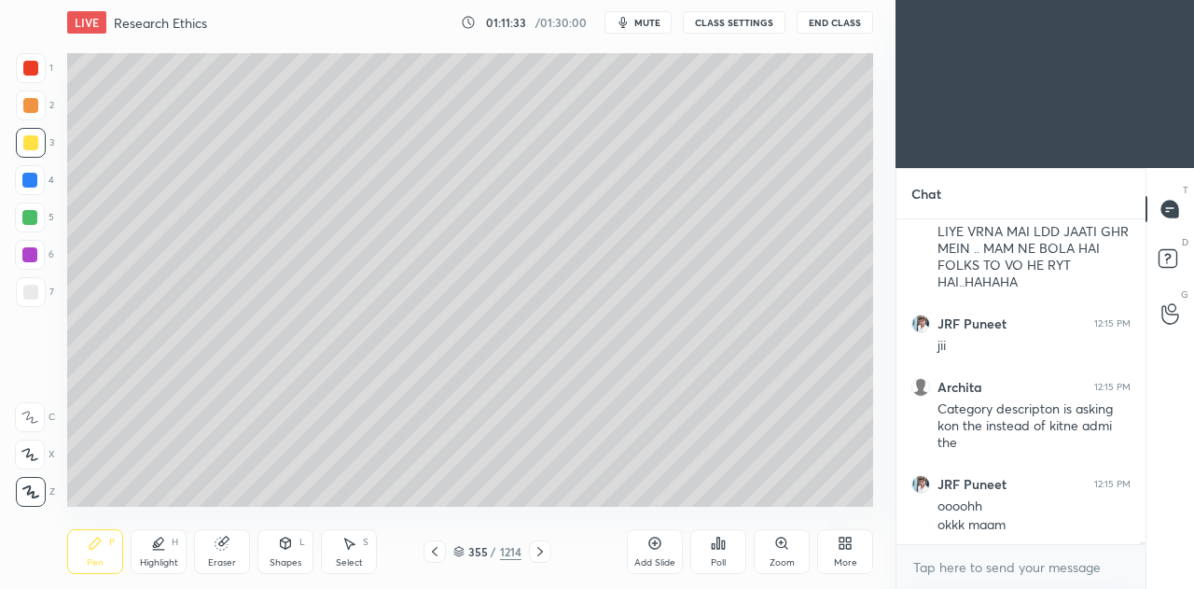
click at [535, 557] on icon at bounding box center [540, 551] width 15 height 15
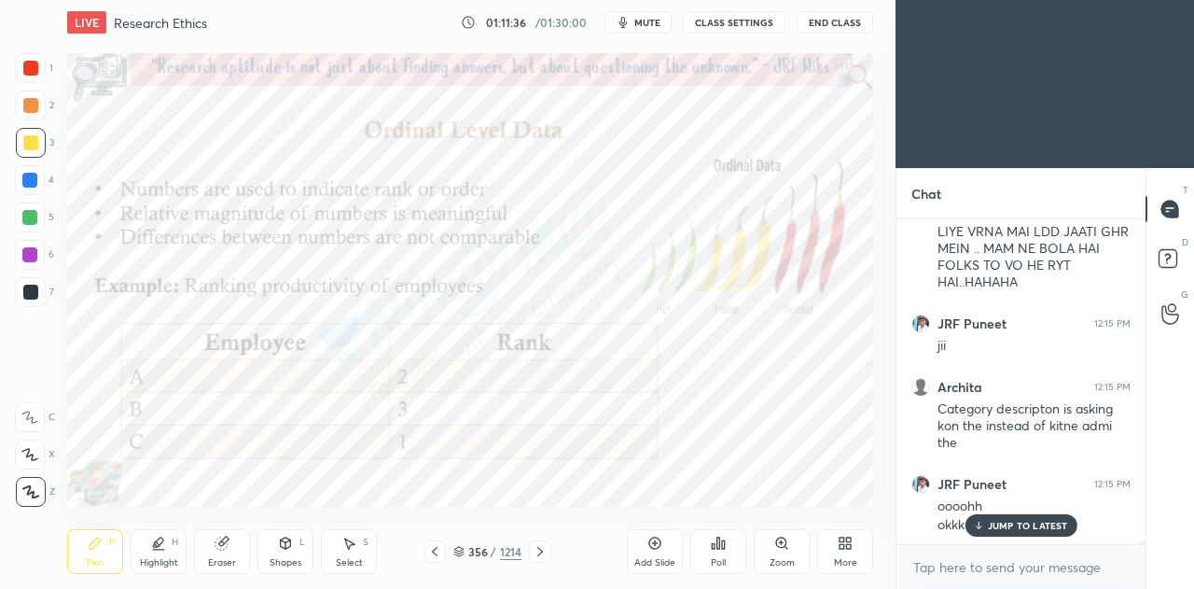
scroll to position [35434, 0]
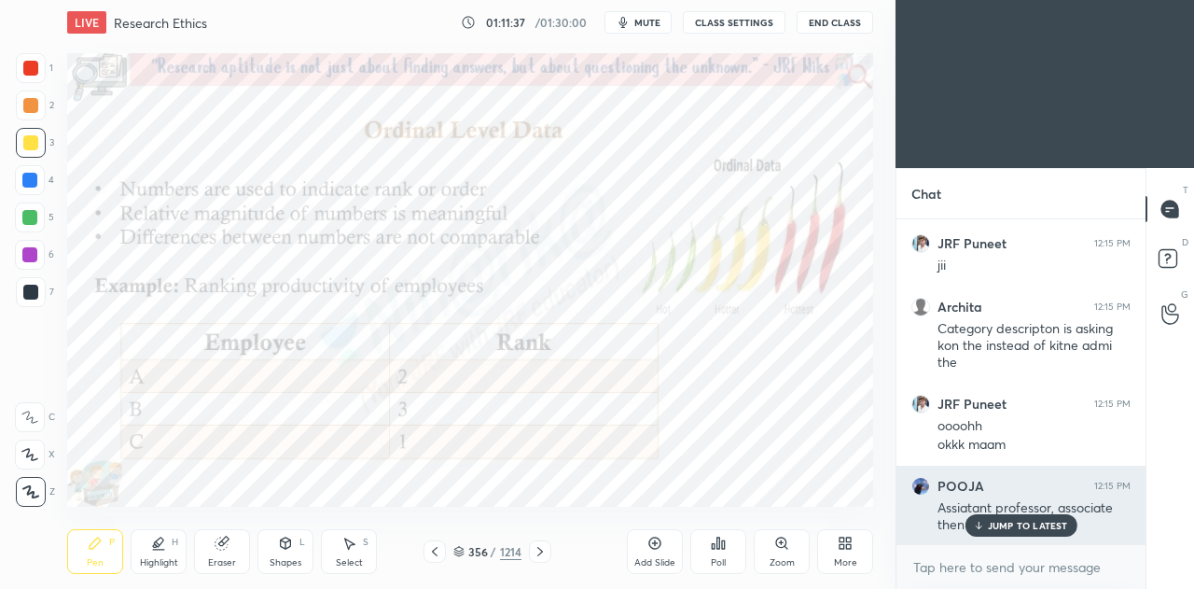
click at [1011, 527] on p "JUMP TO LATEST" at bounding box center [1028, 525] width 80 height 11
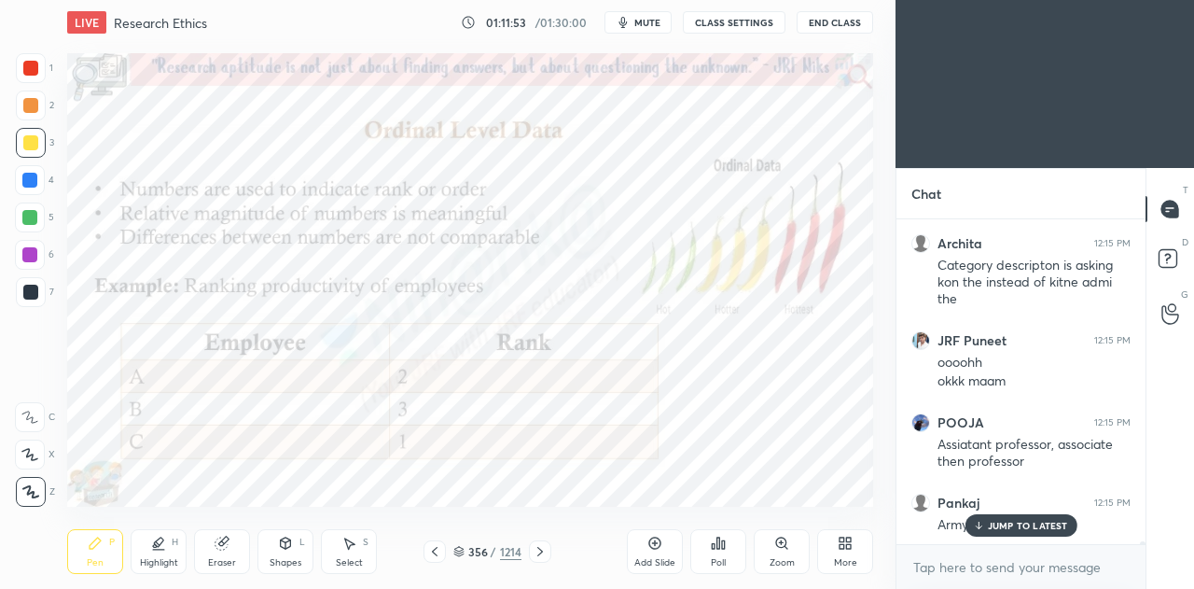
click at [39, 107] on div at bounding box center [31, 106] width 30 height 30
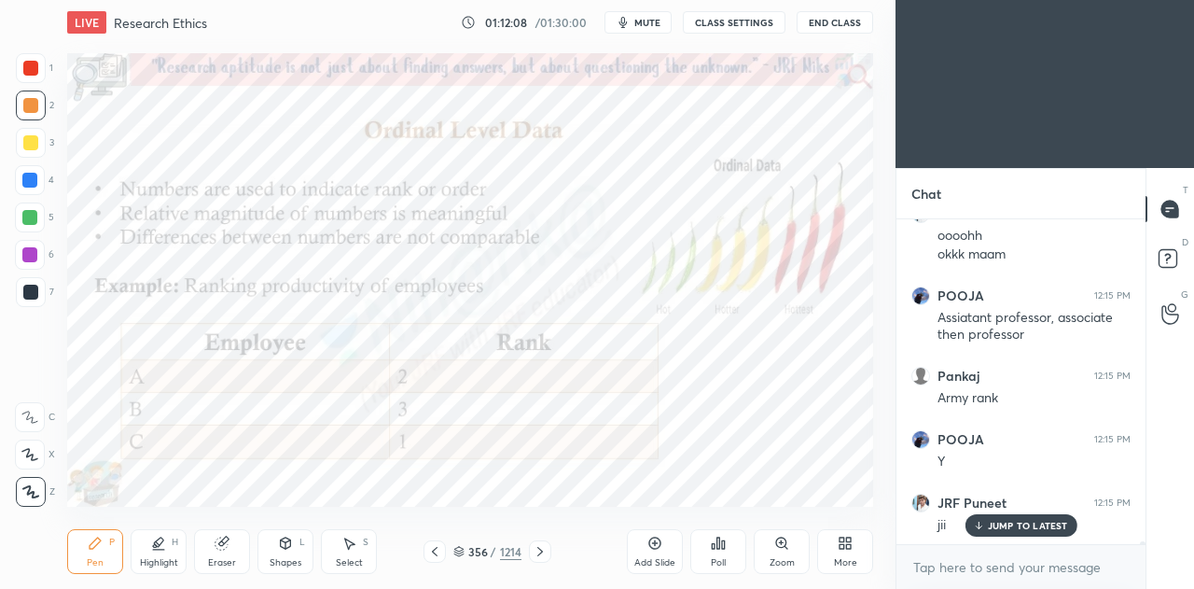
scroll to position [35688, 0]
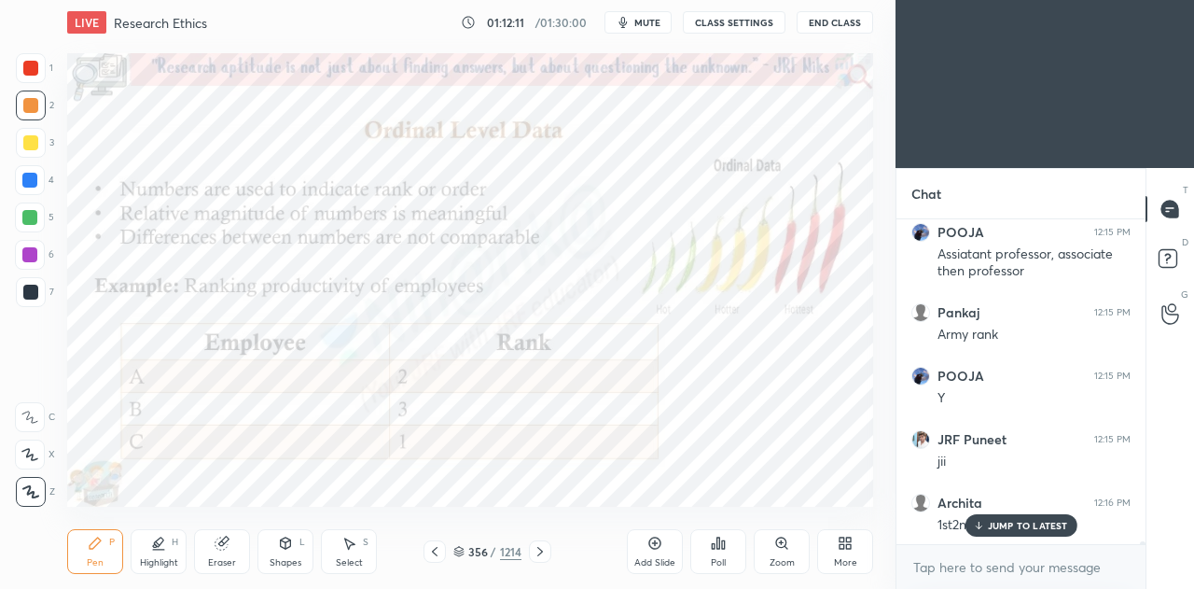
click at [215, 548] on icon at bounding box center [222, 543] width 15 height 15
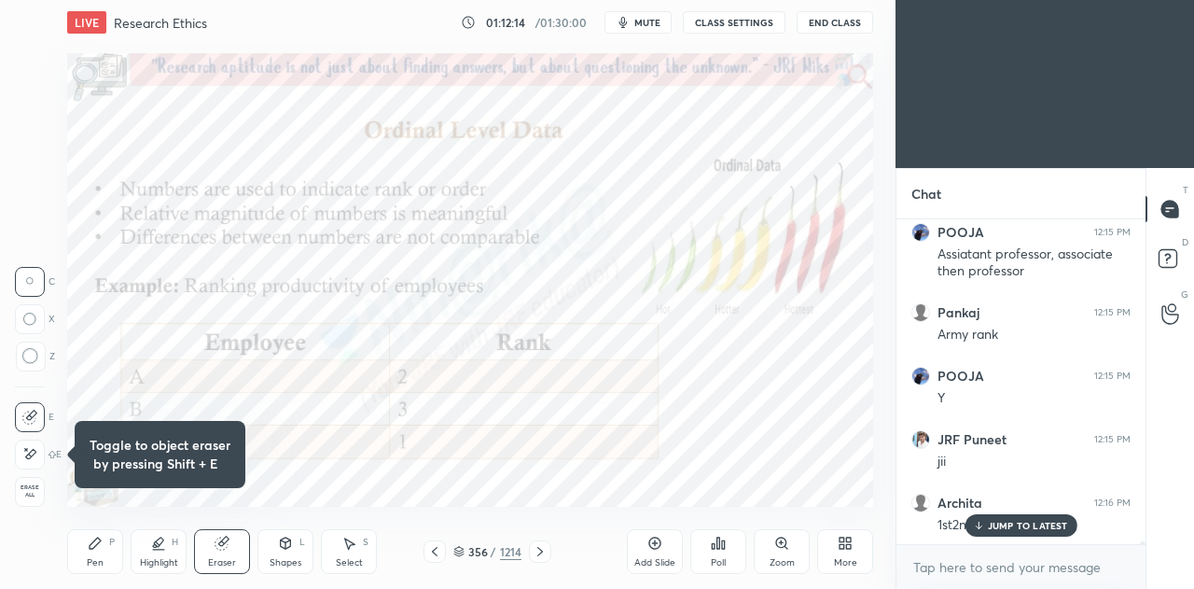
click at [222, 445] on h4 "Toggle to object eraser by pressing Shift + E" at bounding box center [160, 454] width 141 height 37
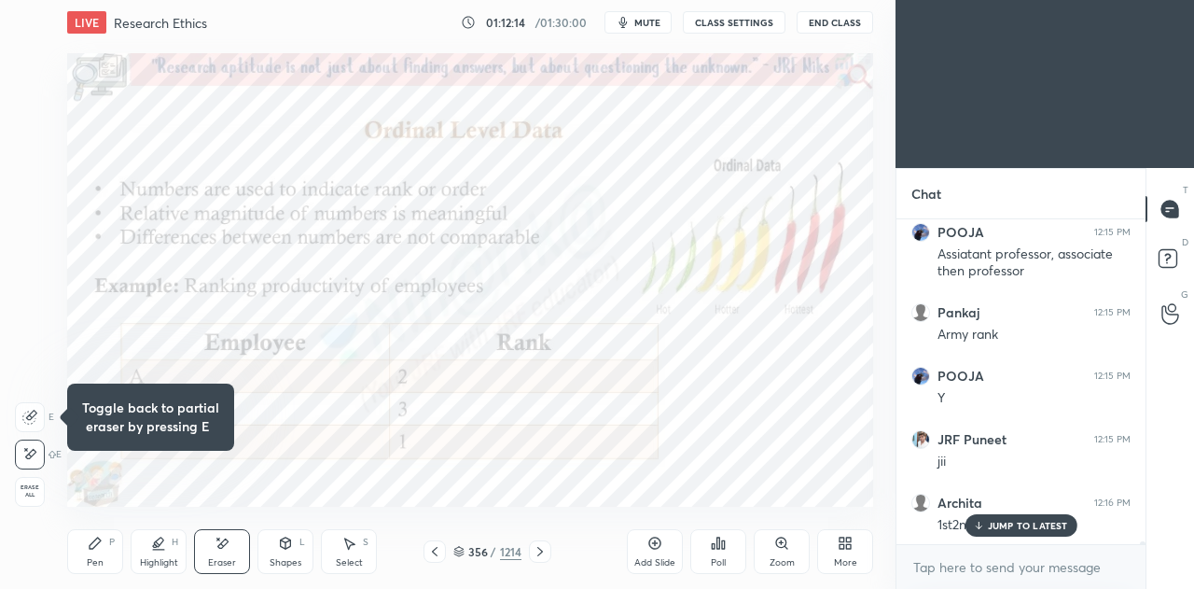
scroll to position [35751, 0]
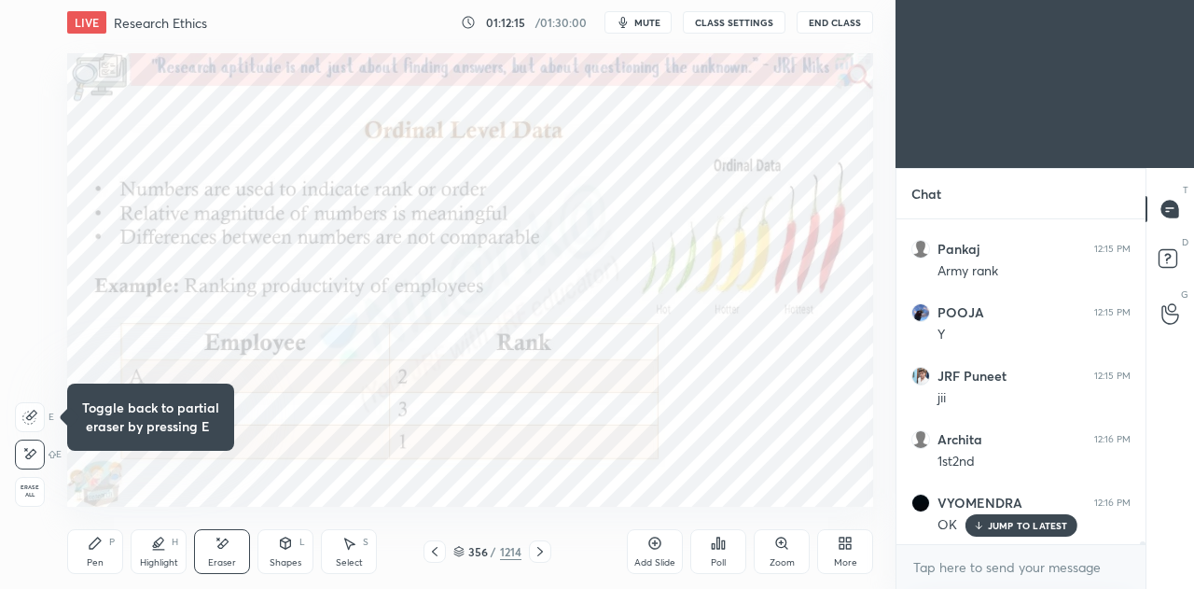
click at [36, 423] on icon at bounding box center [29, 417] width 15 height 15
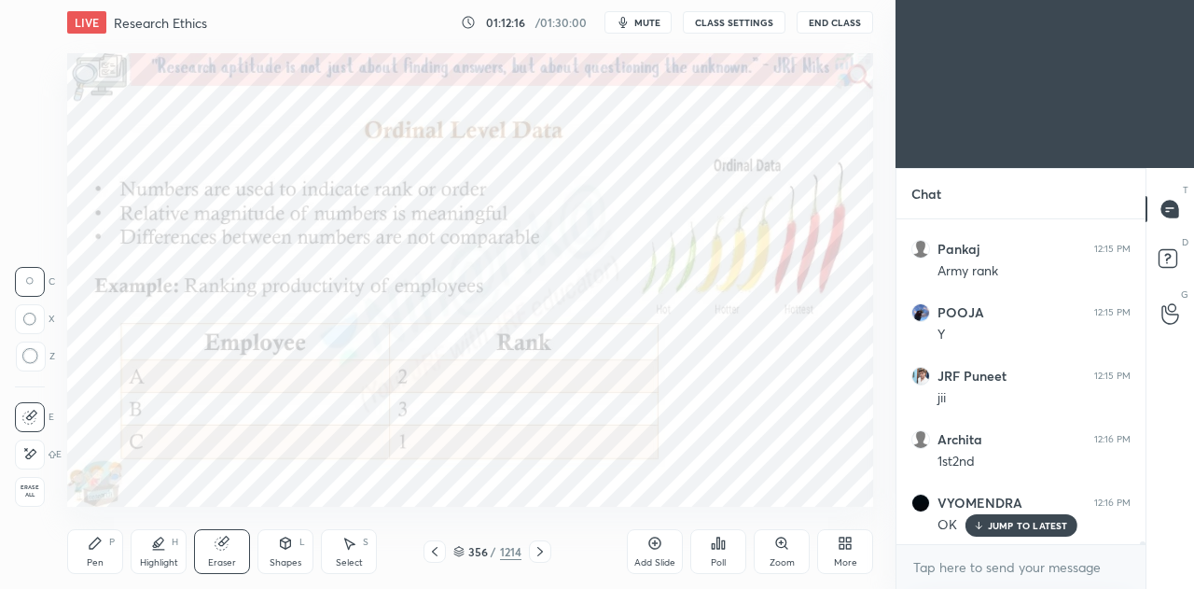
click at [103, 546] on div "Pen P" at bounding box center [95, 551] width 56 height 45
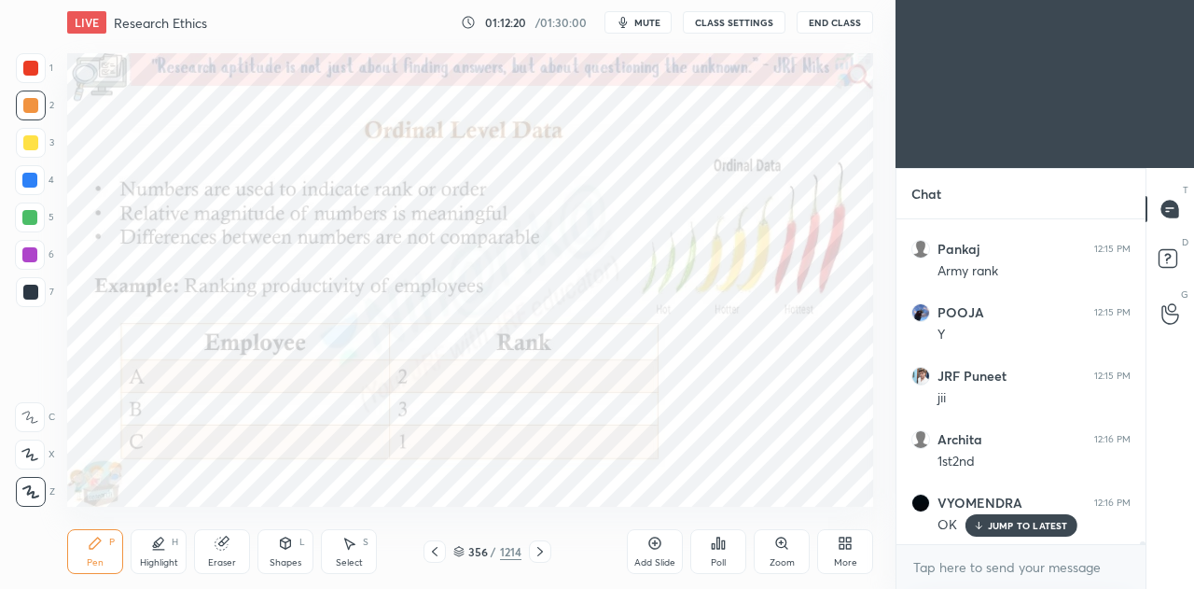
click at [355, 546] on icon at bounding box center [348, 543] width 15 height 15
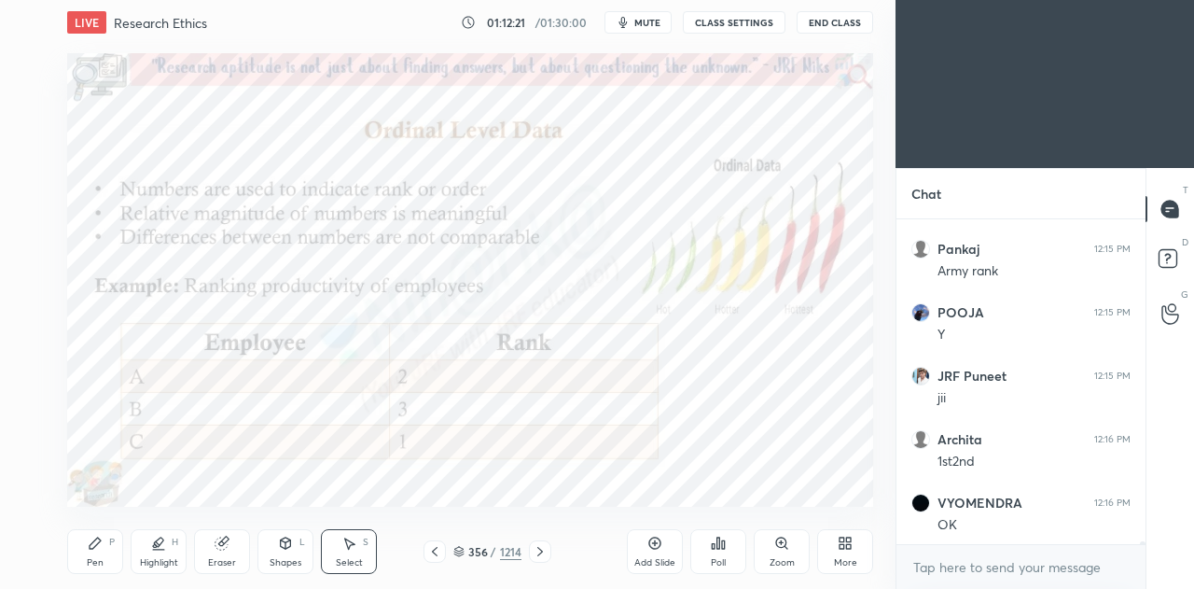
scroll to position [35815, 0]
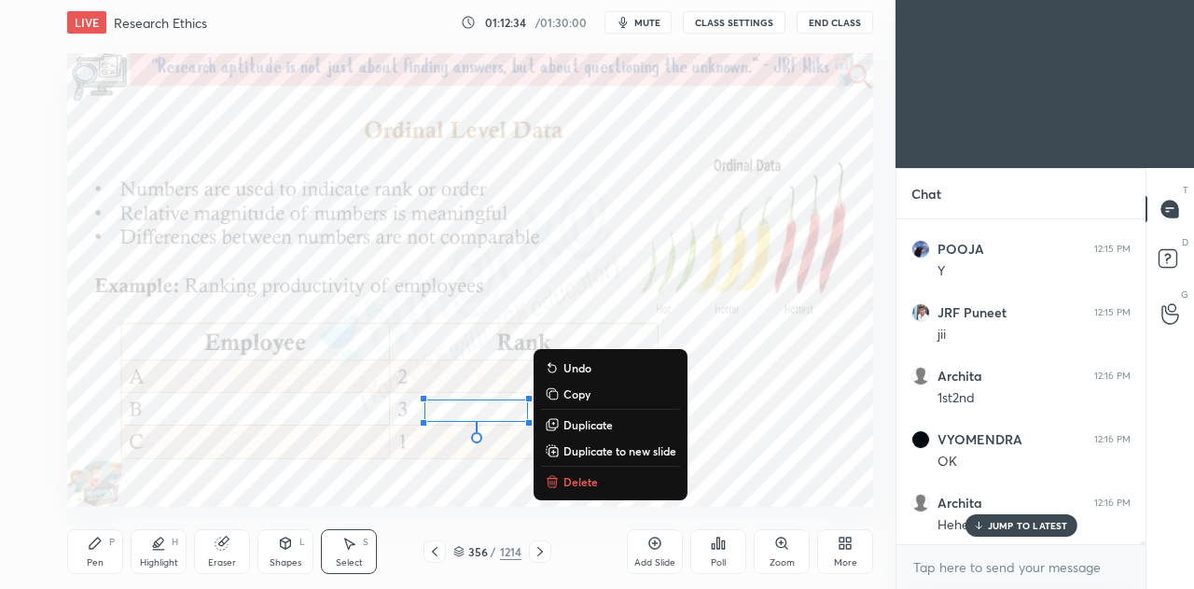
click at [249, 411] on div "0 ° Undo Copy Duplicate Duplicate to new slide Delete" at bounding box center [470, 279] width 806 height 453
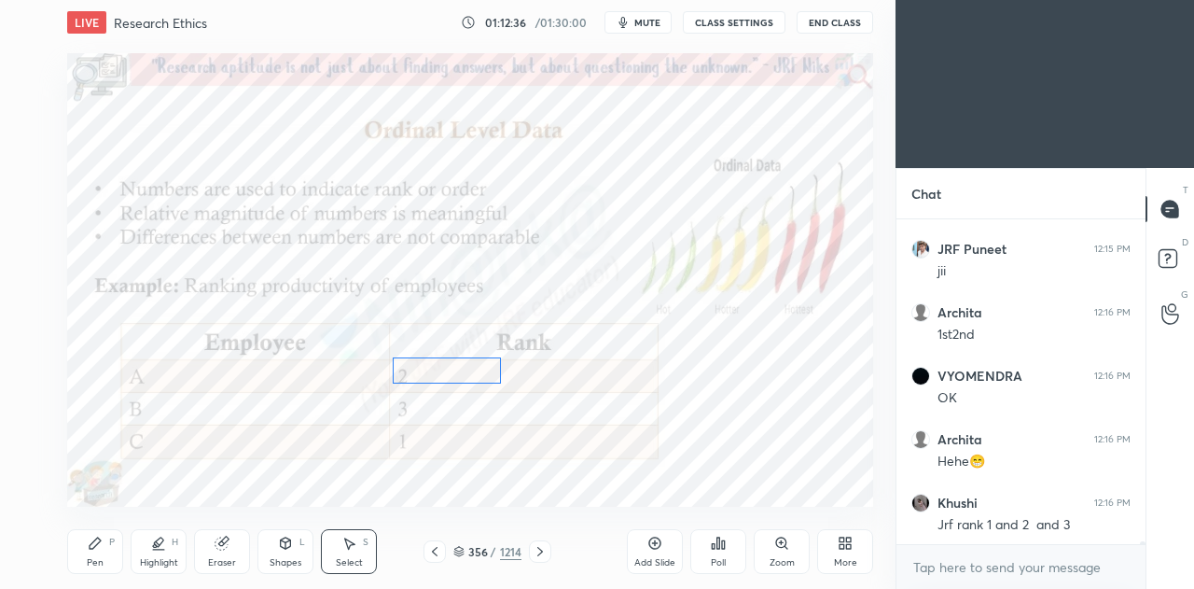
scroll to position [35942, 0]
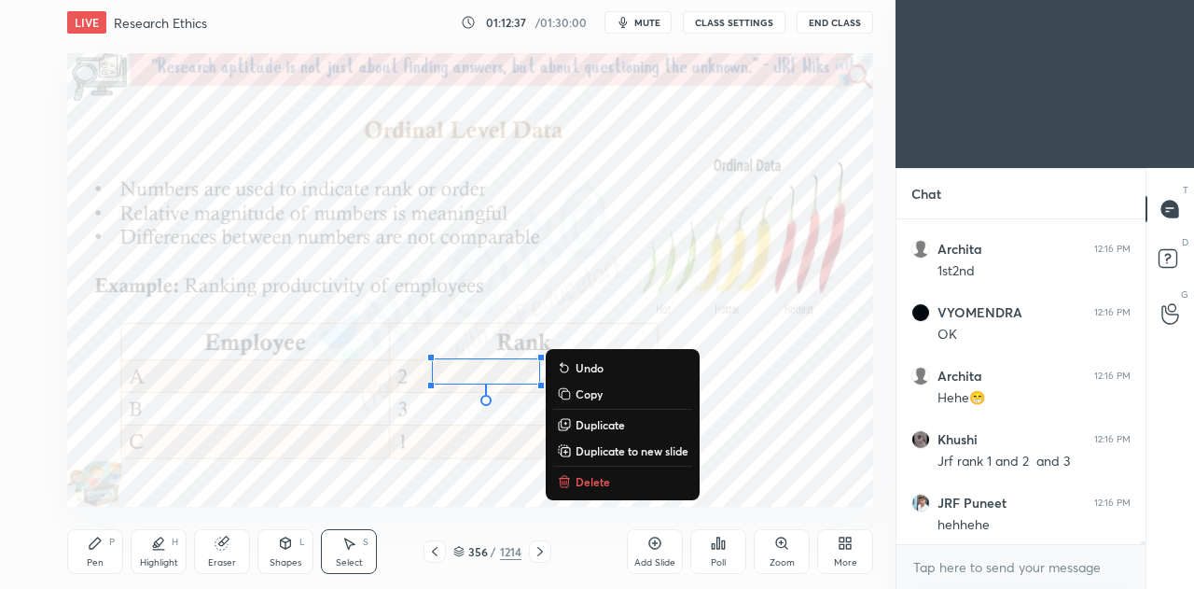
click at [266, 480] on div "0 ° Undo Copy Duplicate Duplicate to new slide Delete" at bounding box center [470, 279] width 806 height 453
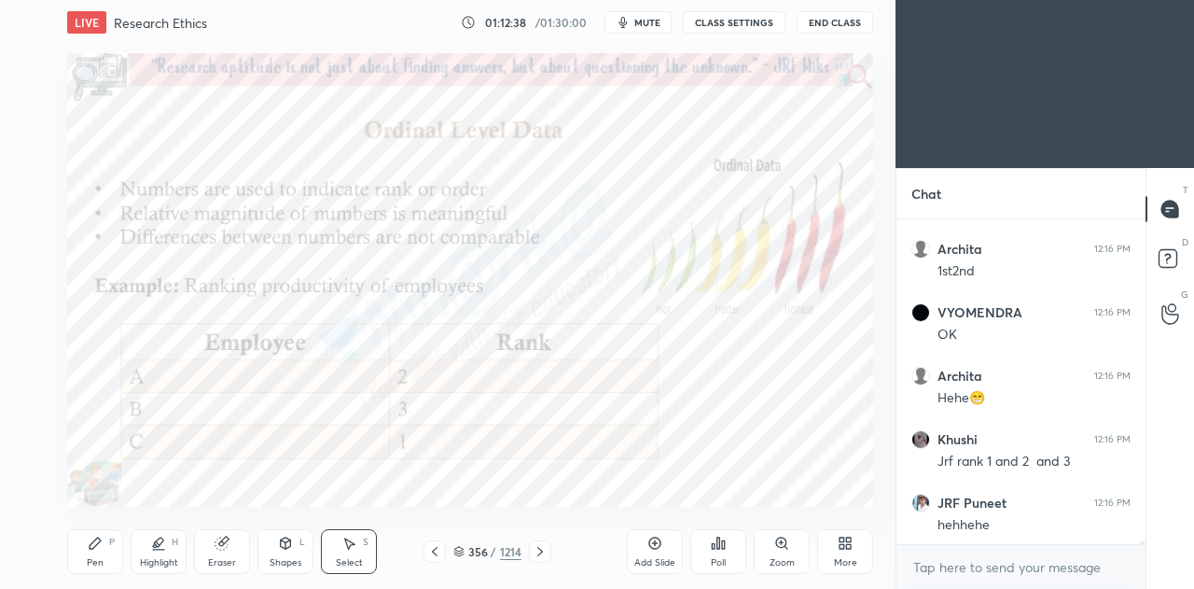
click at [96, 541] on icon at bounding box center [95, 542] width 11 height 11
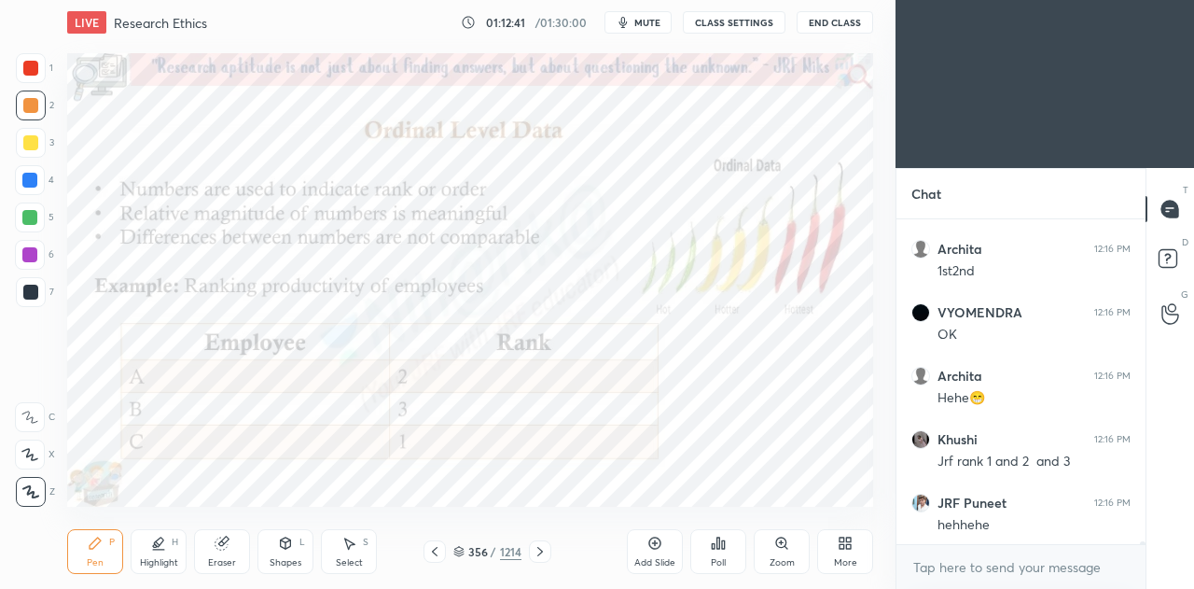
scroll to position [36005, 0]
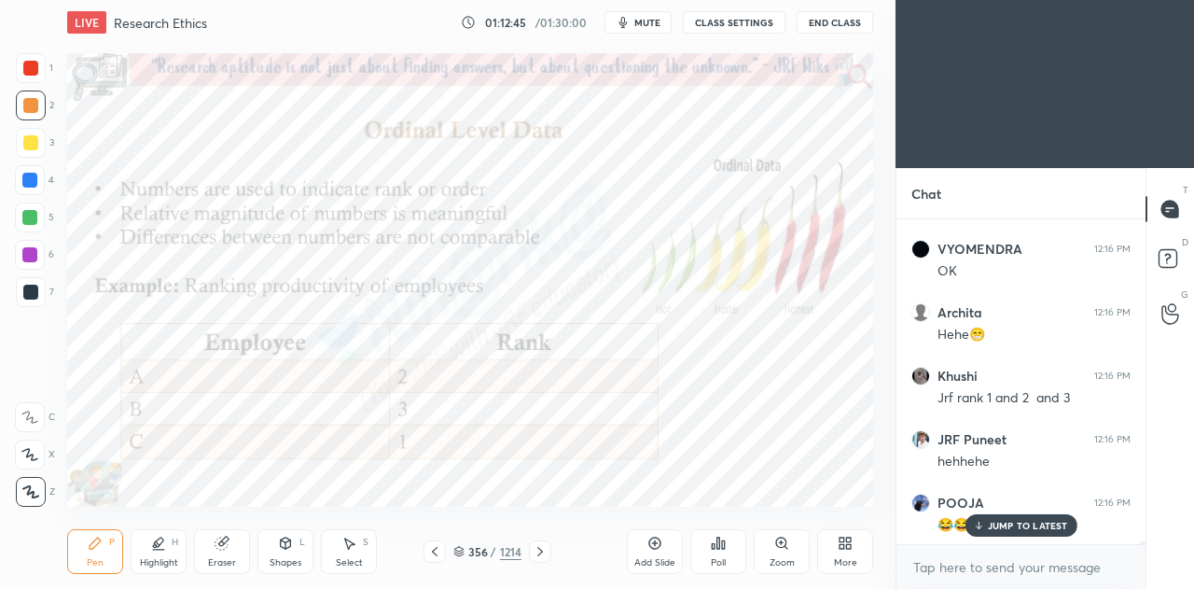
click at [774, 547] on icon at bounding box center [781, 543] width 15 height 15
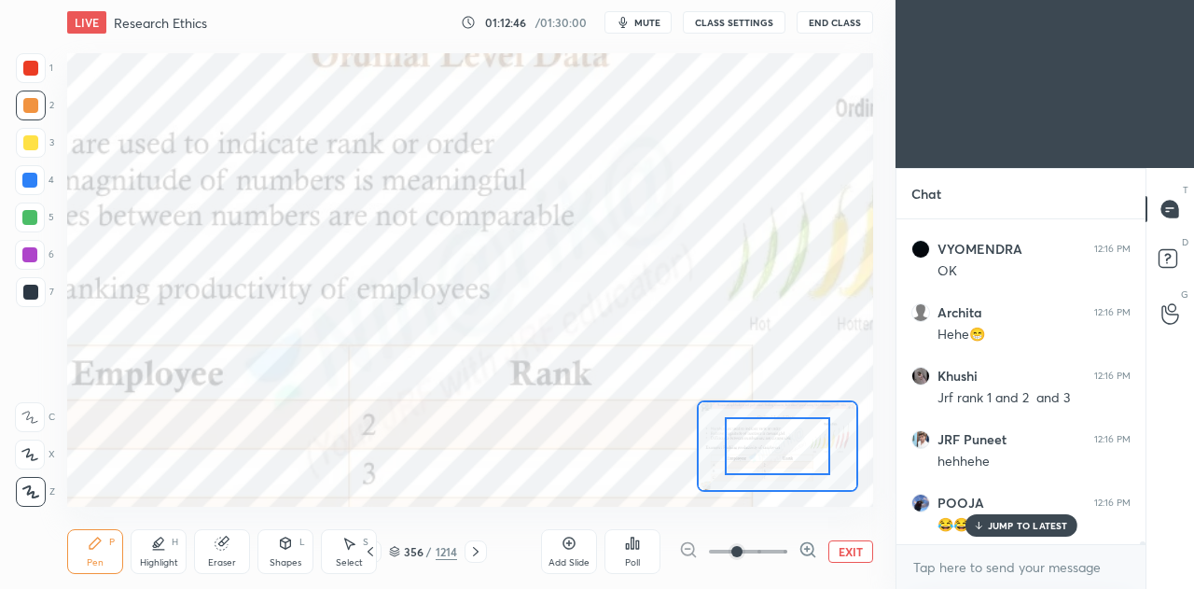
click at [845, 546] on button "EXIT" at bounding box center [851, 551] width 45 height 22
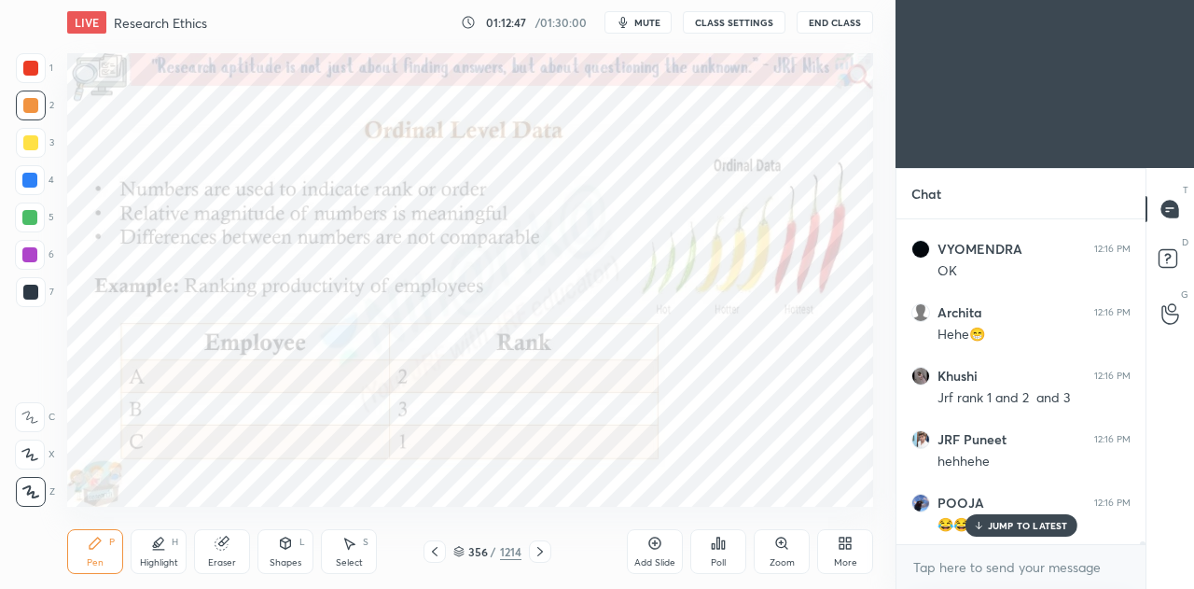
scroll to position [36069, 0]
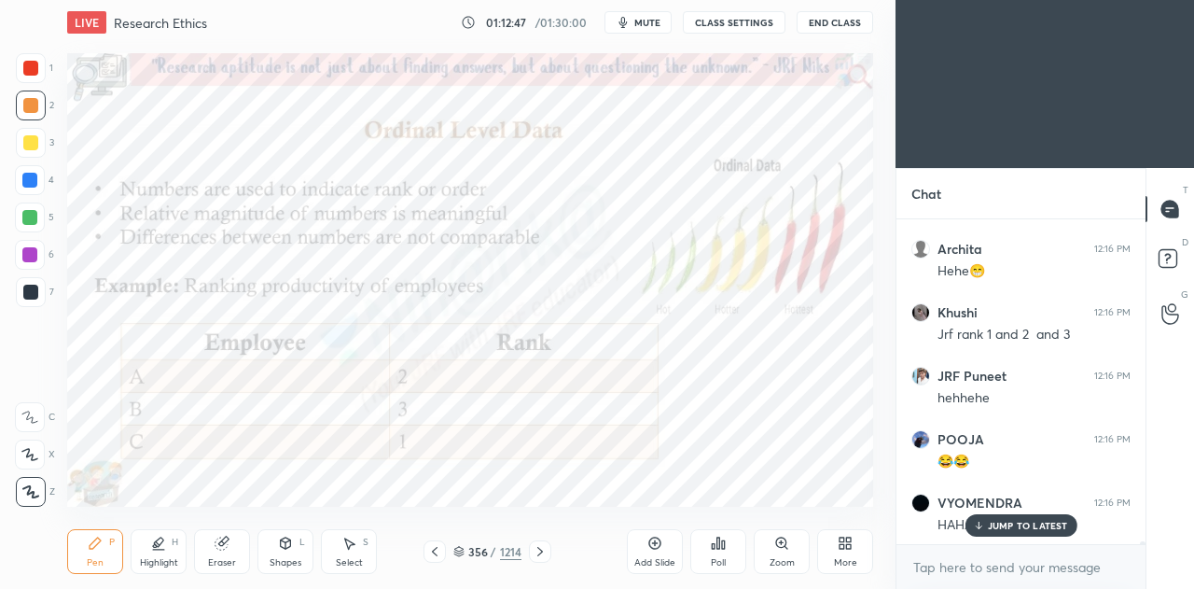
click at [717, 555] on div "Poll" at bounding box center [718, 551] width 56 height 45
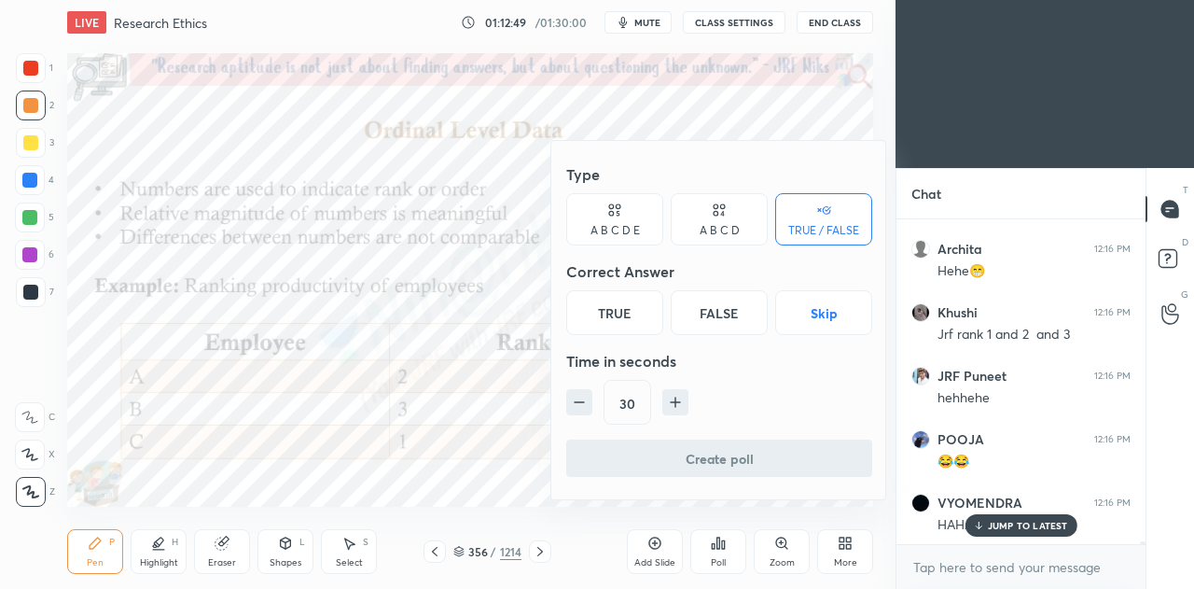
click at [702, 225] on div "A B C D" at bounding box center [720, 230] width 40 height 11
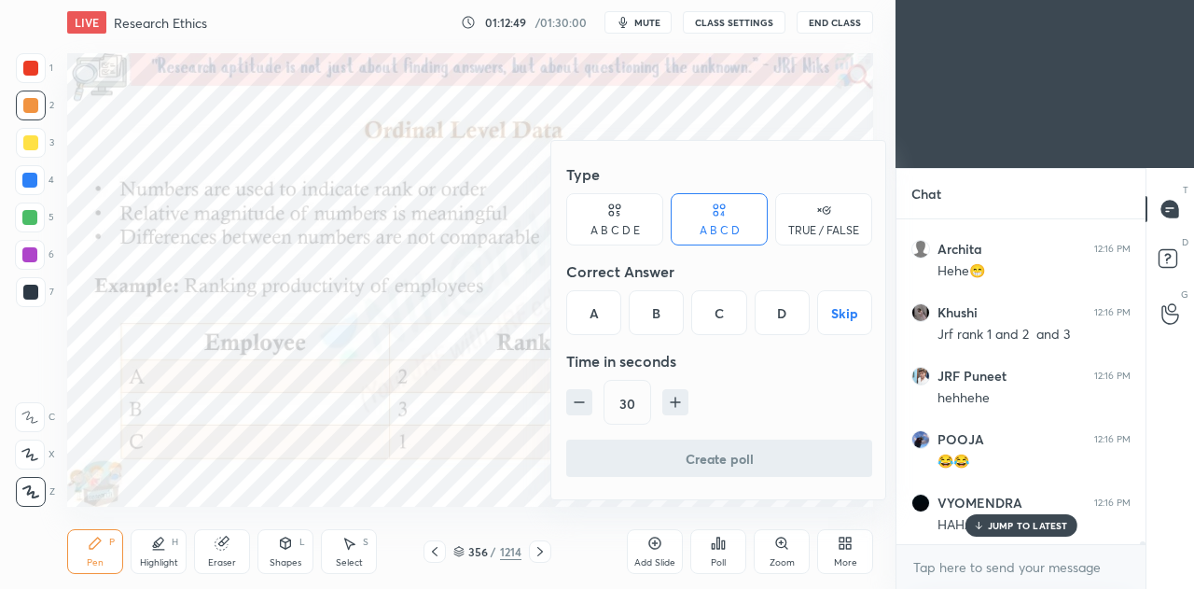
scroll to position [36132, 0]
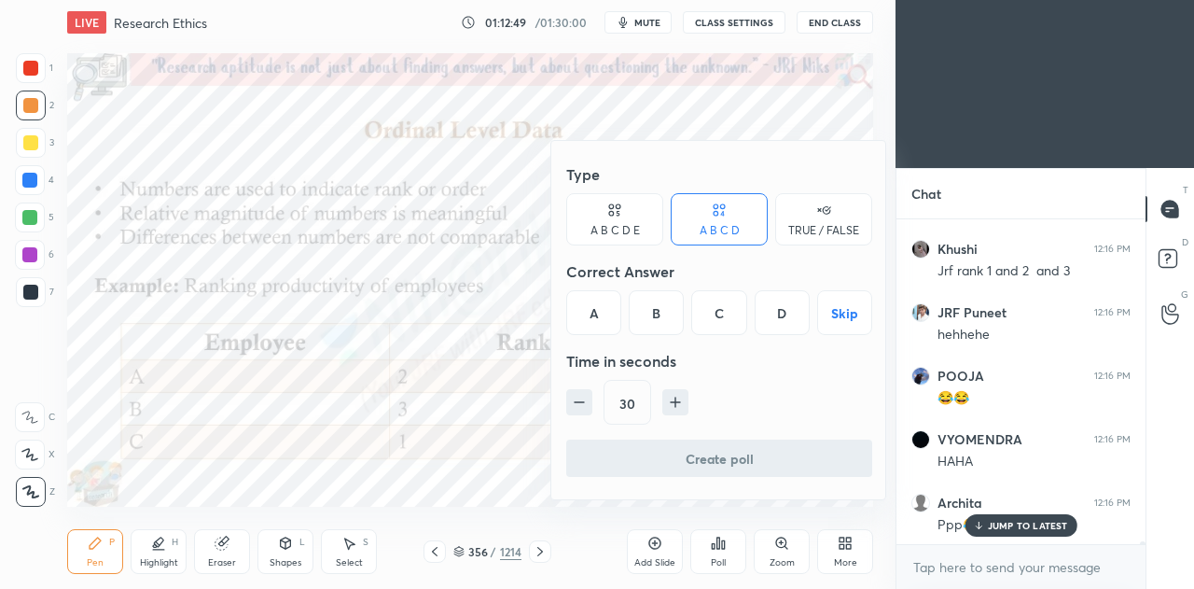
click at [590, 313] on div "A" at bounding box center [593, 312] width 55 height 45
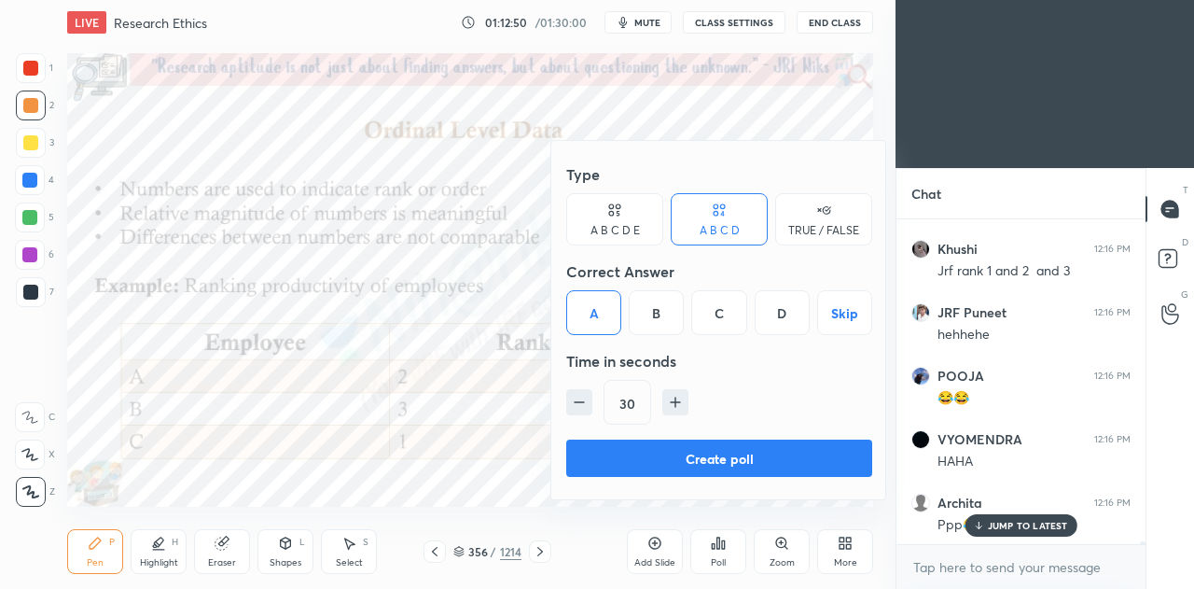
click at [675, 453] on button "Create poll" at bounding box center [719, 457] width 306 height 37
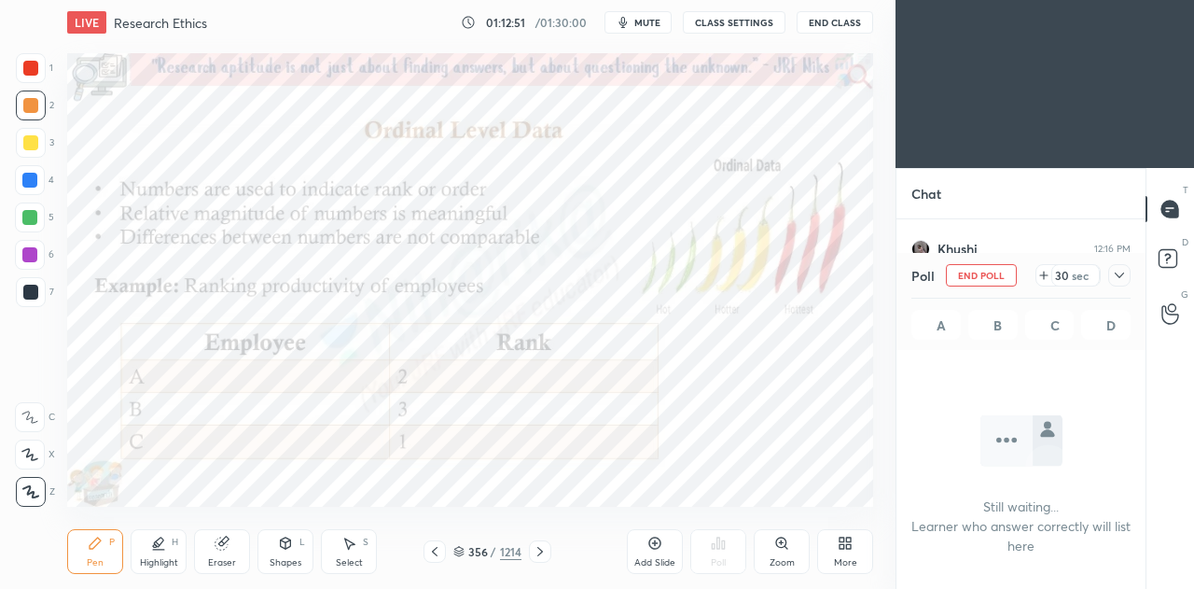
scroll to position [7, 6]
click at [1120, 275] on icon at bounding box center [1119, 275] width 15 height 15
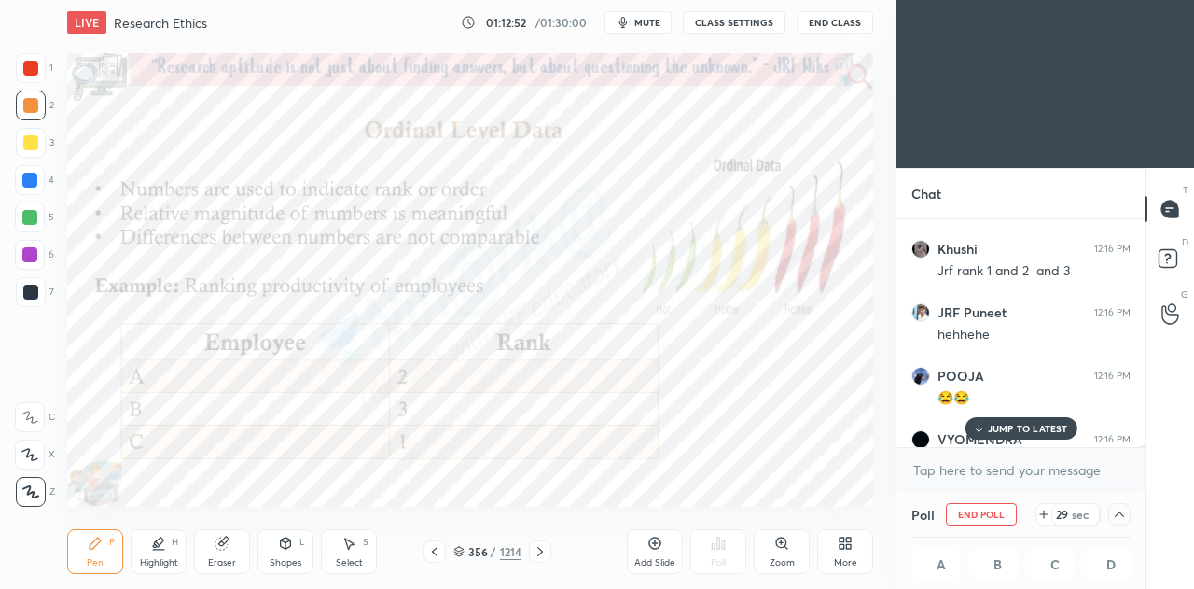
scroll to position [36229, 0]
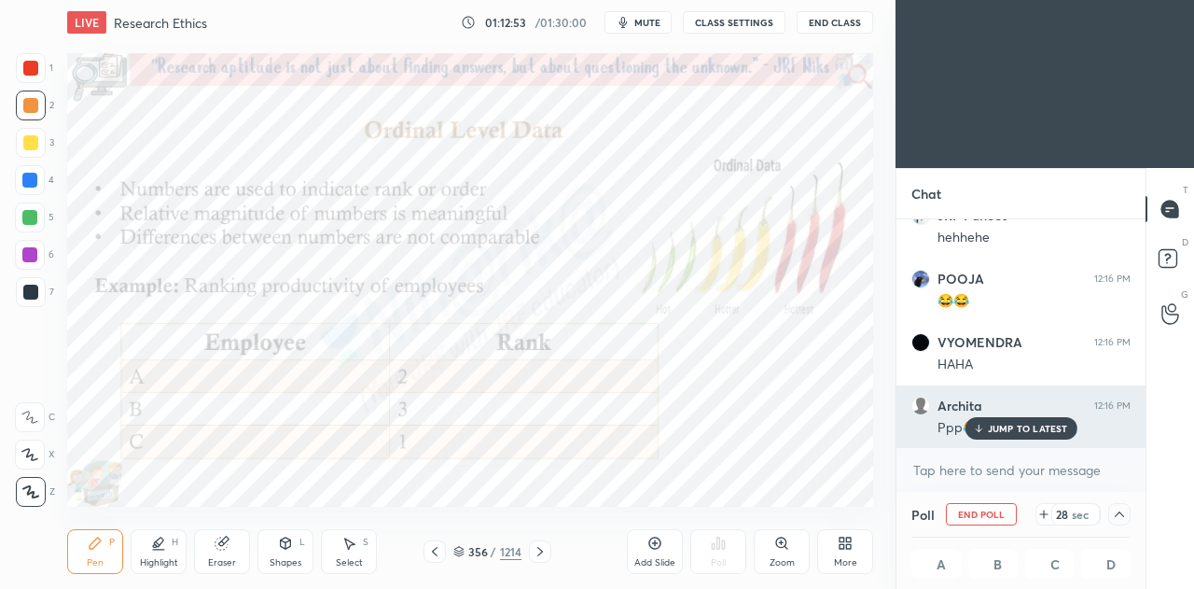
click at [1006, 428] on p "JUMP TO LATEST" at bounding box center [1028, 428] width 80 height 11
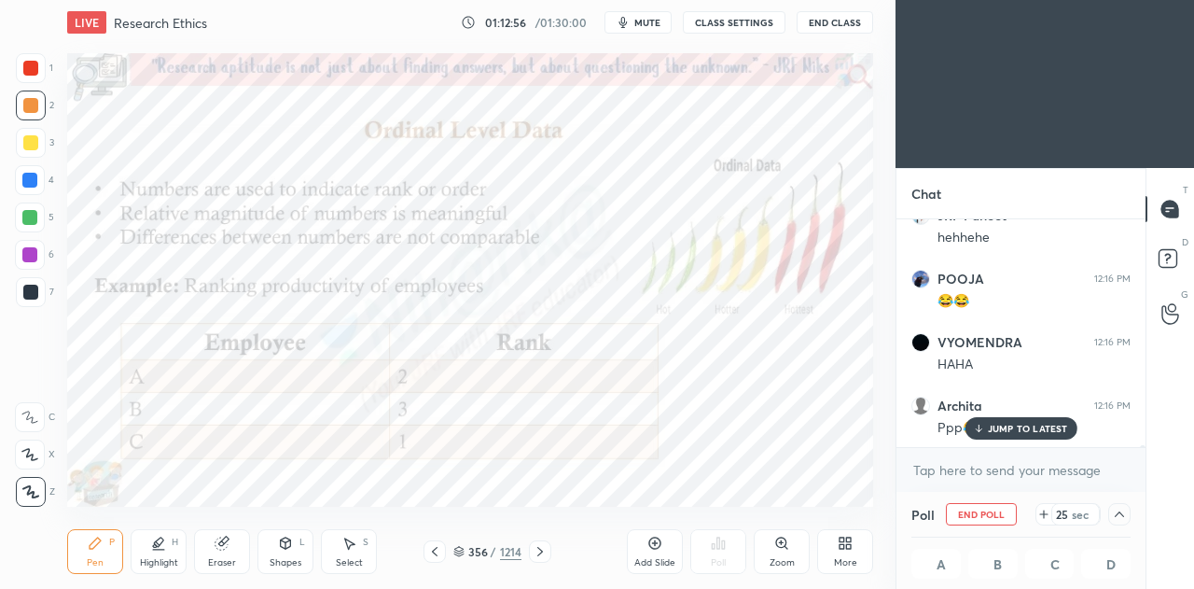
scroll to position [36292, 0]
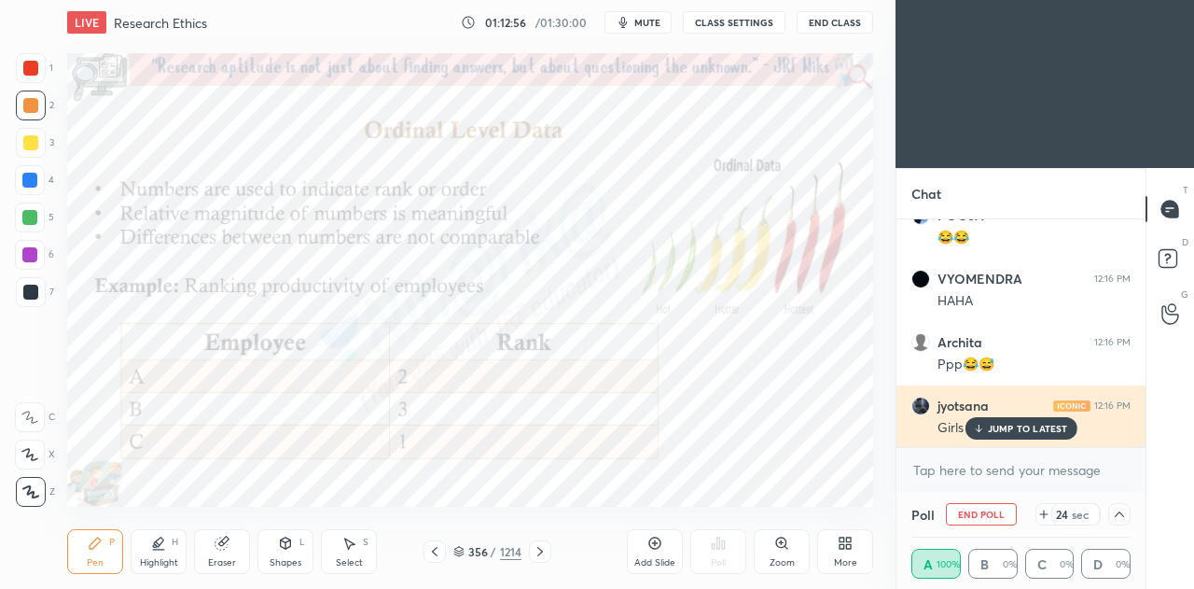
click at [1024, 427] on p "JUMP TO LATEST" at bounding box center [1028, 428] width 80 height 11
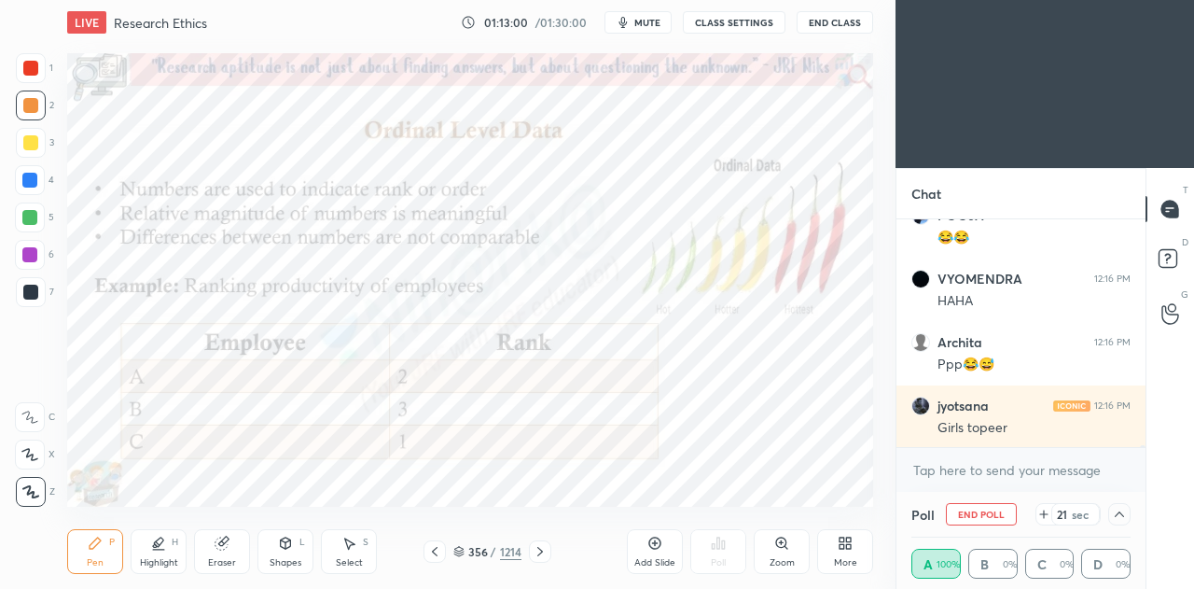
click at [1121, 522] on div at bounding box center [1119, 514] width 22 height 22
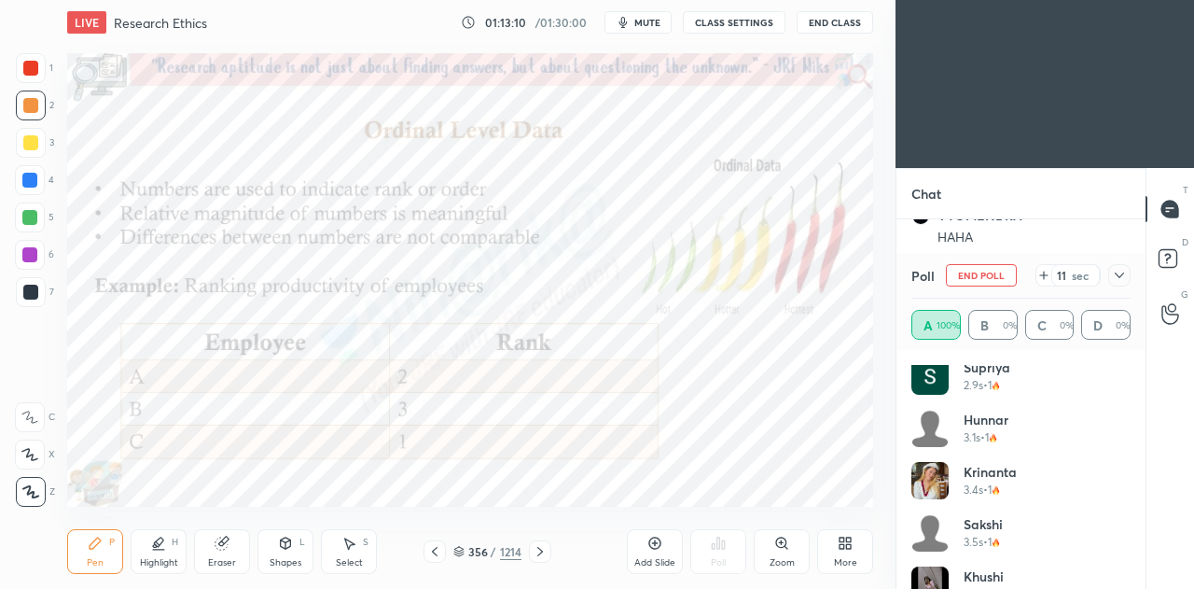
scroll to position [324, 0]
click at [996, 272] on button "End Poll" at bounding box center [981, 275] width 71 height 22
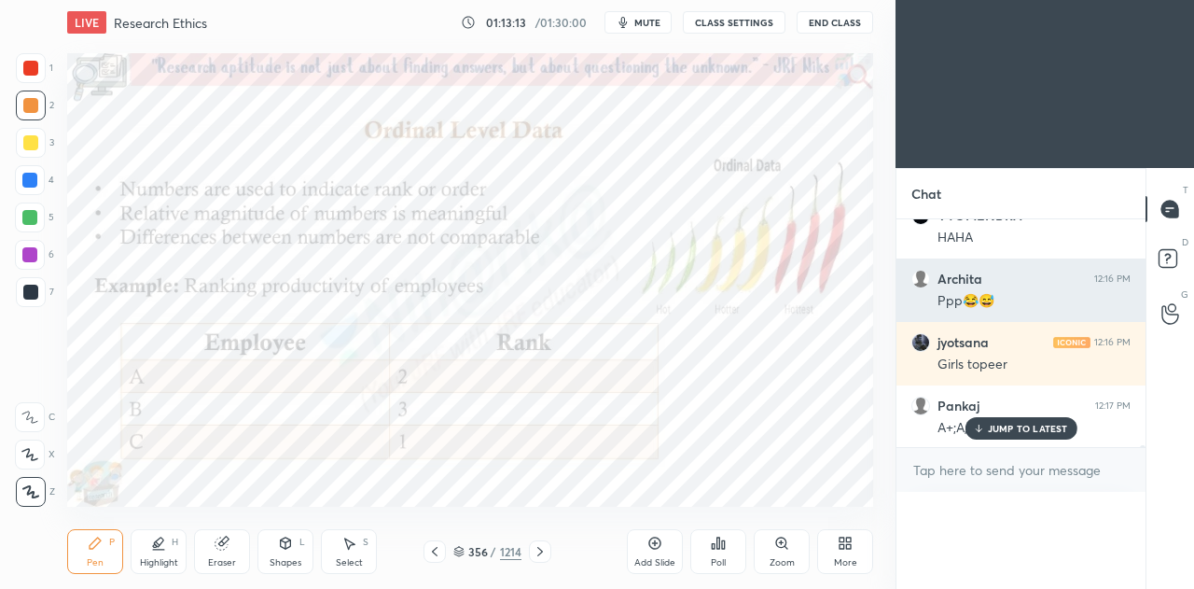
scroll to position [82, 214]
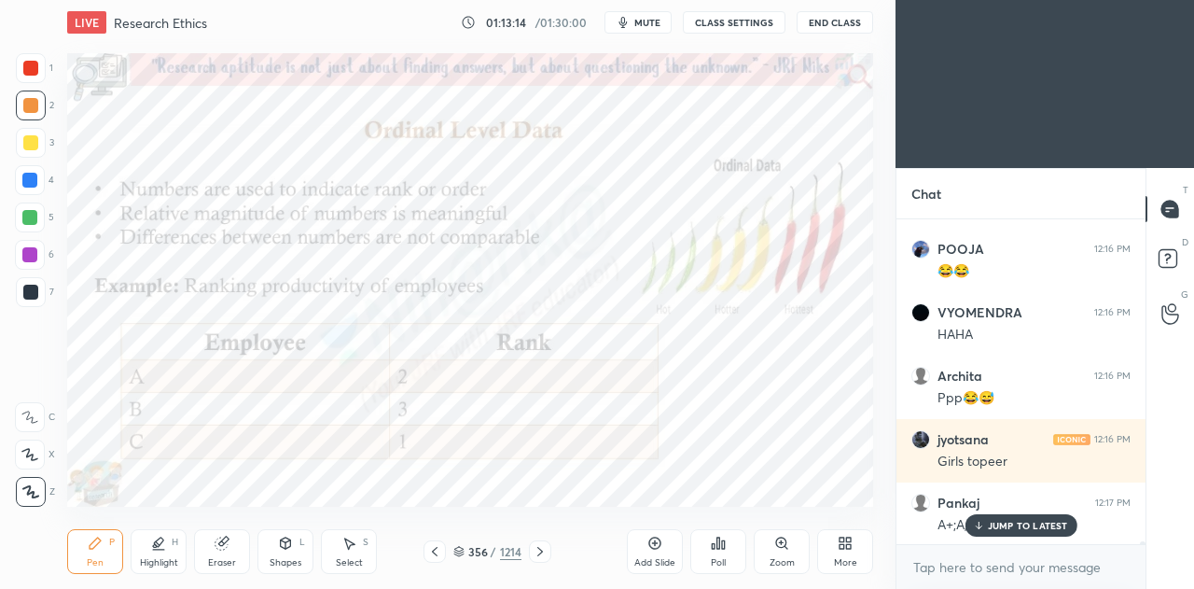
click at [727, 550] on div "Poll" at bounding box center [718, 551] width 56 height 45
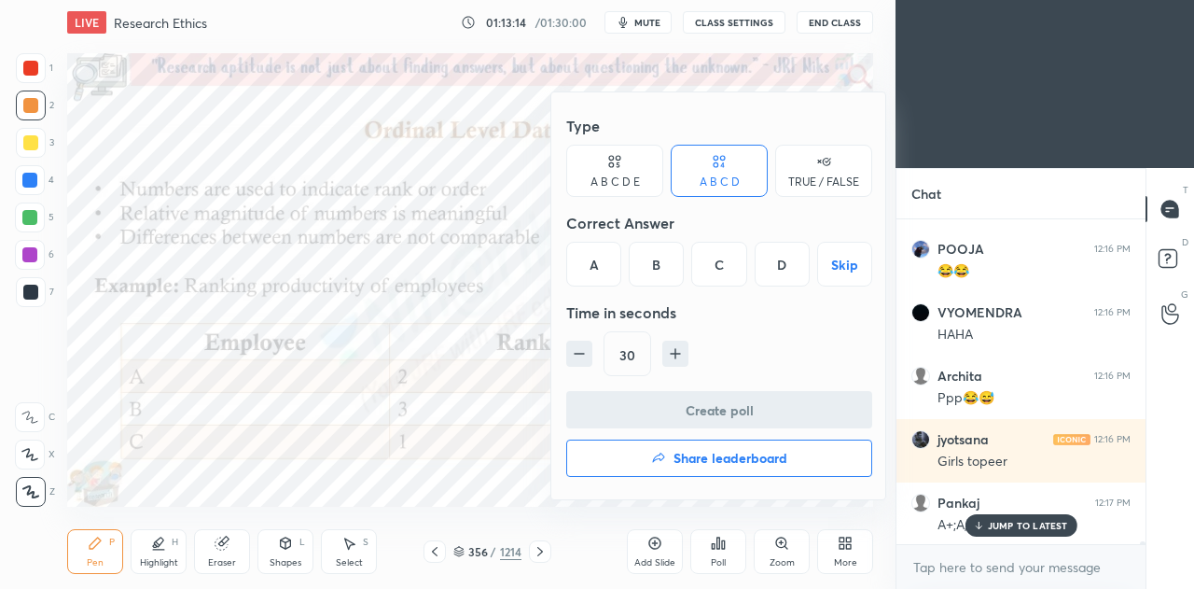
click at [744, 478] on div "Create poll Share leaderboard" at bounding box center [719, 437] width 306 height 93
click at [744, 465] on h4 "Share leaderboard" at bounding box center [731, 458] width 114 height 13
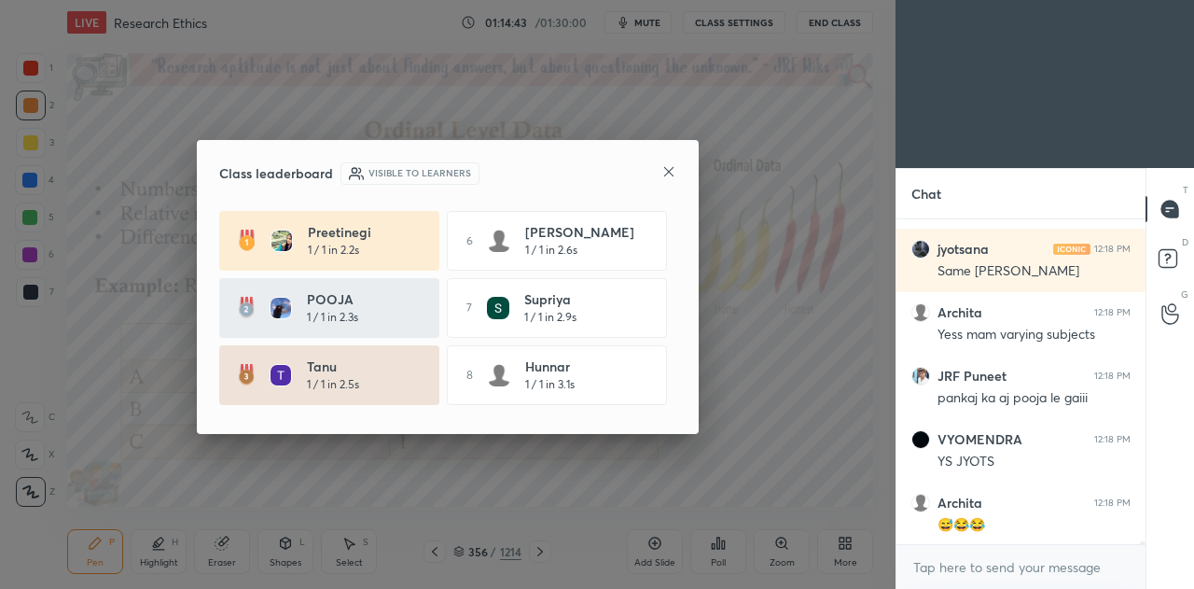
scroll to position [37989, 0]
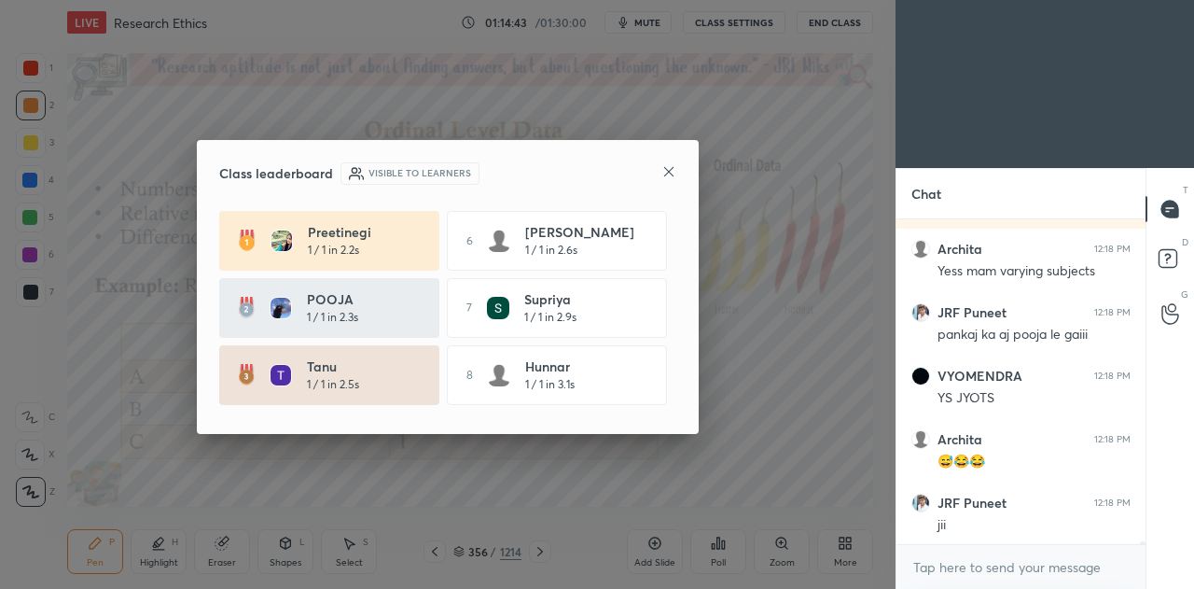
click at [673, 169] on icon at bounding box center [669, 171] width 15 height 15
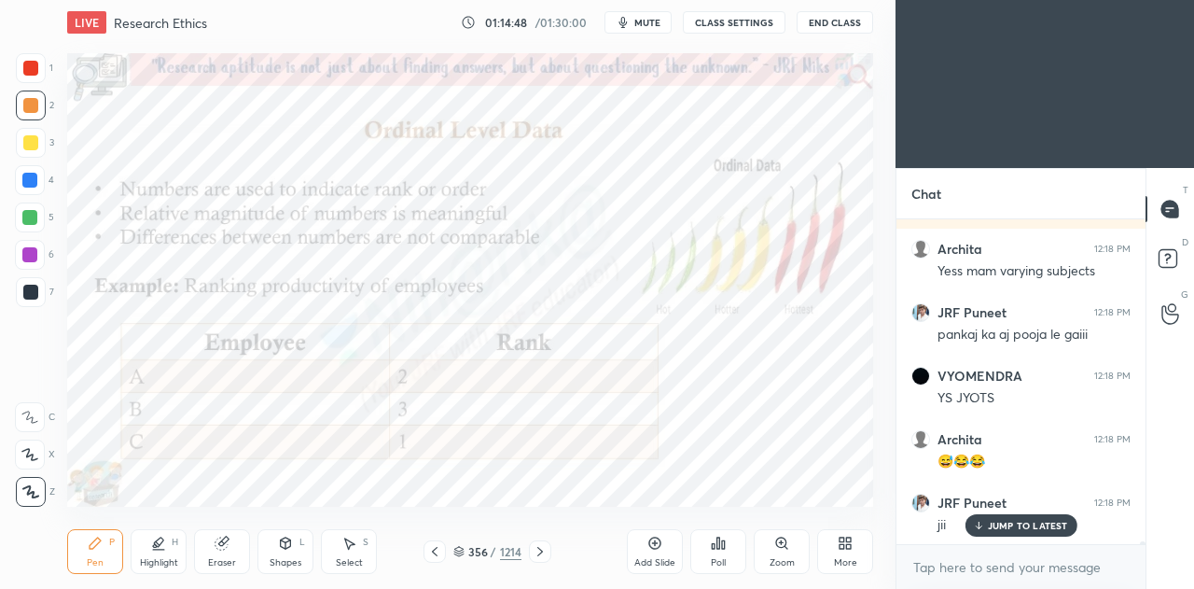
click at [1015, 528] on p "JUMP TO LATEST" at bounding box center [1028, 525] width 80 height 11
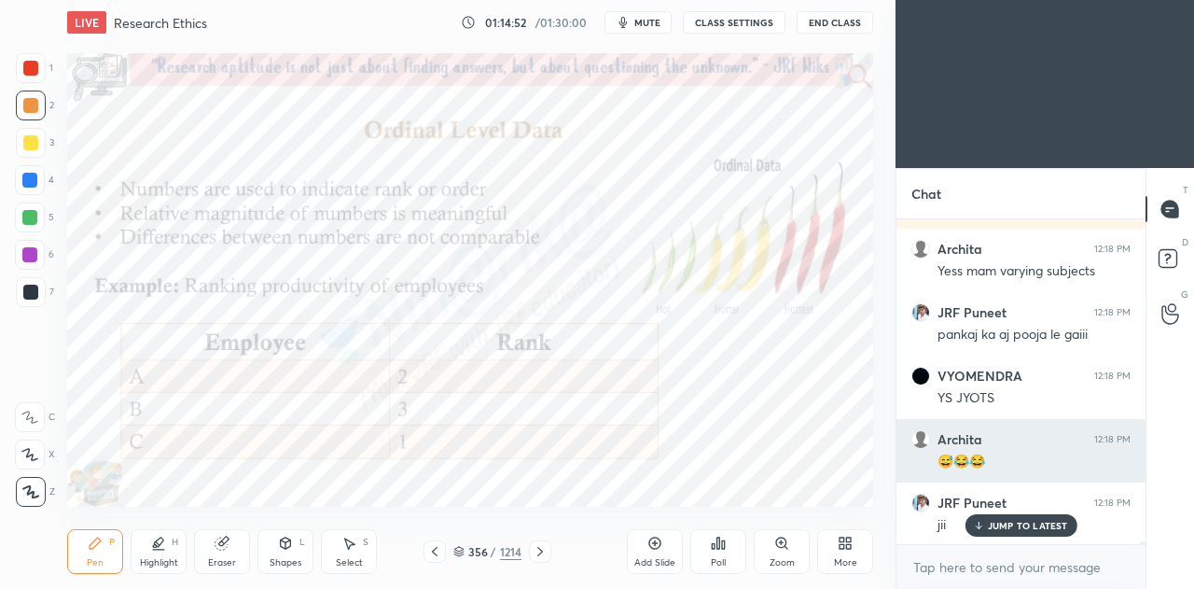
click at [1008, 524] on p "JUMP TO LATEST" at bounding box center [1028, 525] width 80 height 11
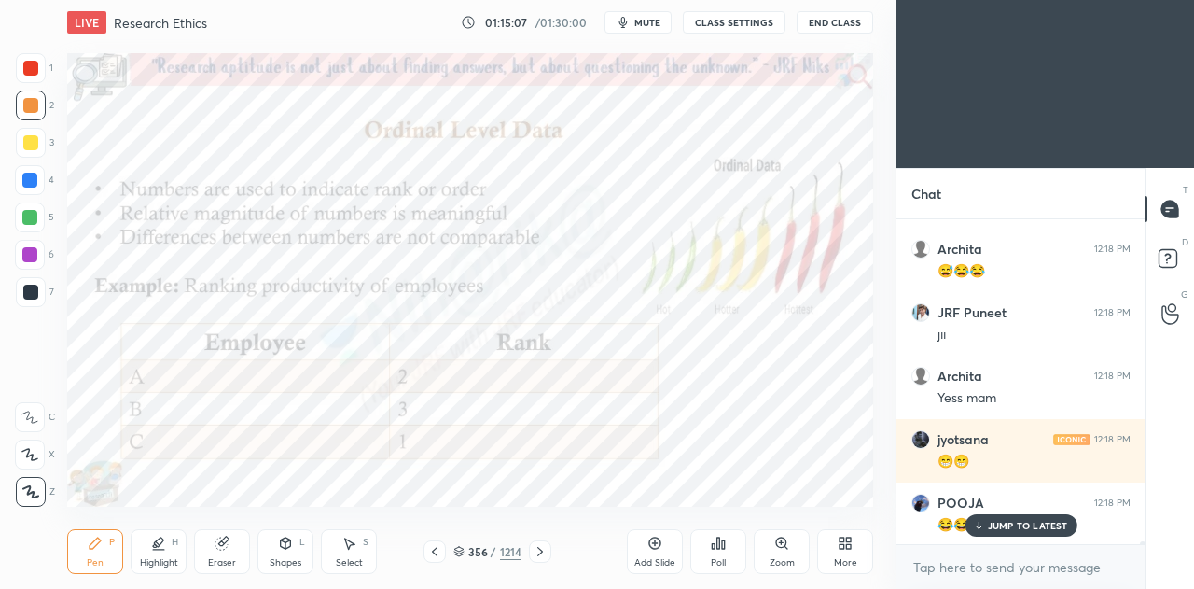
scroll to position [38242, 0]
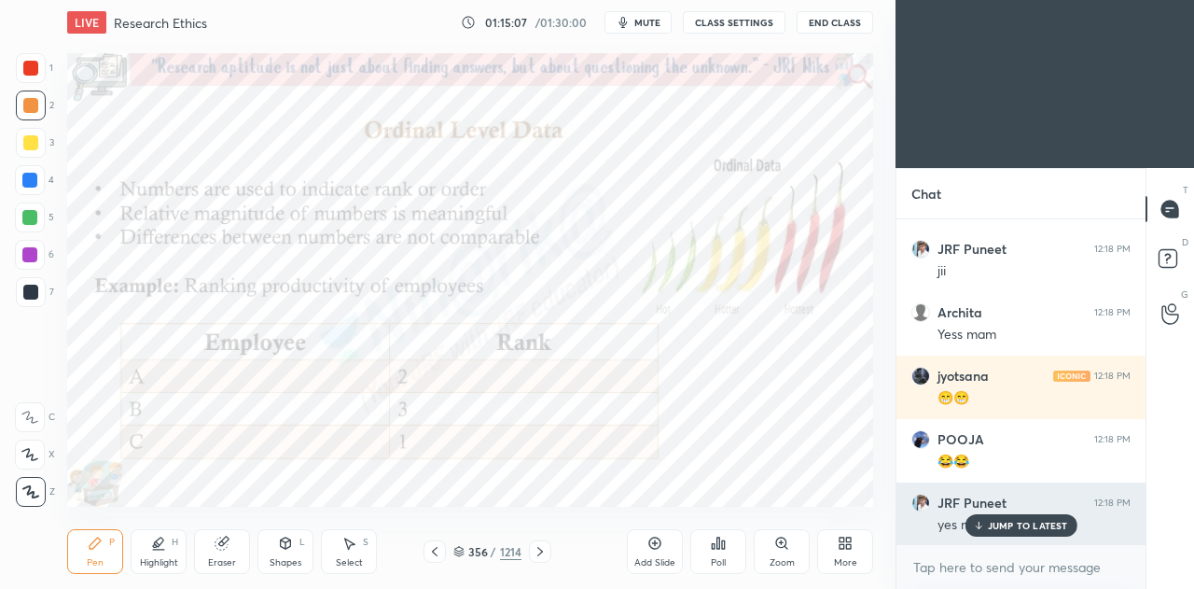
click at [1026, 522] on p "JUMP TO LATEST" at bounding box center [1028, 525] width 80 height 11
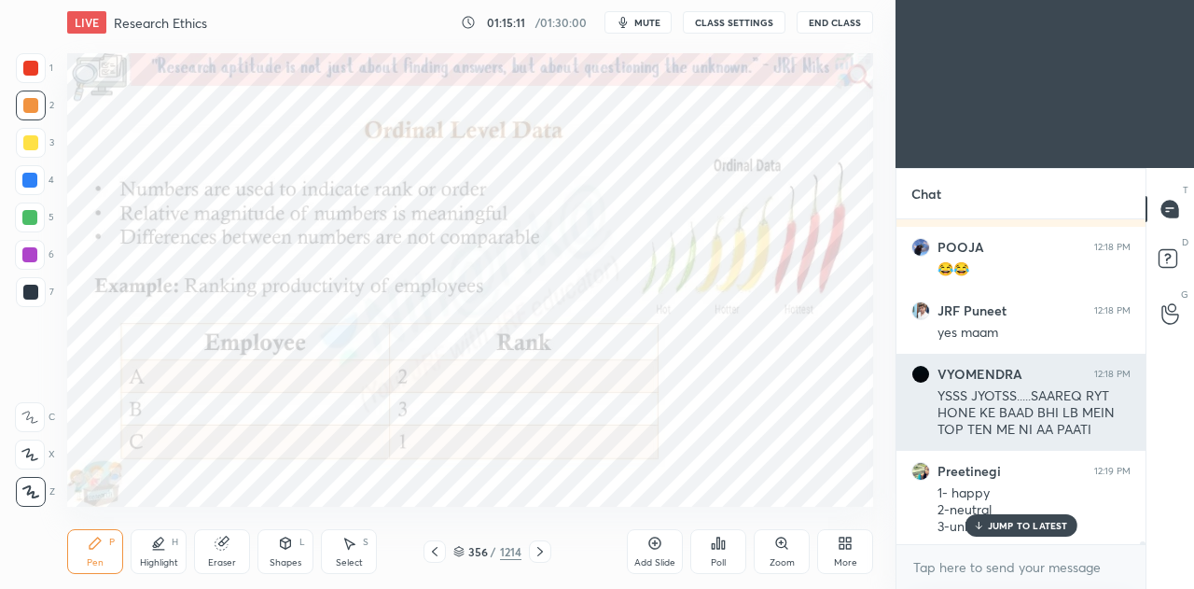
scroll to position [38437, 0]
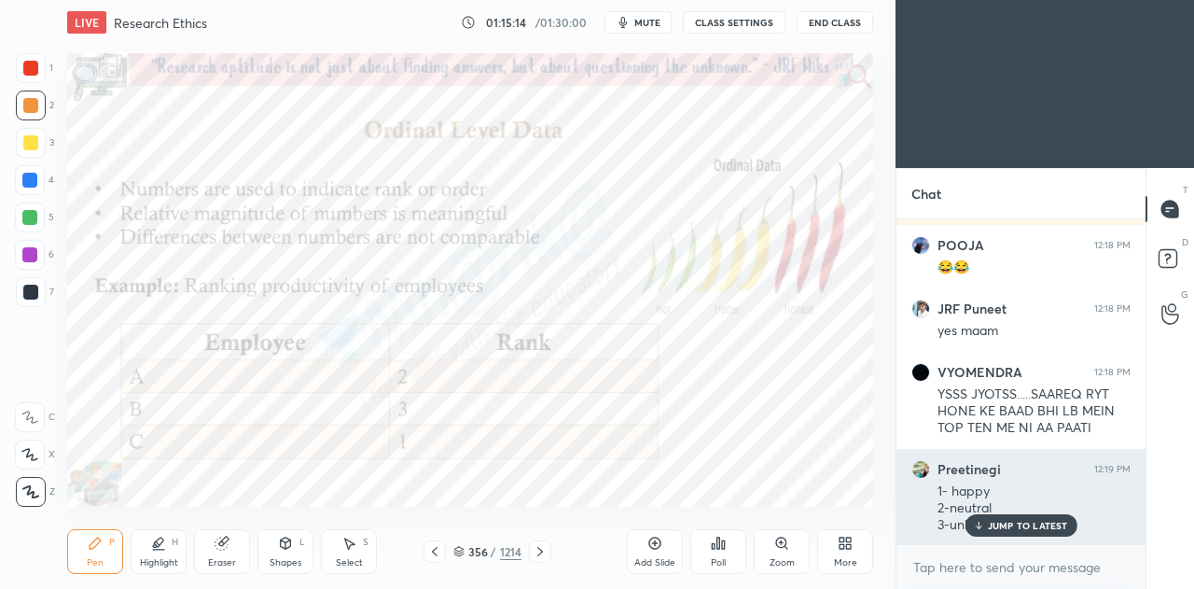
click at [1015, 522] on p "JUMP TO LATEST" at bounding box center [1028, 525] width 80 height 11
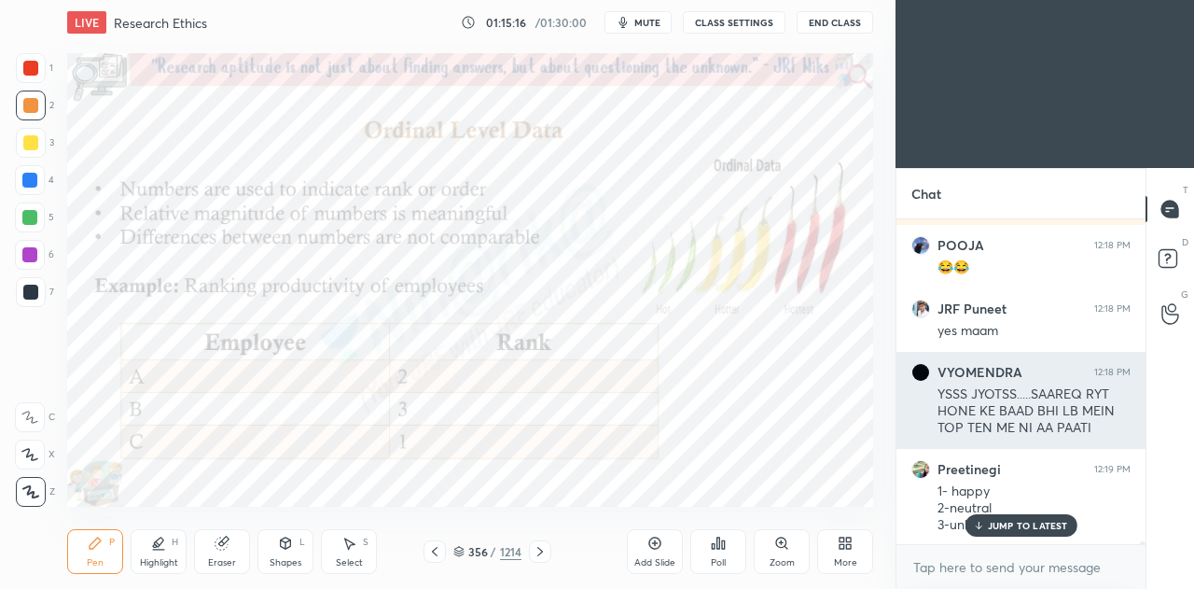
scroll to position [38500, 0]
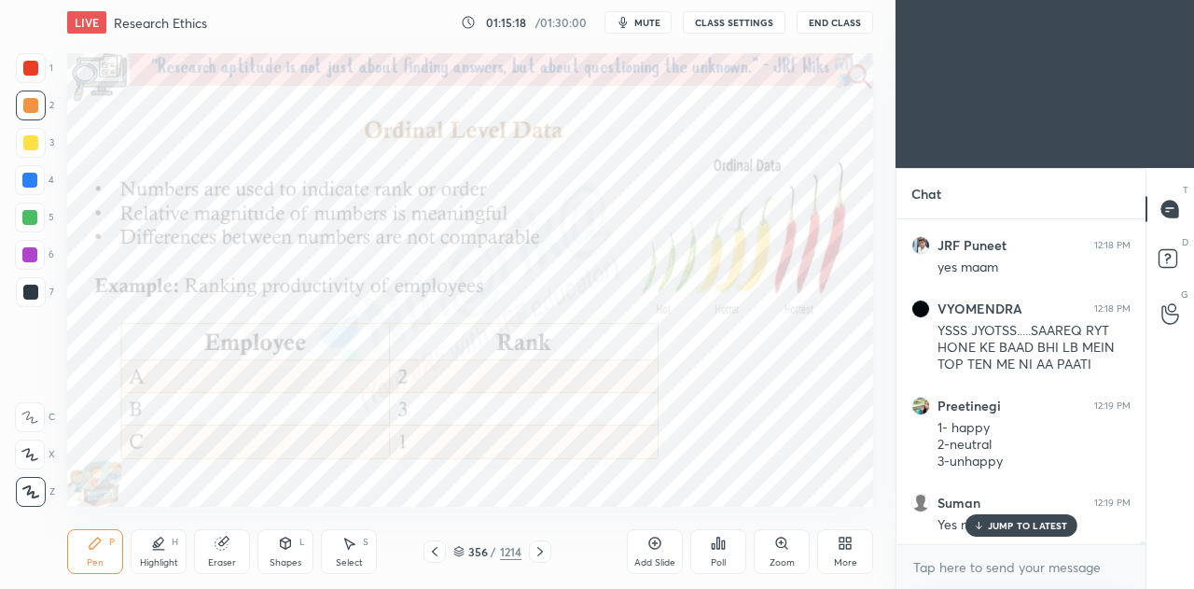
click at [533, 557] on icon at bounding box center [540, 551] width 15 height 15
click at [536, 555] on icon at bounding box center [540, 551] width 15 height 15
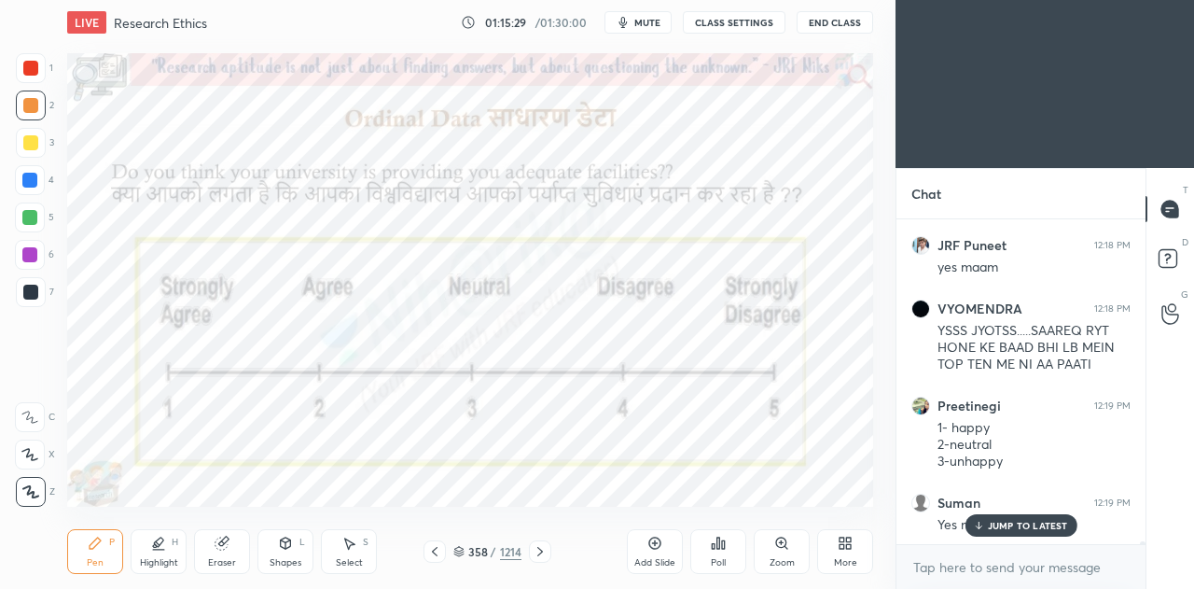
scroll to position [38563, 0]
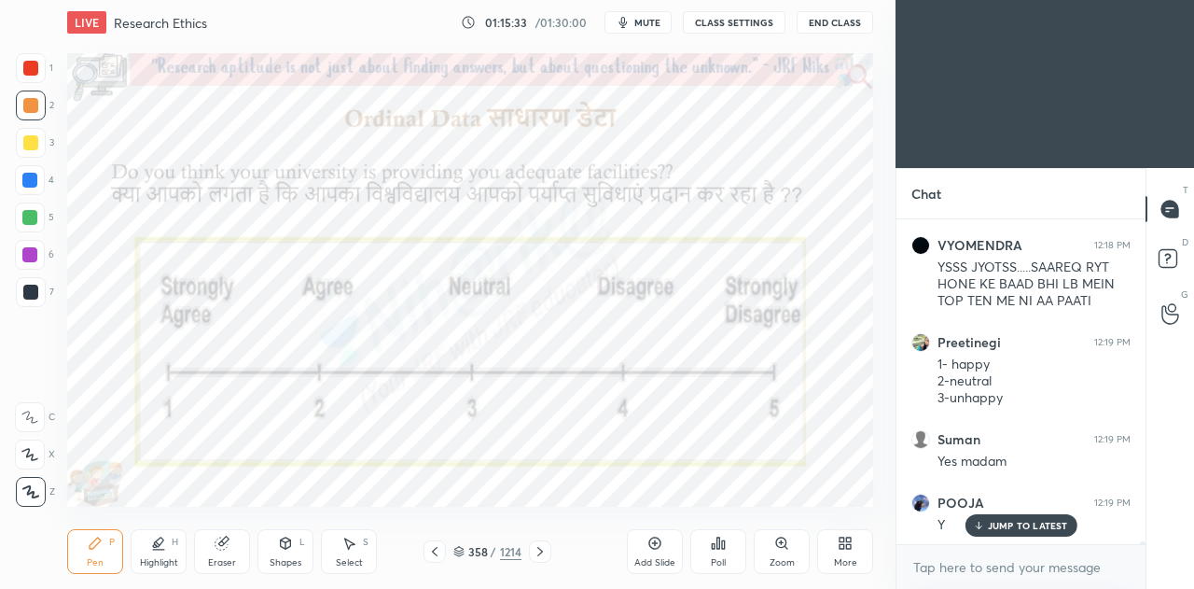
click at [544, 548] on icon at bounding box center [540, 551] width 15 height 15
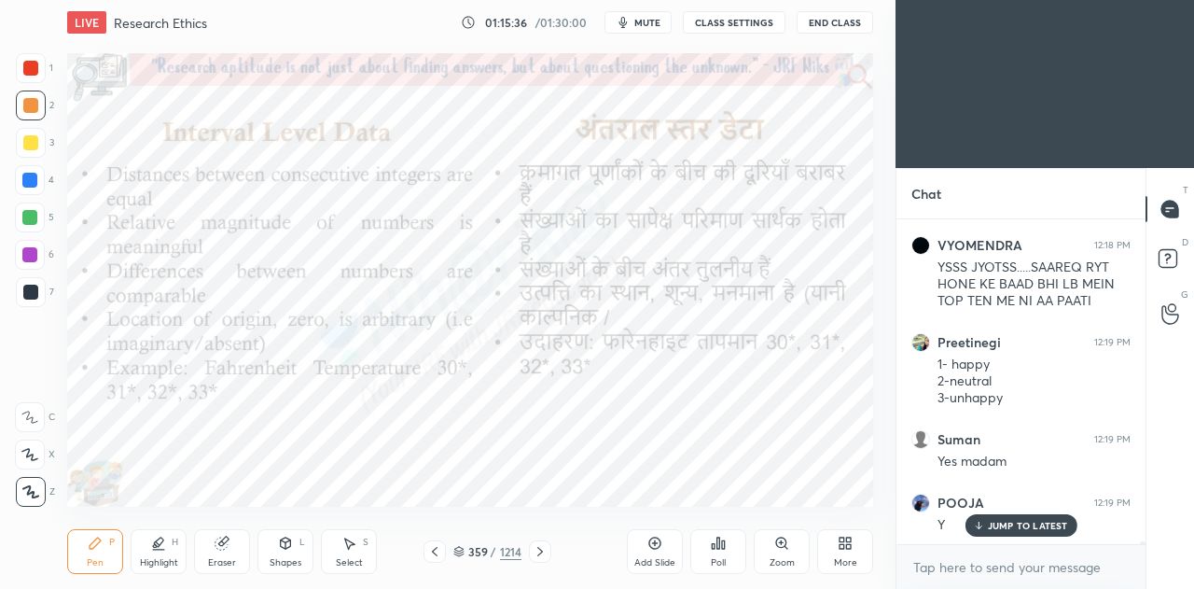
scroll to position [38582, 0]
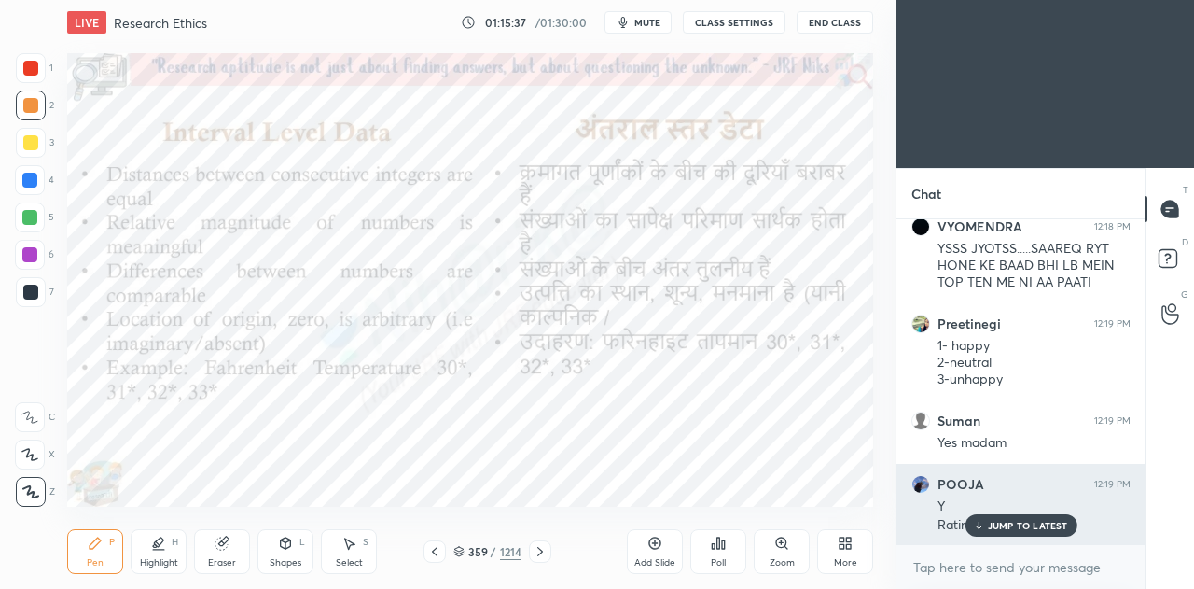
click at [1010, 528] on p "JUMP TO LATEST" at bounding box center [1028, 525] width 80 height 11
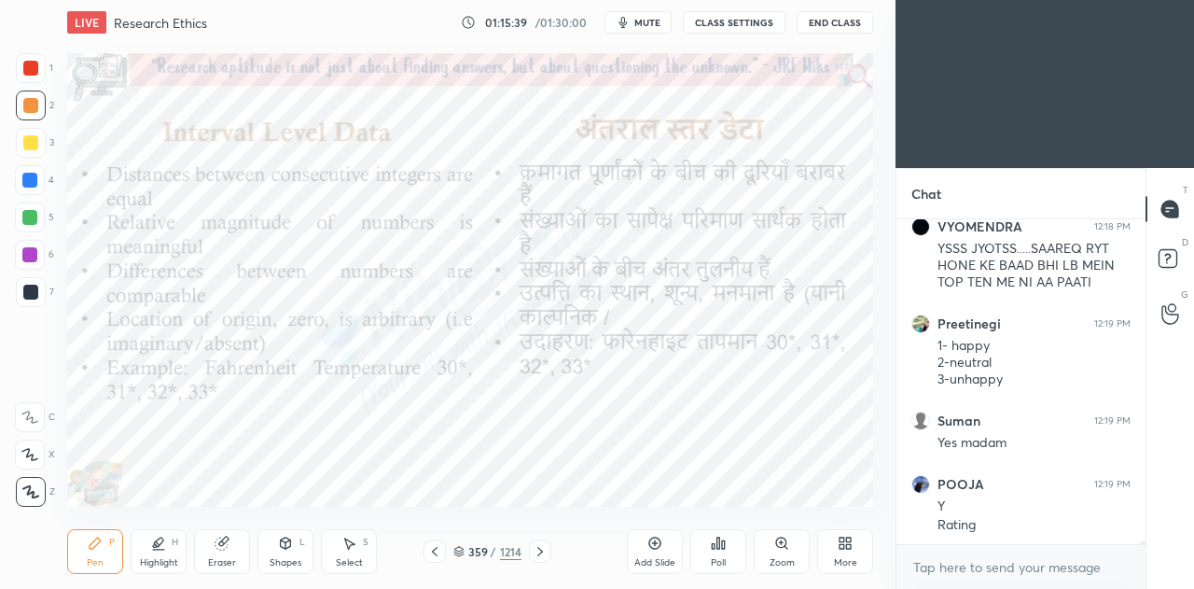
scroll to position [38662, 0]
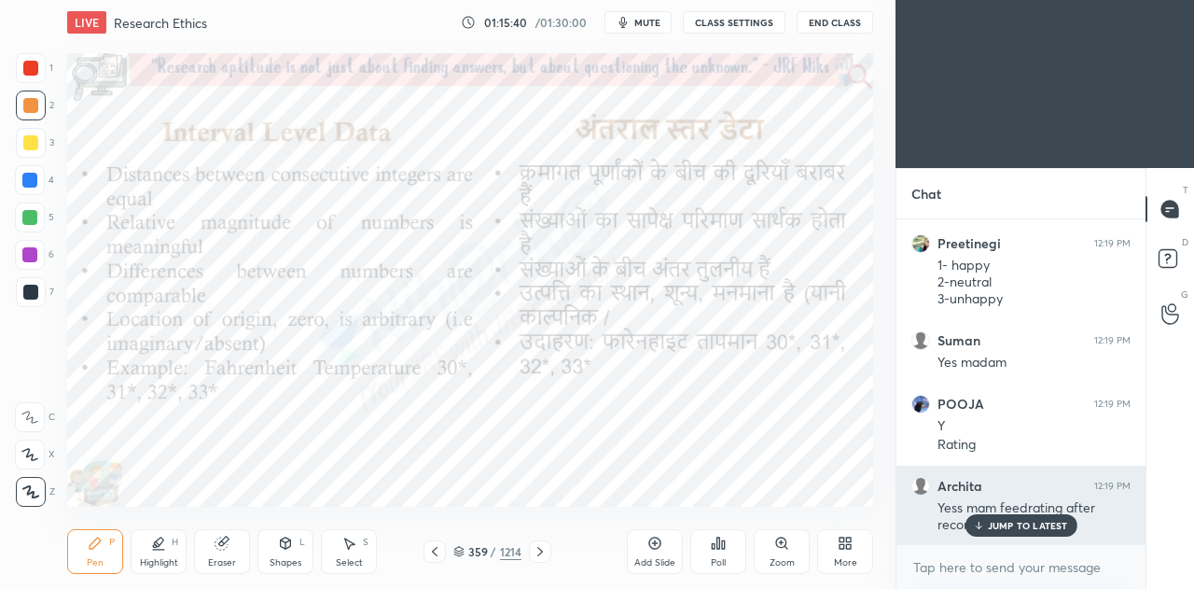
click at [1009, 526] on p "JUMP TO LATEST" at bounding box center [1028, 525] width 80 height 11
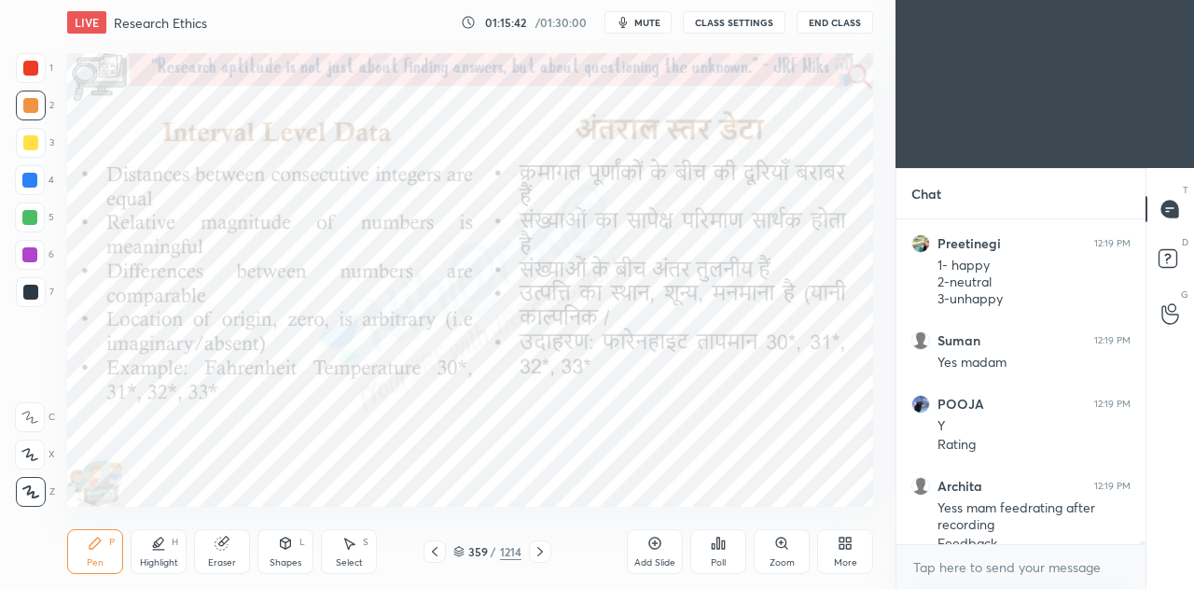
scroll to position [38681, 0]
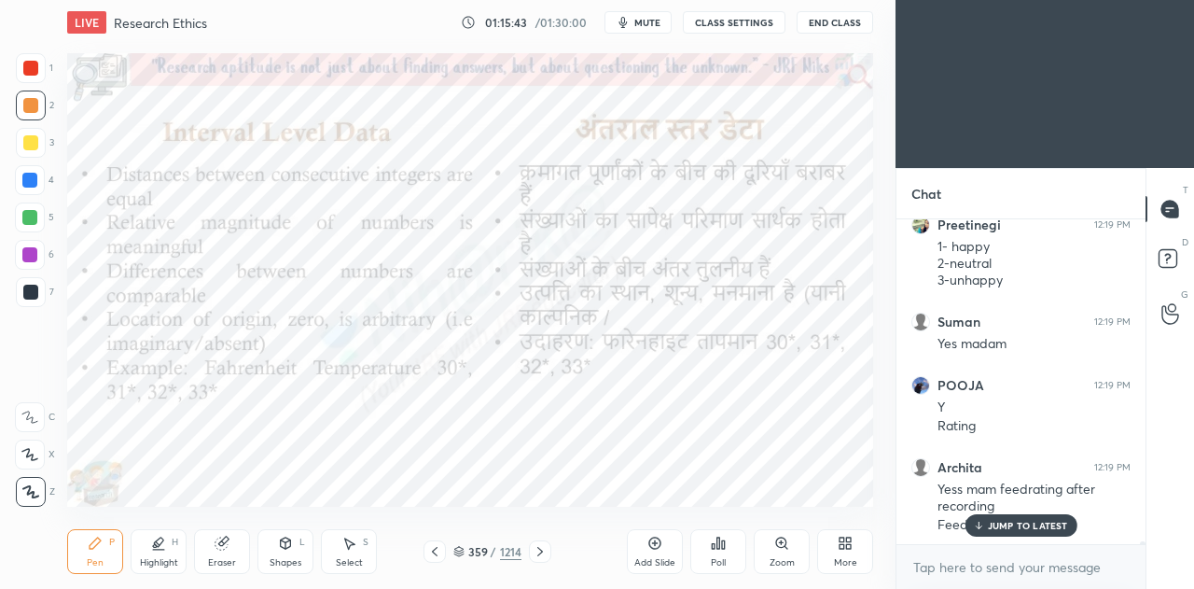
click at [1022, 522] on p "JUMP TO LATEST" at bounding box center [1028, 525] width 80 height 11
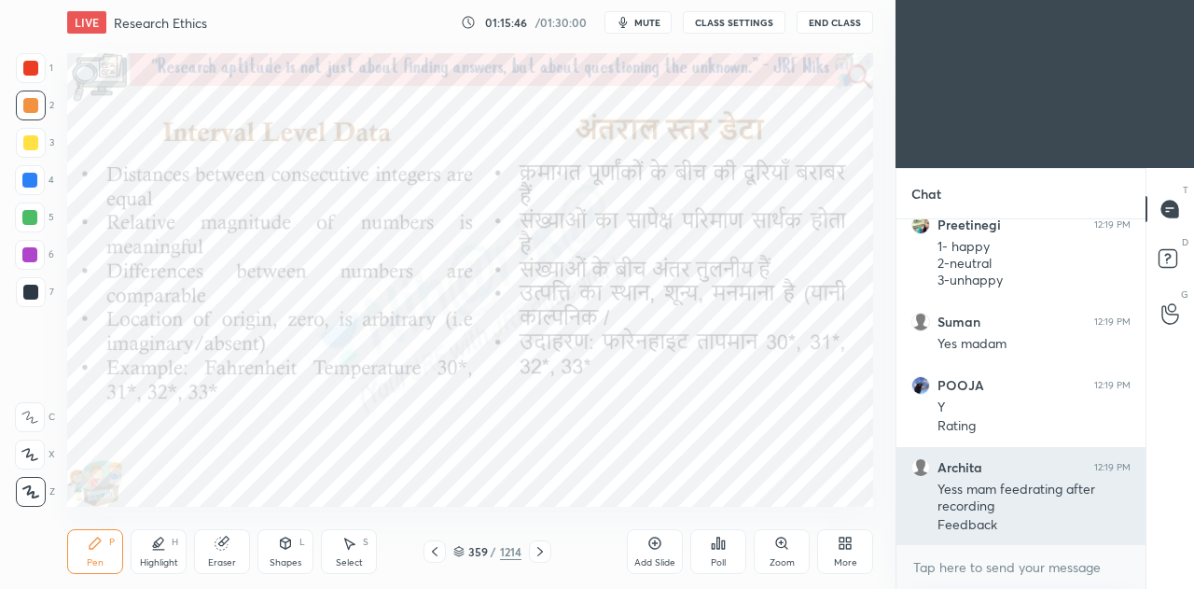
scroll to position [38761, 0]
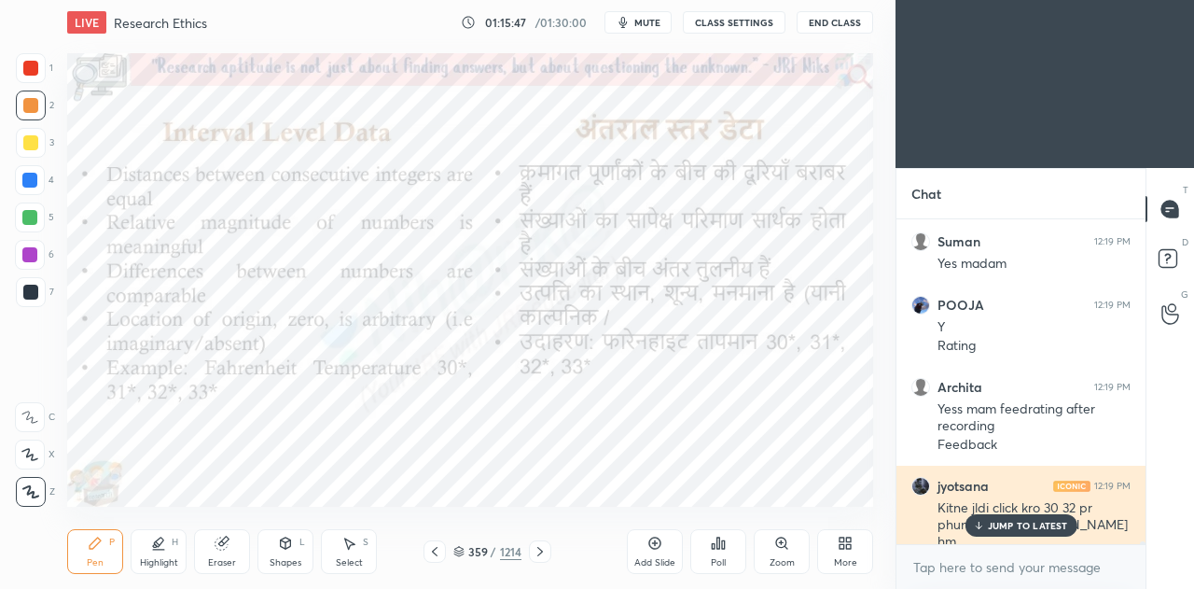
click at [1017, 523] on p "JUMP TO LATEST" at bounding box center [1028, 525] width 80 height 11
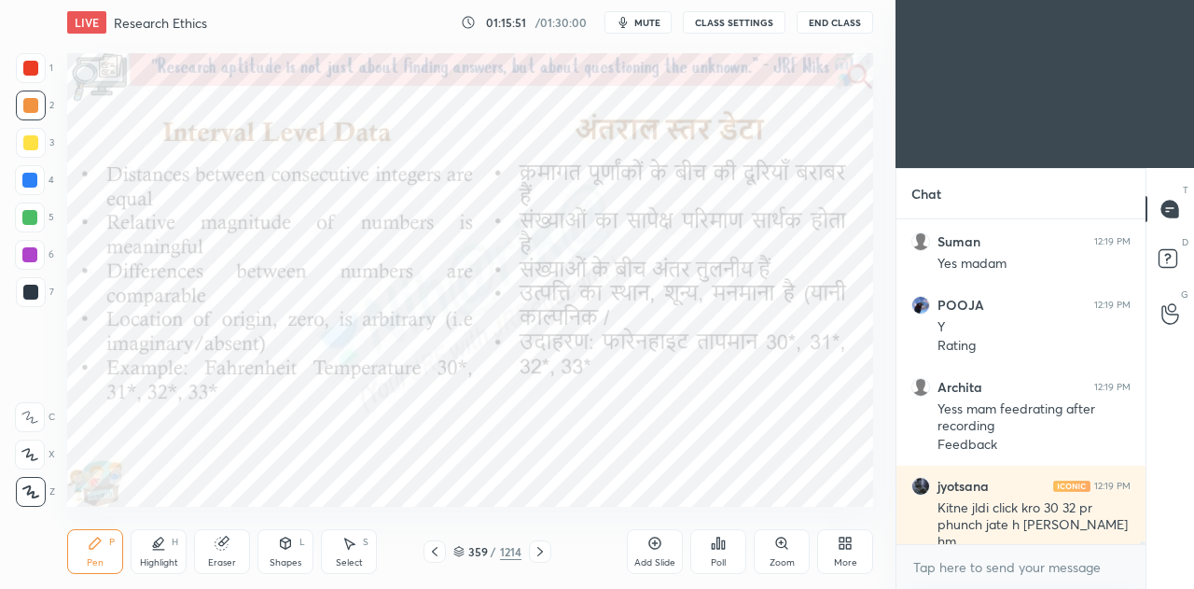
scroll to position [38825, 0]
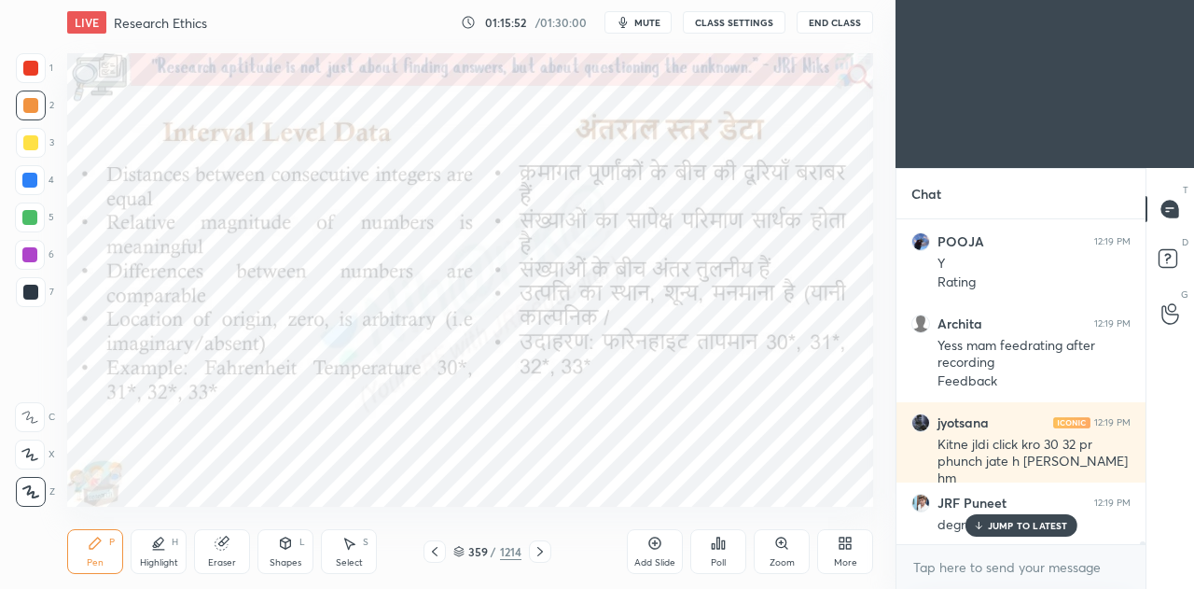
click at [1049, 524] on p "JUMP TO LATEST" at bounding box center [1028, 525] width 80 height 11
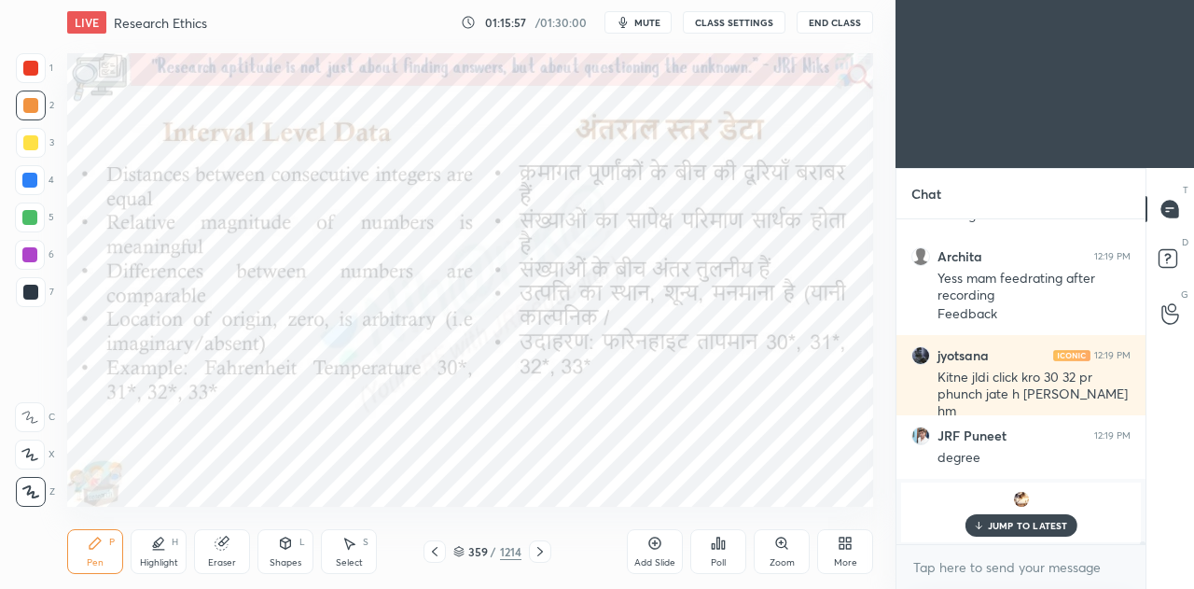
scroll to position [34606, 0]
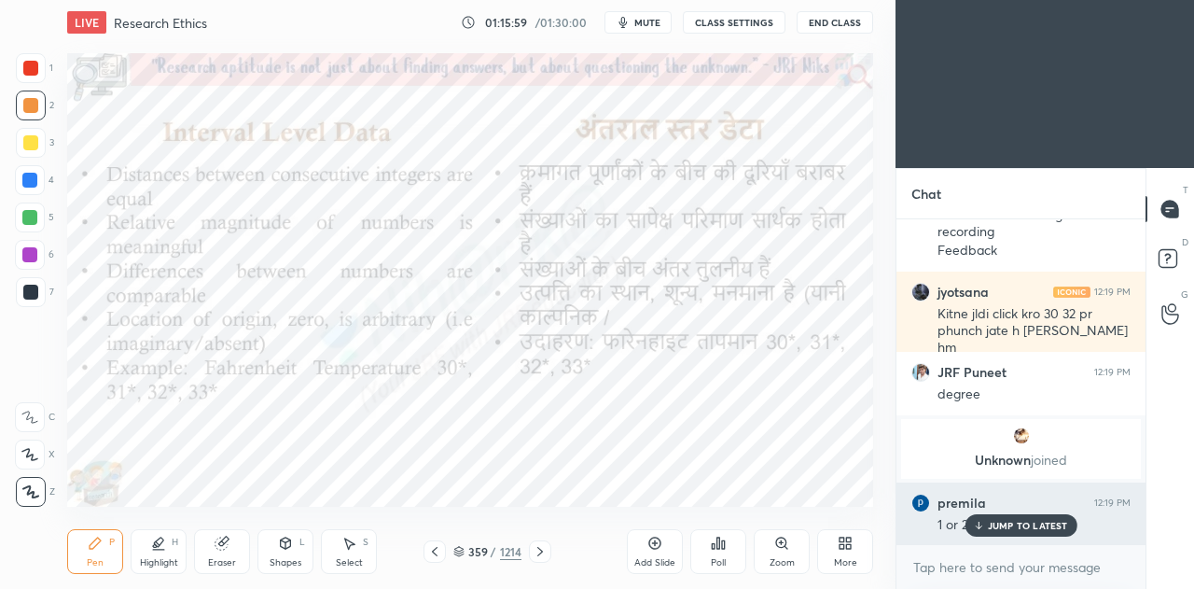
click at [1023, 523] on p "JUMP TO LATEST" at bounding box center [1028, 525] width 80 height 11
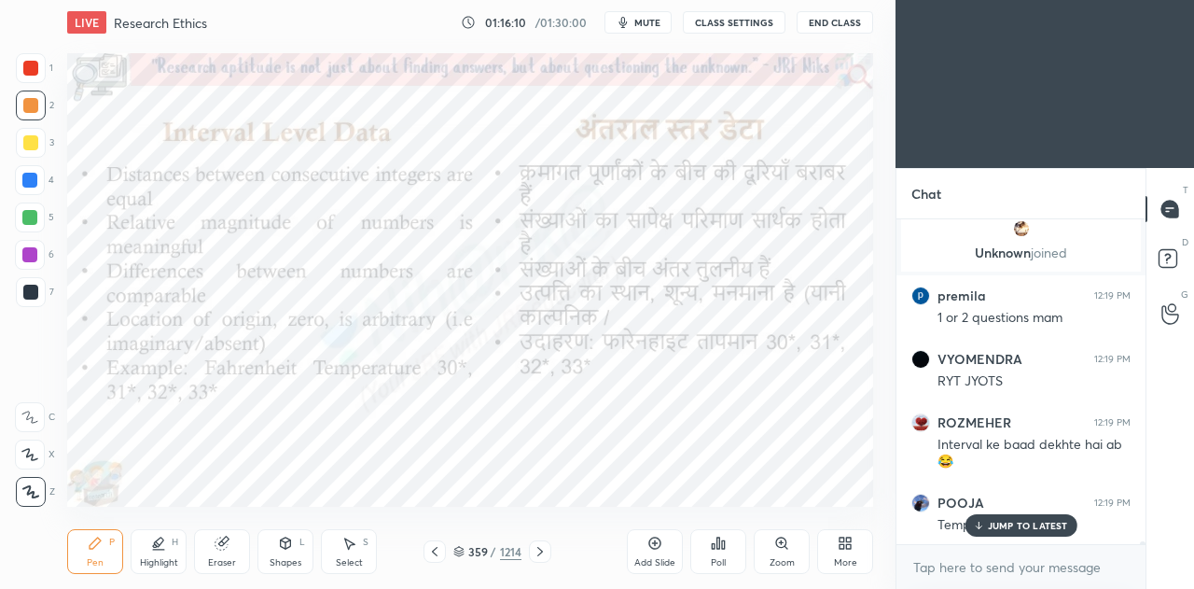
scroll to position [34893, 0]
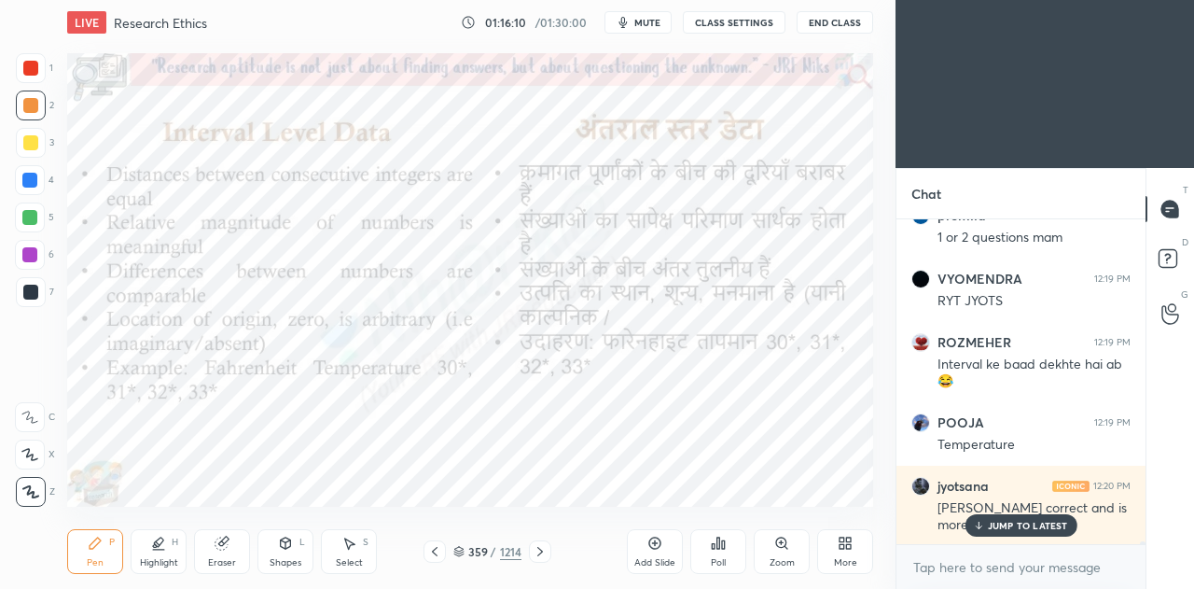
click at [439, 546] on icon at bounding box center [434, 551] width 15 height 15
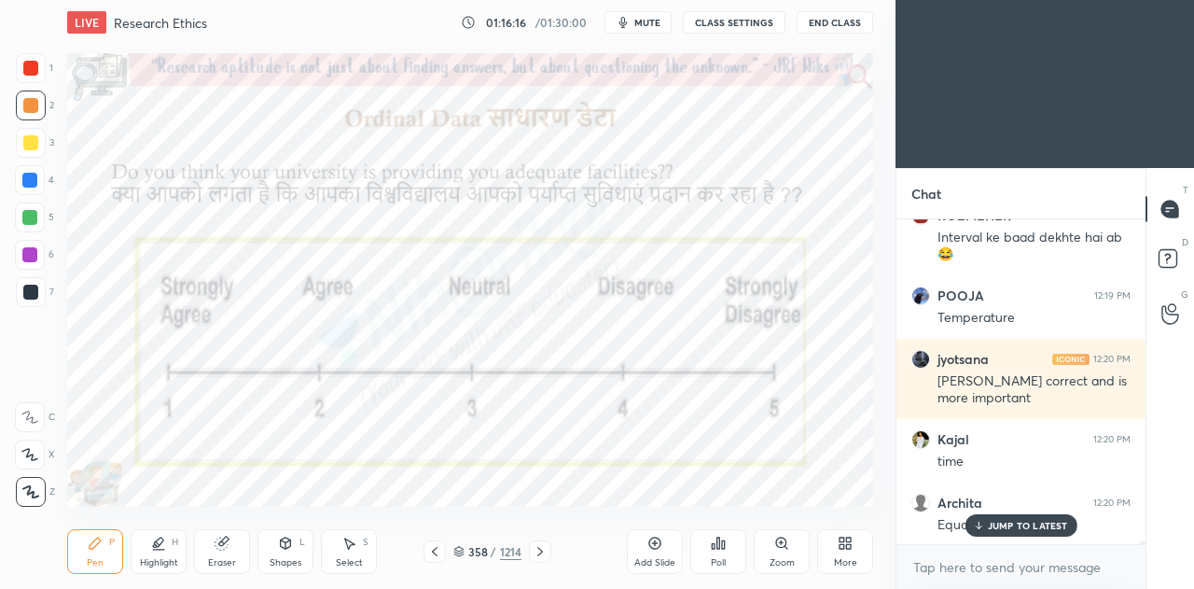
scroll to position [35083, 0]
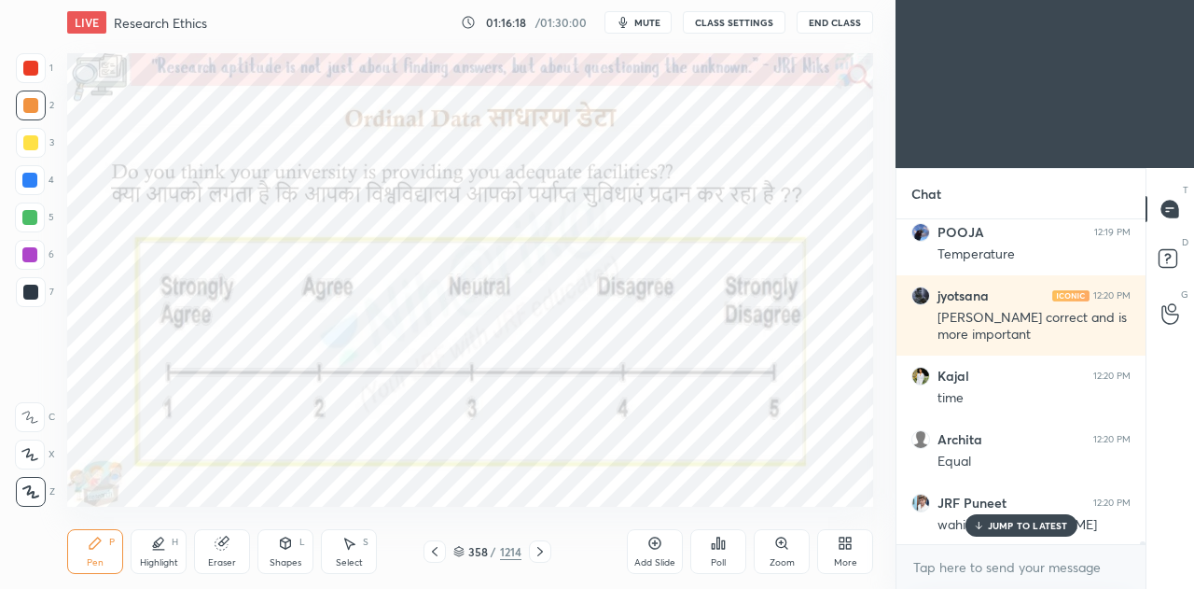
click at [544, 559] on div at bounding box center [540, 551] width 22 height 22
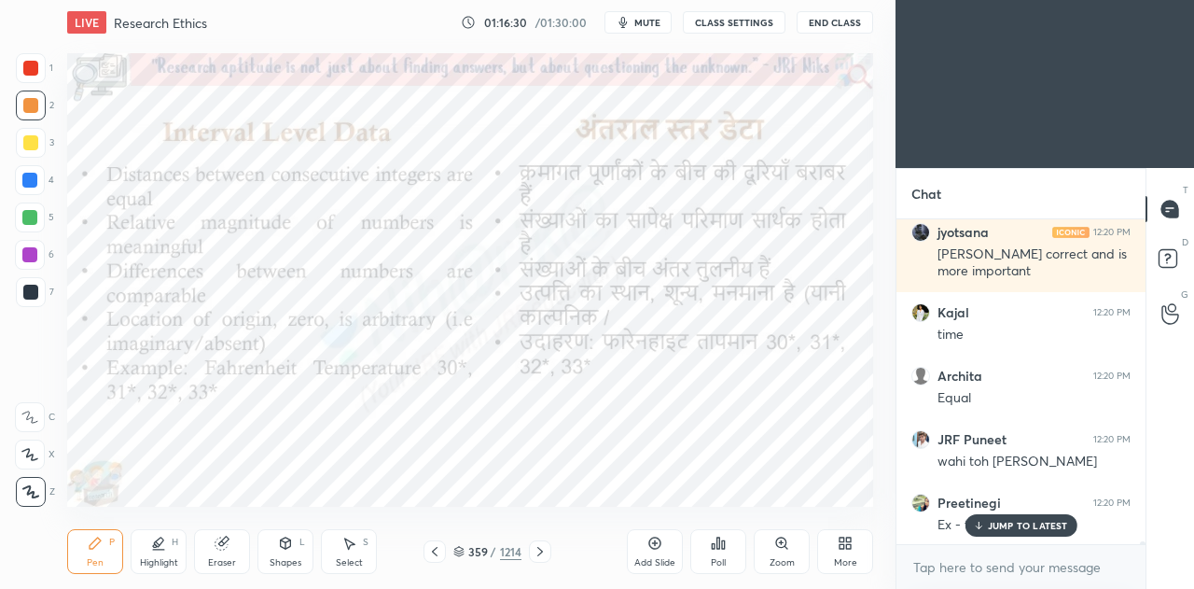
scroll to position [35210, 0]
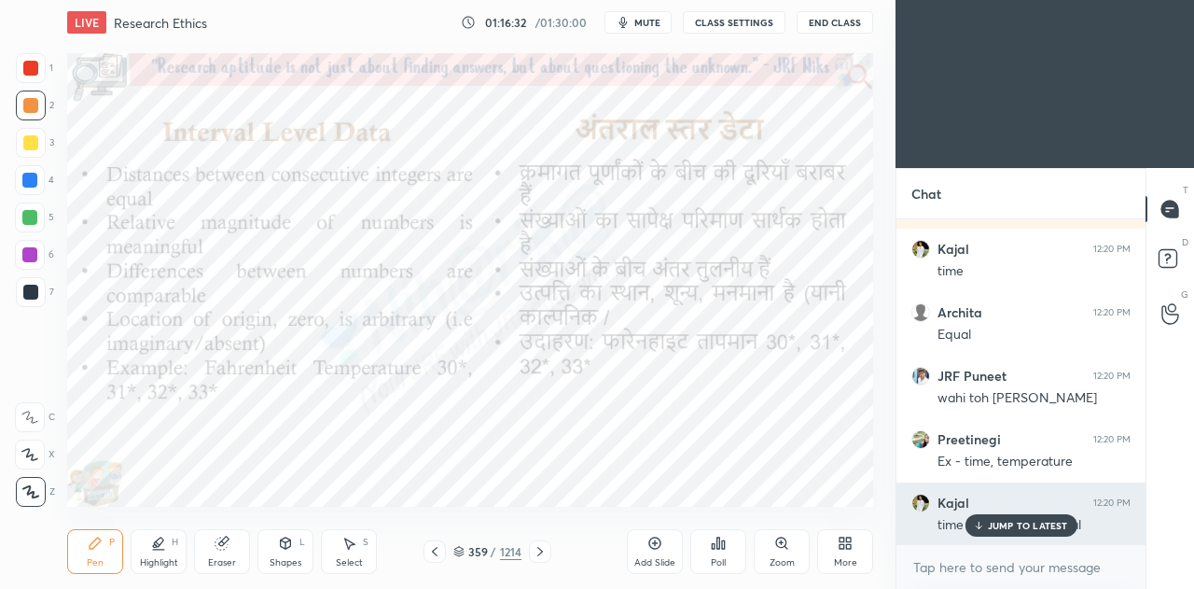
click at [995, 528] on p "JUMP TO LATEST" at bounding box center [1028, 525] width 80 height 11
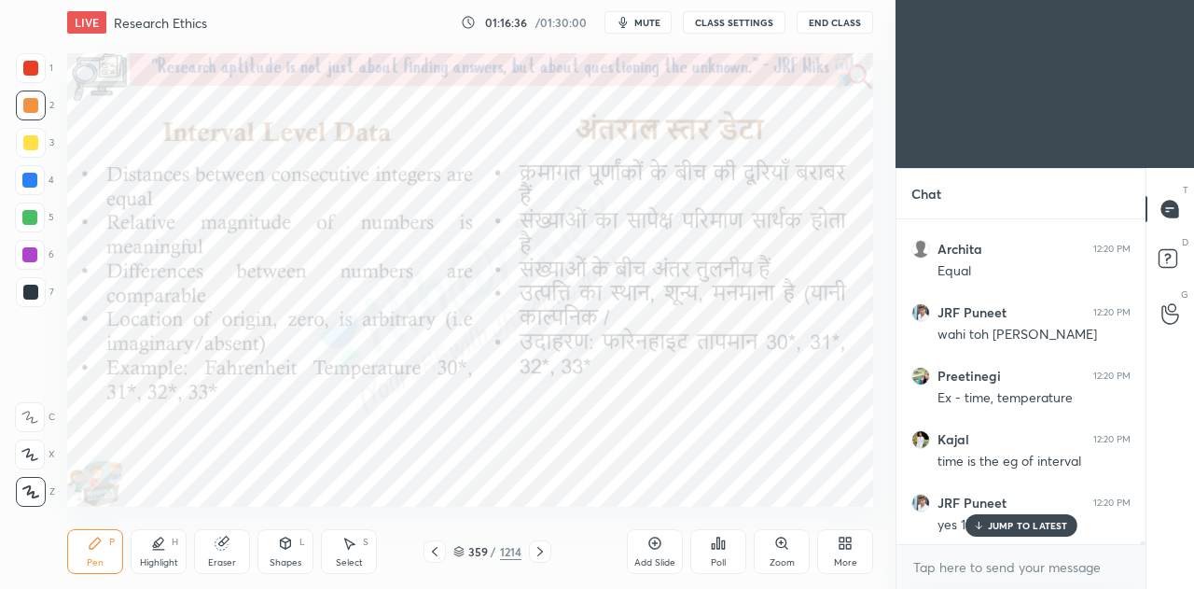
scroll to position [35371, 0]
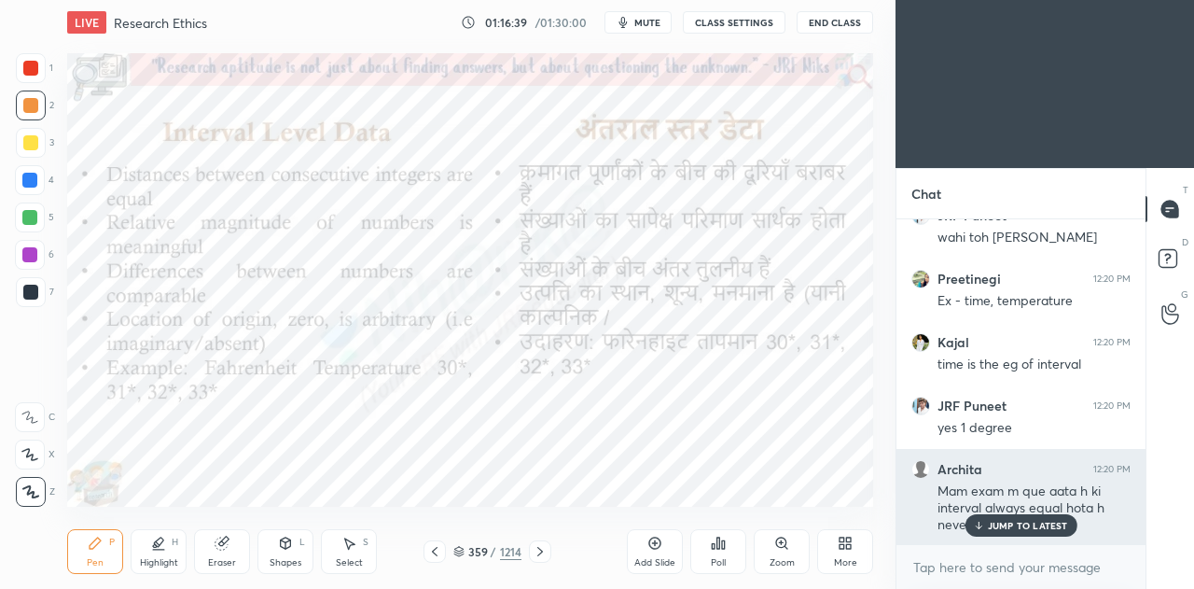
click at [1010, 523] on p "JUMP TO LATEST" at bounding box center [1028, 525] width 80 height 11
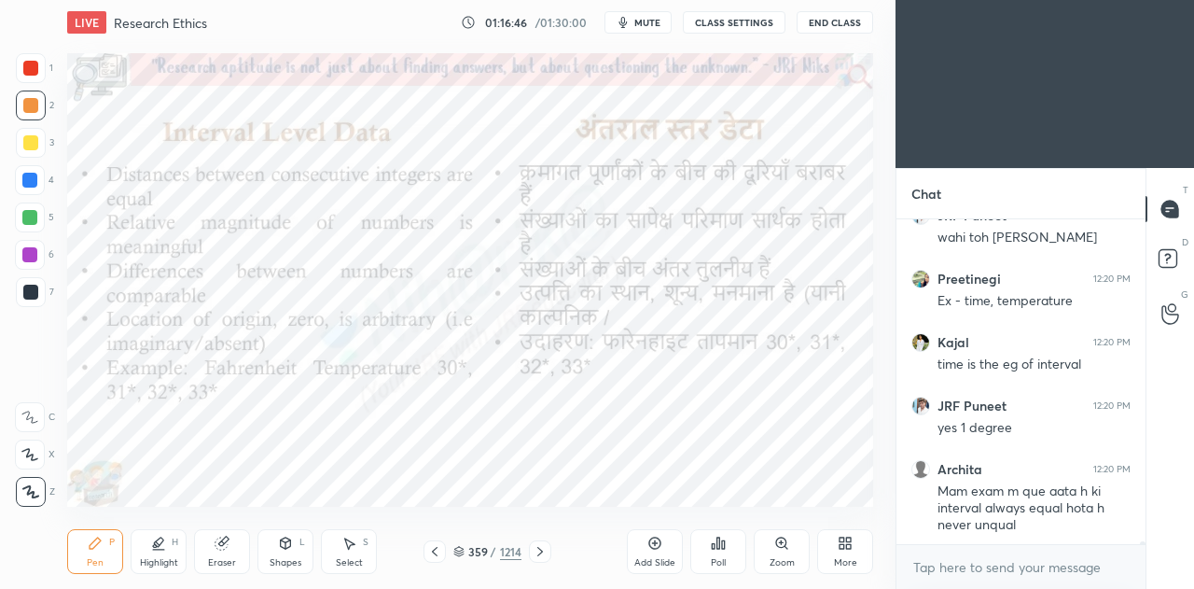
click at [657, 543] on icon at bounding box center [655, 543] width 6 height 6
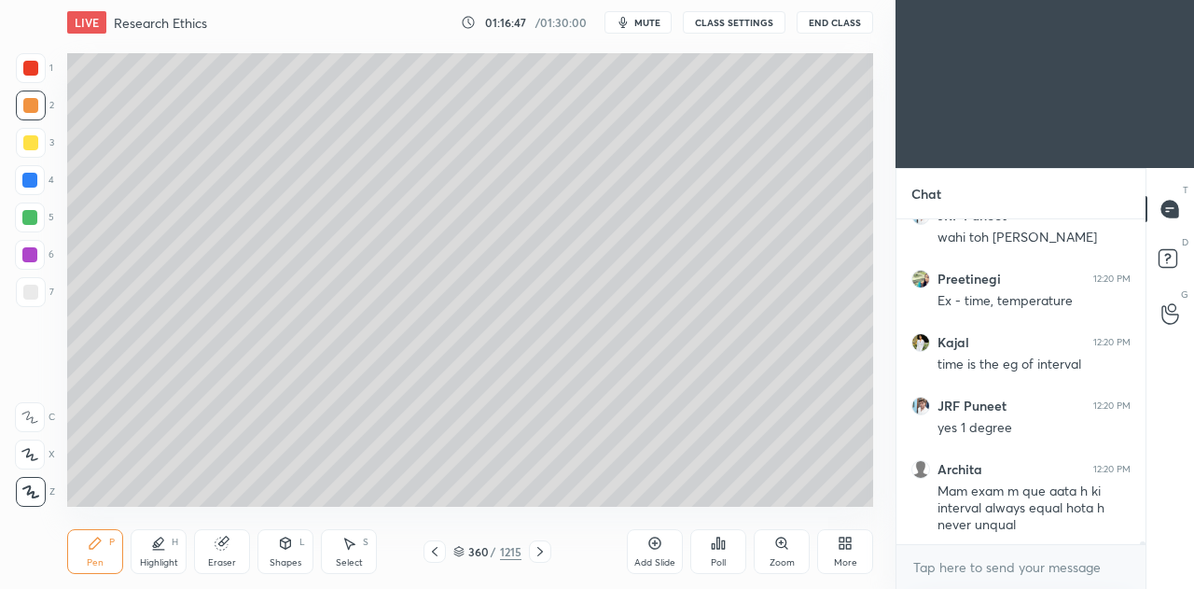
click at [32, 300] on div at bounding box center [31, 292] width 30 height 30
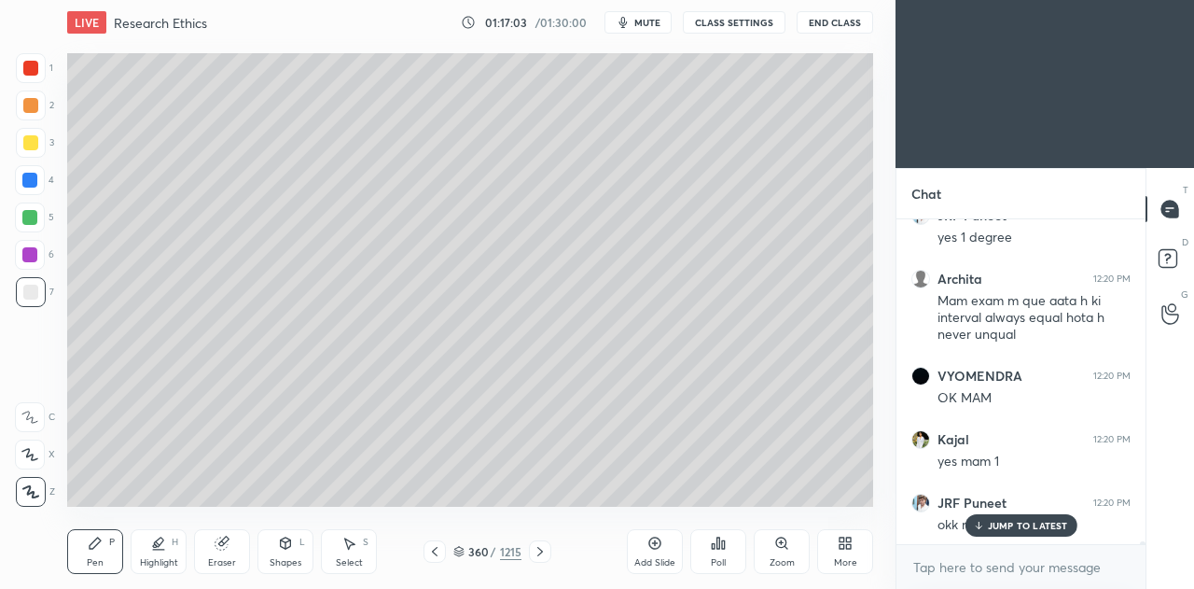
scroll to position [35624, 0]
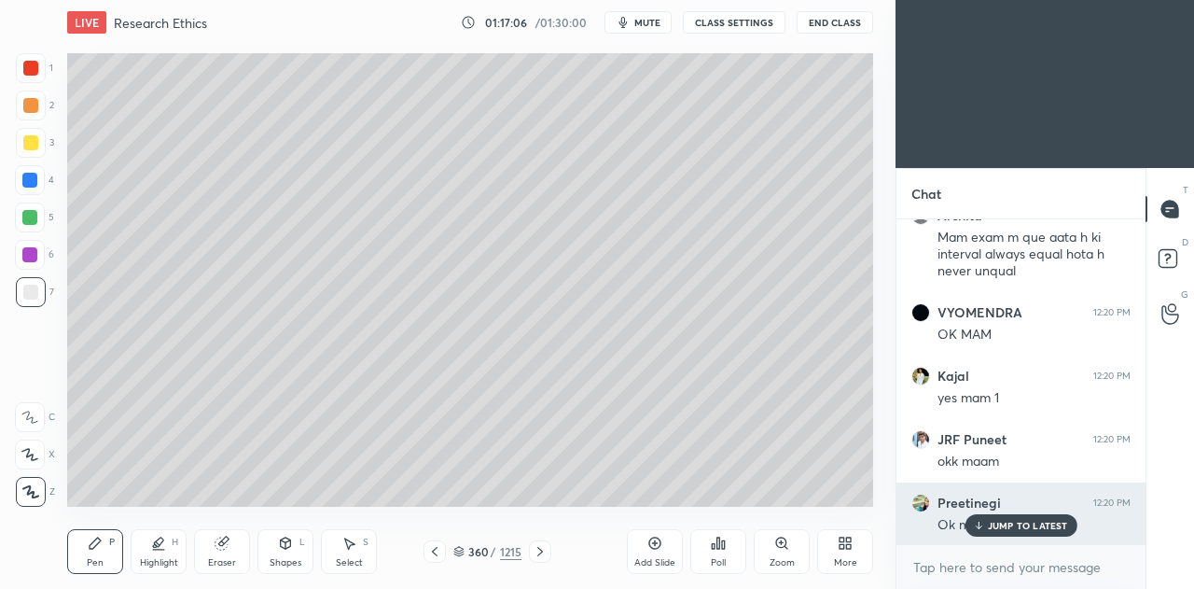
click at [992, 526] on p "JUMP TO LATEST" at bounding box center [1028, 525] width 80 height 11
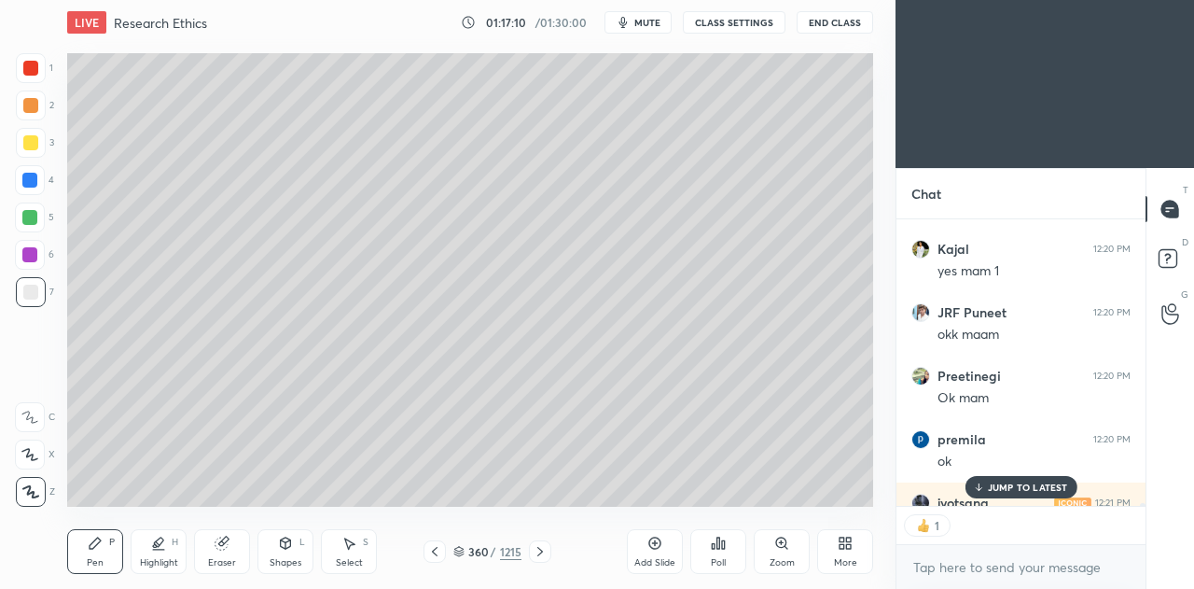
scroll to position [35934, 0]
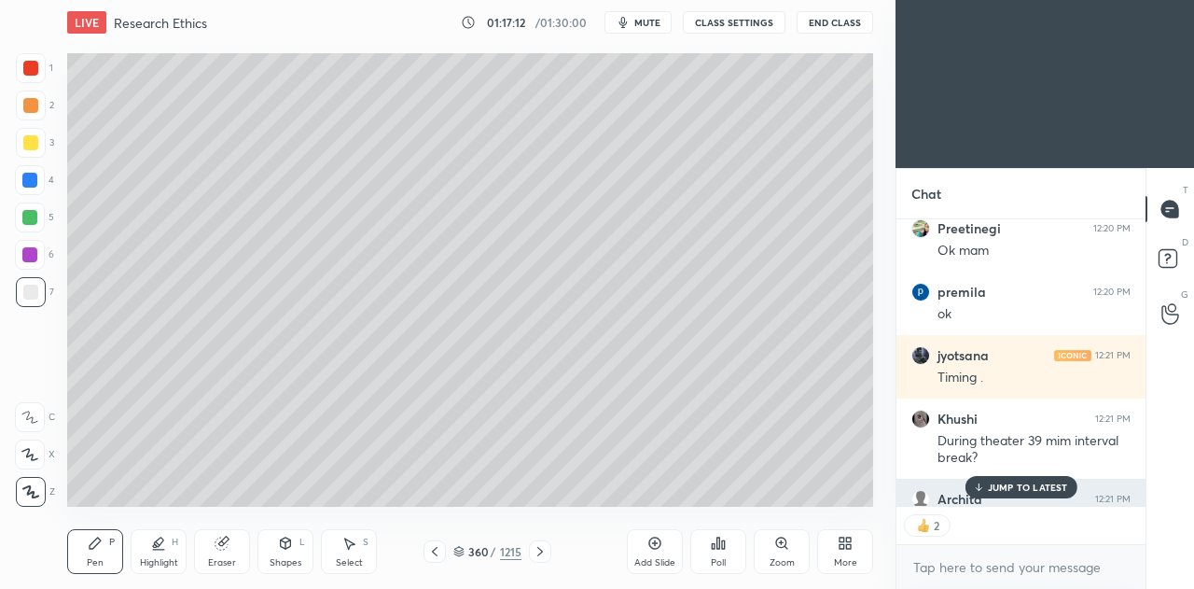
click at [998, 487] on p "JUMP TO LATEST" at bounding box center [1028, 486] width 80 height 11
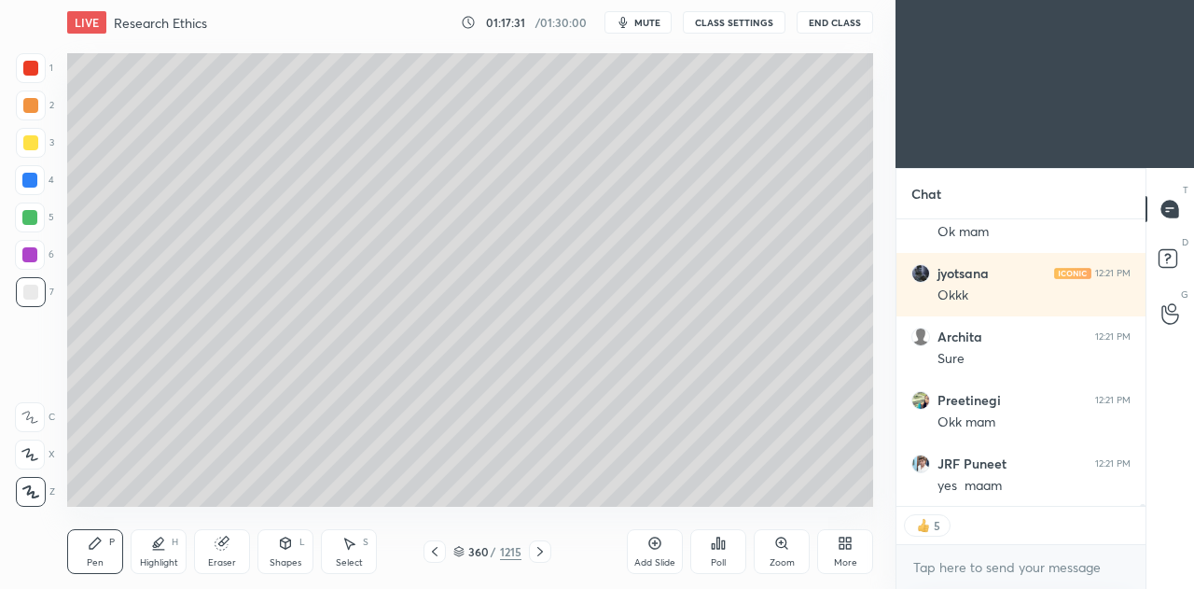
scroll to position [36822, 0]
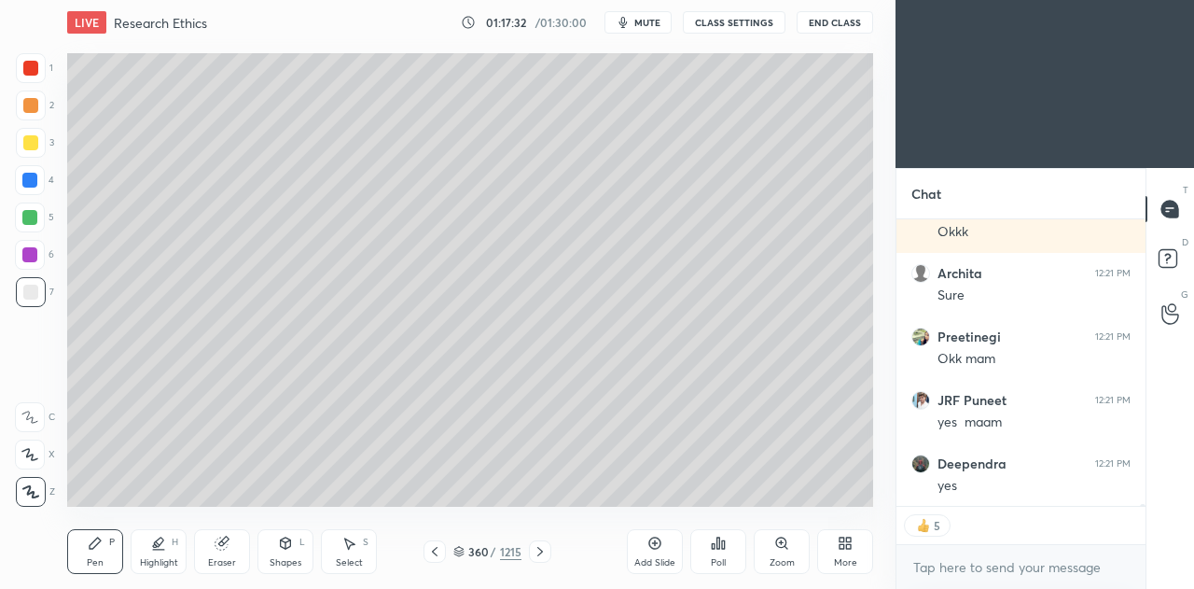
click at [443, 550] on div at bounding box center [435, 551] width 22 height 22
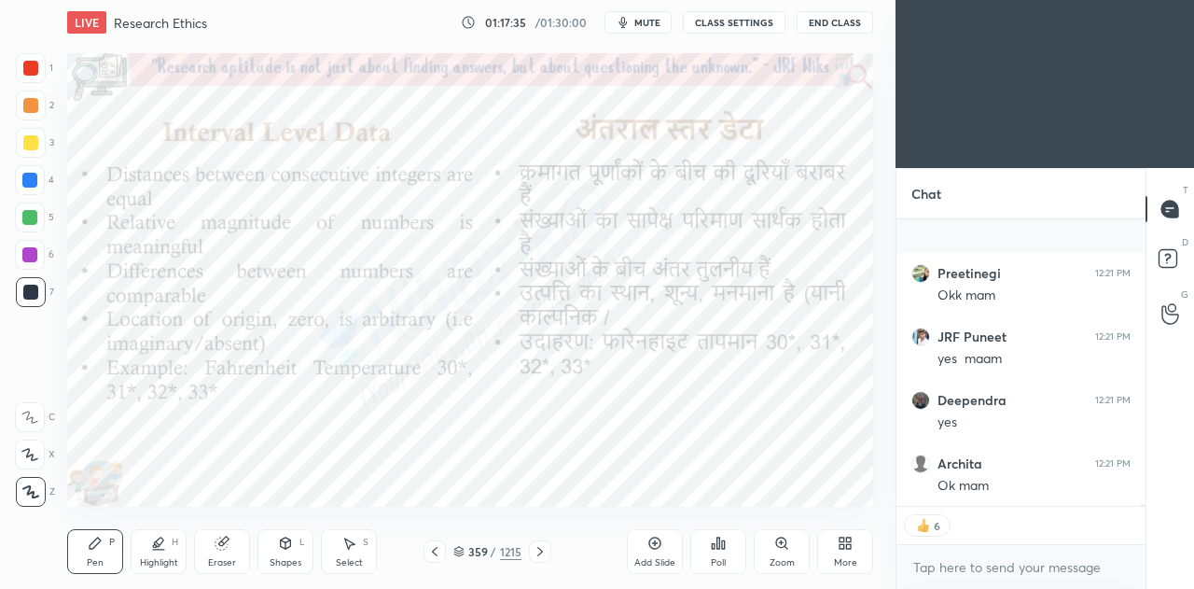
scroll to position [37013, 0]
click at [545, 555] on icon at bounding box center [540, 551] width 15 height 15
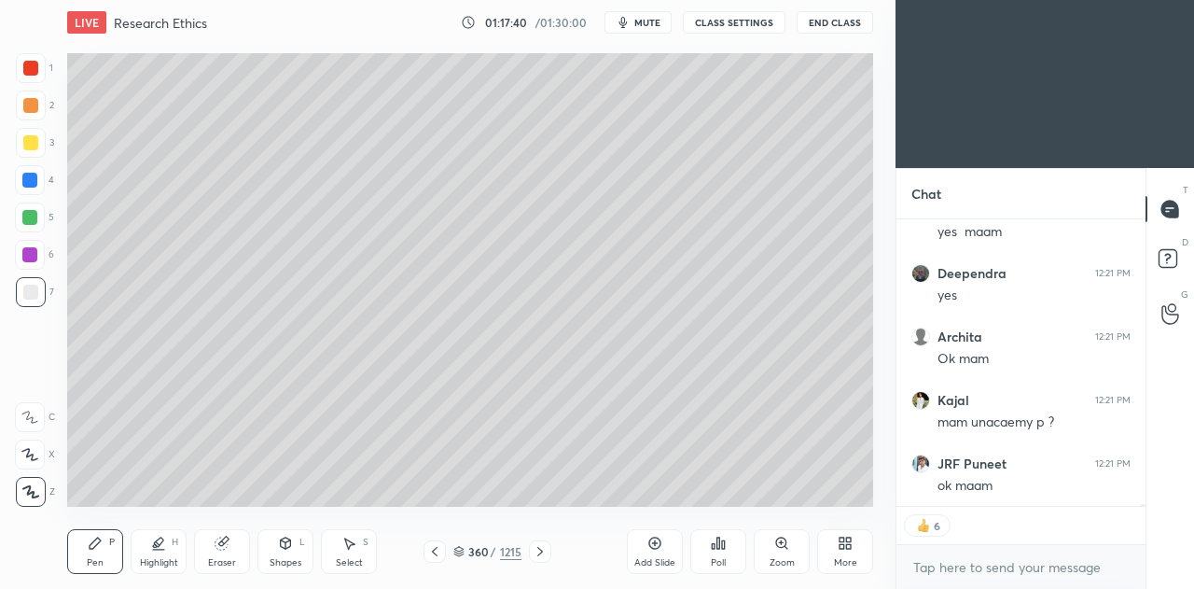
click at [440, 553] on icon at bounding box center [434, 551] width 15 height 15
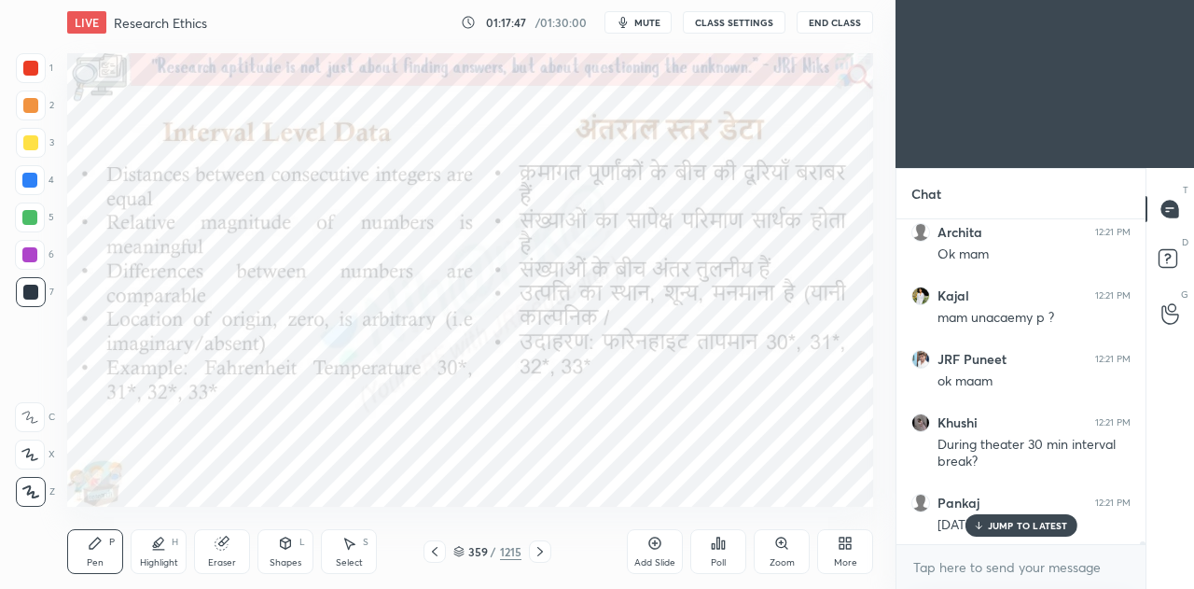
scroll to position [37244, 0]
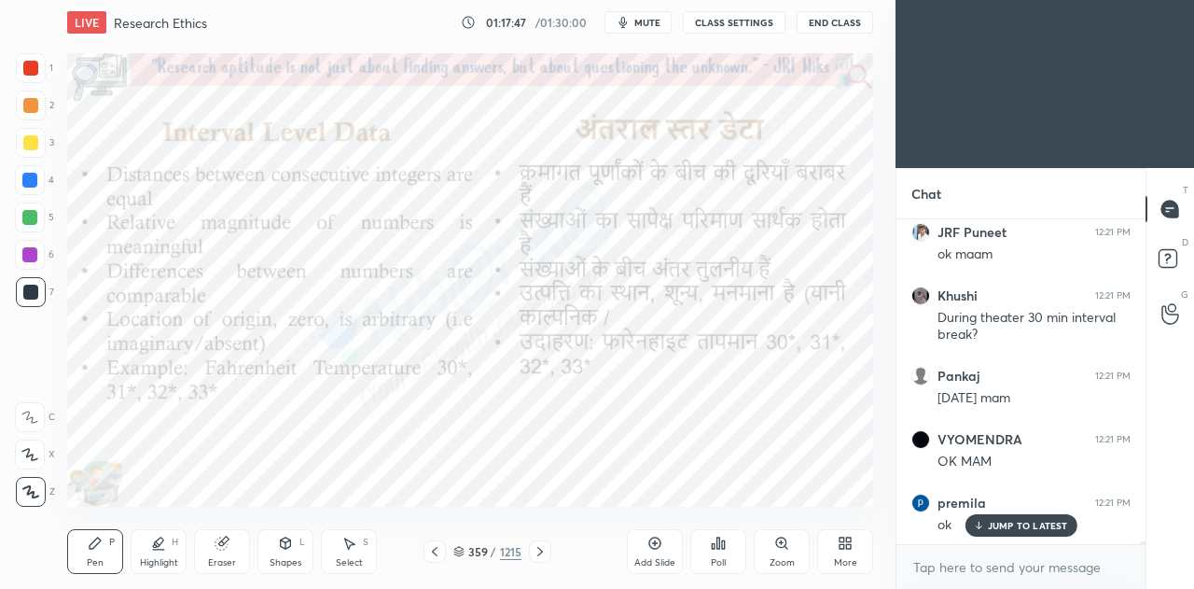
click at [537, 563] on div "Pen P Highlight H Eraser Shapes L Select S 359 / 1215 Add Slide Poll Zoom More" at bounding box center [470, 551] width 806 height 75
click at [541, 550] on icon at bounding box center [540, 551] width 15 height 15
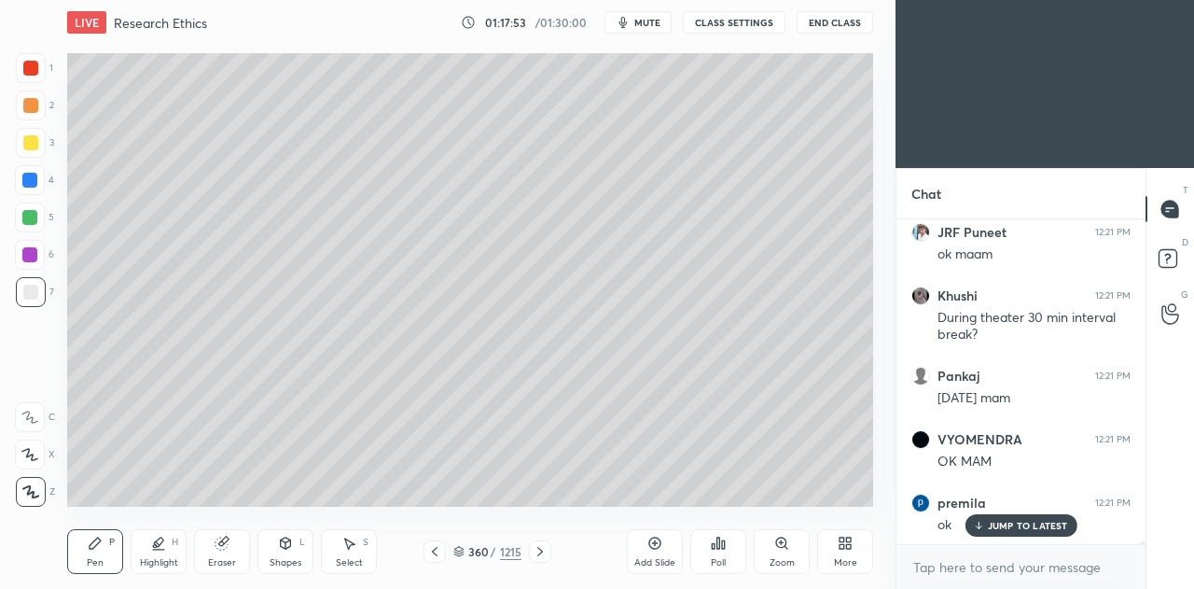
scroll to position [37308, 0]
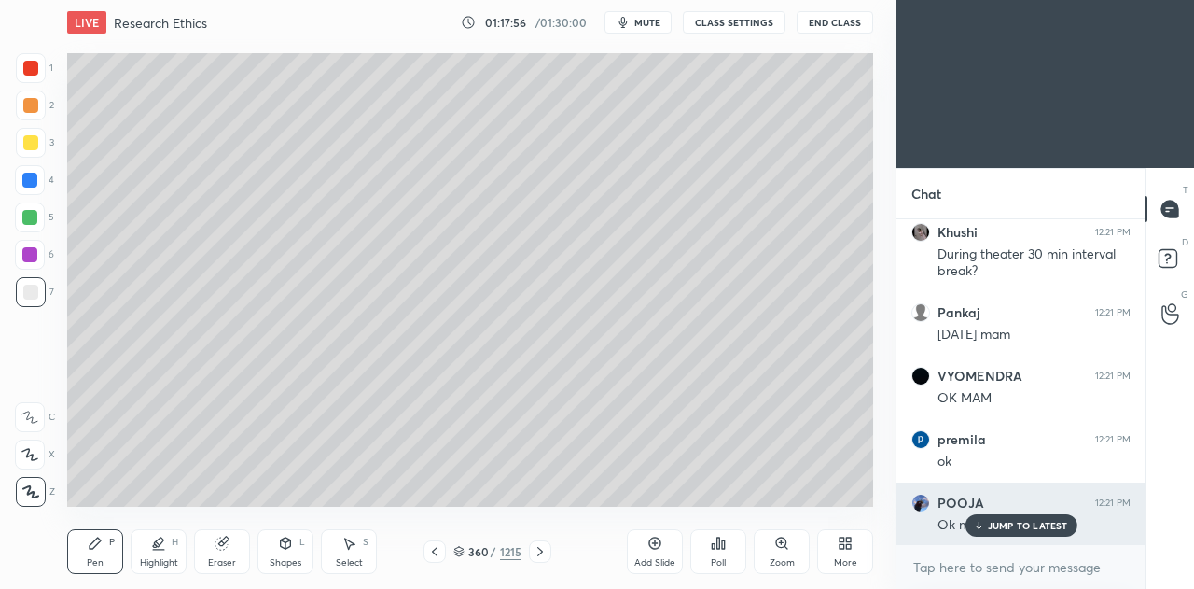
click at [1024, 523] on p "JUMP TO LATEST" at bounding box center [1028, 525] width 80 height 11
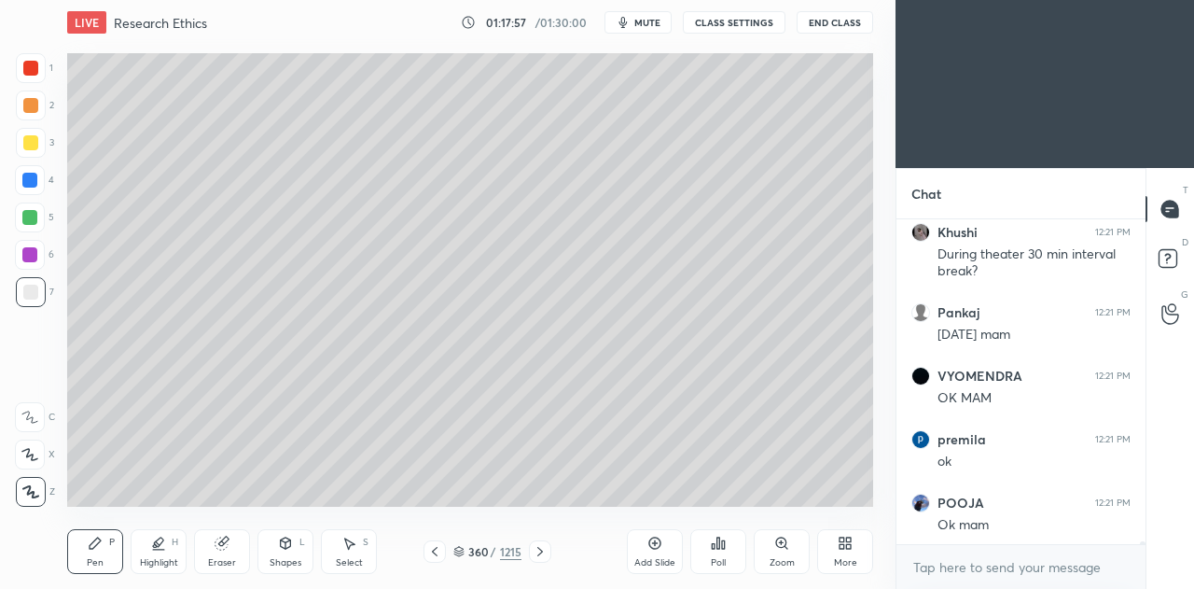
click at [439, 549] on icon at bounding box center [434, 551] width 15 height 15
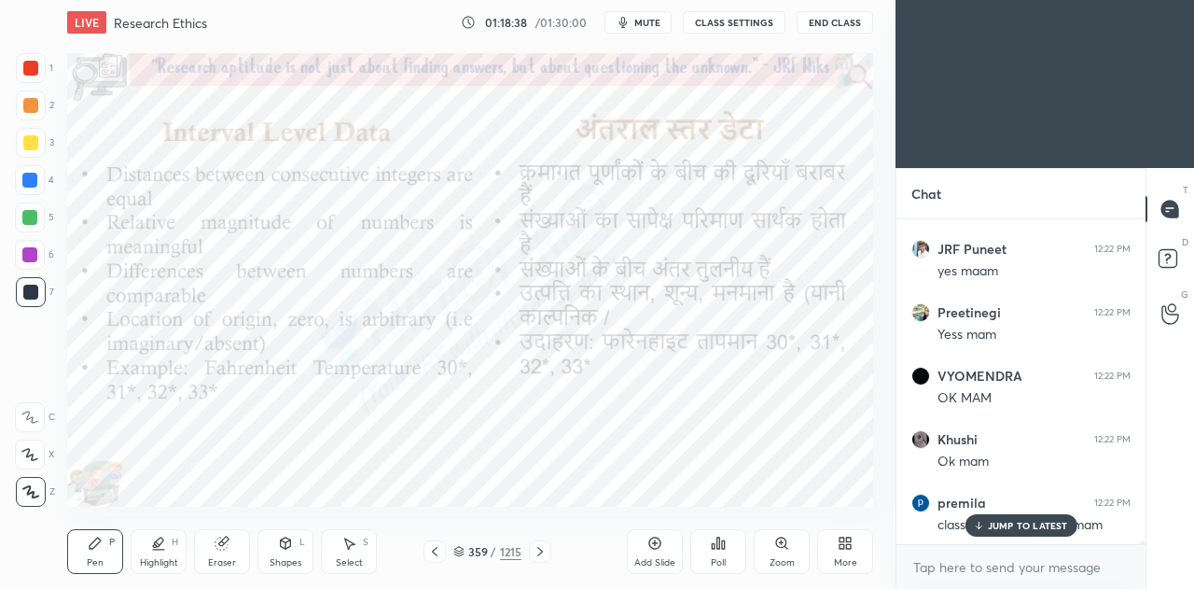
scroll to position [37752, 0]
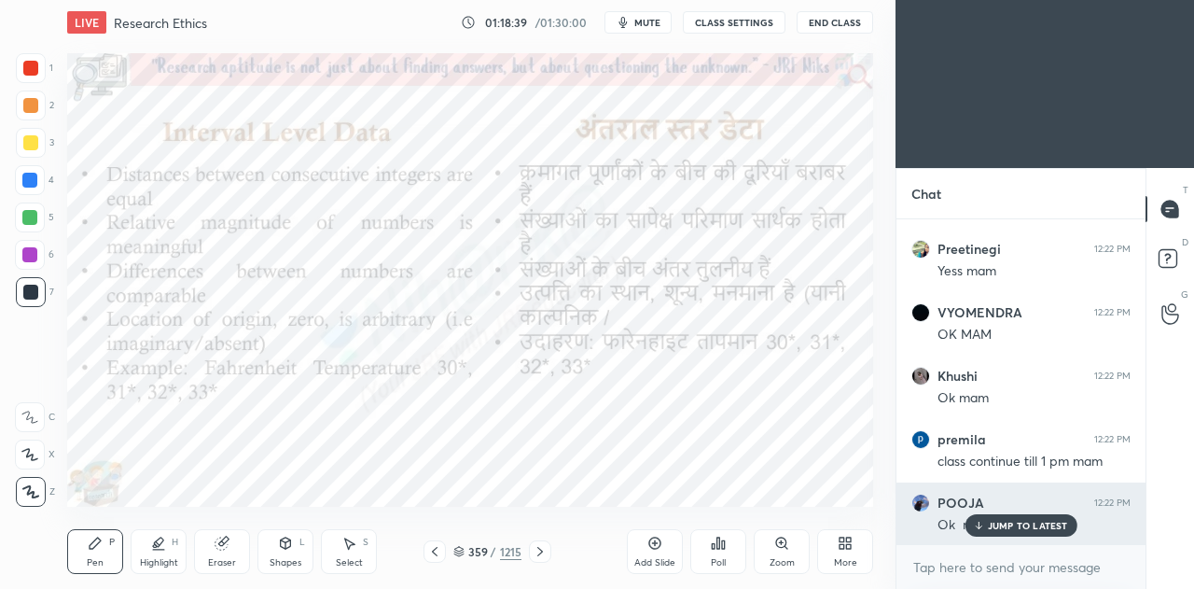
click at [1024, 527] on p "JUMP TO LATEST" at bounding box center [1028, 525] width 80 height 11
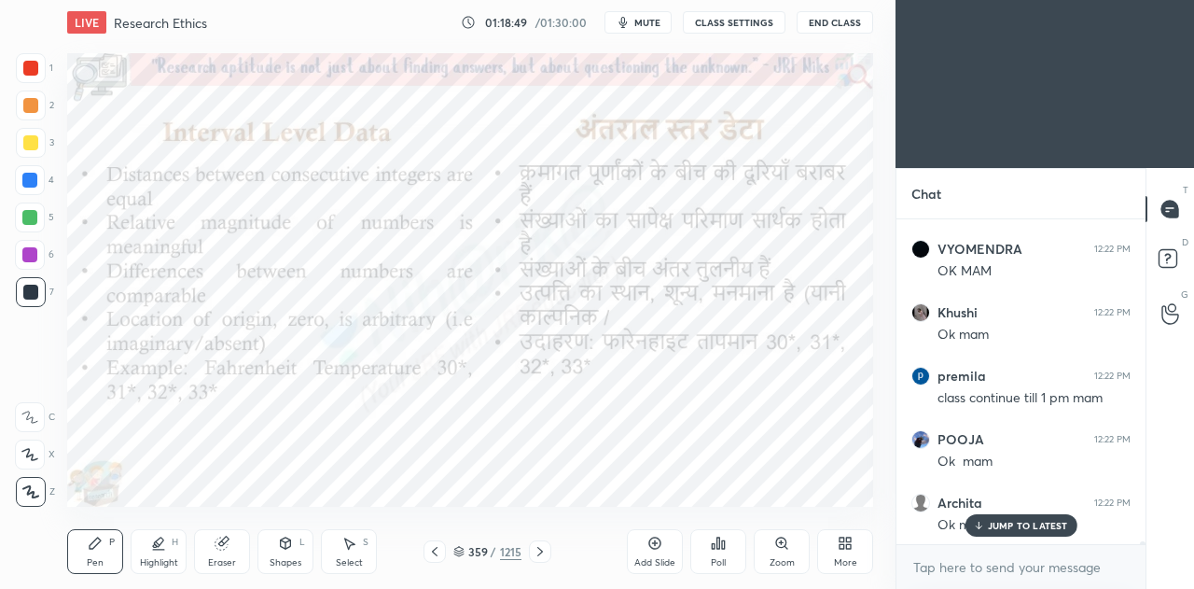
scroll to position [37879, 0]
click at [463, 550] on icon at bounding box center [458, 551] width 11 height 11
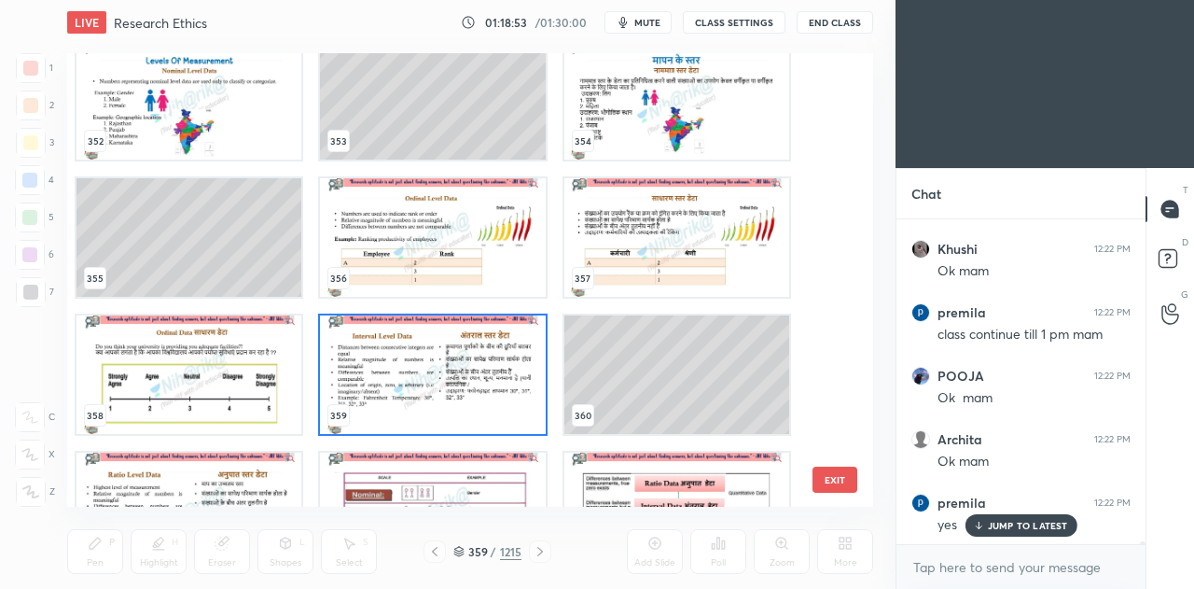
scroll to position [16070, 0]
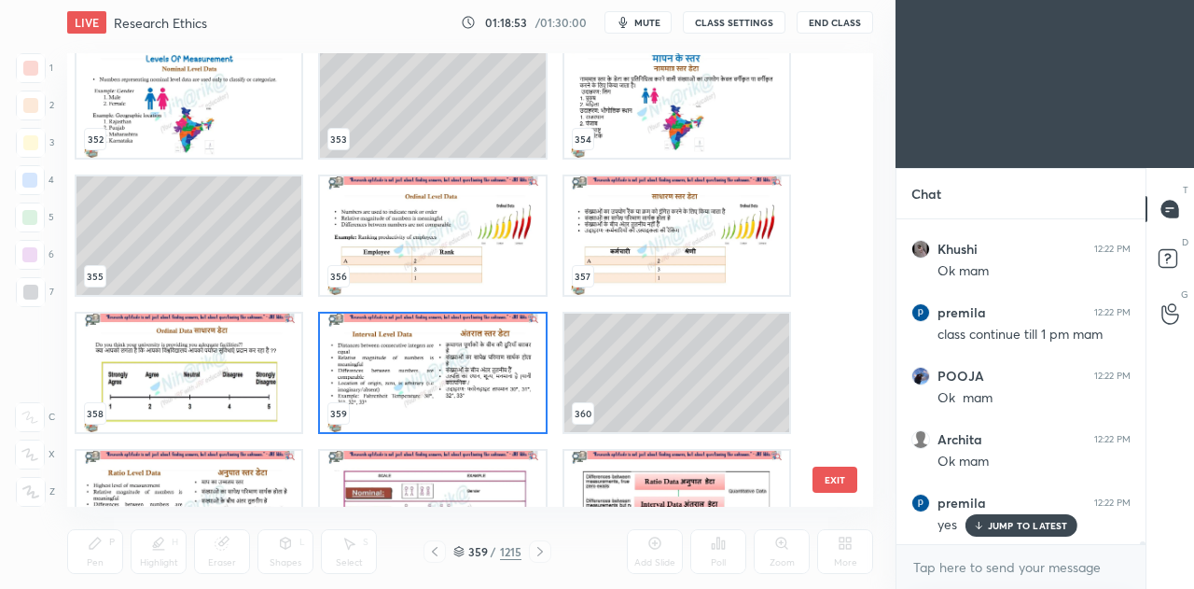
click at [498, 395] on img "grid" at bounding box center [432, 372] width 225 height 118
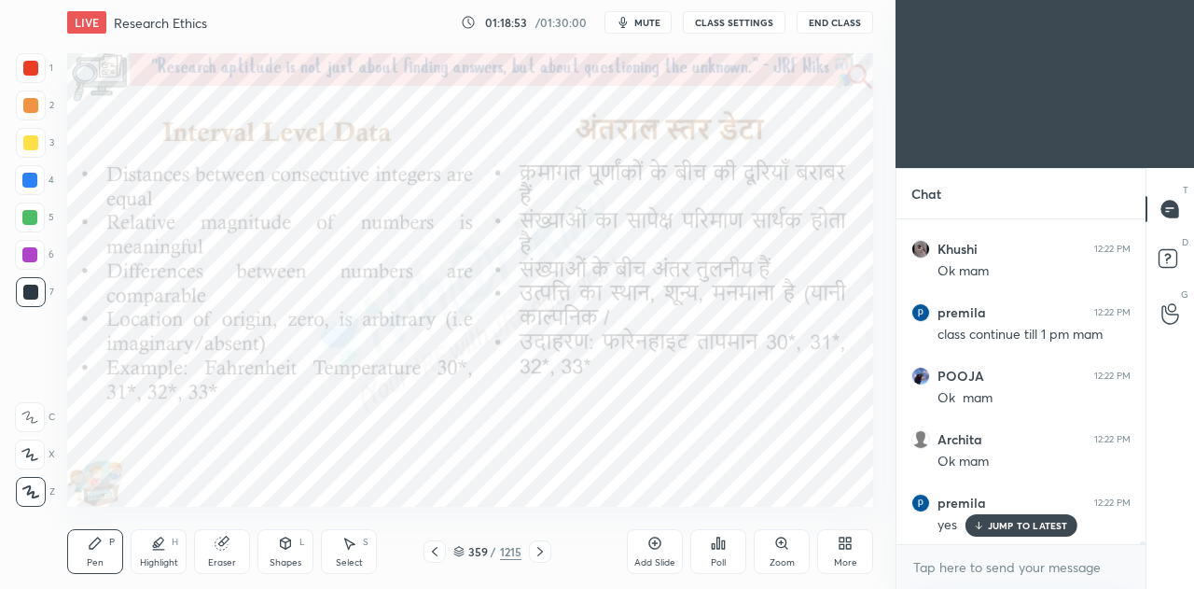
click at [502, 393] on img "grid" at bounding box center [432, 372] width 225 height 118
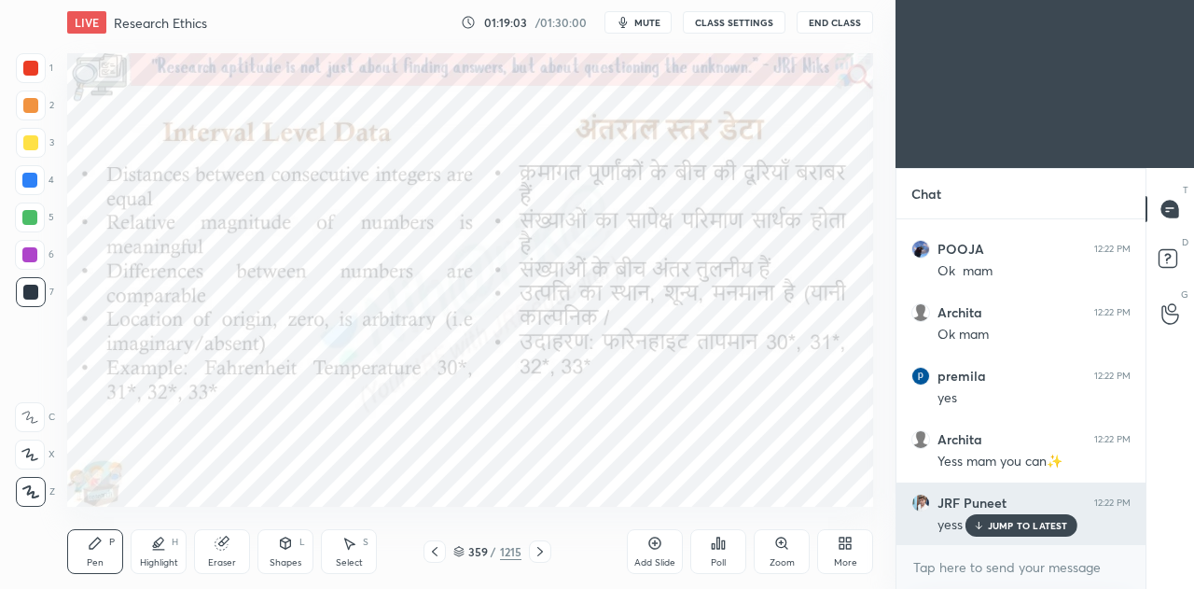
click at [1007, 531] on p "JUMP TO LATEST" at bounding box center [1028, 525] width 80 height 11
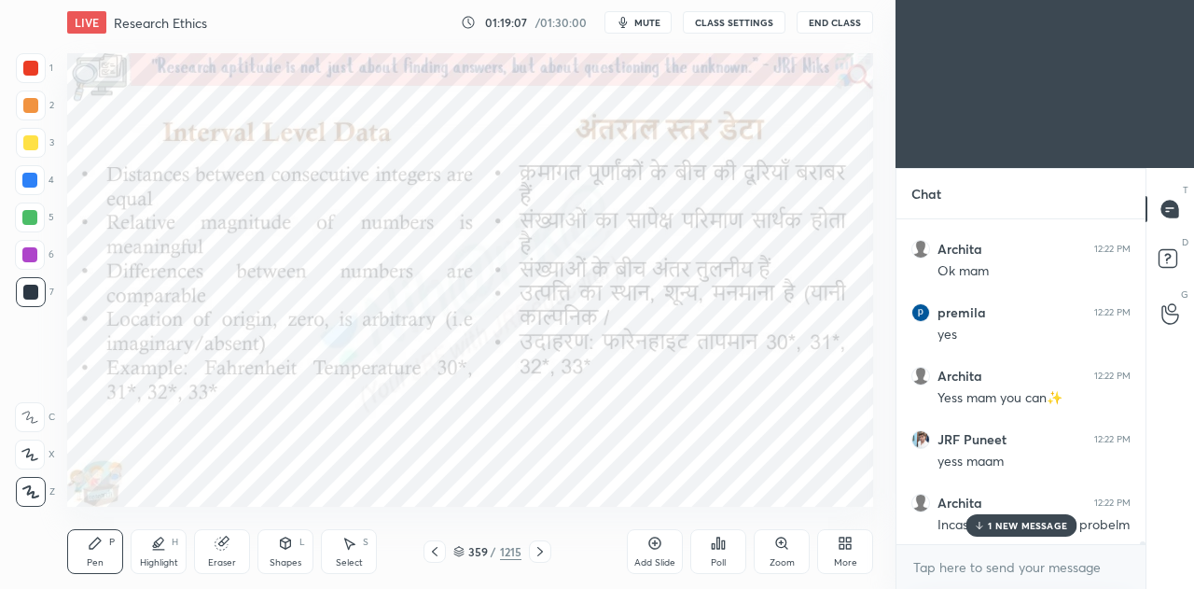
scroll to position [38132, 0]
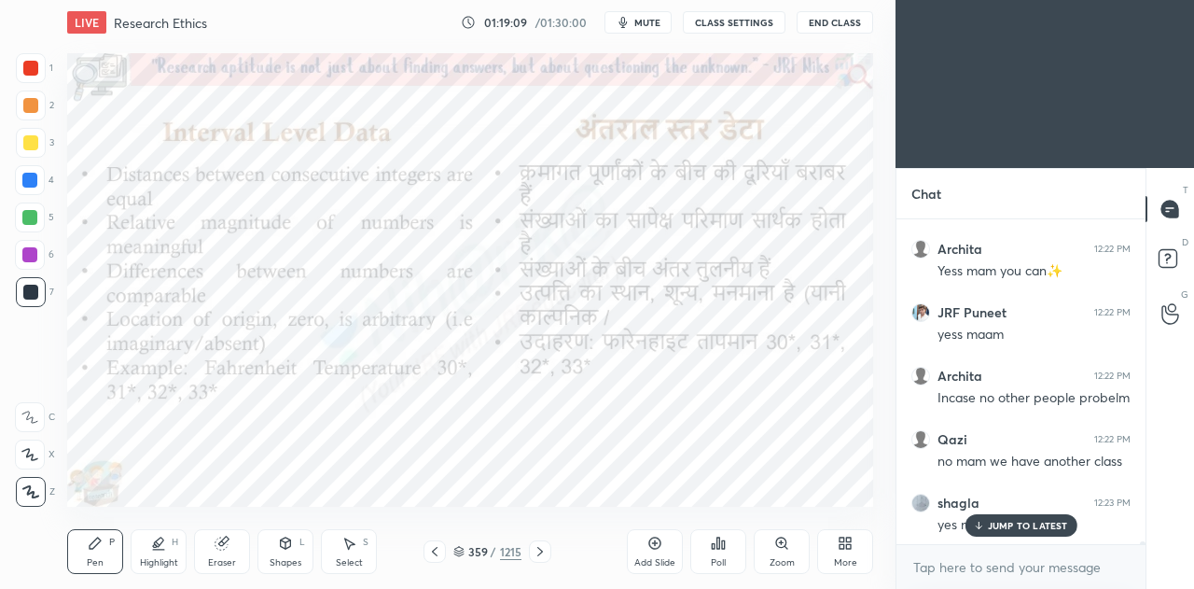
click at [982, 531] on div "JUMP TO LATEST" at bounding box center [1021, 525] width 112 height 22
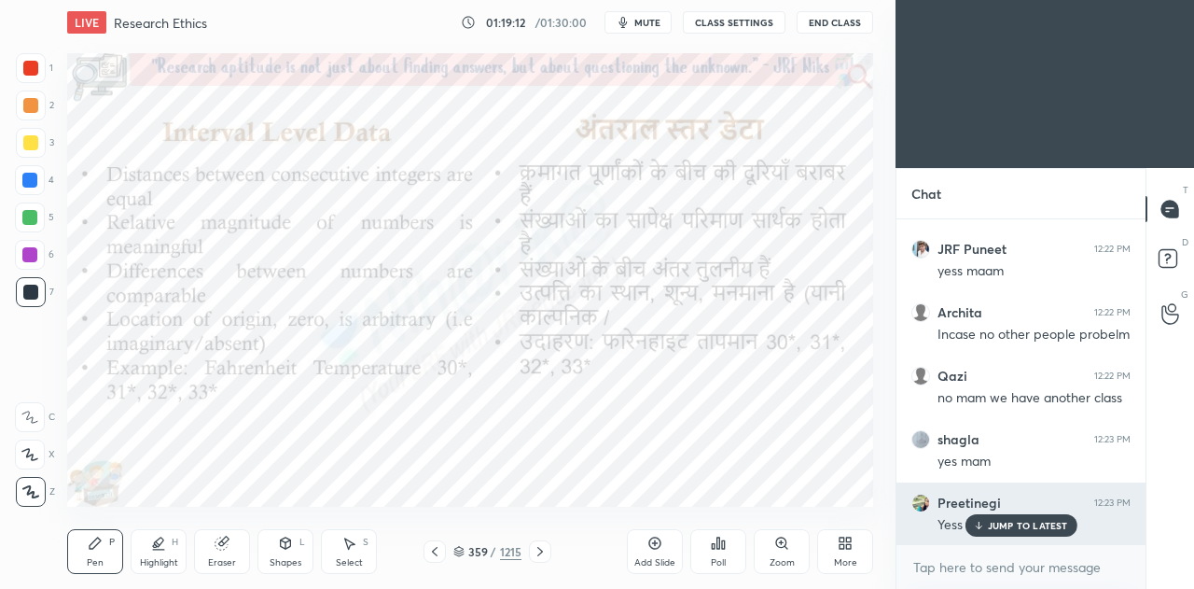
click at [1016, 530] on p "JUMP TO LATEST" at bounding box center [1028, 525] width 80 height 11
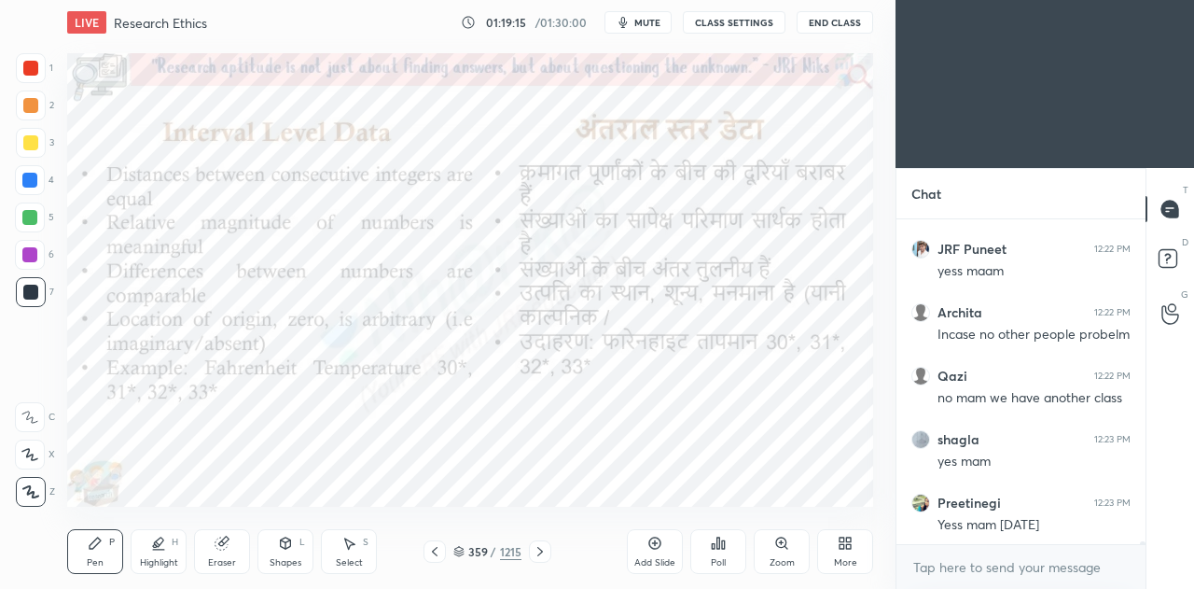
scroll to position [38323, 0]
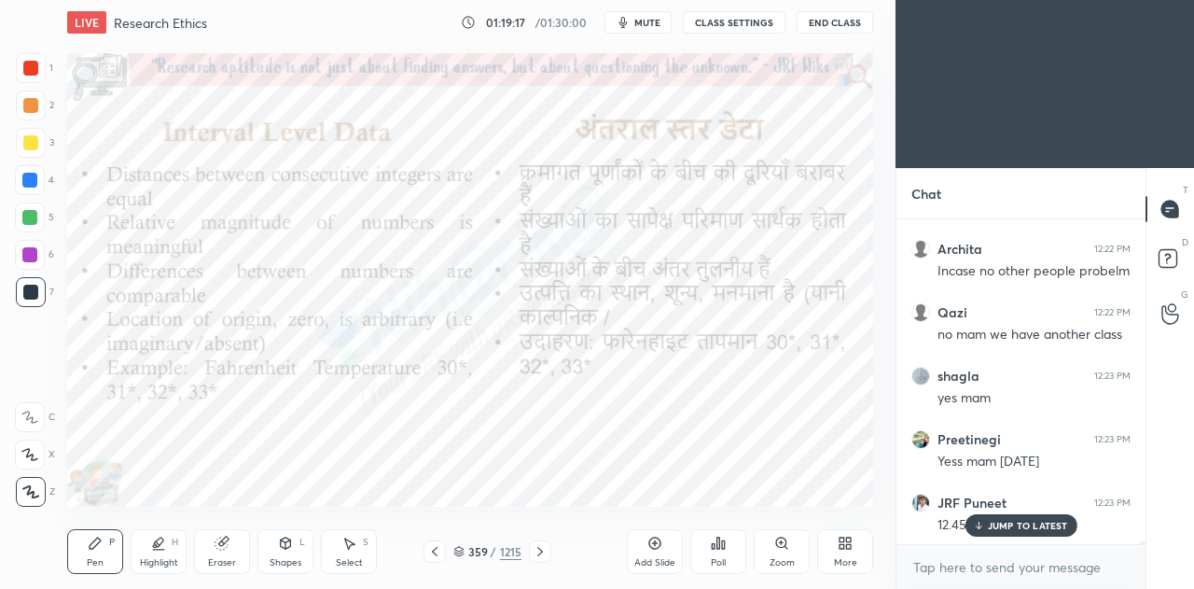
click at [982, 526] on icon at bounding box center [979, 527] width 6 height 3
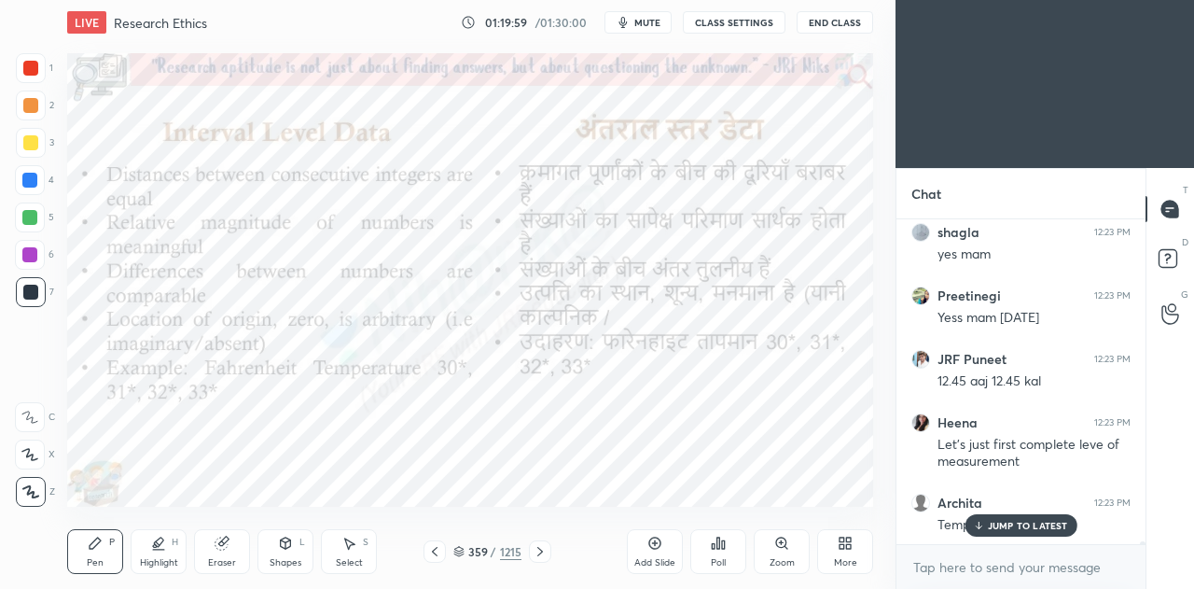
scroll to position [38485, 0]
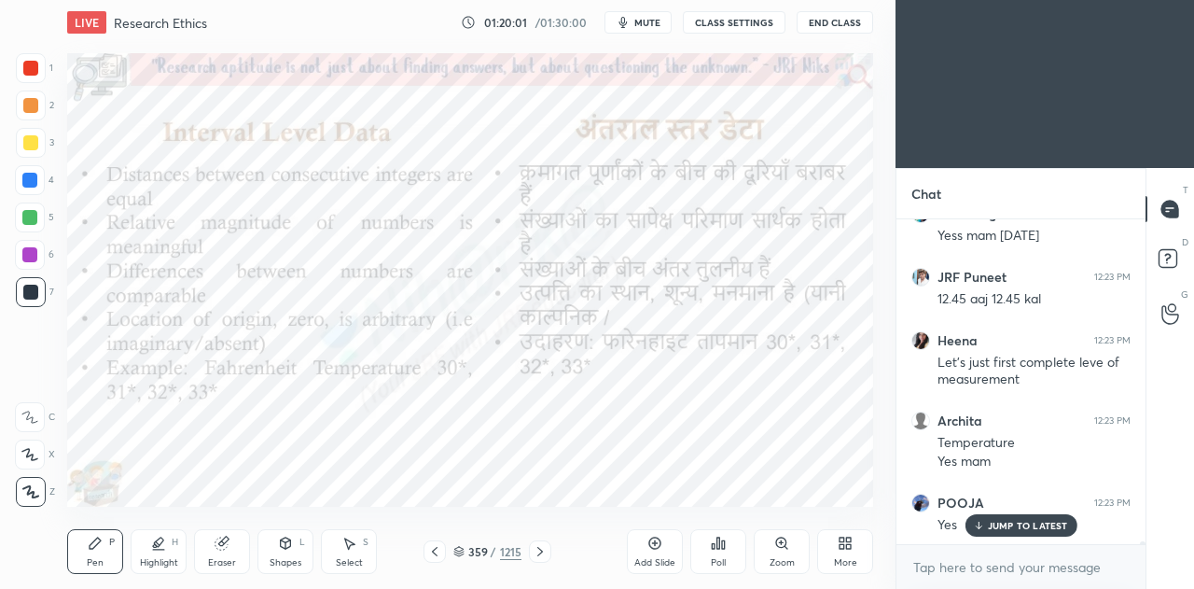
click at [439, 547] on icon at bounding box center [434, 551] width 15 height 15
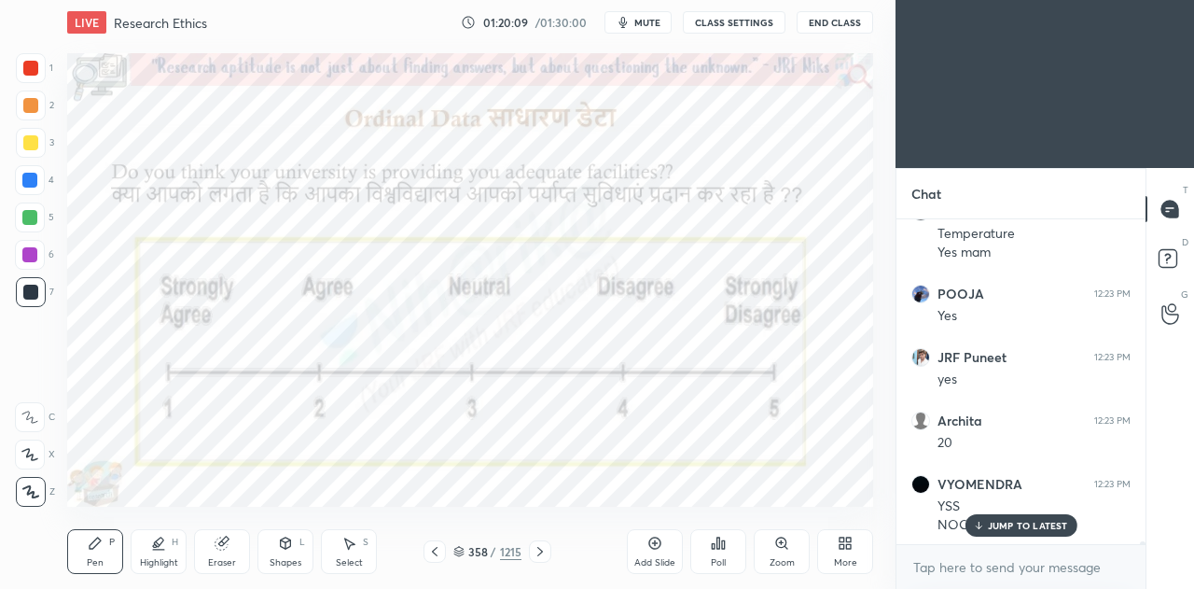
scroll to position [38821, 0]
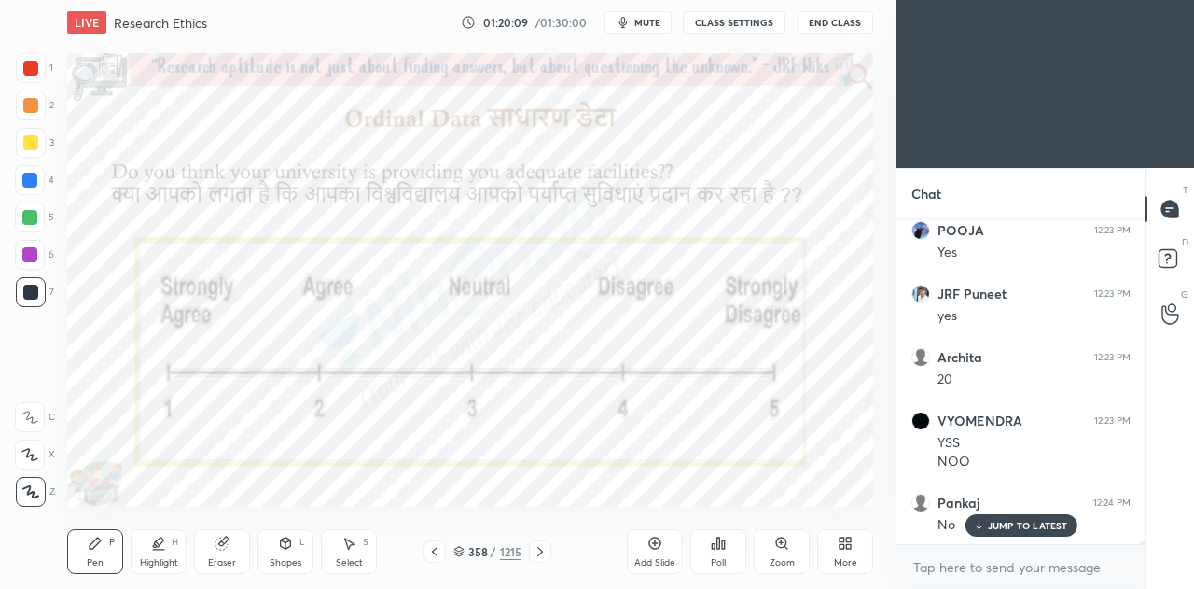
click at [547, 555] on icon at bounding box center [540, 551] width 15 height 15
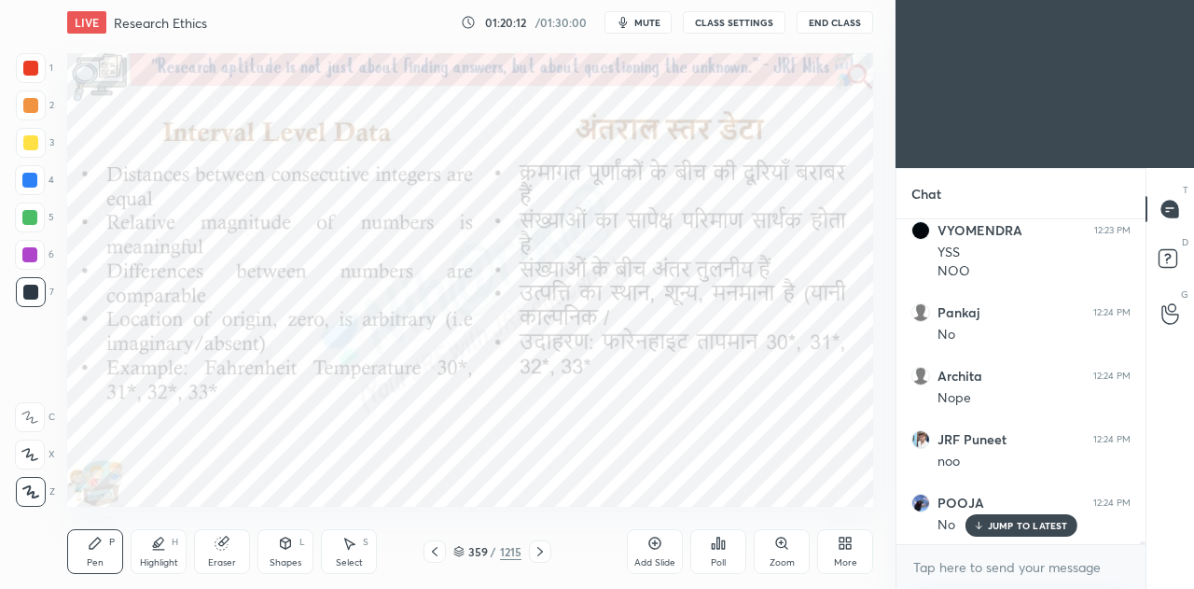
scroll to position [39075, 0]
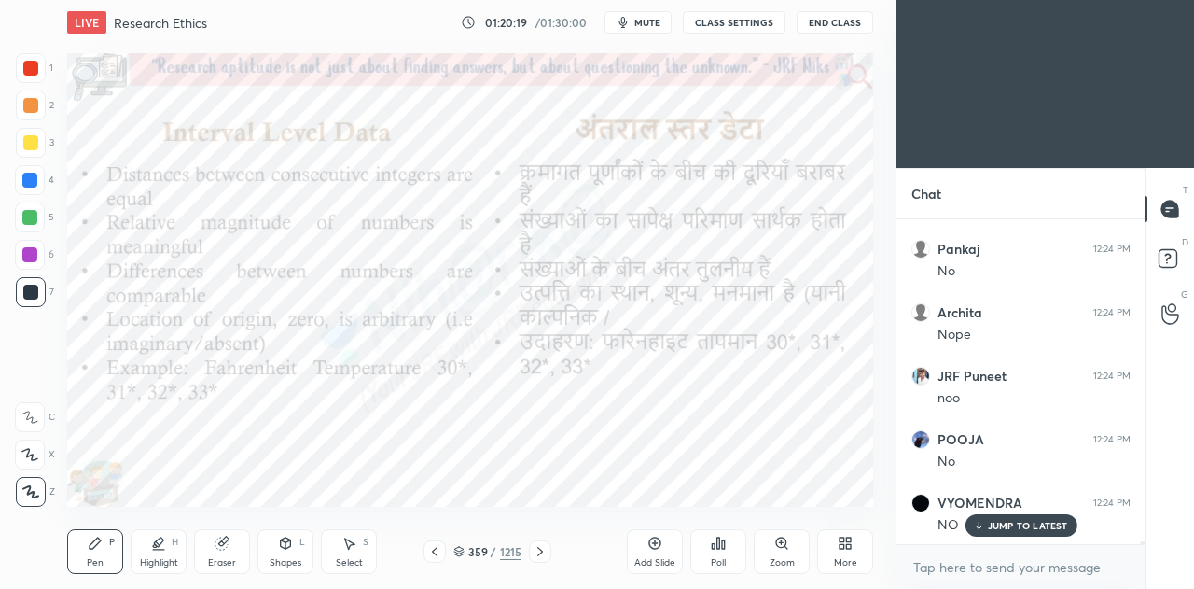
click at [657, 542] on icon at bounding box center [655, 543] width 15 height 15
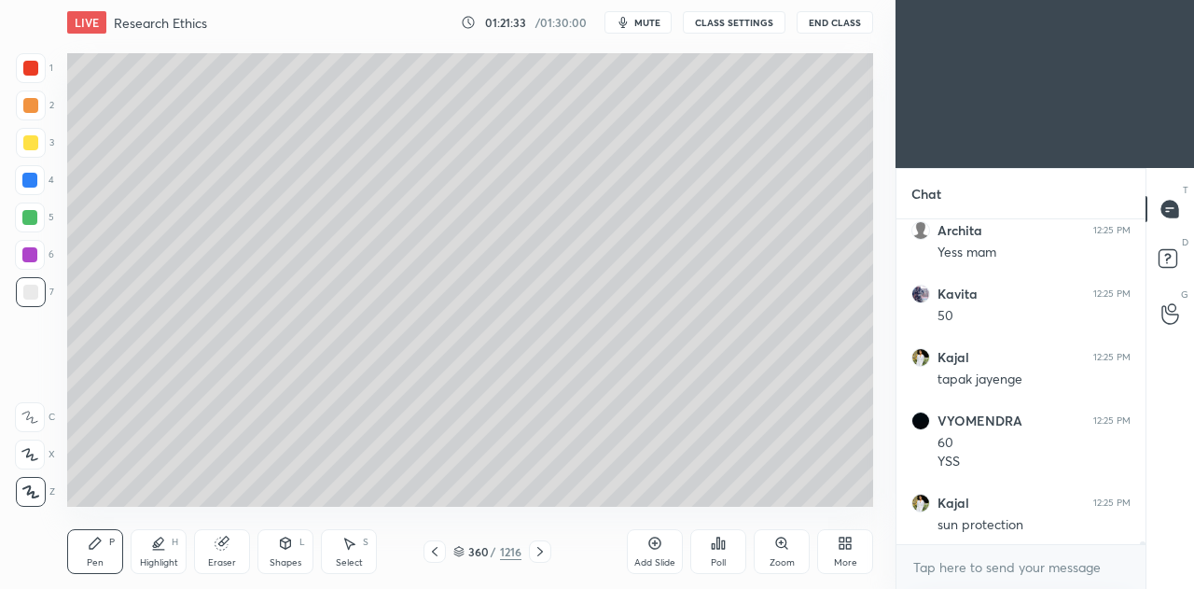
scroll to position [41077, 0]
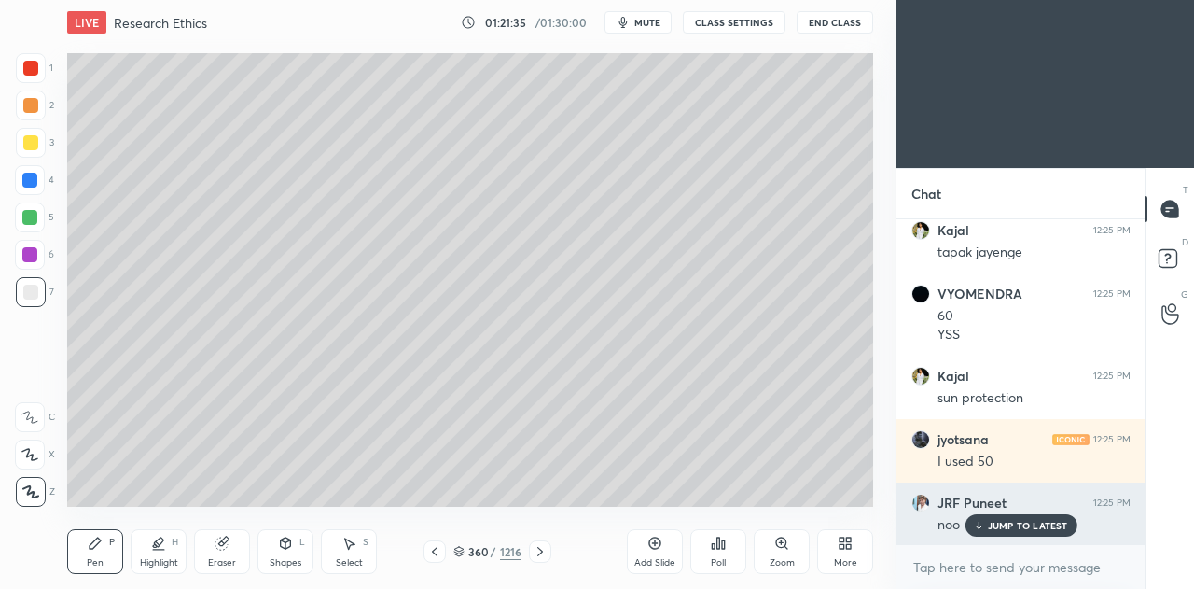
click at [996, 522] on p "JUMP TO LATEST" at bounding box center [1028, 525] width 80 height 11
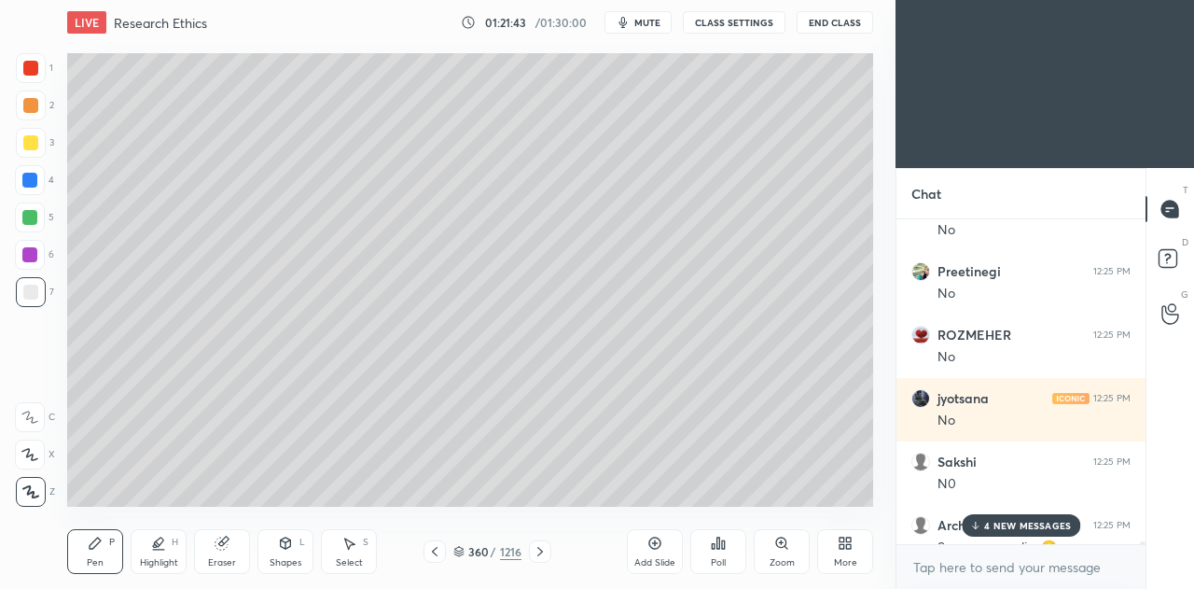
scroll to position [41838, 0]
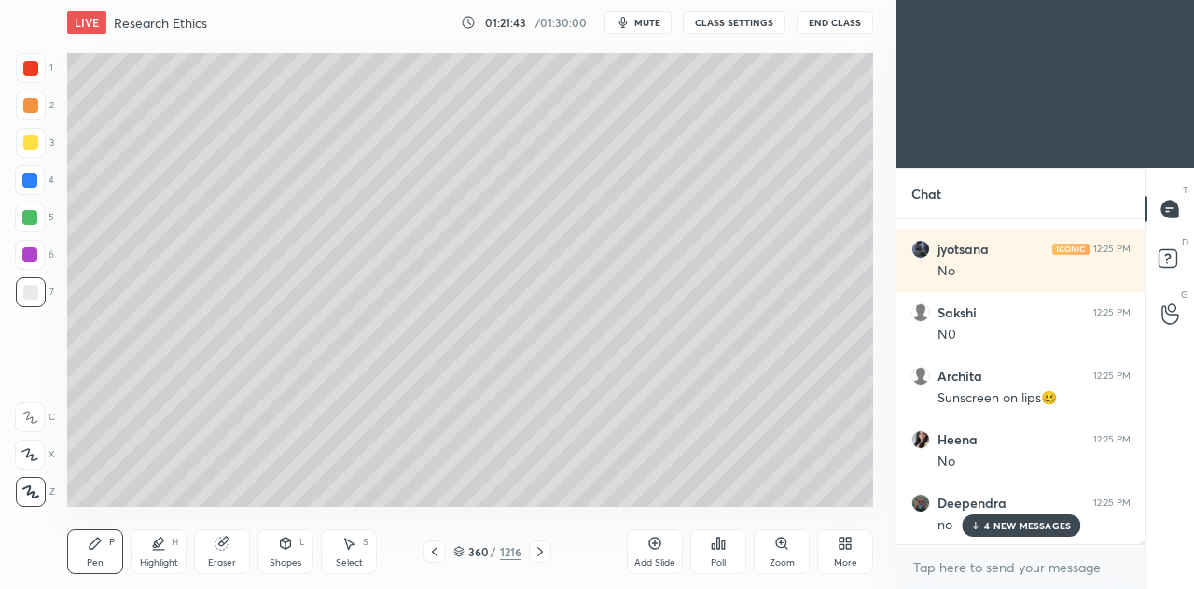
click at [999, 527] on p "4 NEW MESSAGES" at bounding box center [1027, 525] width 87 height 11
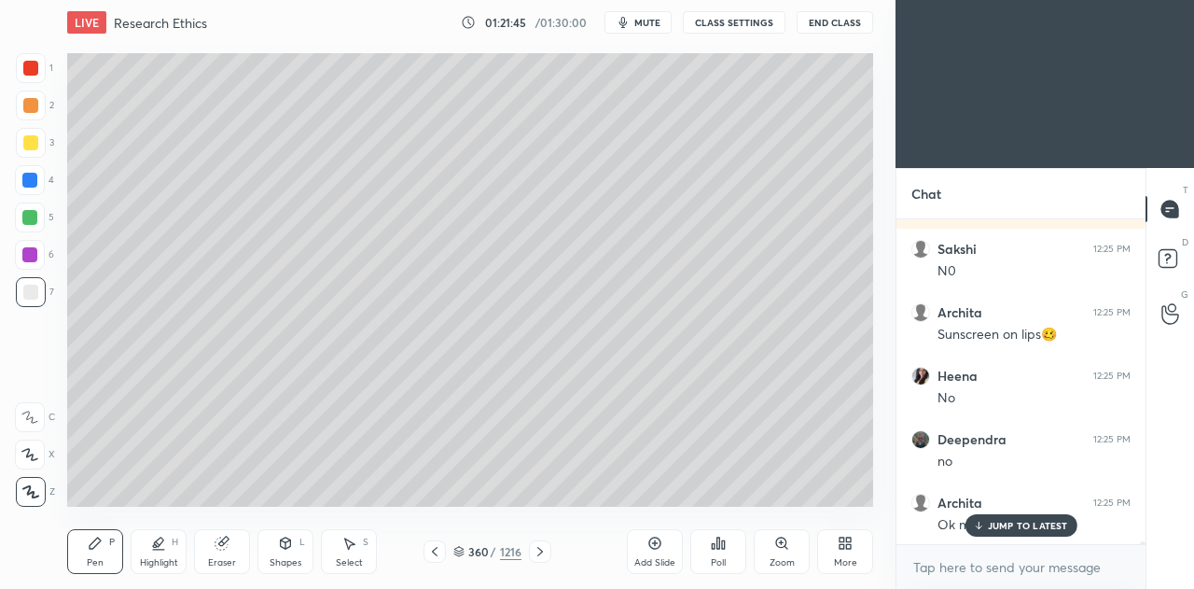
click at [431, 549] on icon at bounding box center [434, 551] width 15 height 15
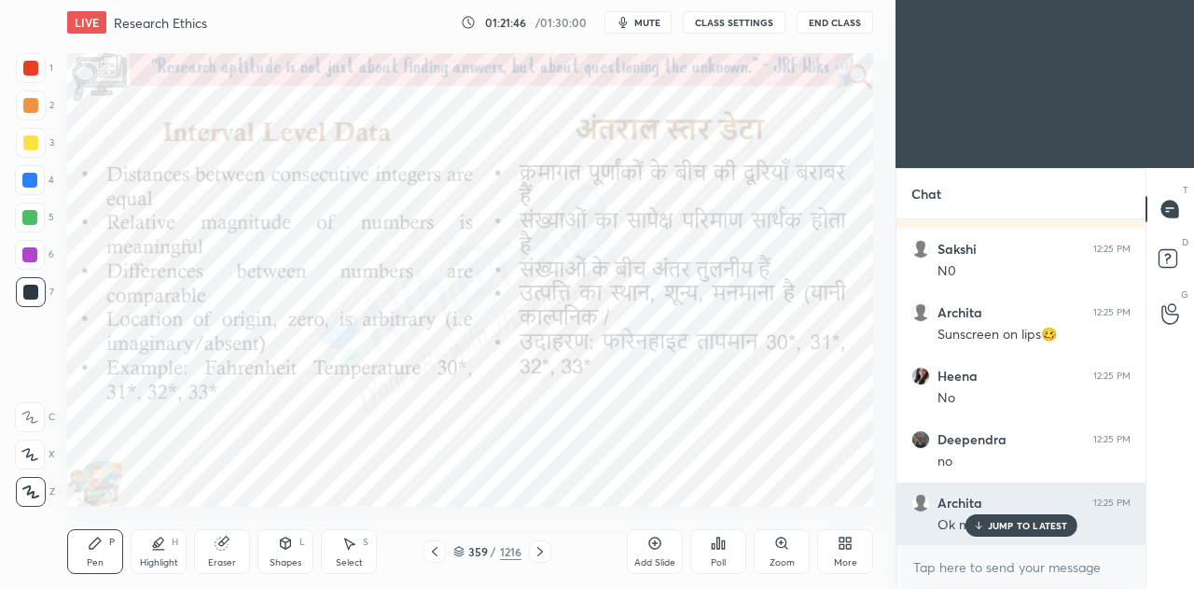
click at [1032, 529] on p "JUMP TO LATEST" at bounding box center [1028, 525] width 80 height 11
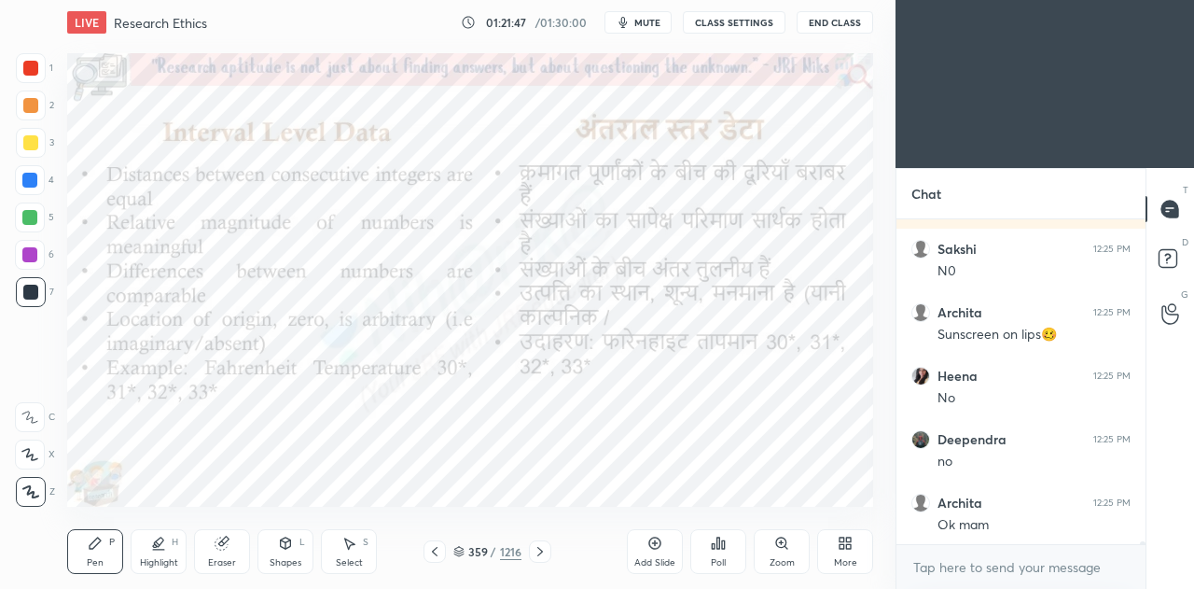
scroll to position [41965, 0]
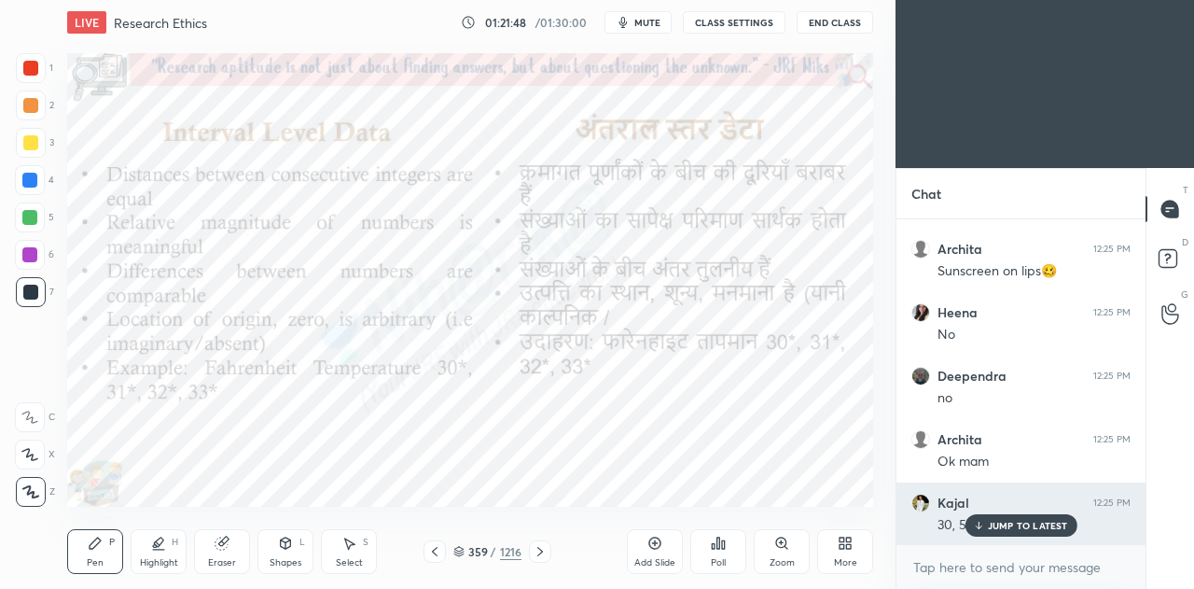
click at [1013, 534] on div "JUMP TO LATEST" at bounding box center [1021, 525] width 112 height 22
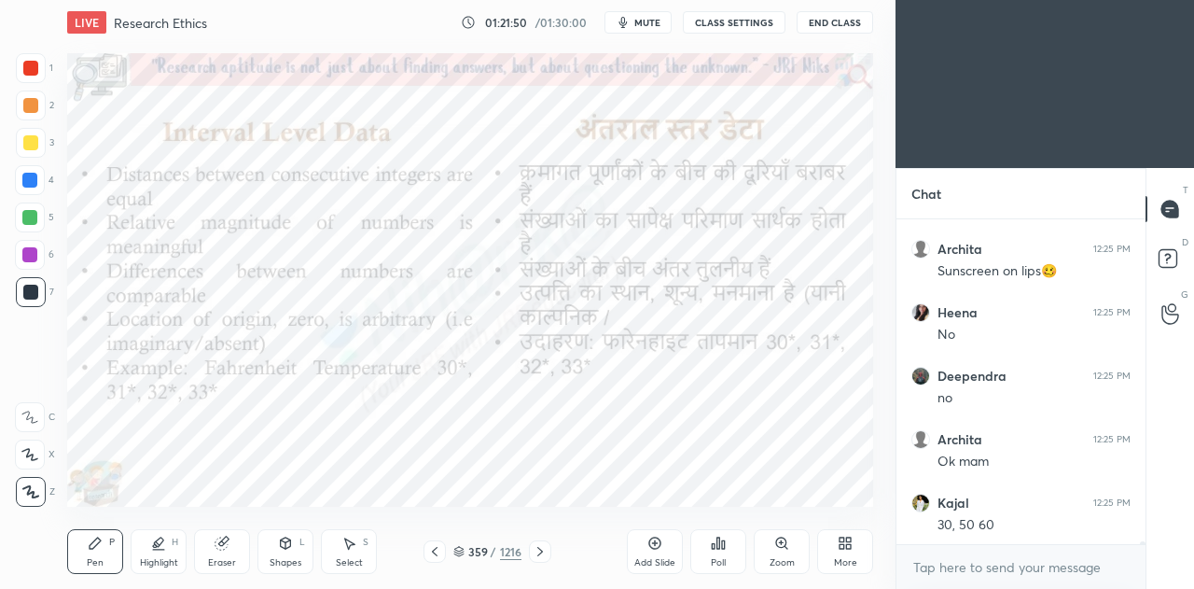
scroll to position [42029, 0]
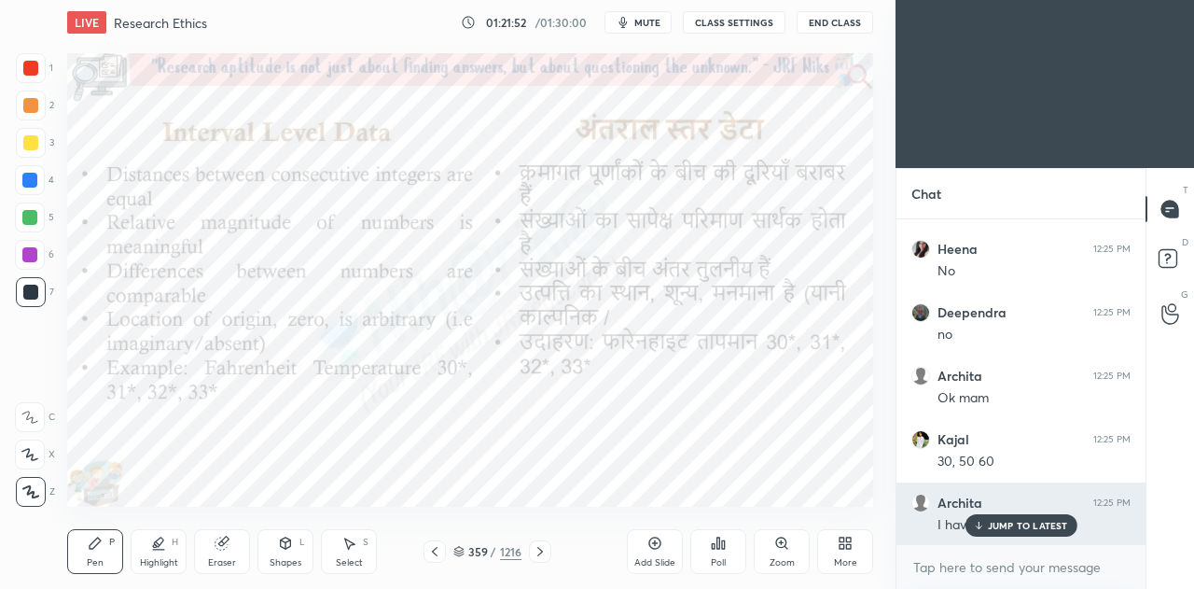
click at [1046, 530] on p "JUMP TO LATEST" at bounding box center [1028, 525] width 80 height 11
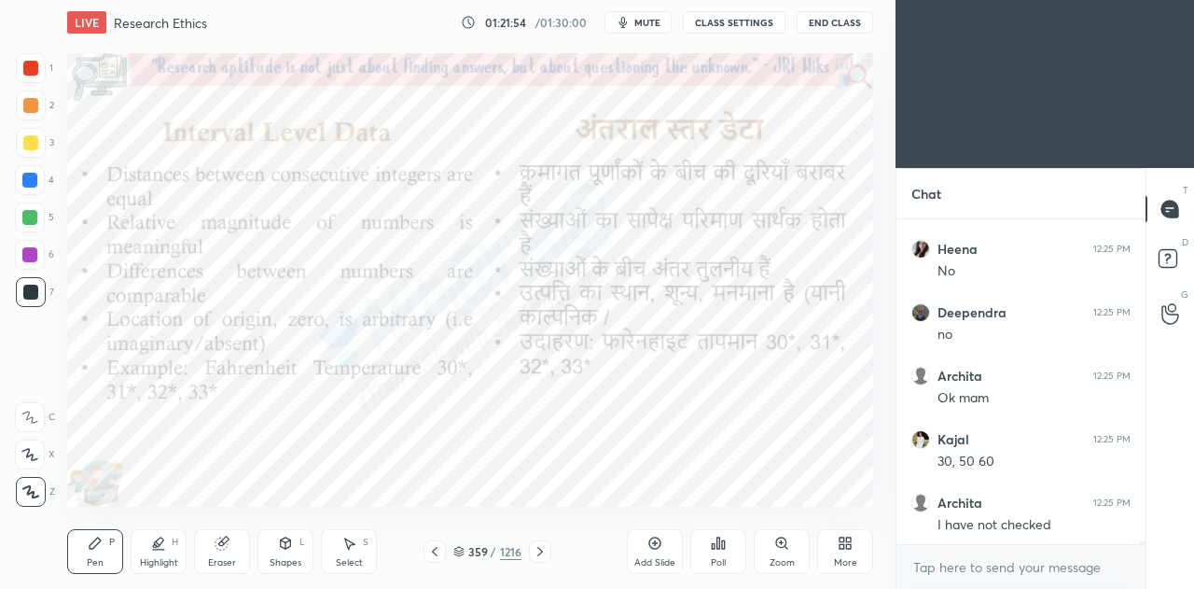
click at [542, 557] on icon at bounding box center [540, 551] width 15 height 15
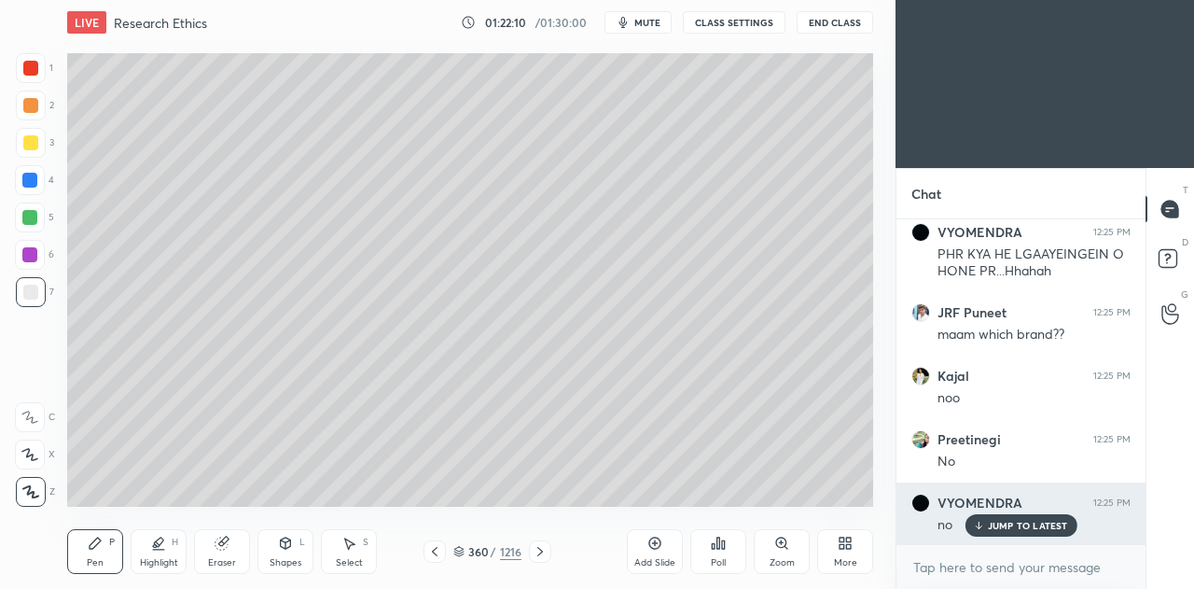
scroll to position [42426, 0]
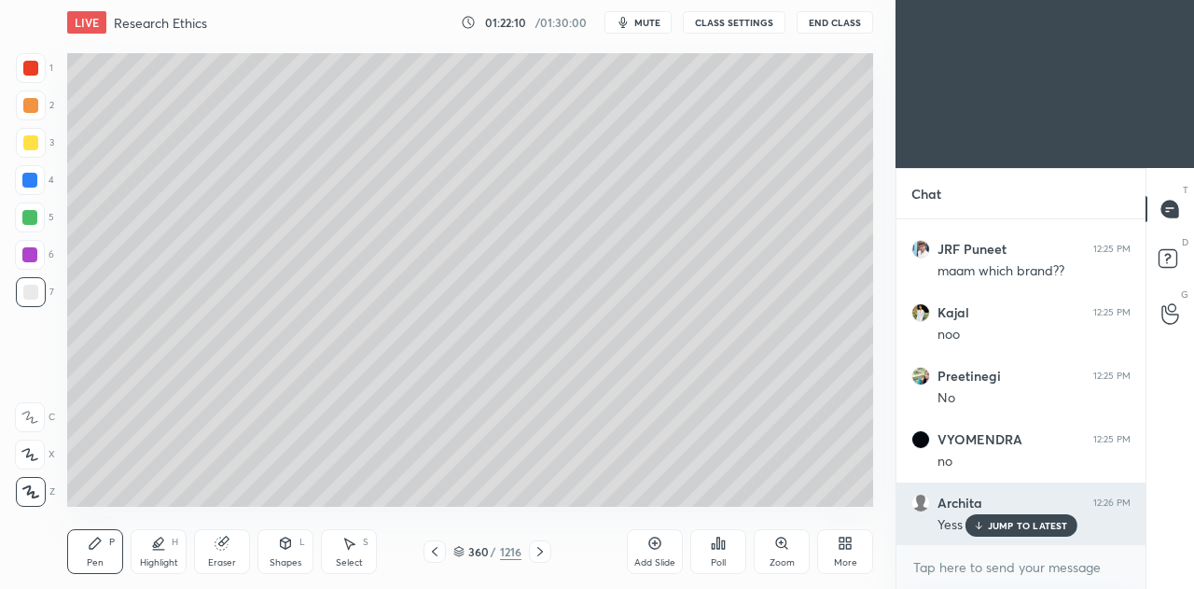
click at [1013, 529] on p "JUMP TO LATEST" at bounding box center [1028, 525] width 80 height 11
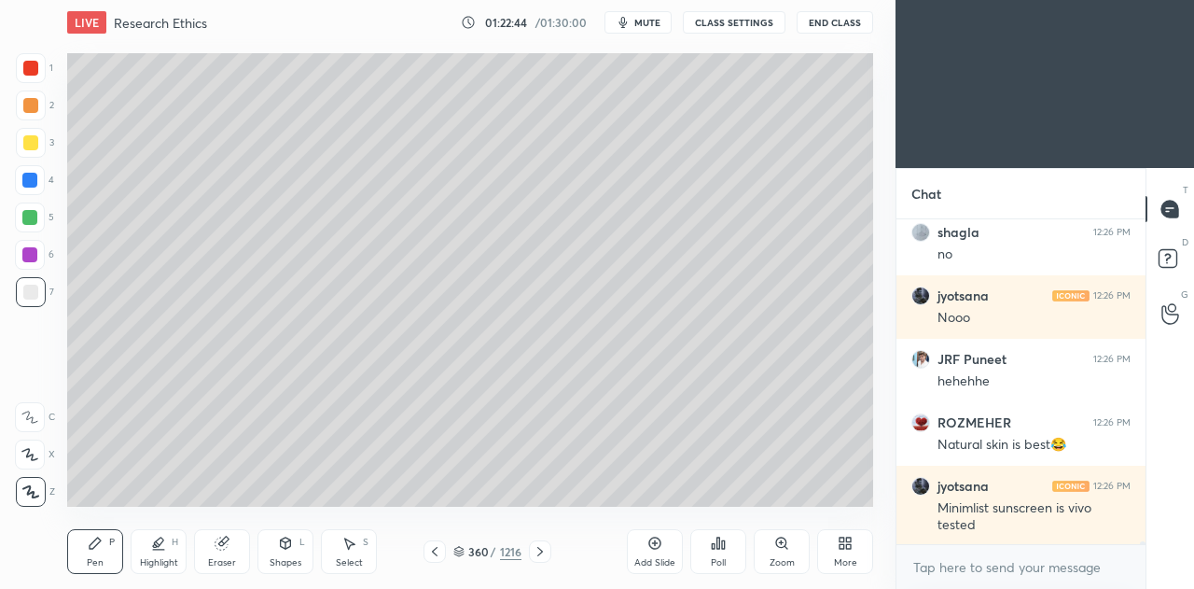
scroll to position [42887, 0]
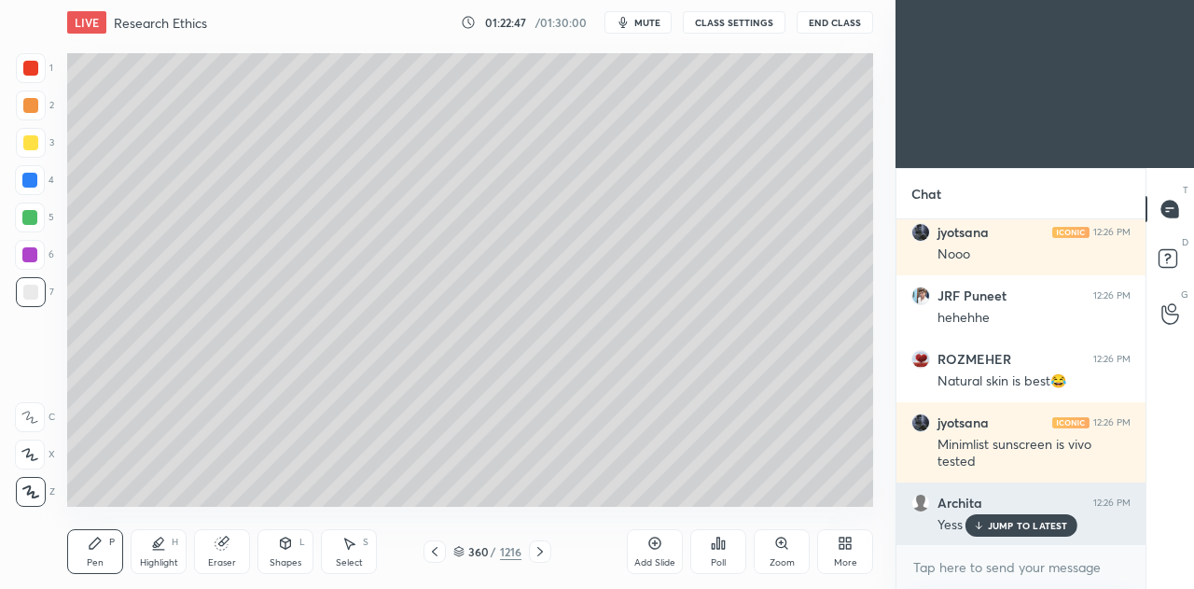
click at [1029, 525] on p "JUMP TO LATEST" at bounding box center [1028, 525] width 80 height 11
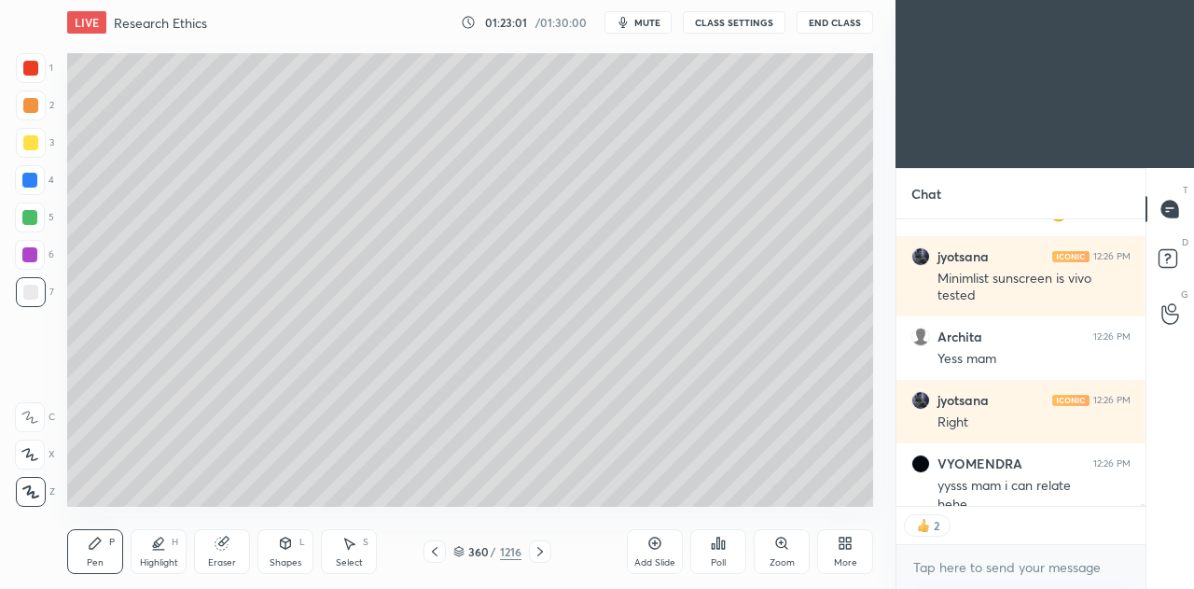
scroll to position [43072, 0]
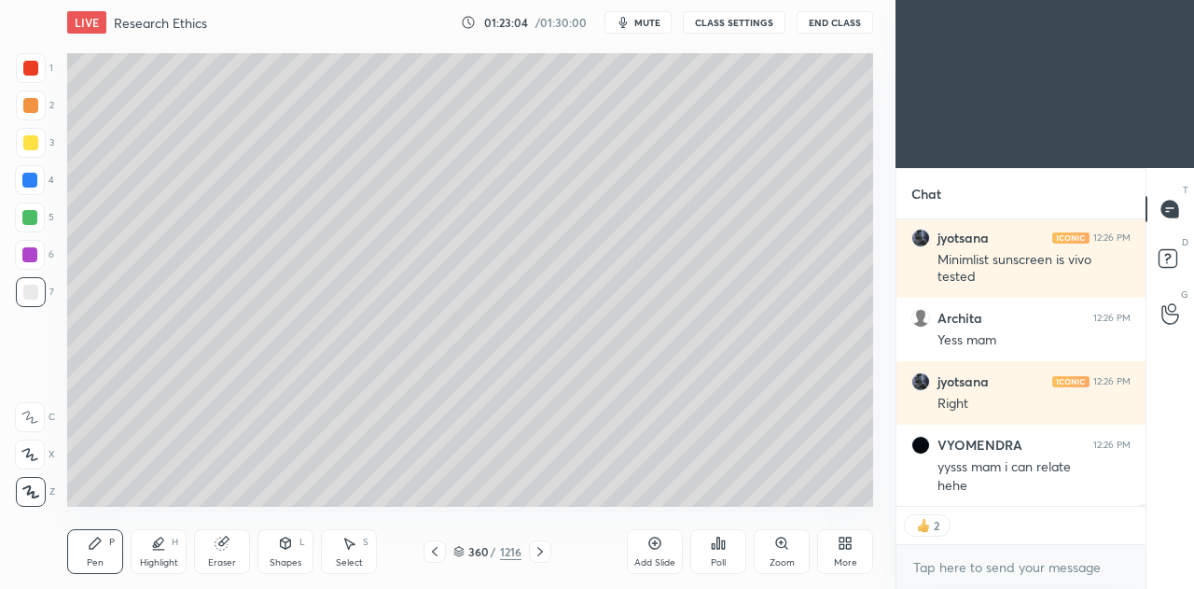
click at [35, 143] on div at bounding box center [30, 142] width 15 height 15
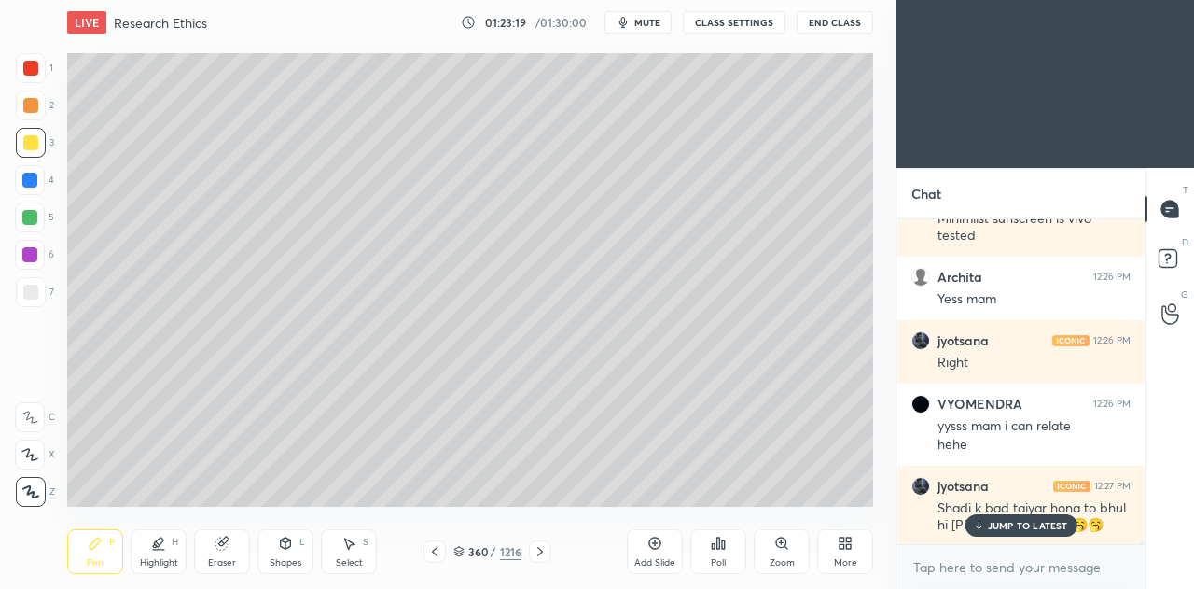
scroll to position [43193, 0]
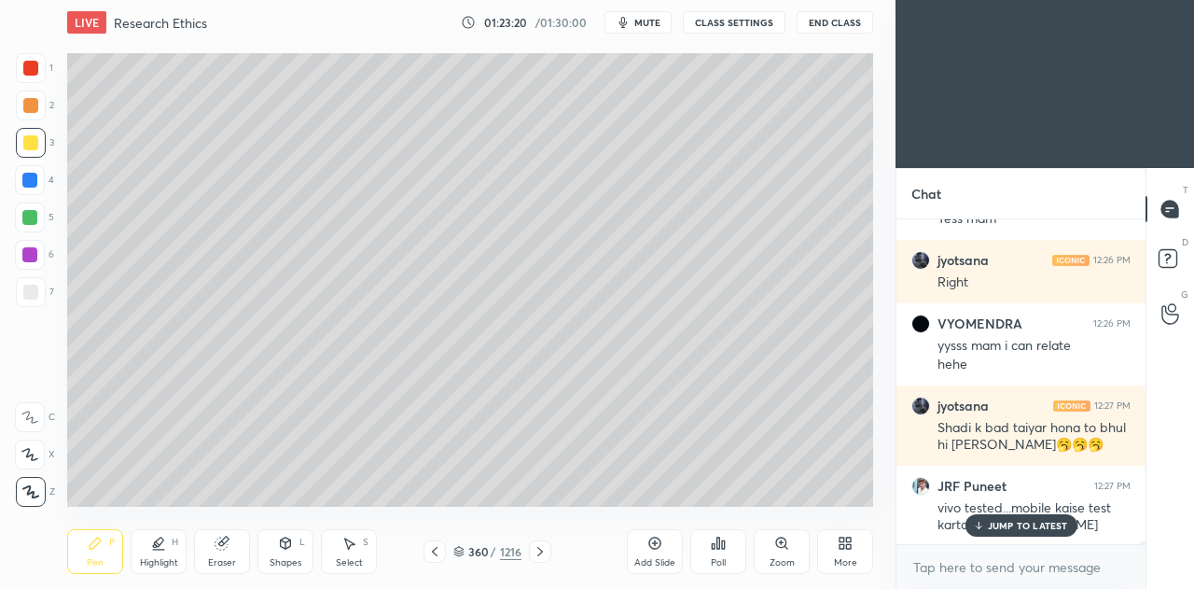
click at [1042, 525] on p "JUMP TO LATEST" at bounding box center [1028, 525] width 80 height 11
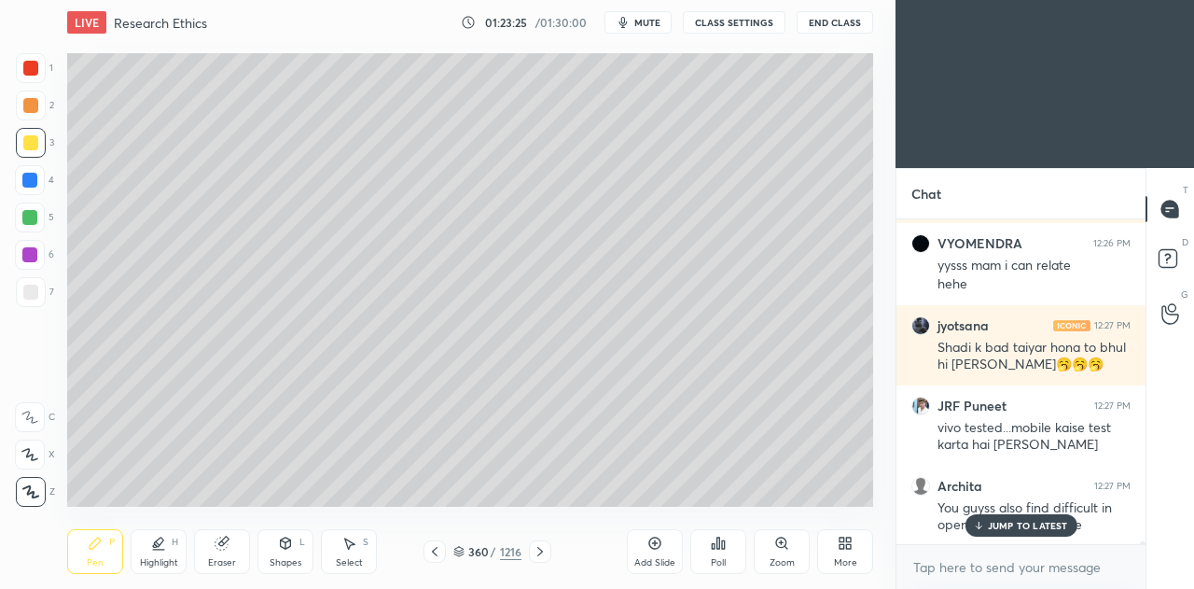
scroll to position [43337, 0]
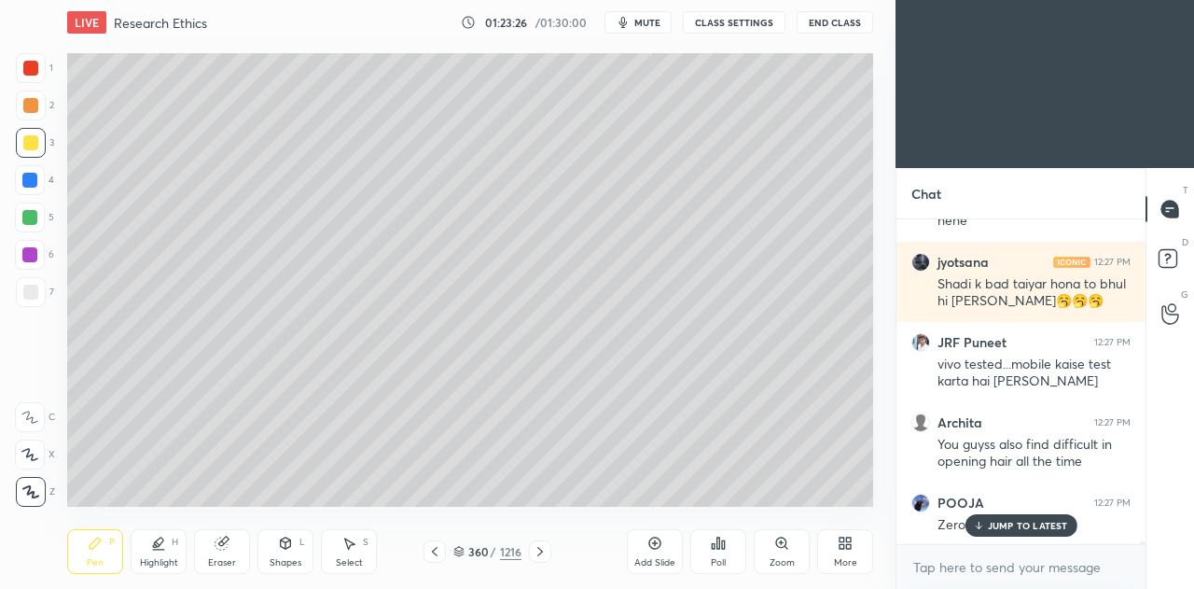
click at [984, 521] on icon at bounding box center [978, 525] width 12 height 11
click at [536, 548] on icon at bounding box center [540, 551] width 15 height 15
click at [537, 551] on icon at bounding box center [540, 551] width 15 height 15
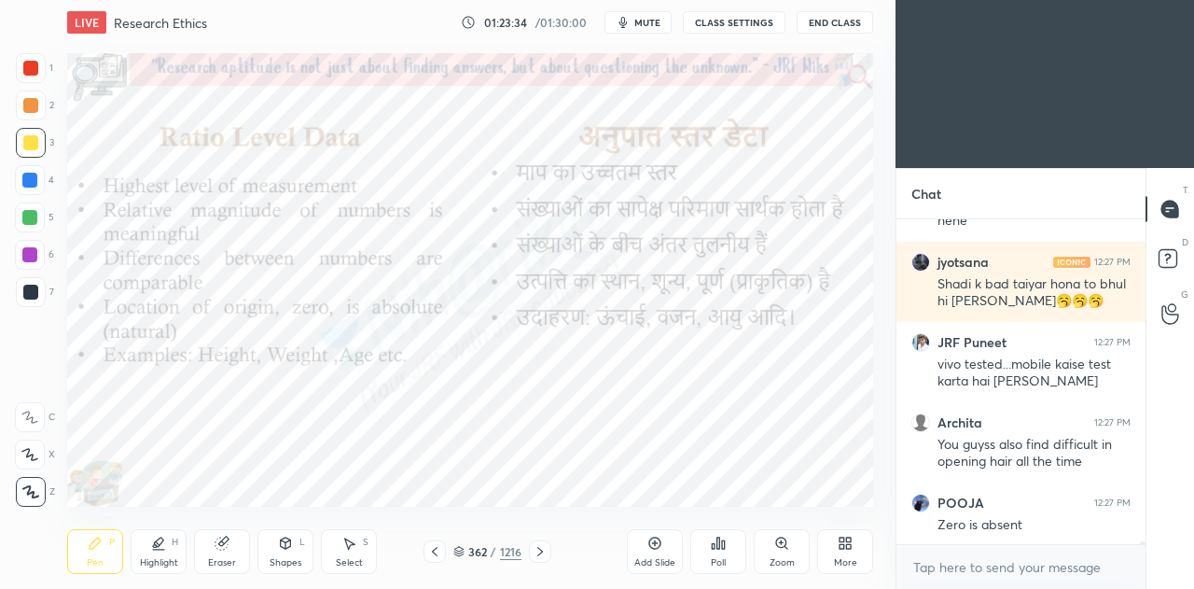
click at [27, 113] on div at bounding box center [31, 106] width 30 height 30
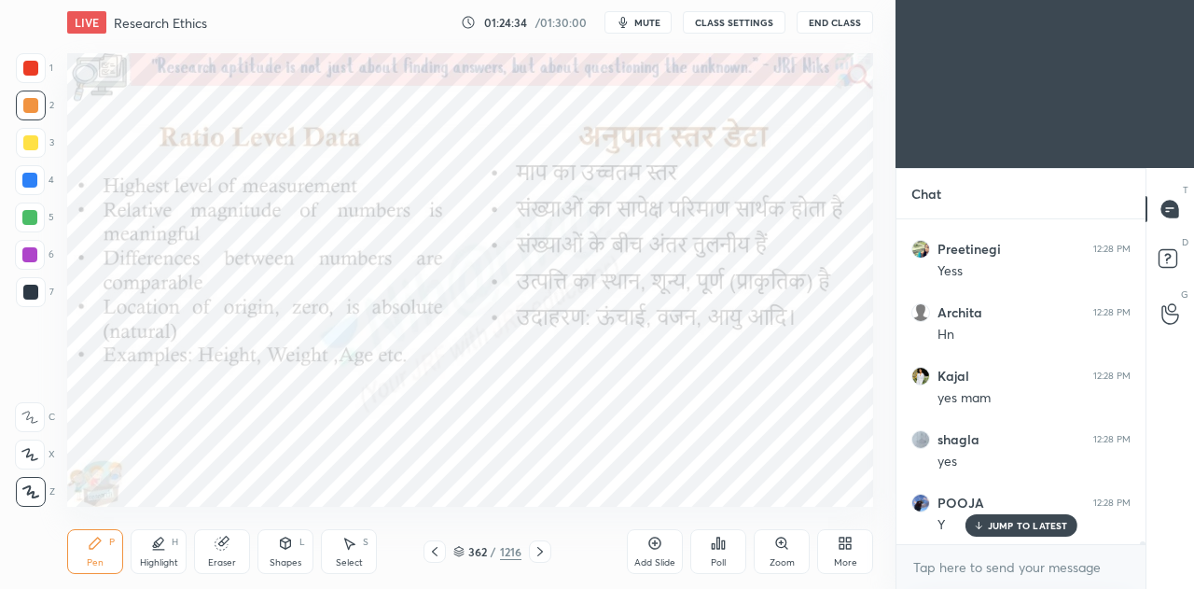
scroll to position [44352, 0]
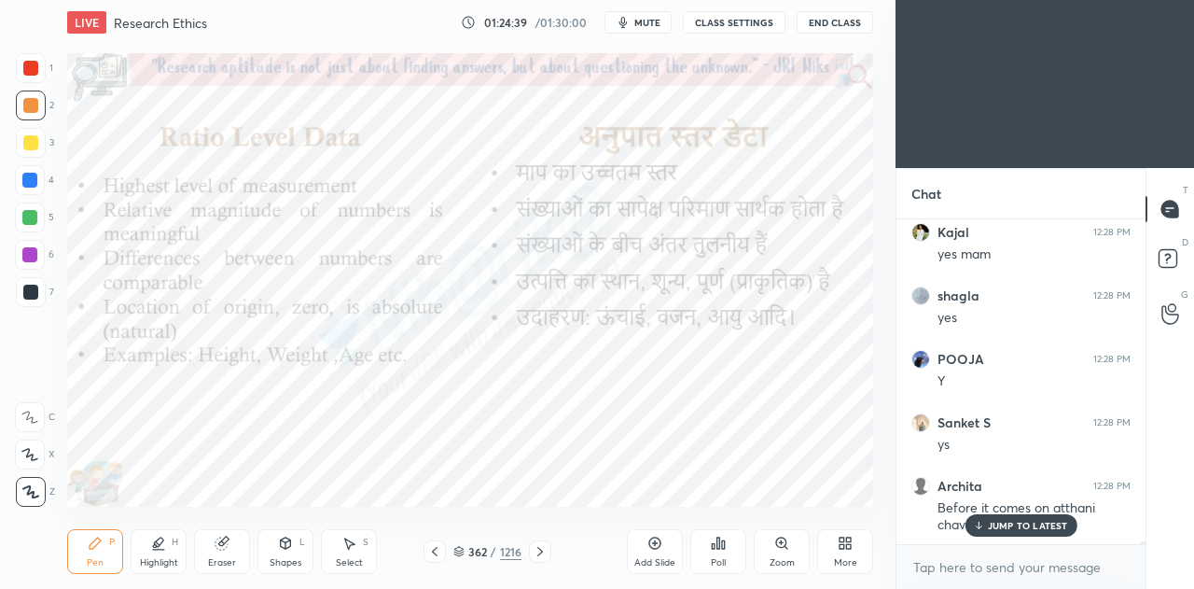
click at [436, 549] on icon at bounding box center [435, 551] width 6 height 9
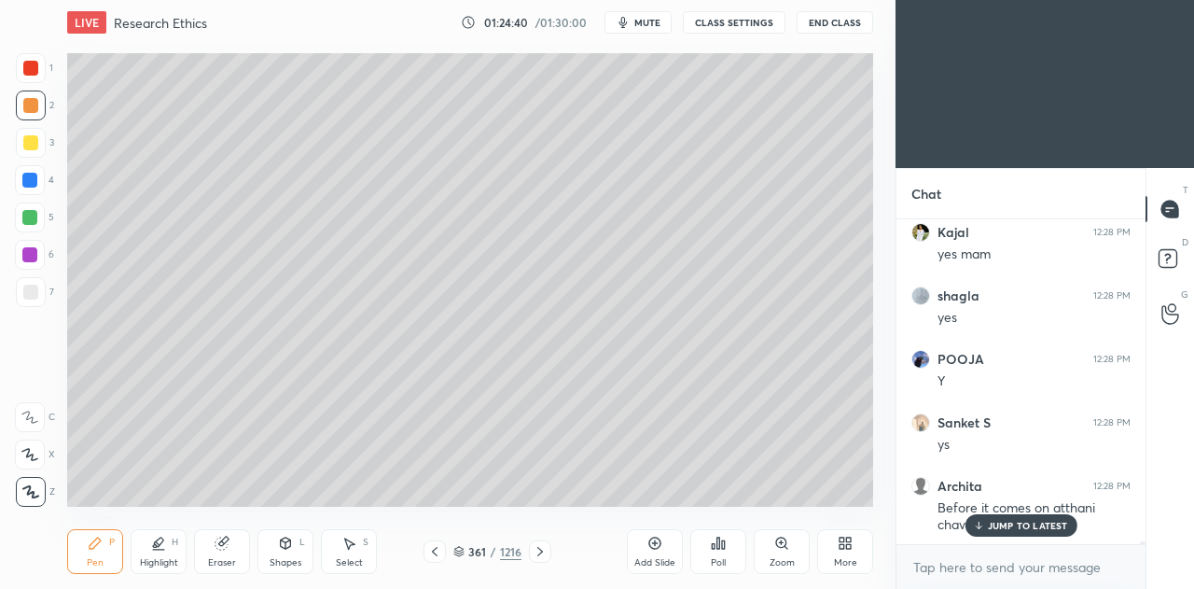
scroll to position [44496, 0]
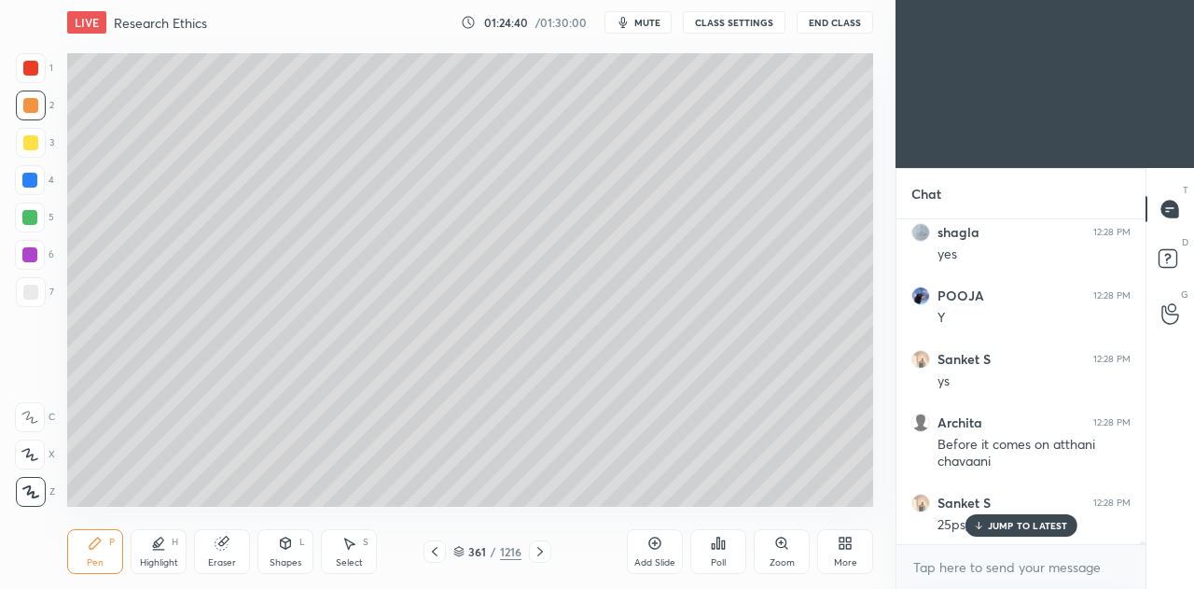
click at [434, 548] on icon at bounding box center [434, 551] width 15 height 15
click at [437, 546] on icon at bounding box center [434, 551] width 15 height 15
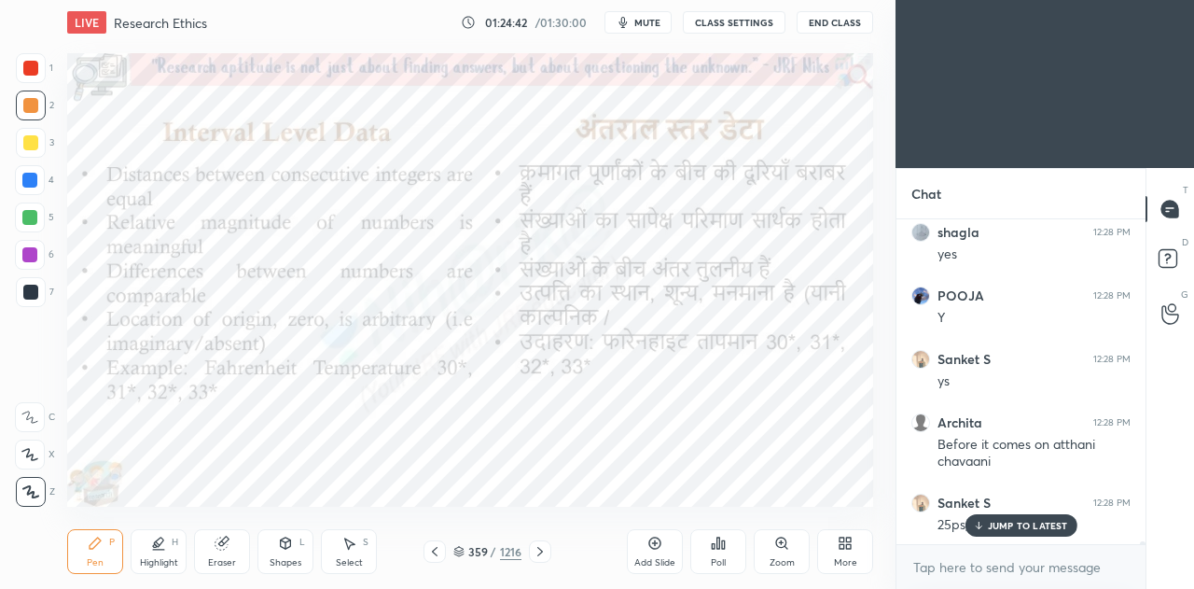
click at [36, 220] on div at bounding box center [29, 217] width 15 height 15
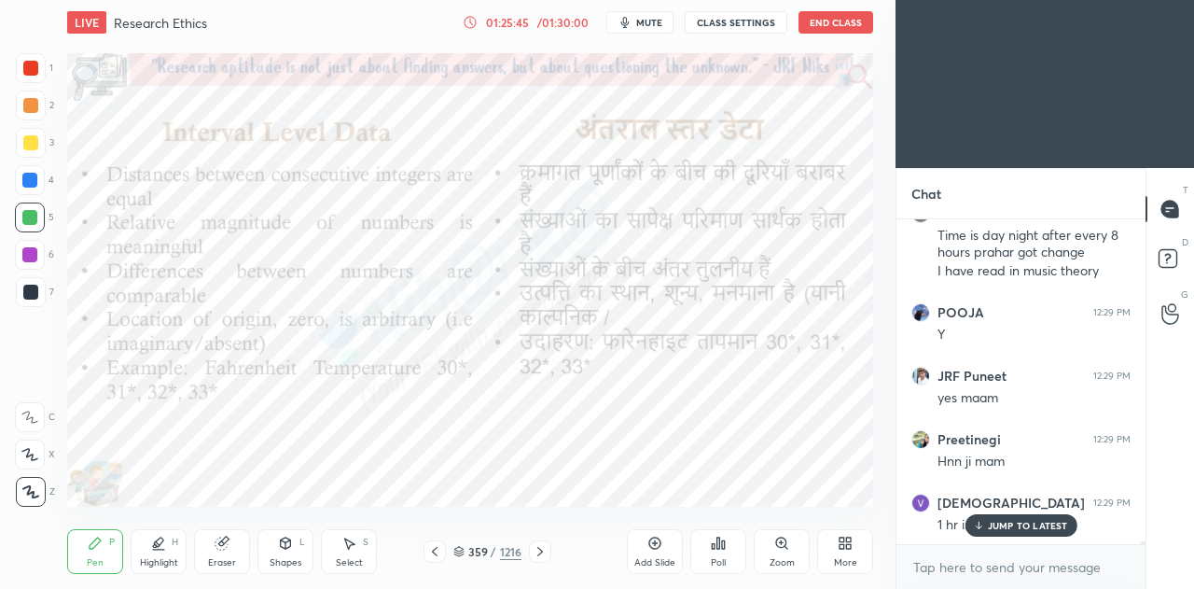
scroll to position [45119, 0]
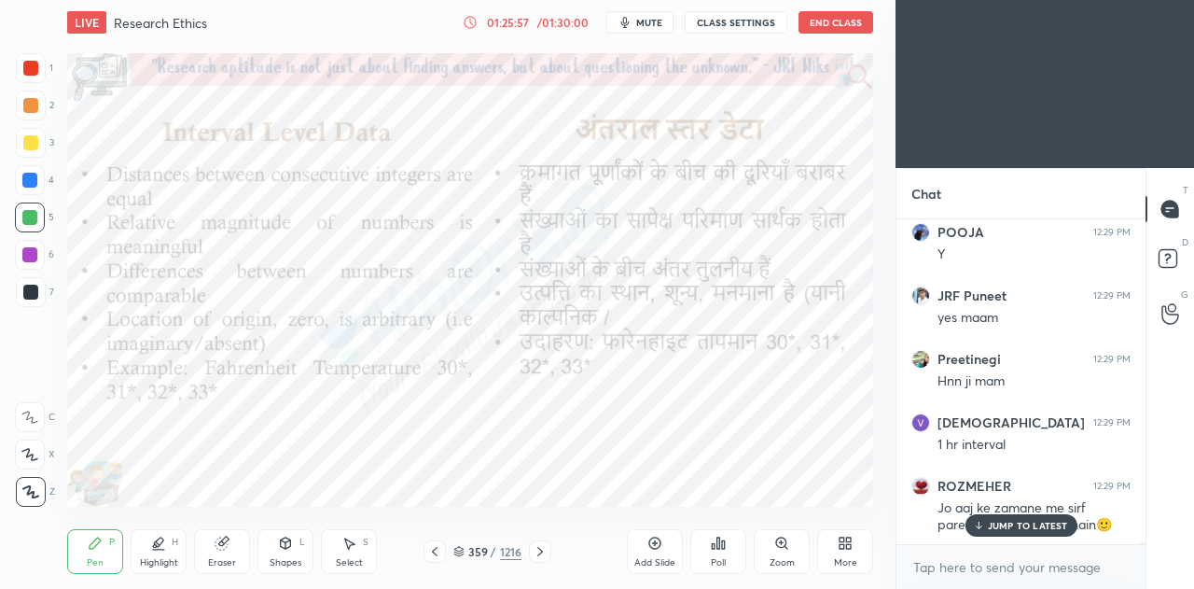
click at [1024, 524] on p "JUMP TO LATEST" at bounding box center [1028, 525] width 80 height 11
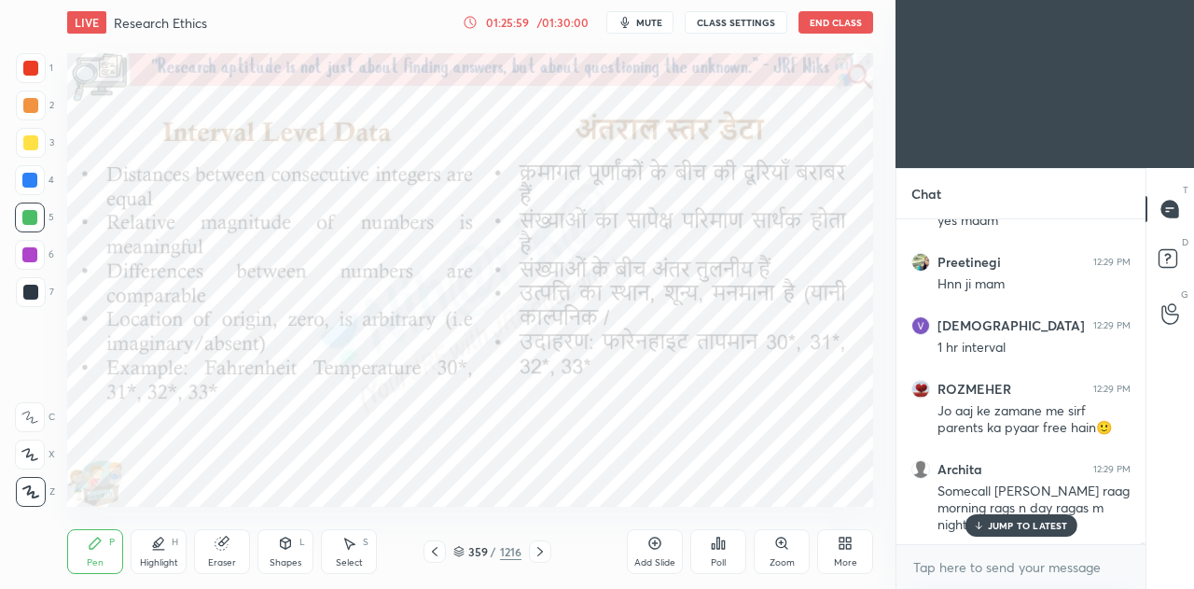
click at [1013, 523] on p "JUMP TO LATEST" at bounding box center [1028, 525] width 80 height 11
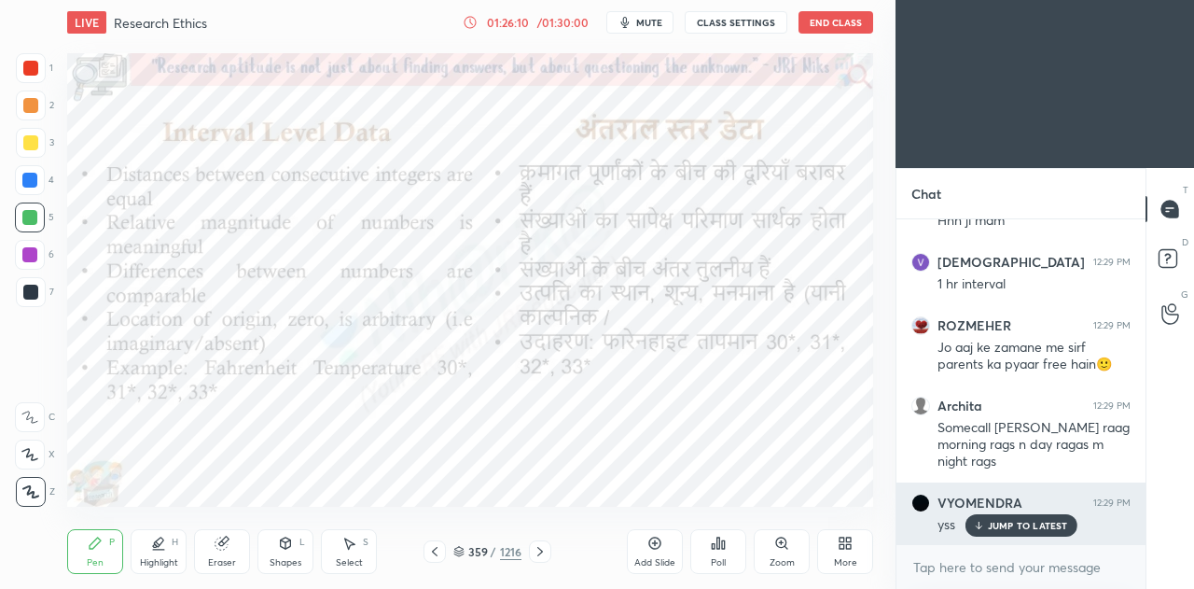
scroll to position [45343, 0]
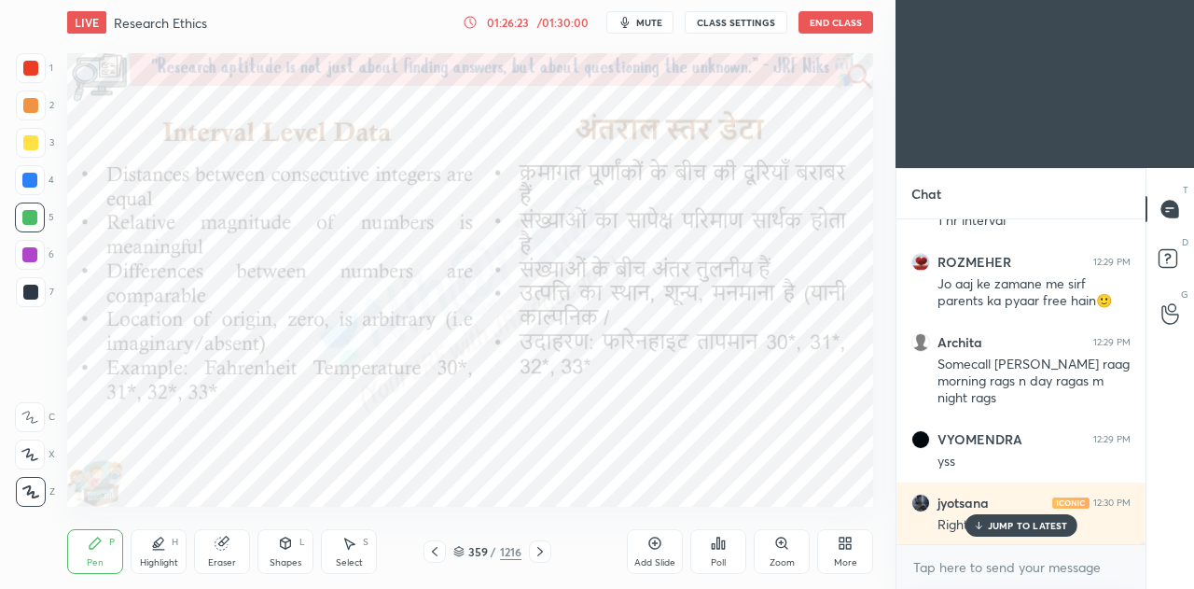
click at [660, 540] on icon at bounding box center [655, 543] width 12 height 12
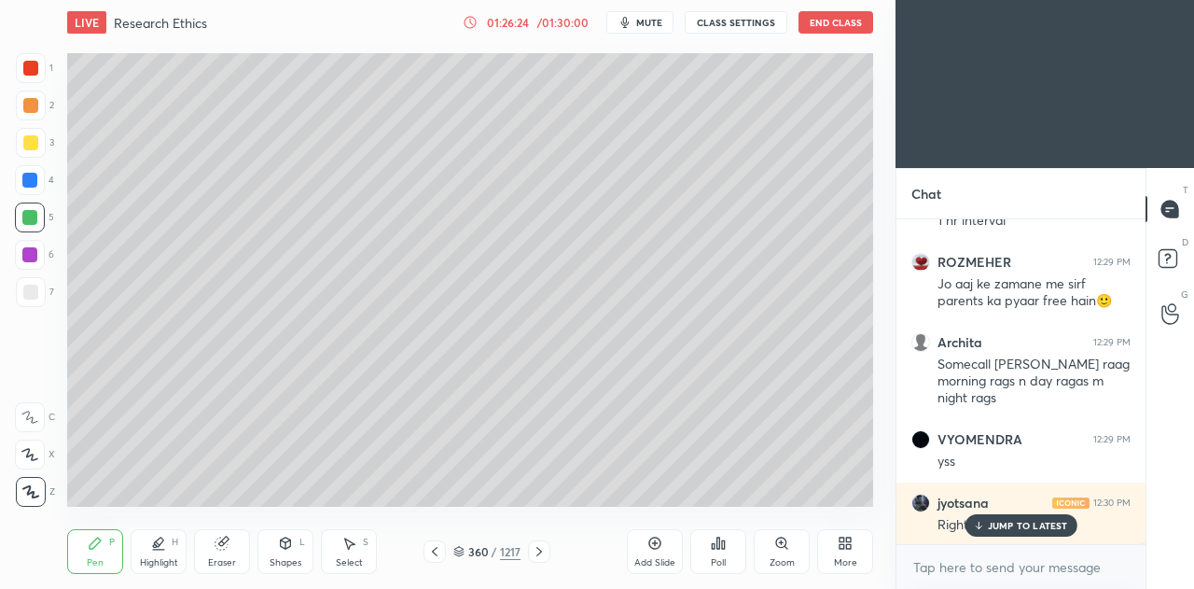
click at [39, 289] on div at bounding box center [31, 292] width 30 height 30
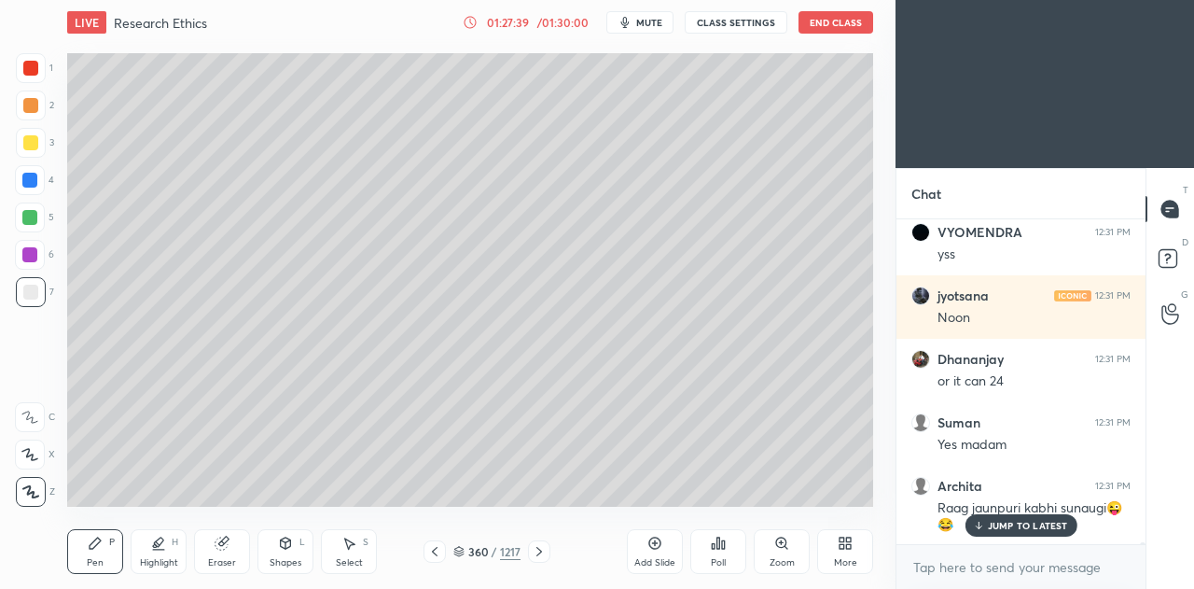
scroll to position [46599, 0]
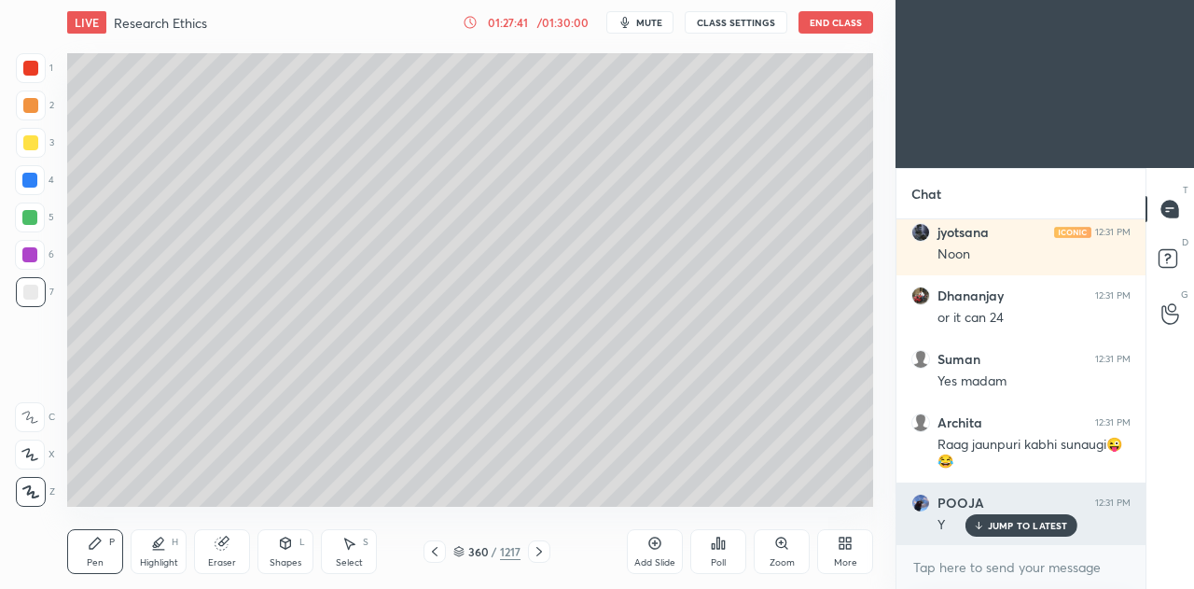
click at [1026, 521] on p "JUMP TO LATEST" at bounding box center [1028, 525] width 80 height 11
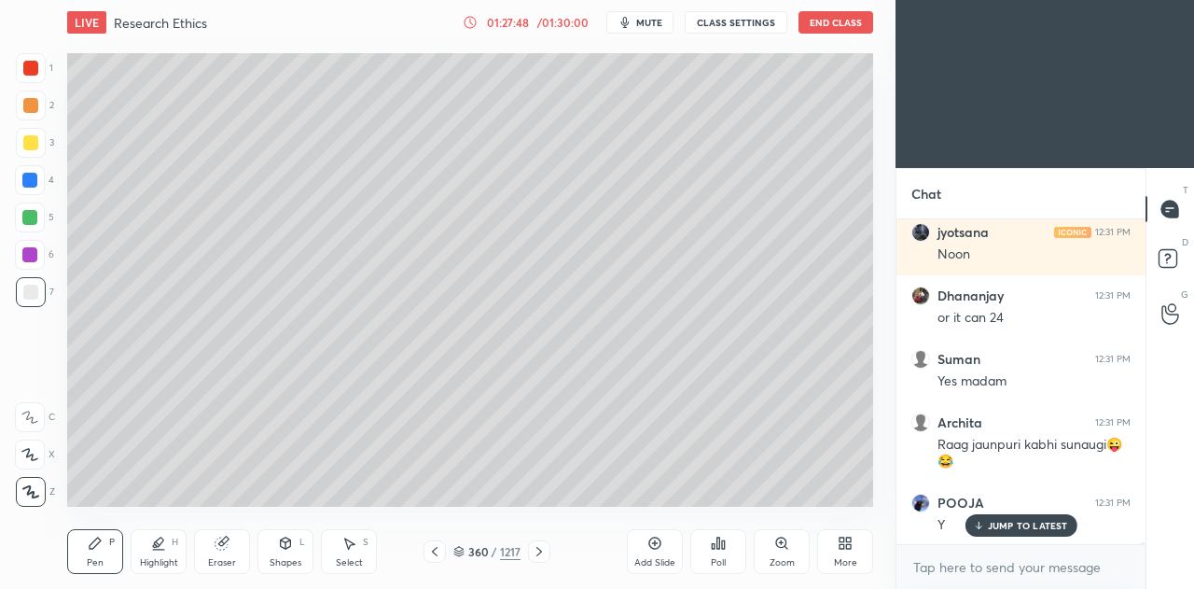
scroll to position [46662, 0]
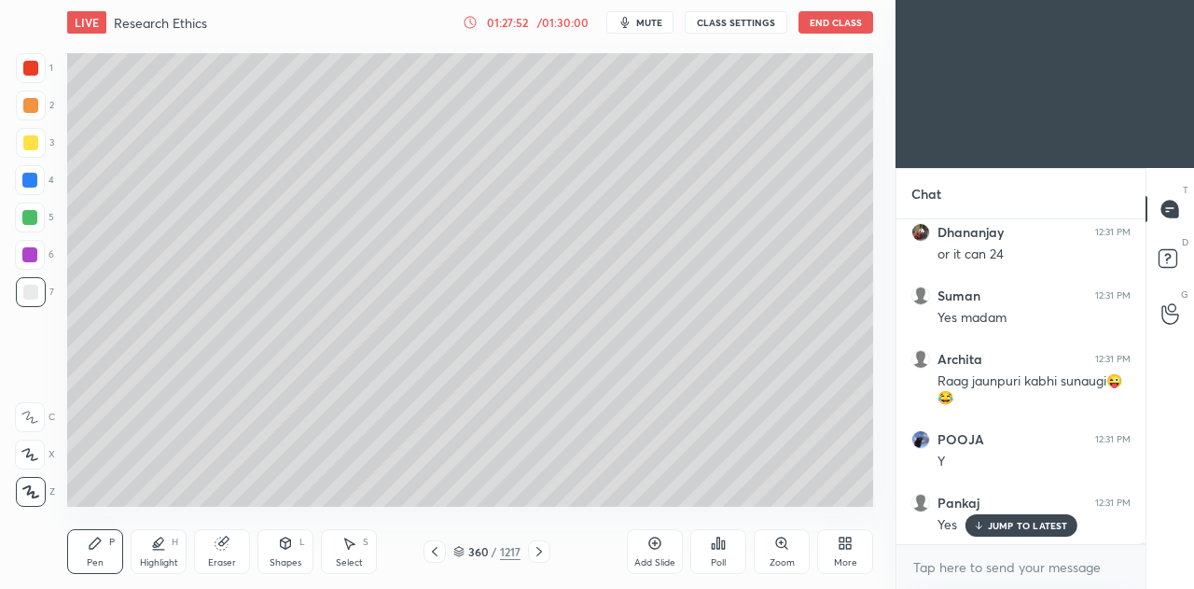
click at [546, 553] on icon at bounding box center [539, 551] width 15 height 15
click at [545, 549] on icon at bounding box center [539, 551] width 15 height 15
click at [541, 553] on icon at bounding box center [539, 551] width 15 height 15
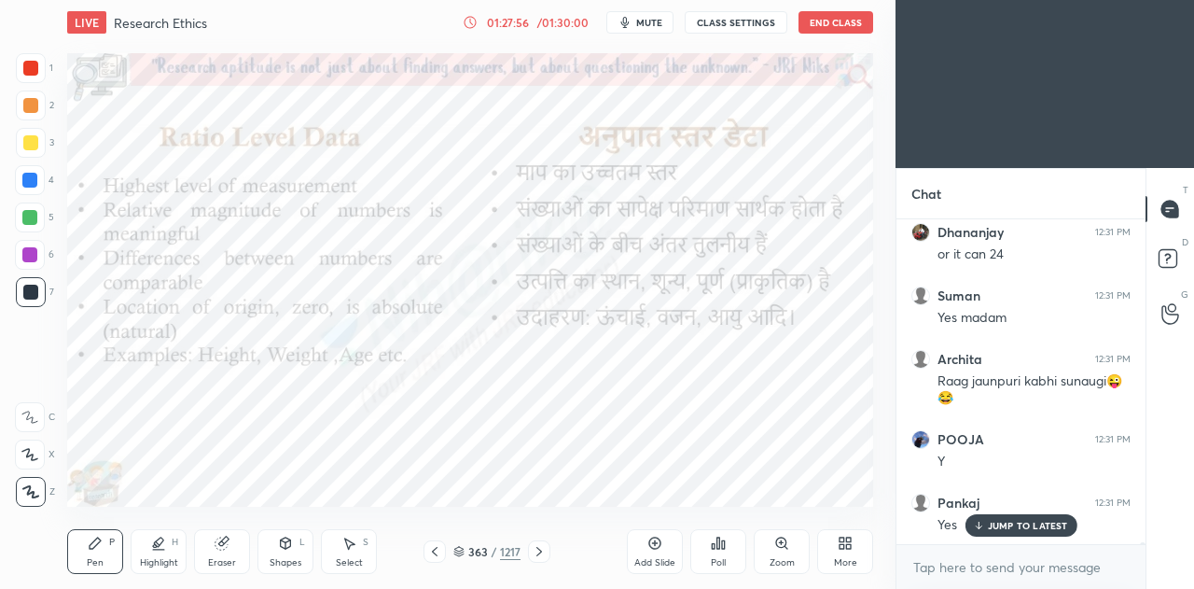
scroll to position [46725, 0]
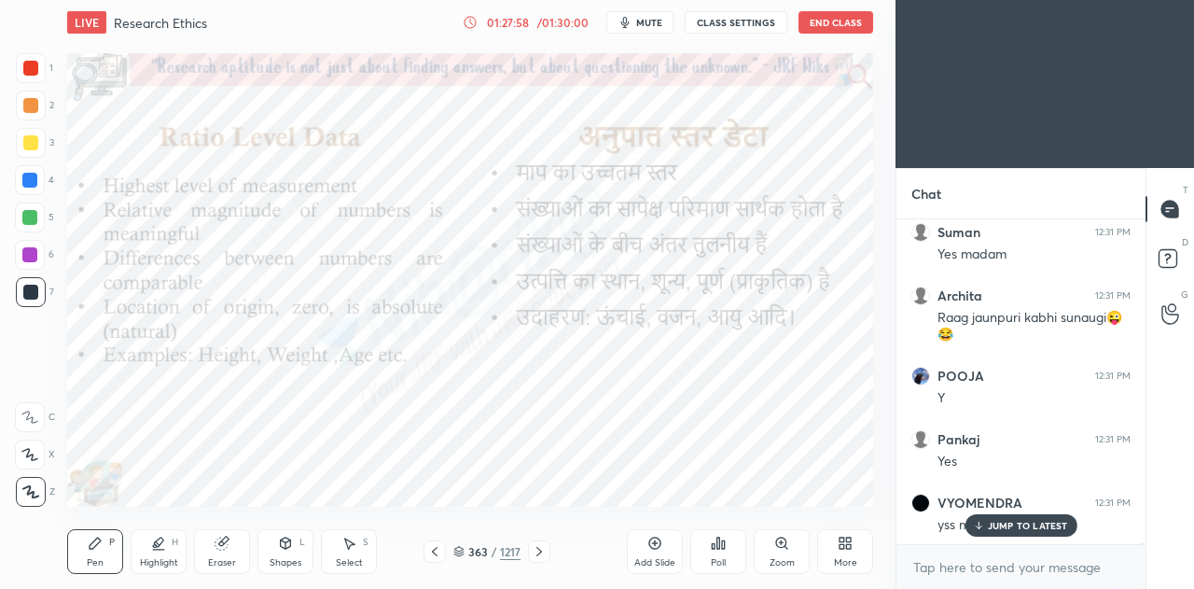
click at [543, 549] on icon at bounding box center [539, 551] width 15 height 15
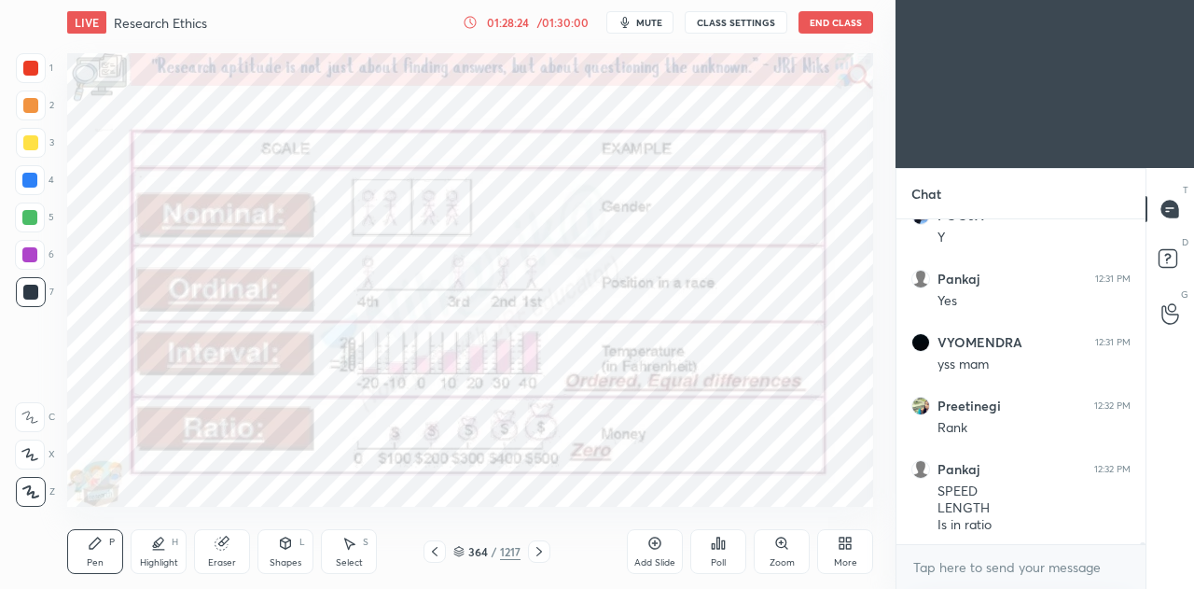
scroll to position [46949, 0]
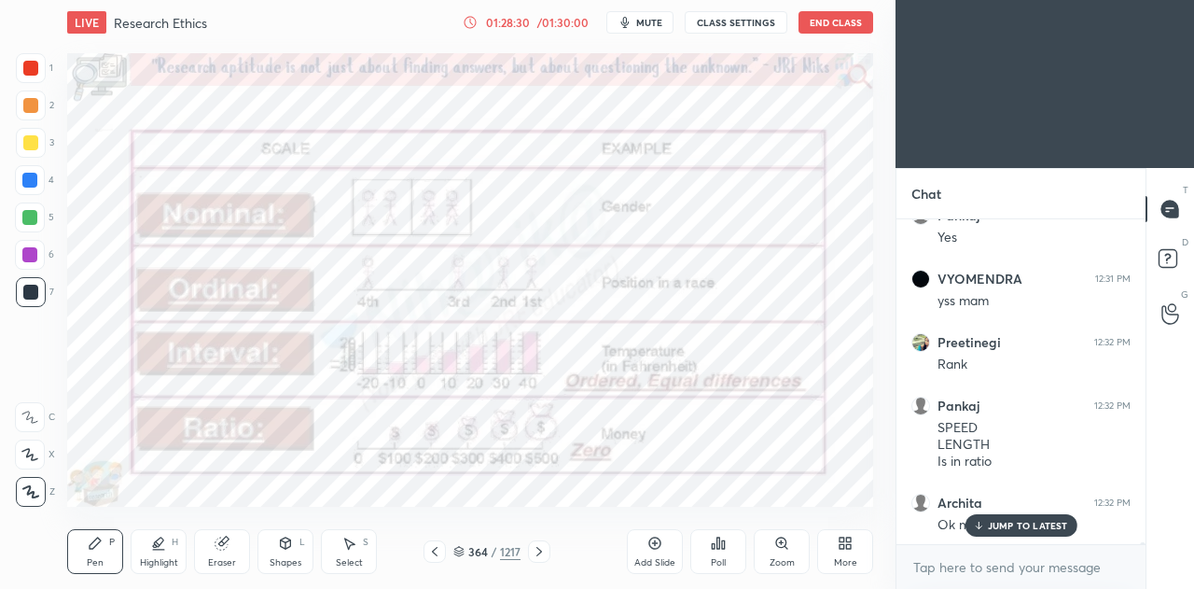
click at [539, 551] on icon at bounding box center [539, 551] width 15 height 15
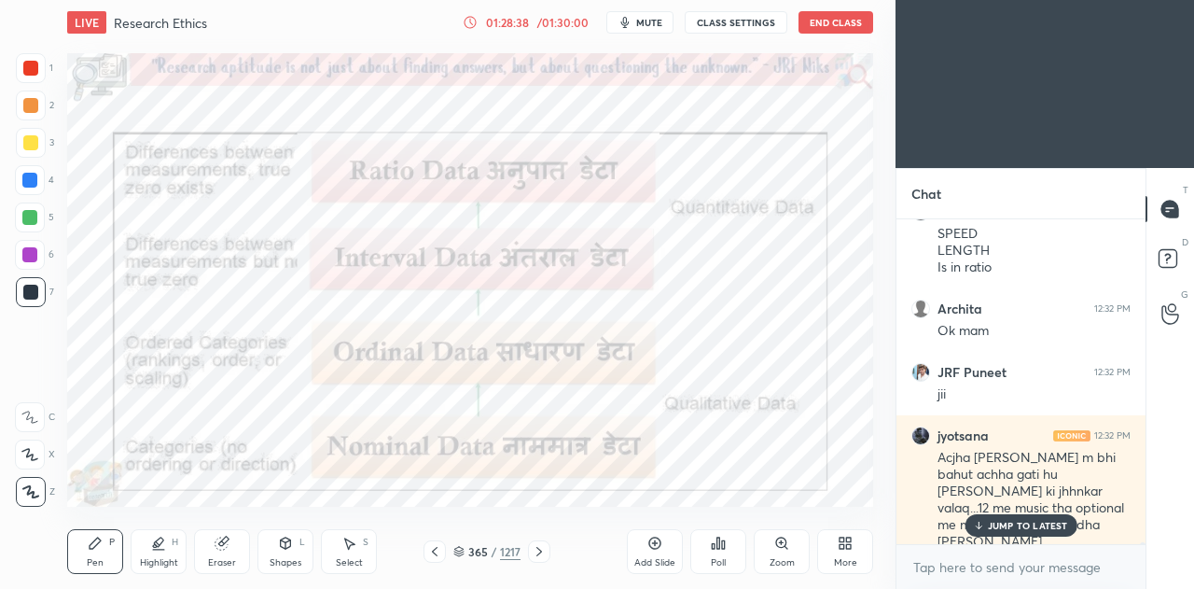
scroll to position [47207, 0]
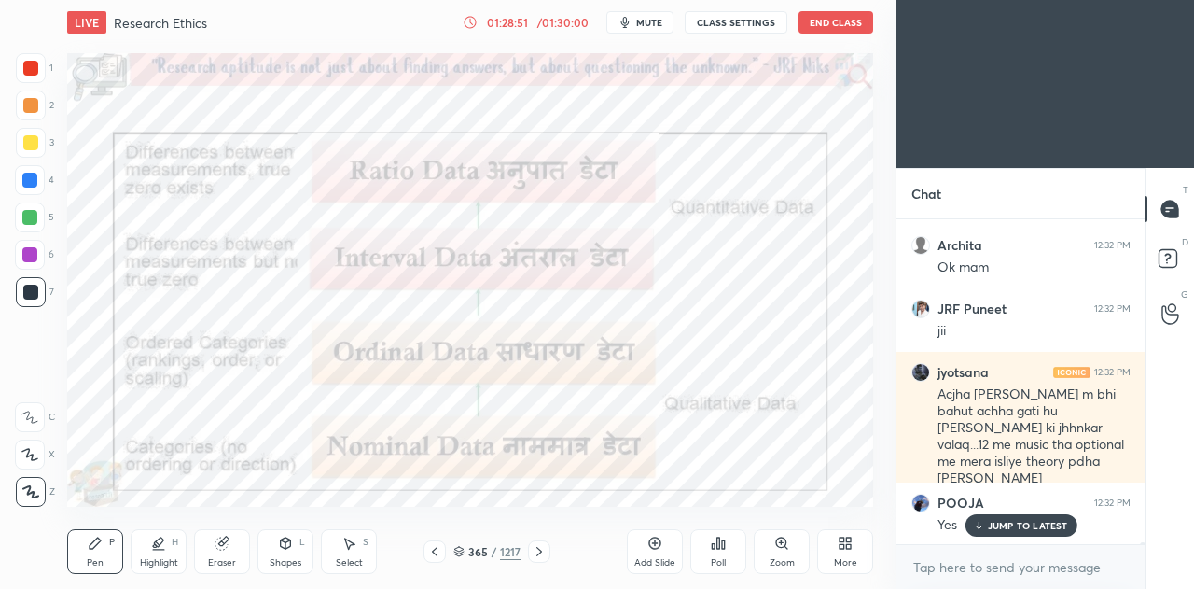
click at [548, 550] on div at bounding box center [539, 551] width 22 height 22
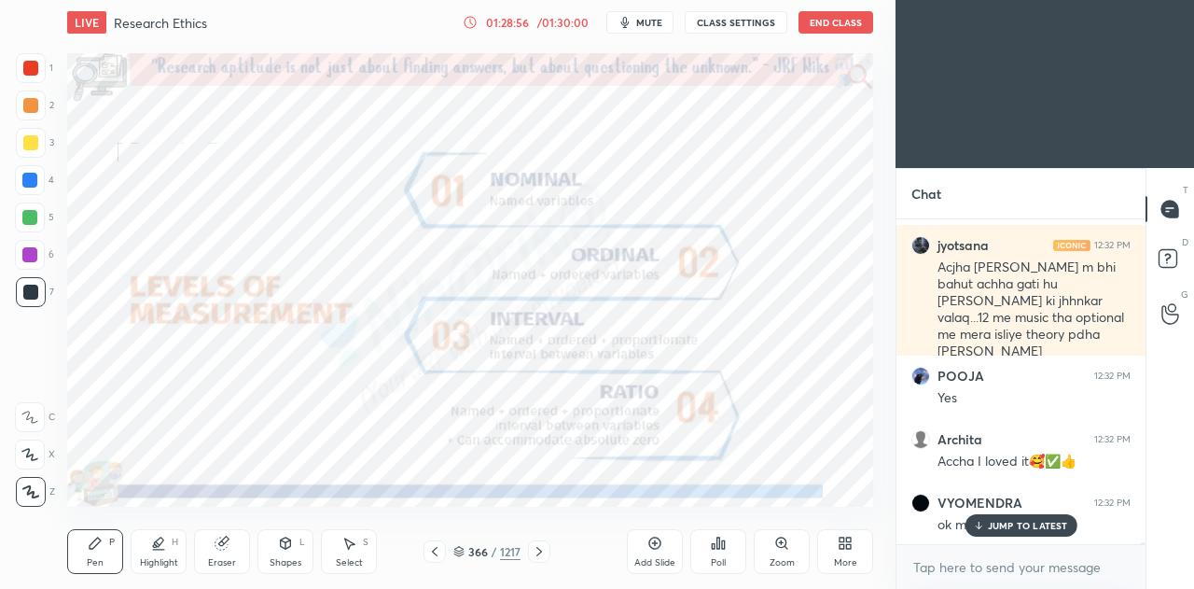
scroll to position [47397, 0]
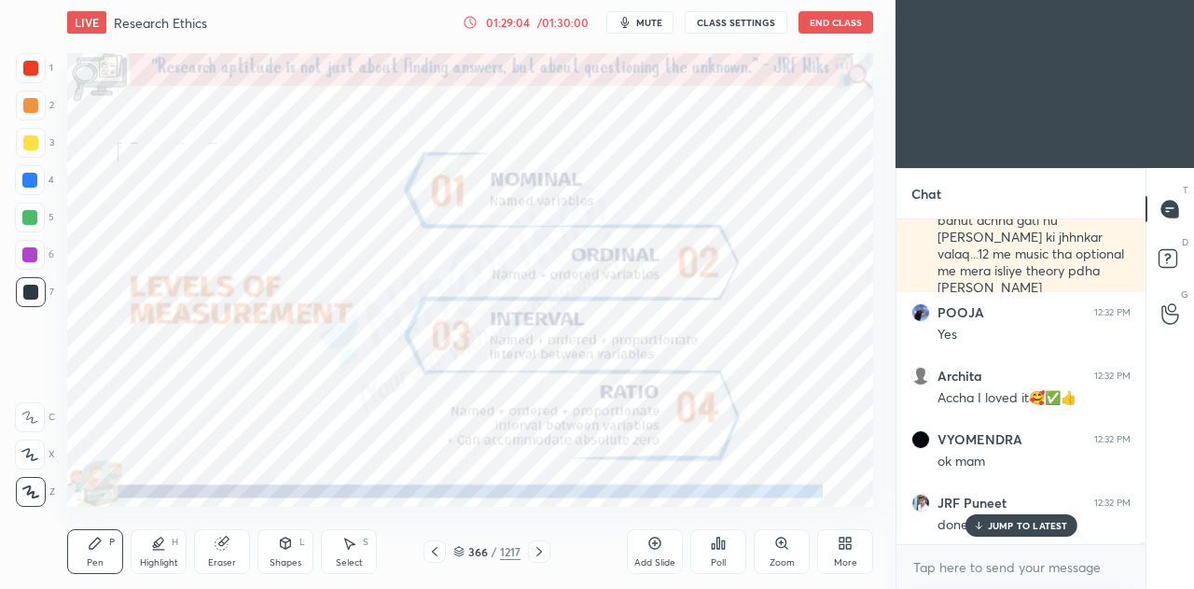
click at [655, 546] on icon at bounding box center [655, 543] width 6 height 6
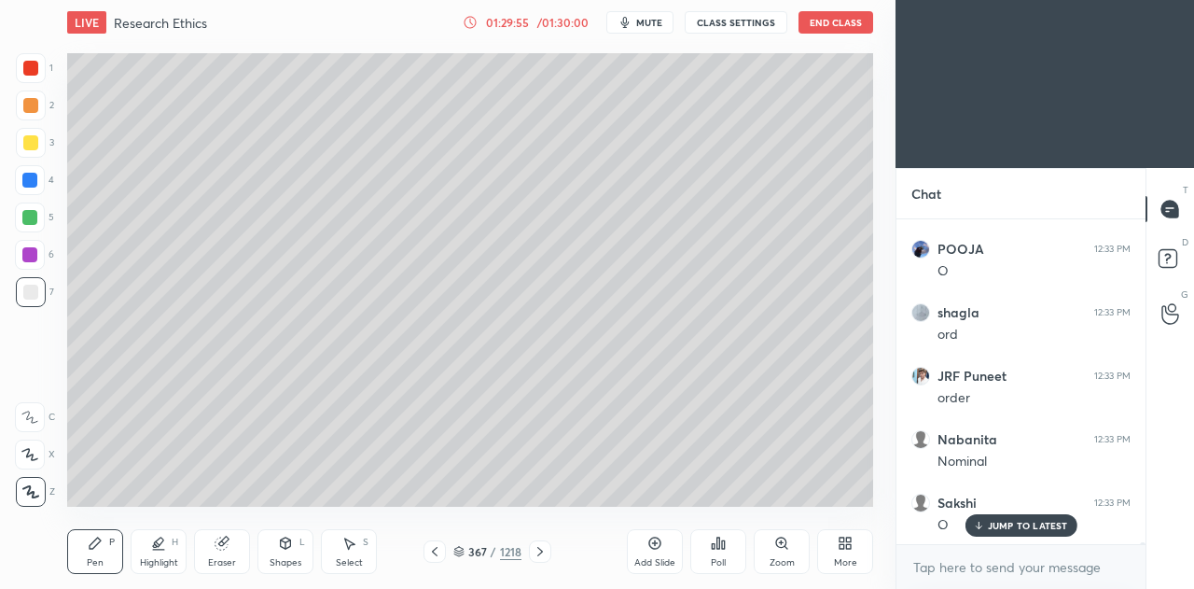
scroll to position [49064, 0]
click at [26, 143] on div at bounding box center [30, 142] width 15 height 15
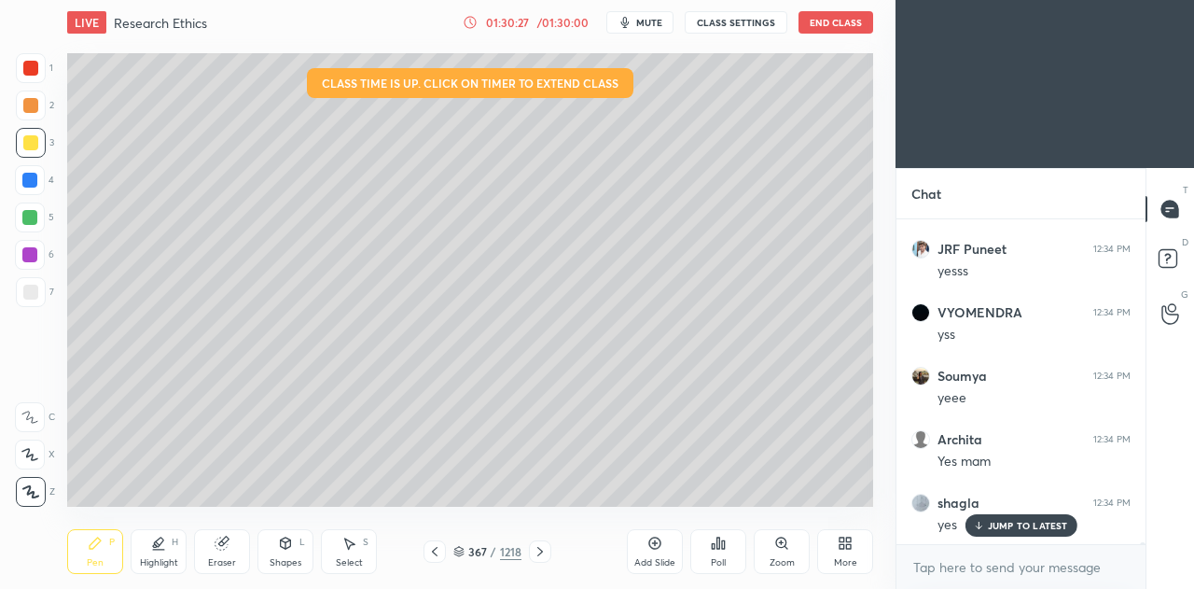
scroll to position [50667, 0]
click at [222, 540] on icon at bounding box center [222, 543] width 12 height 12
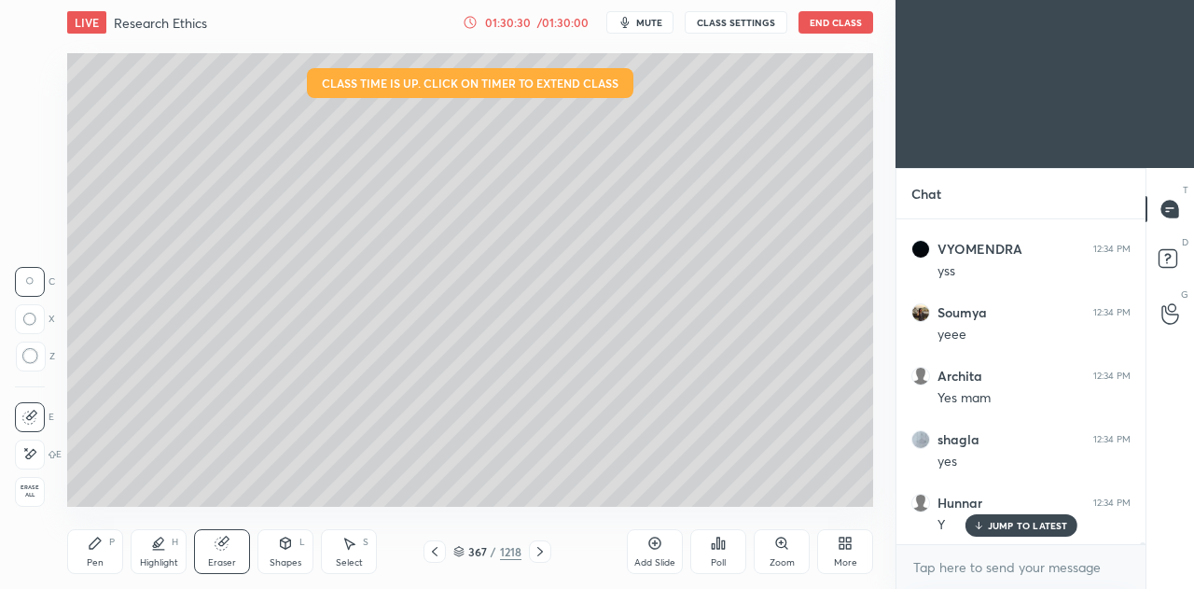
click at [108, 532] on div "Pen P" at bounding box center [95, 551] width 56 height 45
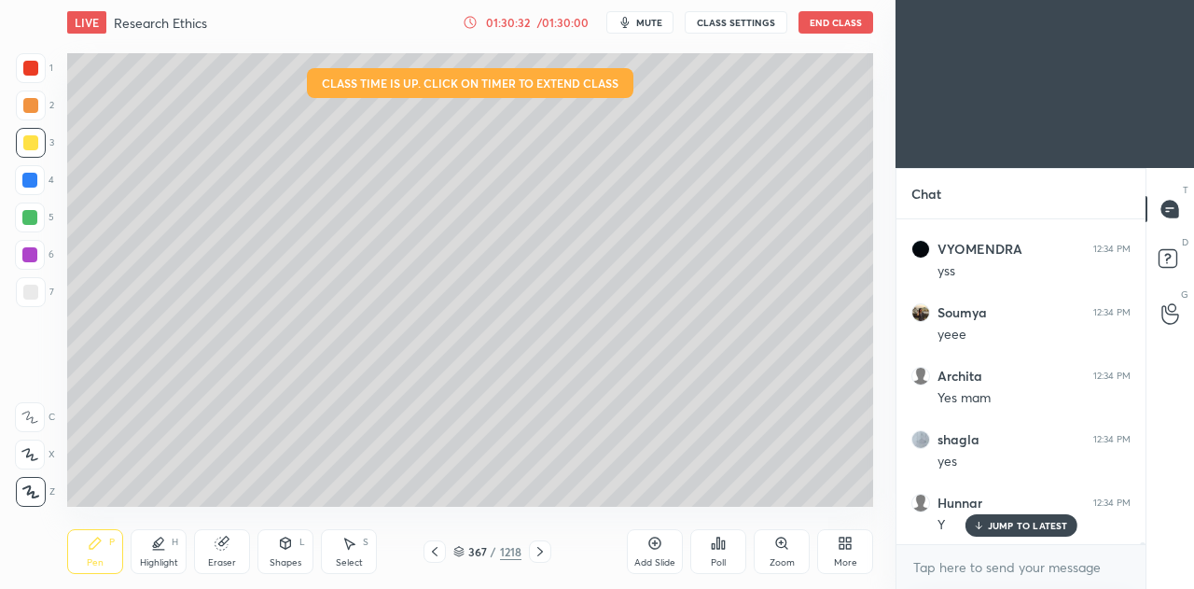
click at [28, 290] on div at bounding box center [30, 292] width 15 height 15
click at [34, 242] on div at bounding box center [30, 255] width 30 height 30
click at [30, 216] on div at bounding box center [29, 217] width 15 height 15
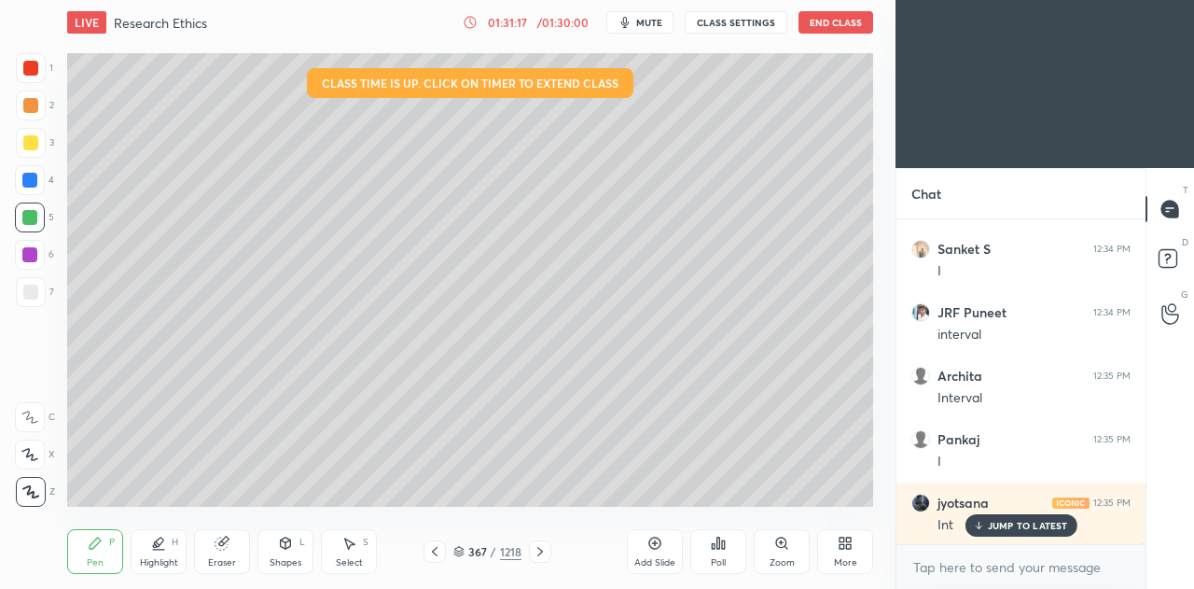
scroll to position [51809, 0]
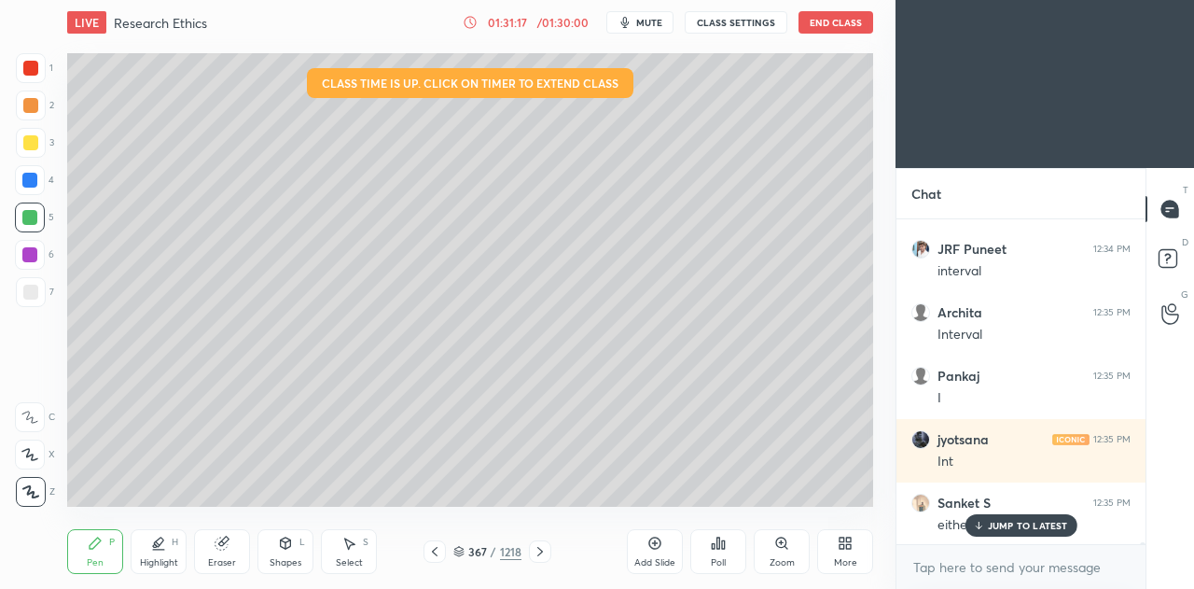
click at [545, 555] on icon at bounding box center [540, 551] width 15 height 15
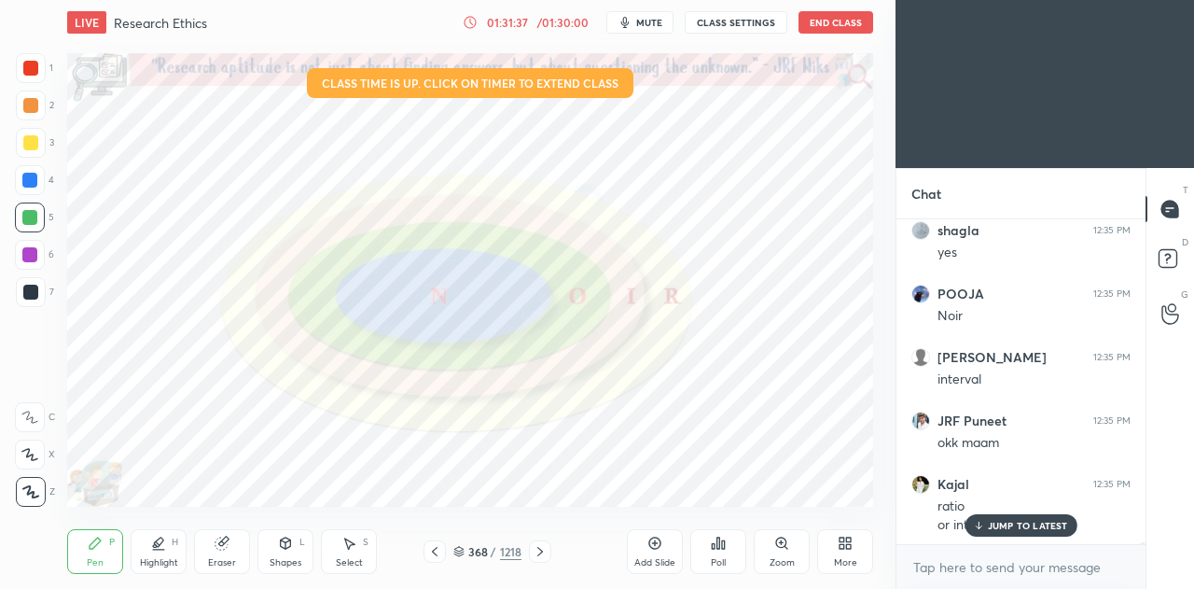
scroll to position [52163, 0]
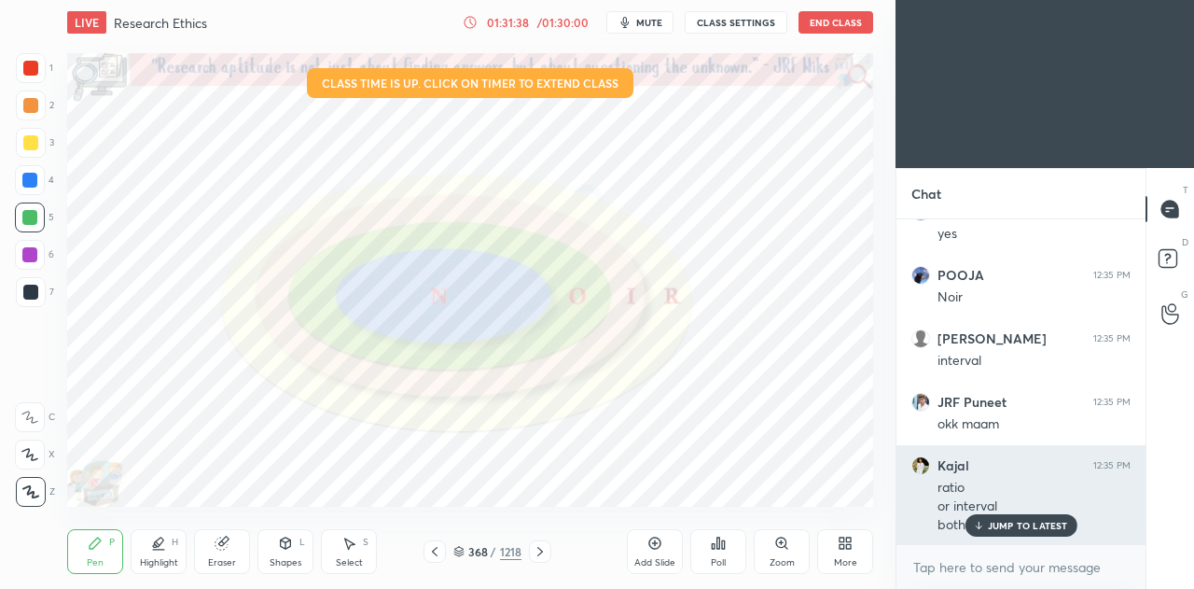
click at [1031, 523] on p "JUMP TO LATEST" at bounding box center [1028, 525] width 80 height 11
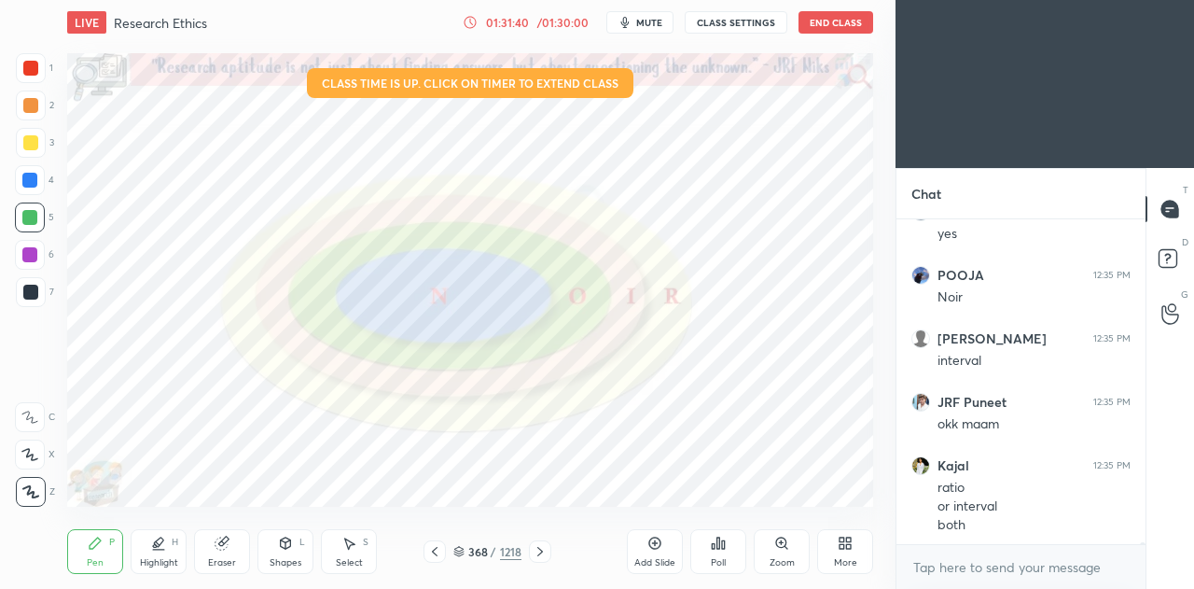
click at [459, 553] on icon at bounding box center [458, 552] width 9 height 3
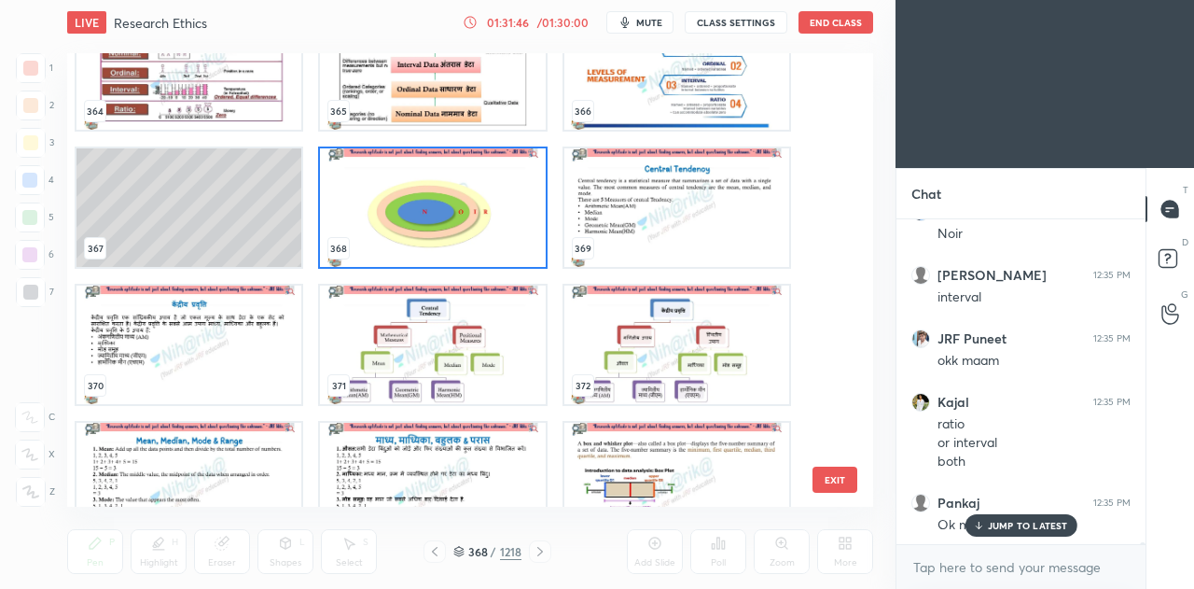
scroll to position [52290, 0]
click at [617, 223] on img "grid" at bounding box center [676, 207] width 225 height 118
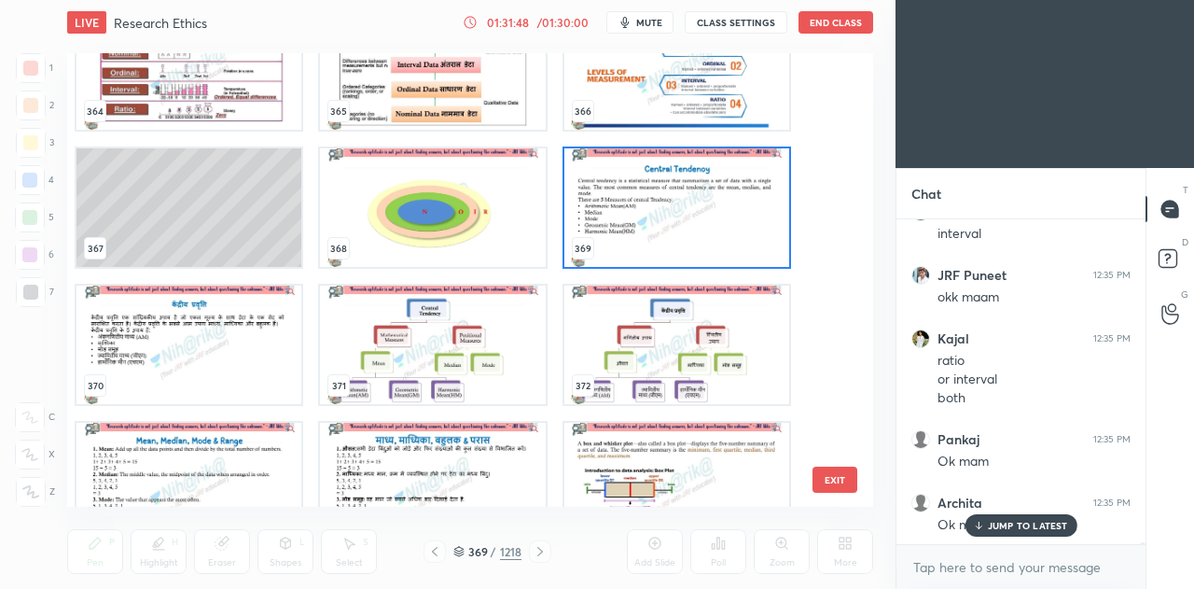
click at [620, 221] on img "grid" at bounding box center [676, 207] width 225 height 118
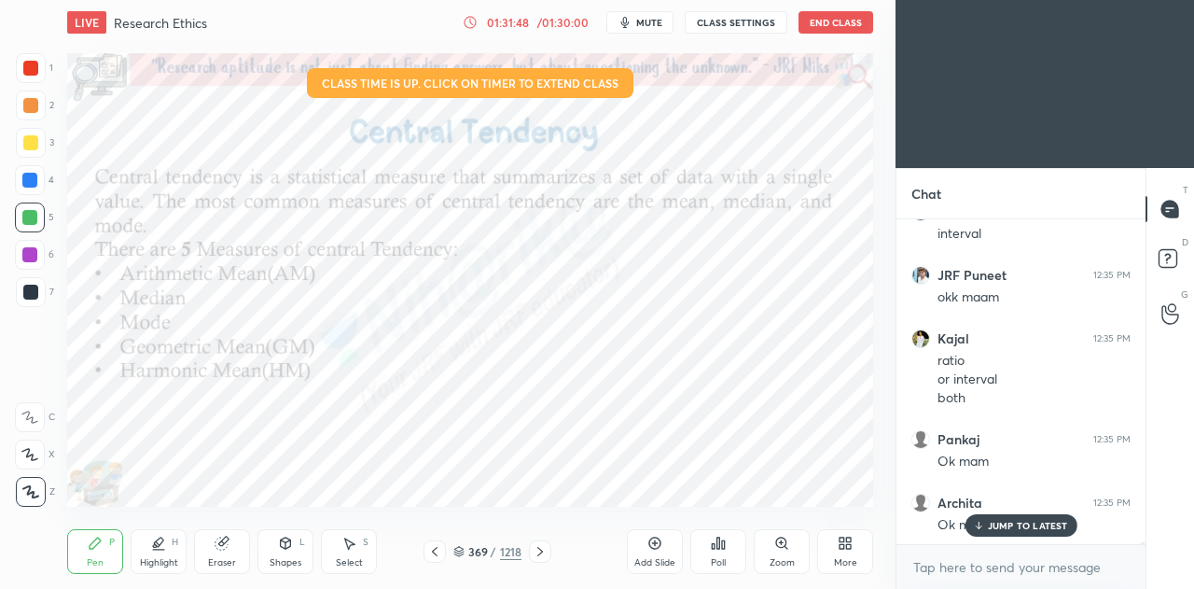
click at [617, 223] on img "grid" at bounding box center [676, 207] width 225 height 118
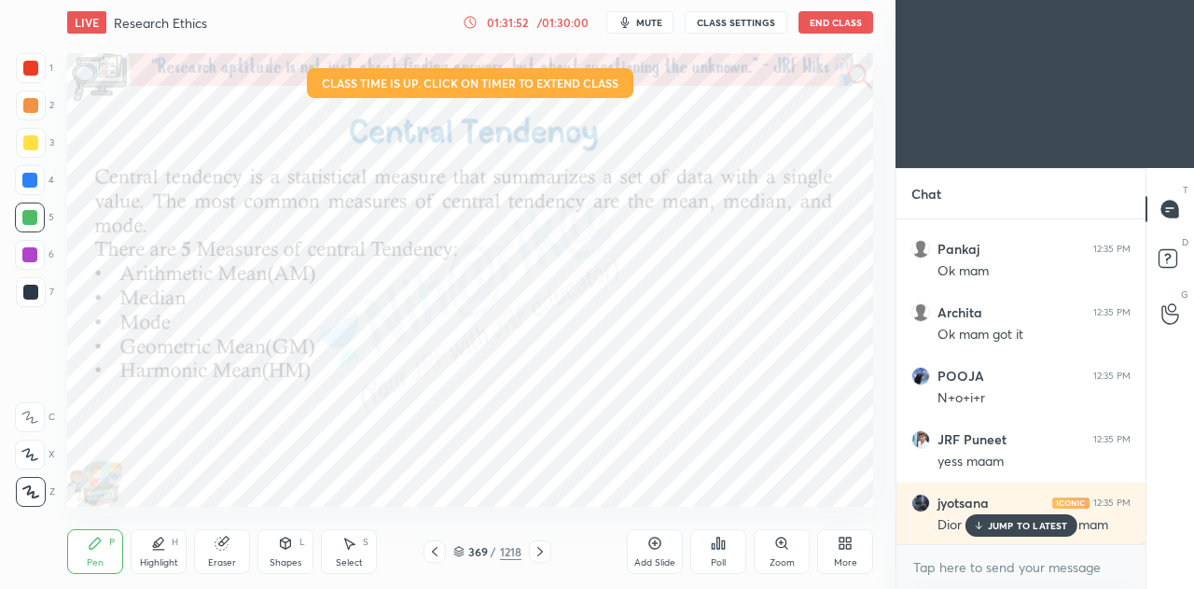
scroll to position [52544, 0]
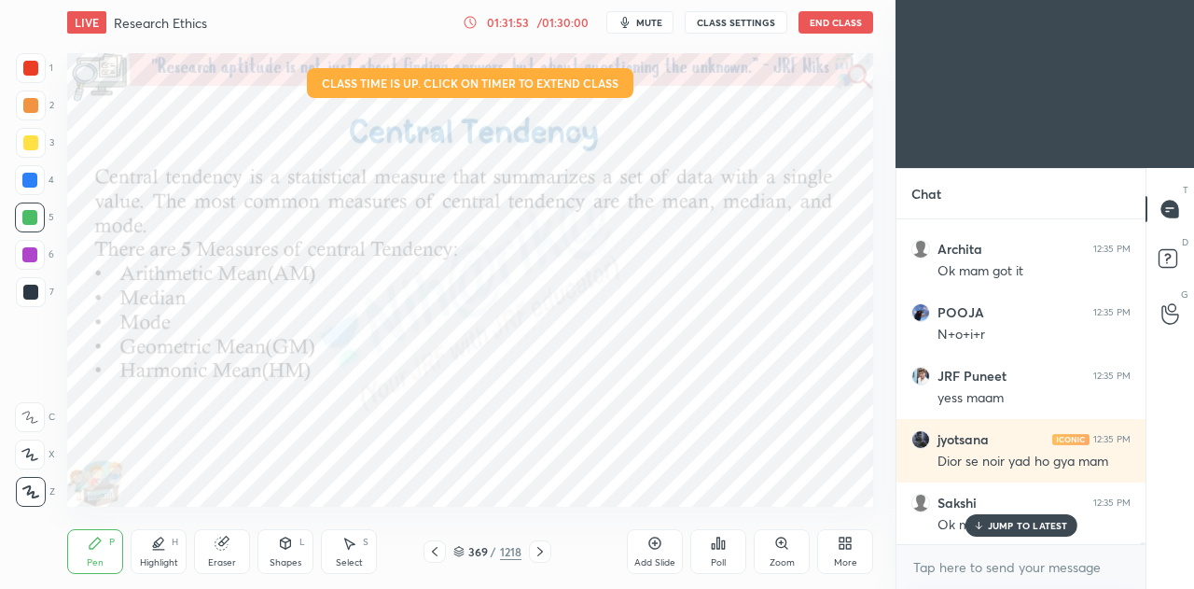
click at [434, 548] on icon at bounding box center [434, 551] width 15 height 15
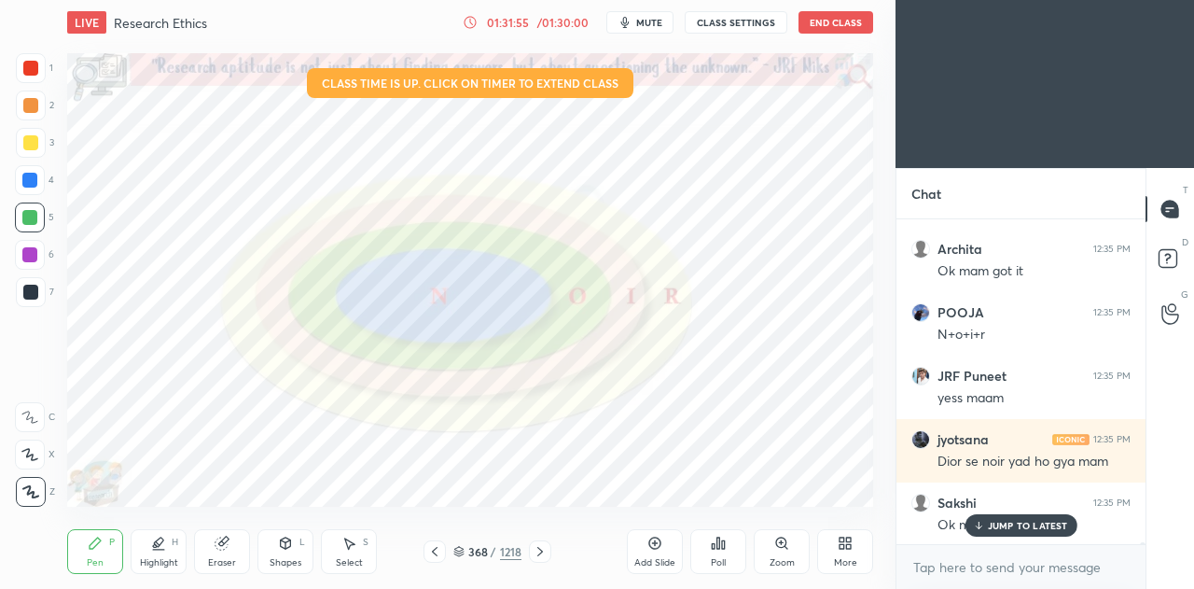
click at [661, 541] on icon at bounding box center [655, 543] width 12 height 12
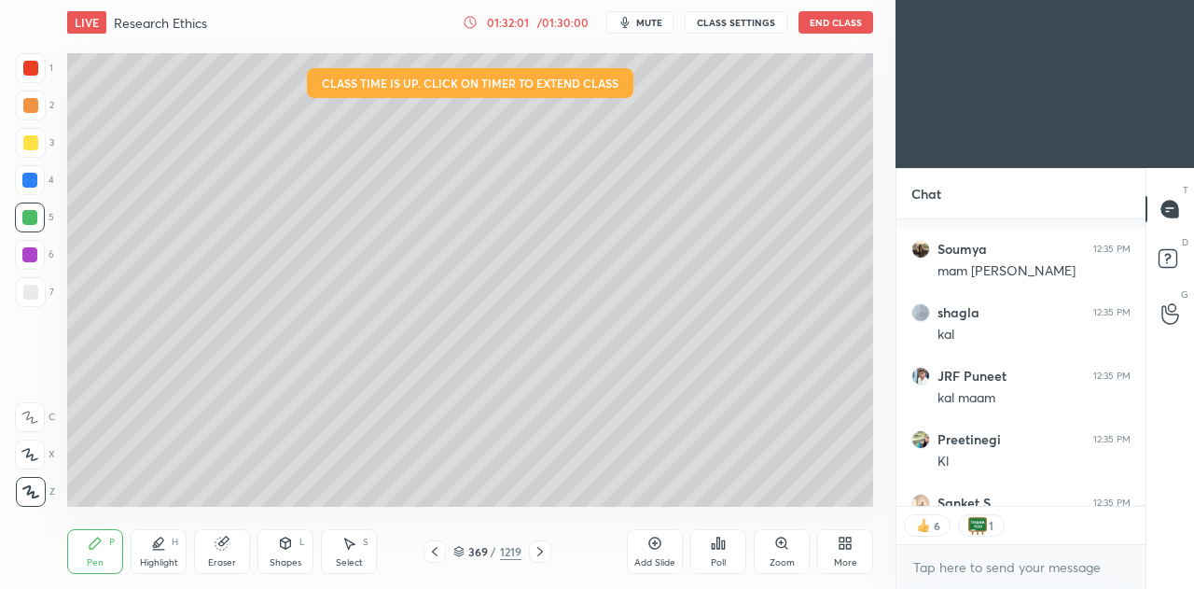
scroll to position [53027, 0]
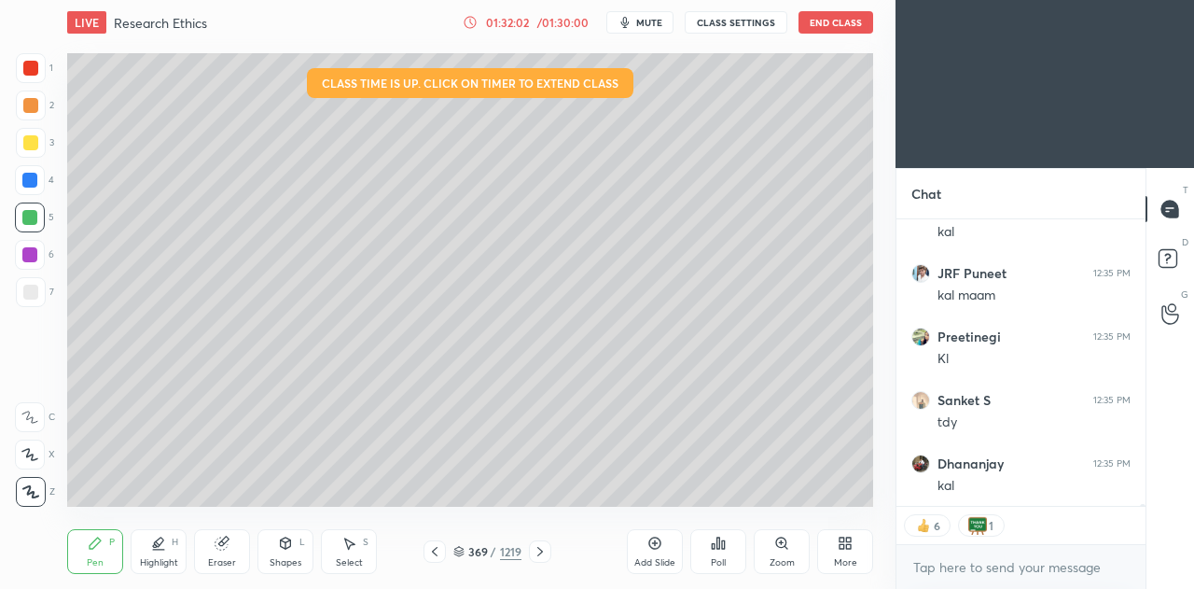
click at [721, 549] on icon at bounding box center [718, 543] width 15 height 15
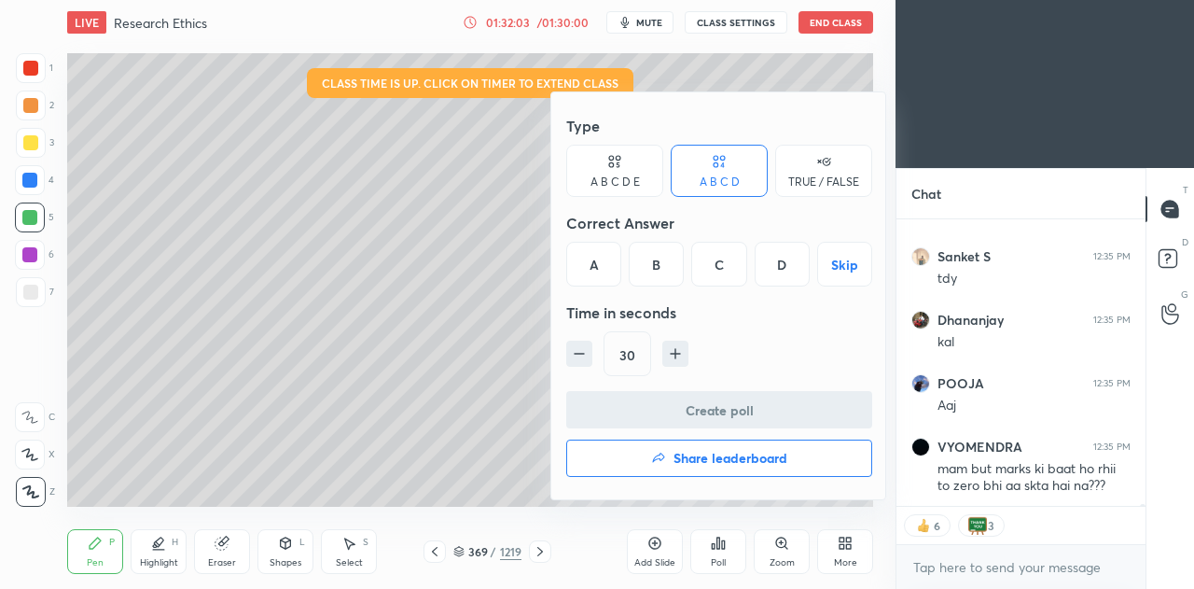
scroll to position [53234, 0]
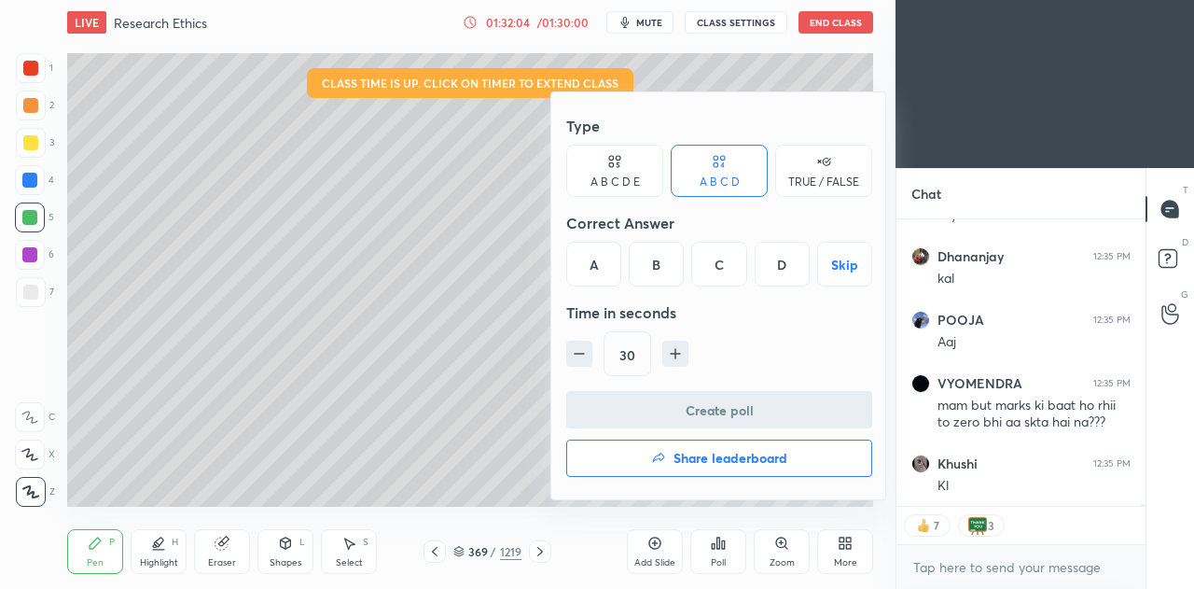
click at [821, 176] on div "TRUE / FALSE" at bounding box center [823, 181] width 71 height 11
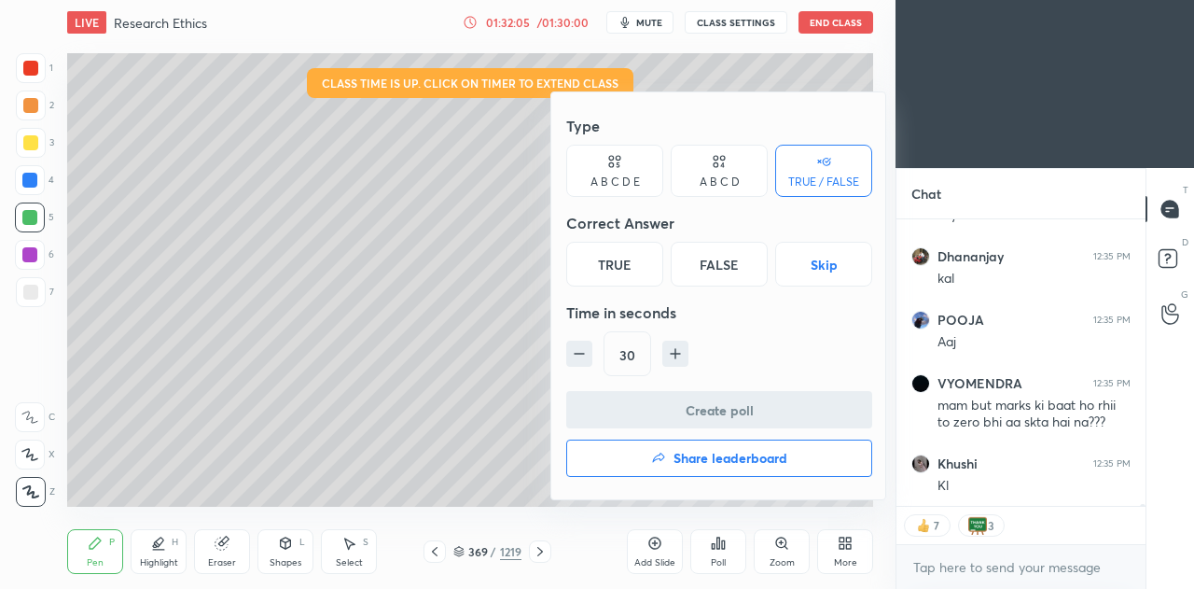
click at [734, 171] on div "A B C D" at bounding box center [719, 171] width 97 height 52
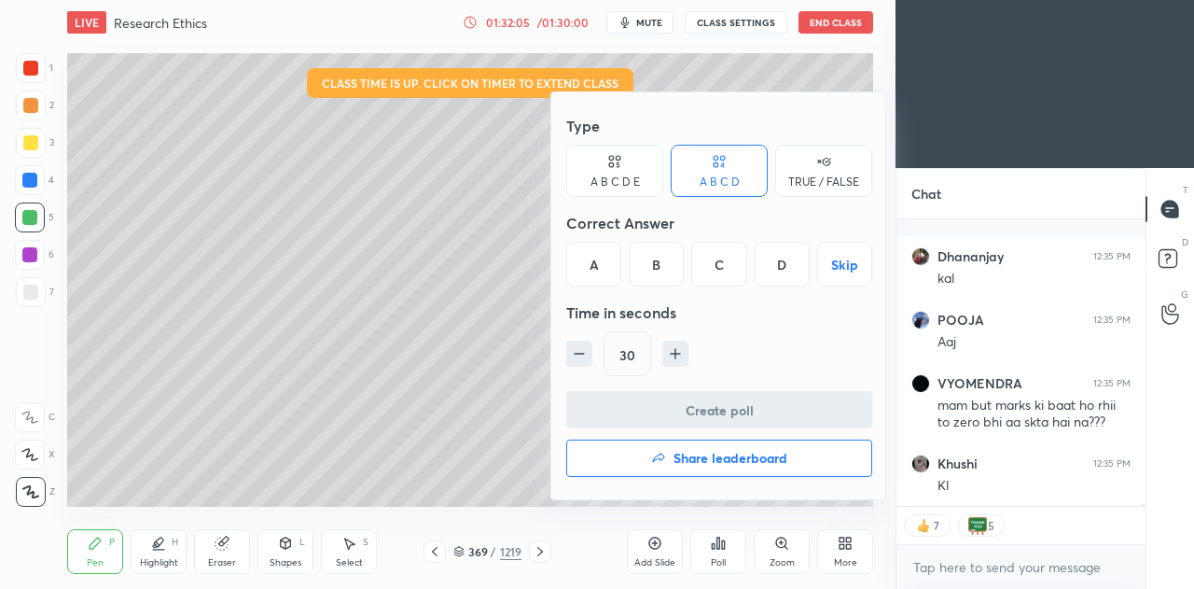
scroll to position [53314, 0]
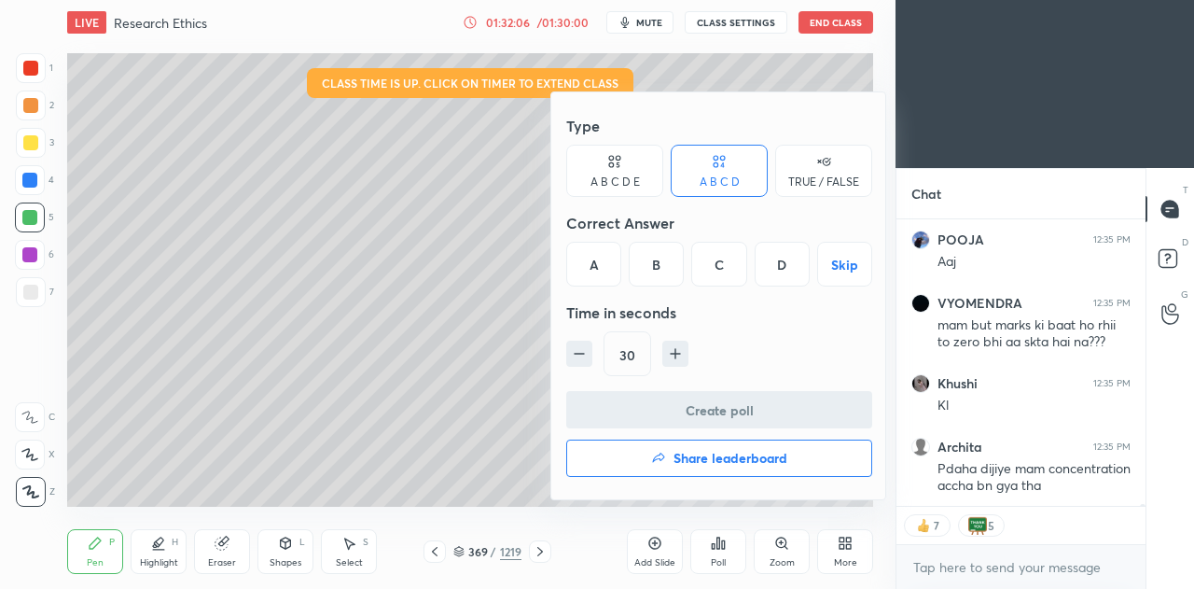
click at [275, 242] on div at bounding box center [597, 294] width 1194 height 589
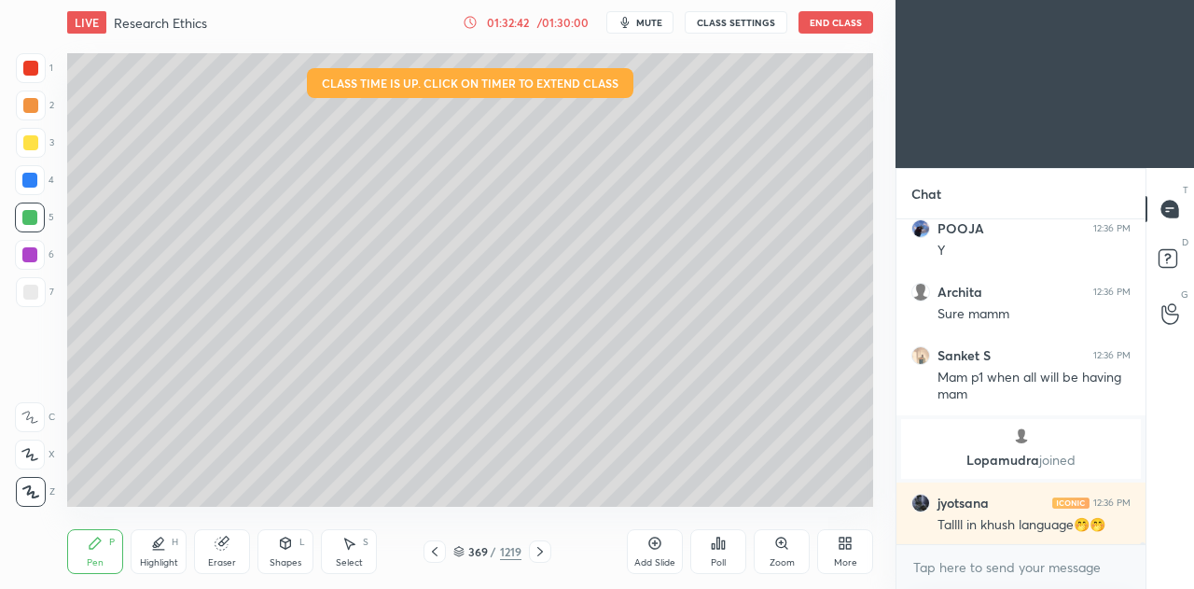
scroll to position [53740, 0]
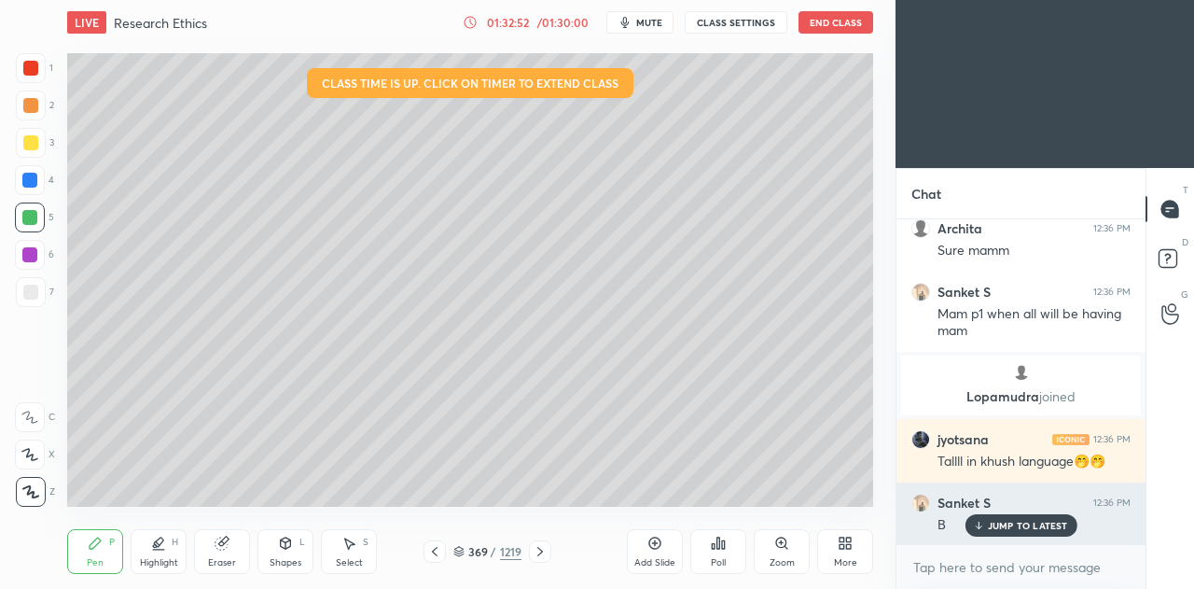
click at [1011, 521] on p "JUMP TO LATEST" at bounding box center [1028, 525] width 80 height 11
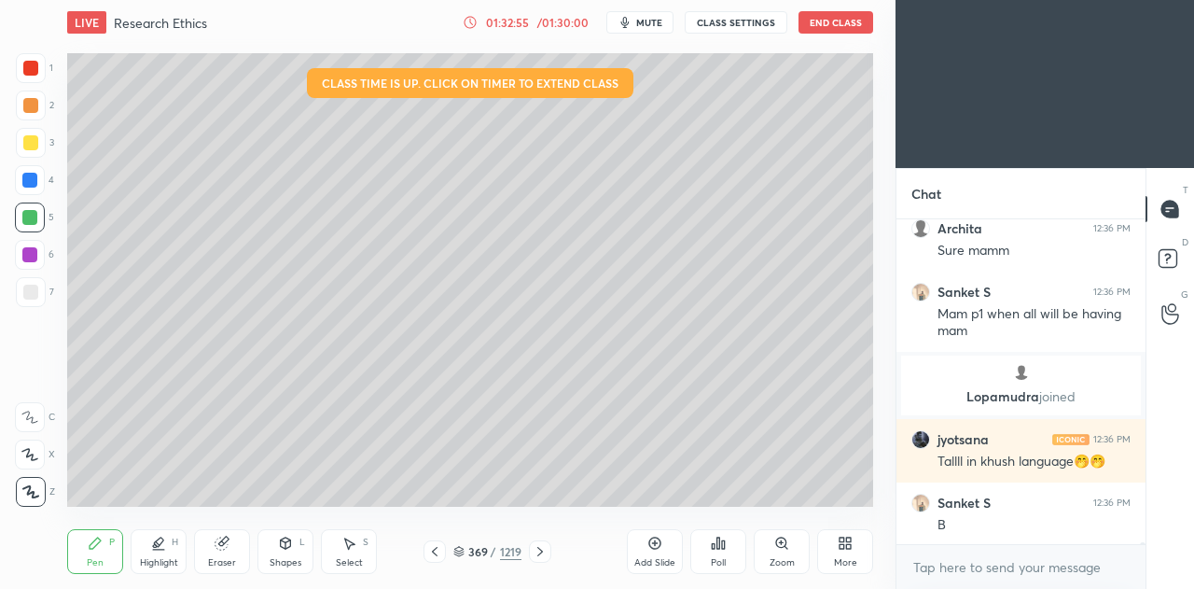
scroll to position [53803, 0]
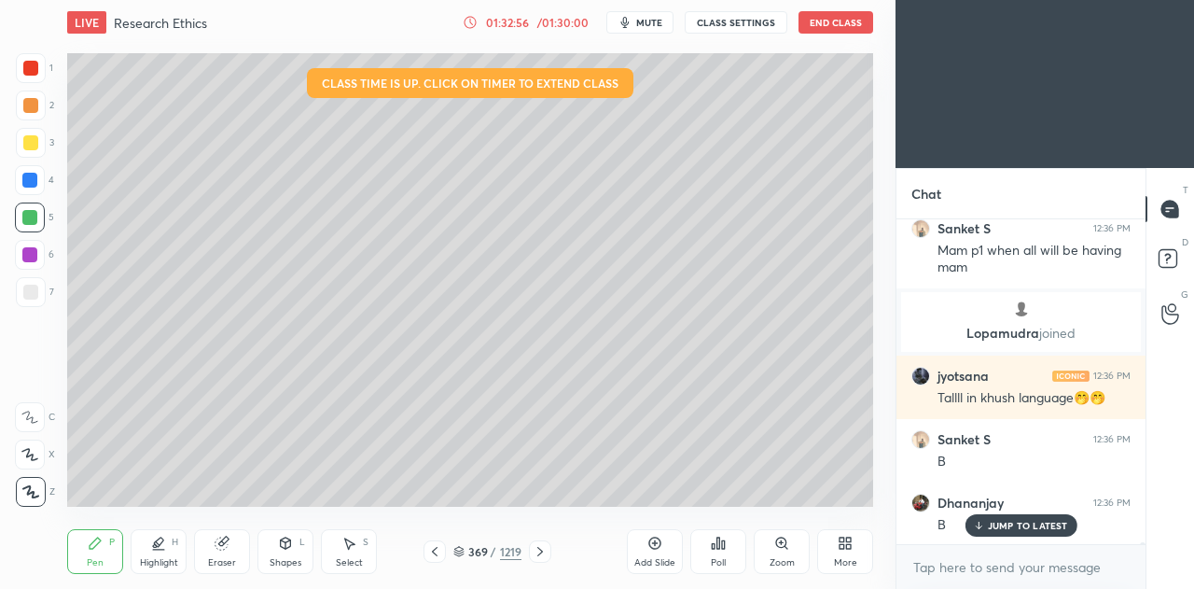
click at [720, 547] on icon at bounding box center [718, 543] width 15 height 15
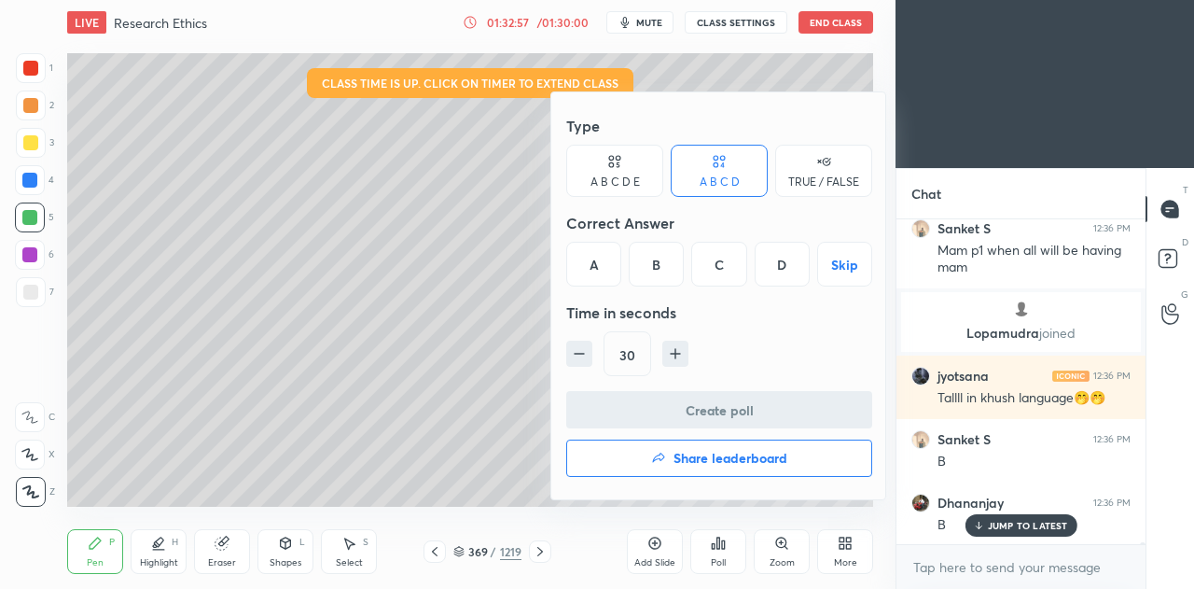
scroll to position [53867, 0]
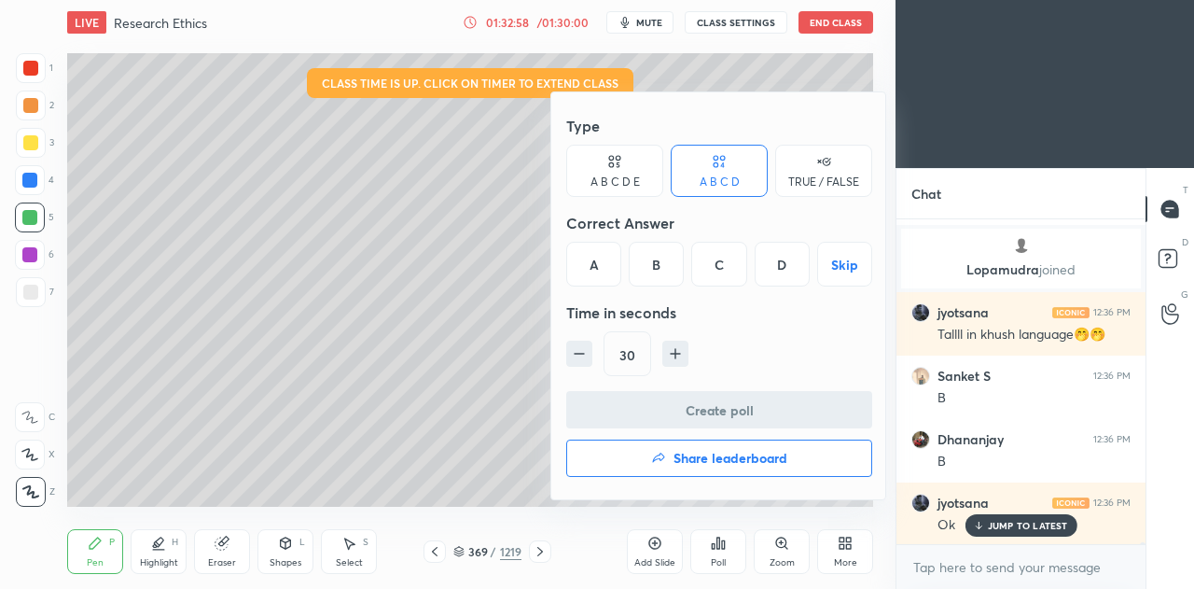
click at [836, 266] on button "Skip" at bounding box center [844, 264] width 55 height 45
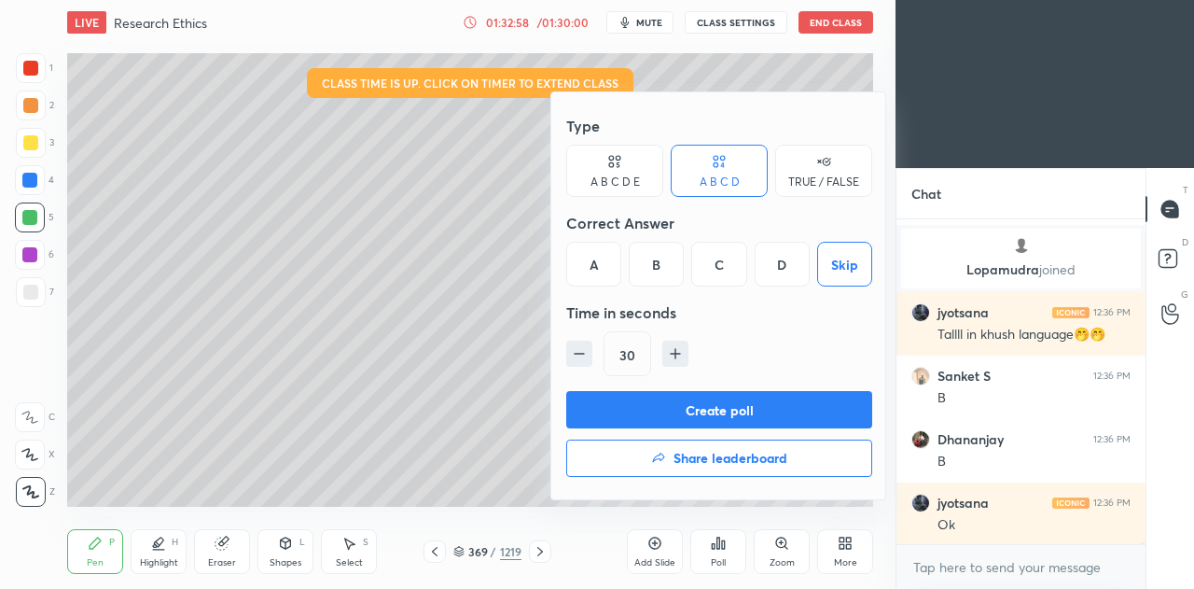
scroll to position [53930, 0]
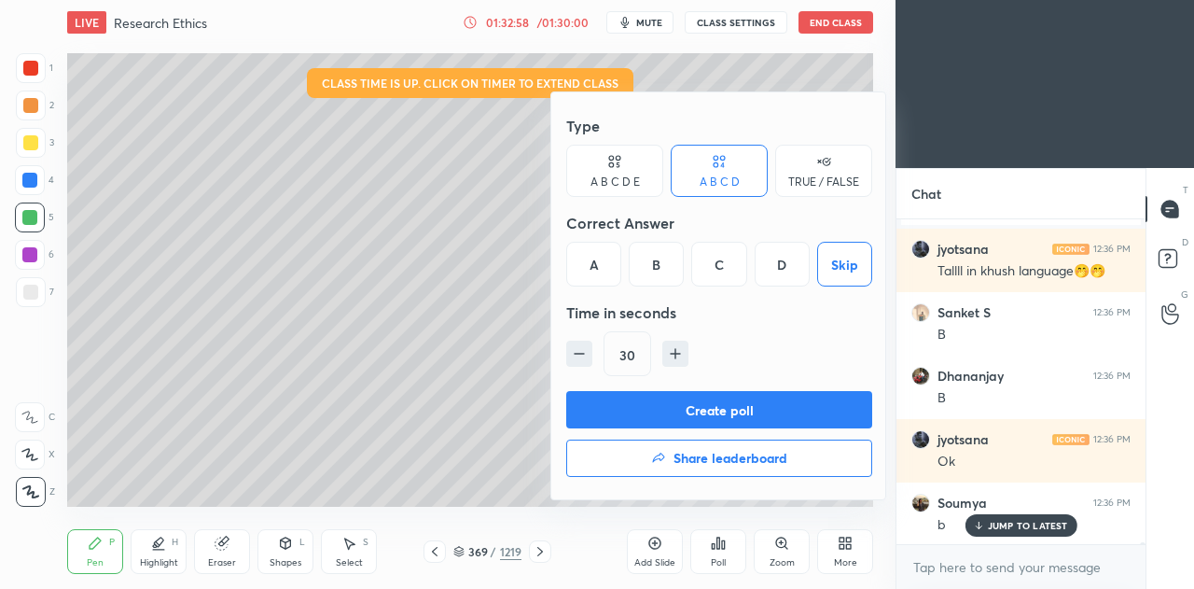
click at [741, 410] on button "Create poll" at bounding box center [719, 409] width 306 height 37
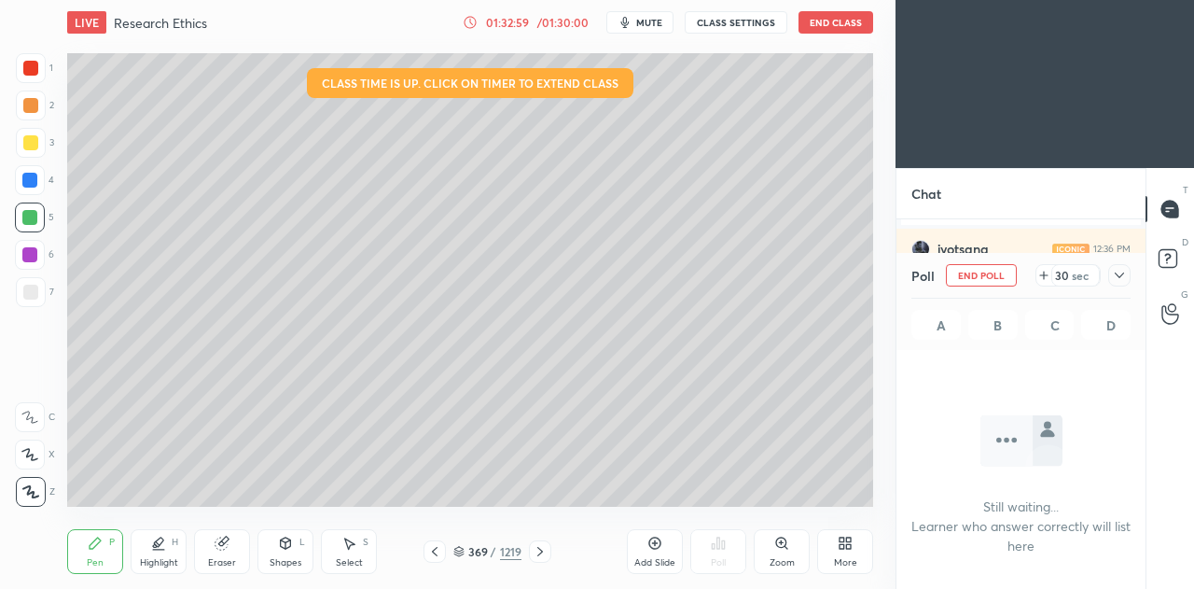
scroll to position [267, 244]
click at [1120, 276] on icon at bounding box center [1119, 275] width 15 height 15
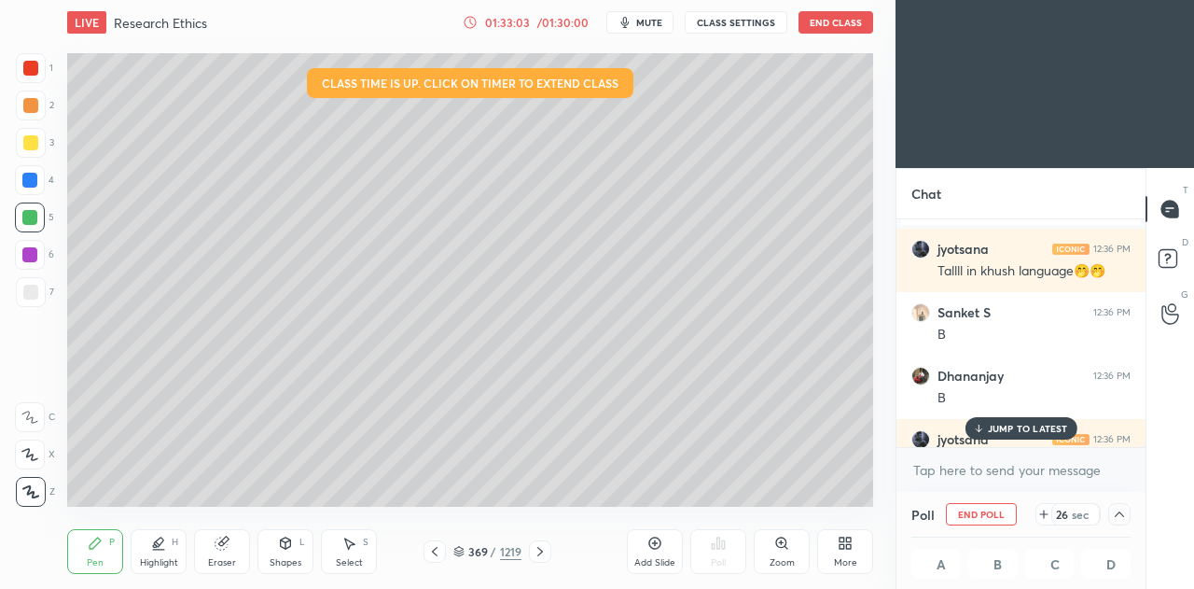
scroll to position [54027, 0]
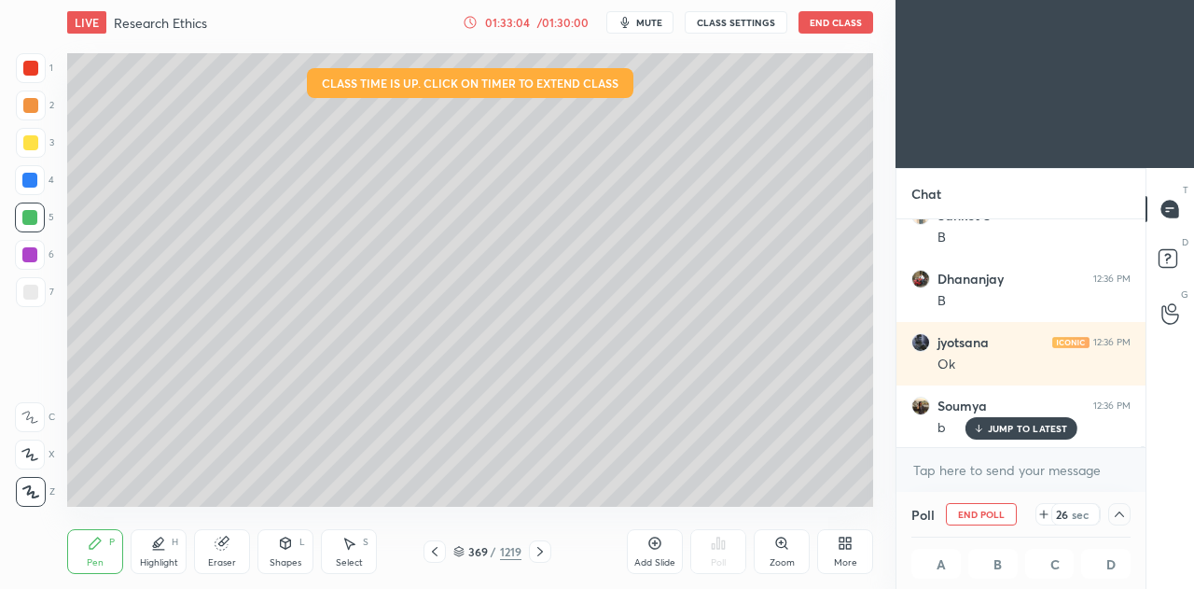
click at [1021, 426] on p "JUMP TO LATEST" at bounding box center [1028, 428] width 80 height 11
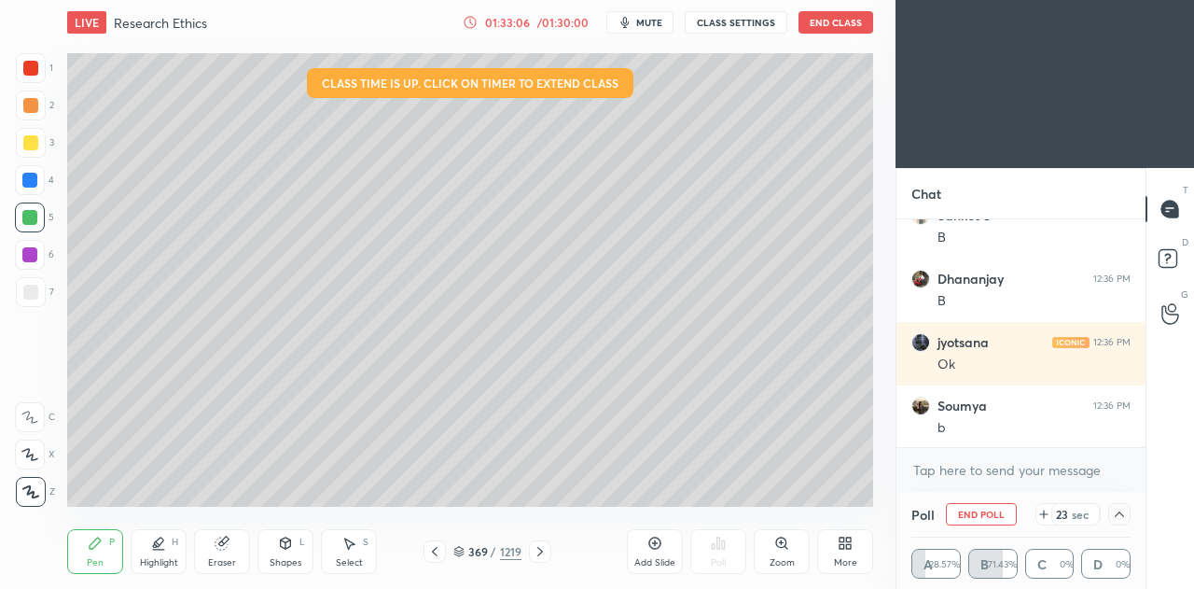
scroll to position [54091, 0]
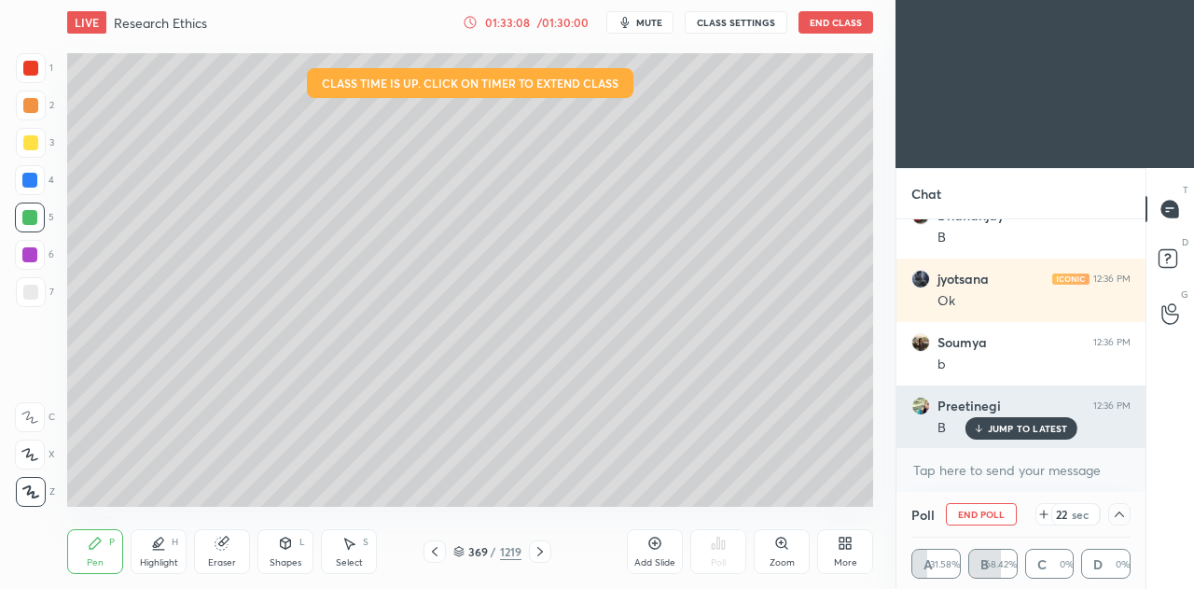
click at [1000, 429] on p "JUMP TO LATEST" at bounding box center [1028, 428] width 80 height 11
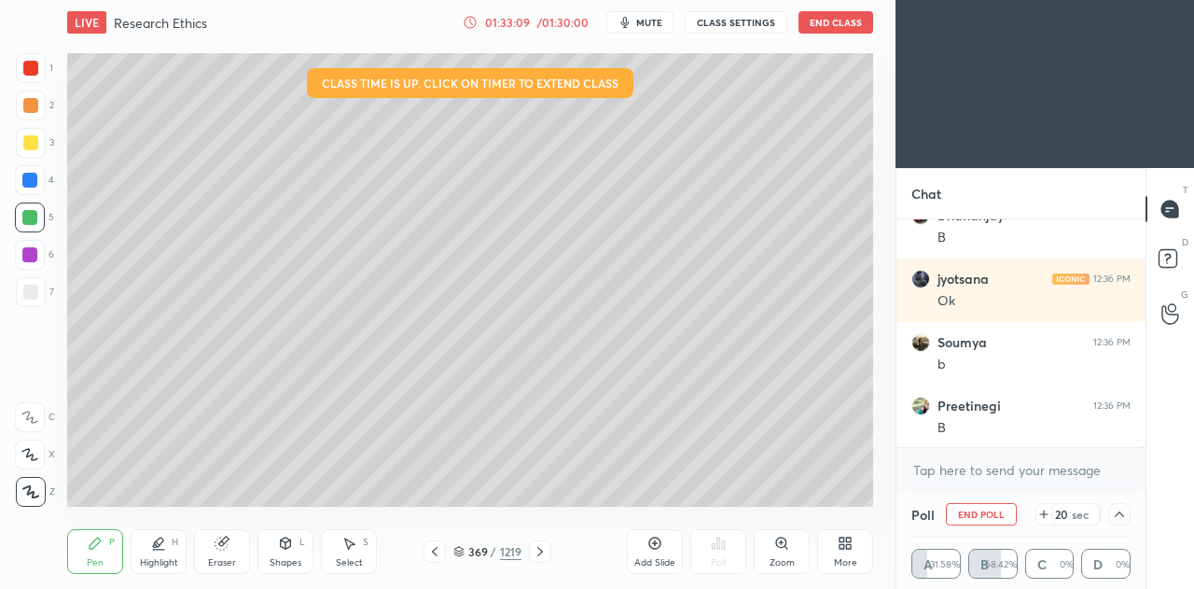
scroll to position [54154, 0]
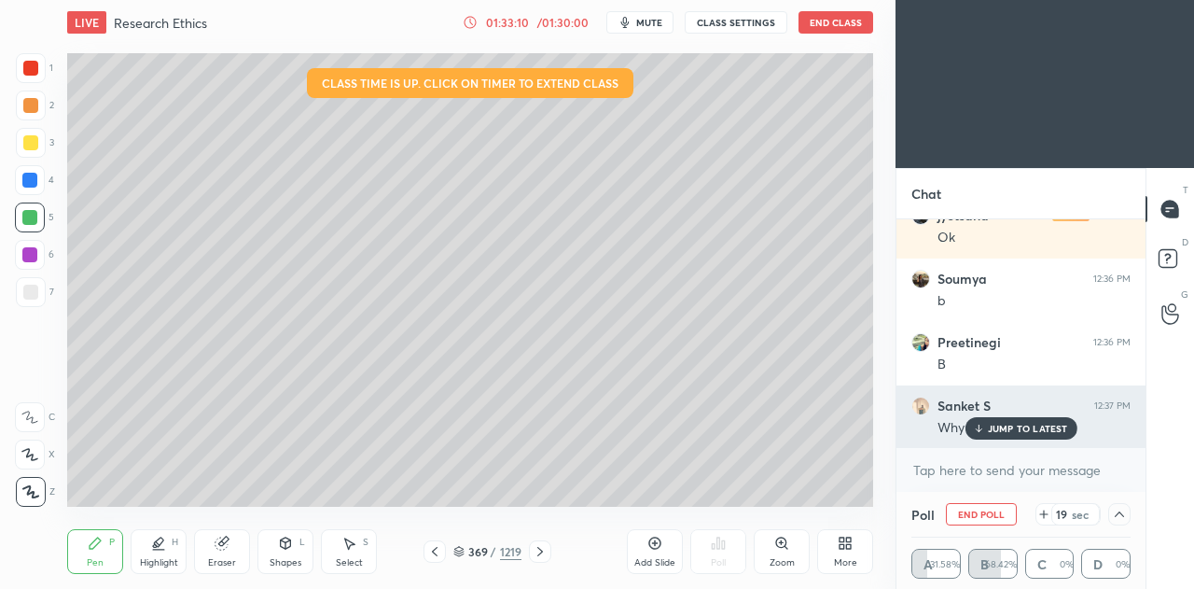
click at [1004, 425] on p "JUMP TO LATEST" at bounding box center [1028, 428] width 80 height 11
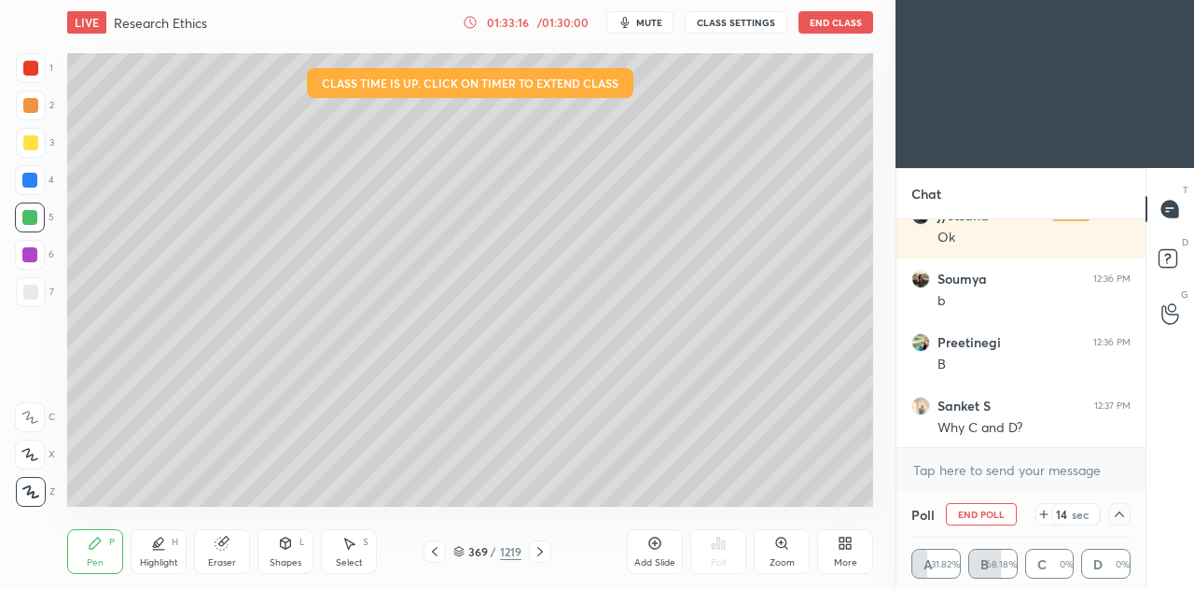
scroll to position [54218, 0]
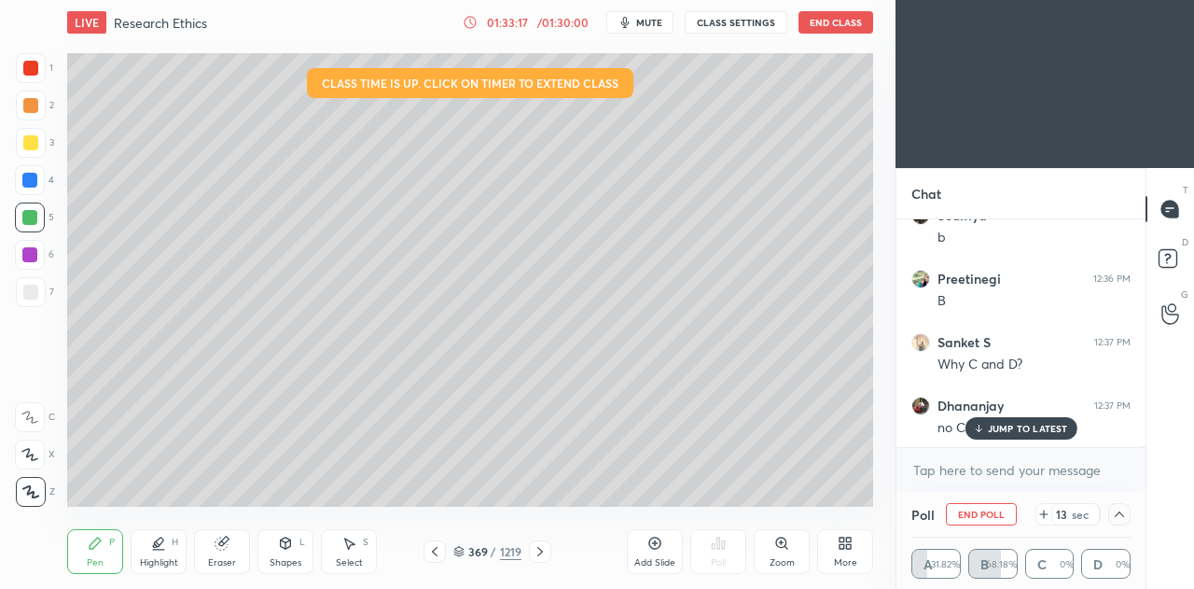
click at [1019, 428] on p "JUMP TO LATEST" at bounding box center [1028, 428] width 80 height 11
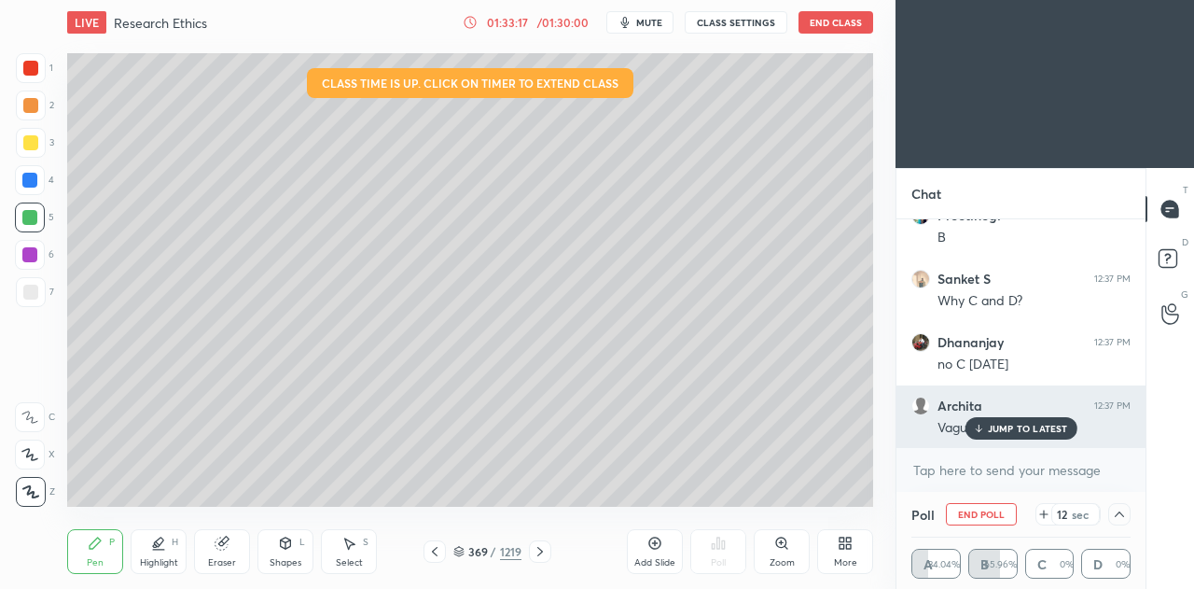
click at [1024, 429] on p "JUMP TO LATEST" at bounding box center [1028, 428] width 80 height 11
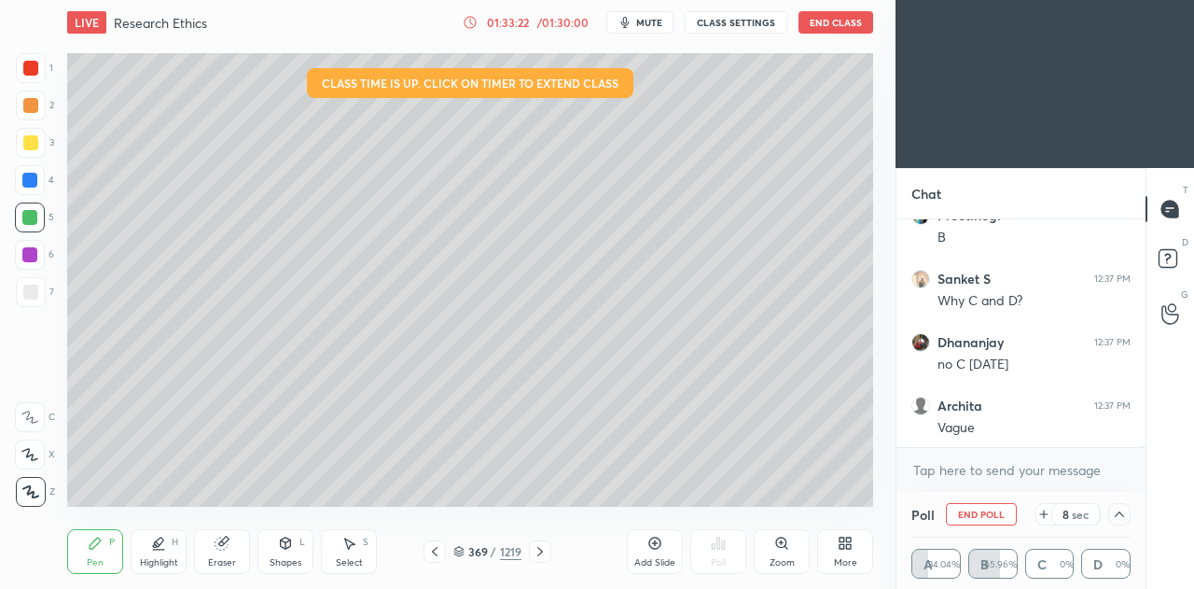
scroll to position [54344, 0]
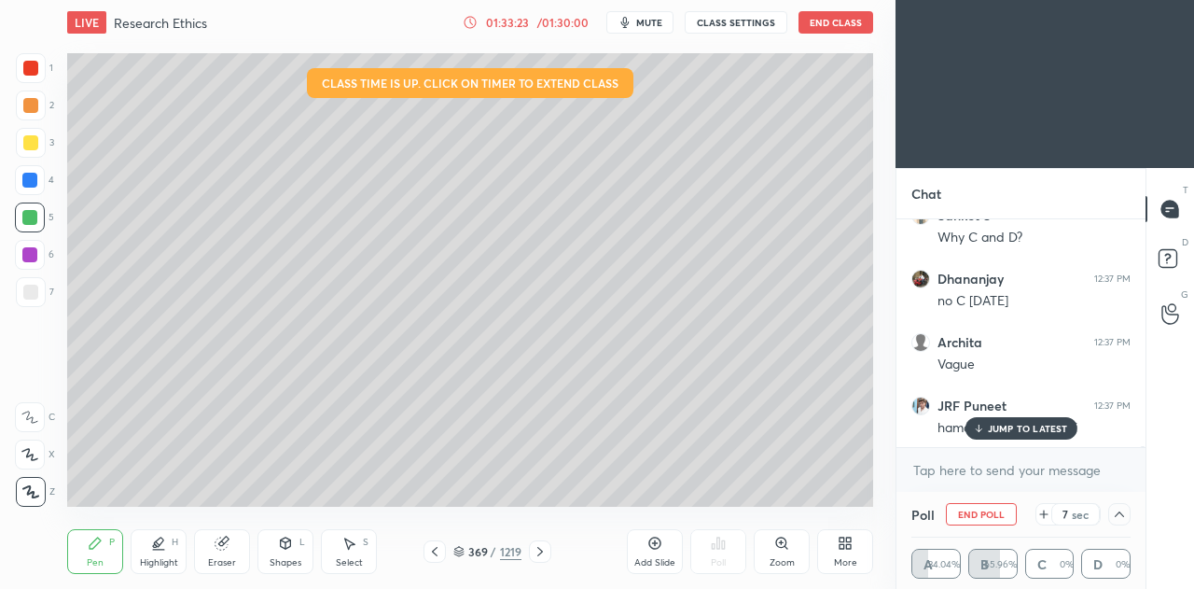
click at [1031, 423] on p "JUMP TO LATEST" at bounding box center [1028, 428] width 80 height 11
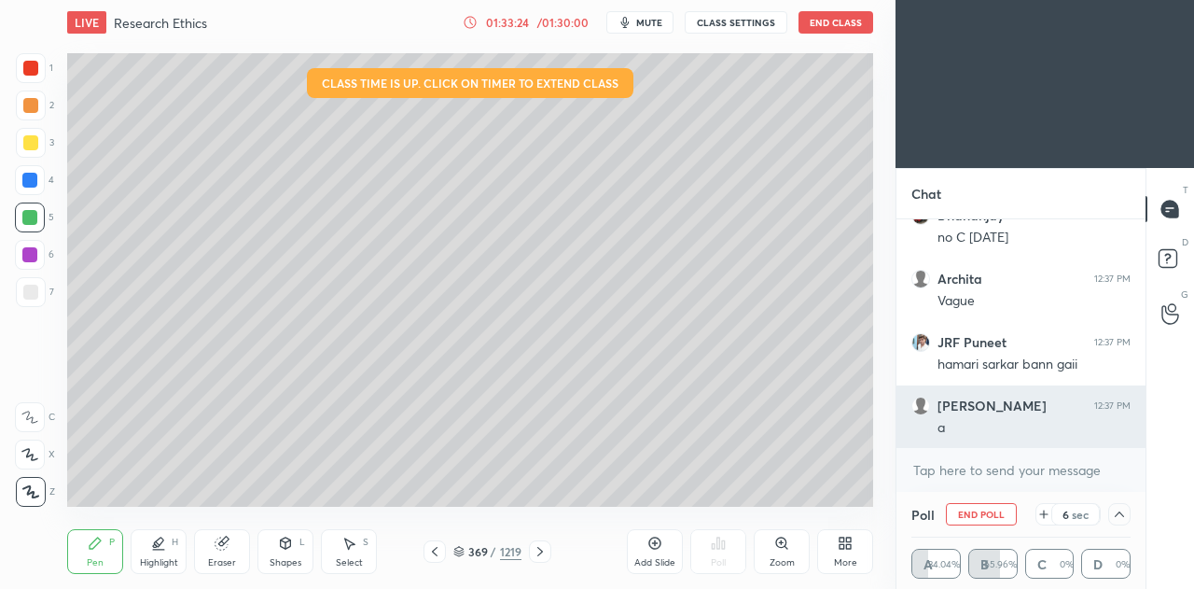
scroll to position [54471, 0]
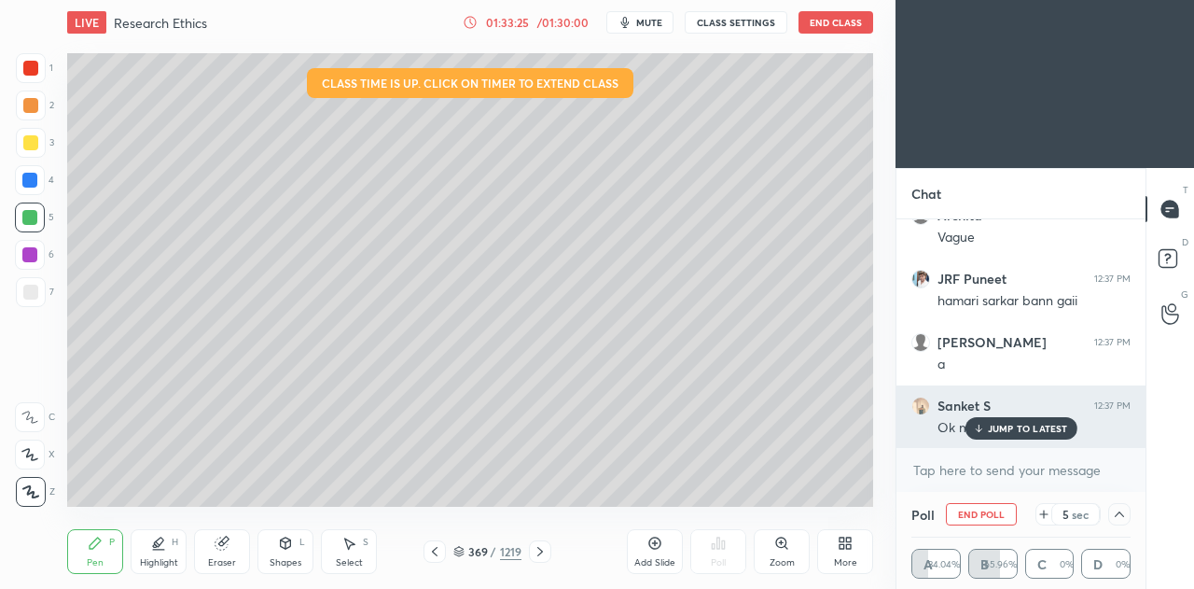
click at [1043, 420] on div "JUMP TO LATEST" at bounding box center [1021, 428] width 112 height 22
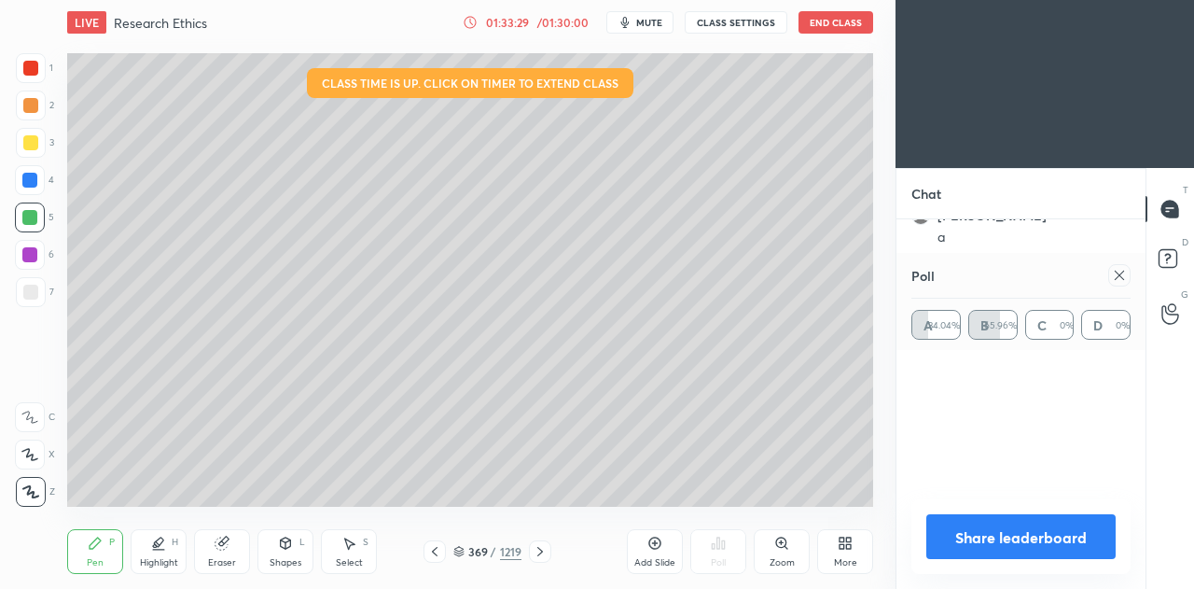
scroll to position [7, 6]
click at [1122, 275] on icon at bounding box center [1119, 275] width 15 height 15
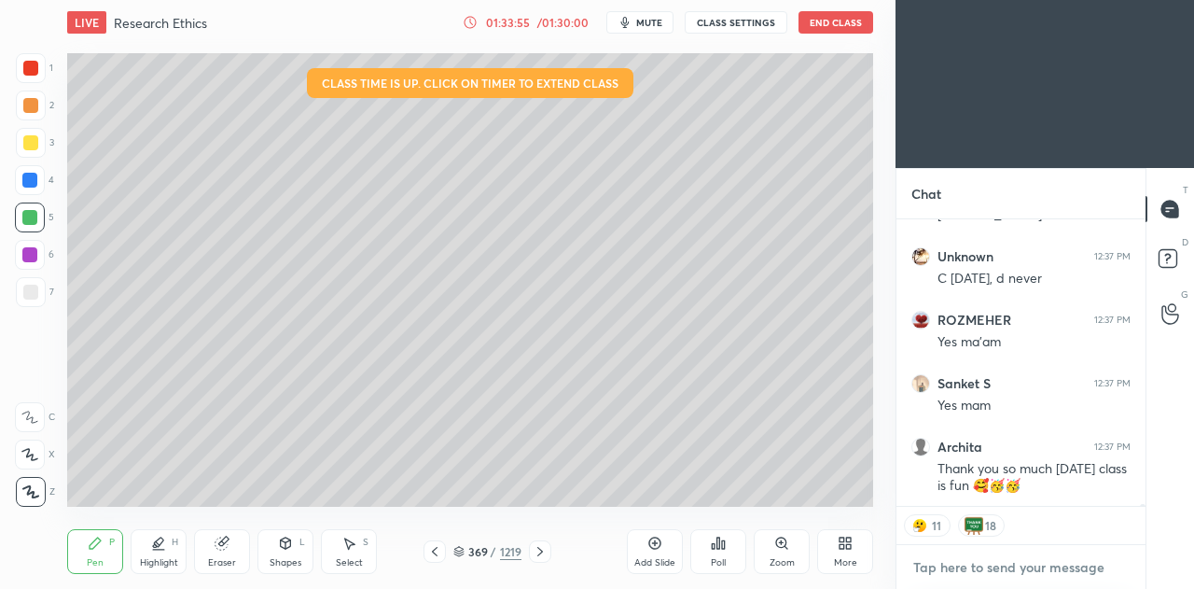
click at [976, 555] on textarea at bounding box center [1021, 567] width 219 height 30
type textarea "x"
type textarea "@"
type textarea "x"
type textarea "@n"
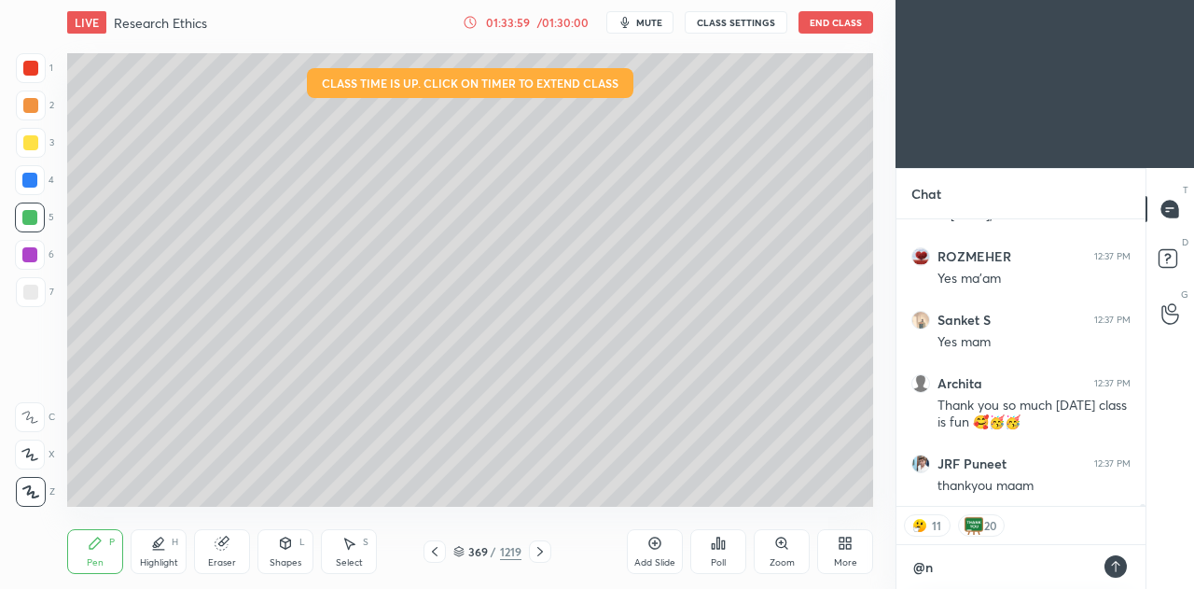
type textarea "x"
type textarea "@ni"
type textarea "x"
type textarea "@nik"
type textarea "x"
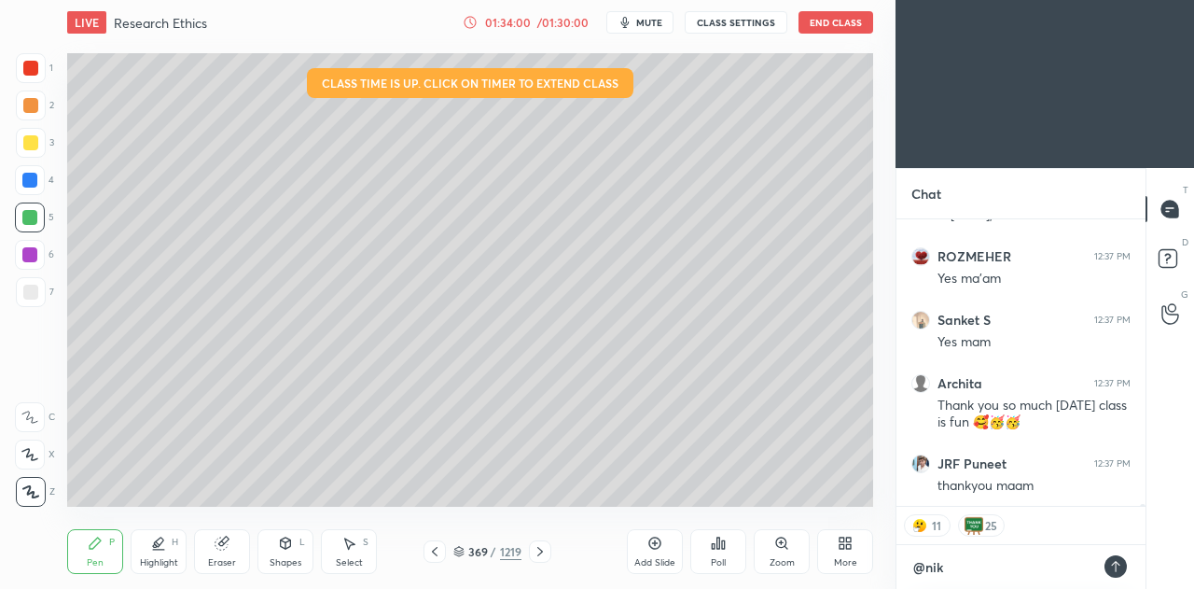
type textarea "@niks"
type textarea "x"
type textarea "@niksn"
type textarea "x"
type textarea "@niksni"
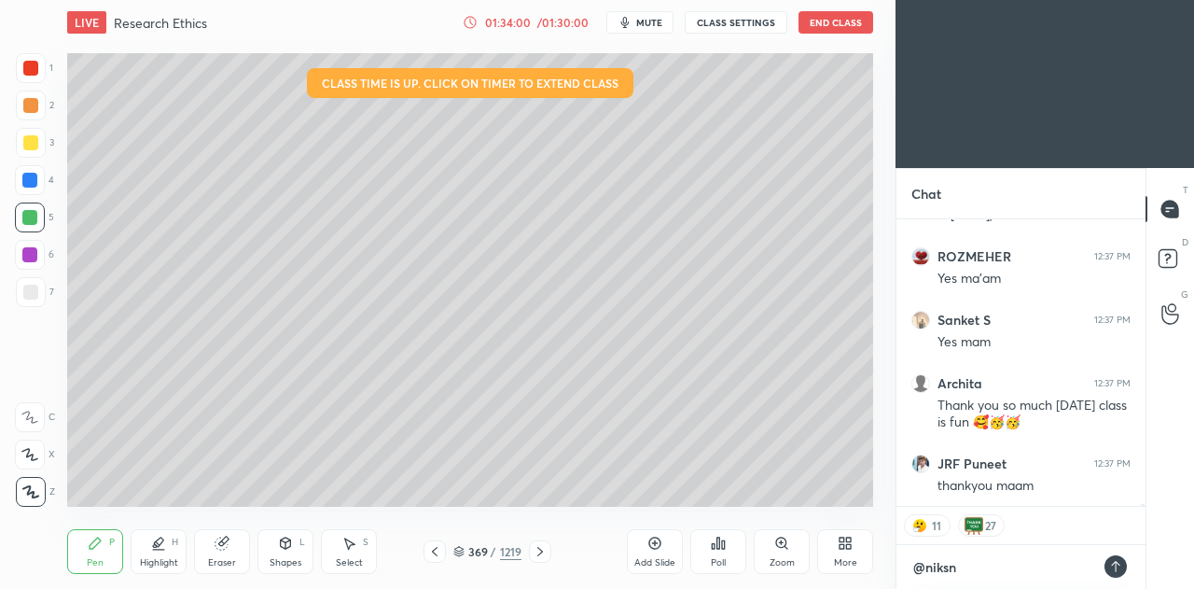
type textarea "x"
type textarea "@niksnih"
type textarea "x"
type textarea "@niksniha"
type textarea "x"
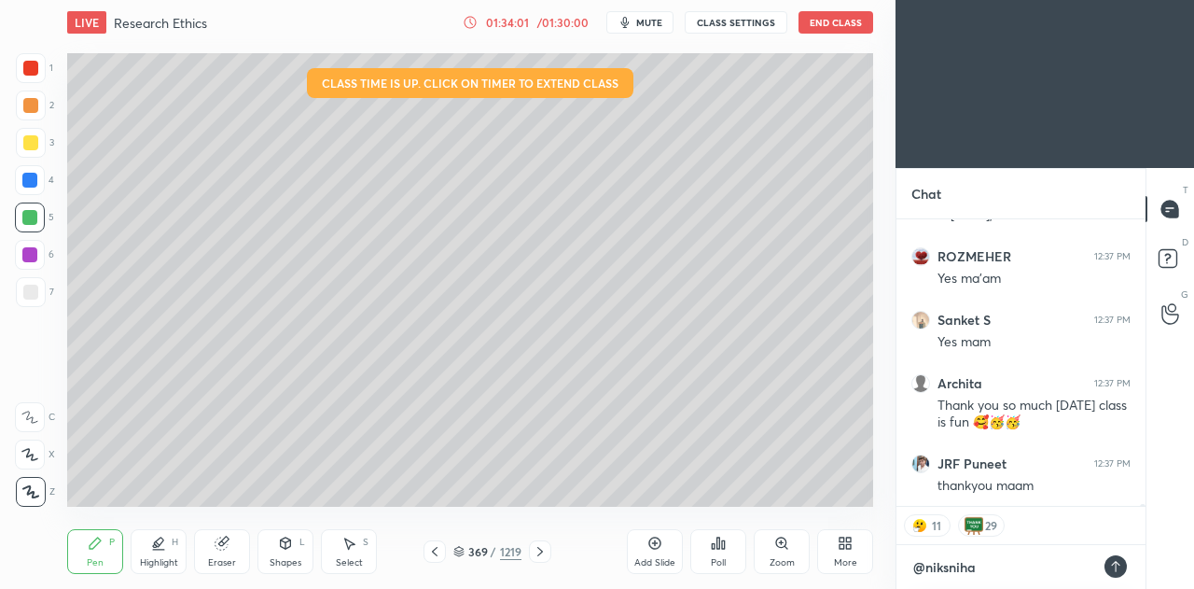
type textarea "@niksnihar"
type textarea "x"
type textarea "@niksnihari"
type textarea "x"
type textarea "@niksniharik"
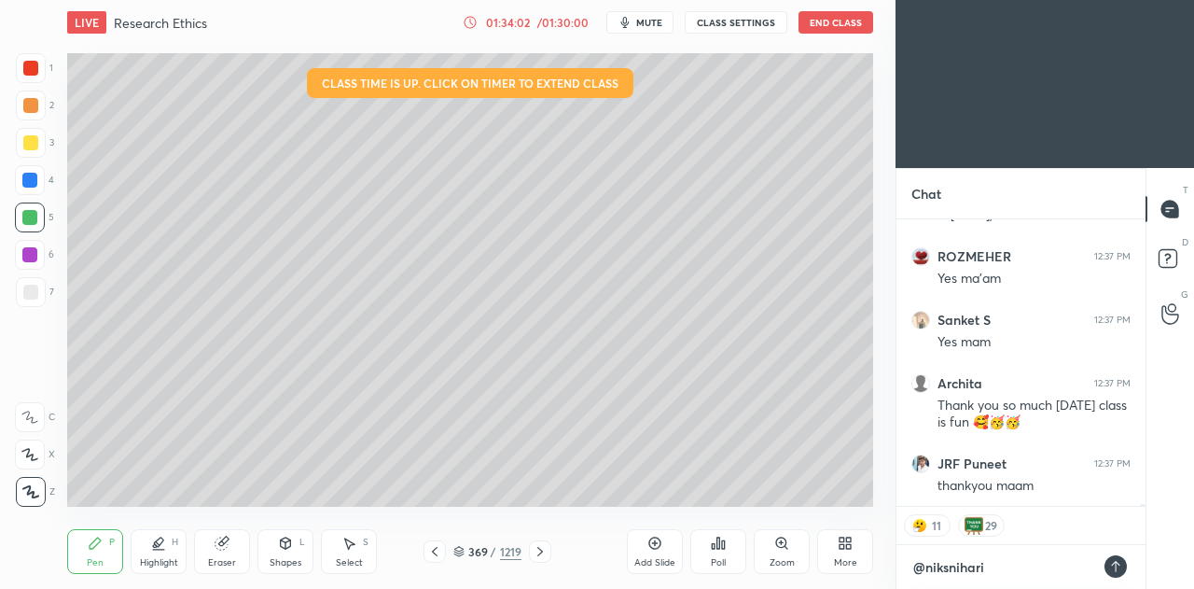
type textarea "x"
type textarea "@niksniharika"
type textarea "x"
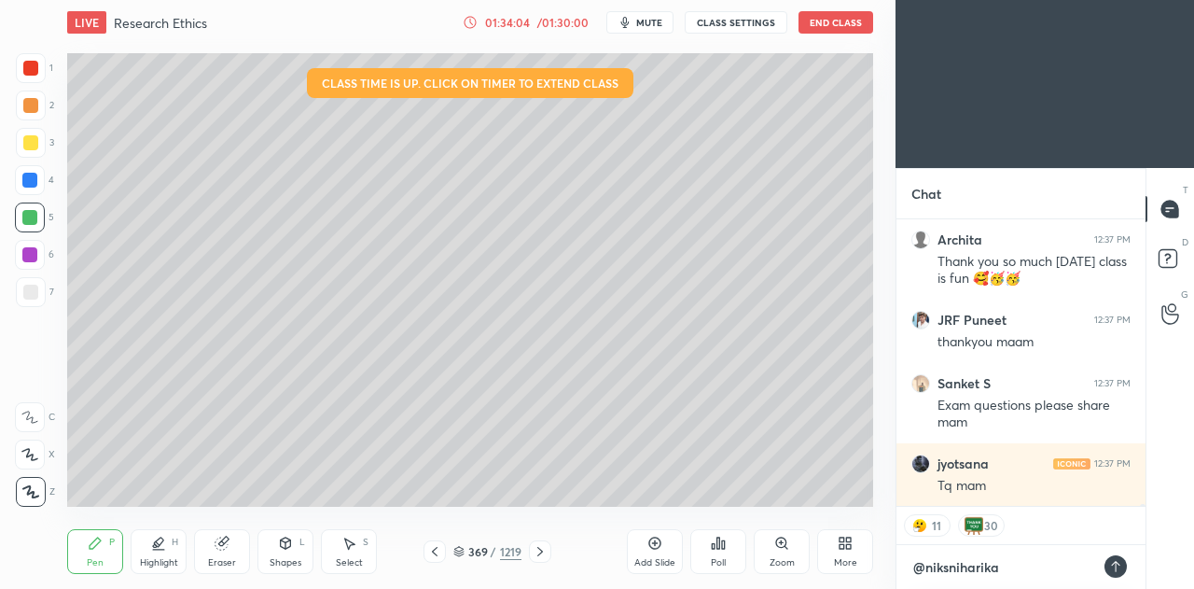
click at [914, 568] on textarea "@niksniharika" at bounding box center [1003, 567] width 182 height 30
type textarea "t@niksniharika"
type textarea "x"
type textarea "te@niksniharika"
type textarea "x"
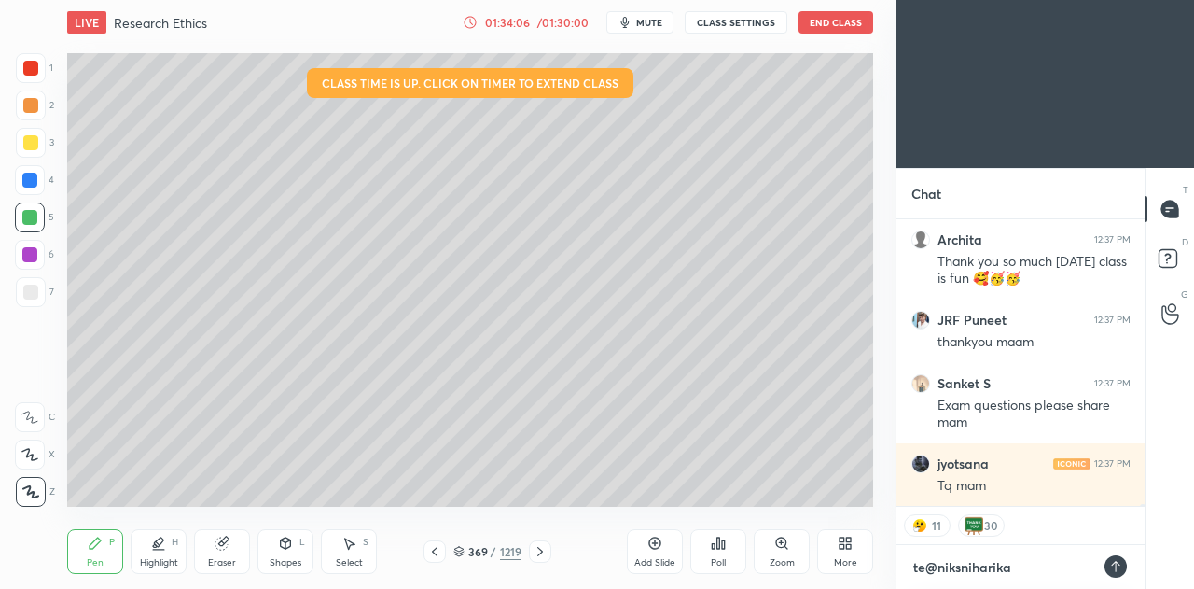
type textarea "tel@niksniharika"
type textarea "x"
type textarea "tele@niksniharika"
type textarea "x"
type textarea "teleg@niksniharika"
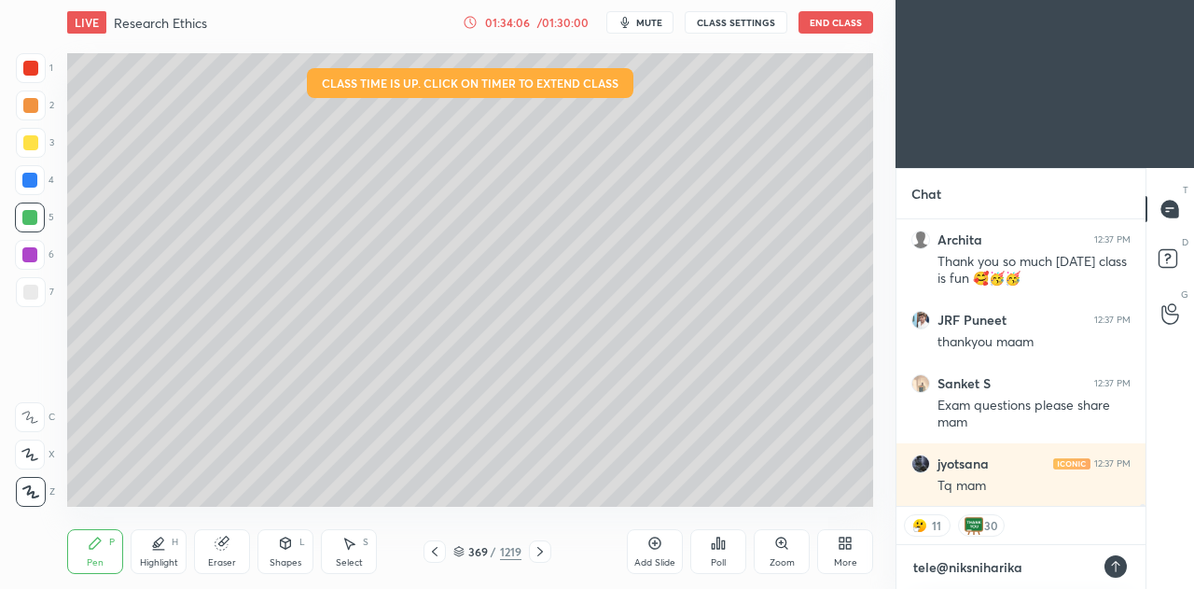
type textarea "x"
type textarea "telegr@niksniharika"
type textarea "x"
type textarea "telegra@niksniharika"
type textarea "x"
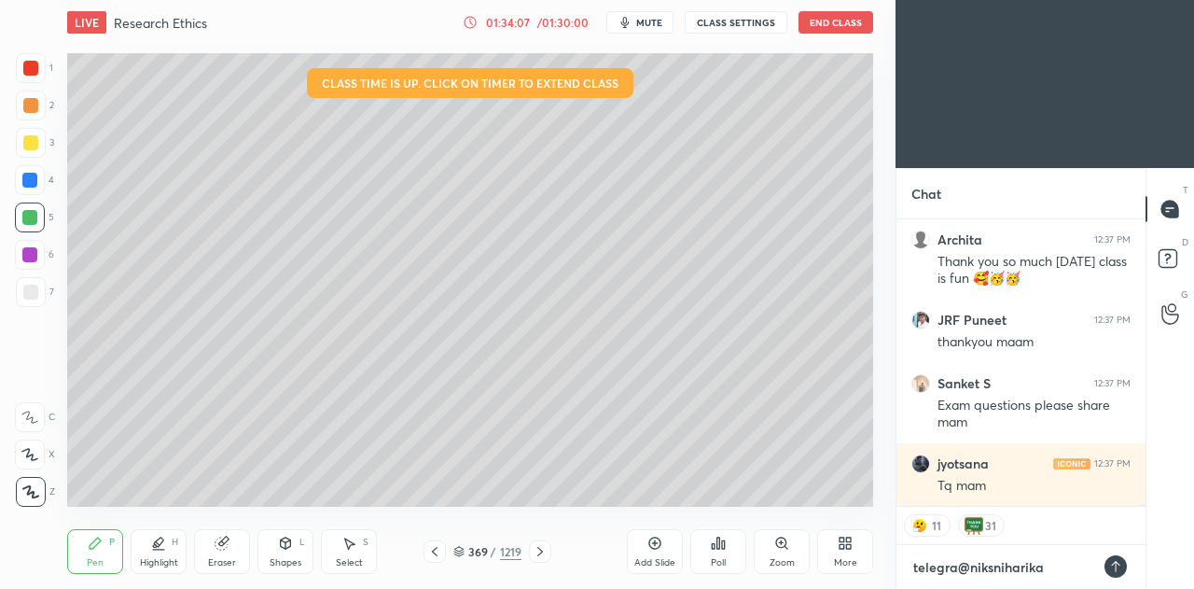
type textarea "telegram@niksniharika"
type textarea "x"
type textarea "telegram @niksniharika"
type textarea "x"
type textarea "telegram -@niksniharika"
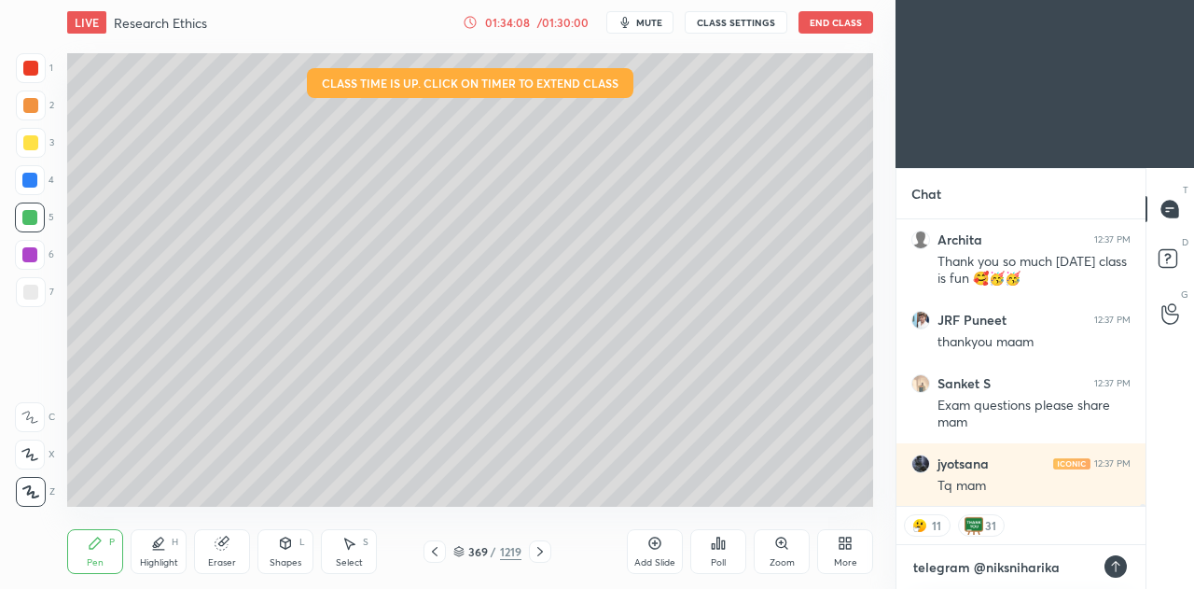
type textarea "x"
type textarea "telegram - @niksniharika"
type textarea "x"
type textarea "telegram - @niksniharika"
type textarea "x"
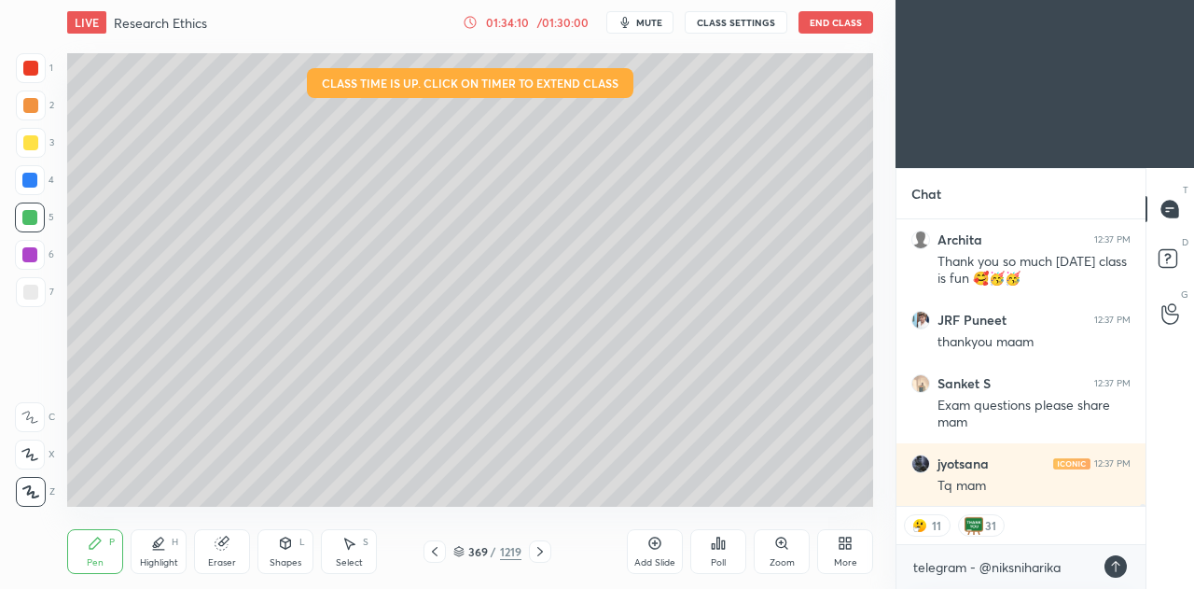
click at [1118, 563] on icon at bounding box center [1115, 566] width 15 height 15
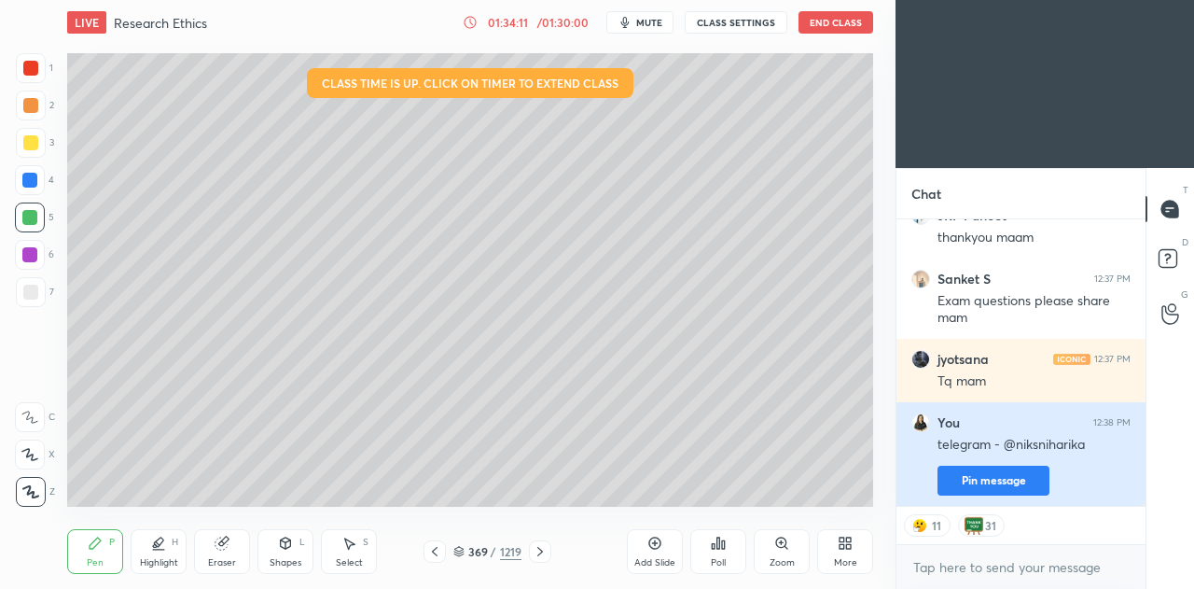
click at [989, 471] on button "Pin message" at bounding box center [994, 481] width 112 height 30
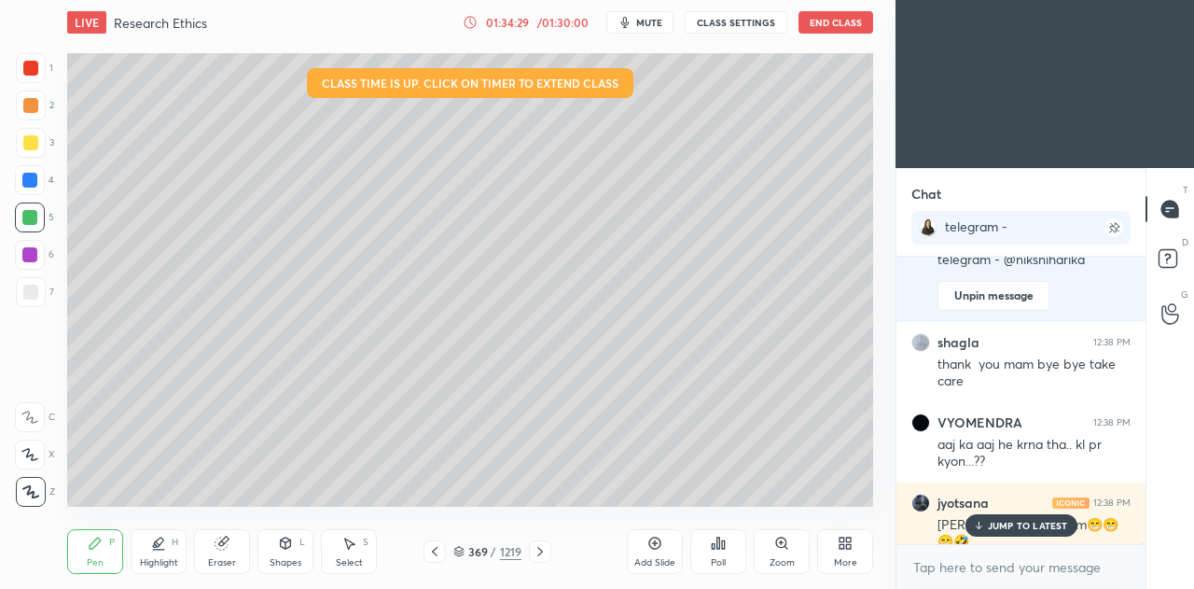
click at [996, 520] on p "JUMP TO LATEST" at bounding box center [1028, 525] width 80 height 11
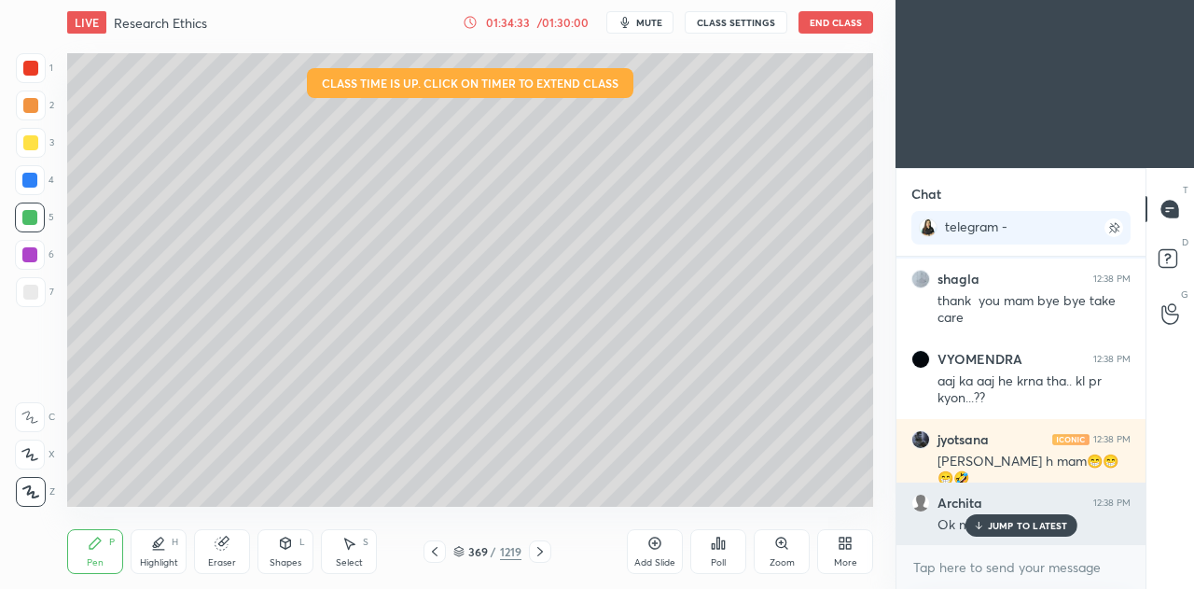
click at [1003, 522] on p "JUMP TO LATEST" at bounding box center [1028, 525] width 80 height 11
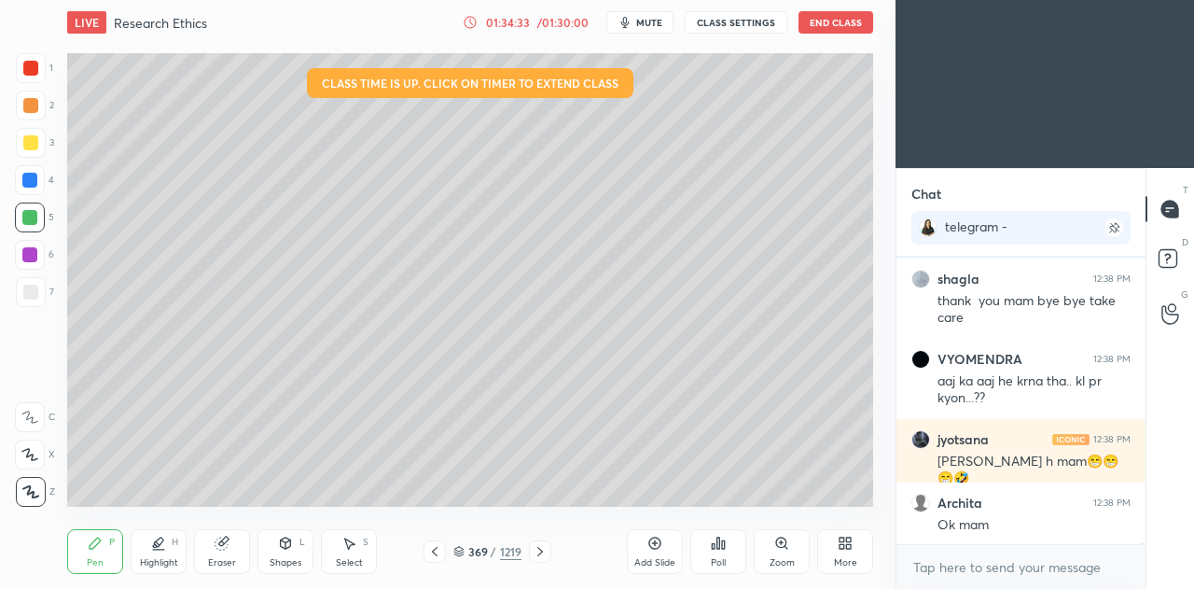
scroll to position [56043, 0]
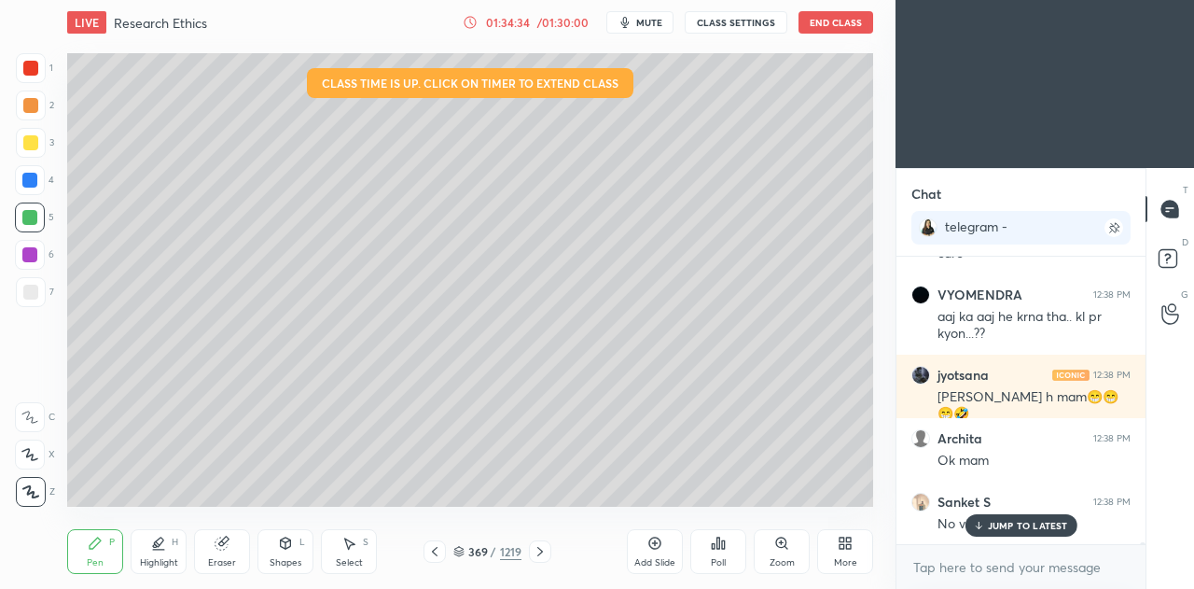
click at [1017, 517] on div "JUMP TO LATEST" at bounding box center [1021, 525] width 112 height 22
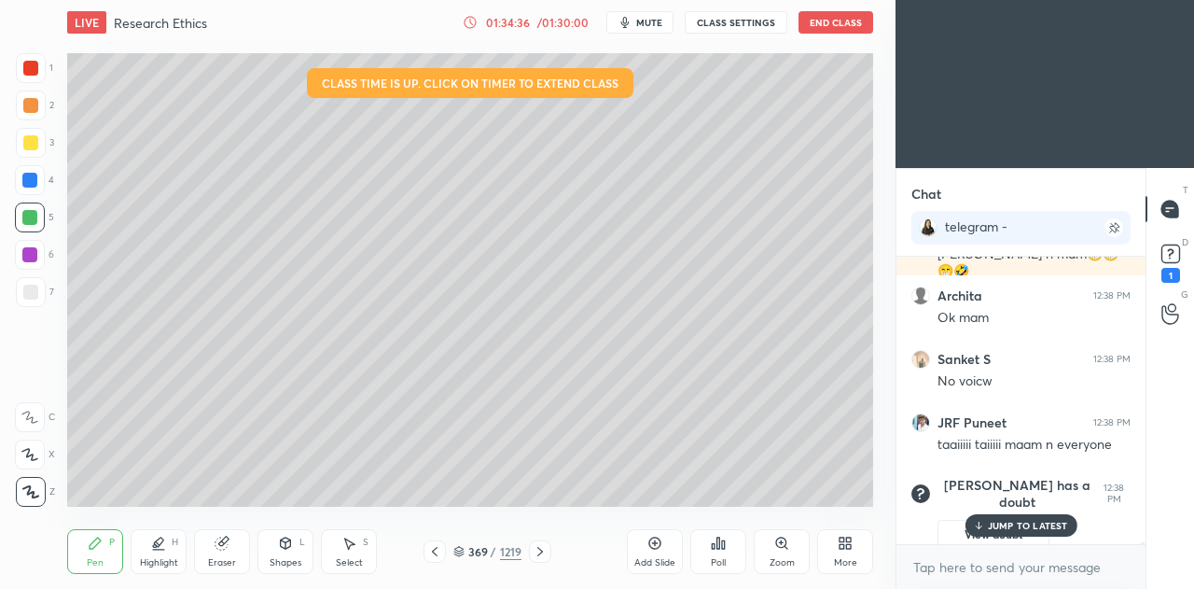
scroll to position [2183, 0]
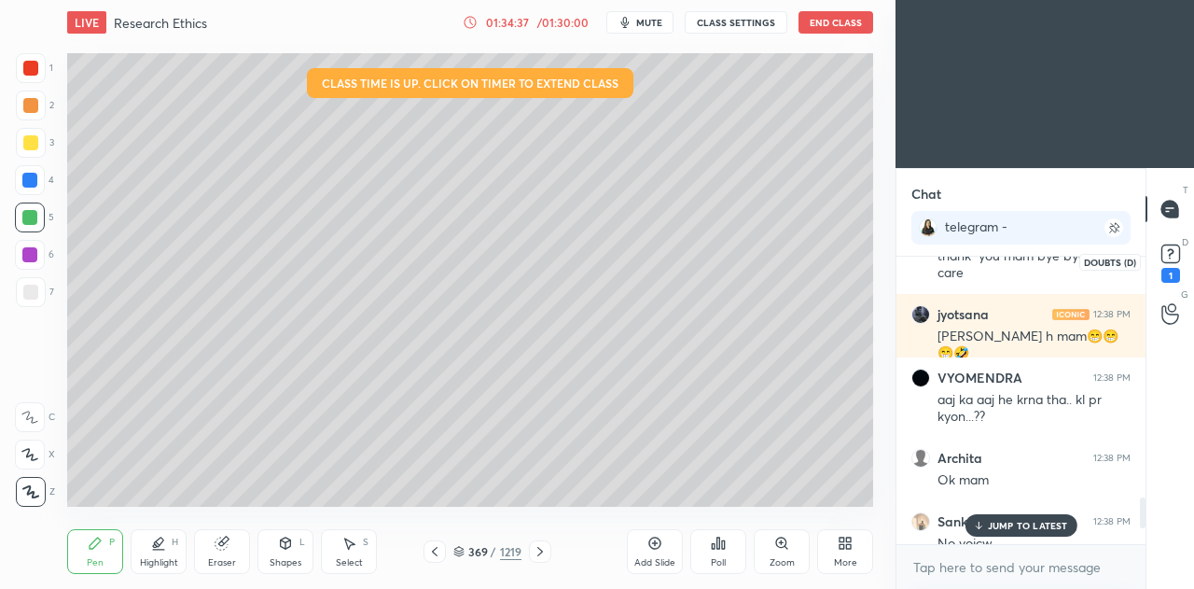
click at [1178, 253] on rect at bounding box center [1171, 254] width 18 height 18
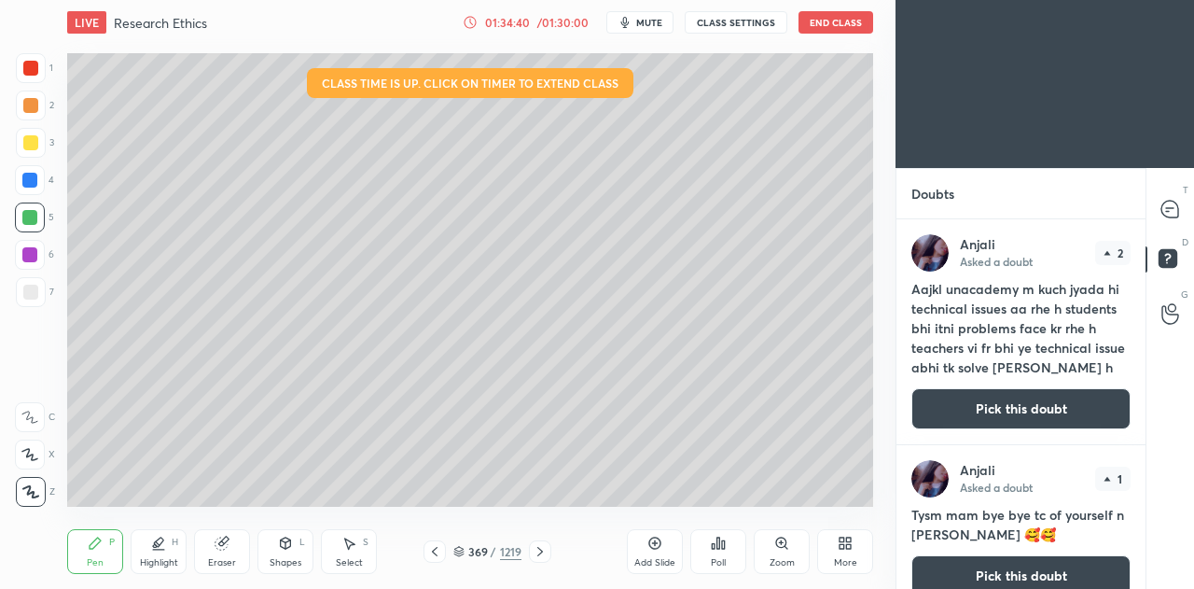
scroll to position [93, 0]
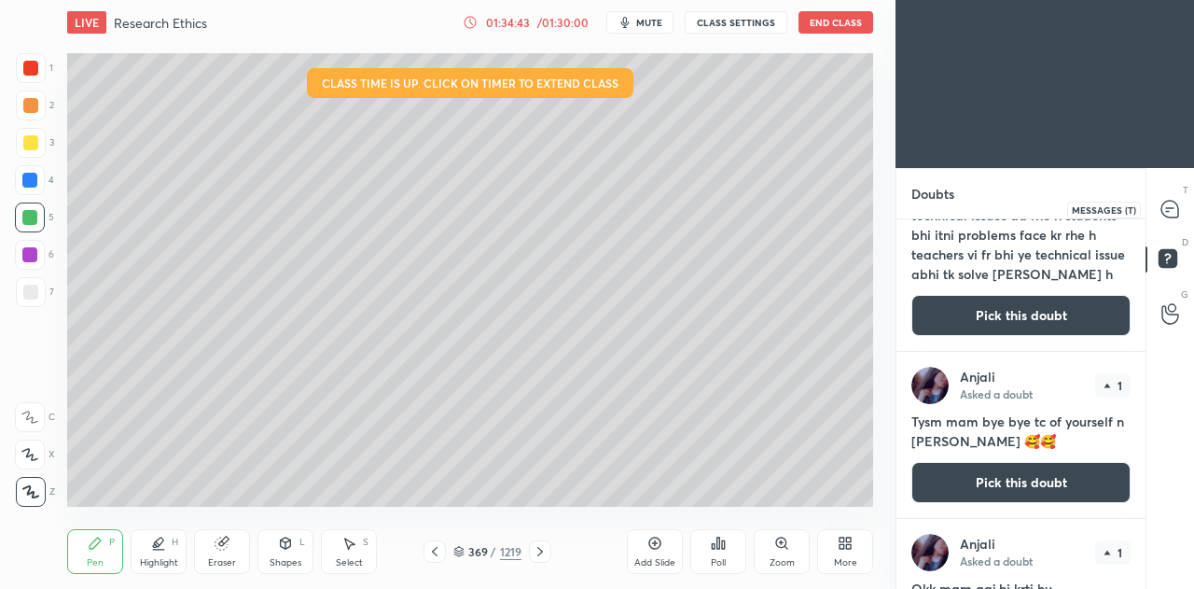
click at [1176, 208] on icon at bounding box center [1170, 209] width 17 height 17
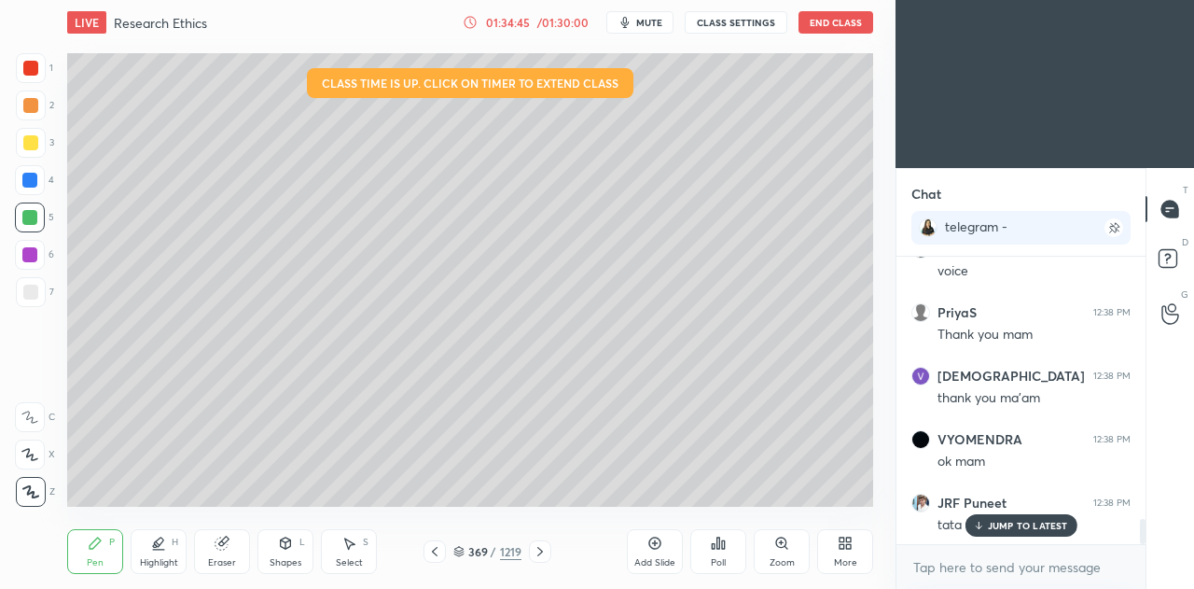
scroll to position [2988, 0]
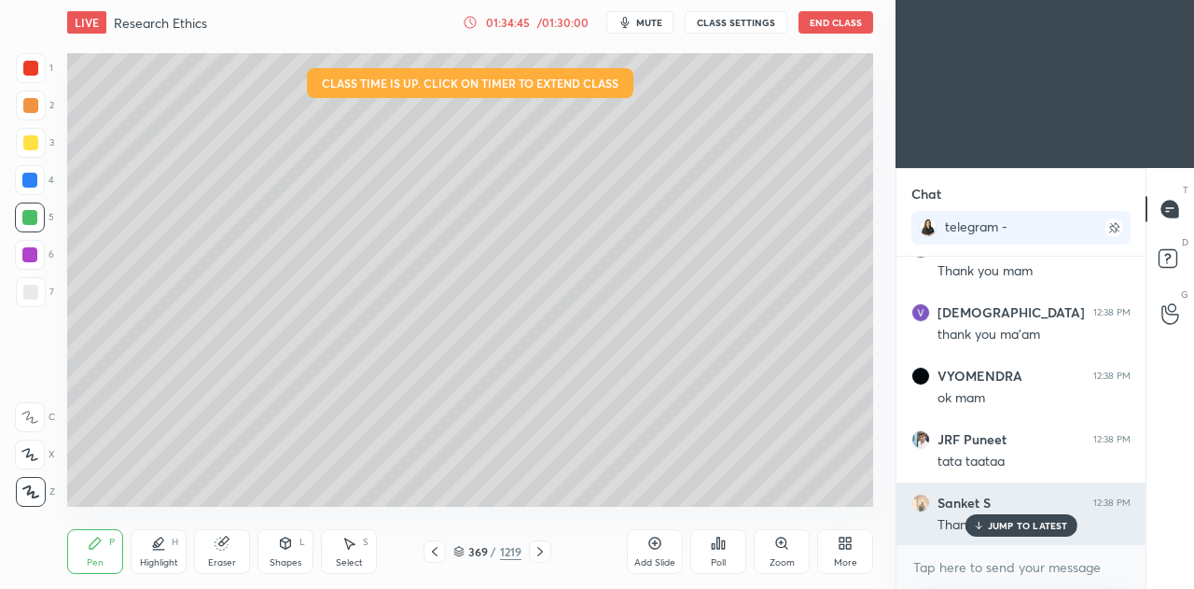
click at [1054, 517] on div "JUMP TO LATEST" at bounding box center [1021, 525] width 112 height 22
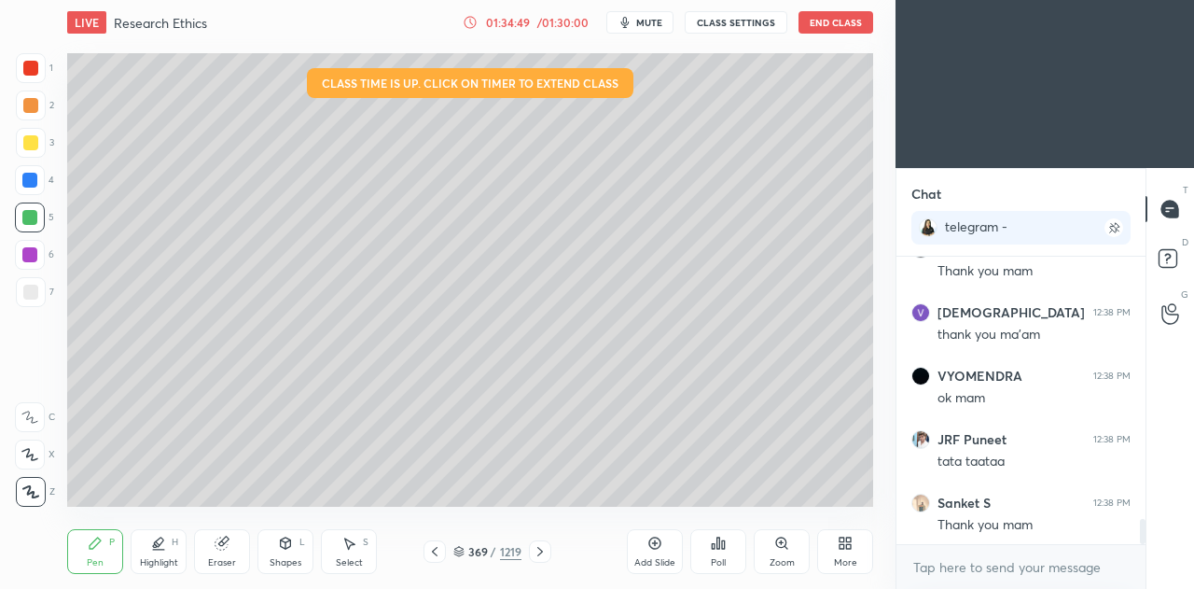
scroll to position [3051, 0]
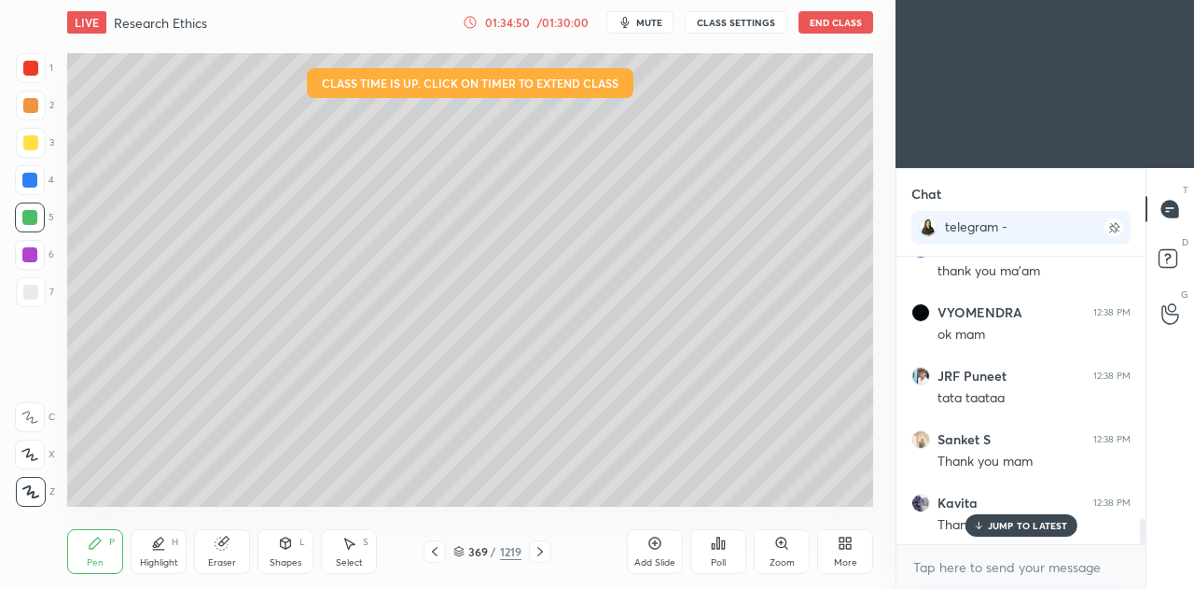
click at [827, 29] on button "End Class" at bounding box center [836, 22] width 75 height 22
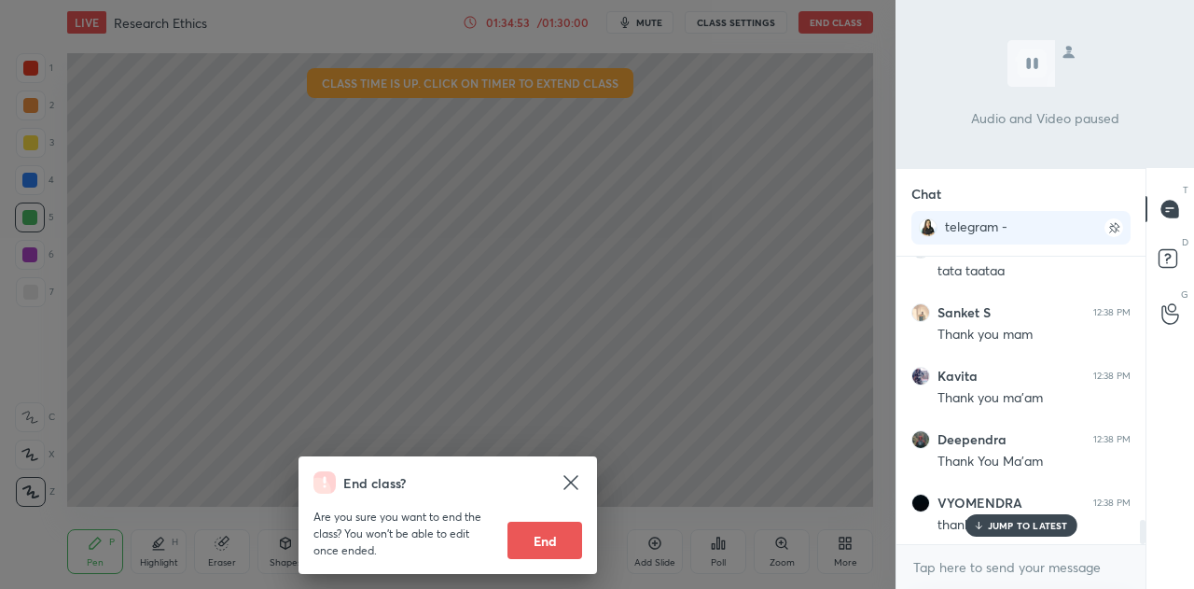
click at [550, 536] on button "End" at bounding box center [545, 540] width 75 height 37
type textarea "x"
